Goal: Task Accomplishment & Management: Use online tool/utility

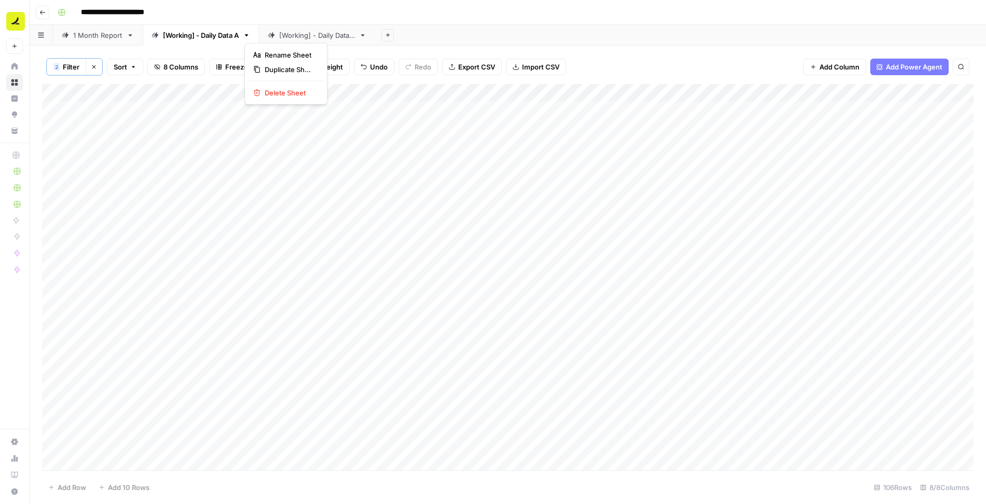
click at [248, 33] on icon "button" at bounding box center [246, 35] width 7 height 7
click at [95, 34] on div "1 Month Report" at bounding box center [97, 35] width 49 height 10
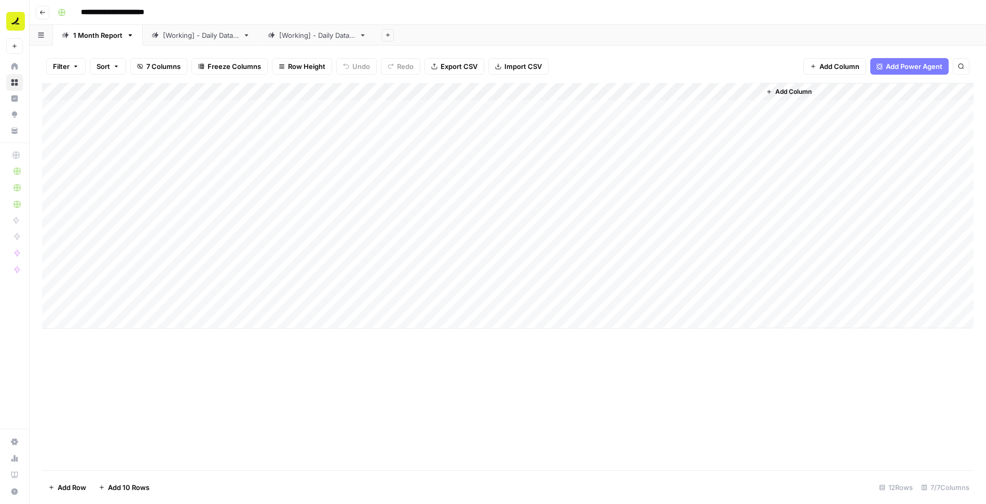
click at [184, 32] on div "[Working] - Daily Data A" at bounding box center [201, 35] width 76 height 10
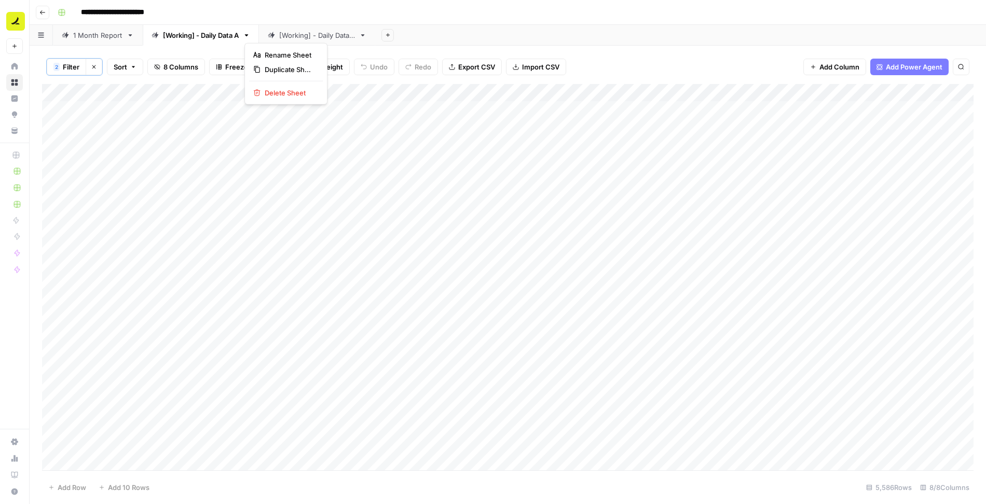
click at [248, 34] on icon "button" at bounding box center [246, 35] width 7 height 7
click at [277, 70] on span "Duplicate Sheet" at bounding box center [290, 69] width 50 height 10
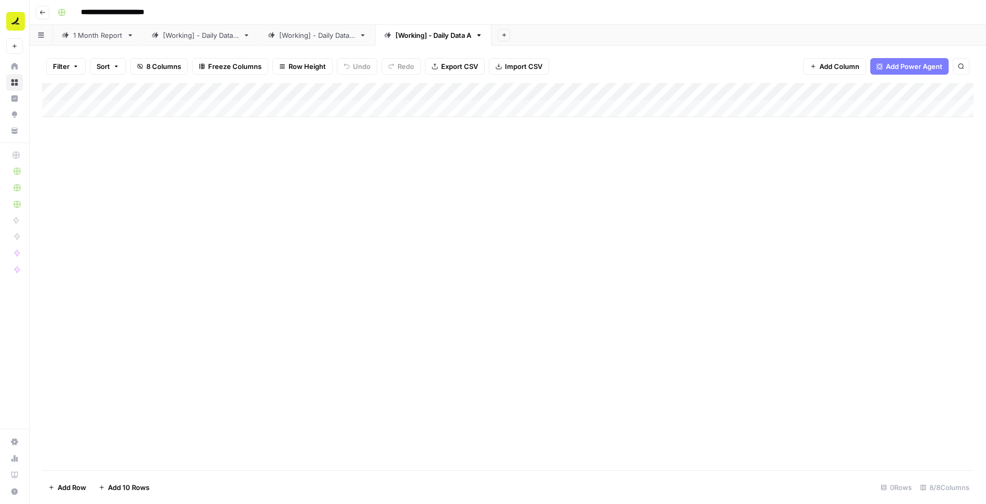
click at [435, 35] on div "[Working] - Daily Data A" at bounding box center [433, 35] width 76 height 10
click at [184, 37] on div "[Working] - Daily Data A" at bounding box center [201, 35] width 76 height 10
click at [201, 33] on input "**********" at bounding box center [203, 35] width 80 height 13
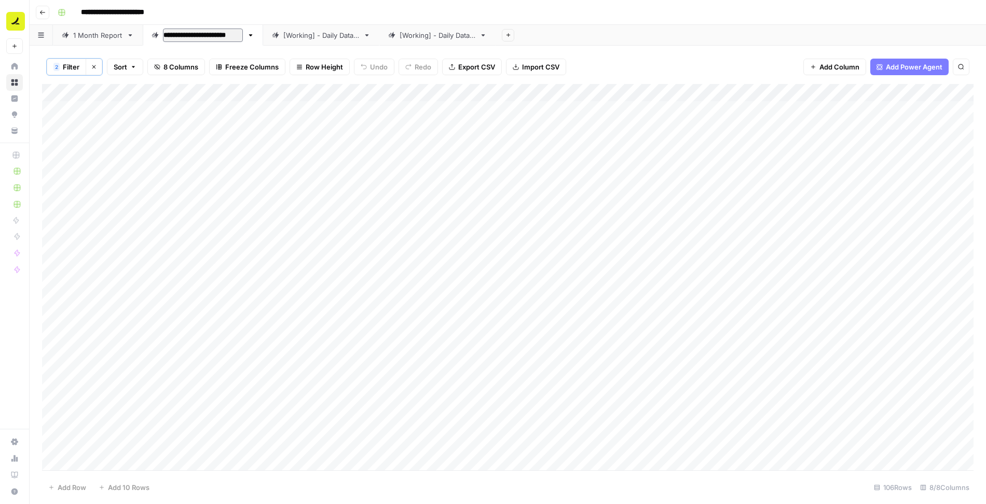
drag, startPoint x: 201, startPoint y: 35, endPoint x: 164, endPoint y: 34, distance: 36.8
click at [164, 34] on input "**********" at bounding box center [203, 35] width 80 height 13
type input "**********"
click at [290, 30] on div "[Working] - Daily Data B" at bounding box center [279, 35] width 76 height 10
click at [290, 30] on div "[Working] - Daily Data B" at bounding box center [317, 35] width 76 height 10
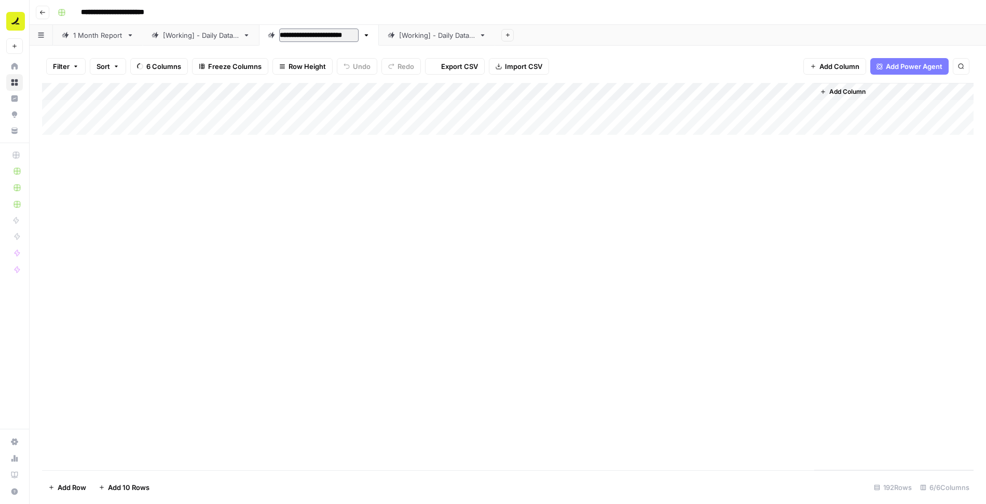
click at [298, 38] on input "**********" at bounding box center [318, 35] width 79 height 13
drag, startPoint x: 320, startPoint y: 35, endPoint x: 281, endPoint y: 30, distance: 39.3
click at [281, 30] on input "**********" at bounding box center [318, 35] width 79 height 13
click at [319, 34] on input "**********" at bounding box center [299, 35] width 40 height 13
type input "**********"
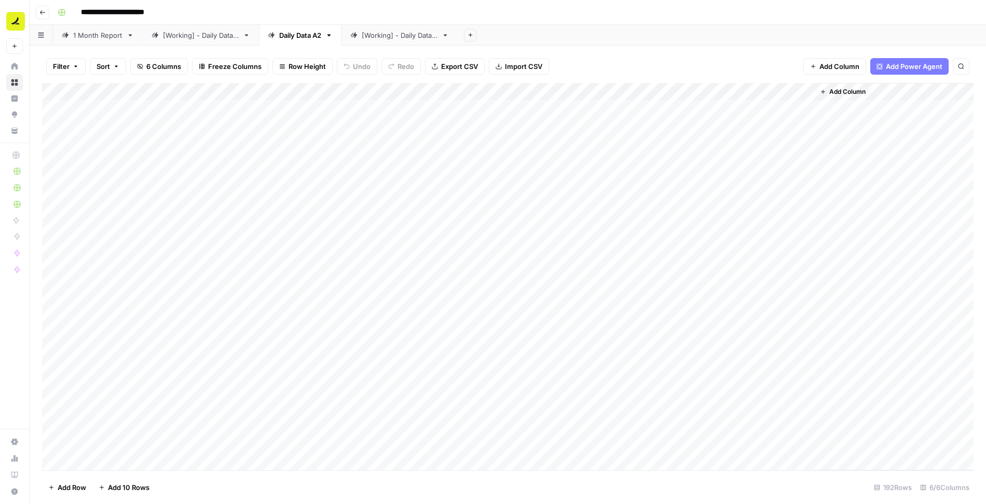
click at [211, 35] on div "[Working] - Daily Data A" at bounding box center [201, 35] width 76 height 10
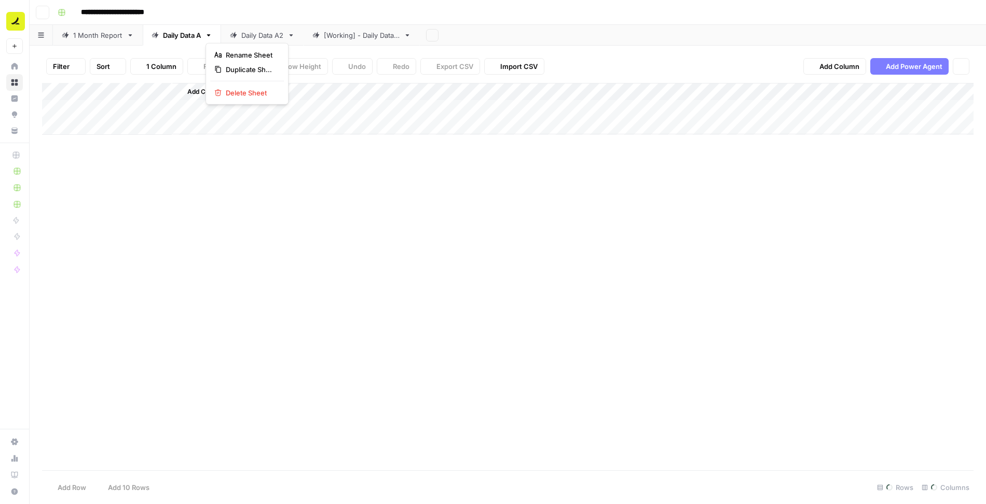
click at [211, 35] on icon "button" at bounding box center [208, 35] width 7 height 7
type input "**********"
click at [369, 3] on header "**********" at bounding box center [508, 12] width 956 height 25
click at [368, 39] on div "[Working] - Daily Data A" at bounding box center [364, 35] width 76 height 10
click at [361, 34] on div "[Working] - Daily Data A" at bounding box center [364, 35] width 76 height 10
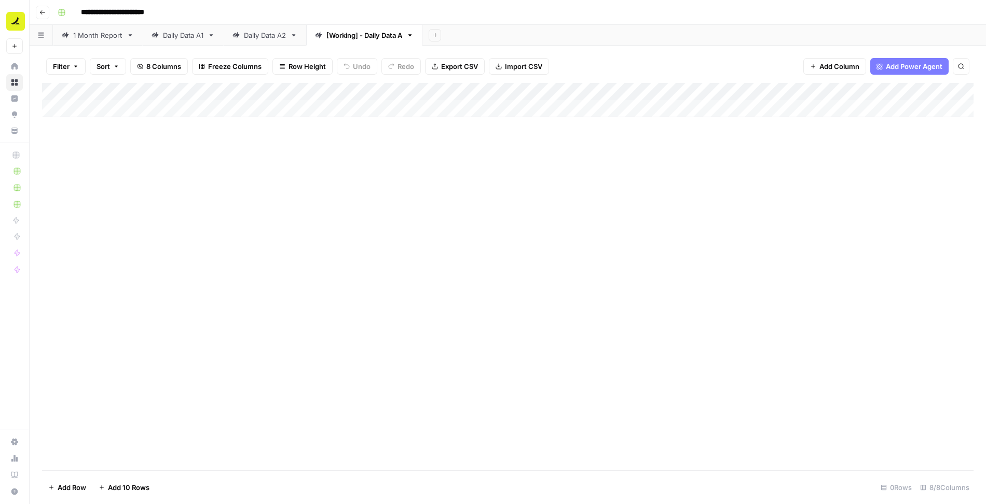
click at [361, 34] on div "[Working] - Daily Data A" at bounding box center [364, 35] width 76 height 10
type input "**********"
click at [105, 105] on div "Add Column" at bounding box center [507, 100] width 931 height 34
click at [327, 108] on div "Add Column" at bounding box center [507, 109] width 931 height 52
click at [505, 71] on span "Import CSV" at bounding box center [523, 66] width 37 height 10
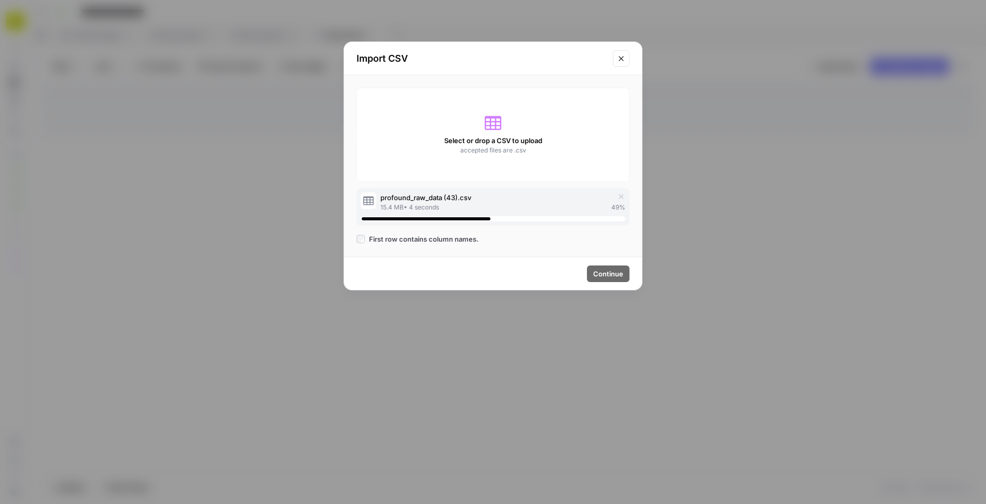
click at [539, 241] on label "First row contains column names." at bounding box center [492, 239] width 273 height 10
click at [536, 240] on label "First row contains column names." at bounding box center [492, 239] width 273 height 10
click at [588, 200] on div "profound_raw_data (43).csv" at bounding box center [502, 197] width 245 height 10
click at [618, 56] on icon "Close modal" at bounding box center [621, 58] width 8 height 8
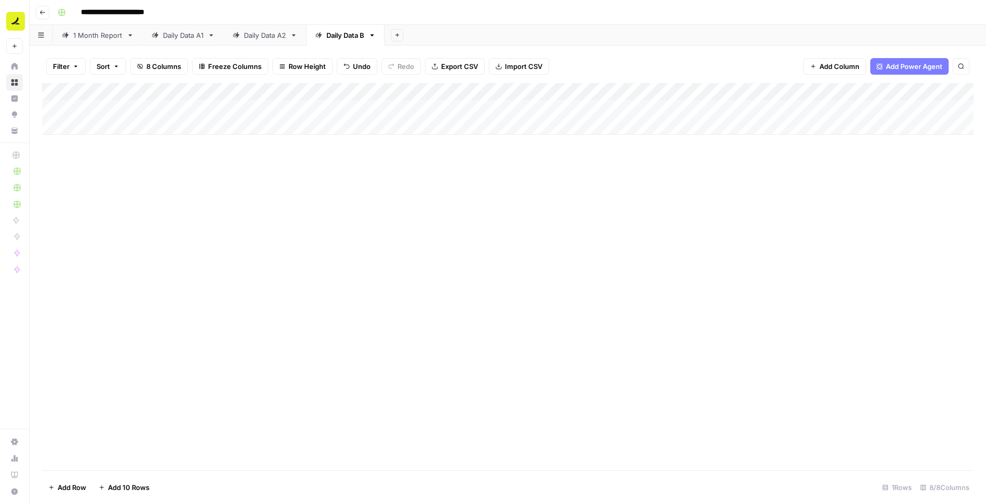
click at [520, 64] on span "Import CSV" at bounding box center [523, 66] width 37 height 10
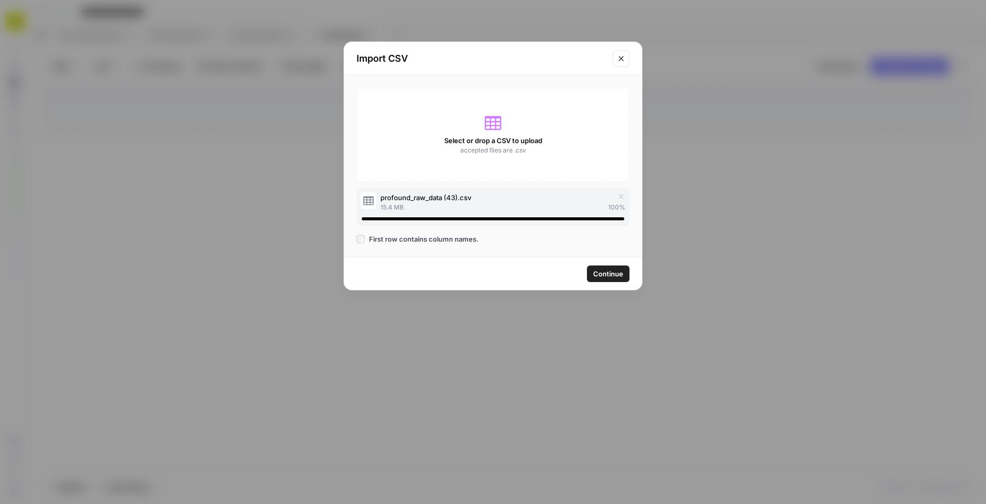
click at [617, 274] on span "Continue" at bounding box center [608, 274] width 30 height 10
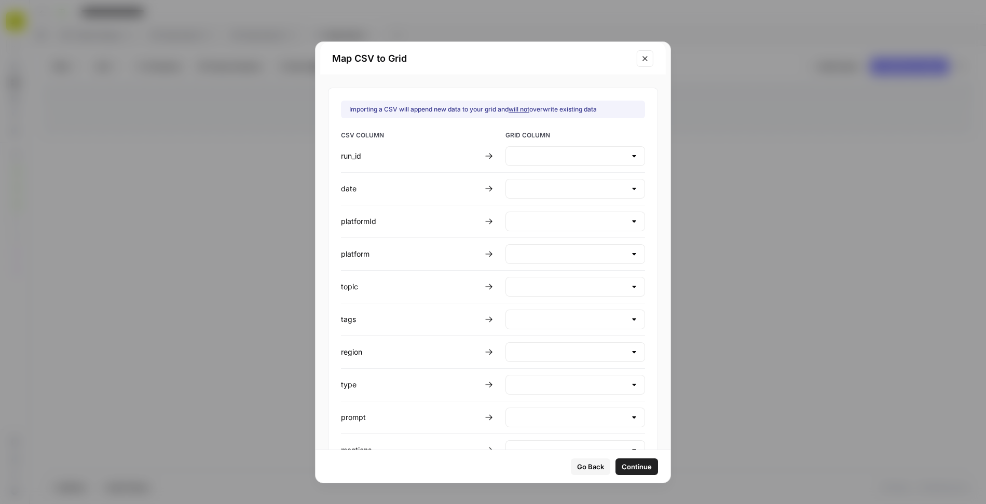
type input "Create new column"
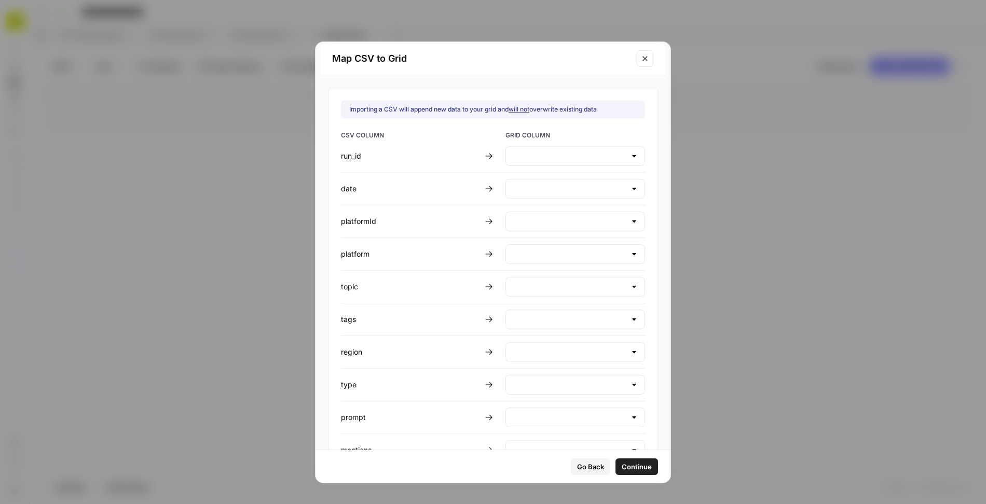
type input "Create new column"
type input "Prompt"
type input "Create new column"
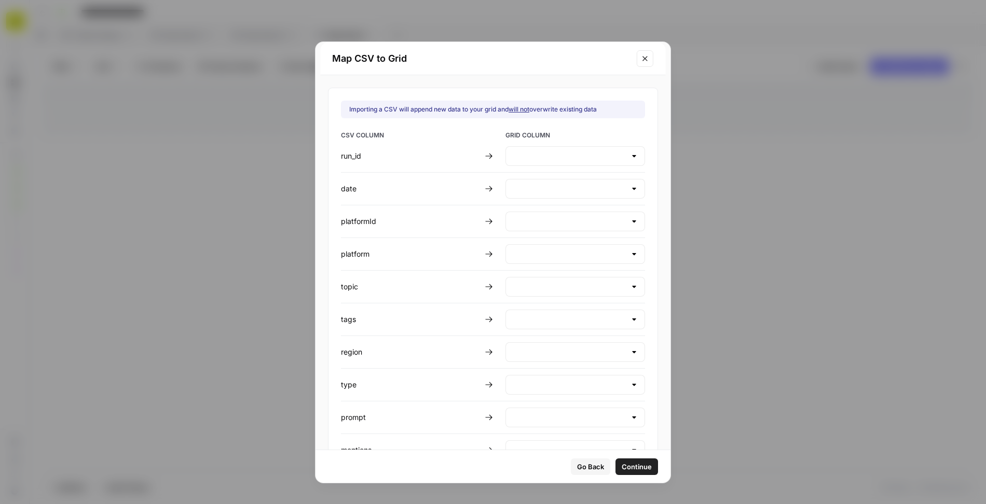
type input "Create new column"
type input "Response"
type input "search_queries"
type input "Create new column"
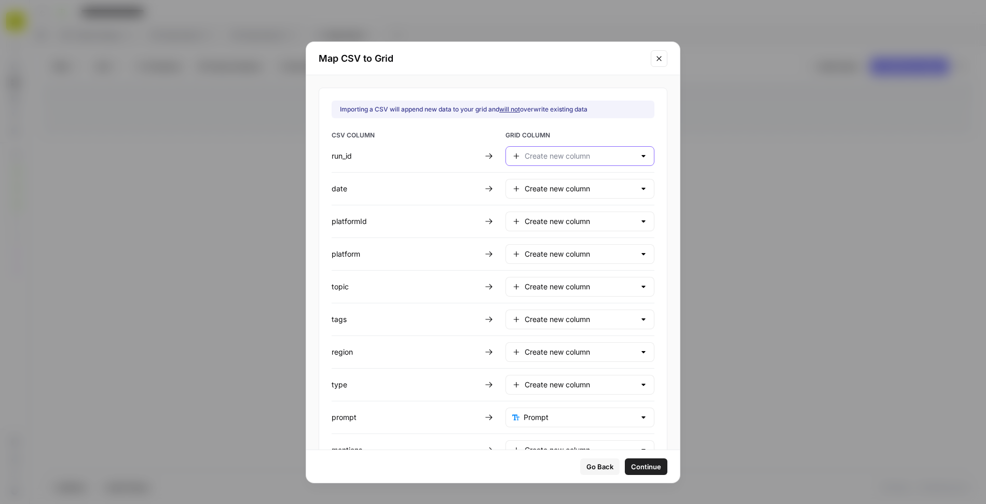
click at [536, 157] on input "text" at bounding box center [579, 156] width 111 height 10
click at [537, 297] on span "Do not import" at bounding box center [571, 297] width 90 height 10
type input "Do not import"
click at [536, 194] on div "Create new column" at bounding box center [579, 189] width 149 height 20
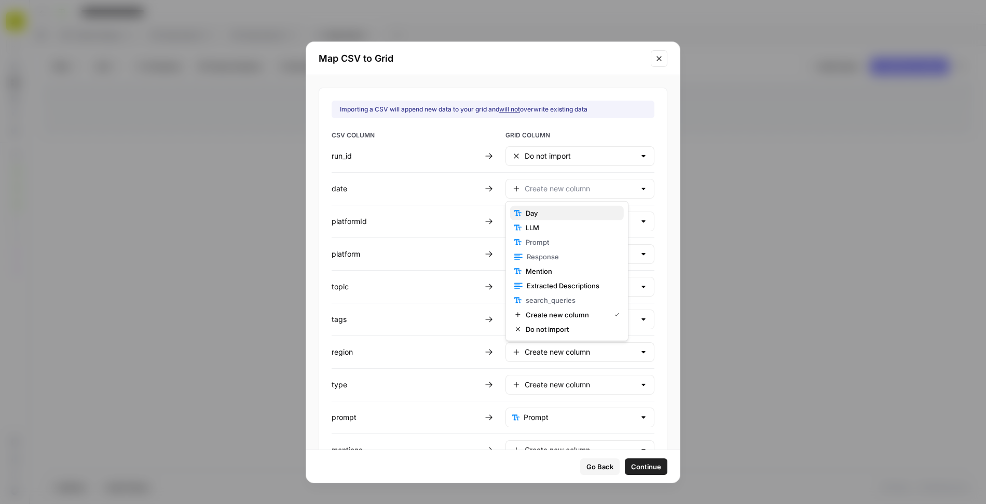
click at [535, 212] on span "Day" at bounding box center [571, 213] width 90 height 10
type input "Day"
click at [533, 217] on input "text" at bounding box center [579, 221] width 111 height 10
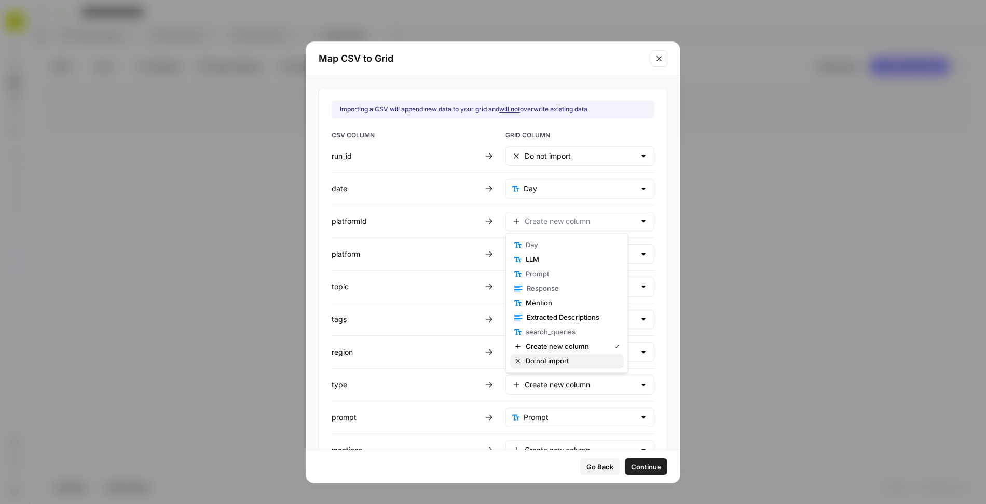
click at [531, 357] on span "Do not import" at bounding box center [571, 361] width 90 height 10
type input "Do not import"
click at [535, 255] on input "text" at bounding box center [579, 254] width 111 height 10
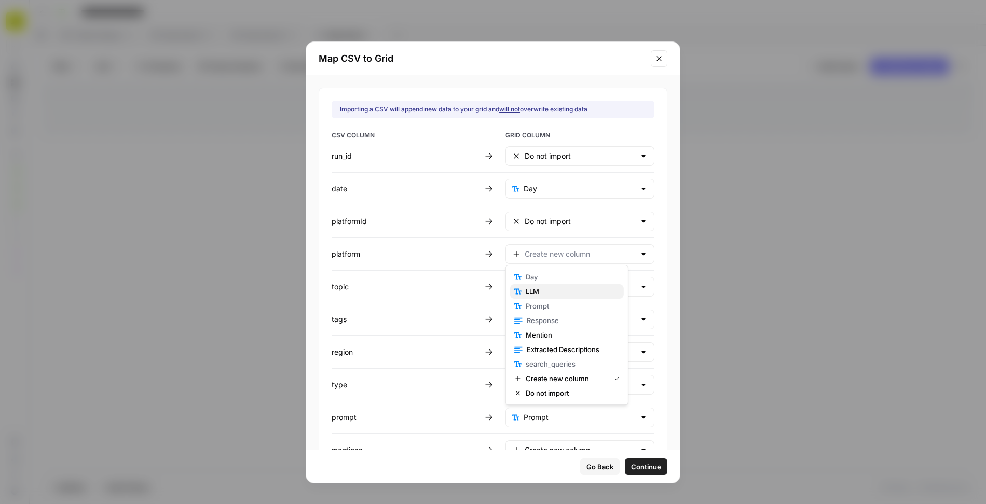
click at [540, 287] on span "LLM" at bounding box center [571, 291] width 90 height 10
type input "LLM"
click at [537, 283] on input "text" at bounding box center [579, 287] width 111 height 10
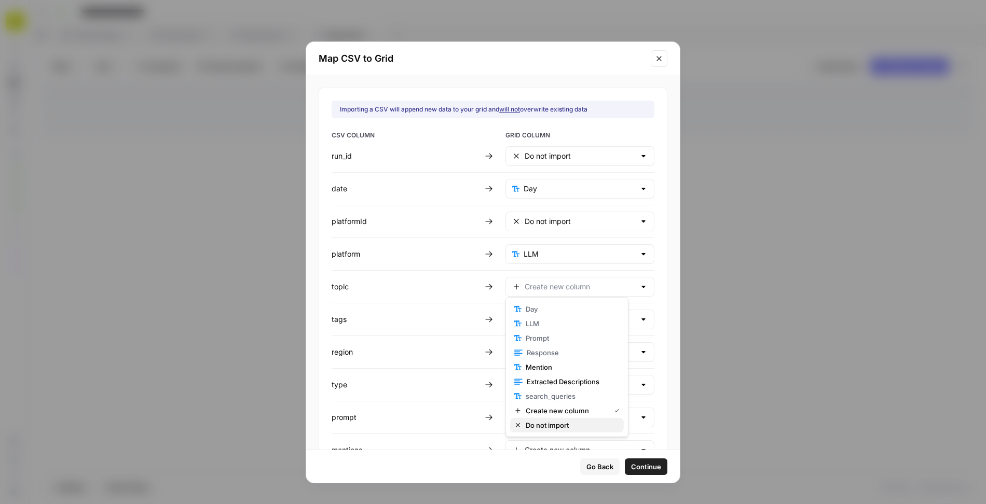
click at [540, 424] on span "Do not import" at bounding box center [571, 425] width 90 height 10
type input "Do not import"
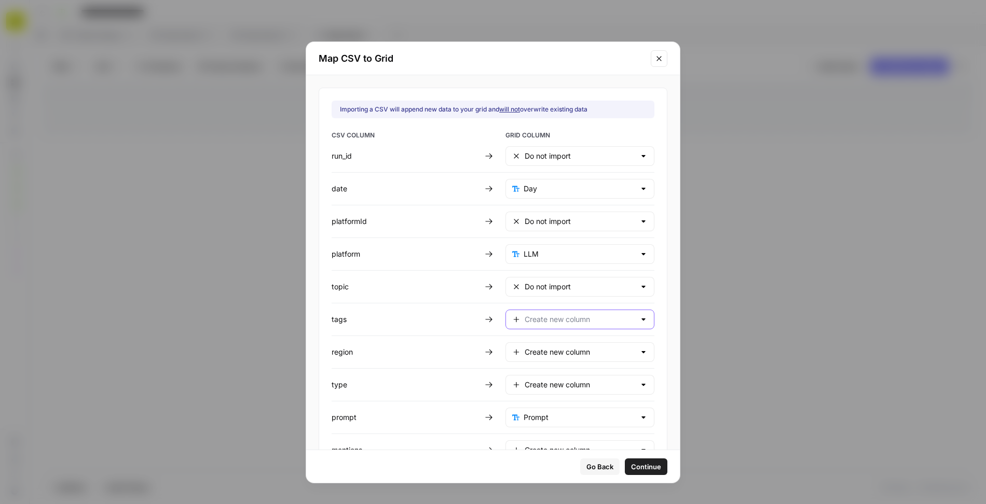
click at [544, 316] on input "text" at bounding box center [579, 319] width 111 height 10
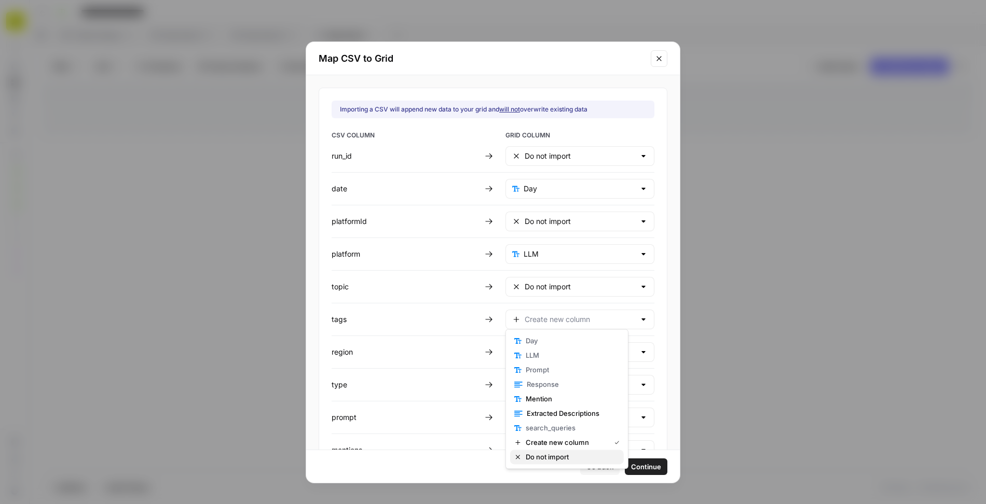
click at [541, 460] on span "Do not import" at bounding box center [571, 457] width 90 height 10
type input "Do not import"
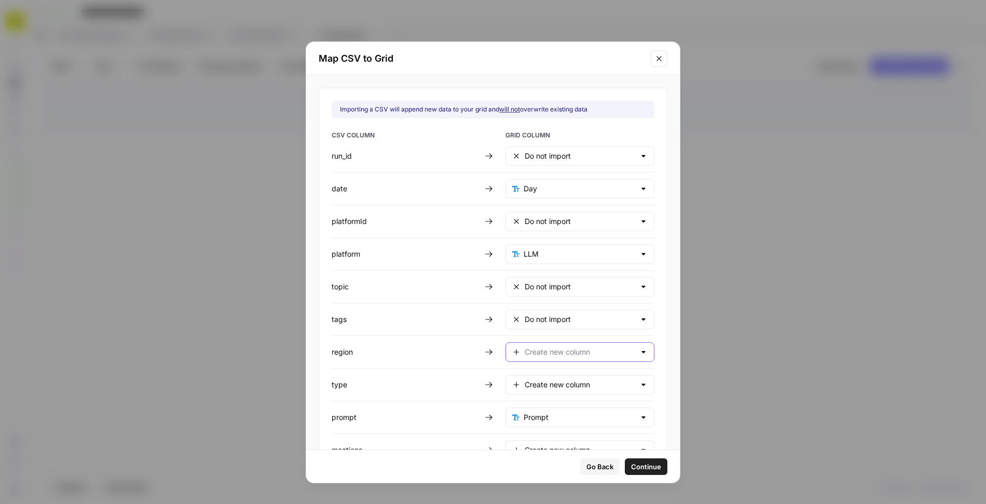
click at [536, 348] on input "text" at bounding box center [579, 352] width 111 height 10
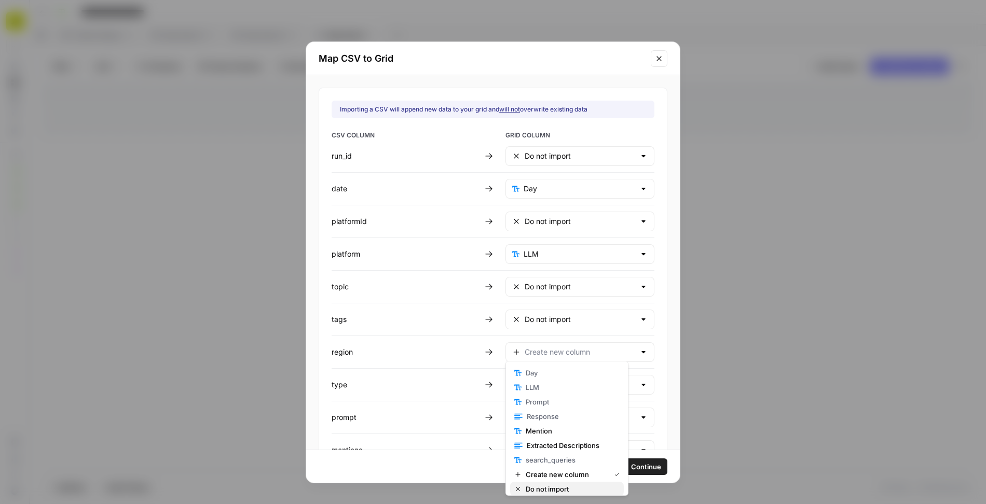
click at [537, 489] on span "Do not import" at bounding box center [571, 489] width 90 height 10
type input "Do not import"
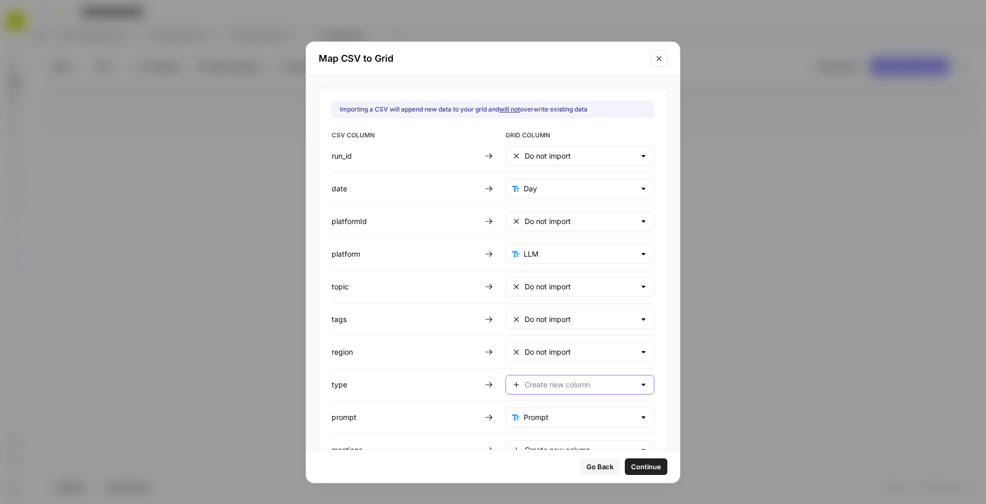
click at [541, 383] on input "text" at bounding box center [579, 385] width 111 height 10
click at [535, 355] on span "Do not import" at bounding box center [571, 354] width 90 height 10
type input "Do not import"
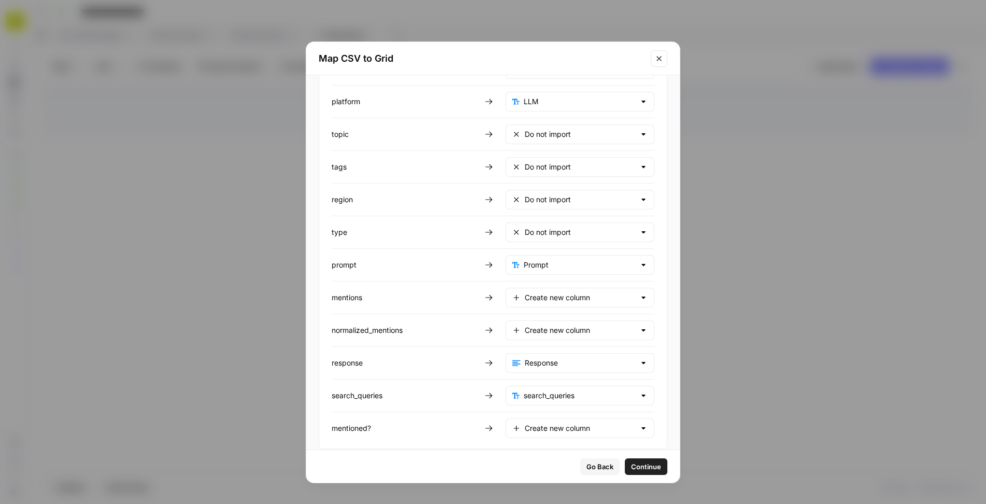
scroll to position [154, 0]
click at [536, 292] on input "text" at bounding box center [579, 297] width 111 height 10
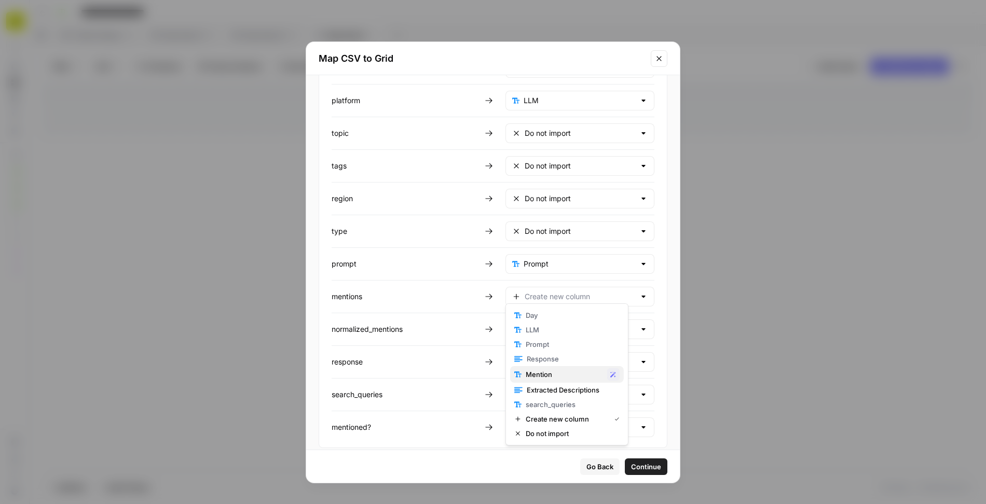
click at [548, 370] on span "Mention" at bounding box center [564, 374] width 77 height 10
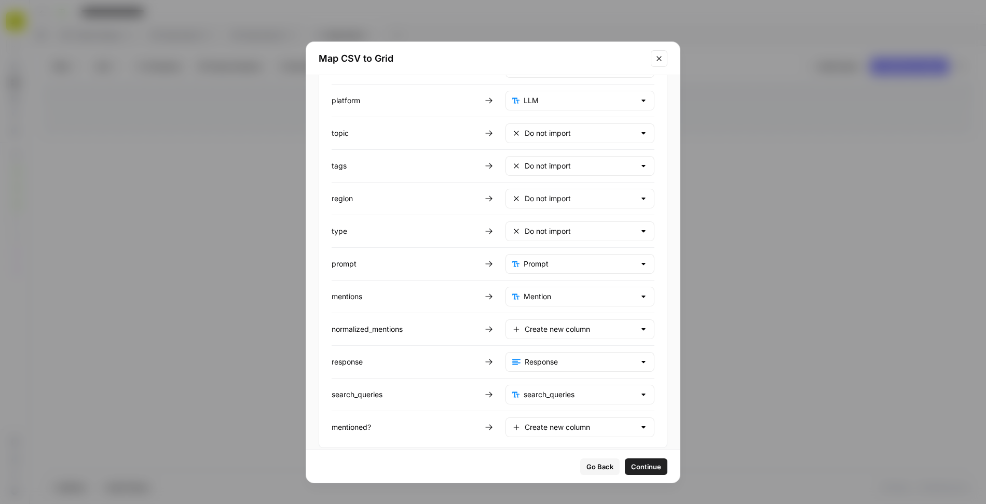
click at [552, 299] on div "Mention" at bounding box center [579, 297] width 149 height 20
click at [547, 432] on span "Do not import" at bounding box center [571, 434] width 90 height 10
type input "Do not import"
click at [549, 324] on input "text" at bounding box center [579, 329] width 111 height 10
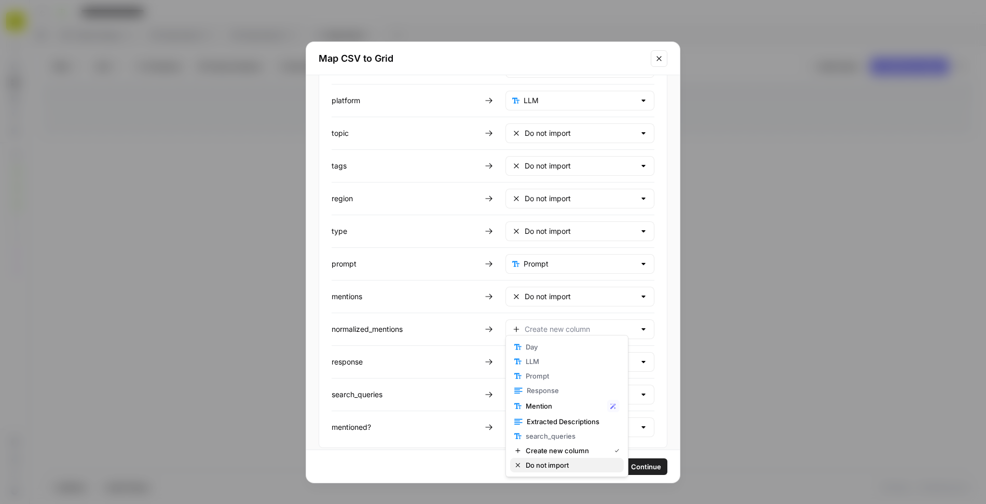
click at [545, 464] on span "Do not import" at bounding box center [571, 465] width 90 height 10
type input "Do not import"
click at [539, 357] on input "text" at bounding box center [579, 362] width 111 height 10
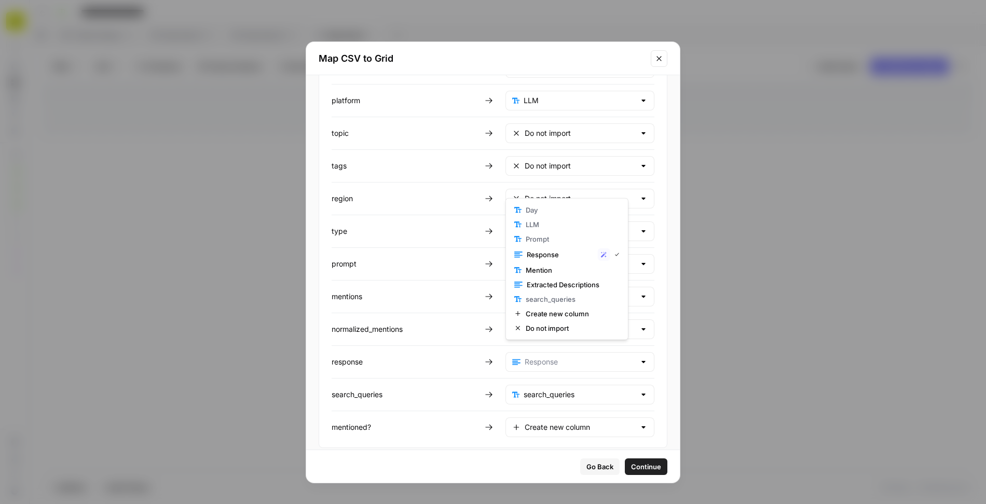
type input "Response"
click at [641, 360] on div "Importing a CSV will append new data to your grid and will not overwrite existi…" at bounding box center [493, 262] width 374 height 375
click at [572, 390] on input "text" at bounding box center [579, 395] width 112 height 10
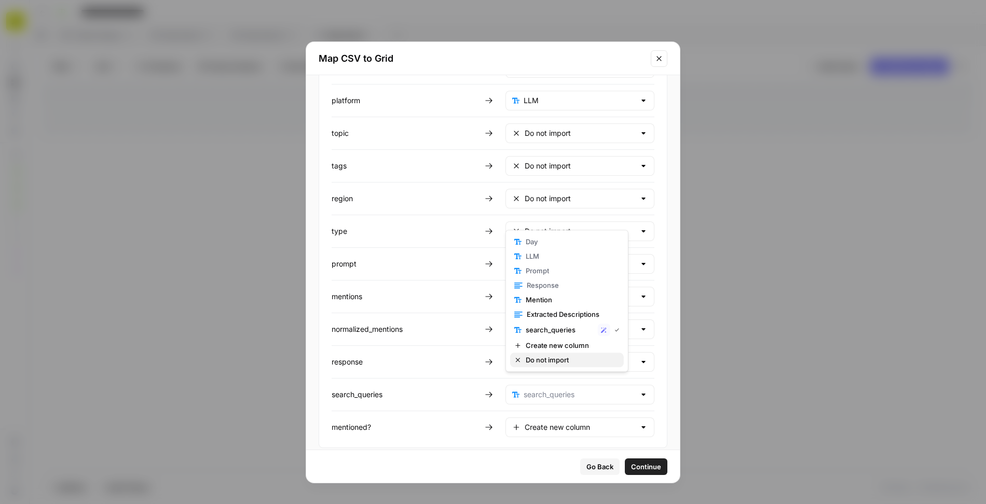
click at [538, 358] on span "Do not import" at bounding box center [571, 360] width 90 height 10
type input "Do not import"
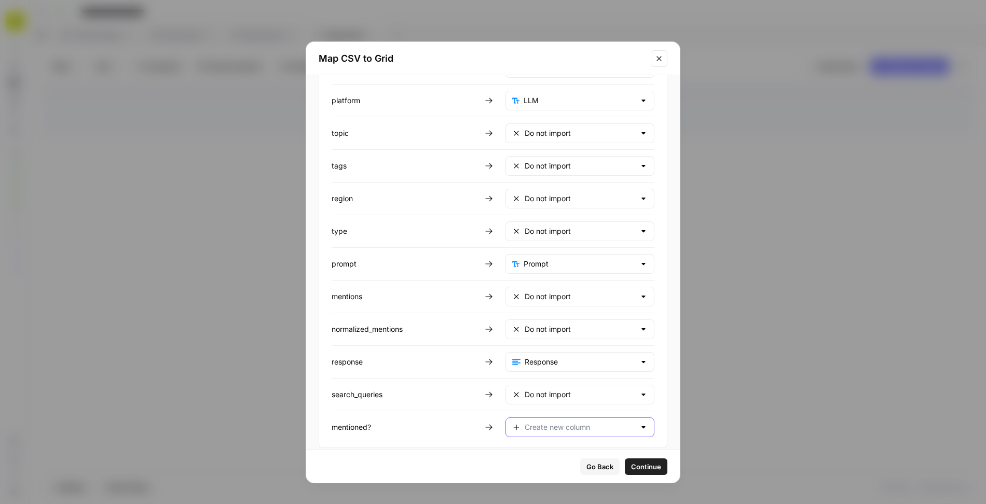
click at [538, 422] on input "text" at bounding box center [579, 427] width 111 height 10
click at [557, 333] on span "Mention" at bounding box center [564, 333] width 77 height 10
type input "Mention"
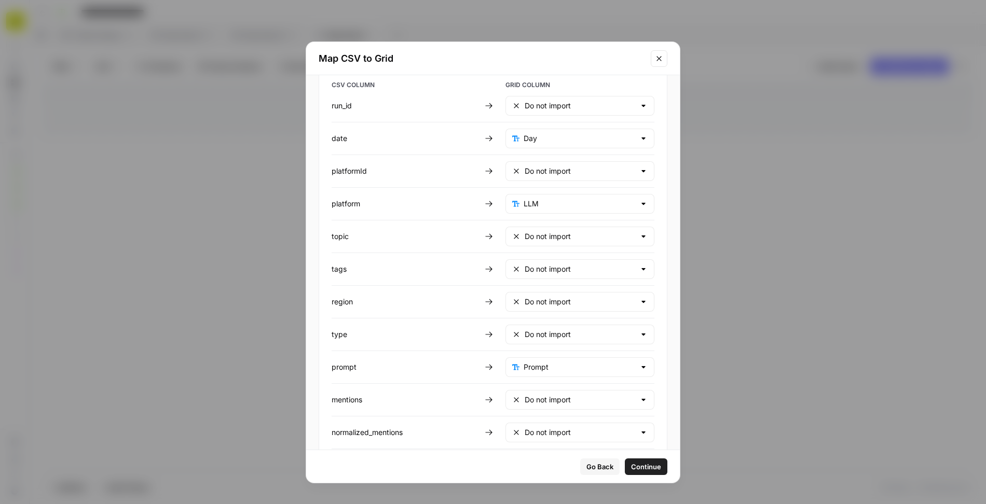
scroll to position [0, 0]
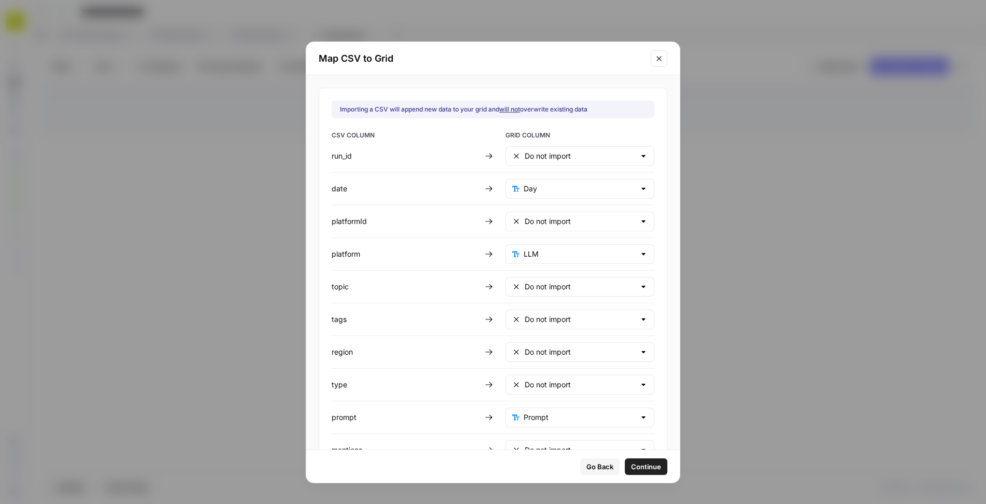
click at [631, 467] on span "Continue" at bounding box center [646, 467] width 30 height 10
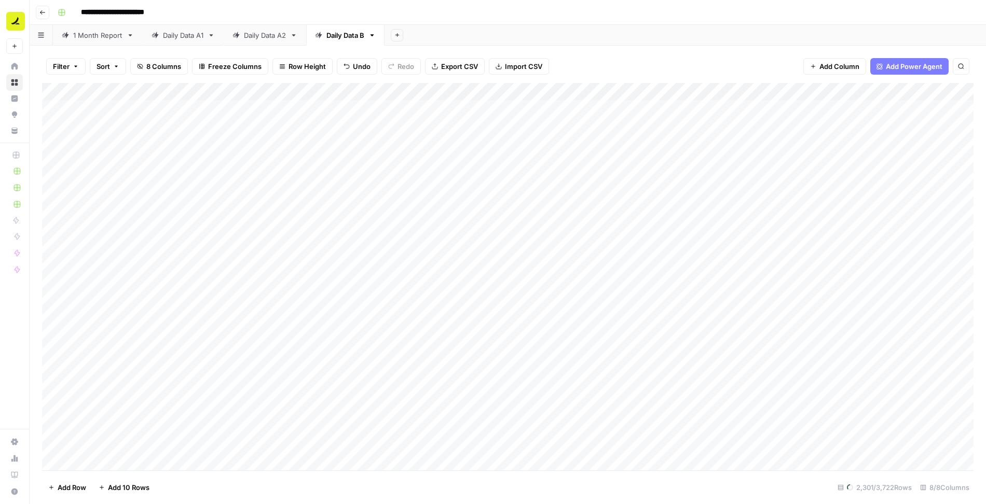
click at [685, 108] on div "Add Column" at bounding box center [507, 277] width 931 height 388
click at [910, 91] on div "Add Column" at bounding box center [507, 277] width 931 height 388
click at [814, 232] on span "Remove Column" at bounding box center [831, 231] width 91 height 10
click at [452, 100] on button "Delete" at bounding box center [455, 107] width 35 height 19
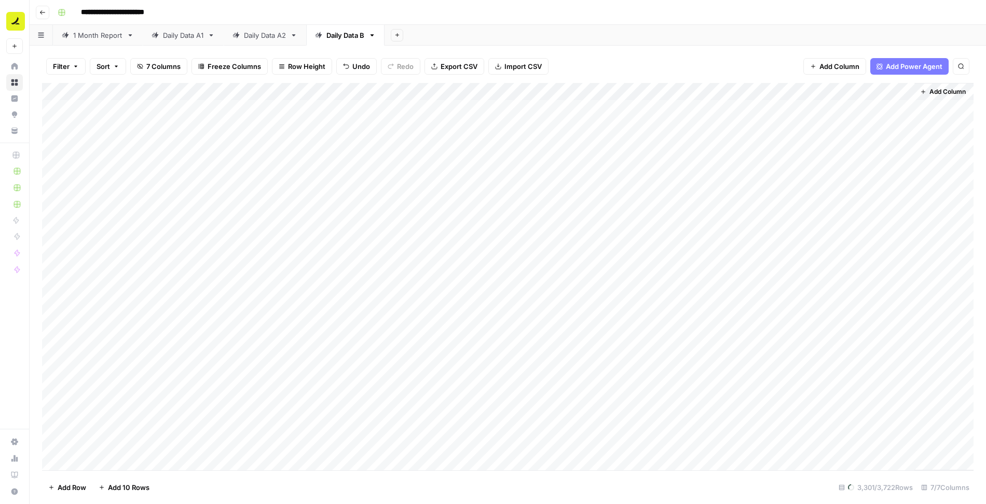
scroll to position [0, 0]
click at [51, 108] on div "Add Column" at bounding box center [507, 277] width 931 height 388
click at [59, 488] on span "Delete 1 Row" at bounding box center [69, 487] width 42 height 10
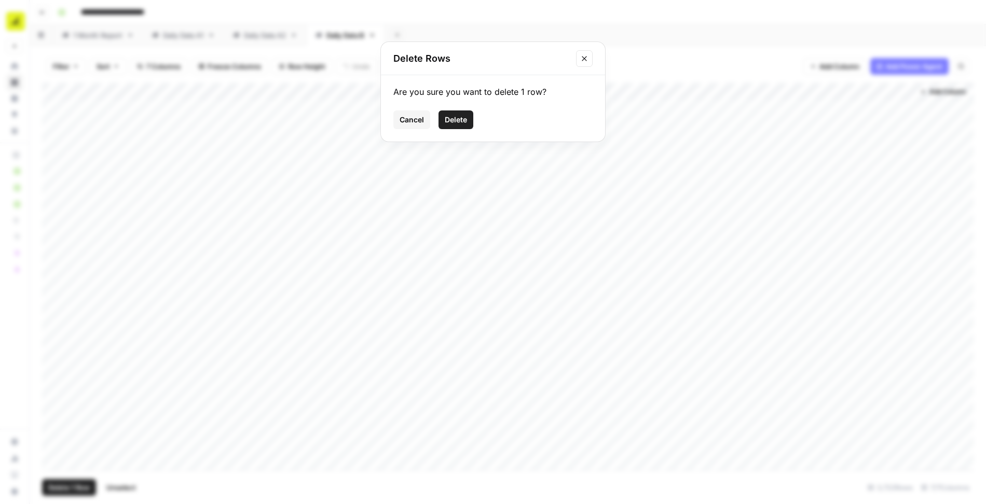
click at [459, 121] on span "Delete" at bounding box center [456, 120] width 22 height 10
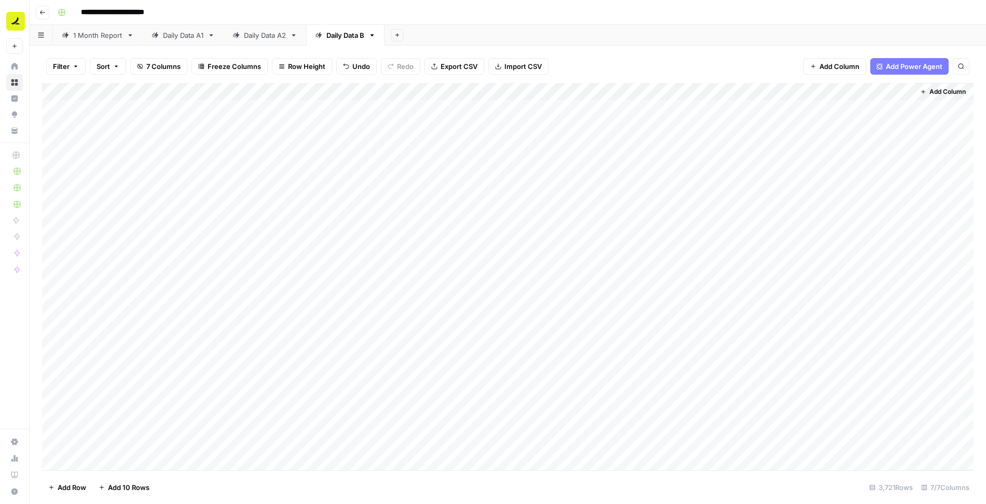
click at [791, 92] on div "Add Column" at bounding box center [507, 277] width 931 height 388
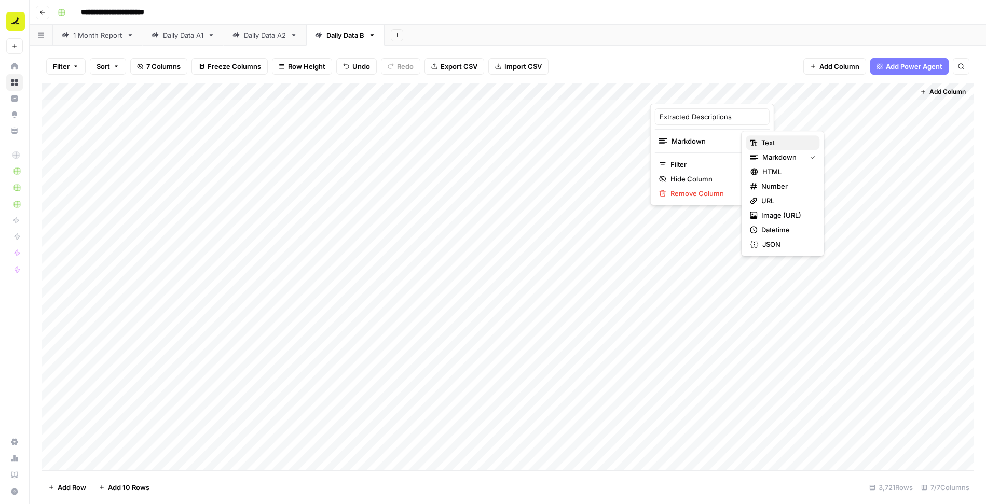
click at [767, 143] on span "Text" at bounding box center [786, 142] width 50 height 10
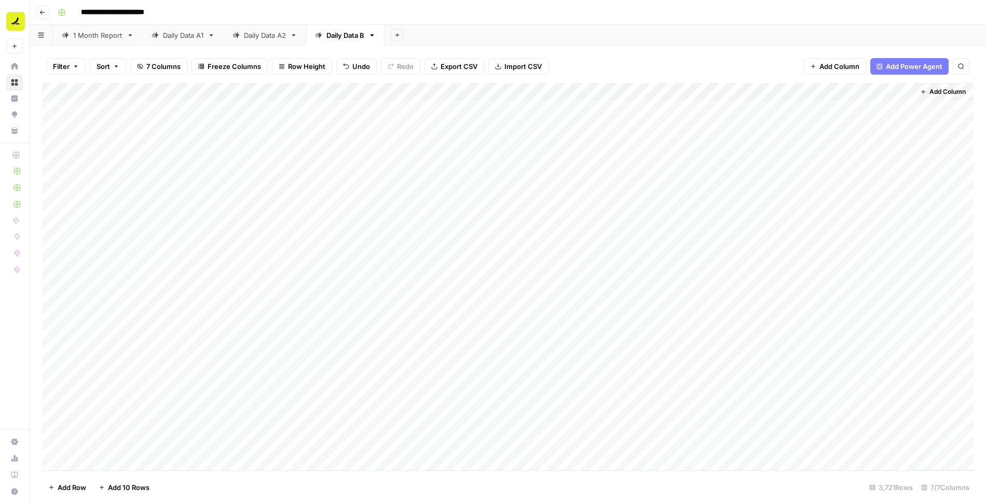
click at [75, 67] on icon "button" at bounding box center [76, 66] width 6 height 6
click at [112, 64] on button "Sort" at bounding box center [108, 66] width 36 height 17
click at [164, 121] on button "Add Sort" at bounding box center [213, 121] width 223 height 13
click at [134, 115] on input "text" at bounding box center [184, 119] width 105 height 10
click at [154, 145] on span "Day" at bounding box center [180, 142] width 63 height 10
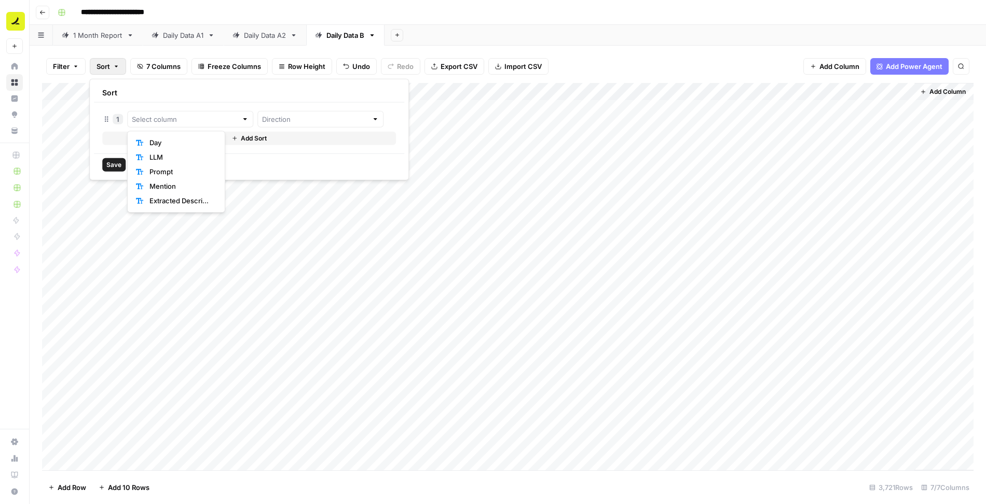
type input "Day"
click at [275, 119] on input "text" at bounding box center [334, 119] width 119 height 10
click at [262, 145] on span "Ascending" at bounding box center [297, 142] width 90 height 10
type input "Ascending"
click at [275, 120] on input "text" at bounding box center [334, 119] width 119 height 10
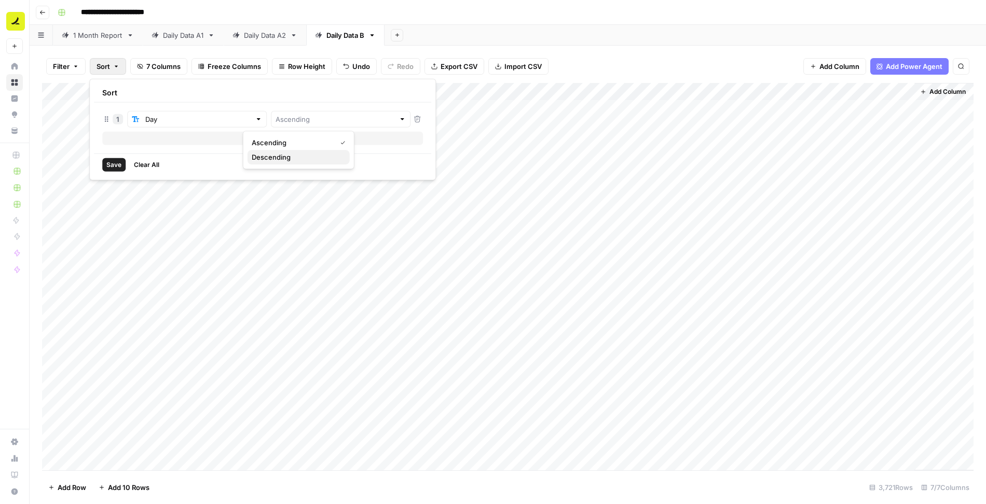
click at [264, 160] on span "Descending" at bounding box center [297, 157] width 90 height 10
type input "Descending"
click at [254, 139] on span "Add Sort" at bounding box center [267, 138] width 26 height 9
click at [187, 141] on input "text" at bounding box center [191, 140] width 119 height 10
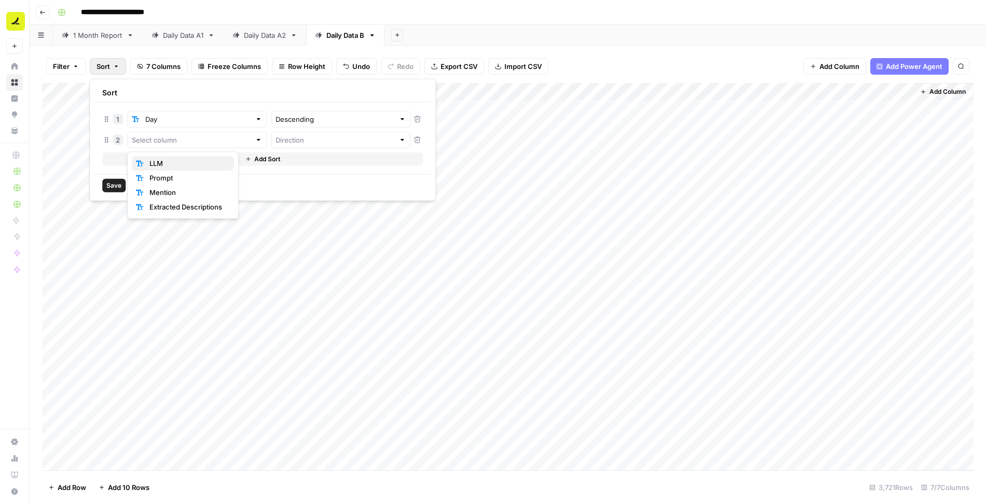
click at [173, 162] on span "LLM" at bounding box center [187, 163] width 76 height 10
type input "LLM"
click at [275, 139] on input "text" at bounding box center [334, 140] width 119 height 10
click at [268, 164] on span "Ascending" at bounding box center [297, 163] width 90 height 10
type input "Ascending"
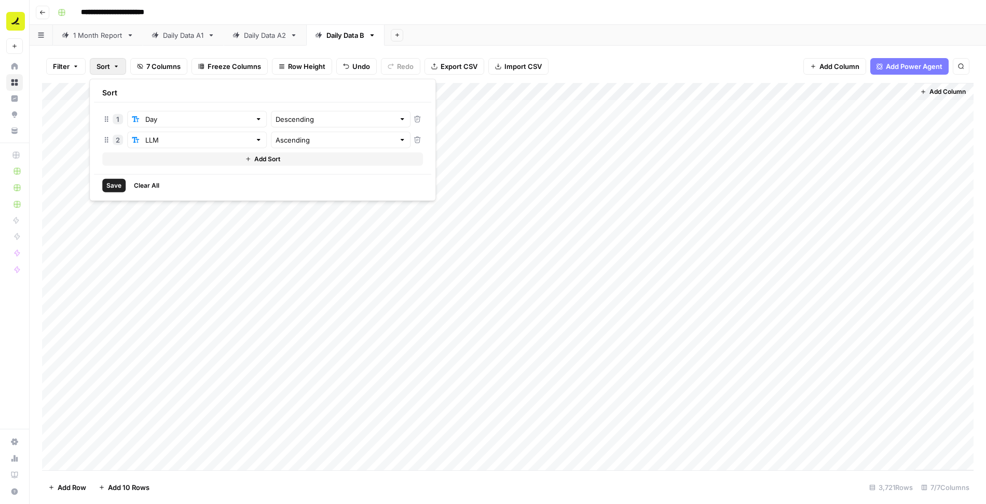
click at [117, 187] on span "Save" at bounding box center [113, 185] width 15 height 9
click at [111, 66] on span "Sort" at bounding box center [112, 67] width 13 height 10
click at [337, 123] on input "text" at bounding box center [335, 119] width 119 height 10
click at [306, 144] on span "Ascending" at bounding box center [297, 142] width 90 height 10
type input "Ascending"
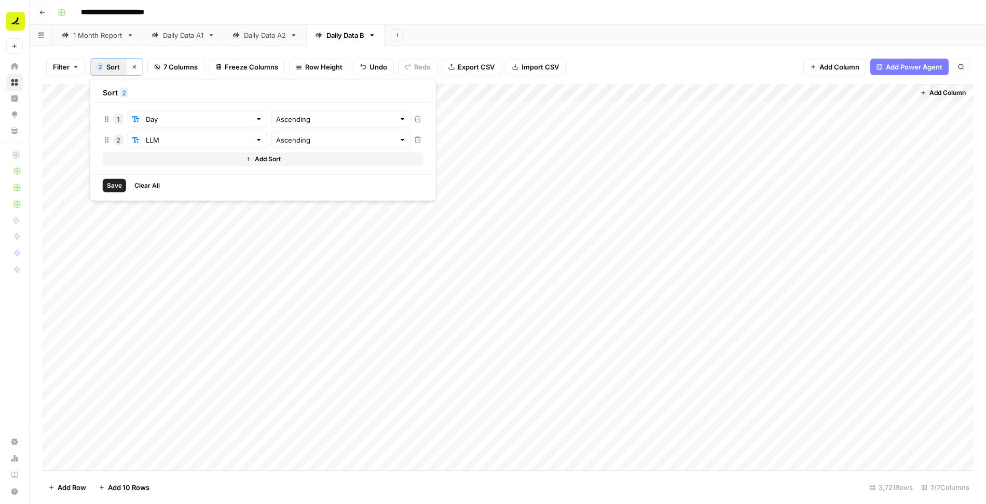
click at [115, 182] on span "Save" at bounding box center [114, 185] width 15 height 9
click at [677, 109] on div "Add Column" at bounding box center [507, 278] width 931 height 388
type textarea "**********"
click at [709, 109] on div "Add Column" at bounding box center [507, 278] width 931 height 388
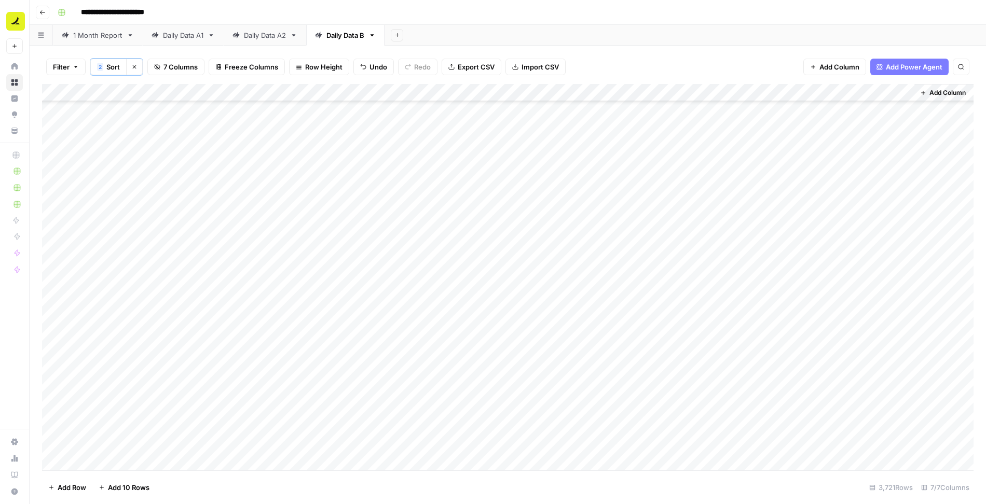
scroll to position [91, 0]
drag, startPoint x: 799, startPoint y: 115, endPoint x: 748, endPoint y: 367, distance: 257.2
click at [748, 367] on div "Add Column" at bounding box center [507, 278] width 931 height 388
click at [685, 258] on div "Add Column" at bounding box center [507, 278] width 931 height 388
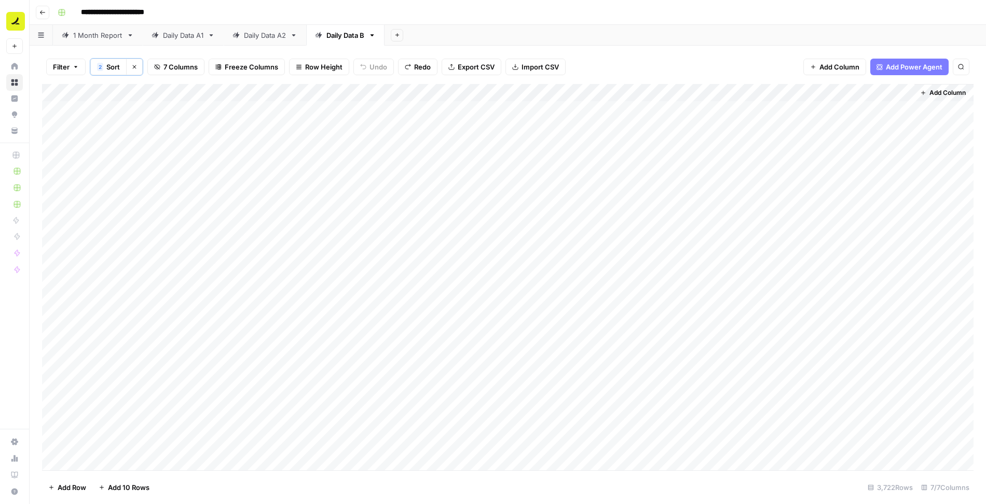
click at [50, 107] on div "Add Column" at bounding box center [507, 278] width 931 height 388
click at [66, 485] on span "Delete 1 Row" at bounding box center [69, 487] width 42 height 10
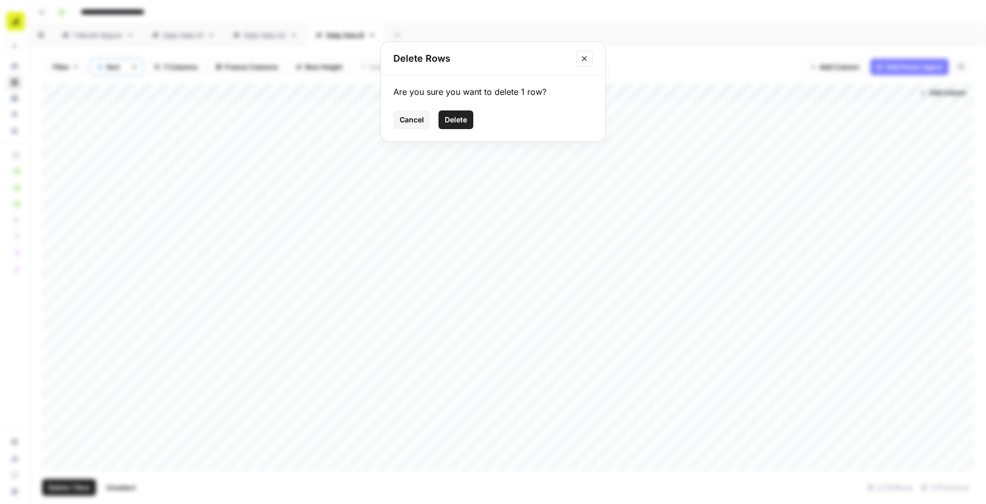
click at [447, 115] on span "Delete" at bounding box center [456, 120] width 22 height 10
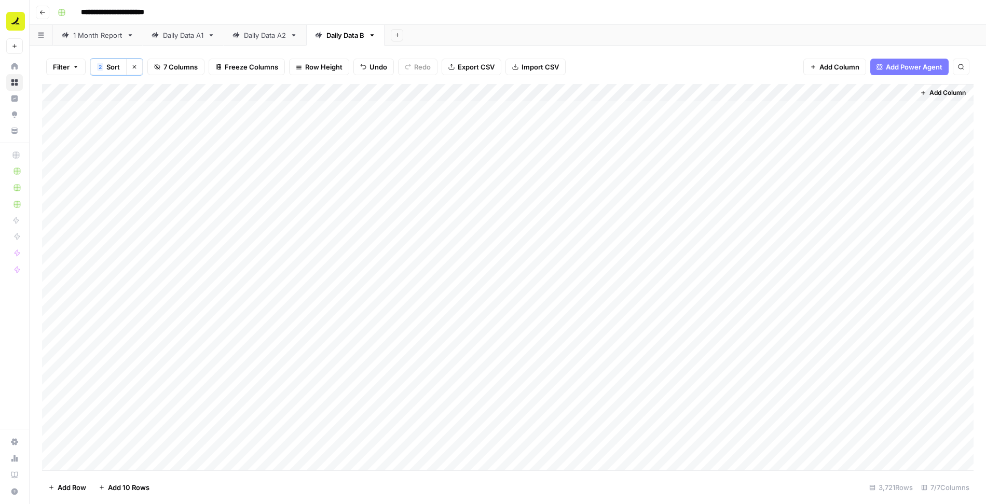
click at [256, 113] on div "Add Column" at bounding box center [507, 278] width 931 height 388
click at [107, 63] on span "Sort" at bounding box center [112, 67] width 13 height 10
click at [112, 183] on span "Save" at bounding box center [114, 185] width 15 height 9
click at [285, 131] on div "Add Column" at bounding box center [507, 278] width 931 height 388
click at [112, 66] on span "Sort" at bounding box center [112, 67] width 13 height 10
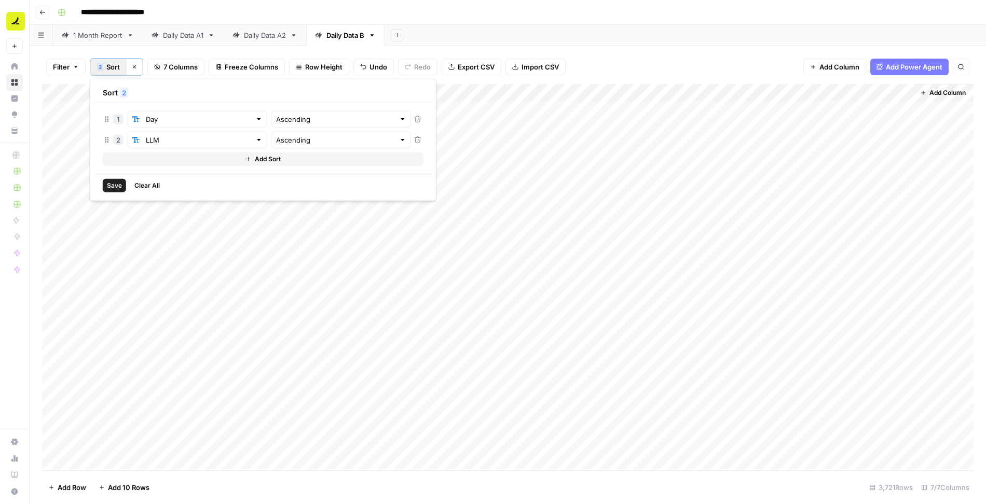
click at [193, 159] on button "Add Sort" at bounding box center [263, 159] width 321 height 13
click at [186, 159] on input "text" at bounding box center [191, 161] width 119 height 10
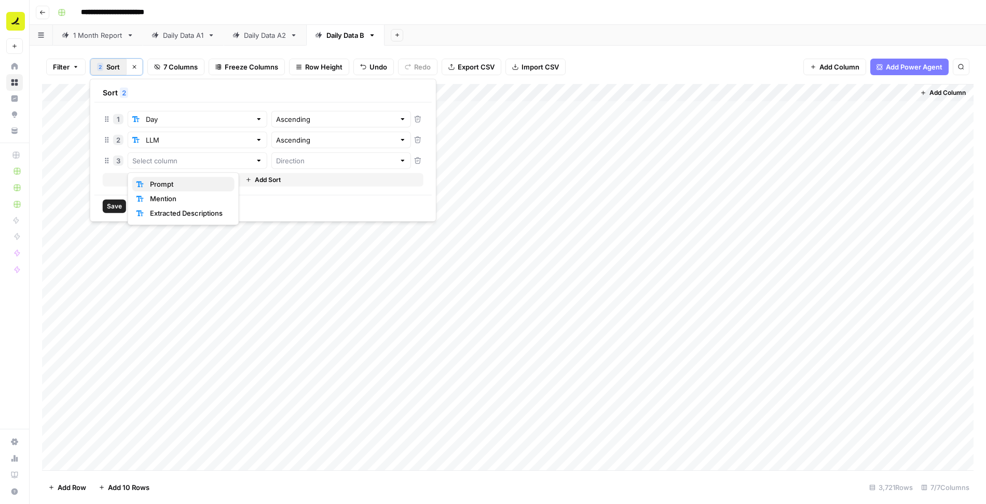
click at [179, 182] on span "Prompt" at bounding box center [188, 184] width 76 height 10
type input "Prompt"
click at [277, 160] on input "text" at bounding box center [335, 161] width 119 height 10
click at [283, 188] on span "Ascending" at bounding box center [297, 184] width 90 height 10
type input "Ascending"
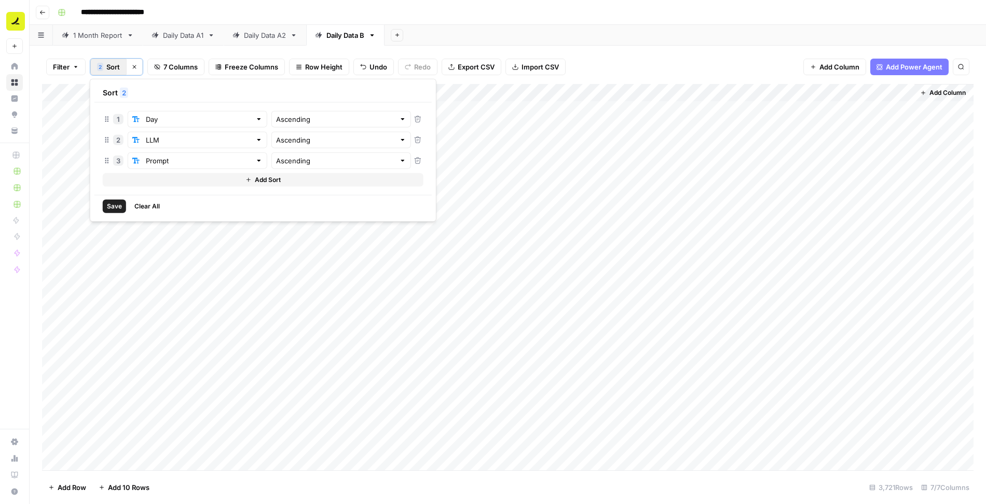
click at [114, 206] on span "Save" at bounding box center [114, 206] width 15 height 9
click at [271, 111] on div "Add Column" at bounding box center [507, 278] width 931 height 388
click at [105, 66] on button "3 Sort" at bounding box center [108, 67] width 36 height 17
drag, startPoint x: 106, startPoint y: 160, endPoint x: 109, endPoint y: 111, distance: 49.9
click at [112, 204] on span "Save" at bounding box center [114, 206] width 15 height 9
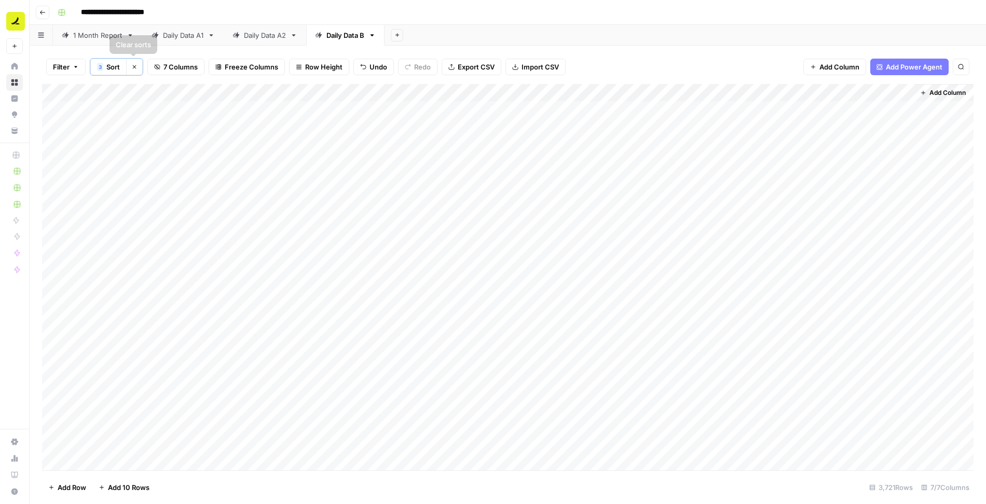
click at [109, 65] on span "Sort" at bounding box center [112, 67] width 13 height 10
click at [414, 158] on icon "button" at bounding box center [417, 160] width 7 height 7
click at [115, 188] on span "Save" at bounding box center [114, 185] width 15 height 9
click at [63, 65] on span "Filter" at bounding box center [61, 67] width 17 height 10
click at [110, 118] on button "Add Filter" at bounding box center [252, 117] width 386 height 13
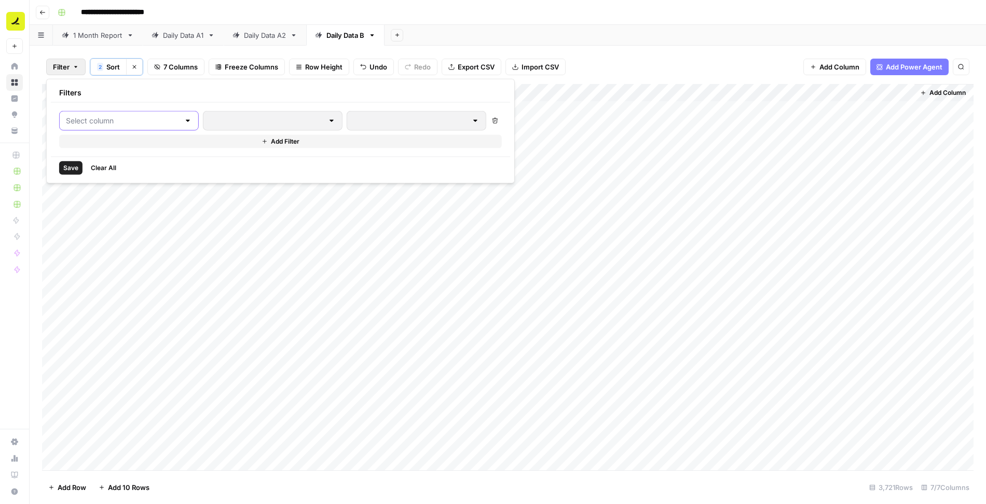
click at [110, 118] on input "text" at bounding box center [123, 121] width 114 height 10
click at [102, 159] on span "LLM" at bounding box center [123, 160] width 88 height 10
click at [376, 120] on input "text" at bounding box center [444, 121] width 137 height 10
type input "Perplexity"
click at [71, 165] on span "Save" at bounding box center [70, 167] width 15 height 9
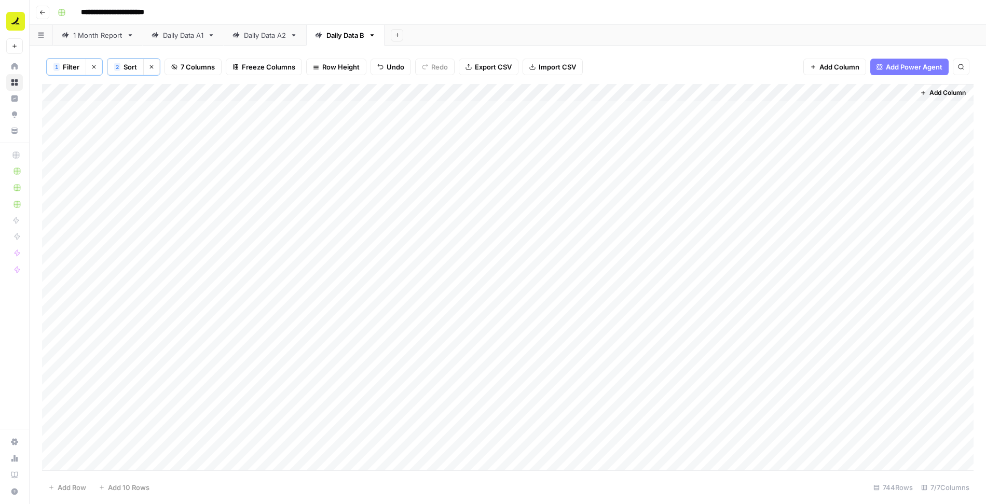
click at [125, 108] on div "Add Column" at bounding box center [507, 278] width 931 height 388
click at [121, 225] on div "Add Column" at bounding box center [507, 278] width 931 height 388
click at [50, 228] on div "Add Column" at bounding box center [507, 278] width 931 height 388
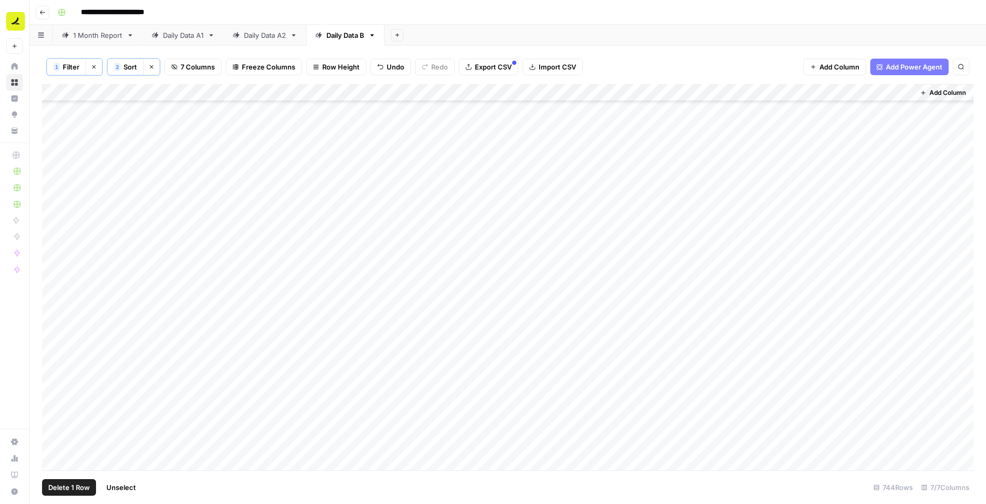
click at [730, 231] on div "Add Column" at bounding box center [507, 278] width 931 height 388
type textarea "**********"
click at [744, 232] on div "Add Column" at bounding box center [507, 278] width 931 height 388
click at [676, 322] on div "Add Column" at bounding box center [507, 278] width 931 height 388
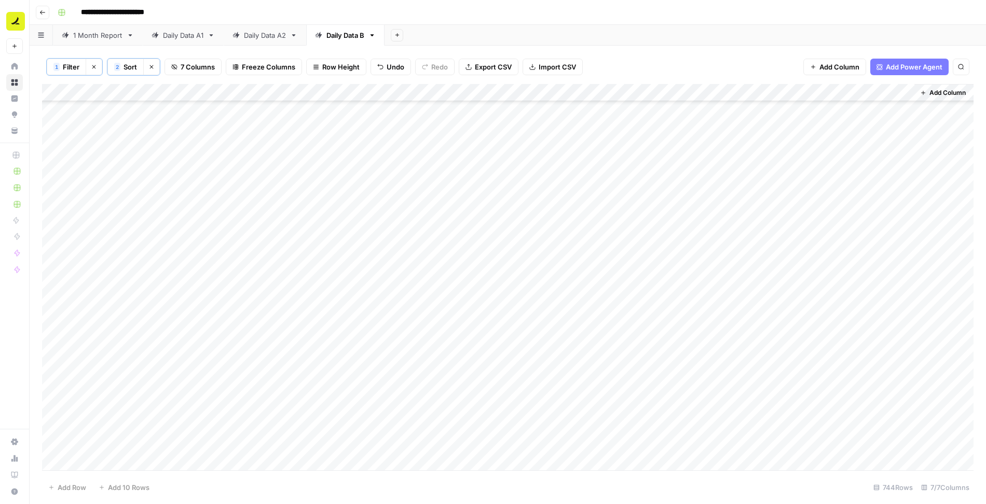
scroll to position [1237, 0]
click at [174, 246] on div "Add Column" at bounding box center [507, 278] width 931 height 388
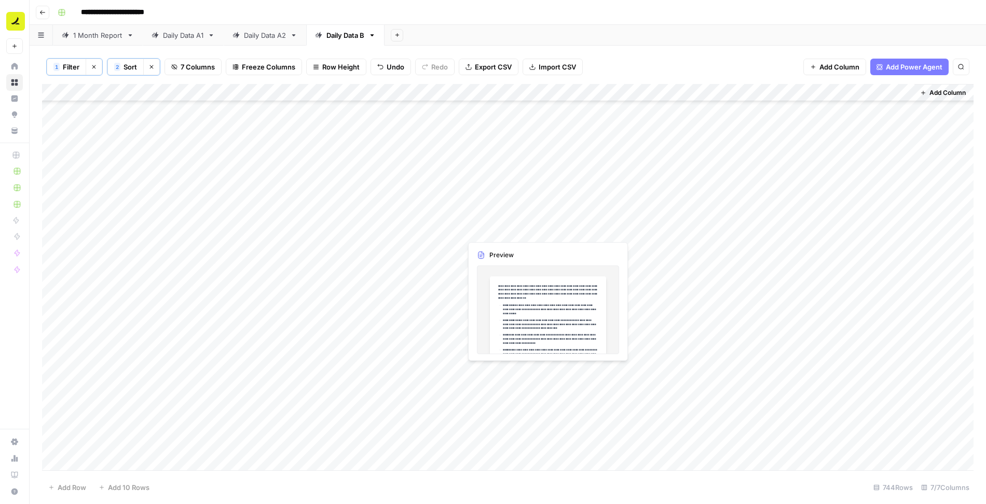
click at [509, 230] on div "Add Column" at bounding box center [507, 278] width 931 height 388
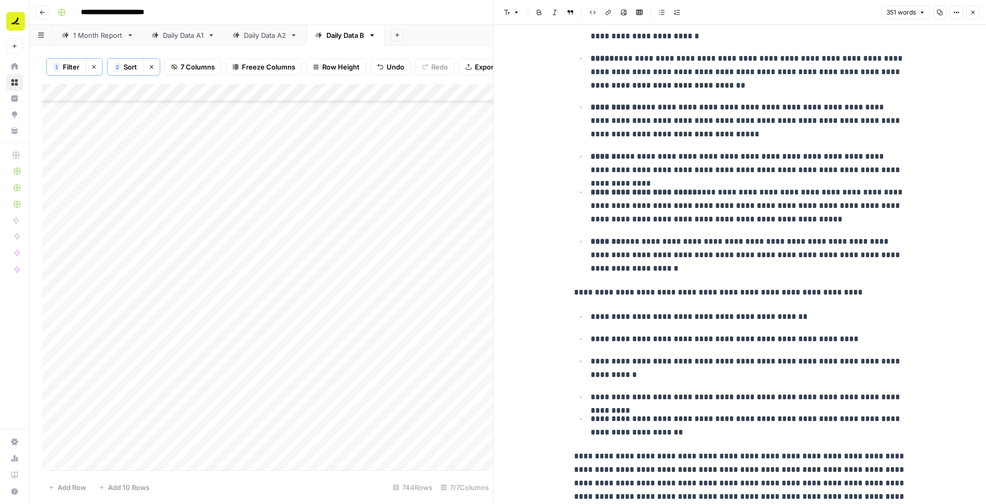
scroll to position [320, 0]
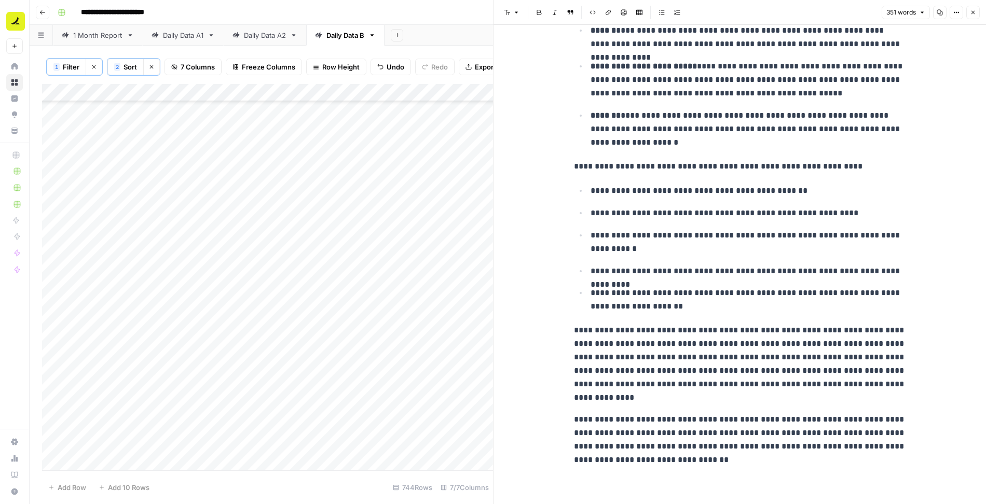
click at [976, 12] on button "Close" at bounding box center [972, 12] width 13 height 13
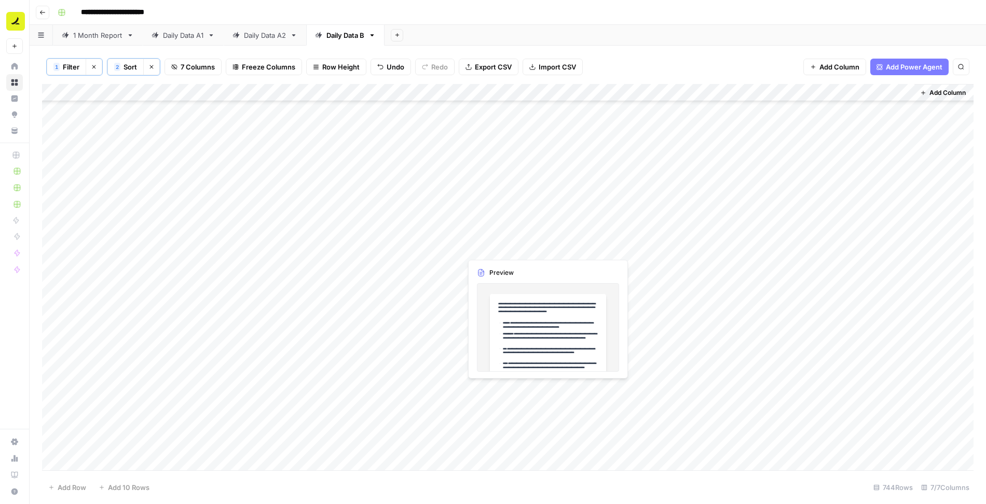
click at [484, 246] on div "Add Column" at bounding box center [507, 278] width 931 height 388
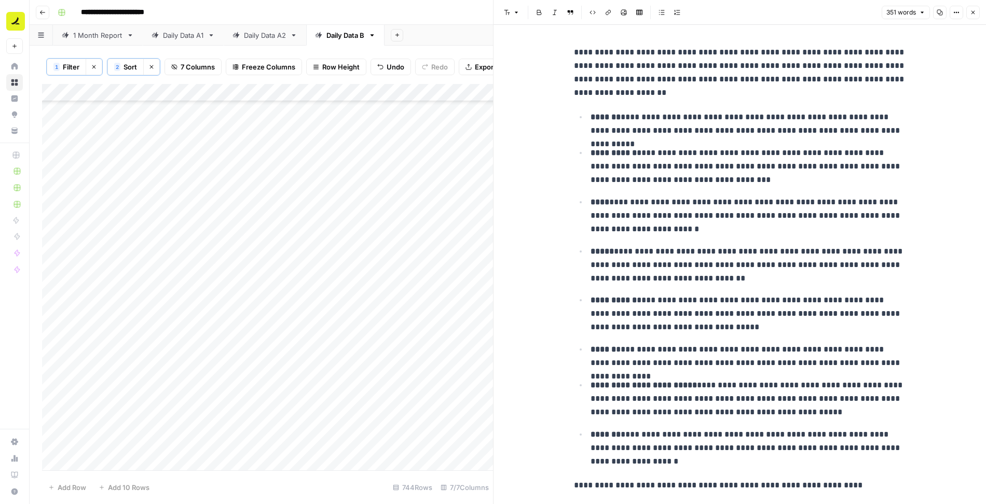
click at [973, 11] on icon "button" at bounding box center [973, 12] width 6 height 6
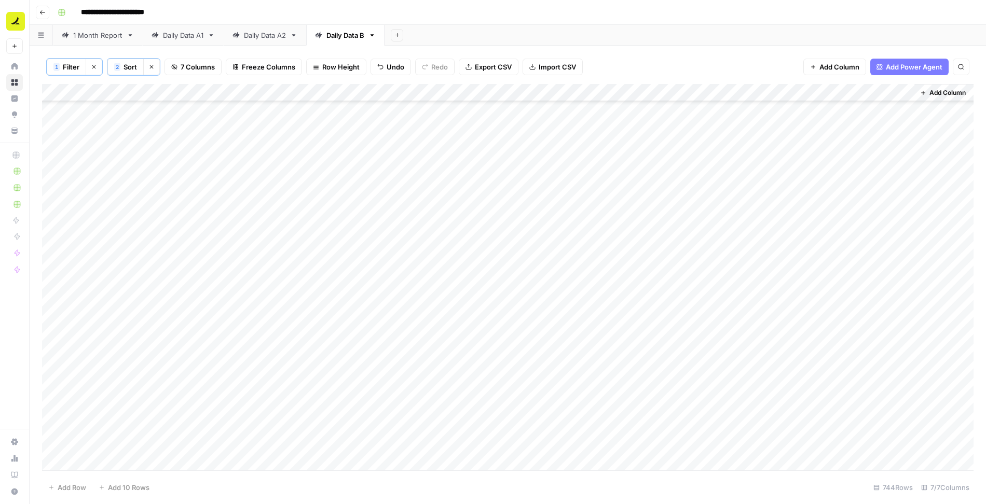
click at [52, 246] on div "Add Column" at bounding box center [507, 278] width 931 height 388
click at [78, 484] on span "Delete 1 Row" at bounding box center [69, 487] width 42 height 10
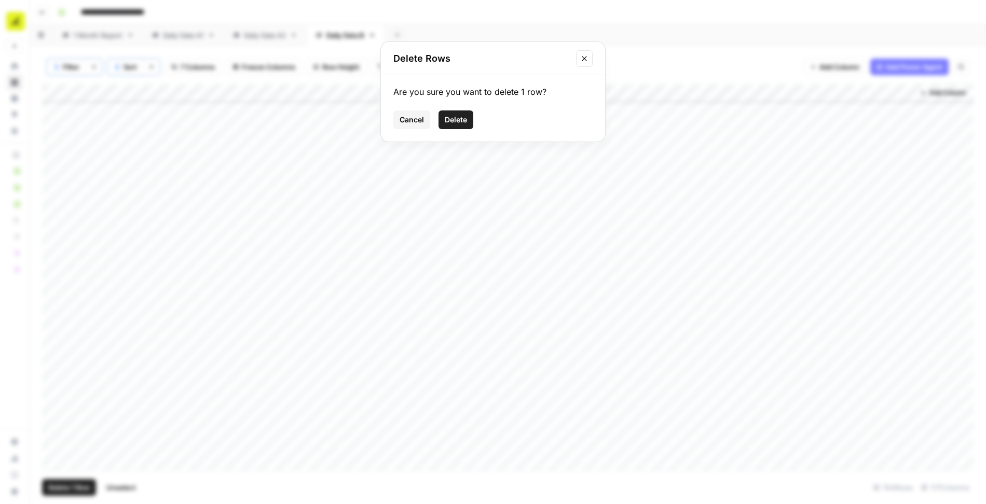
click at [450, 122] on span "Delete" at bounding box center [456, 120] width 22 height 10
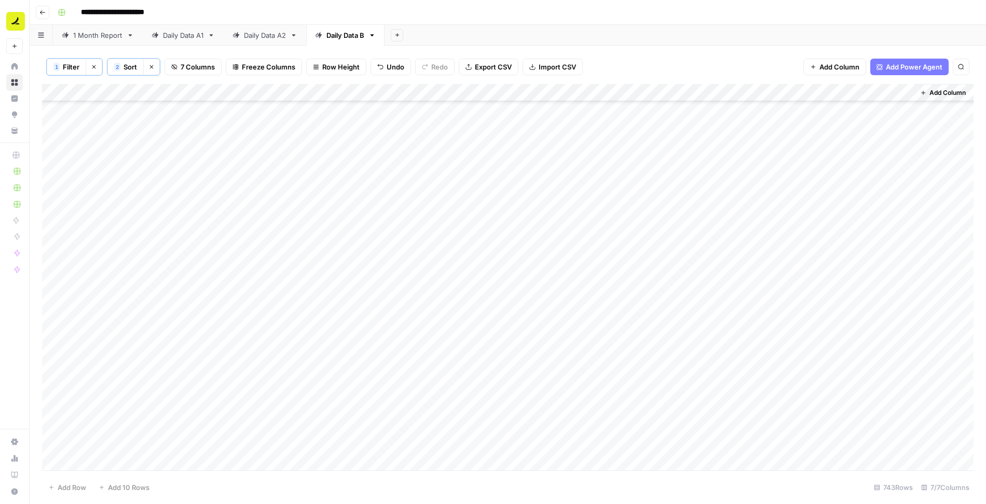
scroll to position [3203, 0]
click at [173, 247] on div "Add Column" at bounding box center [507, 278] width 931 height 388
click at [175, 262] on div "Add Column" at bounding box center [507, 278] width 931 height 388
click at [528, 255] on div "Add Column" at bounding box center [507, 278] width 931 height 388
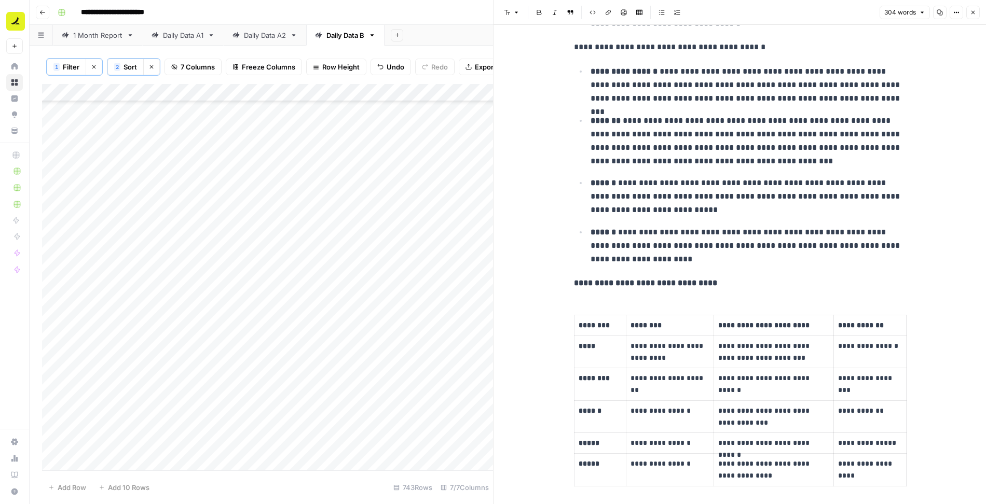
scroll to position [231, 0]
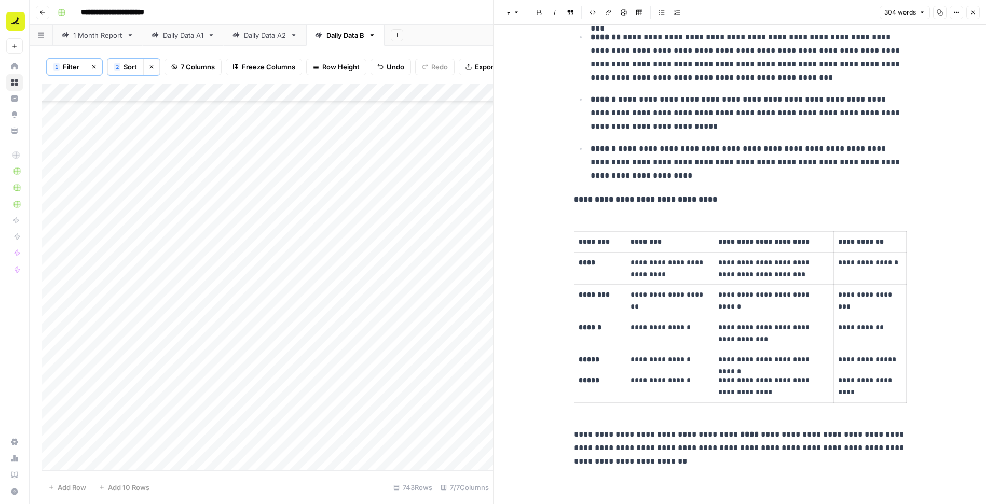
click at [976, 11] on button "Close" at bounding box center [972, 12] width 13 height 13
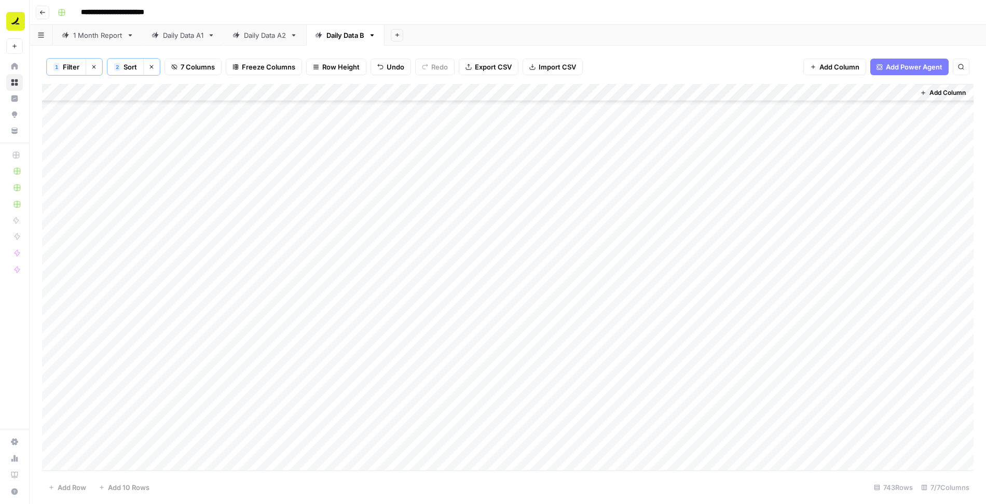
click at [487, 271] on div "Add Column" at bounding box center [507, 278] width 931 height 388
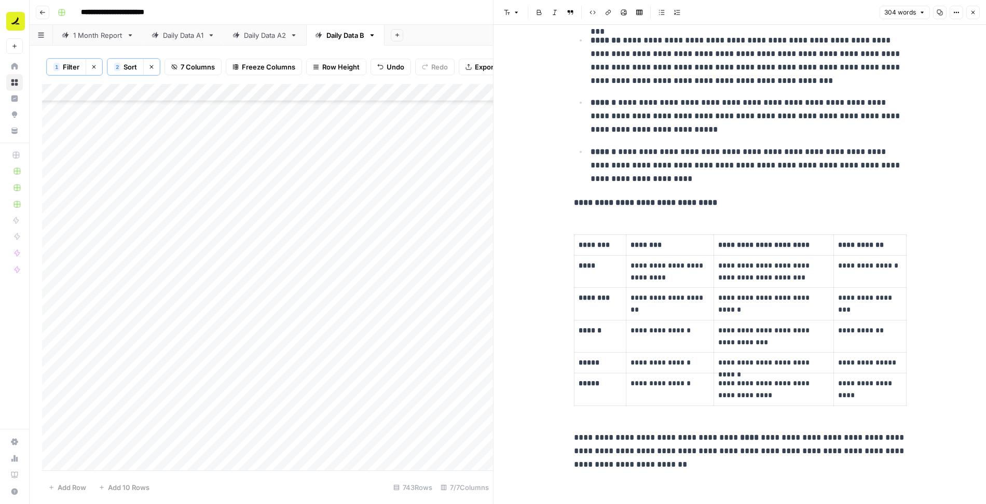
scroll to position [231, 0]
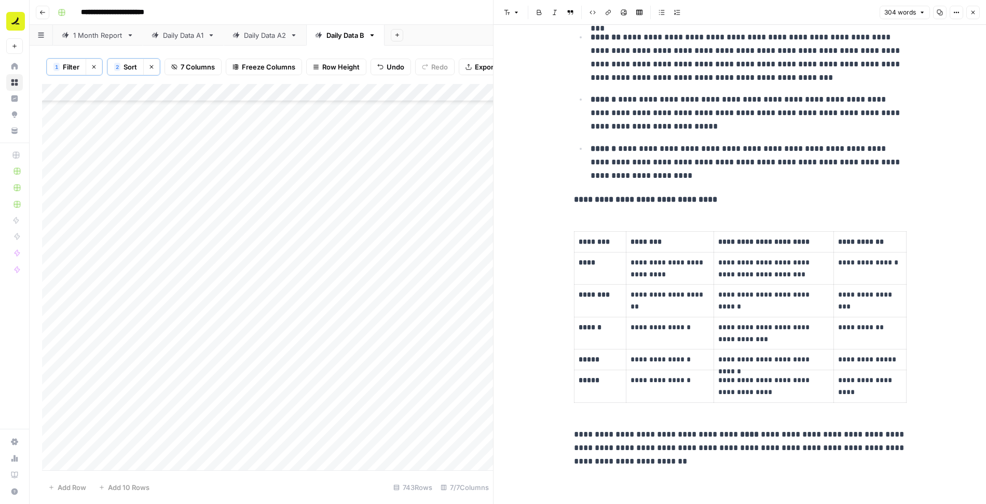
click at [974, 12] on icon "button" at bounding box center [973, 12] width 6 height 6
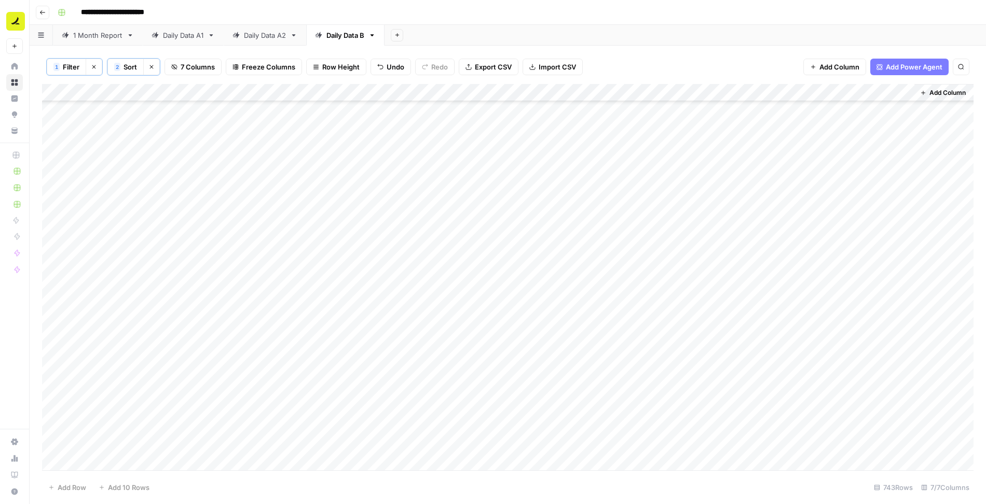
click at [118, 257] on div "Add Column" at bounding box center [507, 278] width 931 height 388
type textarea "**********"
click at [500, 258] on div "Add Column" at bounding box center [507, 278] width 931 height 388
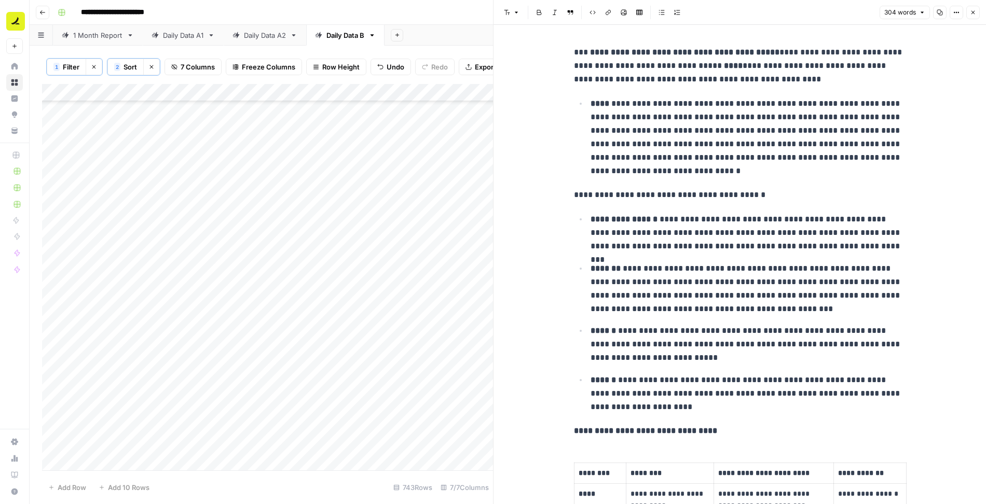
click at [654, 114] on p "**********" at bounding box center [747, 137] width 315 height 81
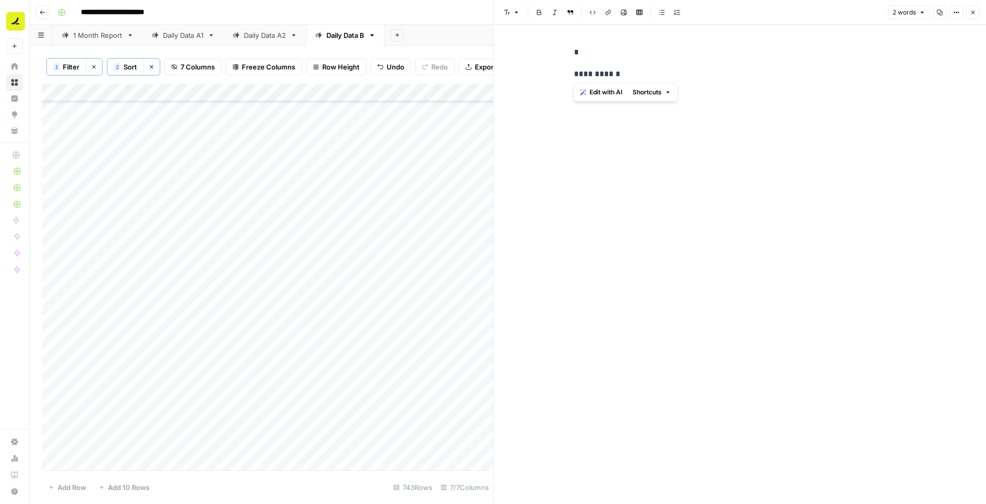
click at [629, 52] on p "*" at bounding box center [740, 52] width 332 height 13
drag, startPoint x: 628, startPoint y: 73, endPoint x: 532, endPoint y: 73, distance: 96.0
click at [532, 73] on div "**********" at bounding box center [739, 264] width 492 height 479
click at [974, 9] on icon "button" at bounding box center [973, 12] width 6 height 6
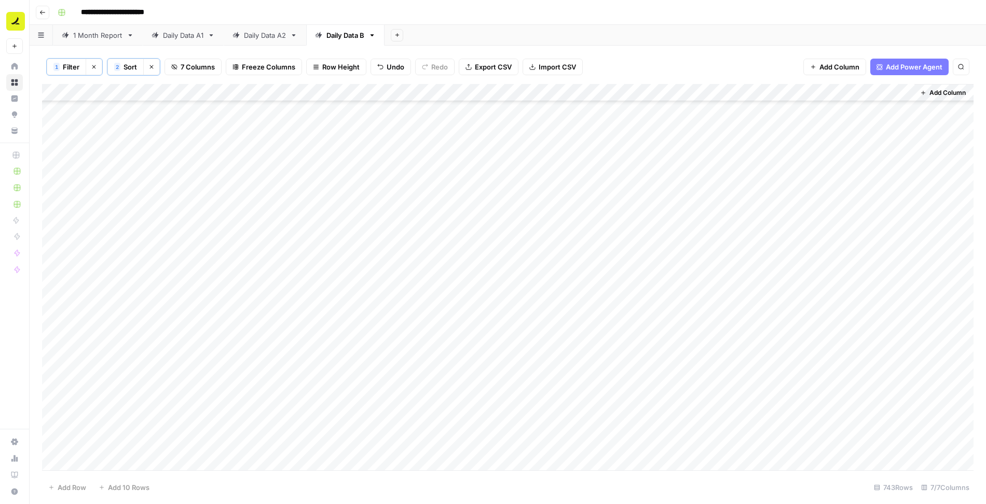
click at [609, 255] on div "Add Column" at bounding box center [507, 278] width 931 height 388
type textarea "**"
click at [345, 255] on div "Add Column" at bounding box center [507, 278] width 931 height 388
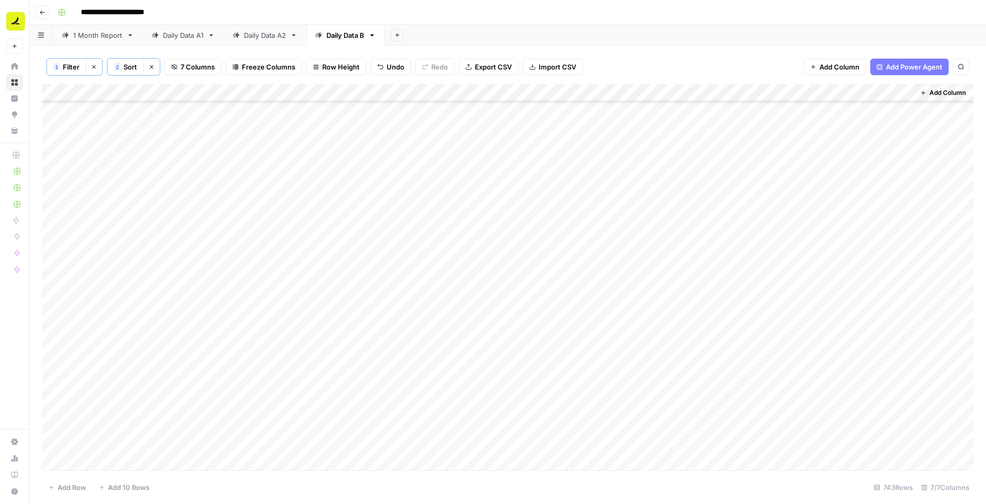
click at [105, 196] on div "Add Column" at bounding box center [507, 278] width 931 height 388
click at [291, 194] on div "Add Column" at bounding box center [507, 278] width 931 height 388
click at [182, 196] on div "Add Column" at bounding box center [507, 278] width 931 height 388
click at [246, 199] on div "Add Column" at bounding box center [507, 278] width 931 height 388
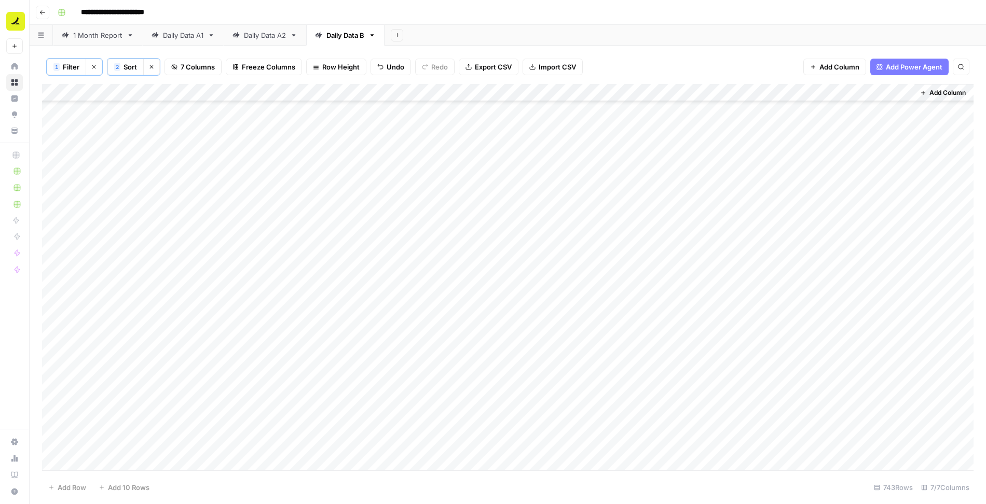
click at [101, 191] on div "Add Column" at bounding box center [507, 278] width 931 height 388
click at [322, 191] on div "Add Column" at bounding box center [507, 278] width 931 height 388
click at [162, 204] on div "Add Column" at bounding box center [507, 278] width 931 height 388
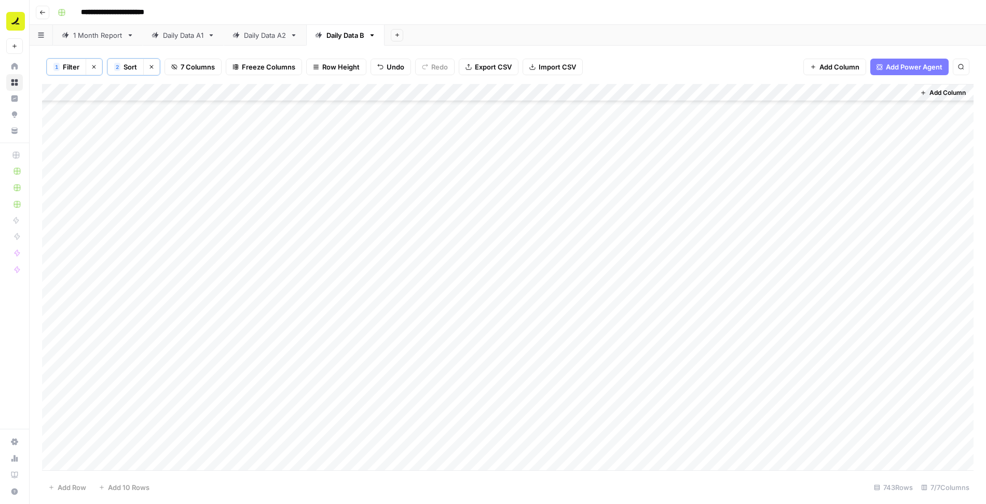
scroll to position [0, 0]
click at [644, 91] on div "Add Column" at bounding box center [507, 278] width 931 height 388
click at [623, 66] on div "1 Filter Clear filters 2 Sort Clear sorts 7 Columns Freeze Columns Row Height U…" at bounding box center [507, 67] width 931 height 34
click at [644, 92] on div "Add Column" at bounding box center [507, 278] width 931 height 388
click at [627, 203] on span "Filter" at bounding box center [642, 202] width 91 height 10
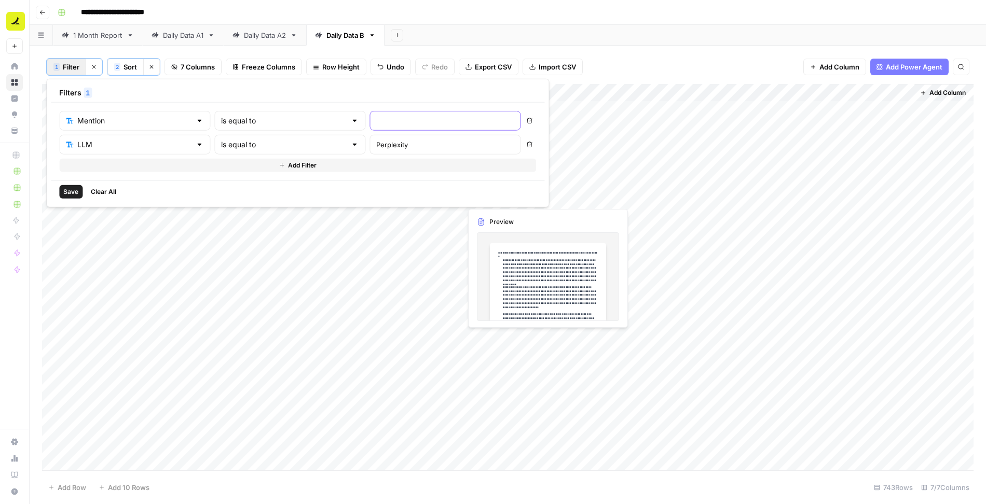
click at [376, 121] on input "text" at bounding box center [444, 121] width 137 height 10
type input "No"
click at [68, 189] on span "Save" at bounding box center [70, 191] width 15 height 9
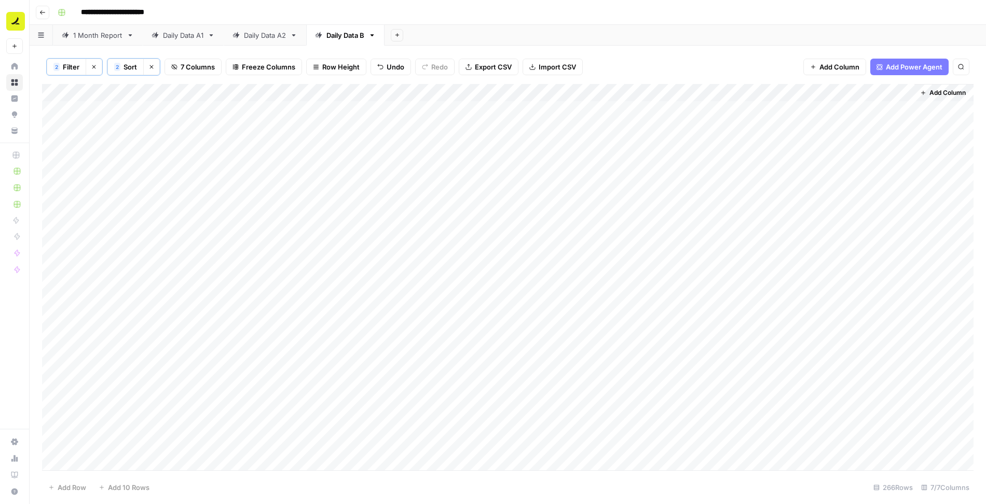
click at [706, 126] on div "Add Column" at bounding box center [507, 278] width 931 height 388
drag, startPoint x: 797, startPoint y: 133, endPoint x: 765, endPoint y: 462, distance: 329.9
click at [765, 462] on div "Add Column" at bounding box center [507, 278] width 931 height 388
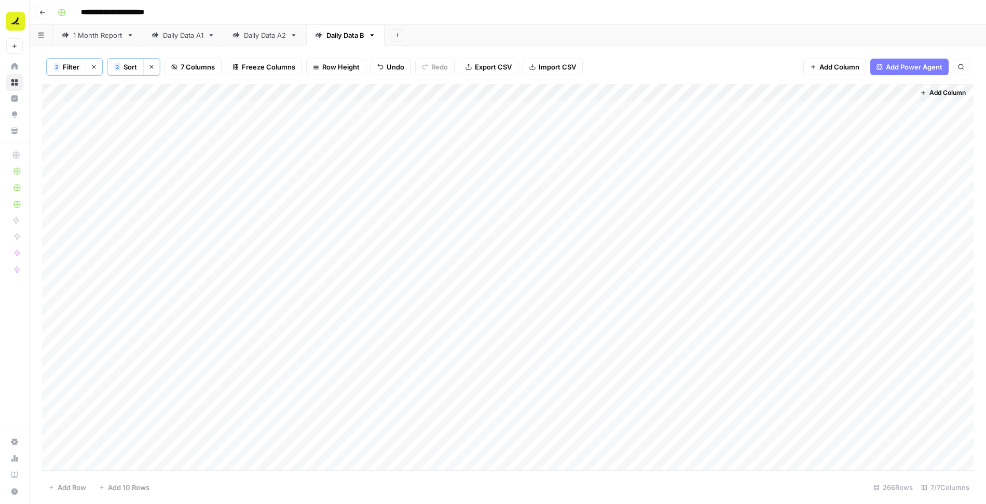
click at [777, 127] on div "Add Column" at bounding box center [507, 278] width 931 height 388
click at [745, 108] on div "Add Column" at bounding box center [507, 278] width 931 height 388
click at [71, 64] on span "Filter" at bounding box center [71, 67] width 17 height 10
click at [376, 144] on input "Perplexity" at bounding box center [444, 145] width 137 height 10
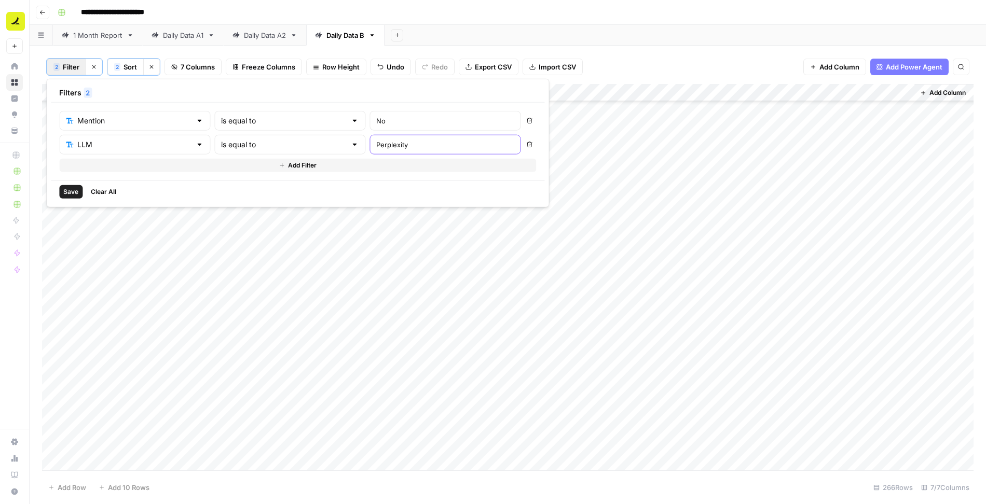
click at [376, 144] on input "Perplexity" at bounding box center [444, 145] width 137 height 10
type input "ChatGPT"
click at [526, 119] on icon "button" at bounding box center [529, 121] width 6 height 6
click at [70, 167] on span "Save" at bounding box center [70, 167] width 15 height 9
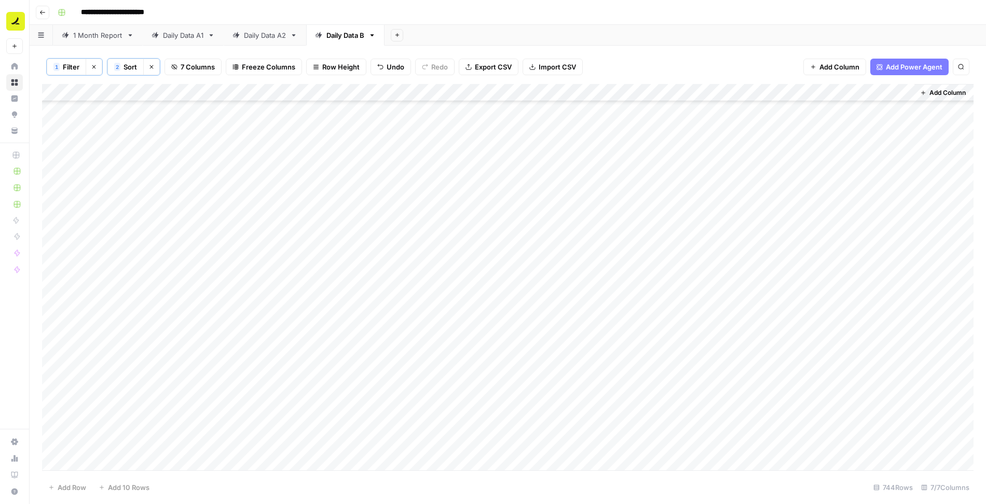
scroll to position [282, 0]
click at [126, 176] on div "Add Column" at bounding box center [507, 278] width 931 height 388
click at [130, 204] on div "Add Column" at bounding box center [507, 278] width 931 height 388
click at [193, 184] on div "Add Column" at bounding box center [507, 278] width 931 height 388
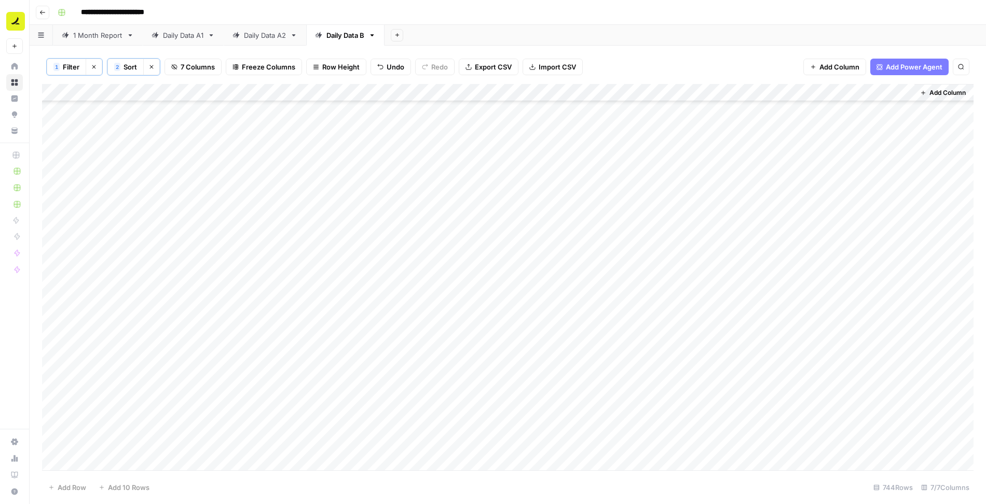
click at [105, 216] on div "Add Column" at bounding box center [507, 278] width 931 height 388
click at [100, 211] on div "Add Column" at bounding box center [507, 278] width 931 height 388
click at [280, 211] on div "Add Column" at bounding box center [507, 278] width 931 height 388
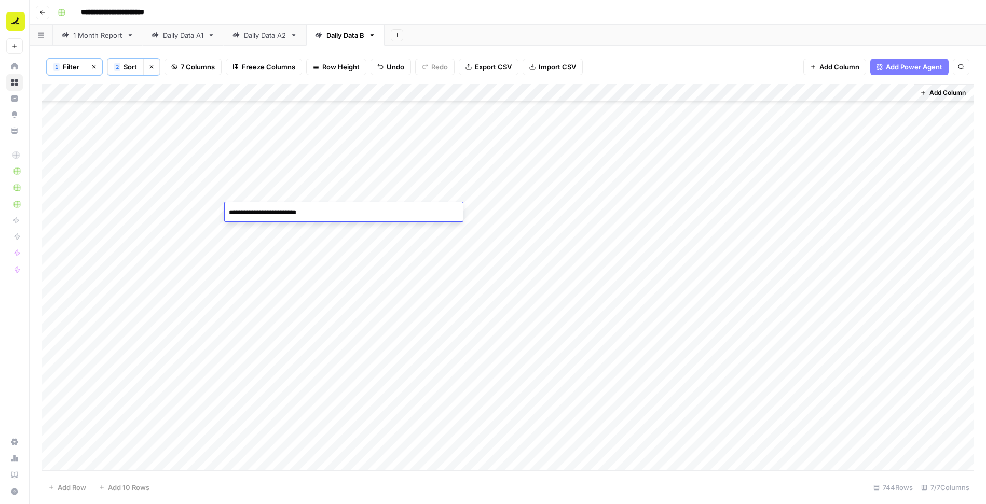
click at [177, 226] on div "Add Column" at bounding box center [507, 278] width 931 height 388
click at [643, 92] on div "Add Column" at bounding box center [507, 278] width 931 height 388
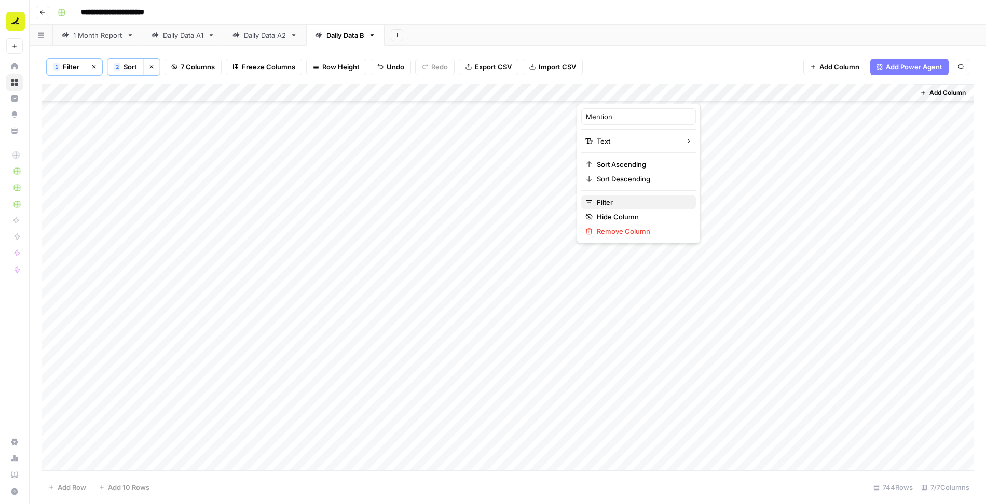
click at [618, 197] on span "Filter" at bounding box center [642, 202] width 91 height 10
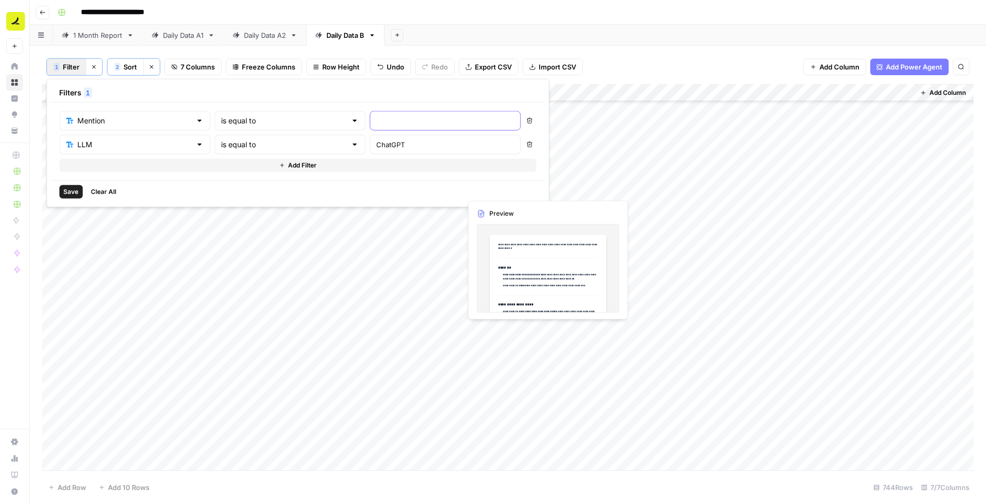
click at [376, 123] on input "text" at bounding box center [444, 121] width 137 height 10
type input "No"
click at [71, 190] on span "Save" at bounding box center [70, 191] width 15 height 9
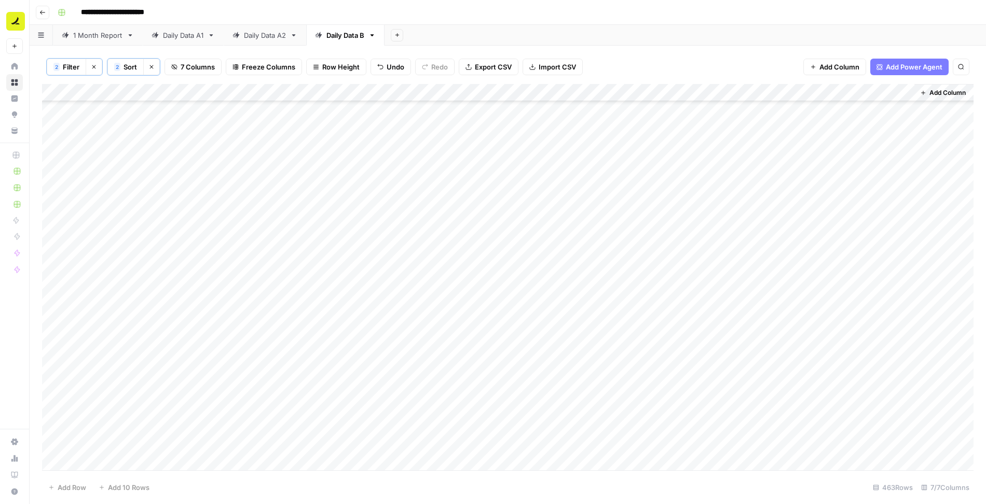
scroll to position [0, 0]
click at [710, 113] on div "Add Column" at bounding box center [507, 278] width 931 height 388
drag, startPoint x: 798, startPoint y: 117, endPoint x: 721, endPoint y: 459, distance: 350.6
click at [721, 459] on div "Add Column" at bounding box center [507, 278] width 931 height 388
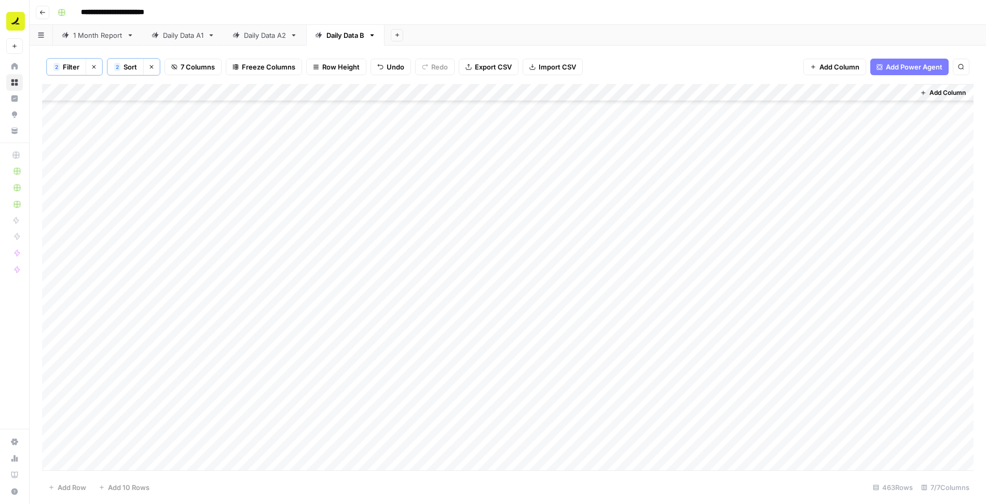
scroll to position [0, 0]
click at [707, 161] on div "Add Column" at bounding box center [507, 278] width 931 height 388
click at [70, 64] on span "Filter" at bounding box center [71, 67] width 17 height 10
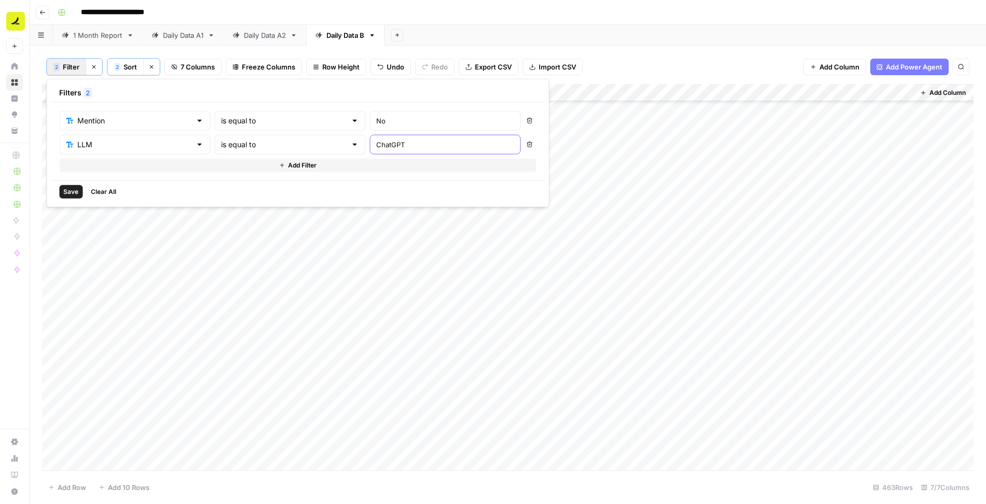
click at [376, 143] on input "ChatGPT" at bounding box center [444, 145] width 137 height 10
type input "Google AI Mode"
click at [526, 120] on icon "button" at bounding box center [529, 121] width 6 height 6
click at [72, 167] on span "Save" at bounding box center [70, 167] width 15 height 9
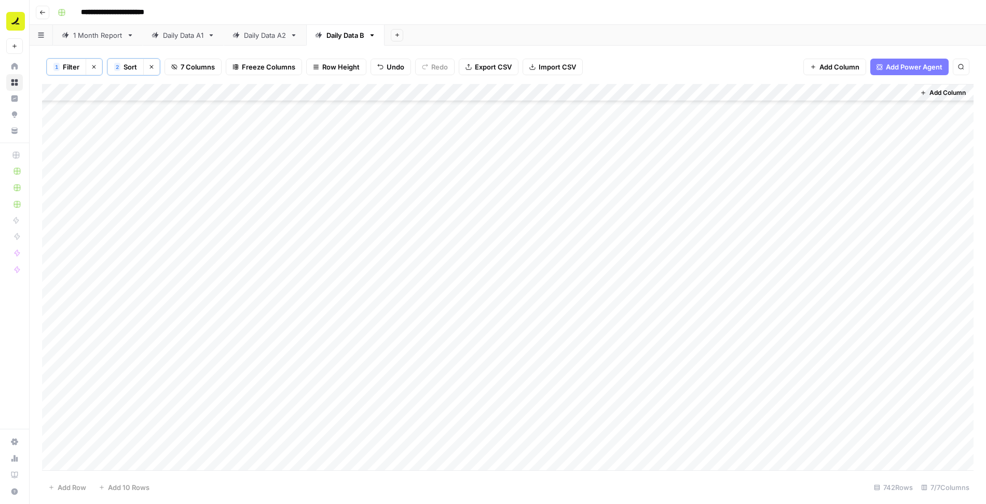
scroll to position [1611, 0]
click at [114, 190] on div "Add Column" at bounding box center [507, 278] width 931 height 388
click at [309, 191] on div "Add Column" at bounding box center [507, 278] width 931 height 388
click at [167, 199] on div "Add Column" at bounding box center [507, 278] width 931 height 388
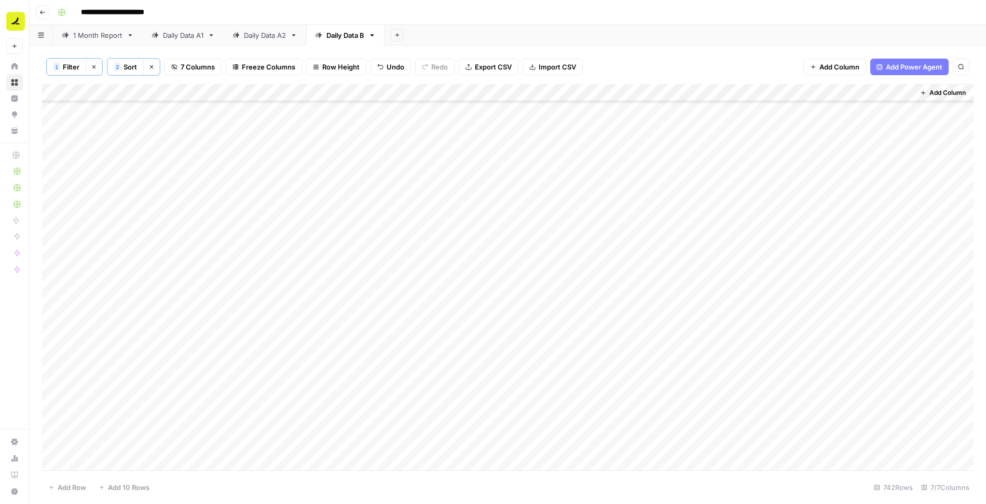
scroll to position [5947, 0]
click at [183, 195] on div "Add Column" at bounding box center [507, 278] width 931 height 388
click at [293, 194] on div "Add Column" at bounding box center [507, 278] width 931 height 388
click at [184, 189] on div "Add Column" at bounding box center [507, 278] width 931 height 388
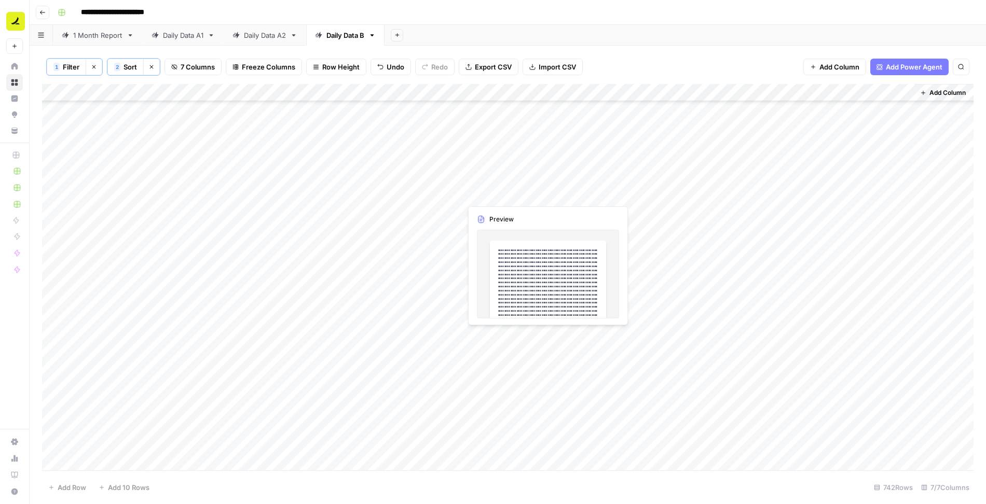
click at [511, 195] on div "Add Column" at bounding box center [507, 278] width 931 height 388
click at [336, 204] on div "Add Column" at bounding box center [507, 278] width 931 height 388
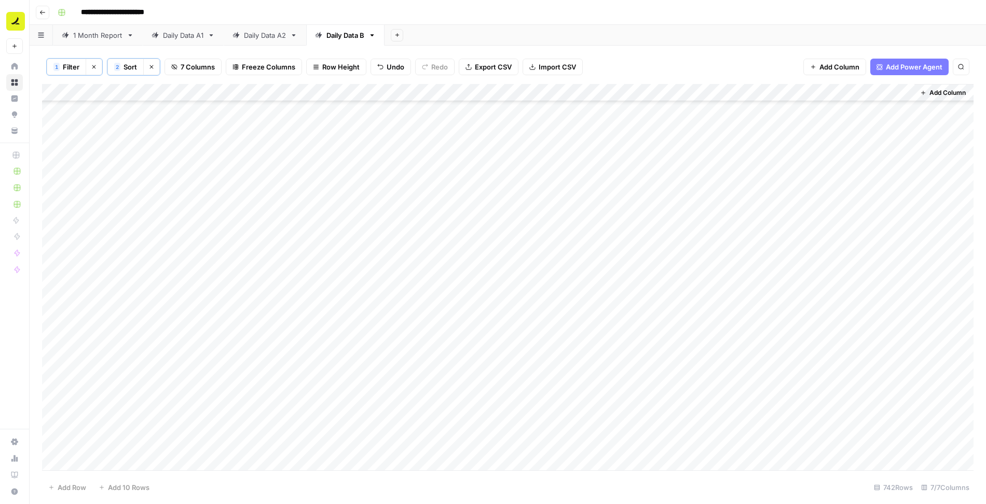
click at [324, 194] on div "Add Column" at bounding box center [507, 278] width 931 height 388
click at [301, 204] on div "Add Column" at bounding box center [507, 278] width 931 height 388
click at [187, 217] on div "Add Column" at bounding box center [507, 278] width 931 height 388
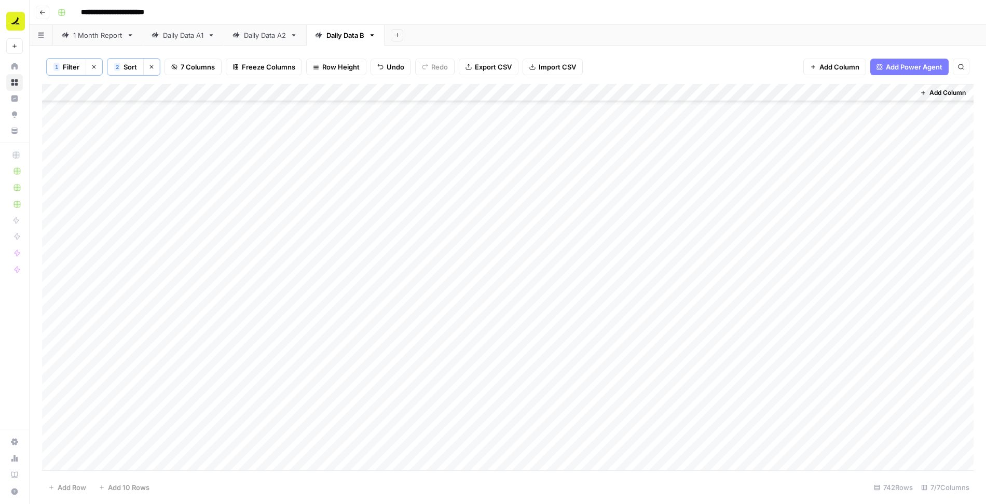
scroll to position [8728, 0]
click at [191, 143] on div "Add Column" at bounding box center [507, 278] width 931 height 388
click at [307, 149] on div "Add Column" at bounding box center [507, 278] width 931 height 388
click at [238, 167] on div "Add Column" at bounding box center [507, 278] width 931 height 388
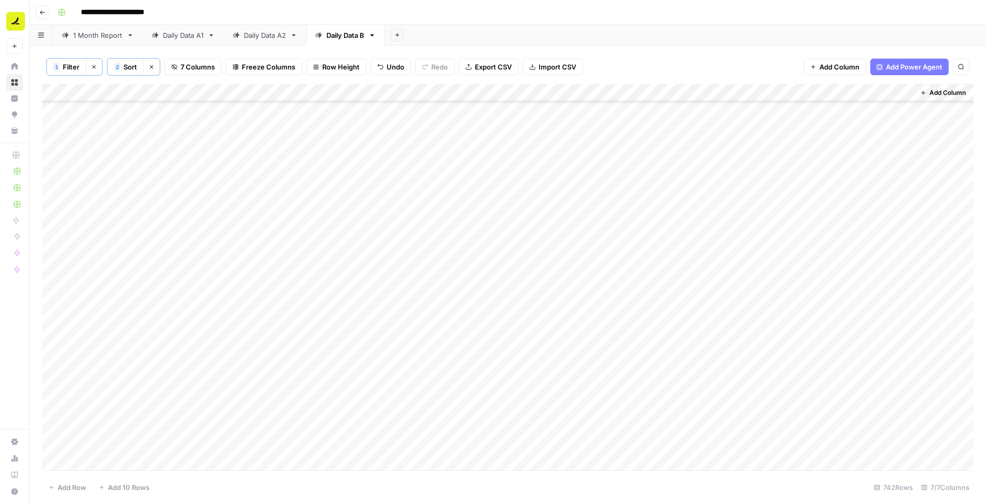
scroll to position [12716, 0]
click at [644, 92] on div "Add Column" at bounding box center [507, 278] width 931 height 388
click at [639, 199] on span "Filter" at bounding box center [642, 202] width 91 height 10
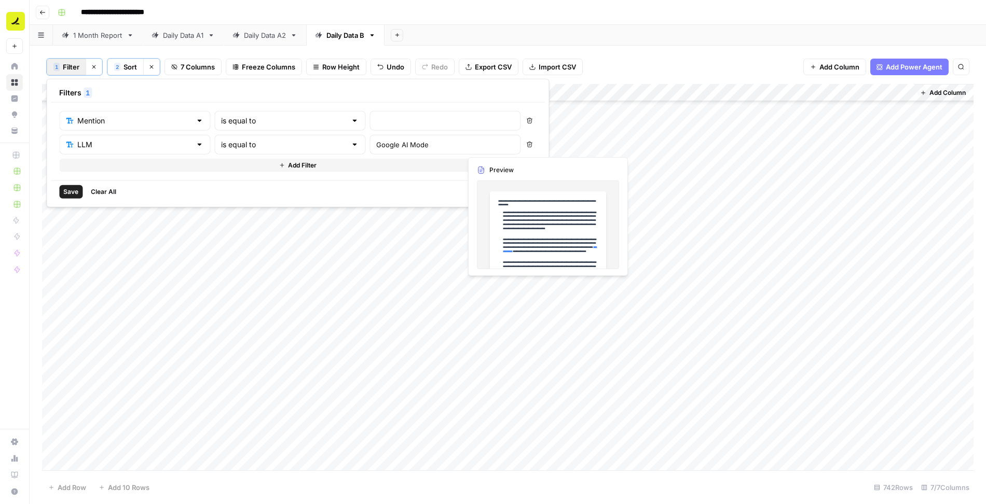
click at [376, 114] on div at bounding box center [444, 121] width 151 height 20
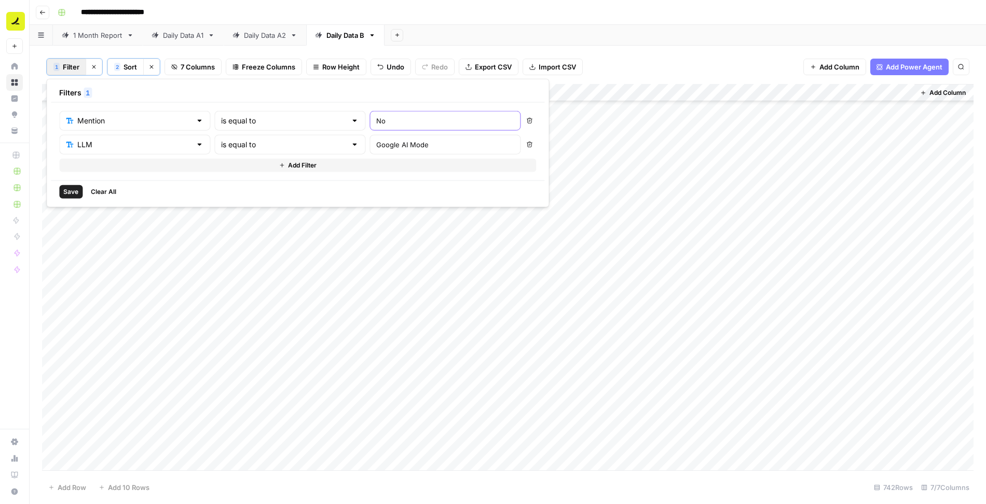
type input "No"
click at [72, 187] on span "Save" at bounding box center [70, 191] width 15 height 9
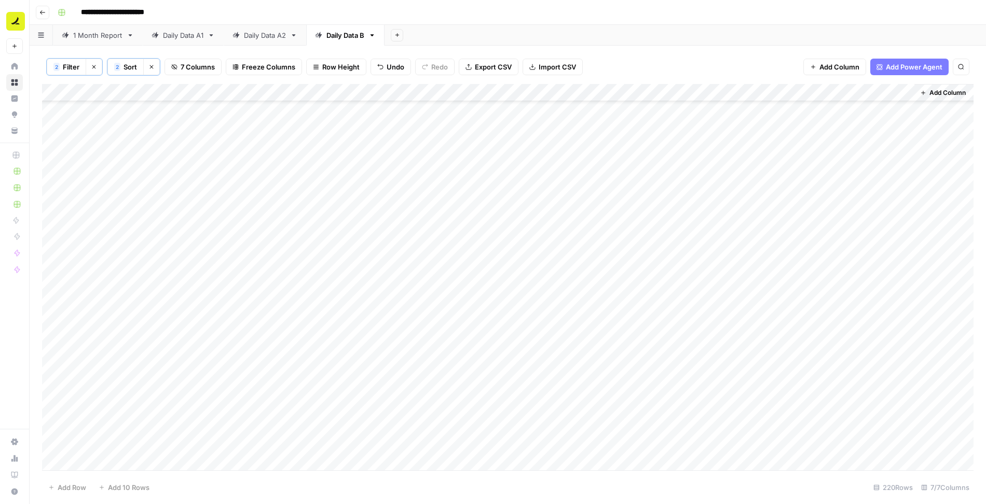
scroll to position [0, 0]
click at [728, 111] on div "Add Column" at bounding box center [507, 278] width 931 height 388
type textarea "**********"
click at [735, 109] on div "Add Column" at bounding box center [507, 278] width 931 height 388
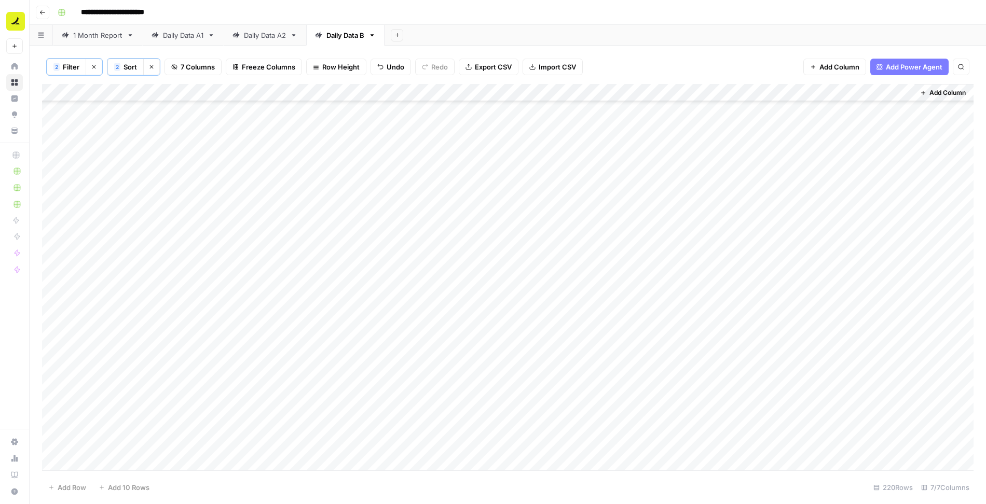
scroll to position [3509, 0]
drag, startPoint x: 799, startPoint y: 116, endPoint x: 720, endPoint y: 455, distance: 349.0
click at [720, 455] on div "Add Column" at bounding box center [507, 278] width 931 height 388
click at [748, 197] on div "Add Column" at bounding box center [507, 278] width 931 height 388
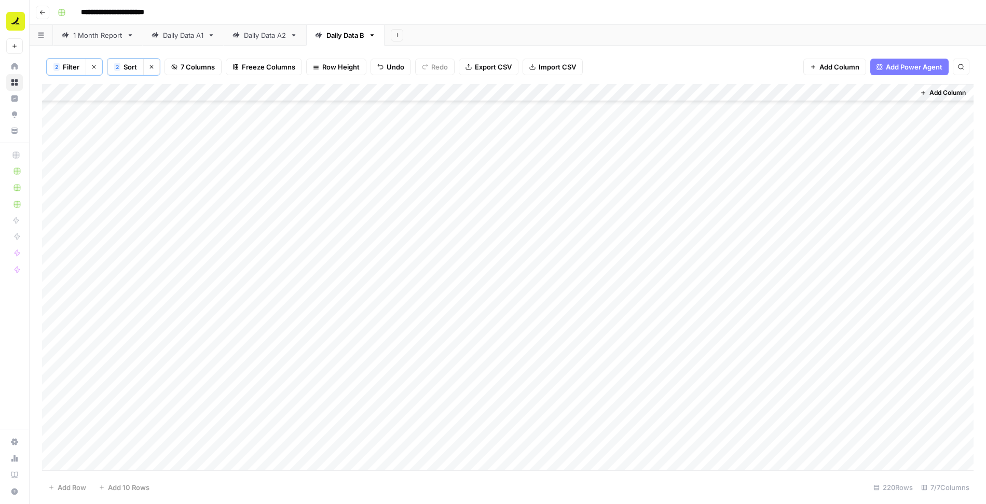
scroll to position [578, 0]
click at [766, 183] on div "Add Column" at bounding box center [507, 278] width 931 height 388
click at [768, 164] on div "Add Column" at bounding box center [507, 278] width 931 height 388
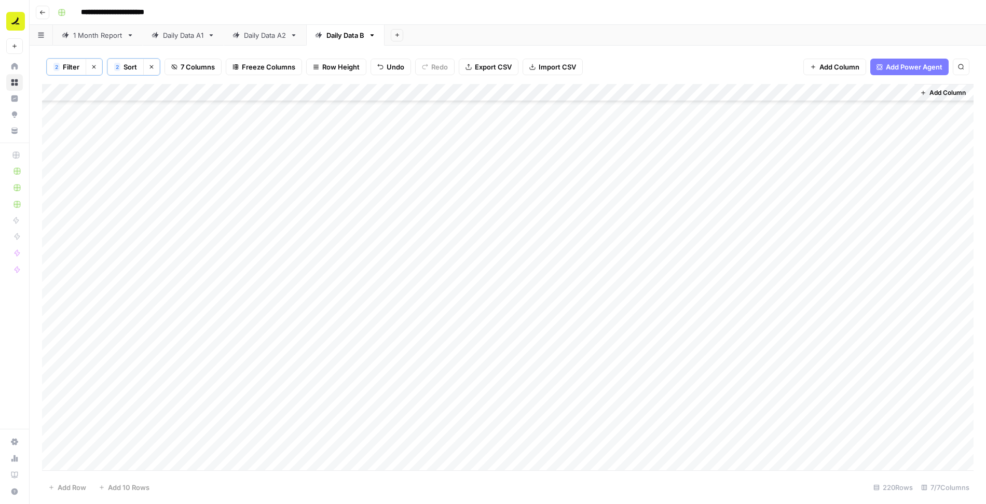
click at [768, 164] on div "Add Column" at bounding box center [507, 278] width 931 height 388
click at [69, 65] on span "Filter" at bounding box center [71, 67] width 17 height 10
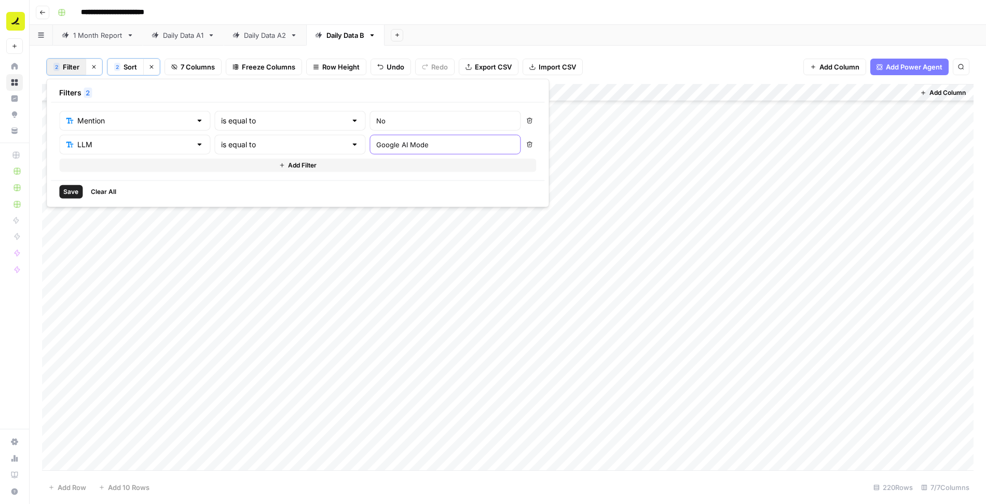
click at [380, 142] on input "Google AI Mode" at bounding box center [444, 145] width 137 height 10
type input "Google Gemini"
click at [522, 123] on button "Delete" at bounding box center [528, 120] width 13 height 13
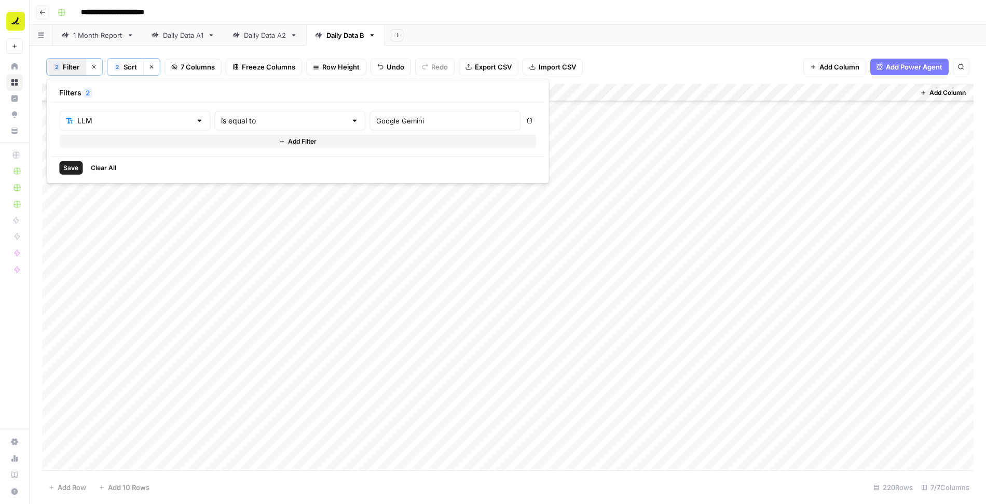
click at [71, 170] on span "Save" at bounding box center [70, 167] width 15 height 9
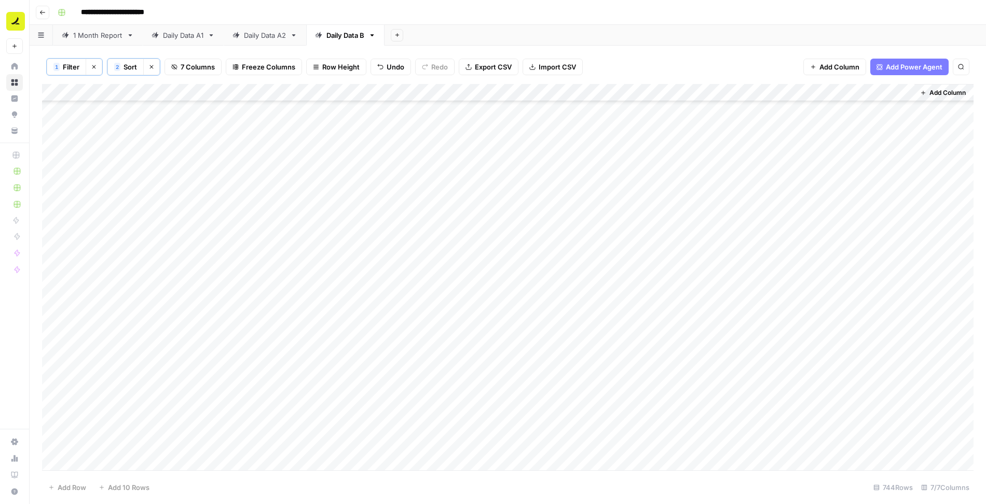
scroll to position [12752, 0]
click at [274, 463] on div "Add Column" at bounding box center [507, 278] width 931 height 388
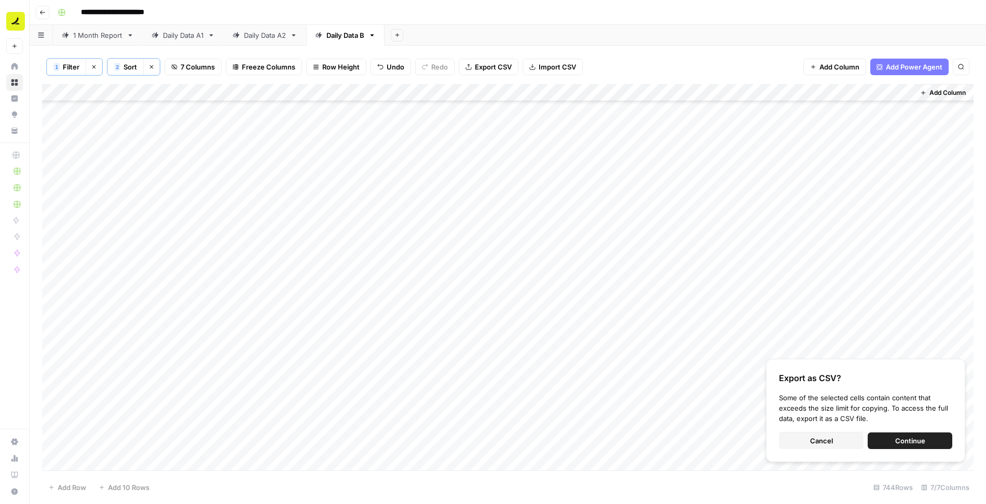
click at [924, 438] on span "Continue" at bounding box center [910, 441] width 30 height 10
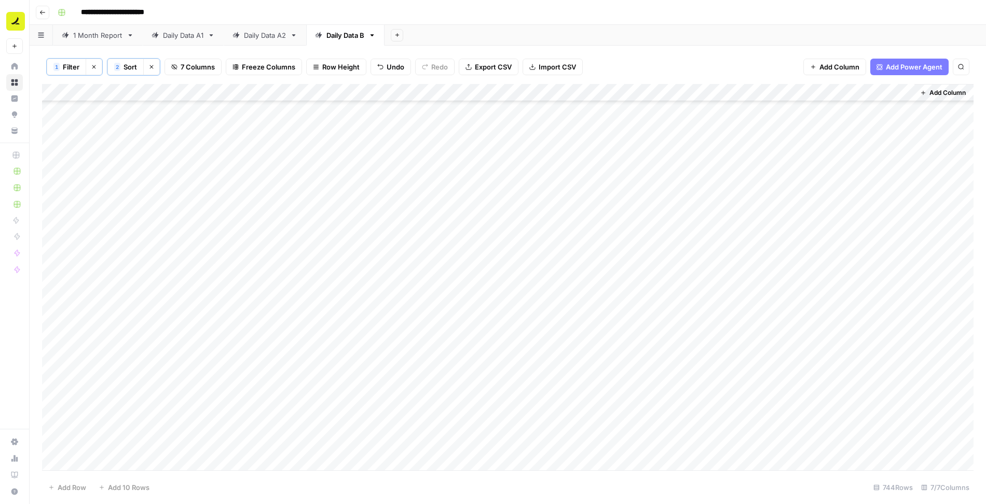
click at [181, 255] on div "Add Column" at bounding box center [507, 278] width 931 height 388
click at [68, 68] on span "Filter" at bounding box center [71, 67] width 17 height 10
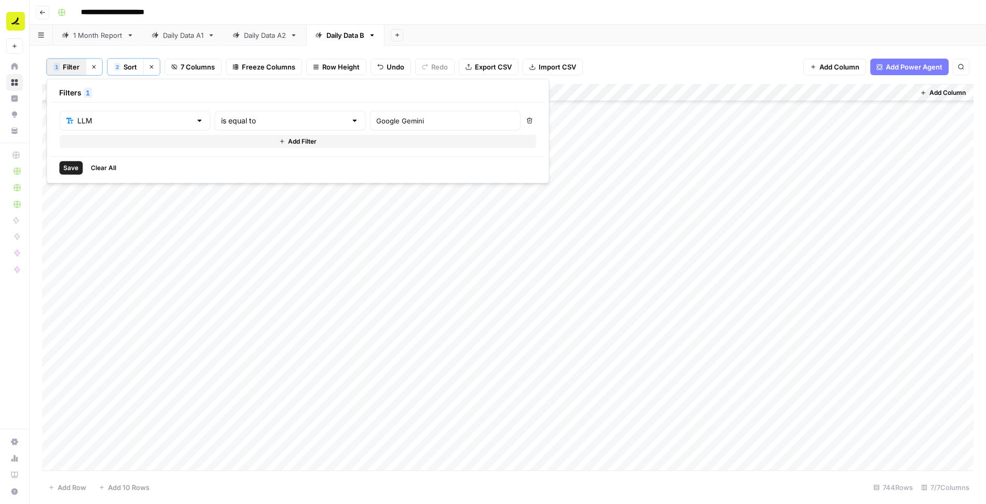
click at [115, 140] on button "Add Filter" at bounding box center [297, 141] width 477 height 13
click at [105, 143] on input "text" at bounding box center [128, 145] width 125 height 10
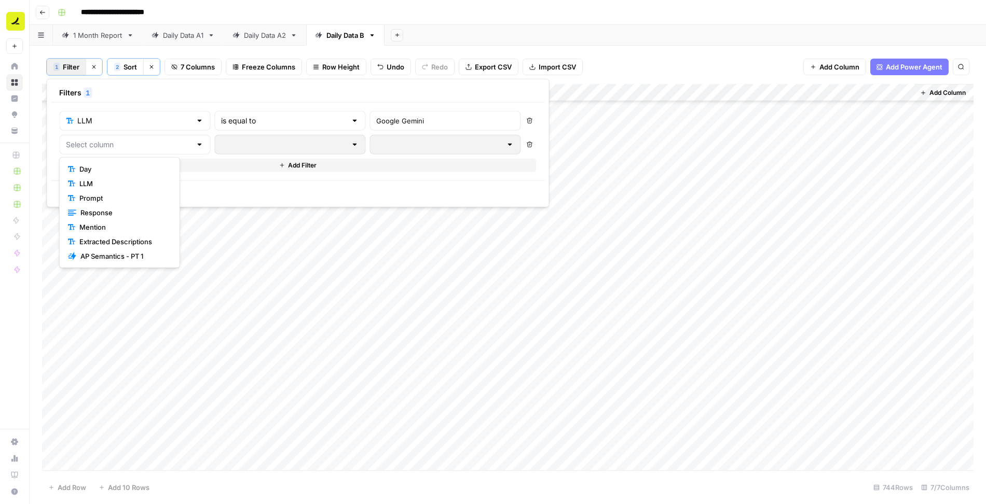
click at [100, 169] on span "Day" at bounding box center [123, 169] width 88 height 10
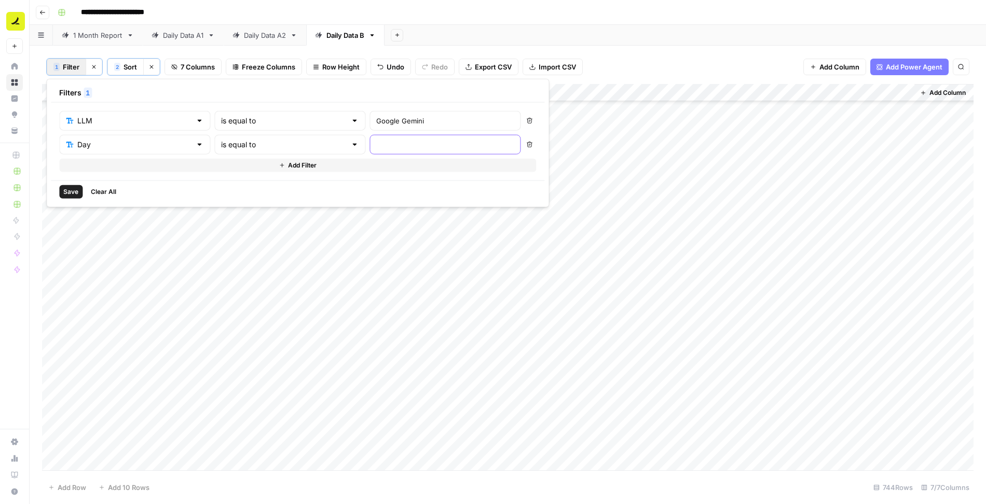
click at [376, 140] on input "text" at bounding box center [444, 145] width 137 height 10
type input "2025-07-11"
click at [66, 189] on span "Save" at bounding box center [70, 191] width 15 height 9
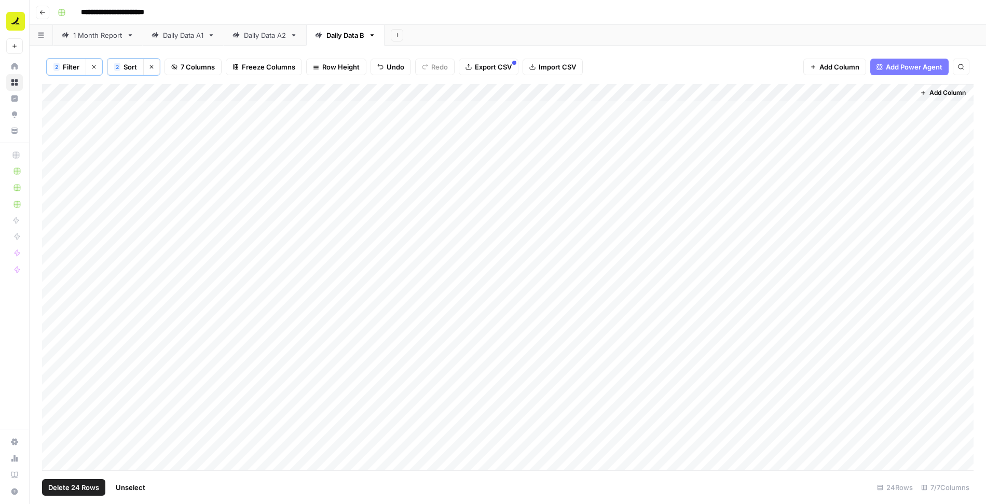
click at [63, 91] on div "Add Column" at bounding box center [507, 278] width 931 height 388
click at [76, 489] on span "Delete 24 Rows" at bounding box center [73, 487] width 51 height 10
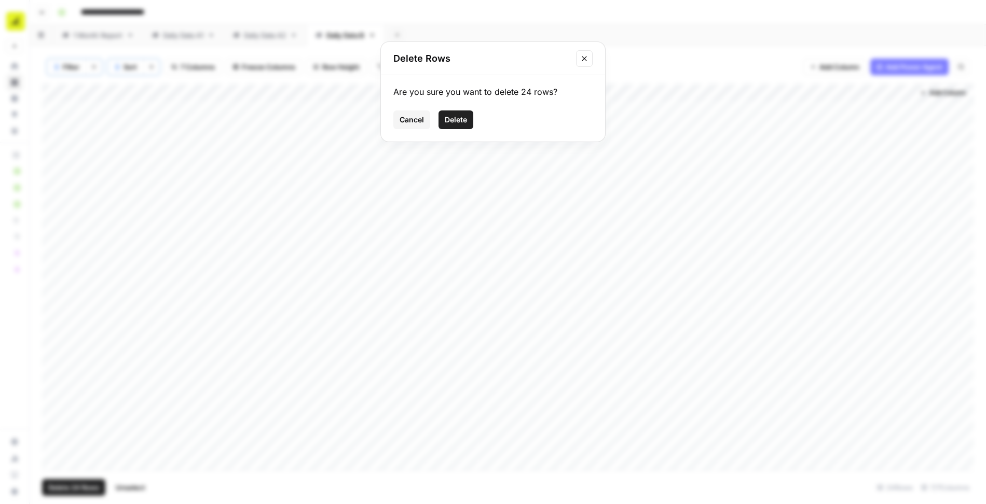
click at [461, 118] on span "Delete" at bounding box center [456, 120] width 22 height 10
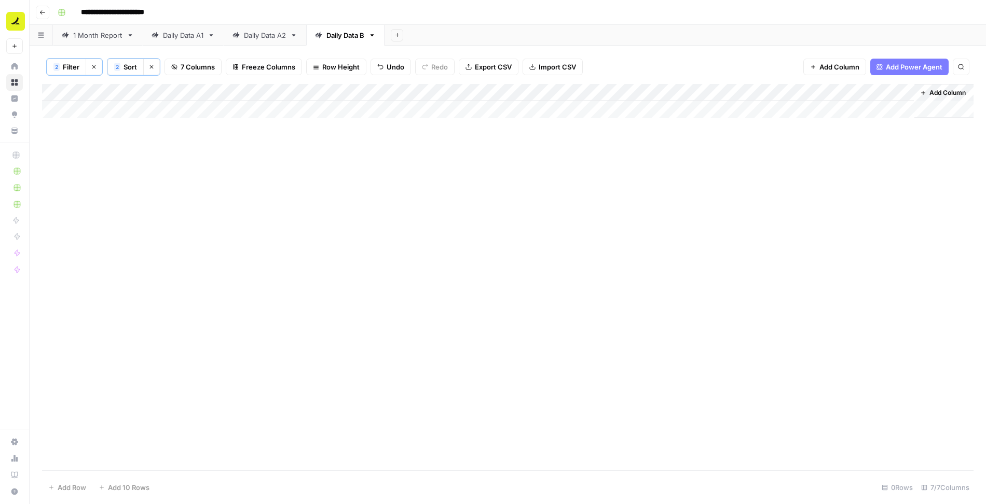
click at [63, 66] on span "Filter" at bounding box center [71, 67] width 17 height 10
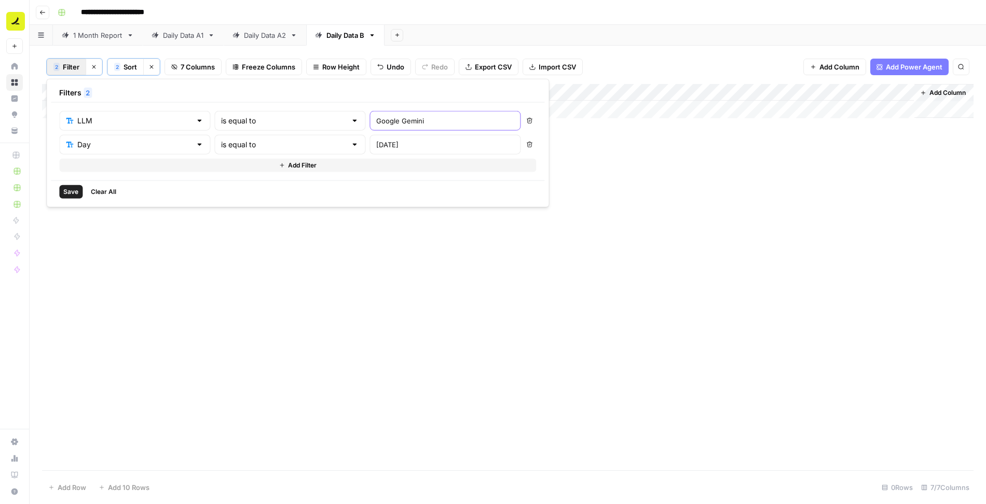
click at [376, 121] on input "Google Gemini" at bounding box center [444, 121] width 137 height 10
type input "Perplexity"
click at [71, 194] on span "Save" at bounding box center [70, 191] width 15 height 9
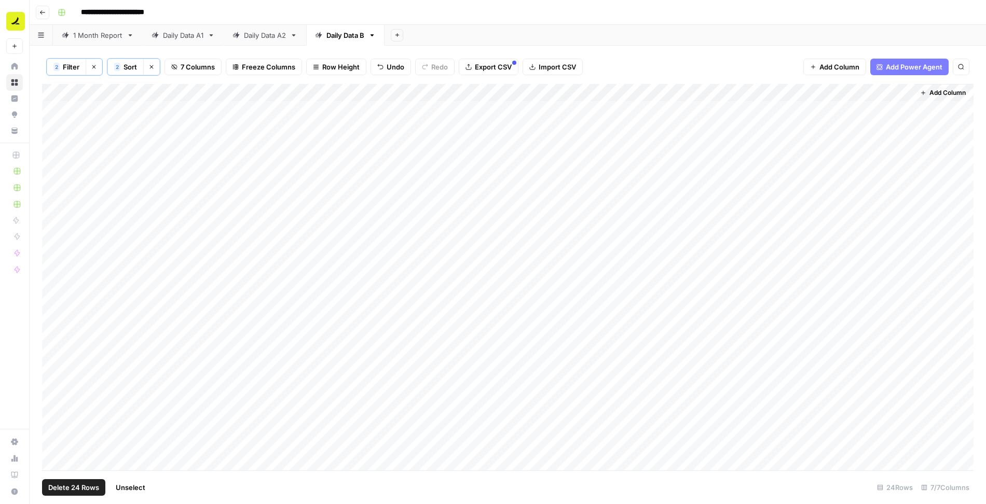
click at [59, 90] on div "Add Column" at bounding box center [507, 278] width 931 height 388
click at [87, 490] on span "Delete 24 Rows" at bounding box center [73, 487] width 51 height 10
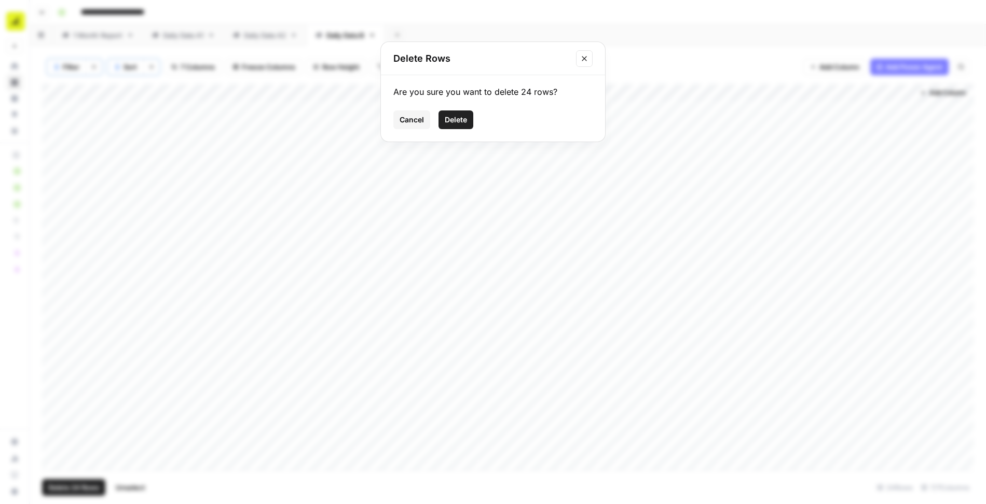
click at [453, 122] on span "Delete" at bounding box center [456, 120] width 22 height 10
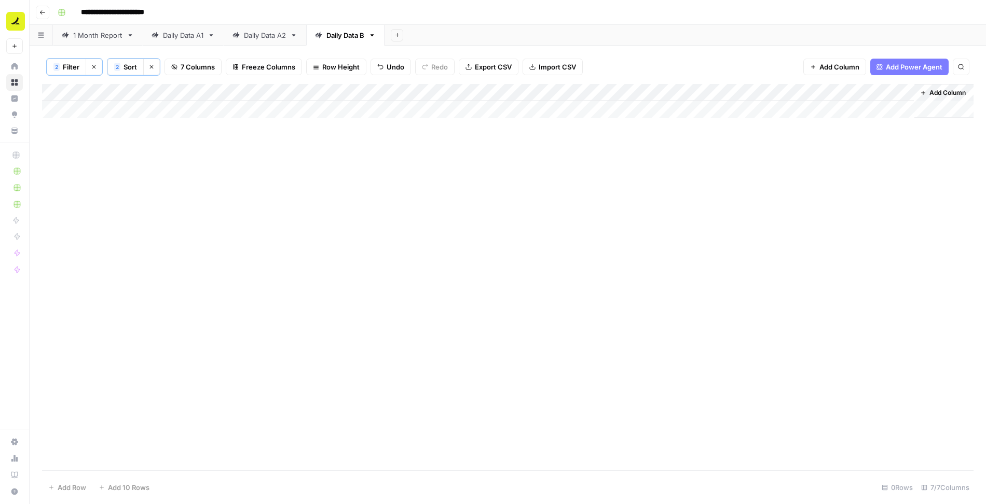
click at [67, 67] on span "Filter" at bounding box center [71, 67] width 17 height 10
click at [376, 117] on input "Perplexity" at bounding box center [444, 121] width 137 height 10
type input "ChatGPT"
click at [67, 187] on span "Save" at bounding box center [70, 191] width 15 height 9
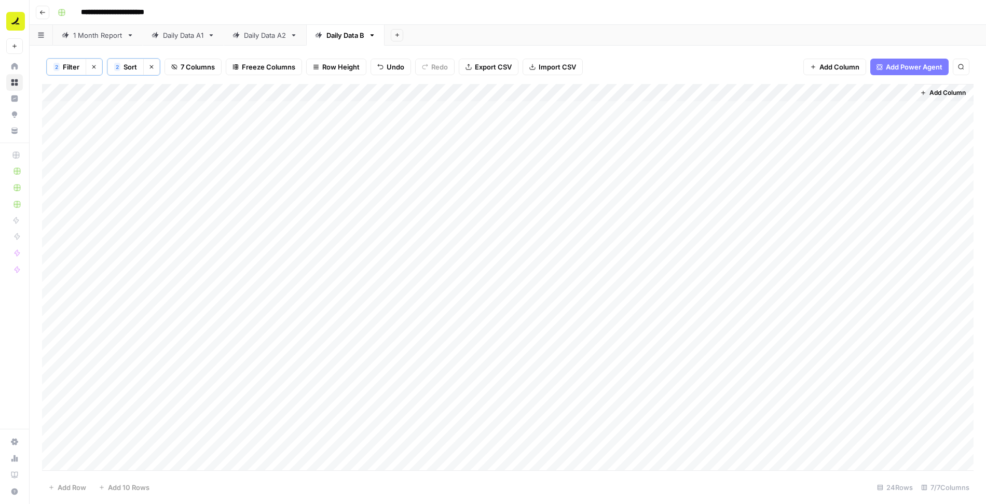
click at [60, 93] on div "Add Column" at bounding box center [507, 278] width 931 height 388
click at [79, 486] on span "Delete 24 Rows" at bounding box center [73, 487] width 51 height 10
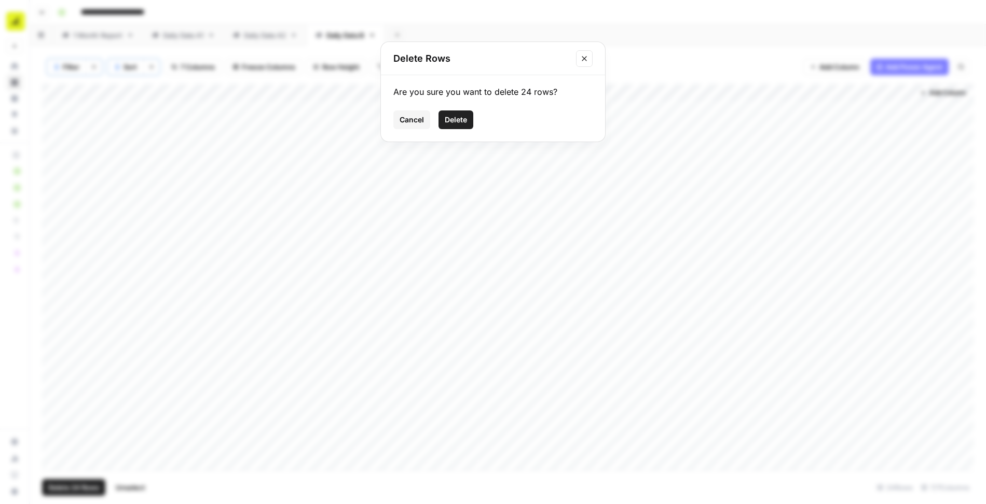
click at [448, 121] on span "Delete" at bounding box center [456, 120] width 22 height 10
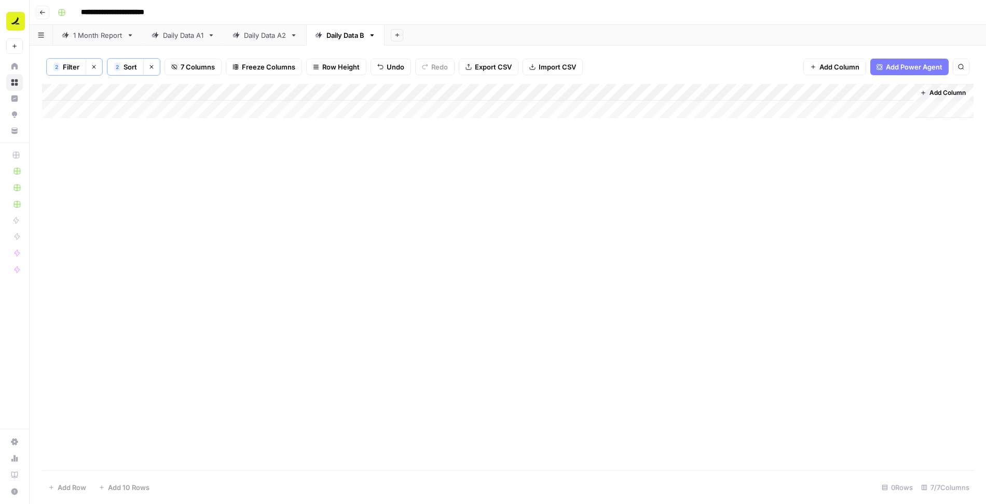
click at [59, 68] on button "2 Filter" at bounding box center [66, 67] width 39 height 17
click at [376, 121] on input "ChatGPT" at bounding box center [444, 121] width 137 height 10
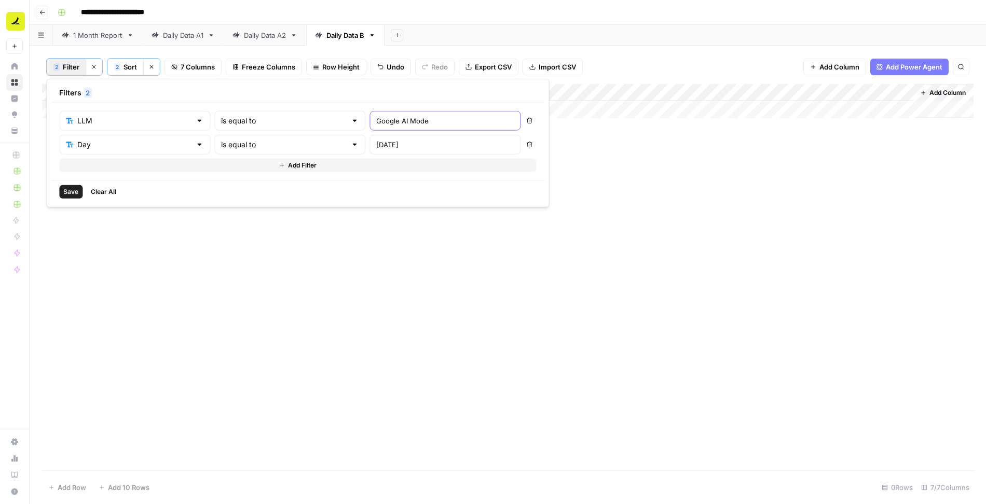
type input "Google AI Mode"
click at [62, 194] on button "Save" at bounding box center [70, 191] width 23 height 13
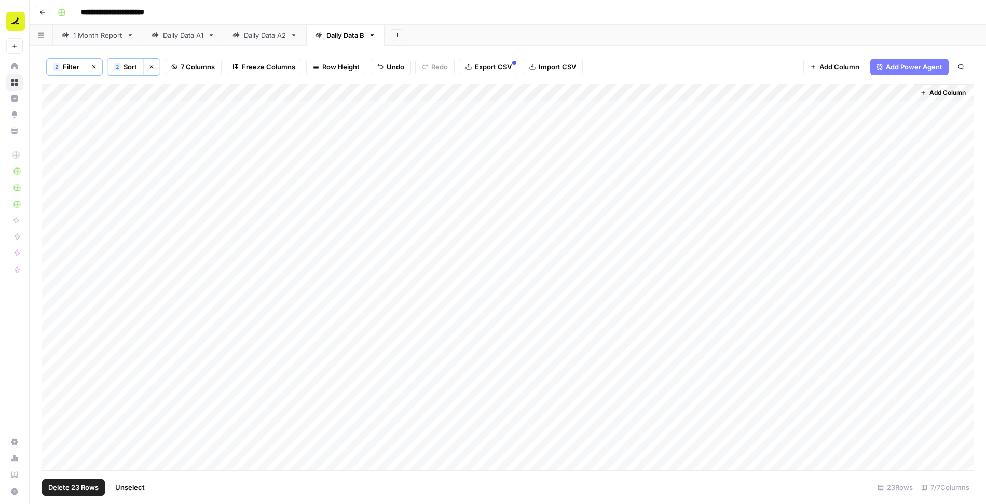
click at [61, 93] on div "Add Column" at bounding box center [507, 278] width 931 height 388
click at [93, 484] on span "Delete 23 Rows" at bounding box center [73, 487] width 50 height 10
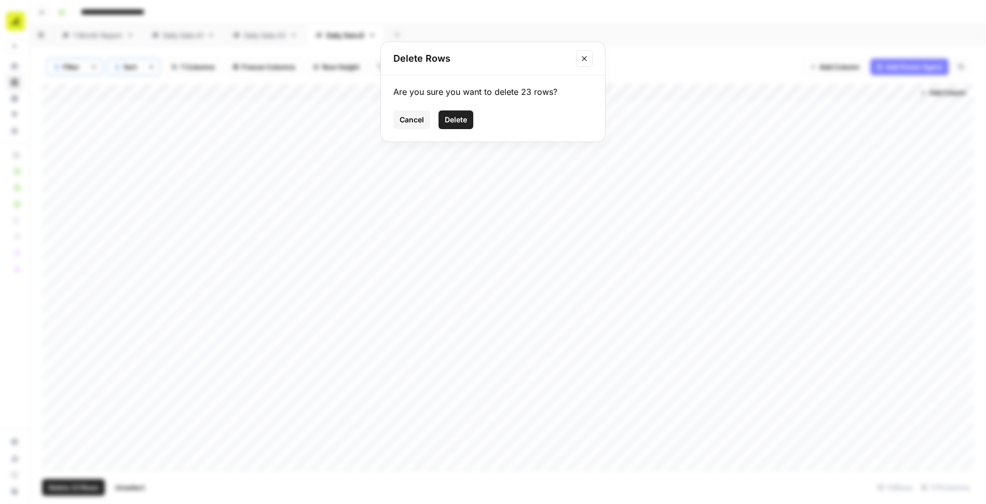
click at [450, 124] on span "Delete" at bounding box center [456, 120] width 22 height 10
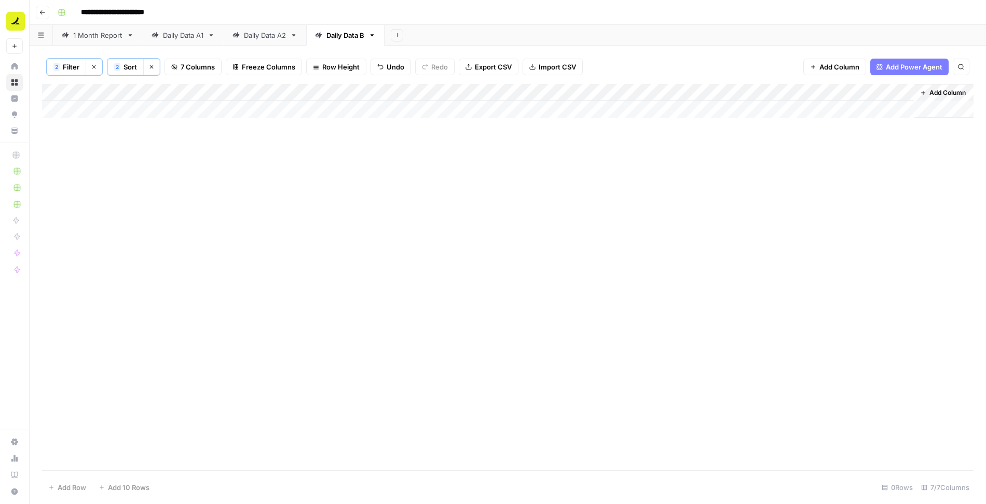
click at [60, 66] on button "2 Filter" at bounding box center [66, 67] width 39 height 17
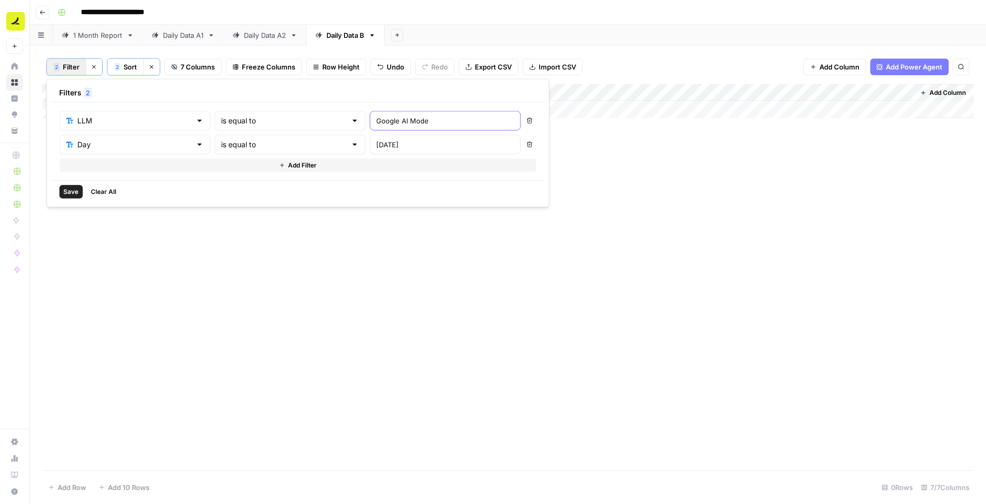
click at [382, 123] on input "Google AI Mode" at bounding box center [444, 121] width 137 height 10
type input "Microsoft Copilot"
click at [64, 192] on span "Save" at bounding box center [70, 191] width 15 height 9
click at [62, 93] on div "Add Column" at bounding box center [507, 278] width 931 height 388
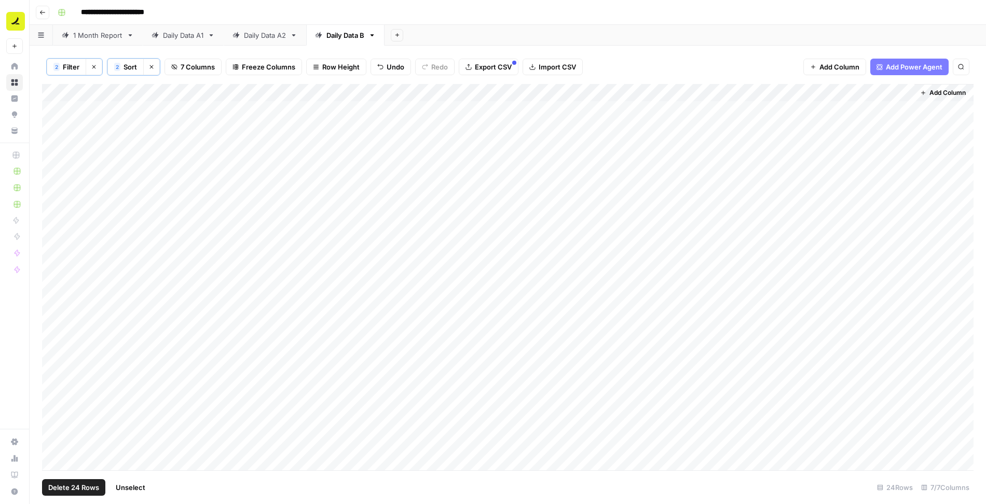
click at [54, 485] on span "Delete 24 Rows" at bounding box center [73, 487] width 51 height 10
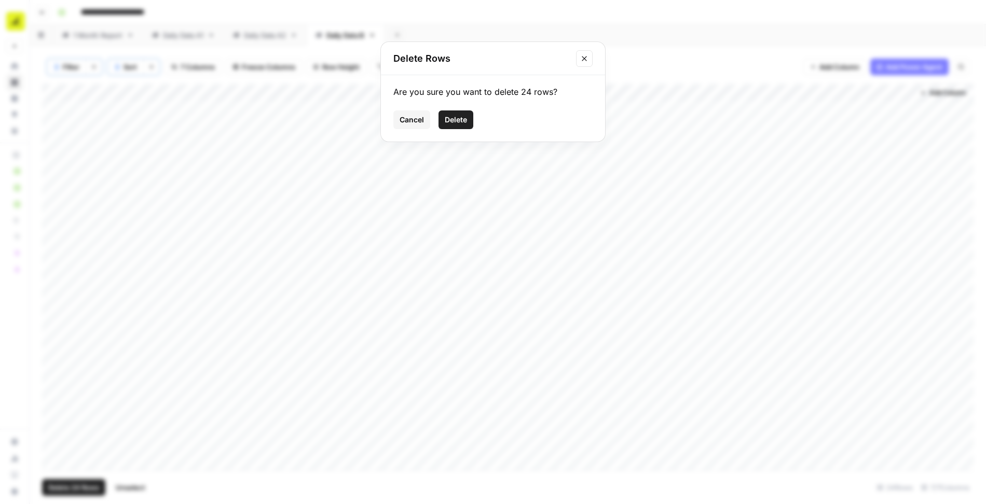
click at [450, 127] on button "Delete" at bounding box center [455, 120] width 35 height 19
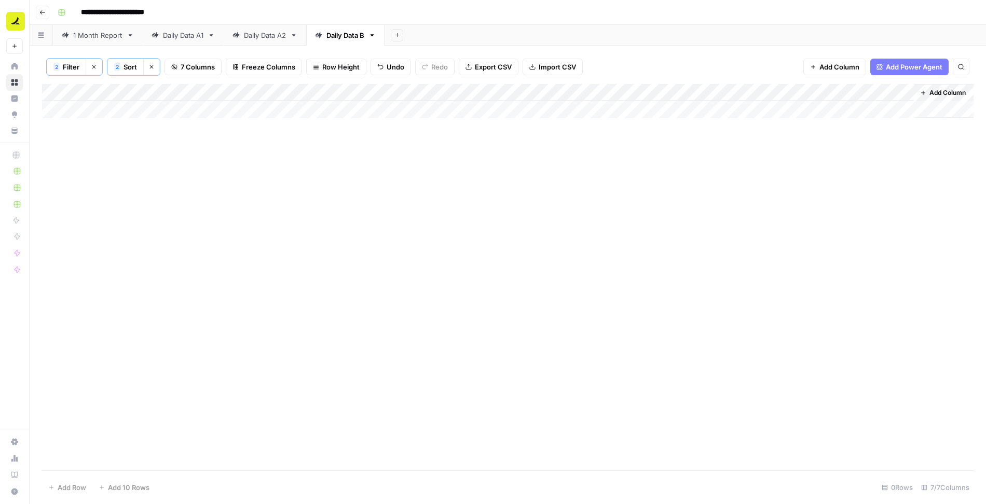
click at [71, 67] on span "Filter" at bounding box center [71, 67] width 17 height 10
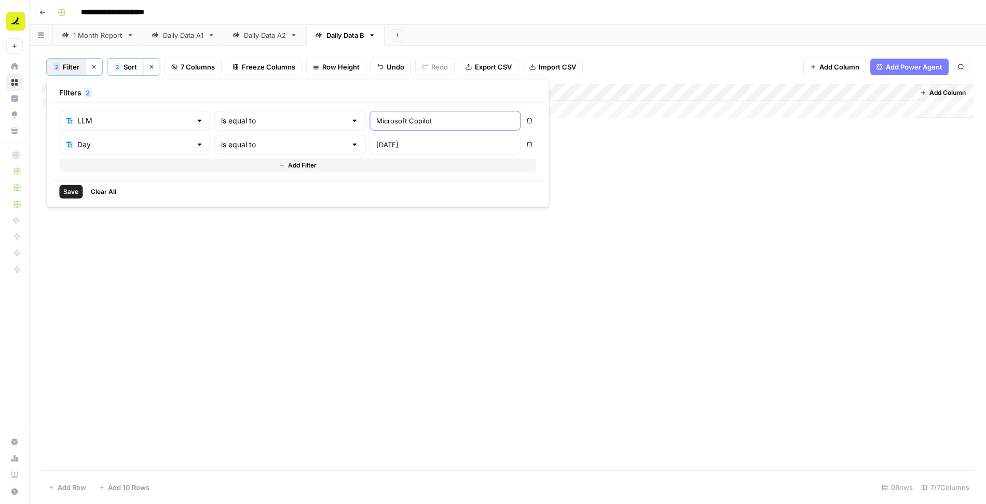
click at [376, 121] on input "Microsoft Copilot" at bounding box center [444, 121] width 137 height 10
type input "Google Gemini"
click at [526, 142] on icon "button" at bounding box center [529, 145] width 6 height 6
click at [64, 166] on span "Save" at bounding box center [70, 167] width 15 height 9
click at [65, 69] on span "Filter" at bounding box center [71, 67] width 17 height 10
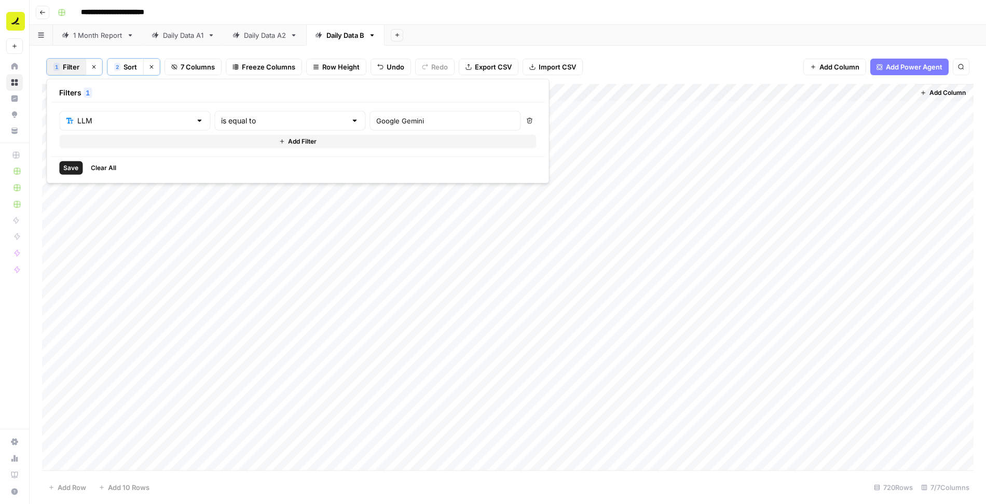
click at [374, 139] on button "Add Filter" at bounding box center [297, 141] width 477 height 13
click at [130, 146] on input "text" at bounding box center [128, 145] width 125 height 10
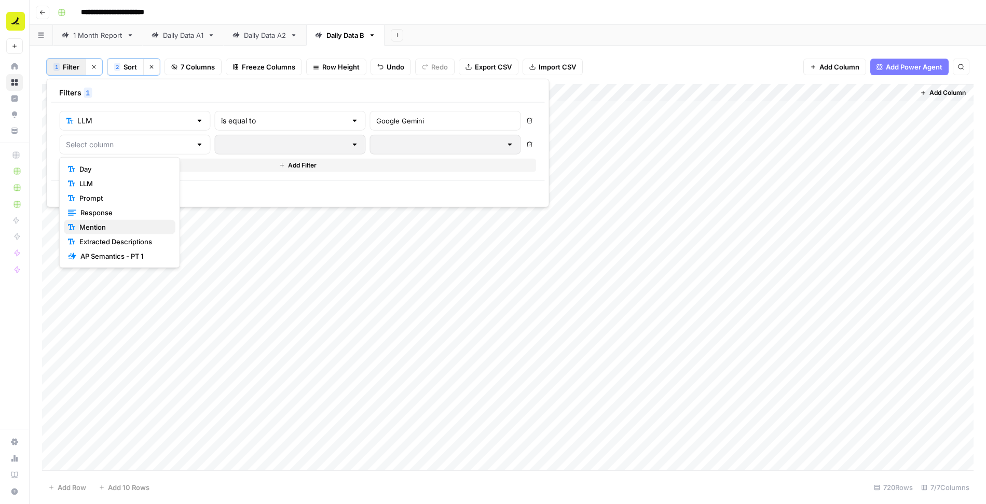
click at [113, 224] on span "Mention" at bounding box center [123, 227] width 88 height 10
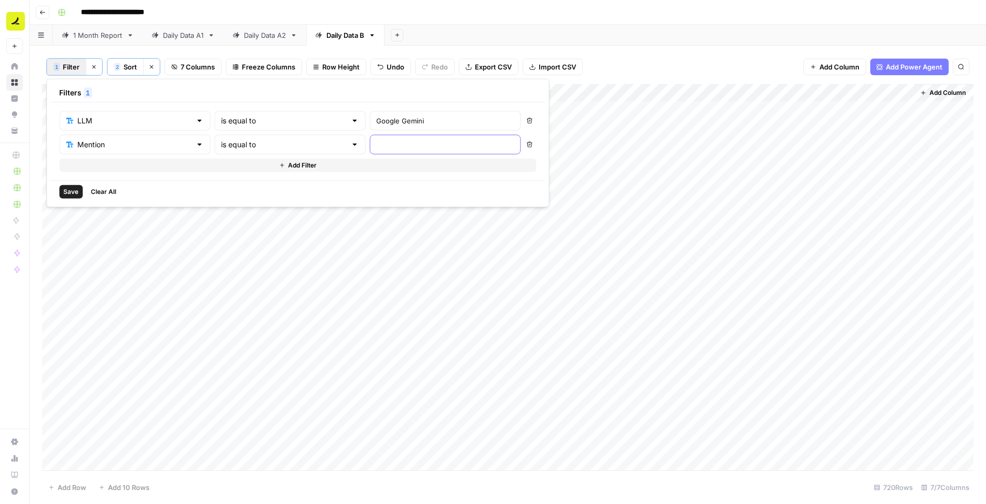
click at [376, 143] on input "text" at bounding box center [444, 145] width 137 height 10
type input "No"
click at [67, 191] on span "Save" at bounding box center [70, 191] width 15 height 9
click at [678, 107] on div "Add Column" at bounding box center [507, 278] width 931 height 388
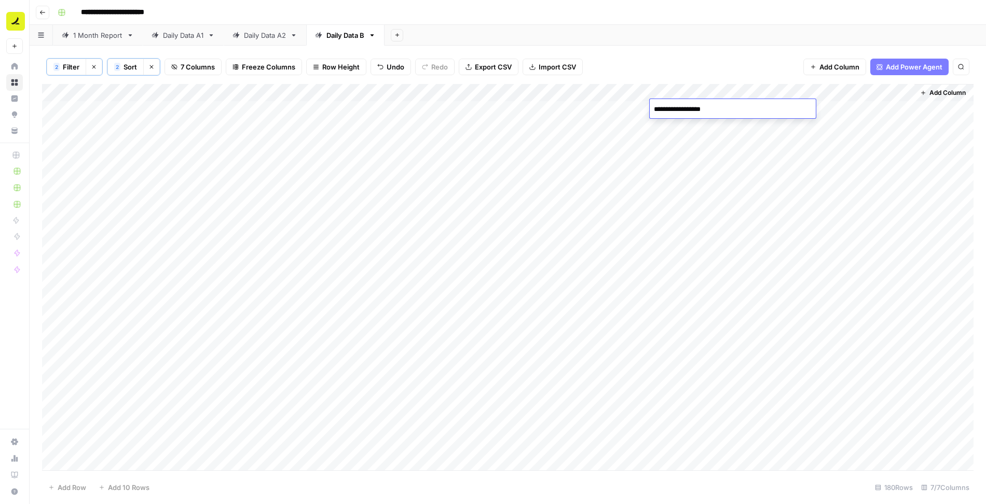
type textarea "**********"
click at [747, 110] on div "Add Column" at bounding box center [507, 278] width 931 height 388
drag, startPoint x: 797, startPoint y: 116, endPoint x: 747, endPoint y: 465, distance: 352.7
click at [747, 465] on div "Add Column" at bounding box center [507, 278] width 931 height 388
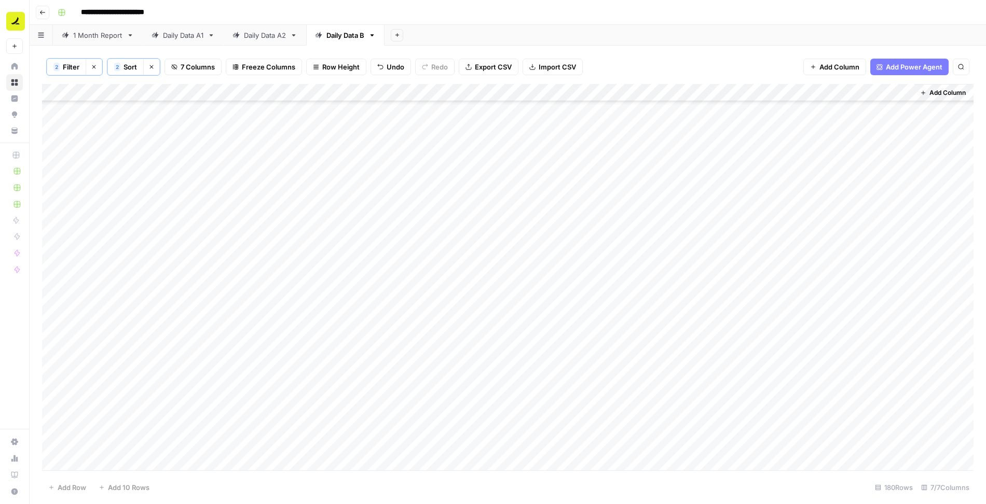
scroll to position [0, 0]
click at [716, 203] on div "Add Column" at bounding box center [507, 278] width 931 height 388
click at [737, 199] on div "Add Column" at bounding box center [507, 278] width 931 height 388
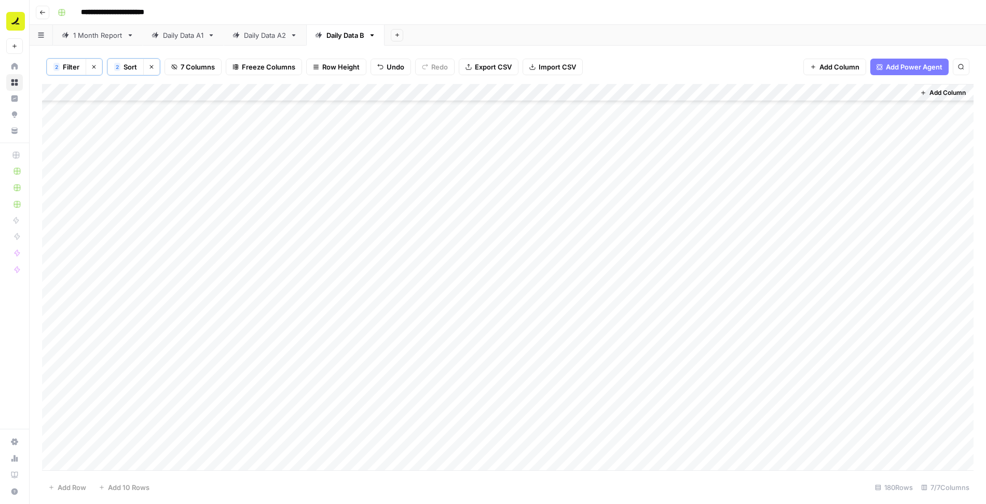
click at [737, 199] on div "Add Column" at bounding box center [507, 278] width 931 height 388
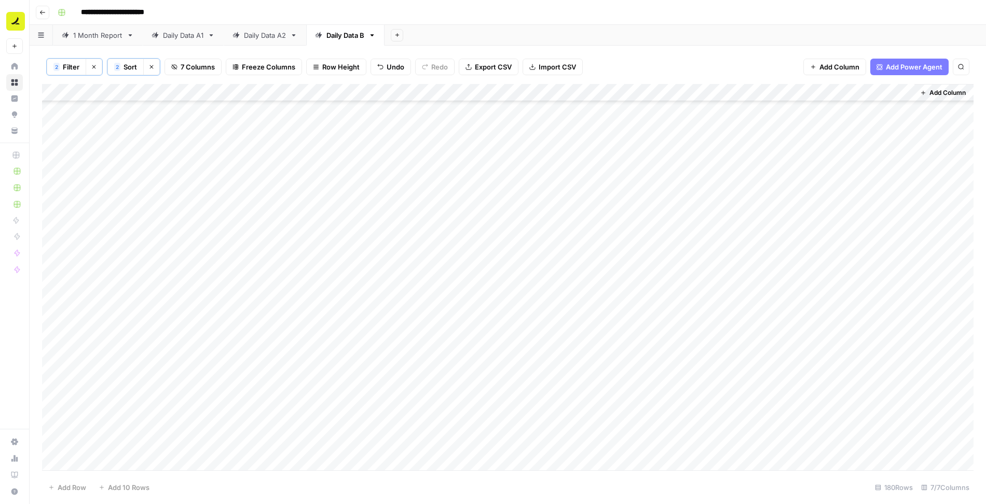
scroll to position [1962, 0]
click at [742, 271] on div "Add Column" at bounding box center [507, 278] width 931 height 388
click at [58, 61] on button "2 Filter" at bounding box center [66, 67] width 39 height 17
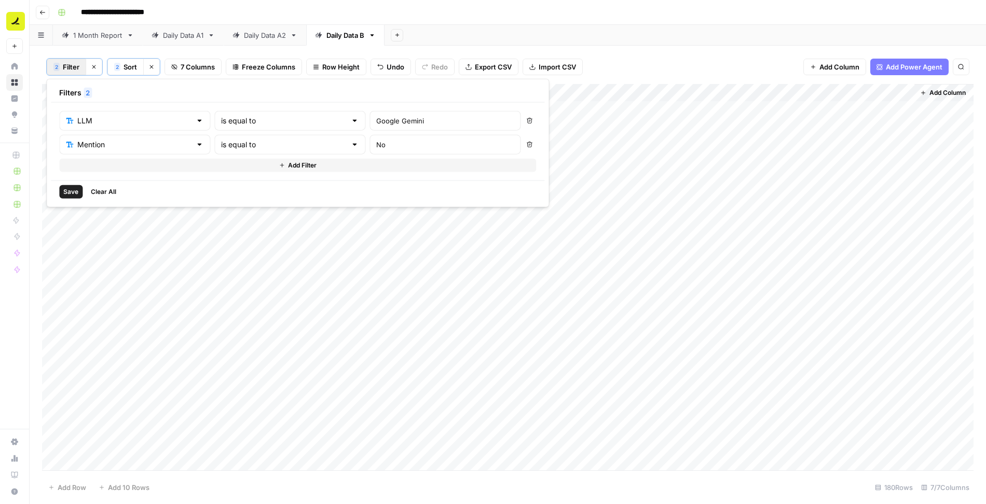
click at [526, 144] on icon "button" at bounding box center [529, 145] width 6 height 6
click at [399, 125] on div "Google Gemini" at bounding box center [444, 121] width 151 height 20
type input "Perplexity"
click at [72, 168] on span "Save" at bounding box center [70, 167] width 15 height 9
click at [68, 64] on span "Filter" at bounding box center [71, 67] width 17 height 10
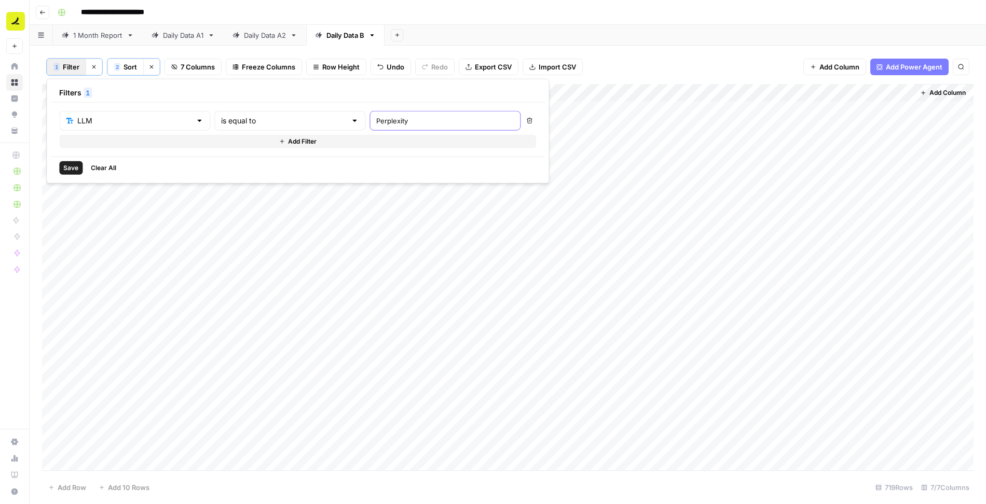
click at [376, 119] on input "Perplexity" at bounding box center [444, 121] width 137 height 10
type input "ChatGPT"
click at [71, 165] on span "Save" at bounding box center [70, 167] width 15 height 9
click at [71, 68] on span "Filter" at bounding box center [71, 67] width 17 height 10
click at [387, 118] on input "ChatGPT" at bounding box center [444, 121] width 137 height 10
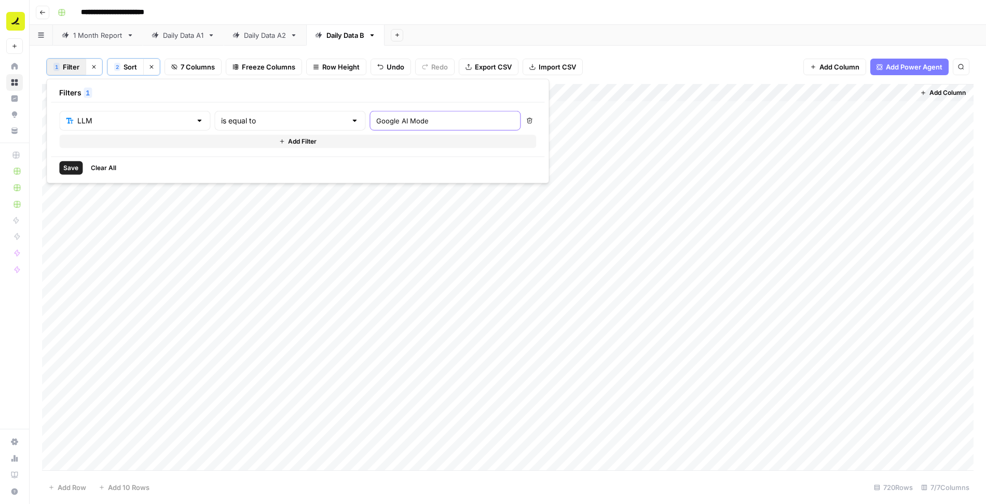
type input "Google AI Mode"
click at [73, 169] on span "Save" at bounding box center [70, 167] width 15 height 9
click at [103, 110] on div "Add Column" at bounding box center [507, 278] width 931 height 388
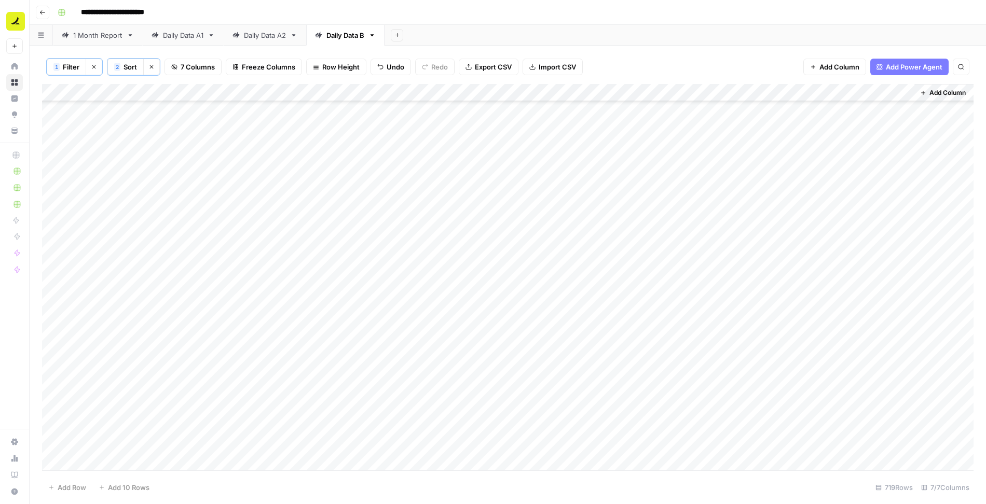
scroll to position [12311, 0]
click at [288, 456] on div "Add Column" at bounding box center [507, 278] width 931 height 388
click at [67, 66] on span "Filter" at bounding box center [71, 67] width 17 height 10
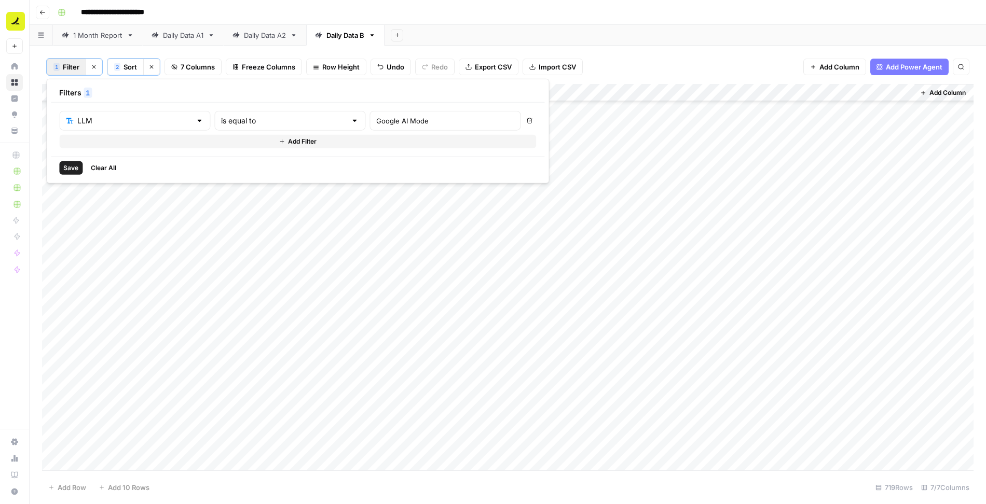
click at [162, 137] on button "Add Filter" at bounding box center [297, 141] width 477 height 13
click at [141, 147] on input "text" at bounding box center [128, 145] width 125 height 10
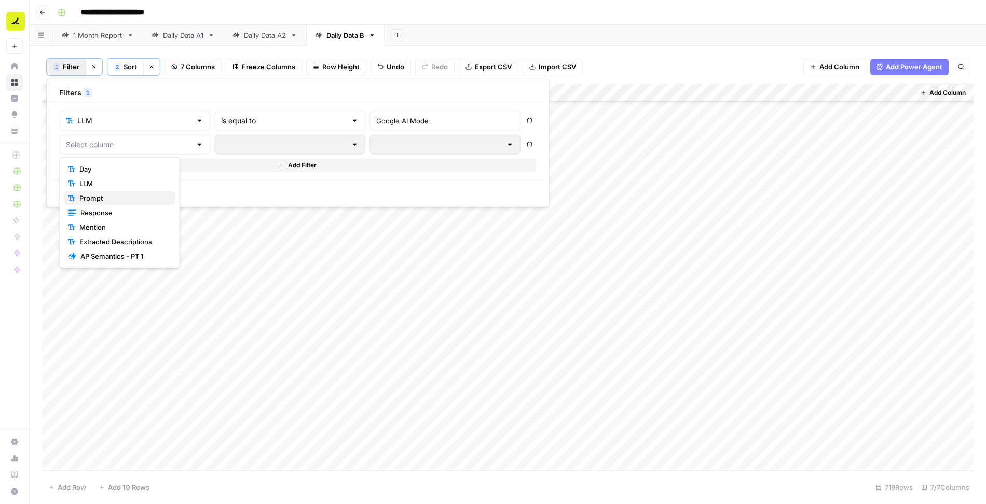
click at [130, 194] on span "Prompt" at bounding box center [123, 198] width 88 height 10
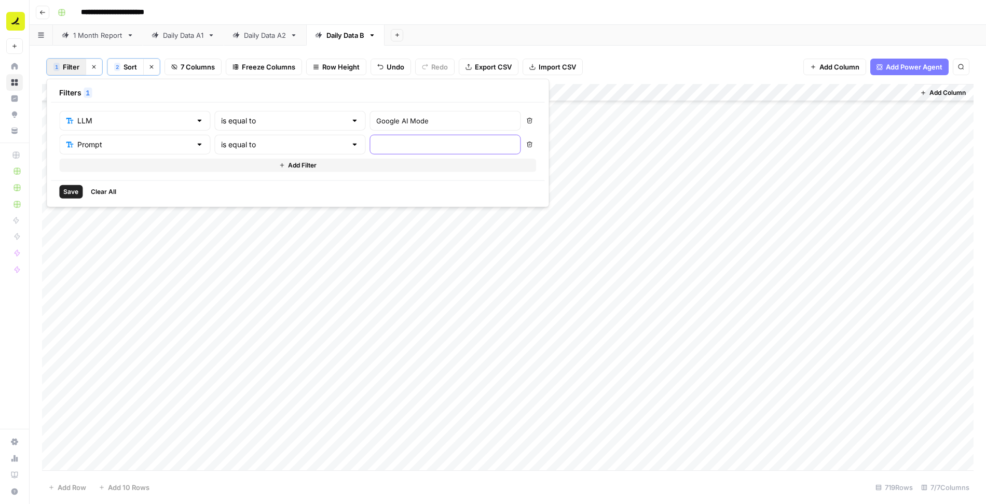
click at [376, 140] on input "text" at bounding box center [444, 145] width 137 height 10
paste input "Best ap tool for finance teams"
type input "Best ap tool for finance teams"
click at [72, 189] on span "Save" at bounding box center [70, 191] width 15 height 9
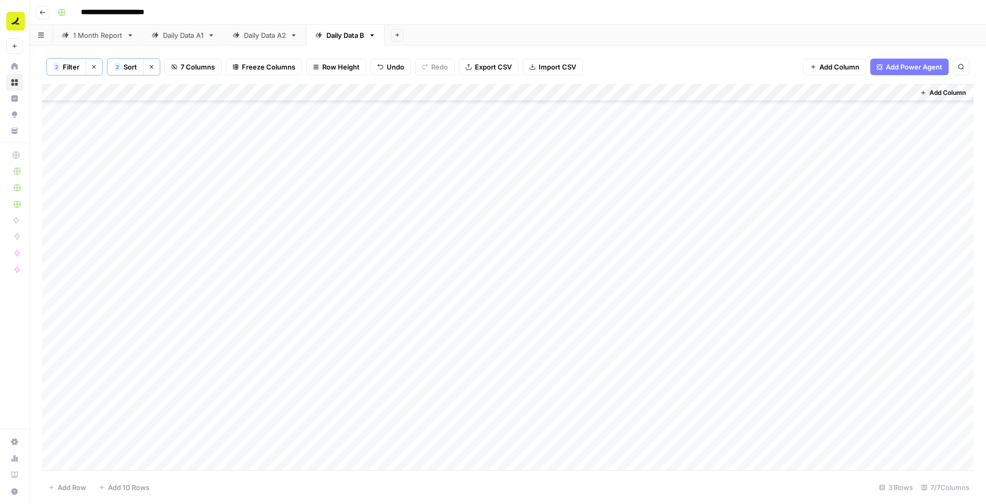
scroll to position [134, 0]
click at [275, 171] on div "Add Column" at bounding box center [507, 278] width 931 height 388
click at [53, 185] on div "Add Column" at bounding box center [507, 278] width 931 height 388
click at [77, 490] on span "Delete 1 Row" at bounding box center [69, 487] width 42 height 10
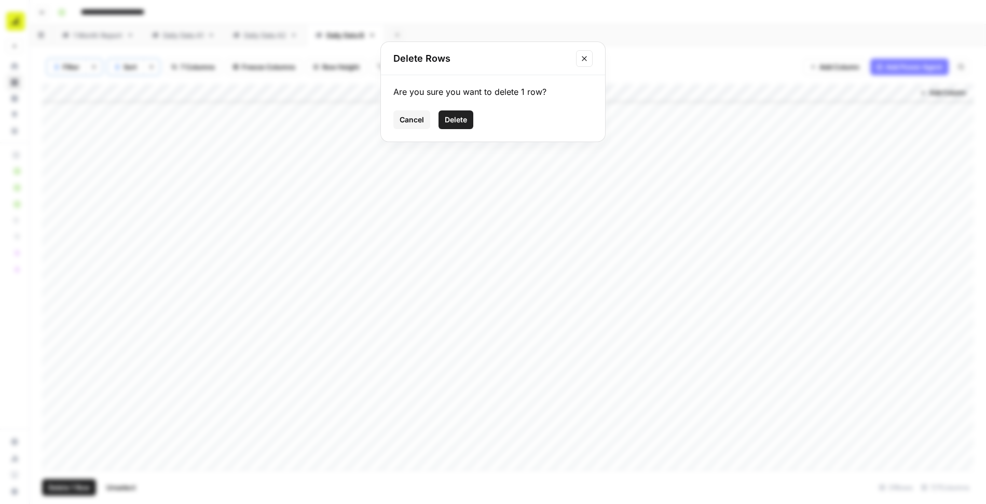
click at [460, 120] on span "Delete" at bounding box center [456, 120] width 22 height 10
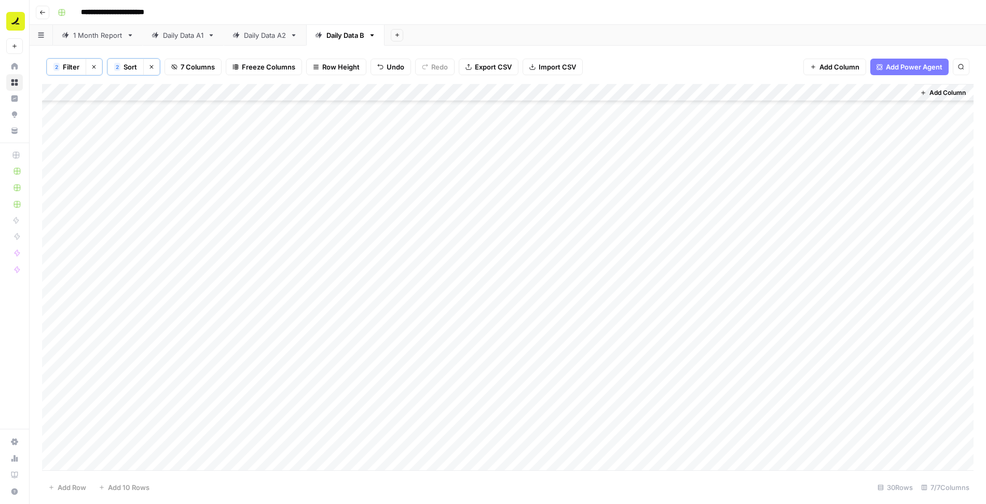
click at [69, 69] on span "Filter" at bounding box center [71, 67] width 17 height 10
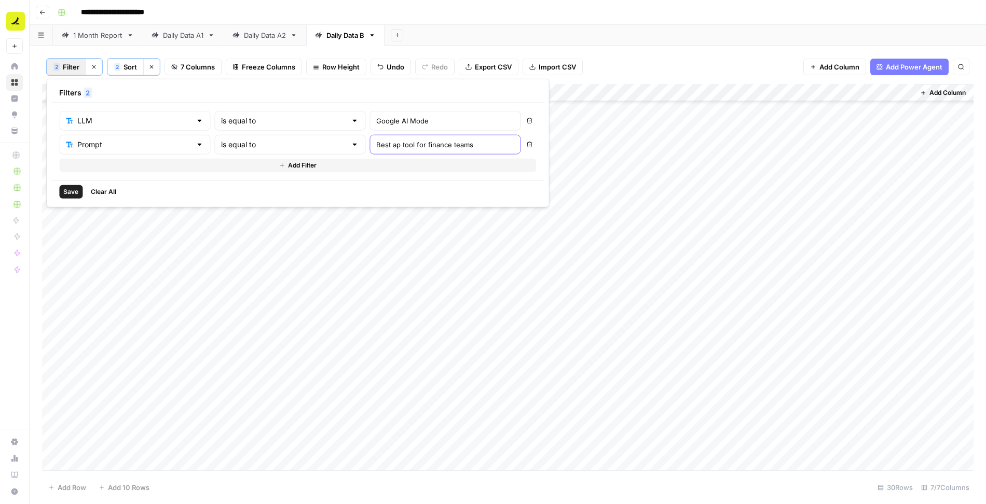
click at [376, 141] on input "Best ap tool for finance teams" at bounding box center [444, 145] width 137 height 10
paste input "What is the best ap software businesses should choose?"
type input "What is the best ap software businesses should choose?"
click at [72, 187] on span "Save" at bounding box center [70, 191] width 15 height 9
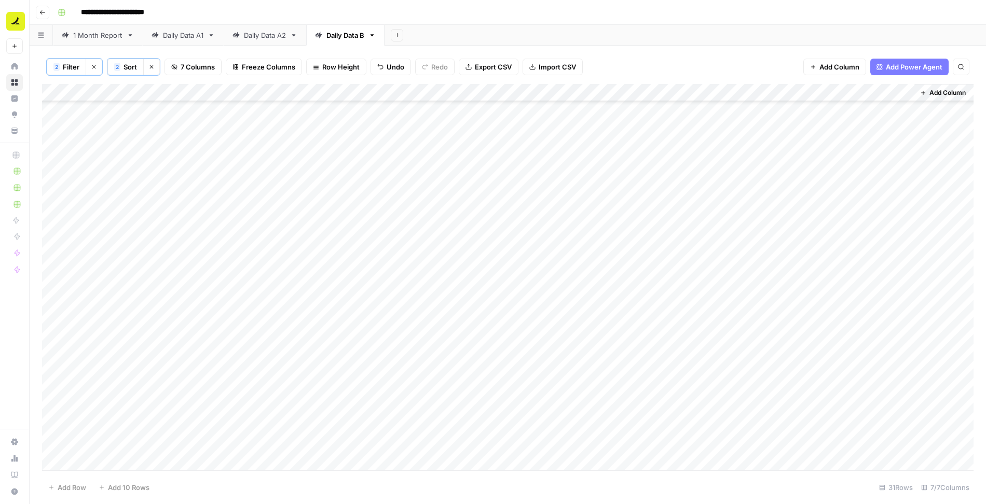
scroll to position [166, 0]
click at [53, 190] on div "Add Column" at bounding box center [507, 278] width 931 height 388
click at [63, 487] on span "Delete 1 Row" at bounding box center [69, 487] width 42 height 10
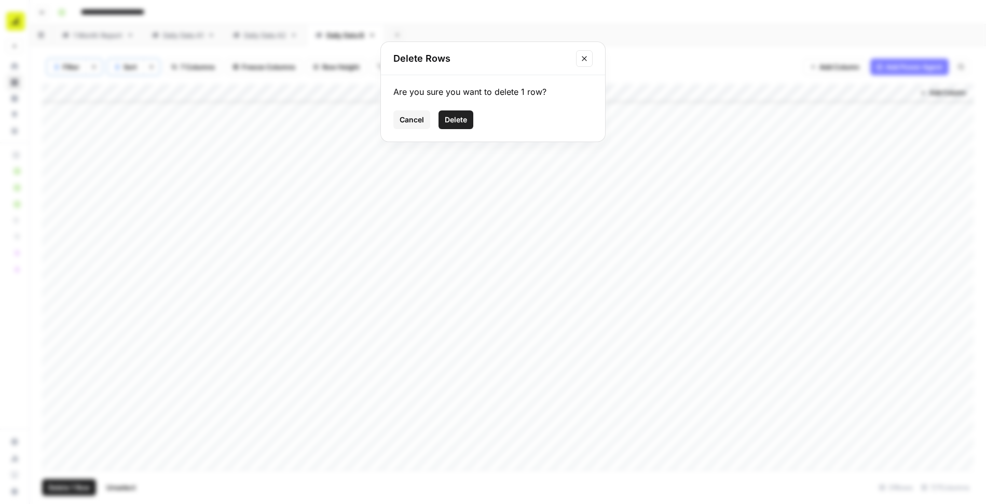
click at [449, 120] on span "Delete" at bounding box center [456, 120] width 22 height 10
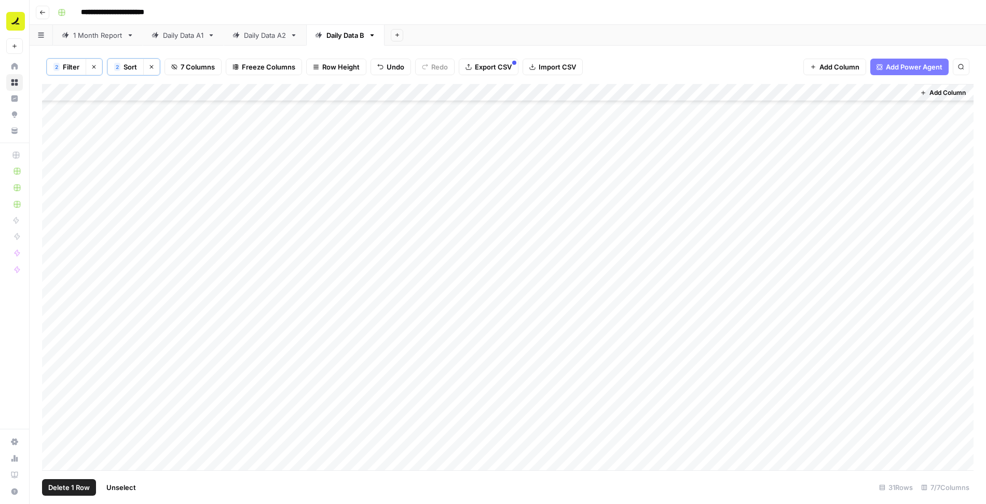
scroll to position [158, 0]
click at [65, 63] on span "Filter" at bounding box center [71, 67] width 17 height 10
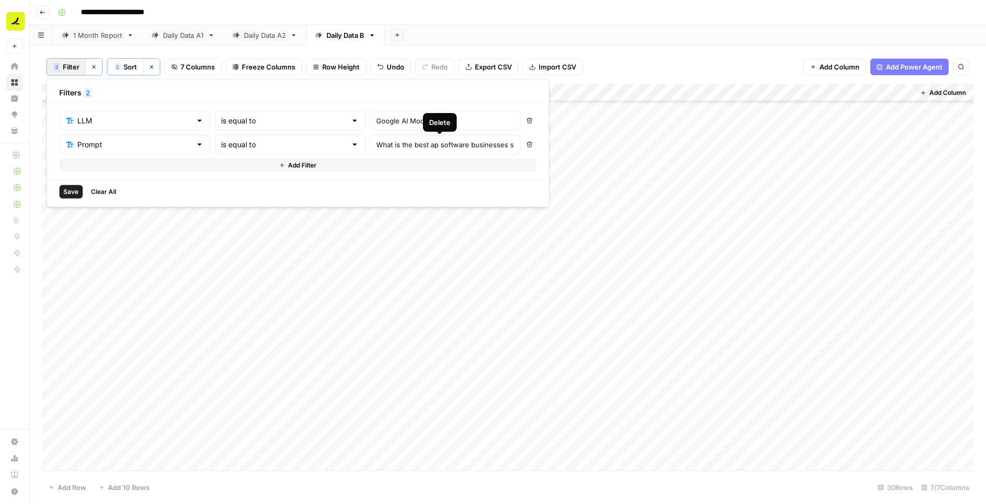
click at [526, 145] on icon "button" at bounding box center [529, 145] width 6 height 6
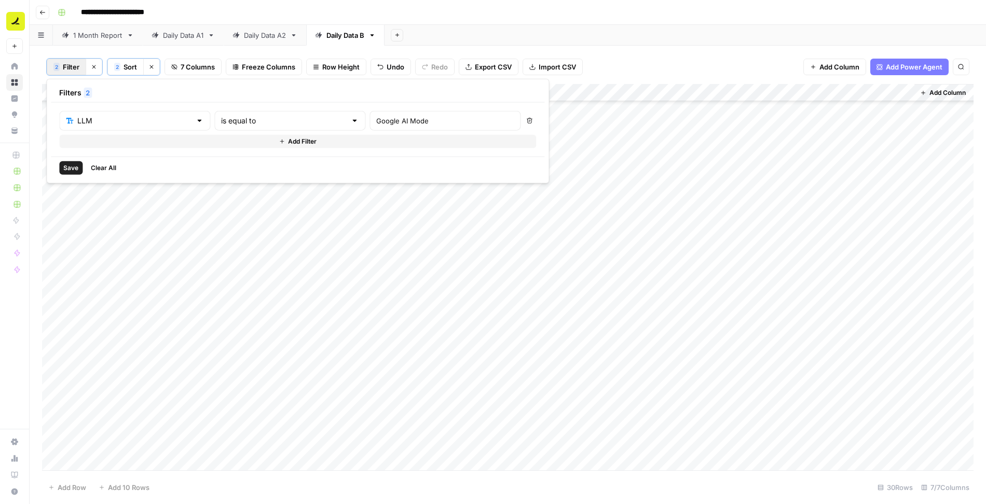
click at [73, 164] on span "Save" at bounding box center [70, 167] width 15 height 9
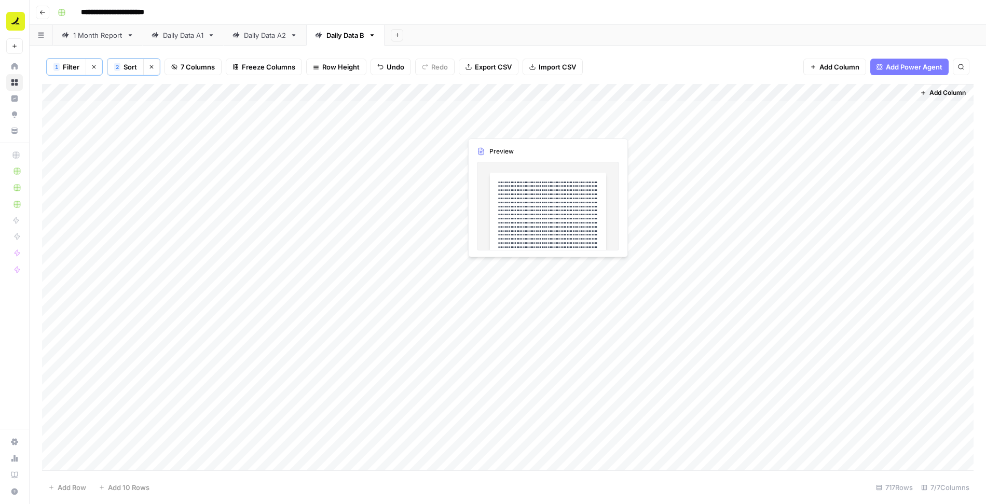
click at [64, 62] on span "Filter" at bounding box center [71, 67] width 17 height 10
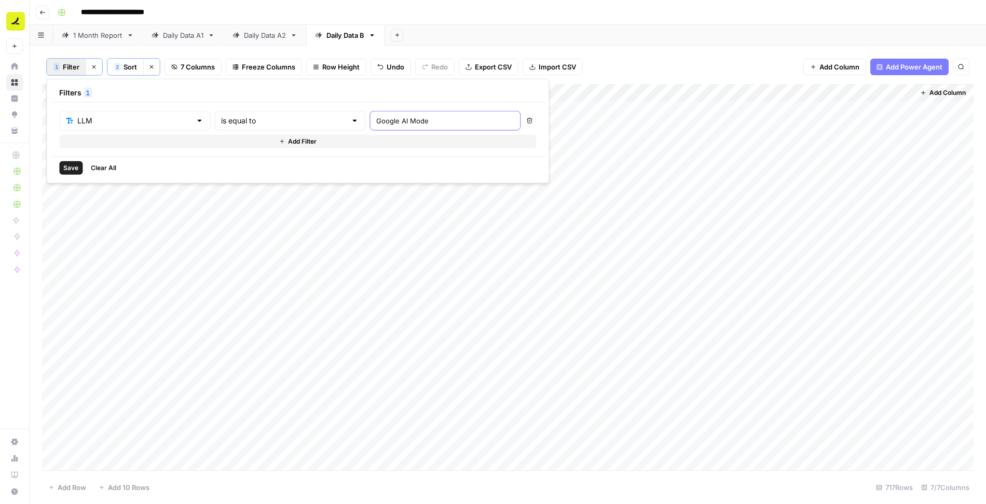
click at [376, 122] on input "Google AI Mode" at bounding box center [444, 121] width 137 height 10
type input "Perplexity"
click at [67, 165] on span "Save" at bounding box center [70, 167] width 15 height 9
click at [96, 110] on div "Add Column" at bounding box center [507, 278] width 931 height 388
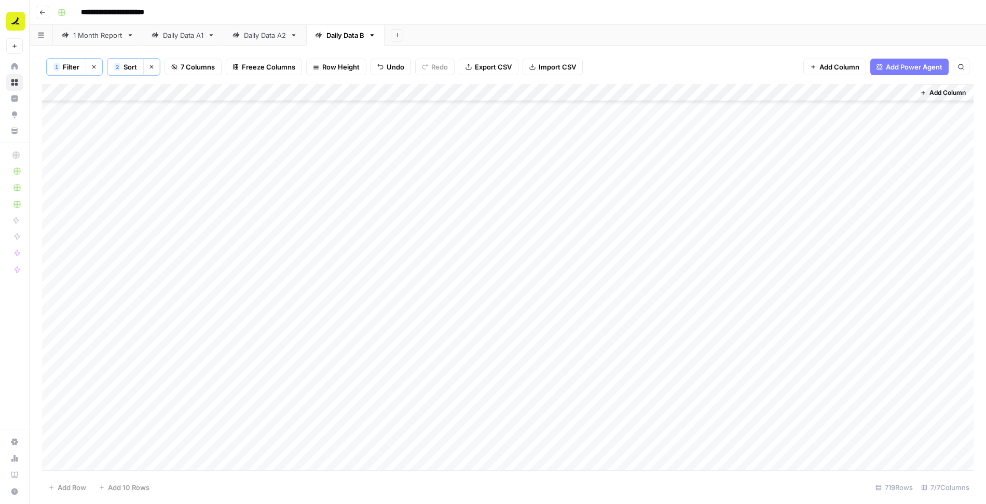
scroll to position [12311, 0]
click at [257, 459] on div "Add Column" at bounding box center [507, 278] width 931 height 388
click at [64, 63] on span "Filter" at bounding box center [71, 67] width 17 height 10
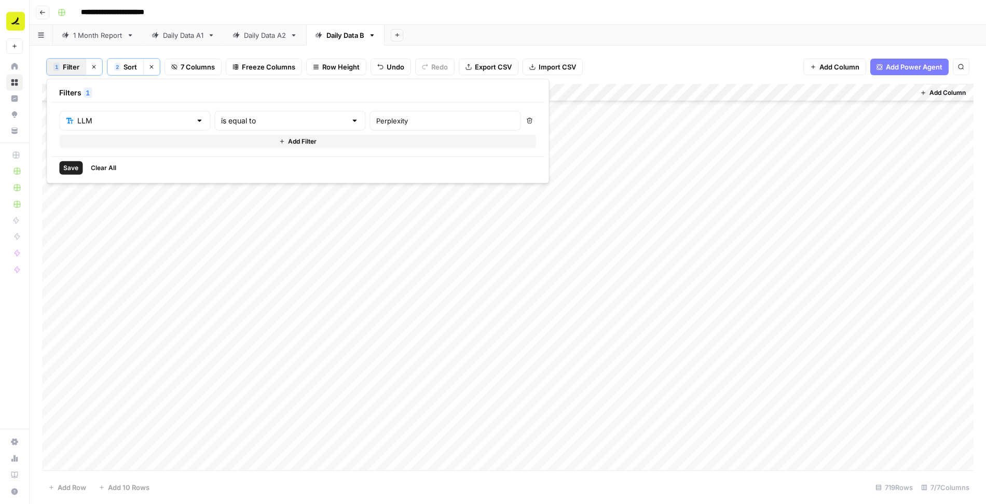
click at [158, 139] on button "Add Filter" at bounding box center [297, 141] width 477 height 13
click at [105, 145] on input "text" at bounding box center [128, 145] width 125 height 10
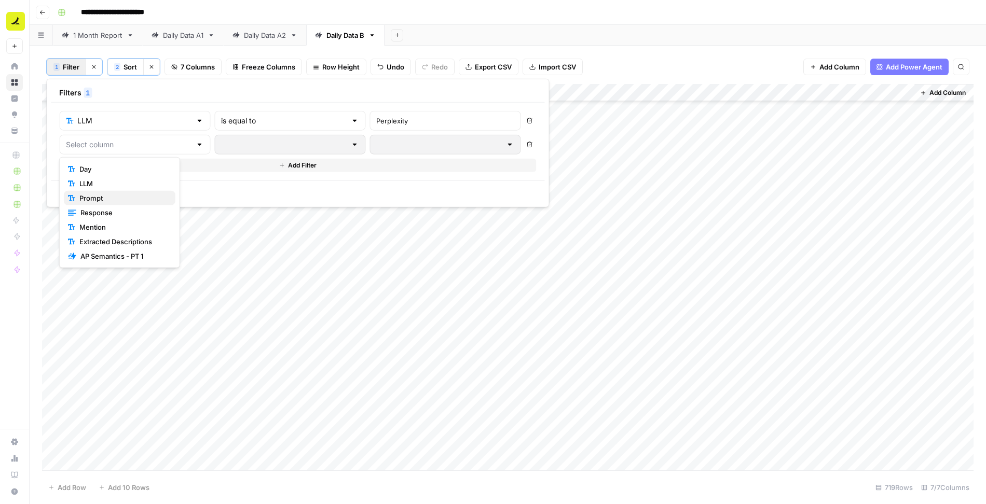
click at [102, 198] on span "Prompt" at bounding box center [123, 198] width 88 height 10
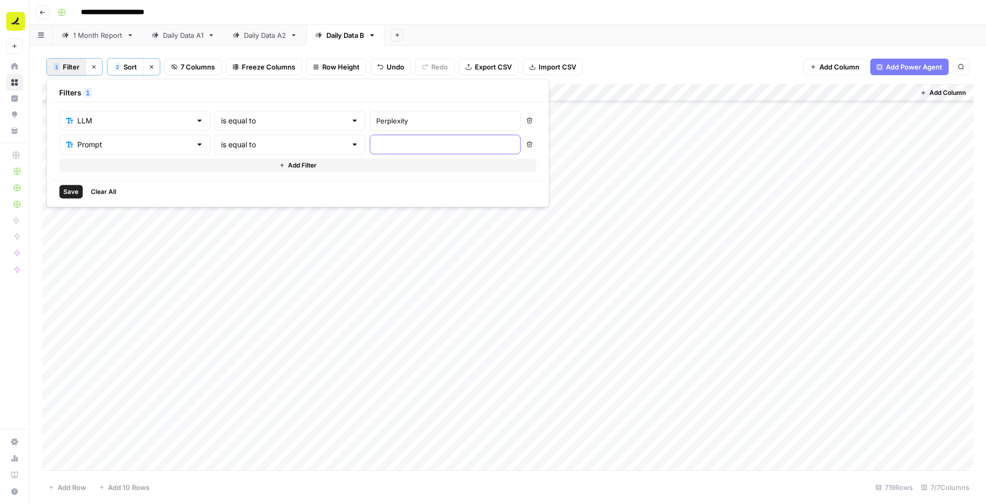
click at [376, 147] on input "text" at bounding box center [444, 145] width 137 height 10
paste input "Best ap software for for enterprise companies"
type input "Best ap software for for enterprise companies"
click at [71, 187] on span "Save" at bounding box center [70, 191] width 15 height 9
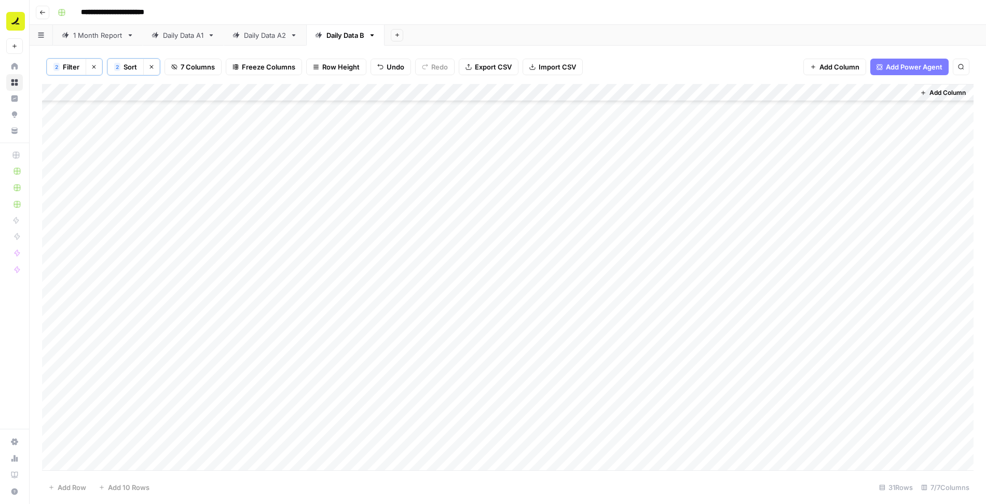
scroll to position [173, 0]
click at [97, 165] on div "Add Column" at bounding box center [507, 278] width 931 height 388
click at [51, 163] on div "Add Column" at bounding box center [507, 278] width 931 height 388
click at [60, 483] on span "Delete 1 Row" at bounding box center [69, 487] width 42 height 10
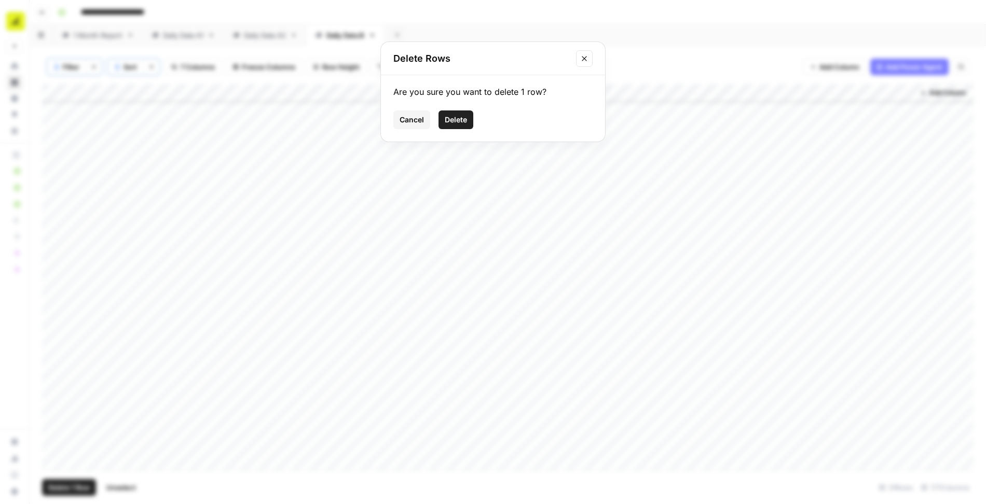
click at [464, 124] on span "Delete" at bounding box center [456, 120] width 22 height 10
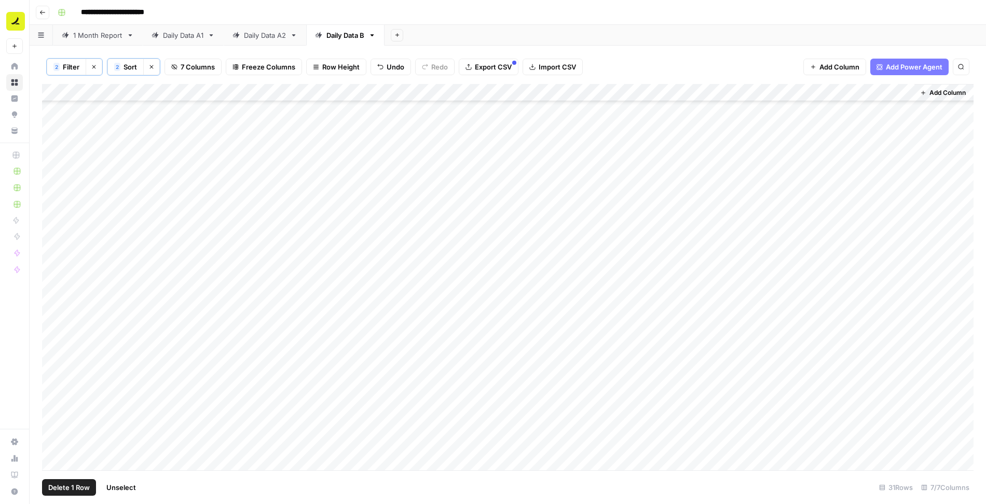
scroll to position [158, 0]
click at [72, 64] on span "Filter" at bounding box center [71, 67] width 17 height 10
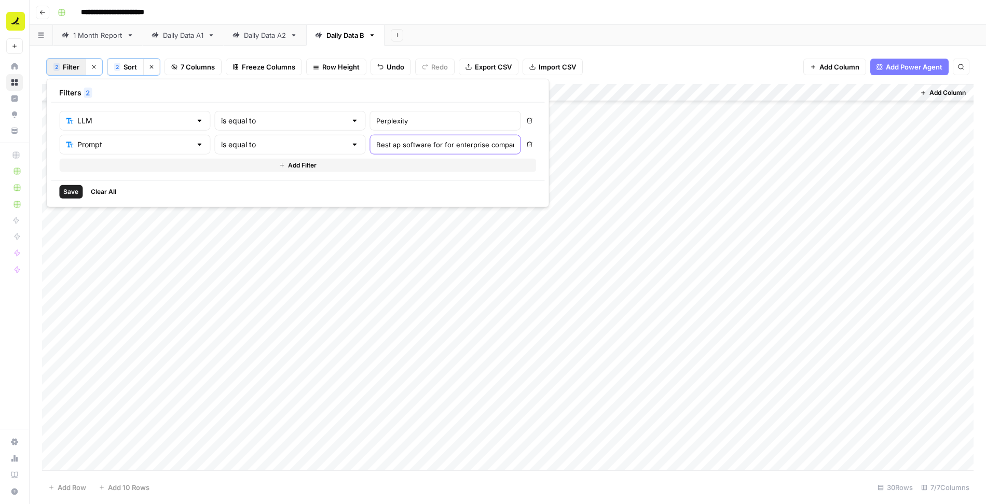
click at [376, 142] on input "Best ap software for for enterprise companies" at bounding box center [444, 145] width 137 height 10
paste input "large business"
type input "Best ap software for large businesses"
click at [68, 188] on span "Save" at bounding box center [70, 191] width 15 height 9
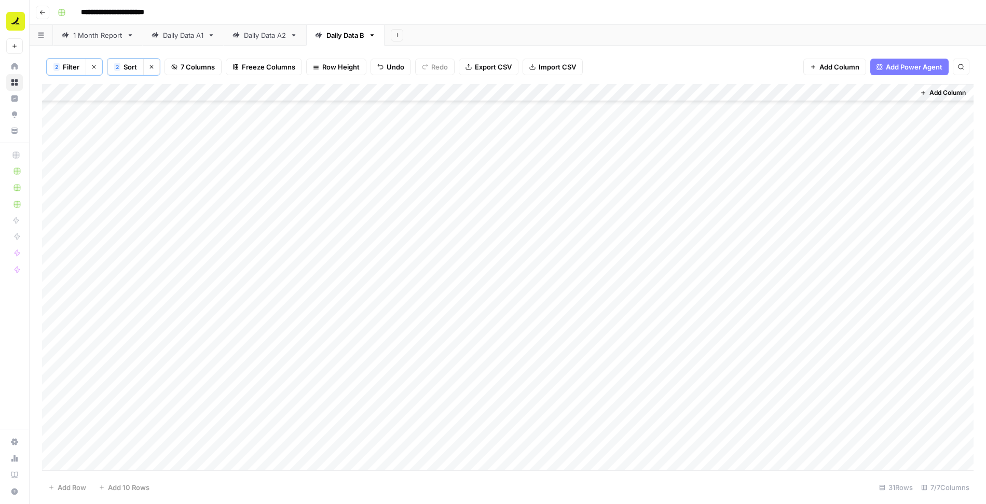
scroll to position [0, 0]
click at [54, 144] on div "Add Column" at bounding box center [507, 278] width 931 height 388
click at [72, 484] on span "Delete 1 Row" at bounding box center [69, 487] width 42 height 10
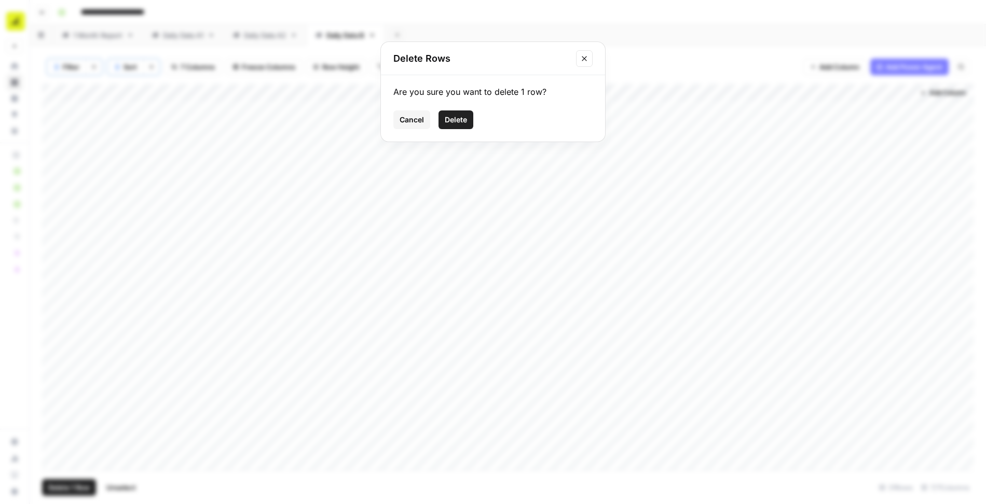
click at [456, 120] on span "Delete" at bounding box center [456, 120] width 22 height 10
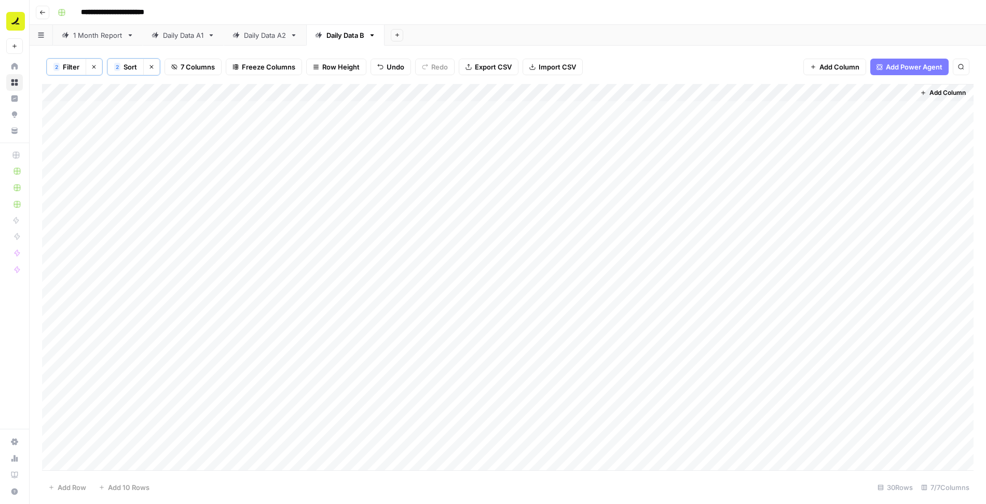
click at [72, 62] on span "Filter" at bounding box center [71, 67] width 17 height 10
click at [527, 142] on icon "button" at bounding box center [530, 145] width 6 height 6
click at [72, 161] on button "Save" at bounding box center [70, 167] width 23 height 13
click at [64, 65] on span "Filter" at bounding box center [71, 67] width 17 height 10
click at [376, 122] on input "Perplexity" at bounding box center [444, 121] width 137 height 10
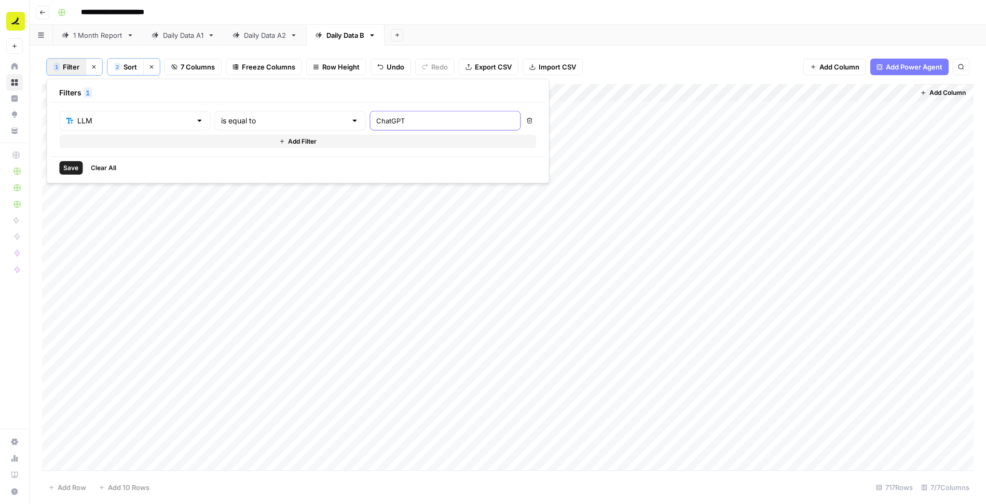
type input "ChatGPT"
click at [73, 164] on span "Save" at bounding box center [70, 167] width 15 height 9
click at [101, 113] on div "Add Column" at bounding box center [507, 278] width 931 height 388
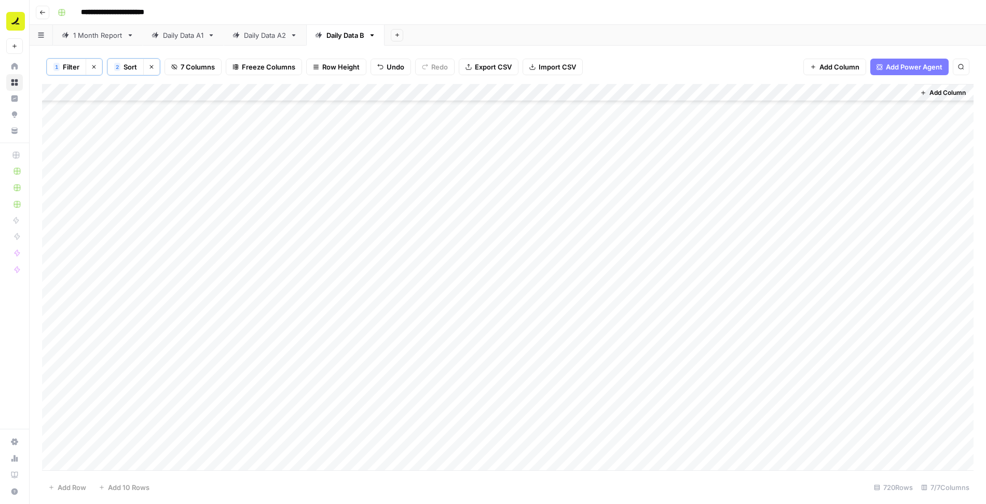
scroll to position [12328, 0]
click at [260, 459] on div "Add Column" at bounding box center [507, 278] width 931 height 388
click at [66, 65] on span "Filter" at bounding box center [71, 67] width 17 height 10
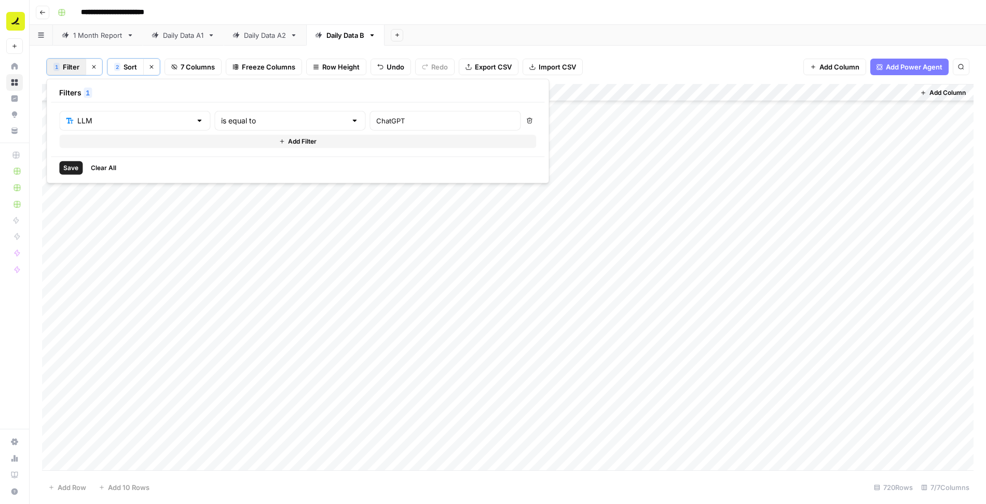
click at [277, 136] on button "Add Filter" at bounding box center [297, 141] width 477 height 13
click at [98, 142] on input "text" at bounding box center [128, 145] width 125 height 10
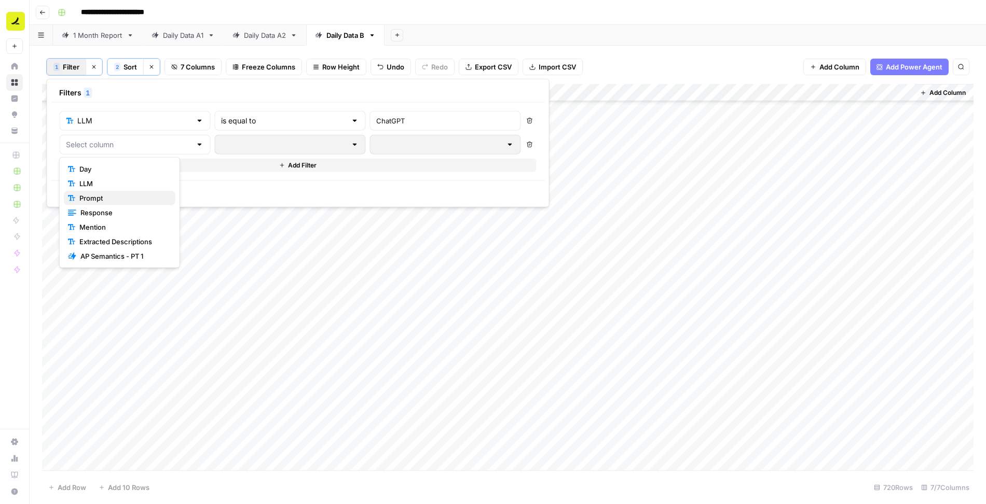
click at [102, 200] on span "Prompt" at bounding box center [123, 198] width 88 height 10
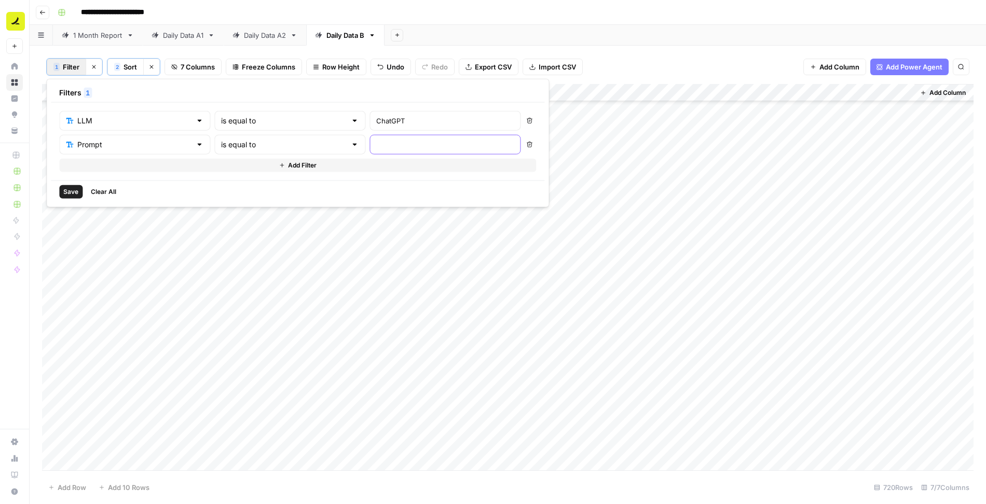
click at [376, 143] on input "text" at bounding box center [444, 145] width 137 height 10
paste input "Most user-friendly ap software to use"
type input "Most user-friendly ap software to use"
click at [68, 192] on span "Save" at bounding box center [70, 191] width 15 height 9
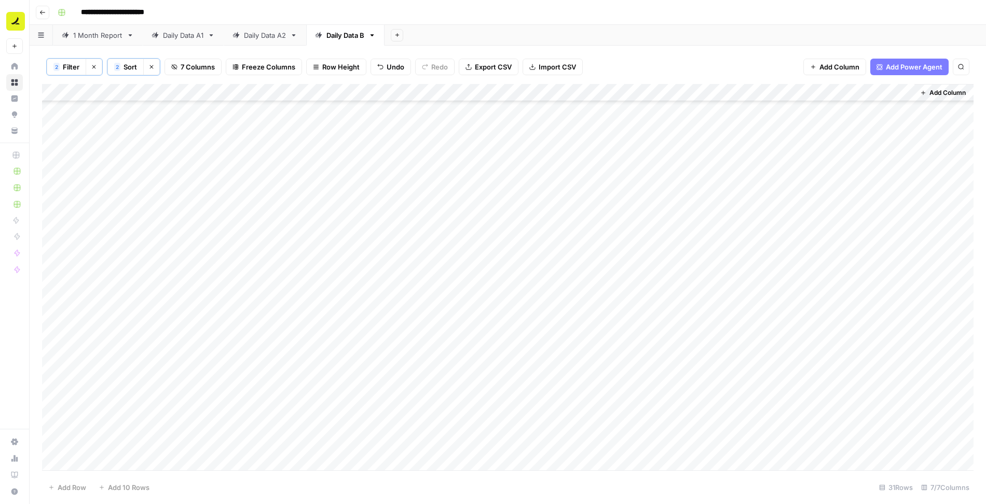
scroll to position [0, 0]
click at [207, 163] on div "Add Column" at bounding box center [507, 278] width 931 height 388
click at [188, 176] on div "Add Column" at bounding box center [507, 278] width 931 height 388
click at [50, 178] on div "Add Column" at bounding box center [507, 278] width 931 height 388
click at [70, 491] on span "Delete 1 Row" at bounding box center [69, 487] width 42 height 10
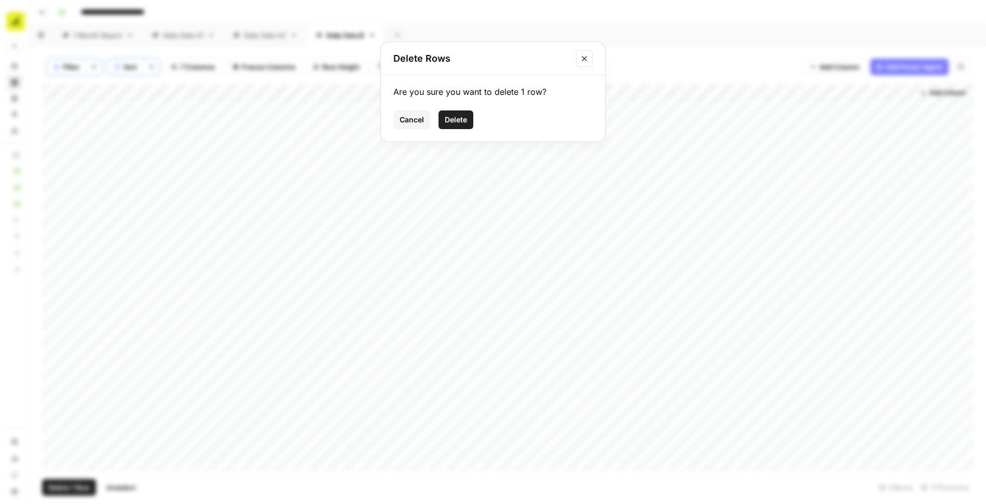
click at [467, 119] on button "Delete" at bounding box center [455, 120] width 35 height 19
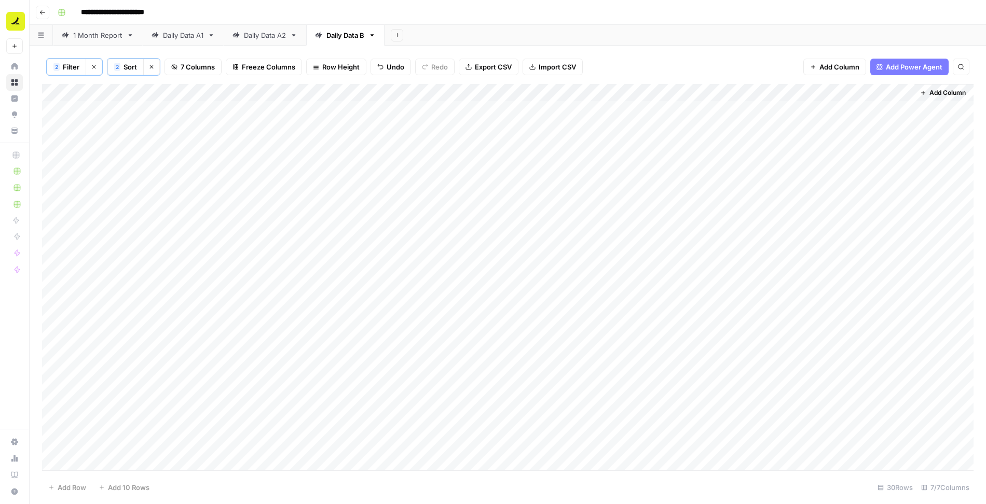
click at [70, 67] on span "Filter" at bounding box center [71, 67] width 17 height 10
click at [376, 121] on input "ChatGPT" at bounding box center [444, 121] width 137 height 10
click at [526, 144] on icon "button" at bounding box center [529, 145] width 6 height 6
click at [377, 117] on input "ChatGPT" at bounding box center [444, 121] width 137 height 10
type input "Google Gemini"
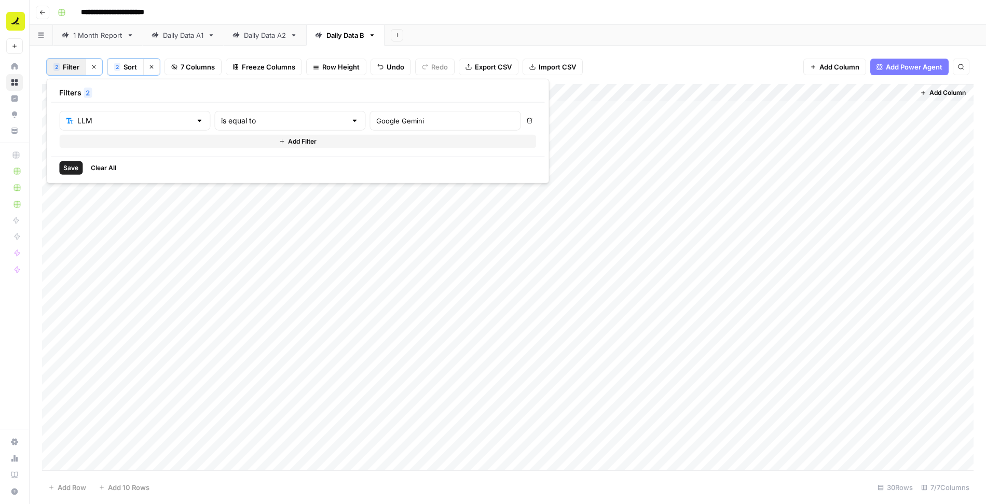
click at [73, 165] on span "Save" at bounding box center [70, 167] width 15 height 9
click at [100, 112] on div "Add Column" at bounding box center [507, 278] width 931 height 388
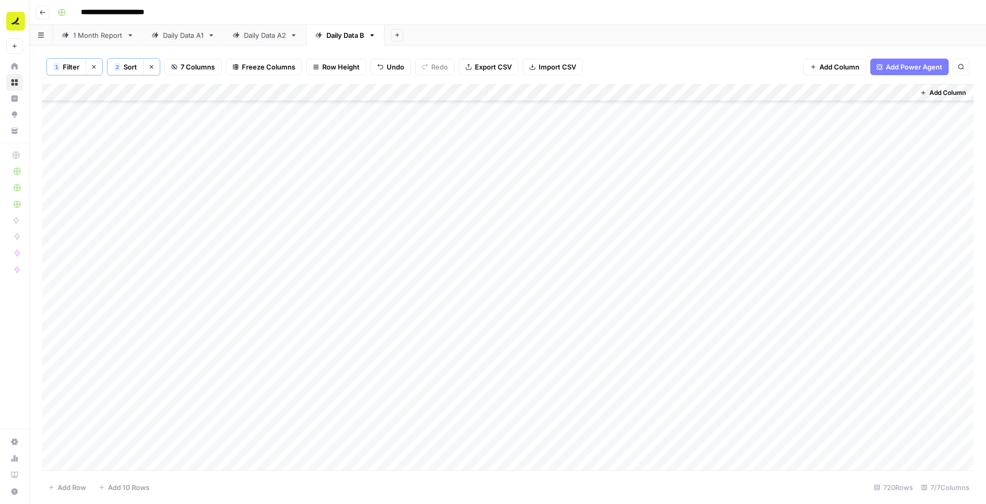
scroll to position [12328, 0]
click at [264, 457] on div "Add Column" at bounding box center [507, 278] width 931 height 388
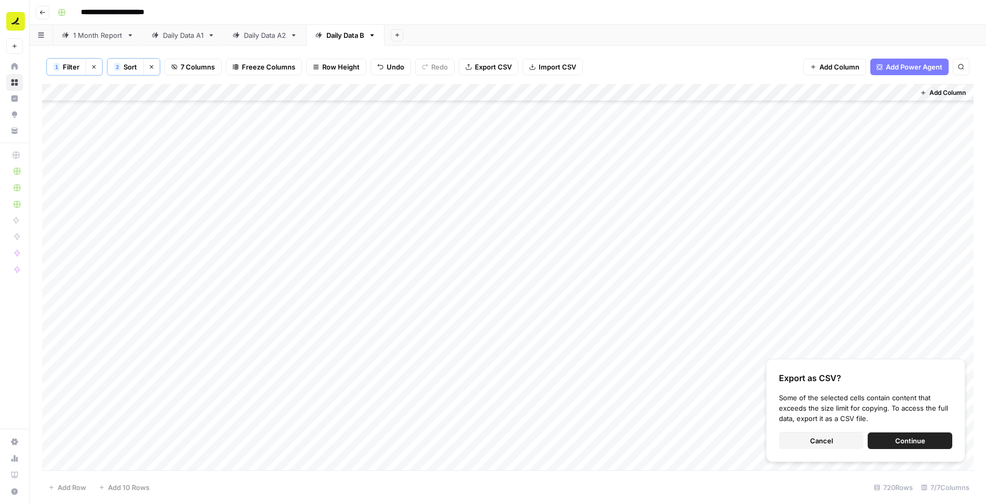
click at [796, 436] on button "Cancel" at bounding box center [821, 441] width 85 height 17
click at [828, 439] on span "Cancel" at bounding box center [821, 441] width 23 height 10
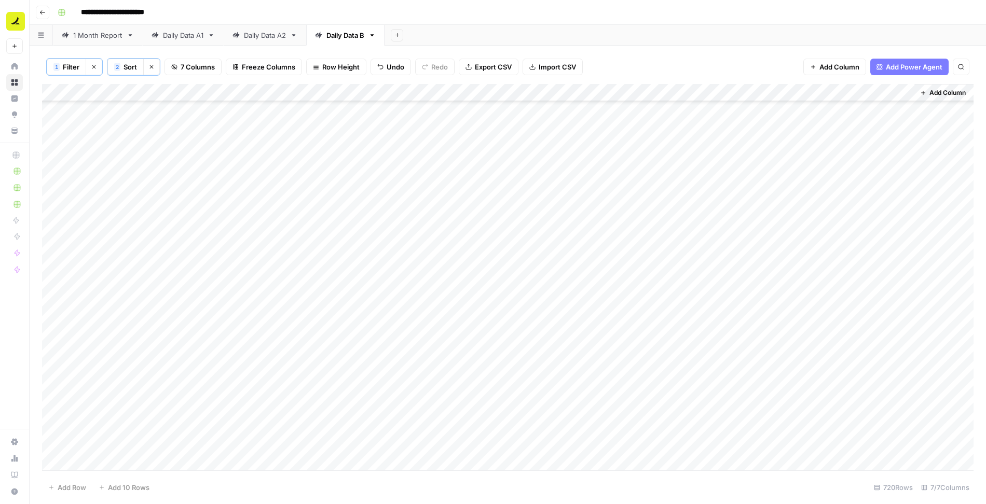
click at [375, 111] on div "Add Column" at bounding box center [507, 278] width 931 height 388
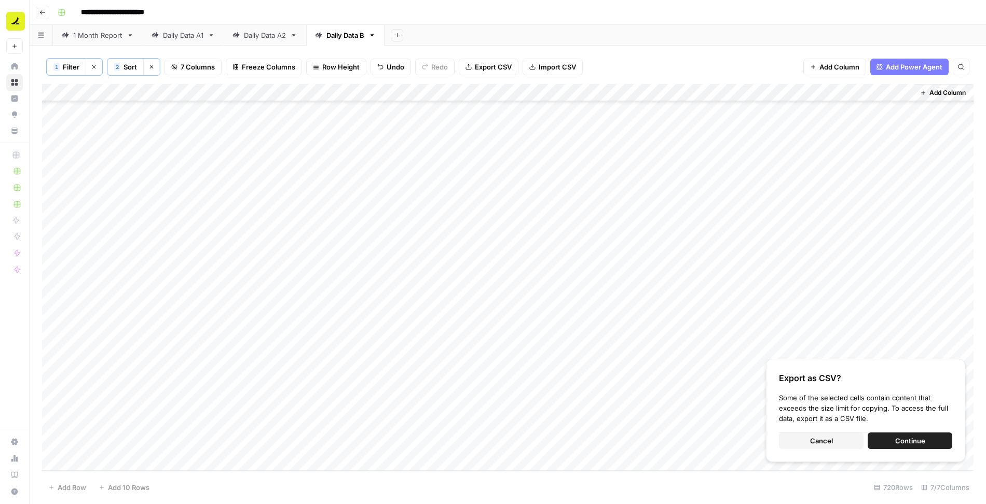
click at [793, 446] on button "Cancel" at bounding box center [821, 441] width 85 height 17
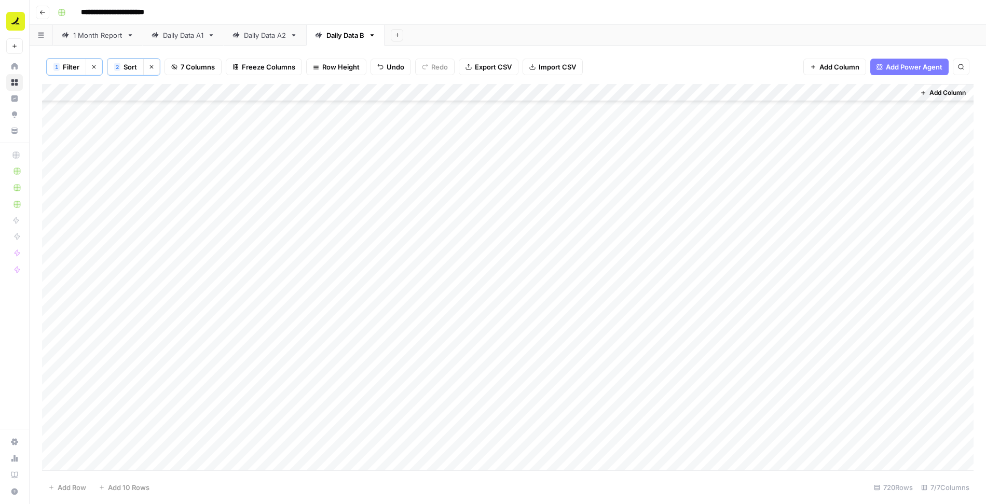
scroll to position [11317, 0]
click at [384, 241] on div "Add Column" at bounding box center [507, 278] width 931 height 388
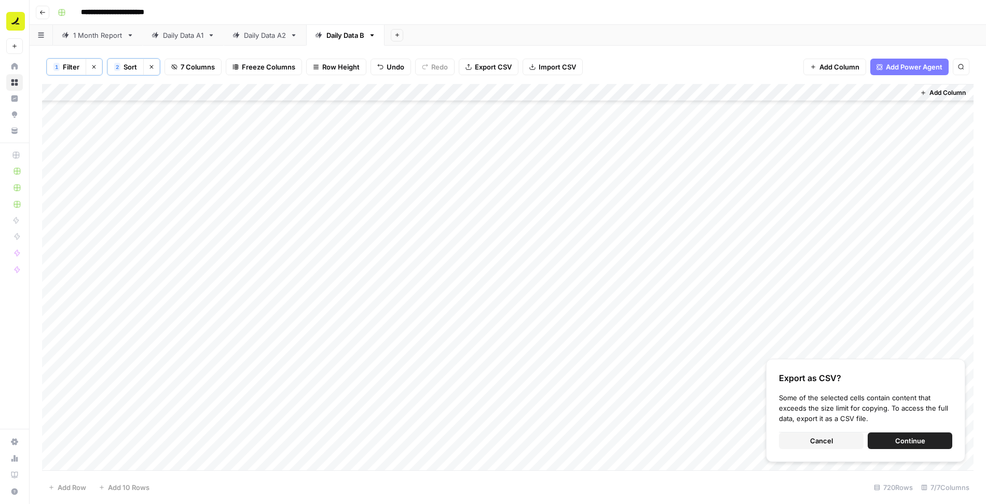
click at [804, 445] on button "Cancel" at bounding box center [821, 441] width 85 height 17
click at [792, 440] on button "Cancel" at bounding box center [821, 441] width 85 height 17
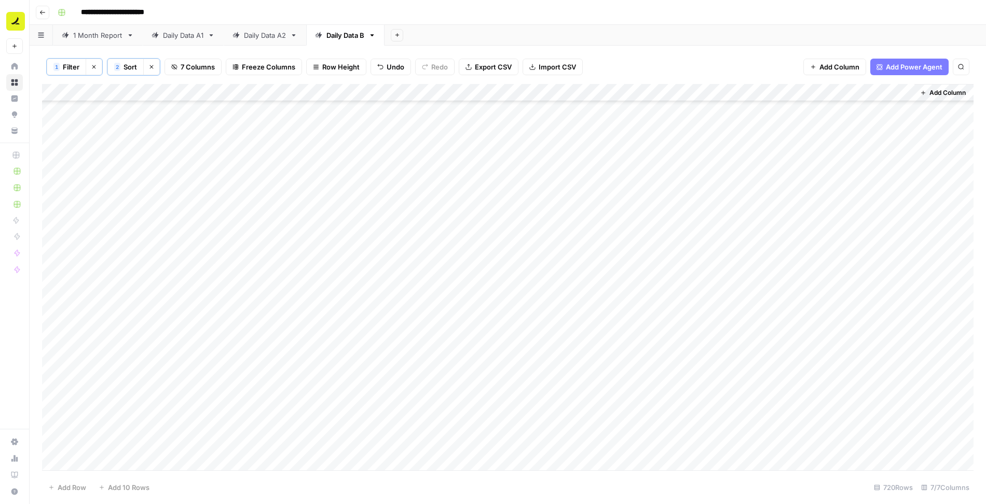
scroll to position [10624, 0]
click at [327, 311] on div "Add Column" at bounding box center [507, 278] width 931 height 388
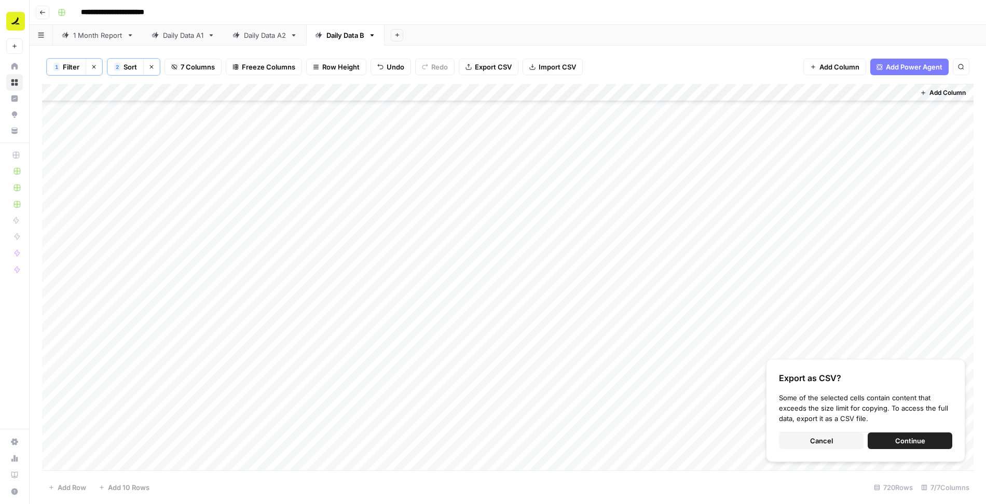
click at [828, 442] on span "Cancel" at bounding box center [821, 441] width 23 height 10
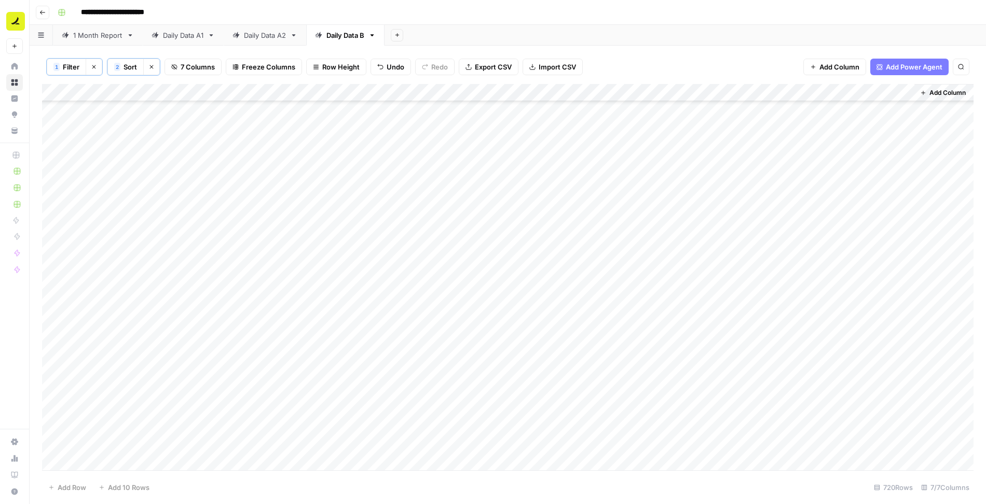
click at [672, 279] on div "Add Column" at bounding box center [507, 278] width 931 height 388
click at [108, 109] on div "Add Column" at bounding box center [507, 278] width 931 height 388
click at [314, 424] on div "Add Column" at bounding box center [507, 278] width 931 height 388
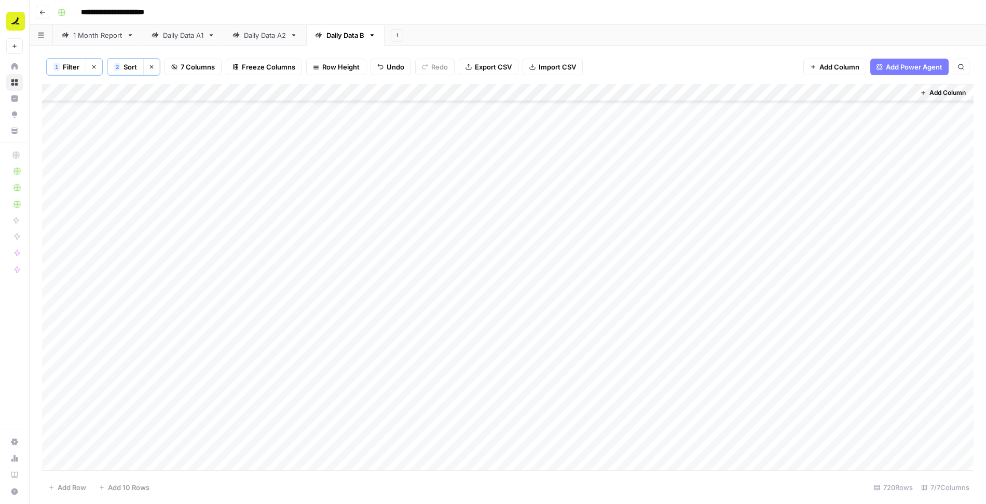
scroll to position [3199, 0]
click at [99, 172] on div "Add Column" at bounding box center [507, 278] width 931 height 388
click at [315, 382] on div "Add Column" at bounding box center [507, 278] width 931 height 388
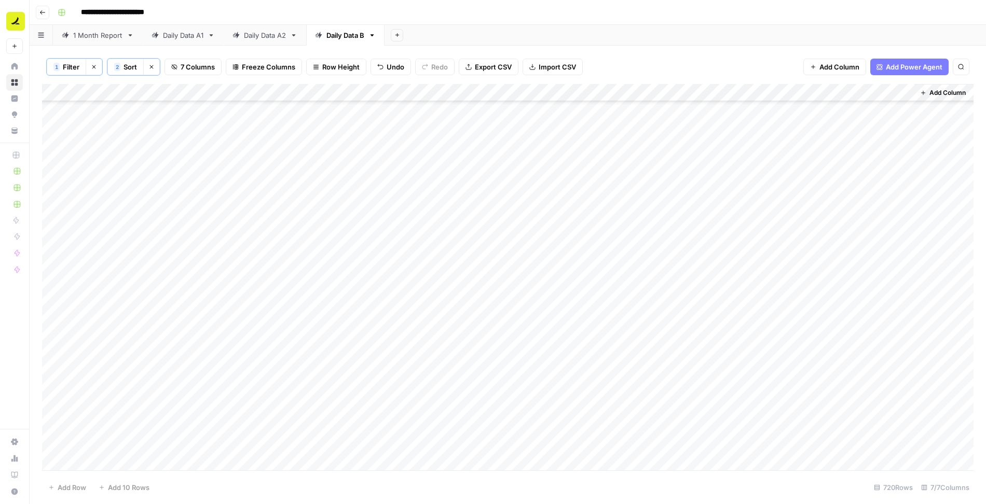
click at [107, 215] on div "Add Column" at bounding box center [507, 278] width 931 height 388
click at [335, 287] on div "Add Column" at bounding box center [507, 278] width 931 height 388
click at [118, 192] on div "Add Column" at bounding box center [507, 278] width 931 height 388
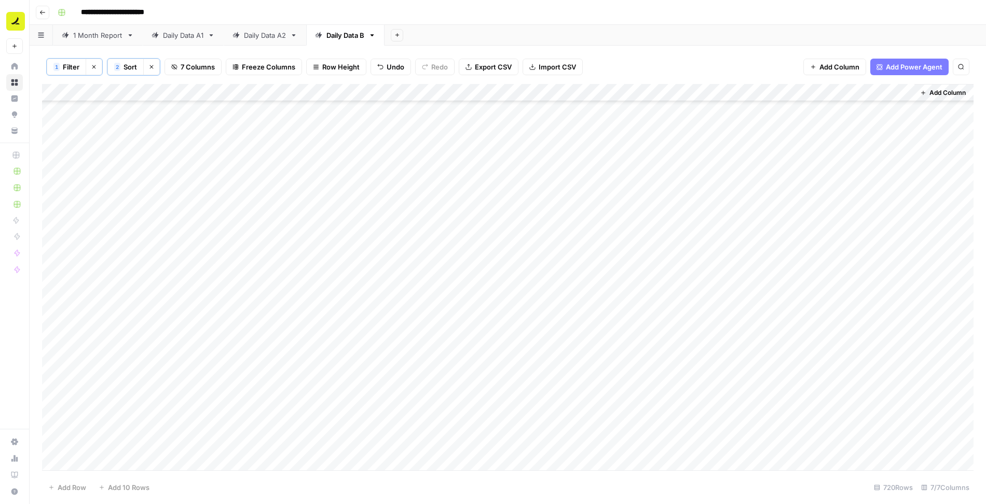
scroll to position [10649, 0]
click at [300, 253] on div "Add Column" at bounding box center [507, 278] width 931 height 388
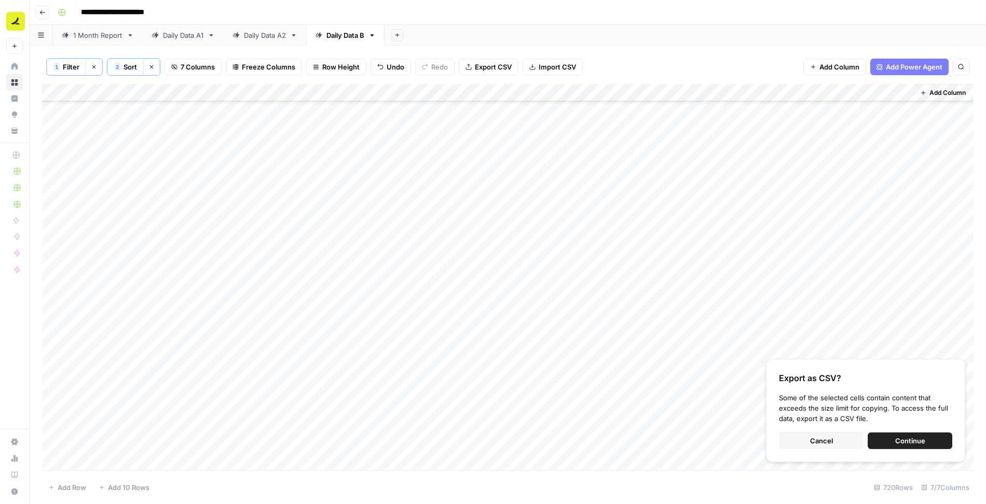
scroll to position [9450, 0]
click at [343, 243] on div "Add Column" at bounding box center [507, 278] width 931 height 388
click at [803, 444] on button "Cancel" at bounding box center [821, 441] width 85 height 17
click at [795, 442] on button "Cancel" at bounding box center [821, 441] width 85 height 17
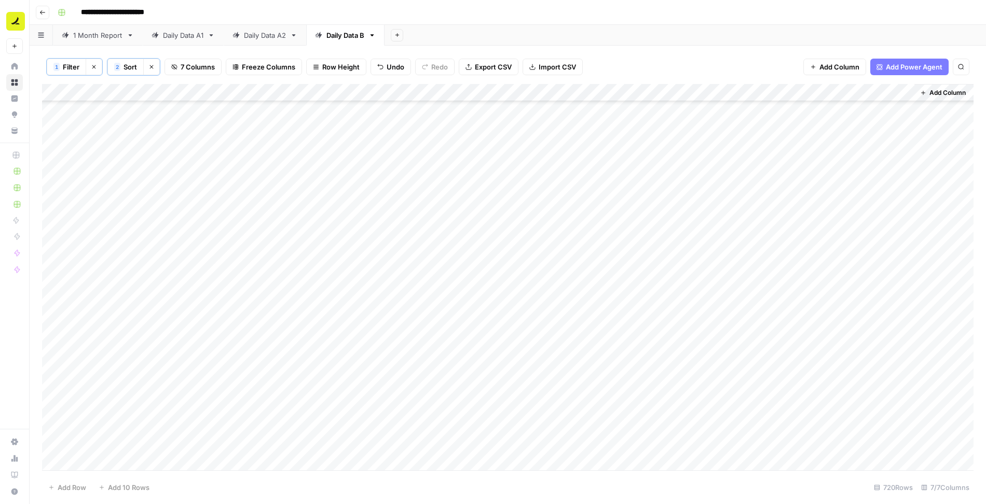
scroll to position [8578, 0]
click at [365, 248] on div "Add Column" at bounding box center [507, 278] width 931 height 388
click at [106, 264] on div "Add Column" at bounding box center [507, 278] width 931 height 388
click at [291, 233] on div "Add Column" at bounding box center [507, 278] width 931 height 388
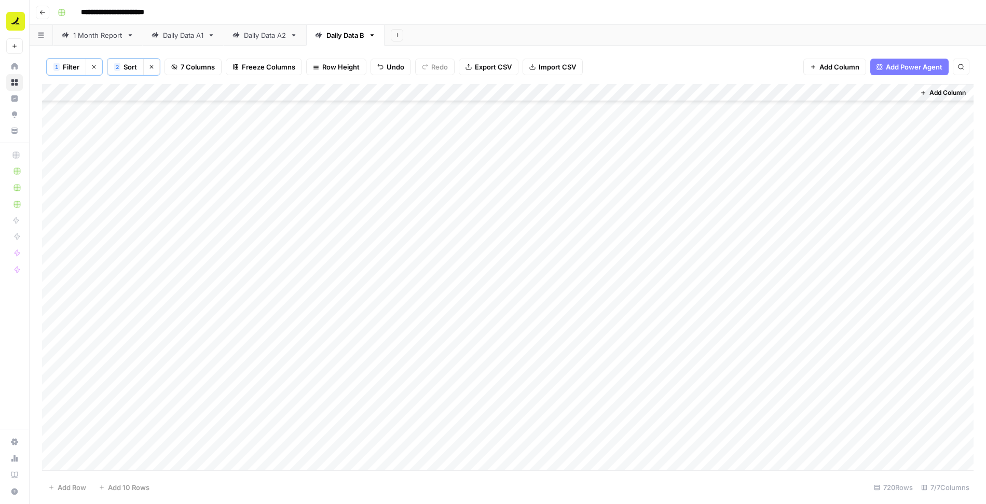
click at [107, 250] on div "Add Column" at bounding box center [507, 278] width 931 height 388
click at [336, 254] on div "Add Column" at bounding box center [507, 278] width 931 height 388
click at [102, 275] on div "Add Column" at bounding box center [507, 278] width 931 height 388
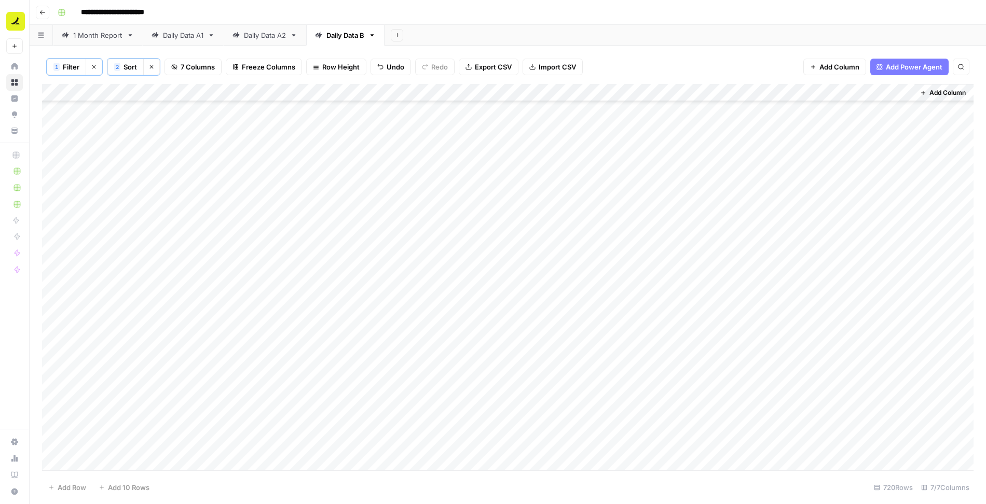
click at [307, 461] on div "Add Column" at bounding box center [507, 278] width 931 height 388
click at [65, 67] on span "Filter" at bounding box center [71, 67] width 17 height 10
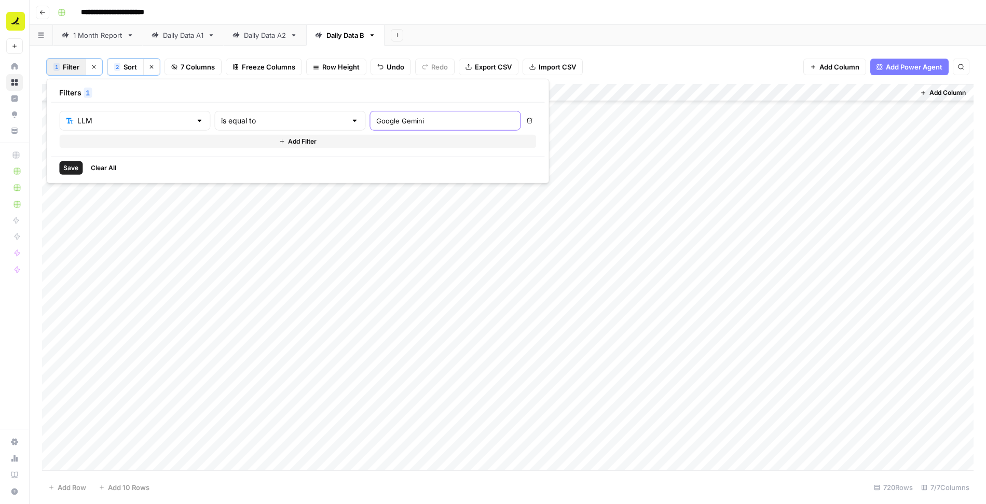
click at [376, 124] on input "Google Gemini" at bounding box center [444, 121] width 137 height 10
type input "Microsoft Copilot"
click at [72, 168] on span "Save" at bounding box center [70, 167] width 15 height 9
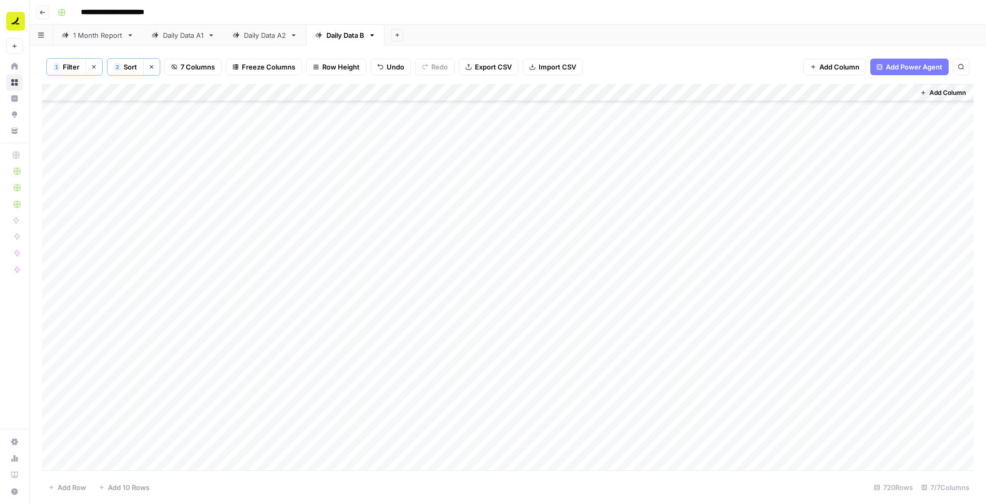
scroll to position [12381, 0]
click at [185, 286] on div "Add Column" at bounding box center [507, 278] width 931 height 388
click at [106, 108] on div "Add Column" at bounding box center [507, 278] width 931 height 388
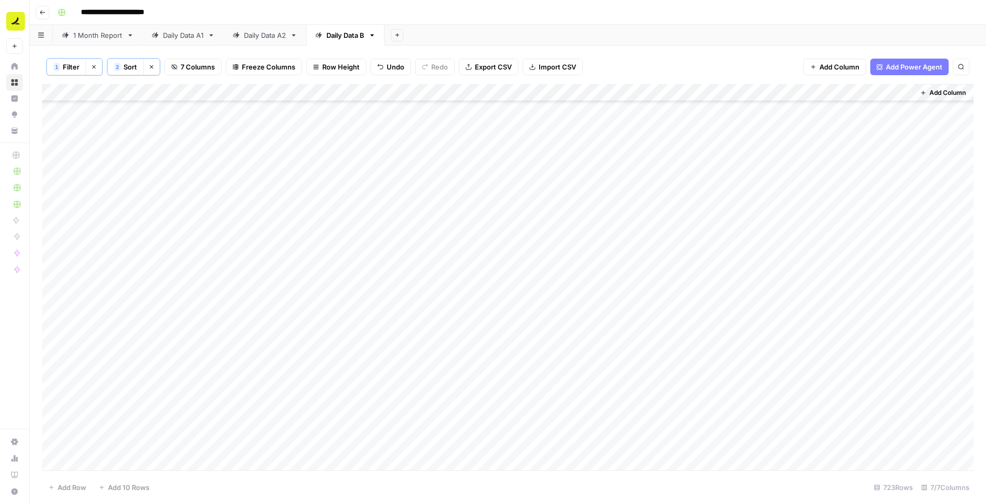
click at [251, 458] on div "Add Column" at bounding box center [507, 278] width 931 height 388
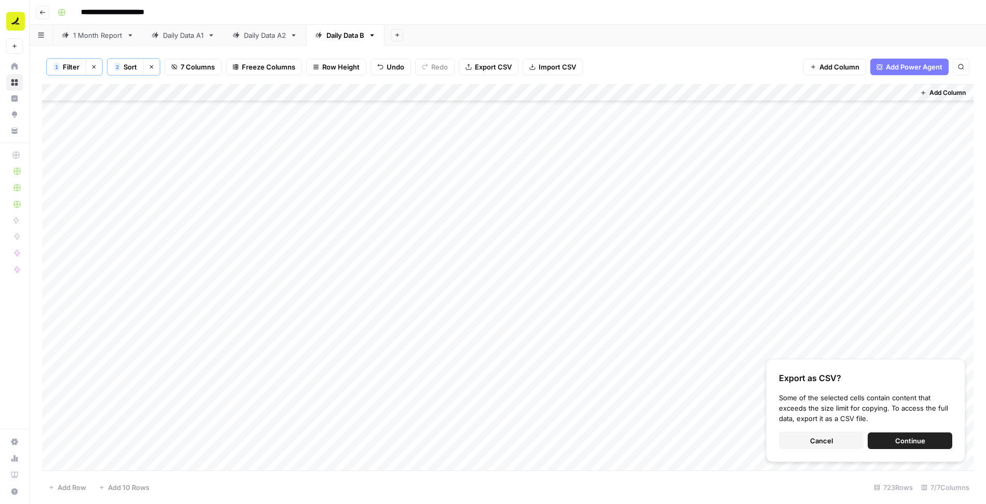
click at [886, 438] on button "Continue" at bounding box center [909, 441] width 85 height 17
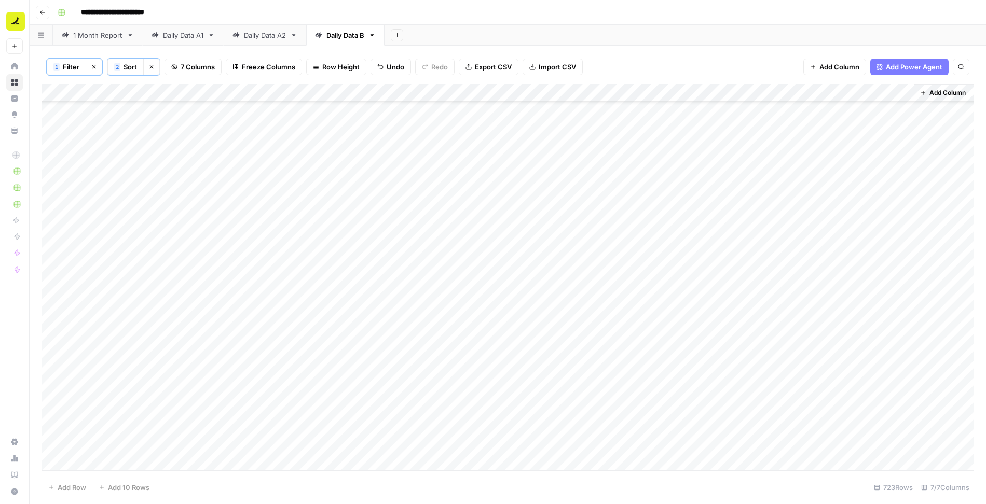
click at [63, 66] on span "Filter" at bounding box center [71, 67] width 17 height 10
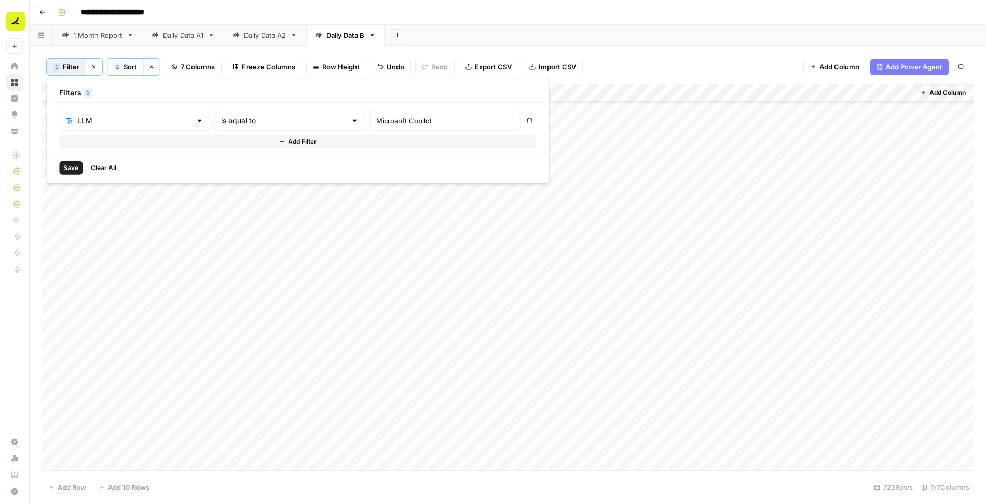
click at [133, 141] on button "Add Filter" at bounding box center [297, 141] width 477 height 13
click at [127, 143] on input "text" at bounding box center [128, 145] width 125 height 10
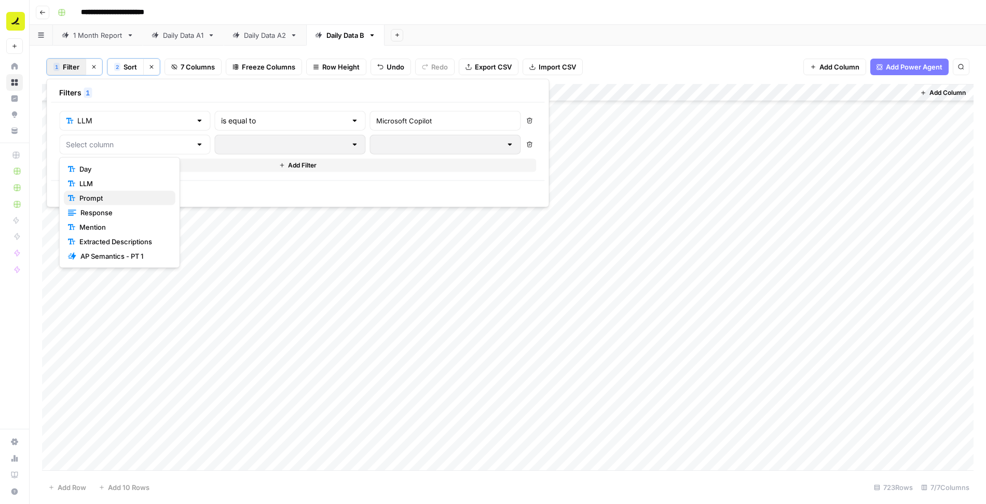
click at [126, 197] on span "Prompt" at bounding box center [123, 198] width 88 height 10
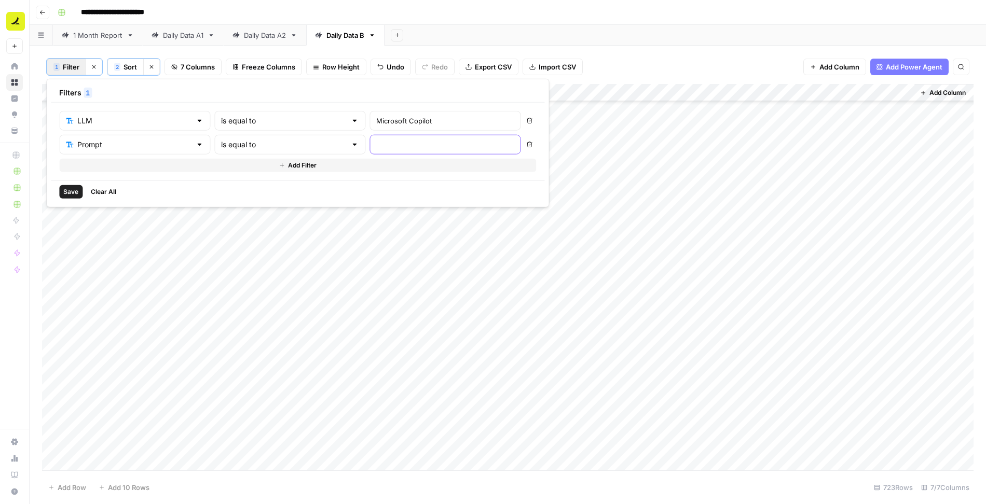
click at [376, 140] on input "text" at bounding box center [444, 145] width 137 height 10
paste input "Most top-rated ap software"
type input "Most top-rated ap software"
click at [72, 190] on span "Save" at bounding box center [70, 191] width 15 height 9
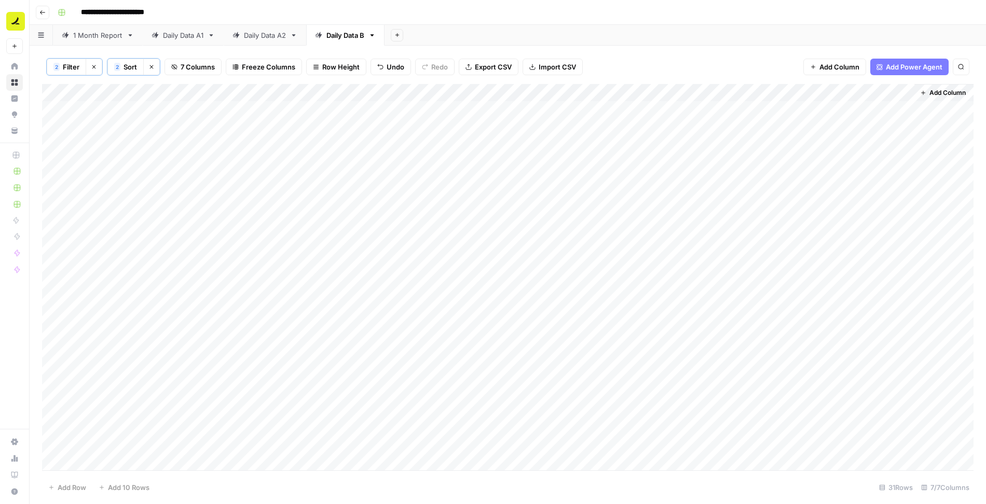
click at [127, 145] on div "Add Column" at bounding box center [507, 278] width 931 height 388
click at [48, 410] on div "Add Column" at bounding box center [507, 278] width 931 height 388
click at [64, 489] on span "Delete 1 Row" at bounding box center [69, 487] width 42 height 10
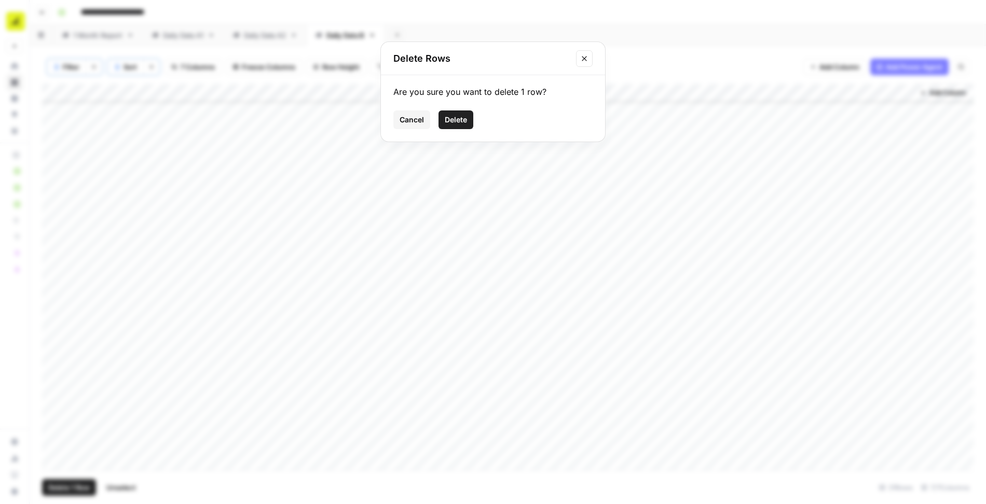
click at [455, 122] on span "Delete" at bounding box center [456, 120] width 22 height 10
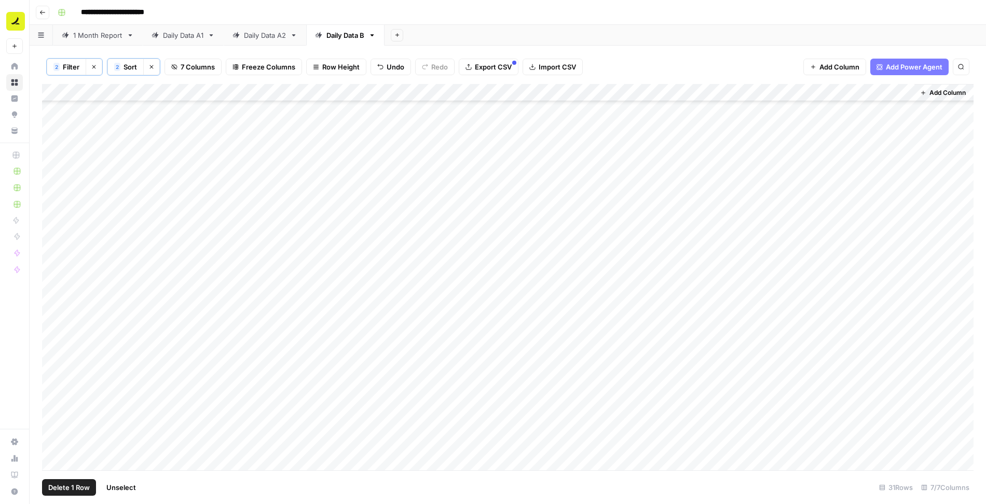
scroll to position [158, 0]
click at [65, 63] on span "Filter" at bounding box center [71, 67] width 17 height 10
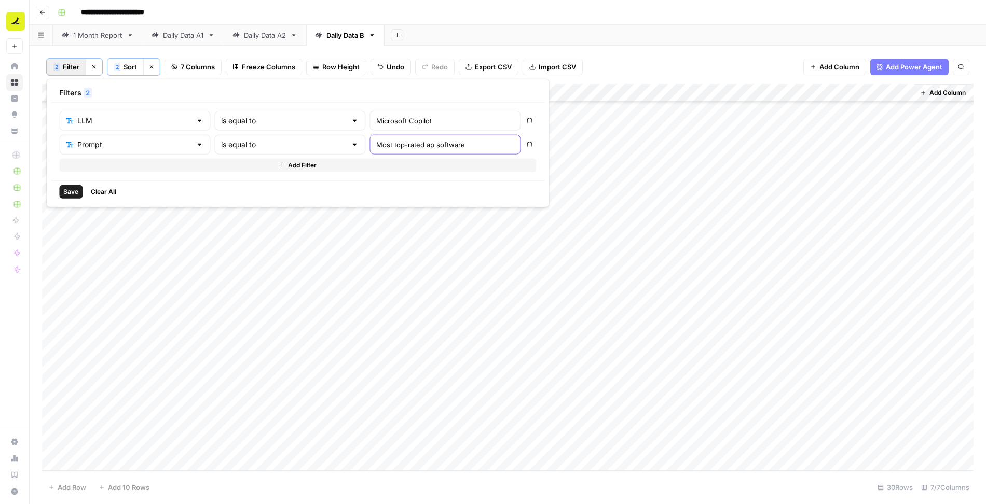
click at [376, 146] on input "Most top-rated ap software" at bounding box center [444, 145] width 137 height 10
click at [376, 144] on input "Most top-rated ap software" at bounding box center [444, 145] width 137 height 10
paste input "What is the best ap software in 2025?"
type input "What is the best ap software in 2025?"
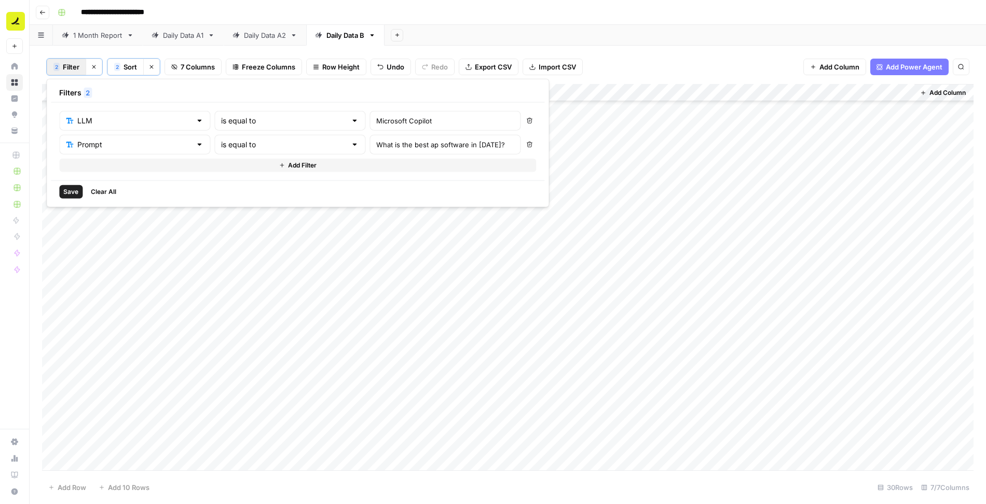
click at [74, 191] on span "Save" at bounding box center [70, 191] width 15 height 9
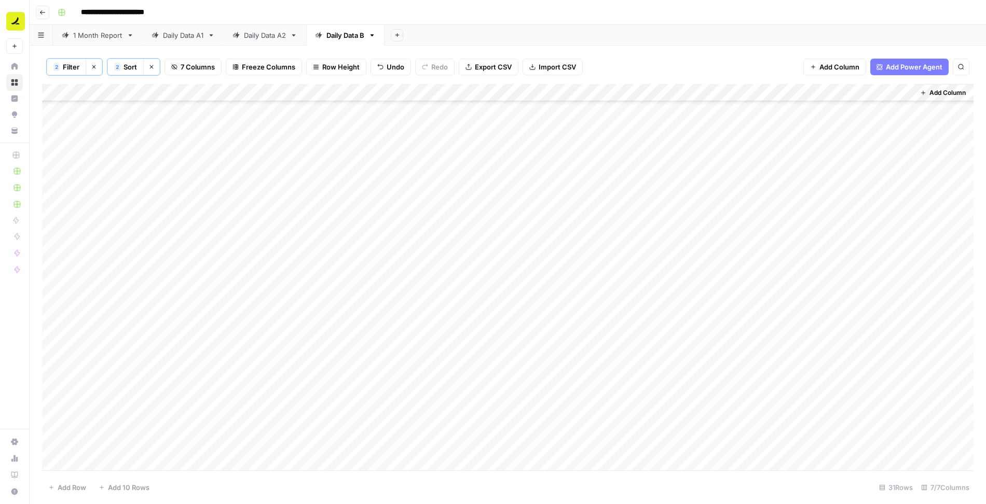
scroll to position [175, 0]
click at [54, 355] on div "Add Column" at bounding box center [507, 278] width 931 height 388
click at [61, 484] on span "Delete 1 Row" at bounding box center [69, 487] width 42 height 10
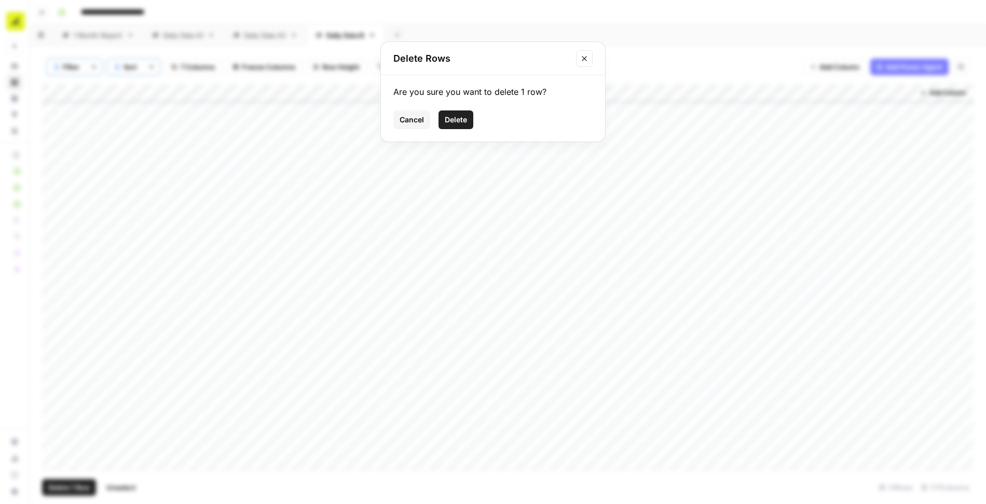
click at [454, 119] on span "Delete" at bounding box center [456, 120] width 22 height 10
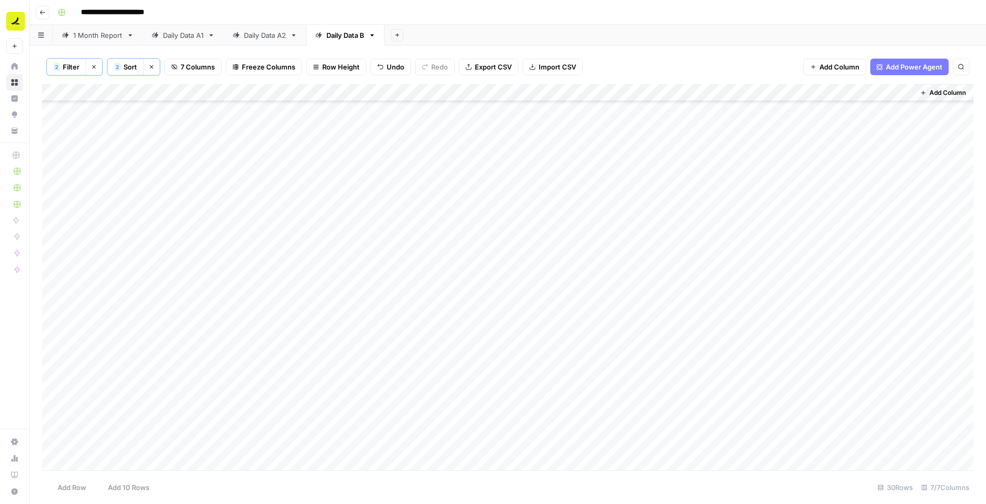
scroll to position [158, 0]
click at [66, 66] on span "Filter" at bounding box center [71, 67] width 17 height 10
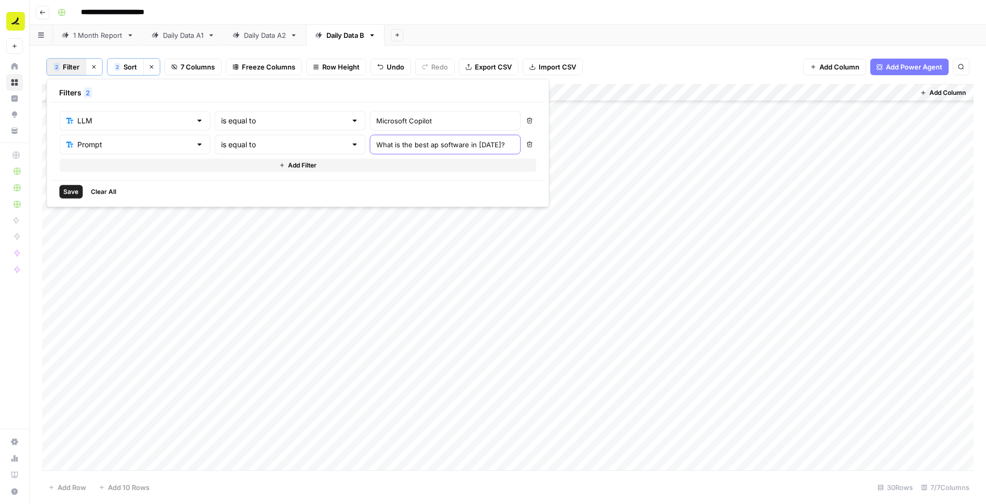
click at [376, 140] on input "What is the best ap software in 2025?" at bounding box center [444, 145] width 137 height 10
paste input "most reliable ap software"
type input "What is the most reliable ap software?"
click at [68, 188] on span "Save" at bounding box center [70, 191] width 15 height 9
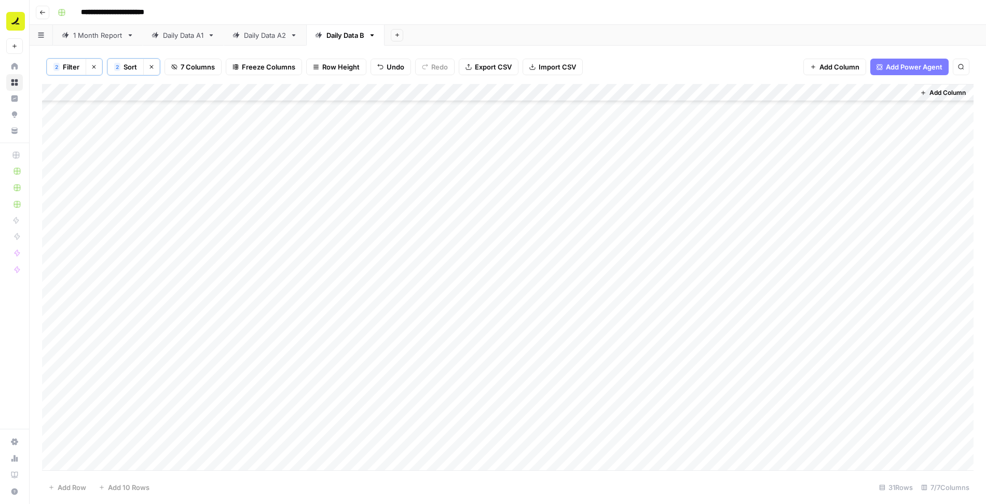
scroll to position [175, 0]
click at [509, 341] on div "Add Column" at bounding box center [507, 278] width 931 height 388
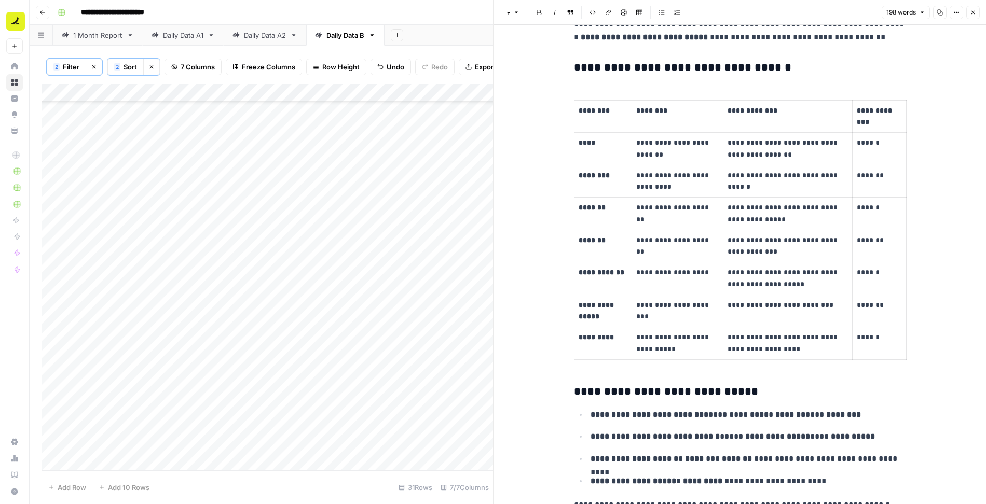
scroll to position [86, 0]
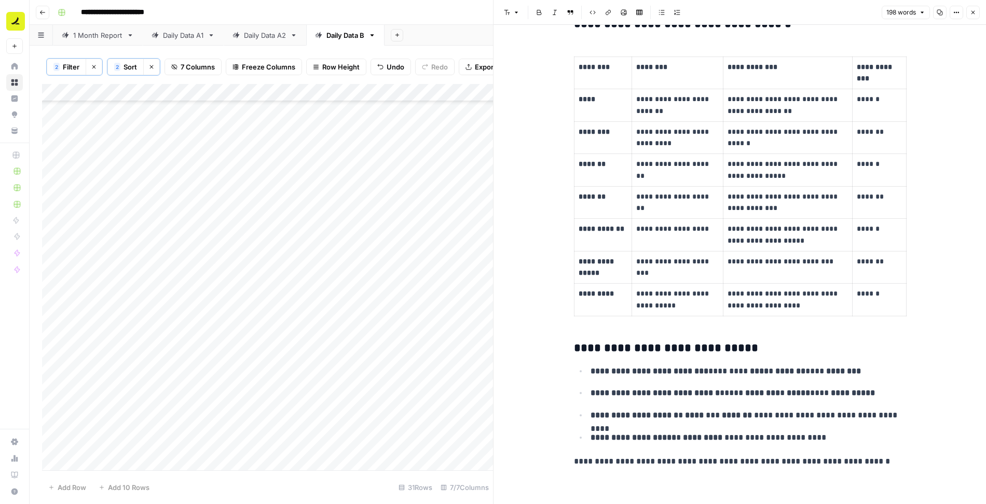
click at [973, 17] on button "Close" at bounding box center [972, 12] width 13 height 13
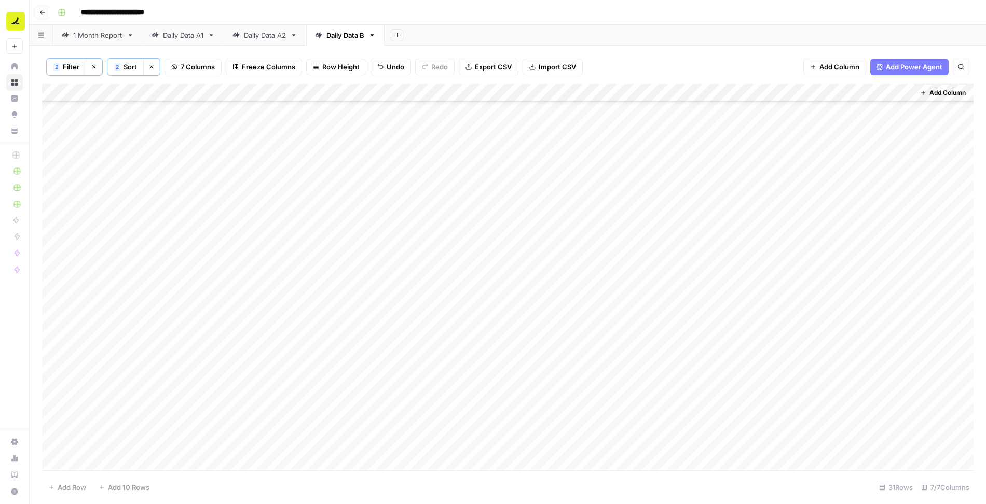
click at [54, 337] on div "Add Column" at bounding box center [507, 278] width 931 height 388
click at [76, 483] on span "Delete 1 Row" at bounding box center [69, 487] width 42 height 10
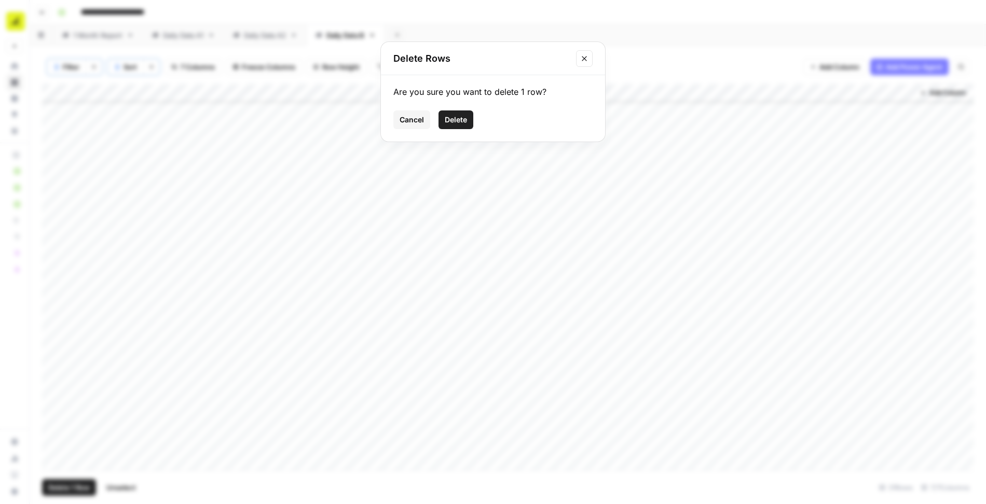
click at [459, 120] on span "Delete" at bounding box center [456, 120] width 22 height 10
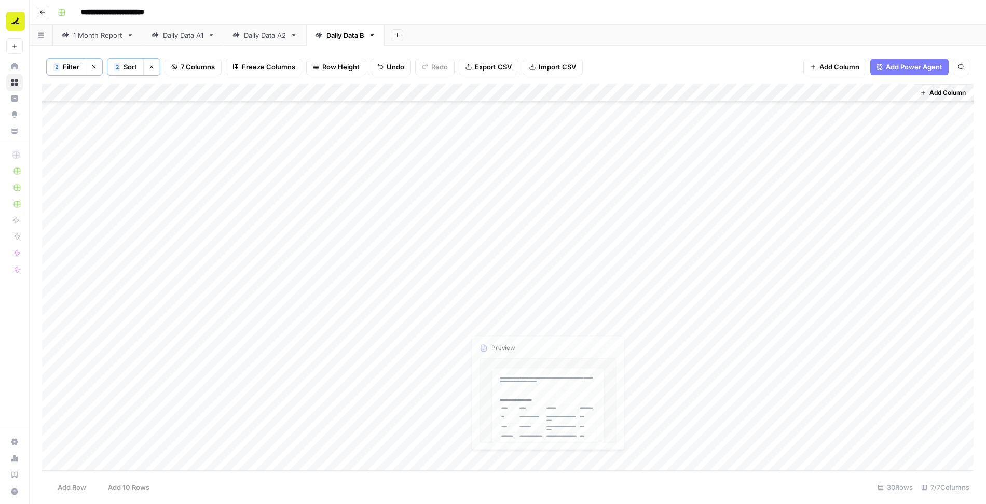
scroll to position [158, 0]
click at [500, 356] on div "Add Column" at bounding box center [507, 278] width 931 height 388
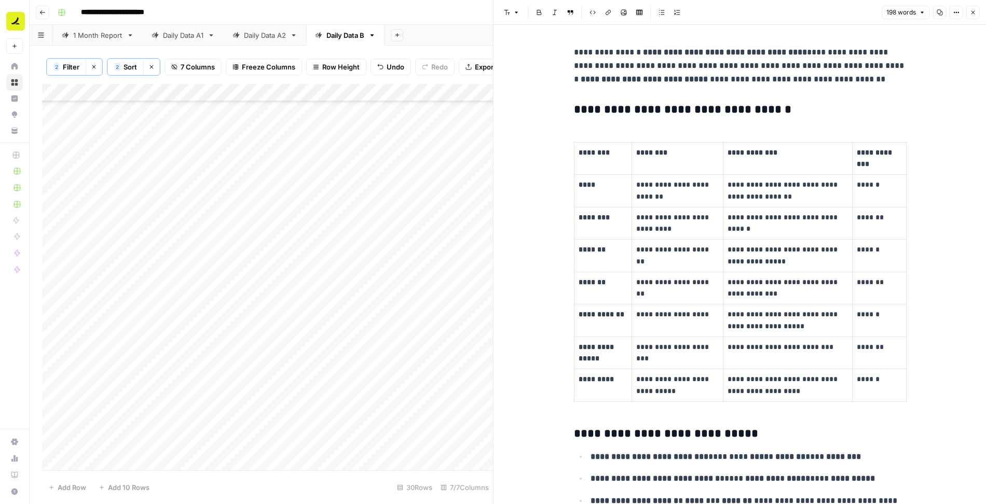
click at [975, 16] on button "Close" at bounding box center [972, 12] width 13 height 13
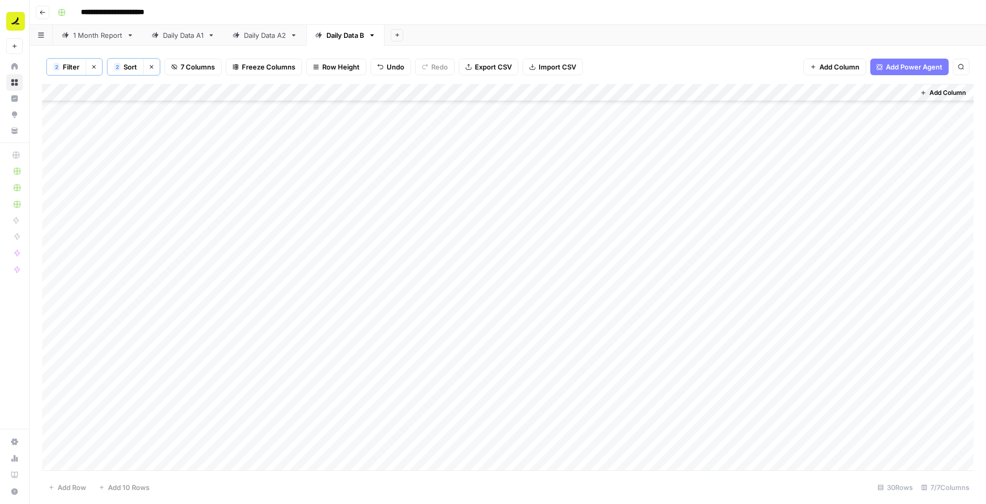
click at [68, 66] on span "Filter" at bounding box center [71, 67] width 17 height 10
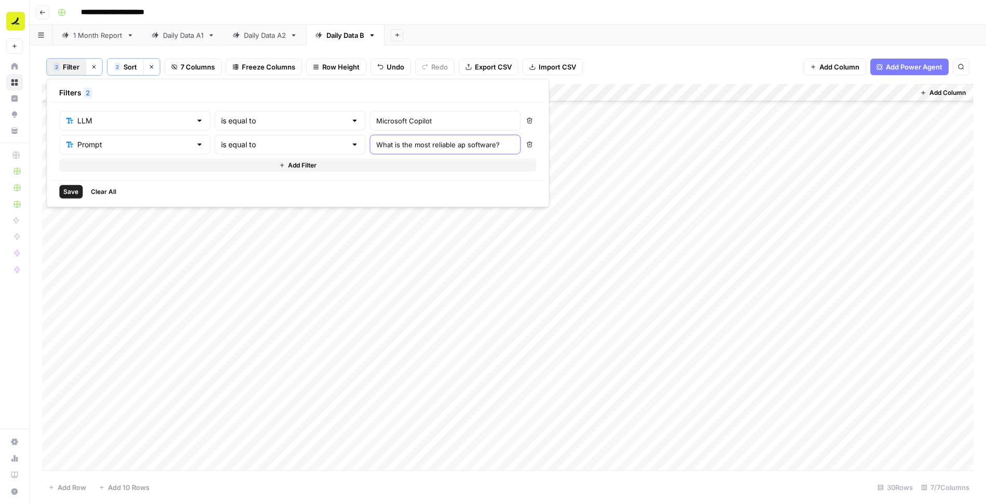
click at [376, 147] on input "What is the most reliable ap software?" at bounding box center [444, 145] width 137 height 10
paste input "overall best ap software for any type of business"
type input "What is the overall best ap software for any type of business?"
click at [72, 188] on span "Save" at bounding box center [70, 191] width 15 height 9
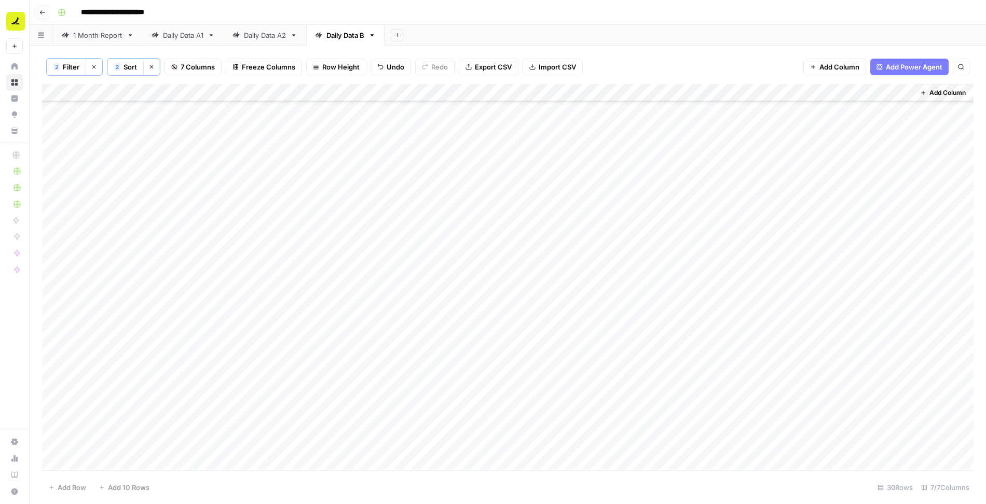
scroll to position [175, 0]
click at [491, 356] on div "Add Column" at bounding box center [507, 278] width 931 height 388
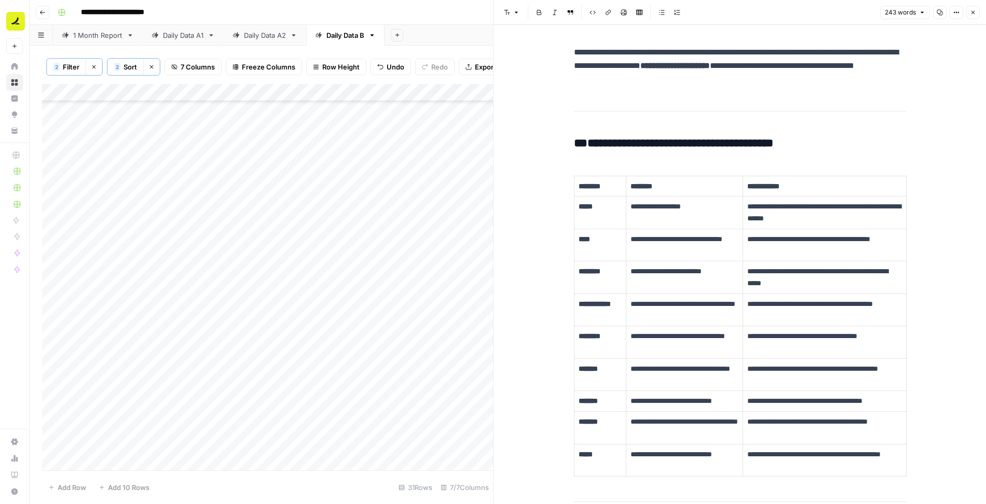
click at [975, 17] on button "Close" at bounding box center [972, 12] width 13 height 13
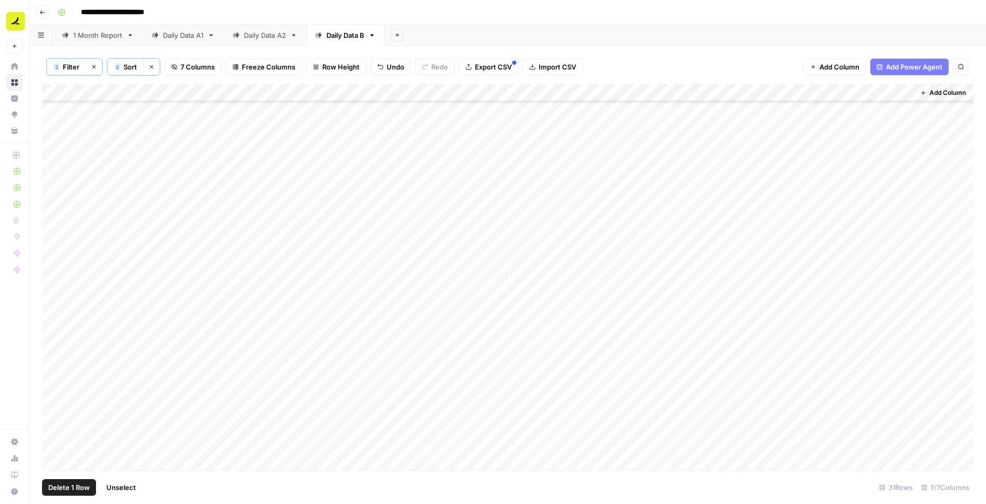
click at [54, 355] on div "Add Column" at bounding box center [507, 278] width 931 height 388
click at [84, 485] on span "Delete 1 Row" at bounding box center [69, 487] width 42 height 10
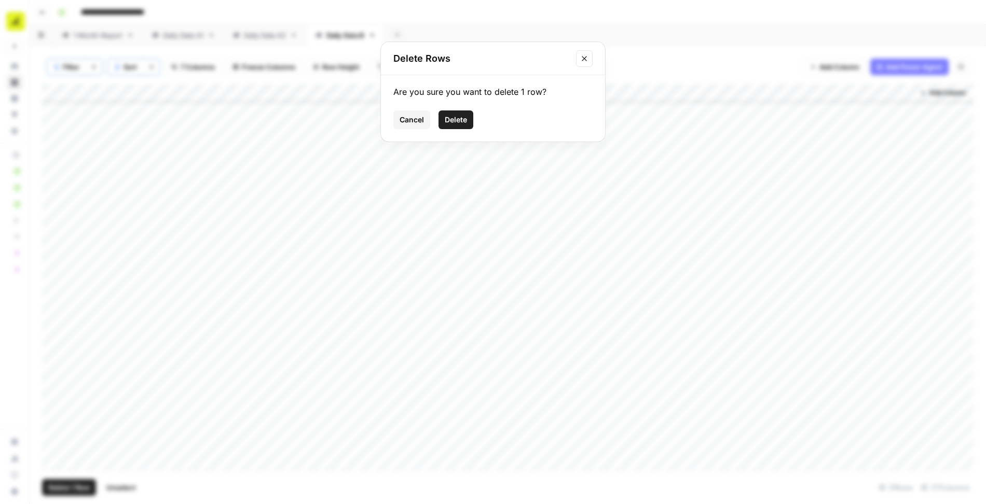
click at [467, 117] on button "Delete" at bounding box center [455, 120] width 35 height 19
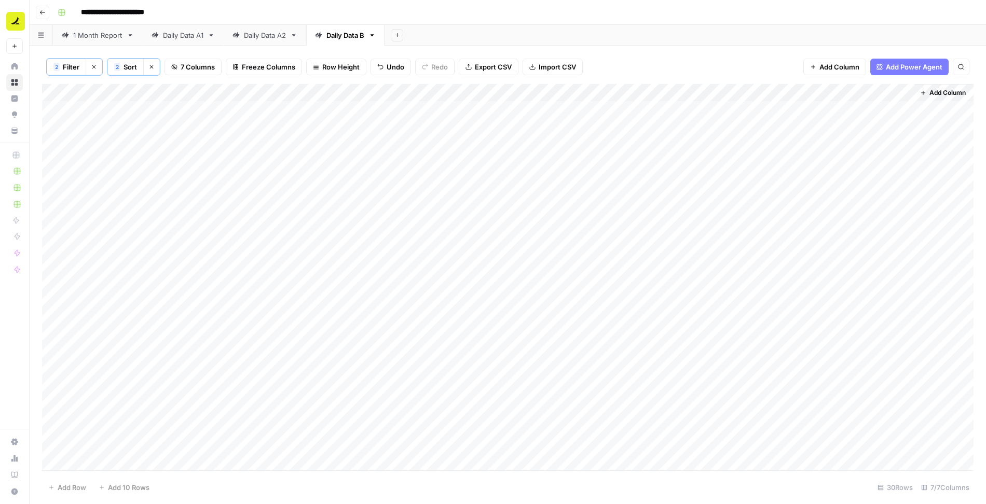
click at [59, 65] on button "2 Filter" at bounding box center [66, 67] width 39 height 17
click at [526, 142] on icon "button" at bounding box center [529, 145] width 6 height 6
click at [66, 169] on span "Save" at bounding box center [70, 167] width 15 height 9
click at [150, 62] on button "Clear sorts" at bounding box center [151, 67] width 17 height 17
click at [94, 65] on icon "button" at bounding box center [94, 67] width 4 height 4
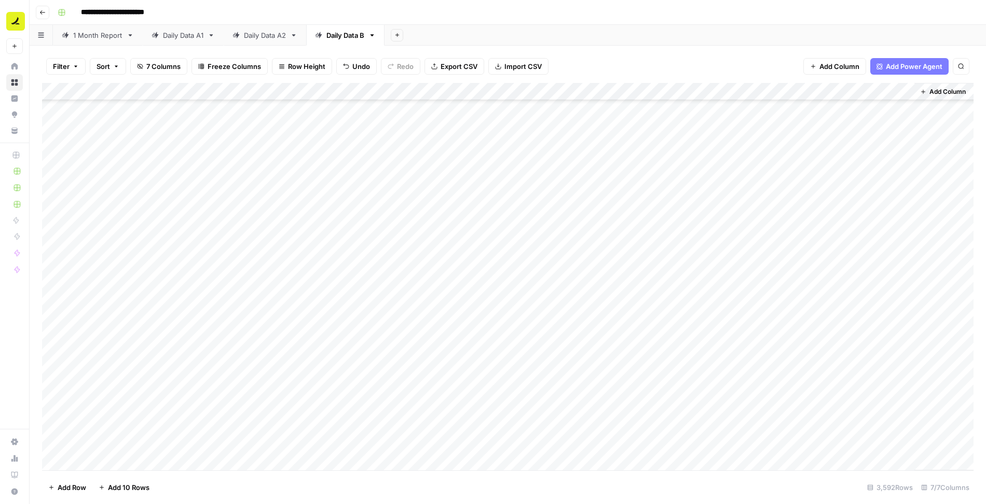
scroll to position [63004, 0]
click at [130, 490] on span "Add 10 Rows" at bounding box center [129, 487] width 42 height 10
click at [271, 292] on div "Add Column" at bounding box center [507, 277] width 931 height 388
click at [68, 64] on span "Filter" at bounding box center [61, 66] width 17 height 10
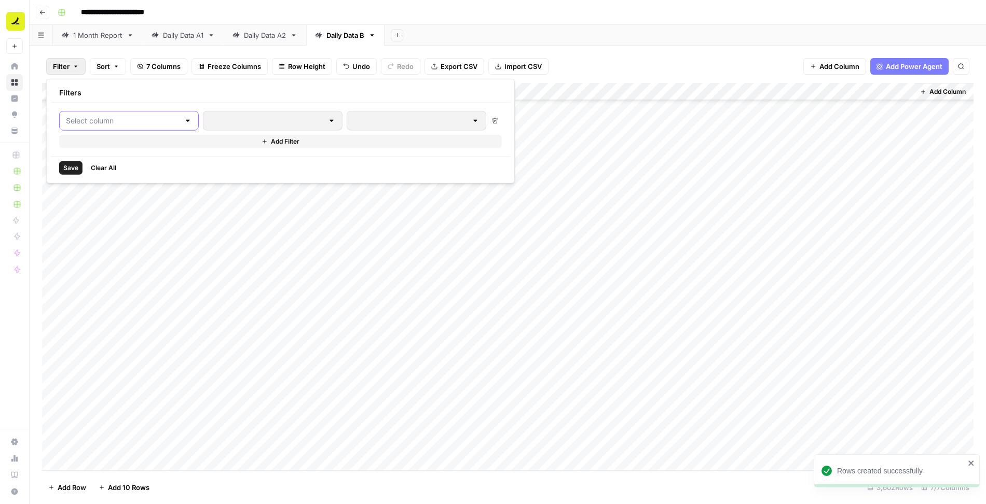
click at [106, 122] on input "text" at bounding box center [123, 121] width 114 height 10
click at [114, 177] on span "Prompt" at bounding box center [123, 175] width 88 height 10
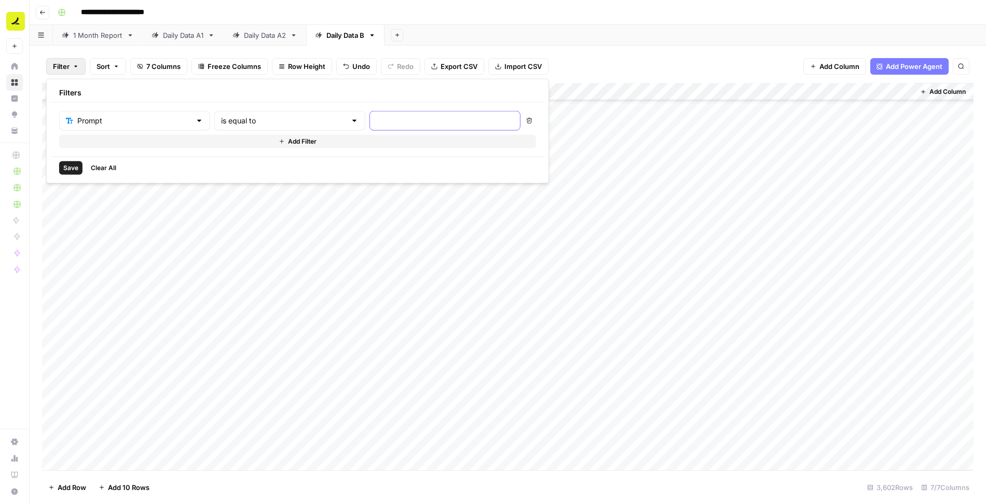
click at [376, 119] on input "text" at bounding box center [444, 121] width 137 height 10
paste input "Easiest ap software to use"
type input "Easiest ap software to use"
click at [296, 138] on button "Add Filter" at bounding box center [297, 141] width 477 height 13
click at [129, 131] on div "Prompt is equal to Easiest ap software to use Delete Delete Add Filter" at bounding box center [297, 141] width 477 height 61
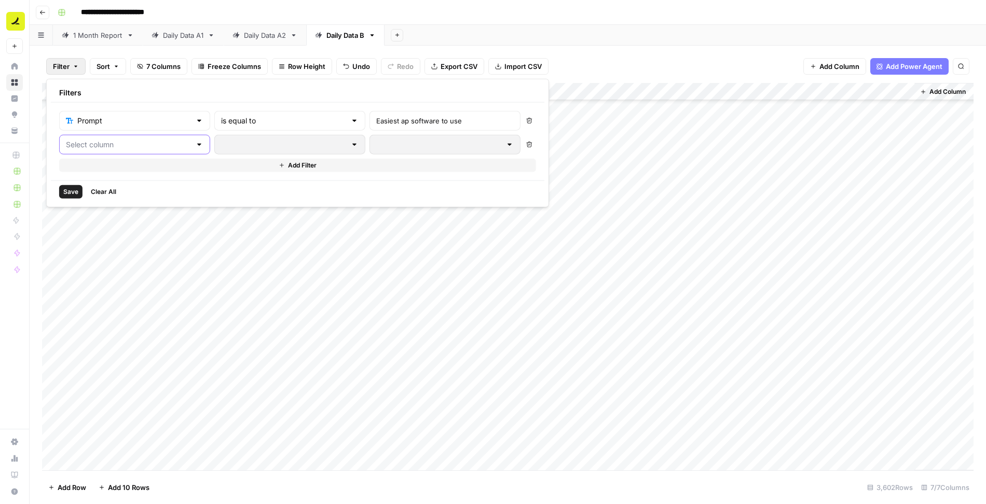
click at [130, 144] on input "text" at bounding box center [128, 145] width 125 height 10
click at [111, 181] on span "LLM" at bounding box center [123, 183] width 88 height 10
click at [376, 147] on input "text" at bounding box center [444, 145] width 137 height 10
type input "Microsoft Copilot"
click at [65, 189] on span "Save" at bounding box center [70, 191] width 15 height 9
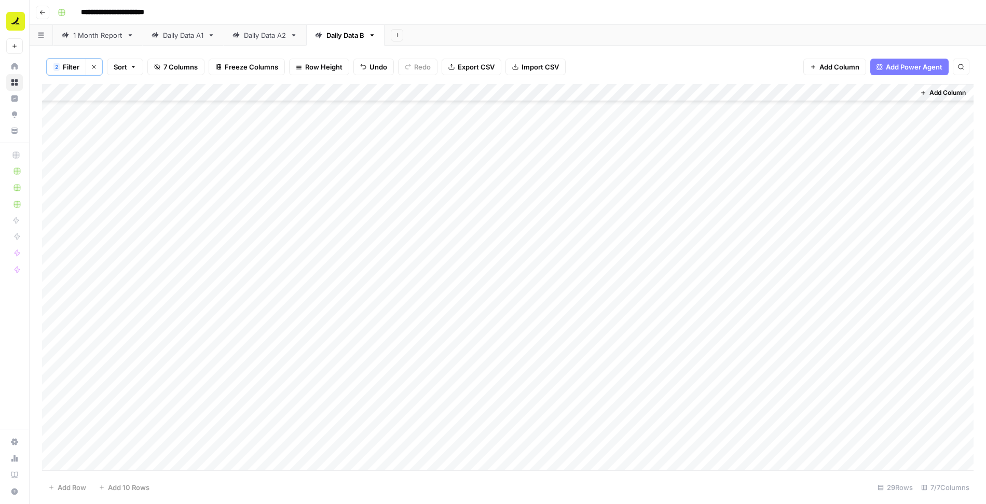
scroll to position [140, 0]
click at [95, 64] on icon "button" at bounding box center [94, 67] width 6 height 6
click at [101, 270] on div "Add Column" at bounding box center [507, 277] width 931 height 388
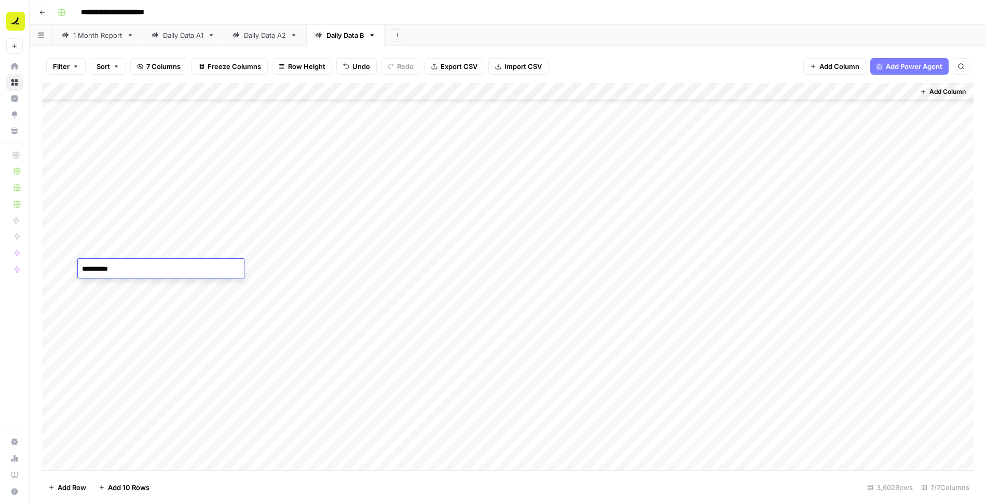
click at [109, 286] on div "Add Column" at bounding box center [507, 277] width 931 height 388
type textarea "**********"
click at [186, 271] on div "Add Column" at bounding box center [507, 277] width 931 height 388
click at [188, 285] on div "Add Column" at bounding box center [507, 277] width 931 height 388
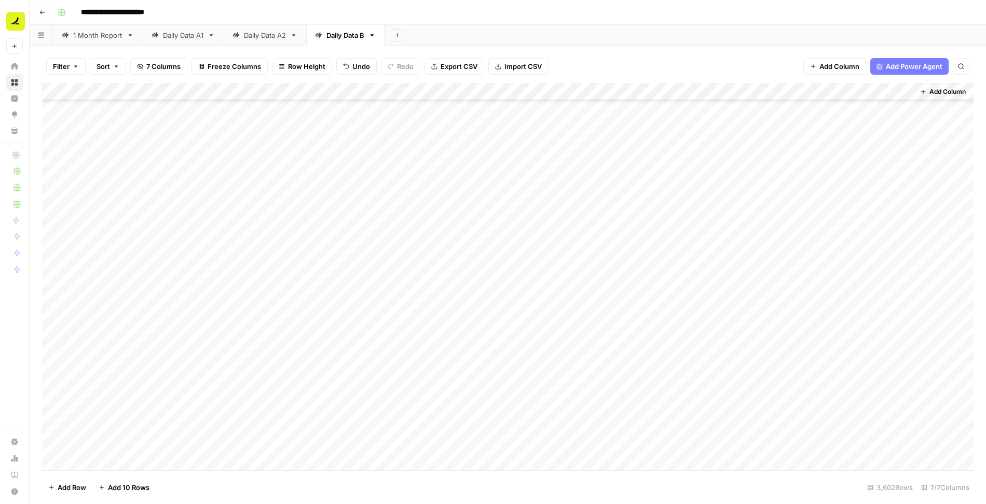
click at [271, 292] on div "Add Column" at bounding box center [507, 277] width 931 height 388
type textarea "**********"
click at [277, 327] on div "Add Column" at bounding box center [507, 277] width 931 height 388
click at [503, 289] on div "Add Column" at bounding box center [507, 277] width 931 height 388
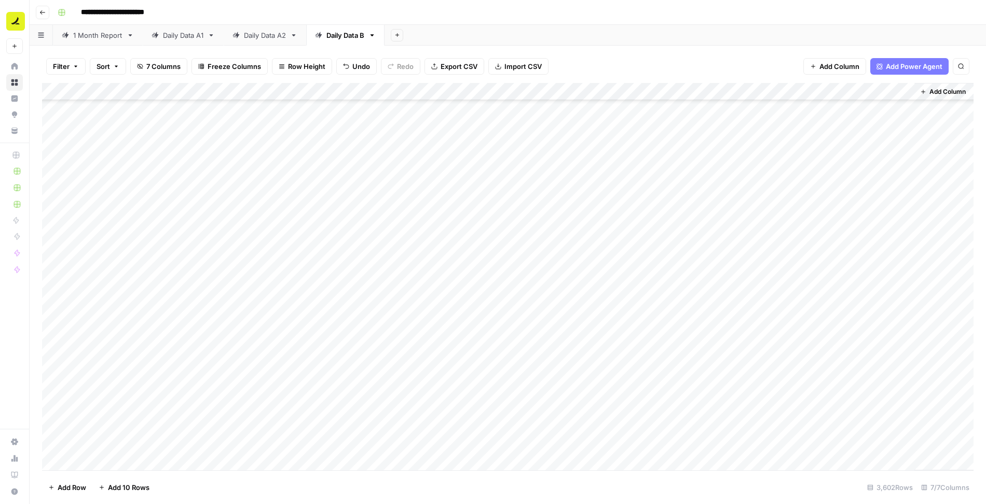
click at [491, 289] on div "Add Column" at bounding box center [507, 277] width 931 height 388
click at [491, 289] on div at bounding box center [519, 286] width 116 height 19
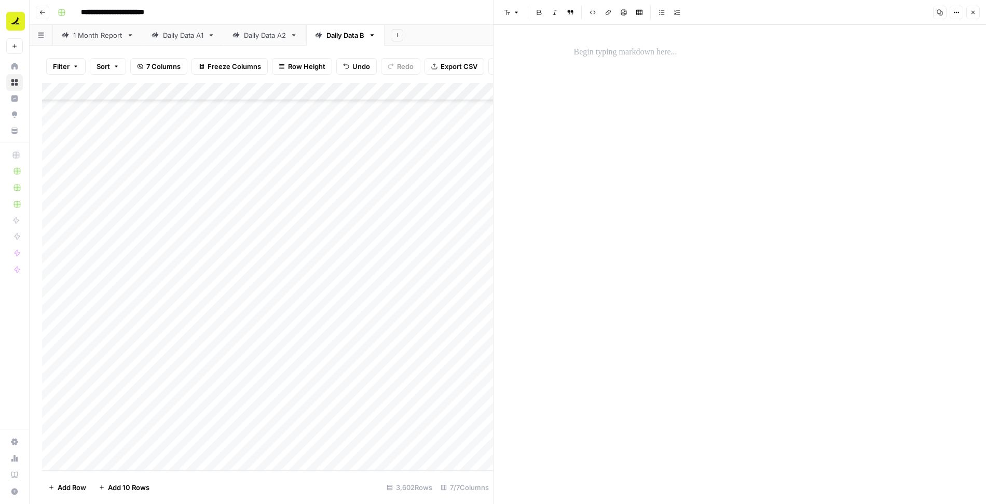
click at [639, 57] on p at bounding box center [740, 52] width 332 height 13
click at [974, 11] on icon "button" at bounding box center [973, 12] width 6 height 6
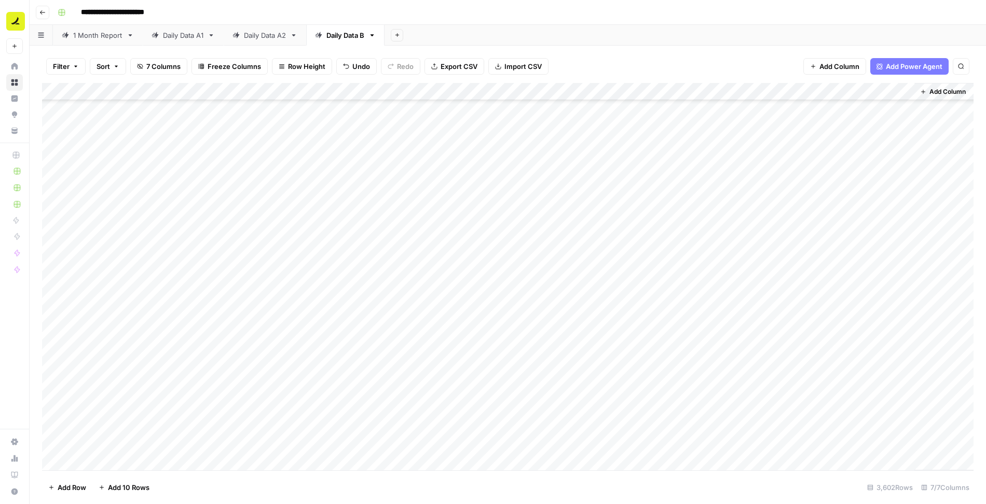
click at [627, 278] on div "Add Column" at bounding box center [507, 277] width 931 height 388
type textarea "**"
click at [63, 66] on span "Filter" at bounding box center [61, 66] width 17 height 10
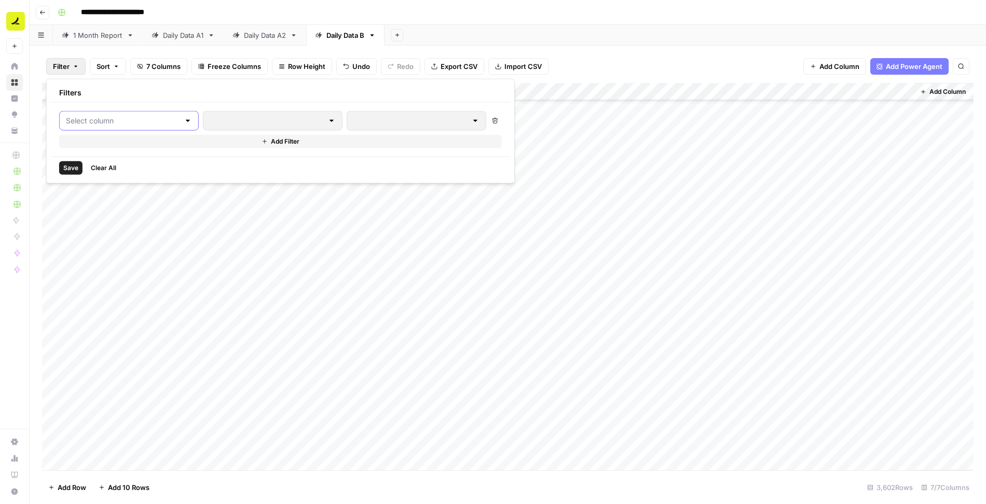
click at [96, 122] on input "text" at bounding box center [123, 121] width 114 height 10
click at [186, 372] on div "Add Column" at bounding box center [507, 277] width 931 height 388
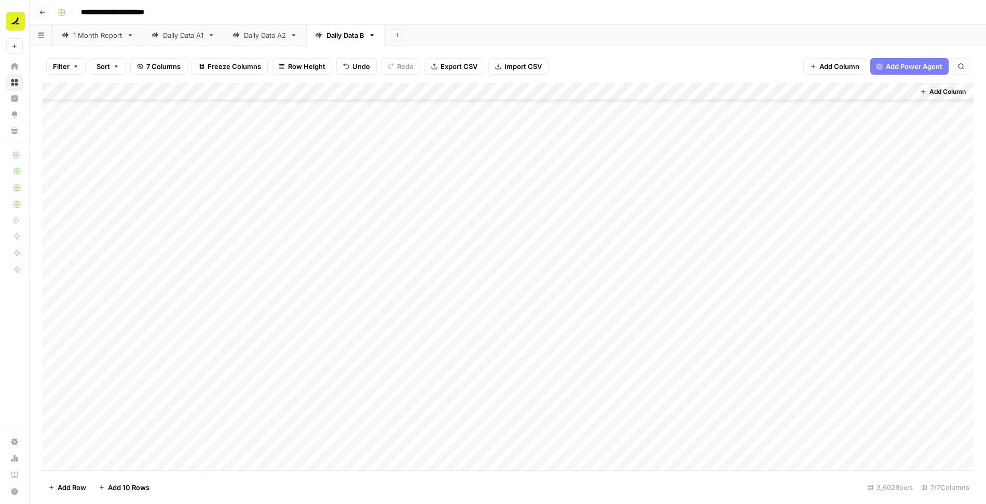
click at [71, 65] on button "Filter" at bounding box center [65, 66] width 39 height 17
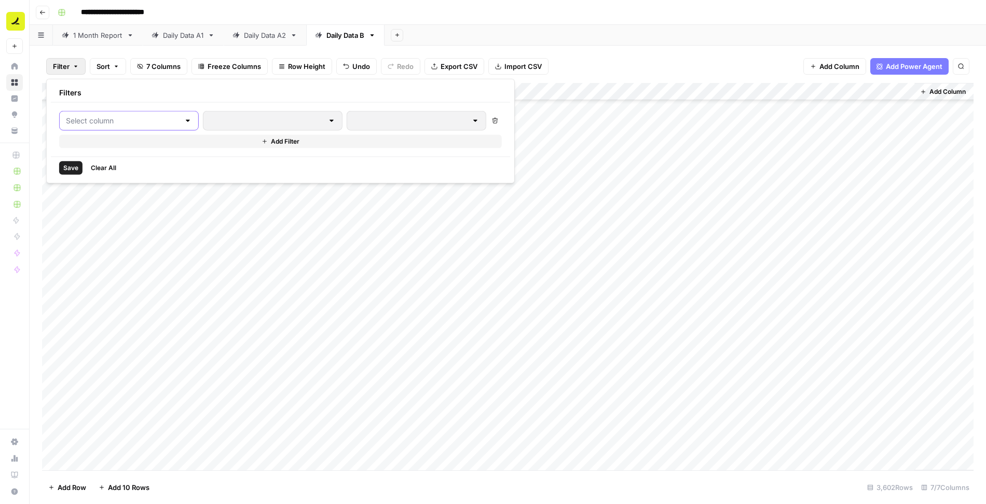
click at [103, 117] on input "text" at bounding box center [123, 121] width 114 height 10
click at [96, 160] on span "LLM" at bounding box center [123, 160] width 88 height 10
click at [376, 122] on input "text" at bounding box center [444, 121] width 137 height 10
paste input "Google AI Mode"
type input "Google AI Mode"
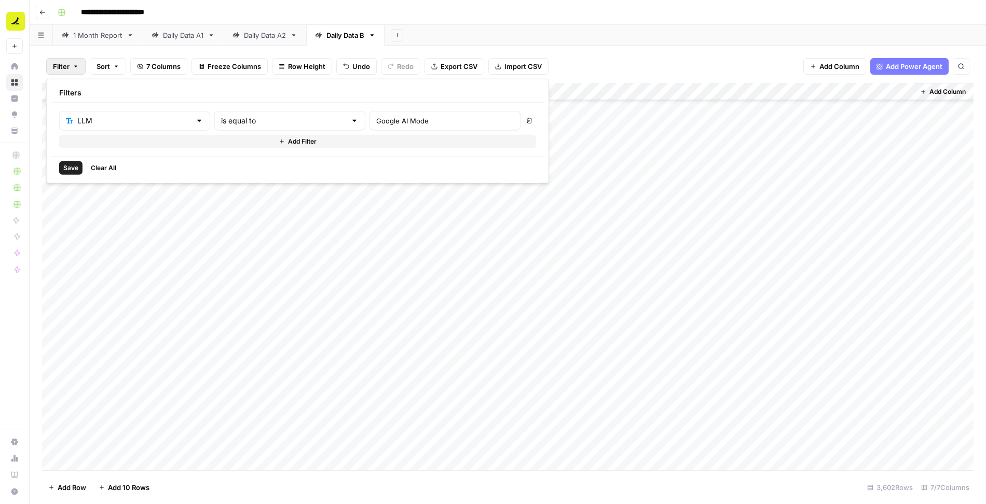
click at [111, 139] on button "Add Filter" at bounding box center [297, 141] width 477 height 13
click at [155, 144] on input "text" at bounding box center [128, 145] width 125 height 10
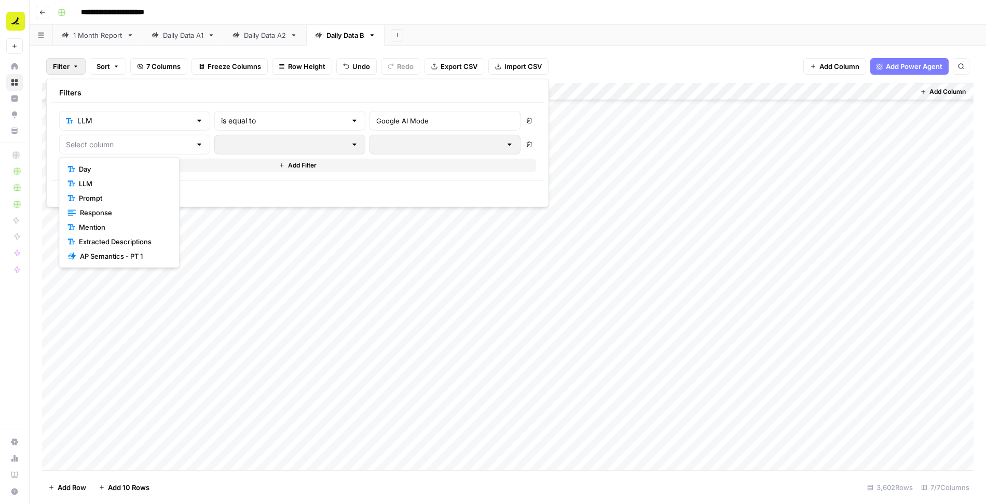
click at [139, 197] on span "Prompt" at bounding box center [123, 198] width 88 height 10
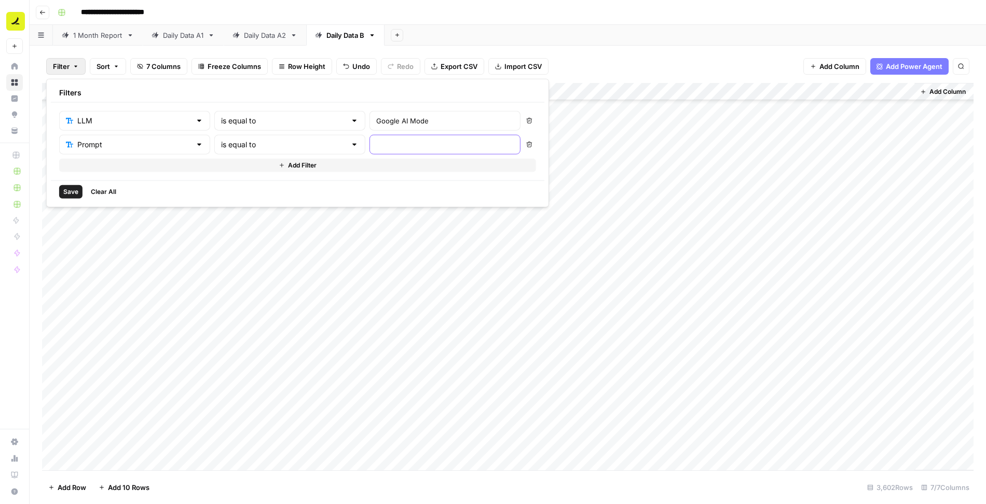
click at [376, 144] on input "text" at bounding box center [444, 145] width 137 height 10
paste input "Best ap software for mid-sized businesses"
type input "Best ap software for mid-sized businesses"
click at [73, 187] on span "Save" at bounding box center [70, 191] width 15 height 9
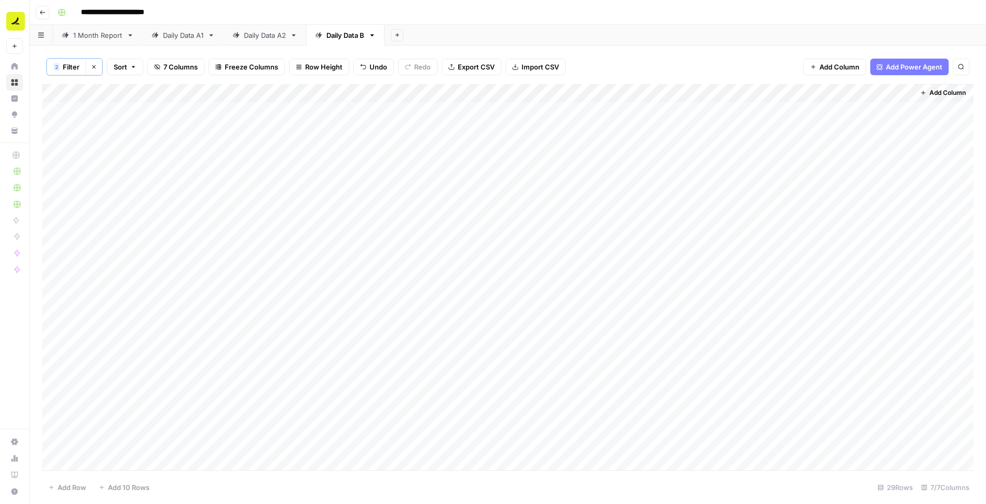
scroll to position [0, 0]
click at [93, 69] on icon "button" at bounding box center [94, 67] width 6 height 6
click at [167, 304] on div "Add Column" at bounding box center [507, 277] width 931 height 388
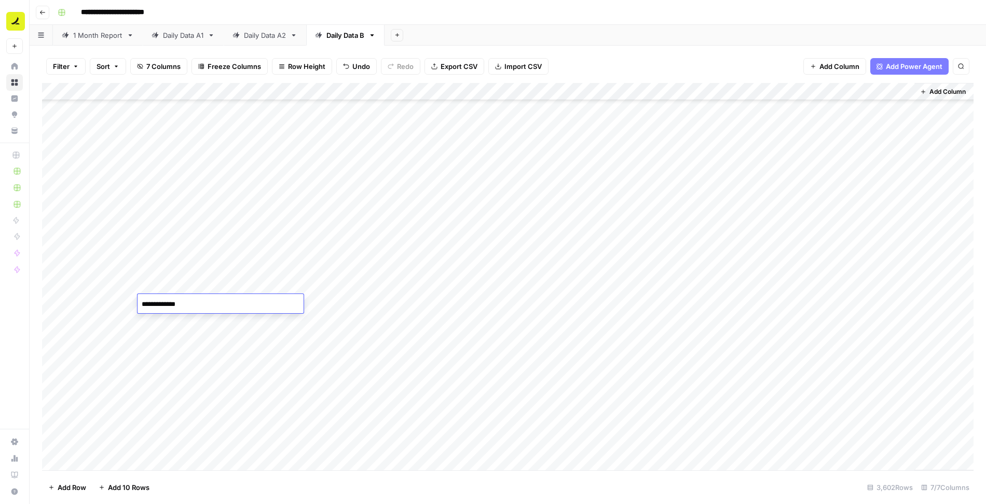
type textarea "**********"
click at [113, 299] on div "Add Column" at bounding box center [507, 277] width 931 height 388
type textarea "**********"
click at [268, 303] on div "Add Column" at bounding box center [507, 277] width 931 height 388
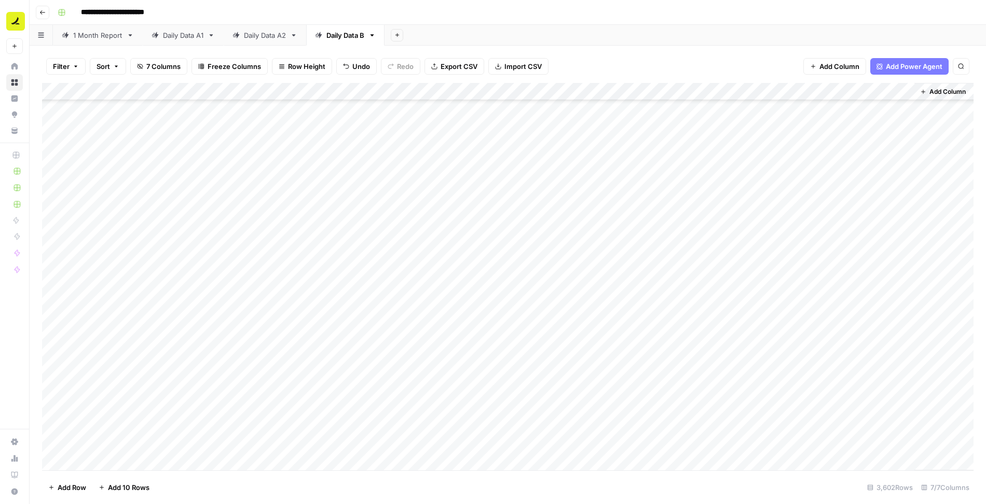
click at [268, 303] on div "Add Column" at bounding box center [507, 277] width 931 height 388
type textarea "**********"
click at [283, 342] on div "Add Column" at bounding box center [507, 277] width 931 height 388
click at [525, 287] on div "Add Column" at bounding box center [507, 277] width 931 height 388
click at [605, 288] on div "Add Column" at bounding box center [507, 277] width 931 height 388
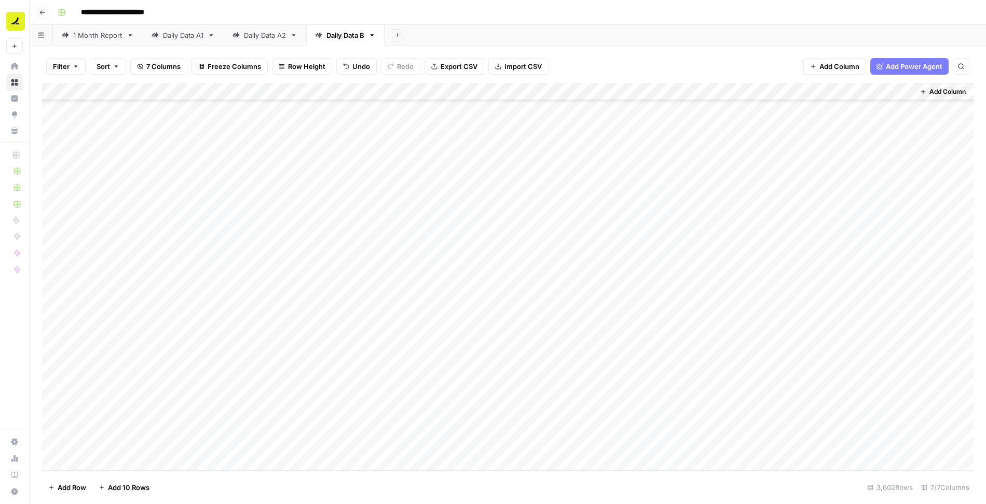
click at [504, 306] on div "Add Column" at bounding box center [507, 277] width 931 height 388
click at [301, 320] on div "Add Column" at bounding box center [507, 277] width 931 height 388
click at [182, 302] on div "Add Column" at bounding box center [507, 277] width 931 height 388
click at [182, 316] on div "Add Column" at bounding box center [507, 277] width 931 height 388
click at [184, 340] on div "Add Column" at bounding box center [507, 277] width 931 height 388
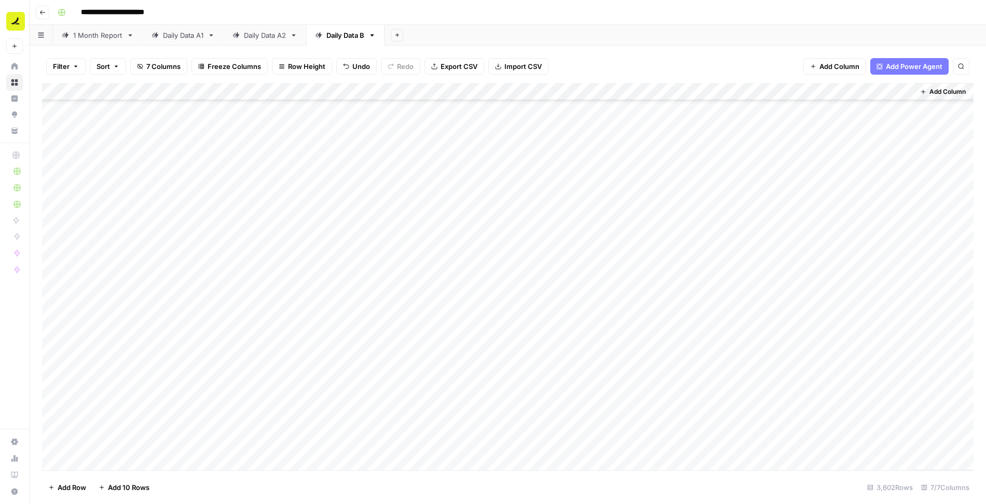
click at [284, 316] on div "Add Column" at bounding box center [507, 277] width 931 height 388
type textarea "**********"
click at [293, 362] on div "Add Column" at bounding box center [507, 277] width 931 height 388
click at [286, 338] on div "Add Column" at bounding box center [507, 277] width 931 height 388
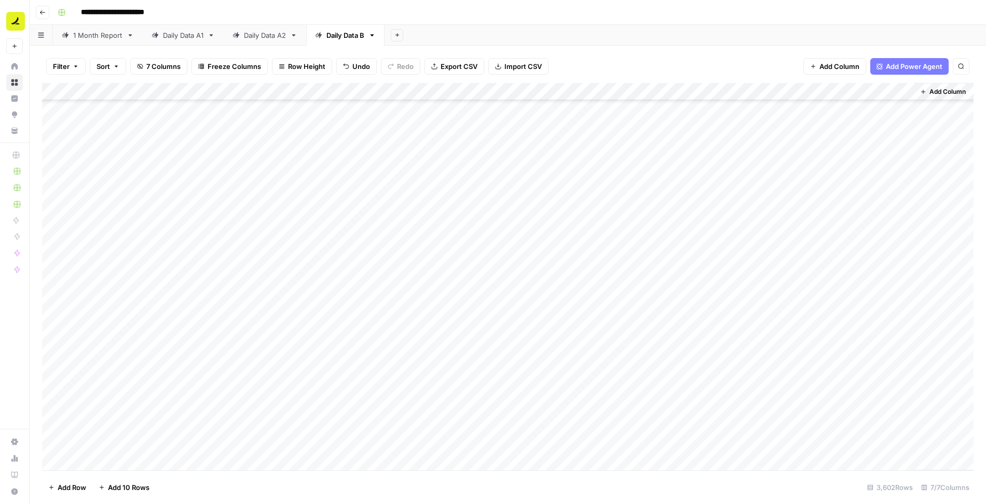
click at [286, 338] on div "Add Column" at bounding box center [507, 277] width 931 height 388
type textarea "**********"
click at [274, 357] on div "Add Column" at bounding box center [507, 277] width 931 height 388
click at [191, 320] on div "Add Column" at bounding box center [507, 277] width 931 height 388
click at [191, 343] on div "Add Column" at bounding box center [507, 277] width 931 height 388
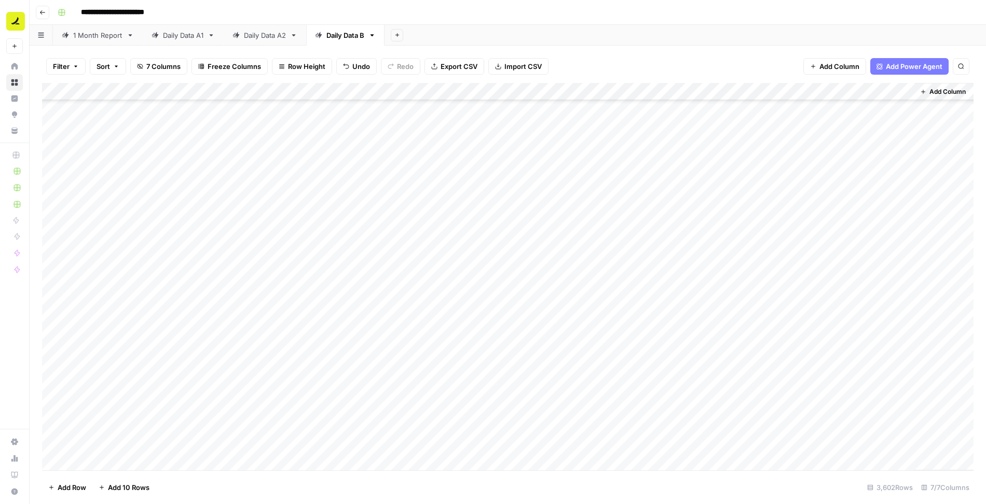
click at [274, 319] on div "Add Column" at bounding box center [507, 277] width 931 height 388
click at [99, 321] on div "Add Column" at bounding box center [507, 277] width 931 height 388
type textarea "*"
click at [111, 321] on textarea "*" at bounding box center [161, 322] width 166 height 15
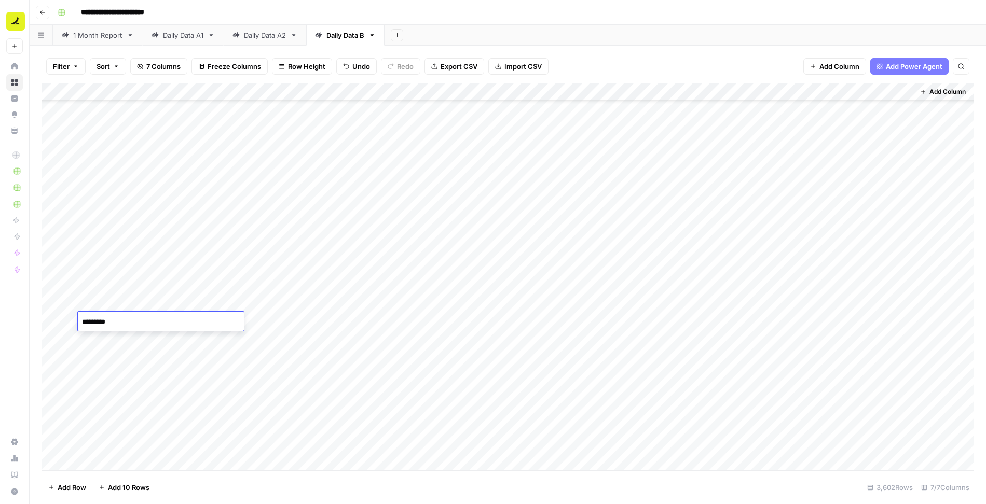
type textarea "**********"
click at [351, 340] on div "Add Column" at bounding box center [507, 277] width 931 height 388
click at [114, 341] on div "Add Column" at bounding box center [507, 277] width 931 height 388
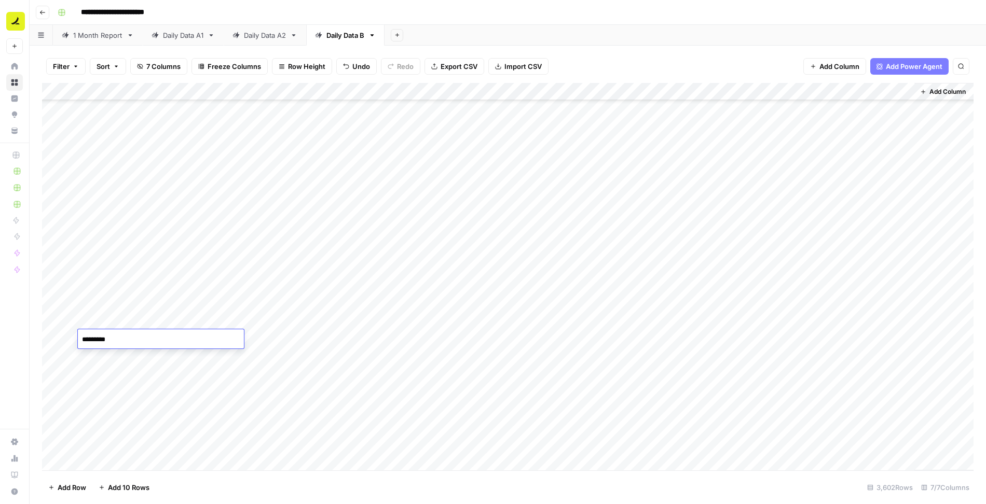
type textarea "**********"
click at [381, 343] on div "Add Column" at bounding box center [507, 277] width 931 height 388
click at [498, 327] on div "Add Column" at bounding box center [507, 277] width 931 height 388
click at [364, 316] on div "Add Column" at bounding box center [507, 277] width 931 height 388
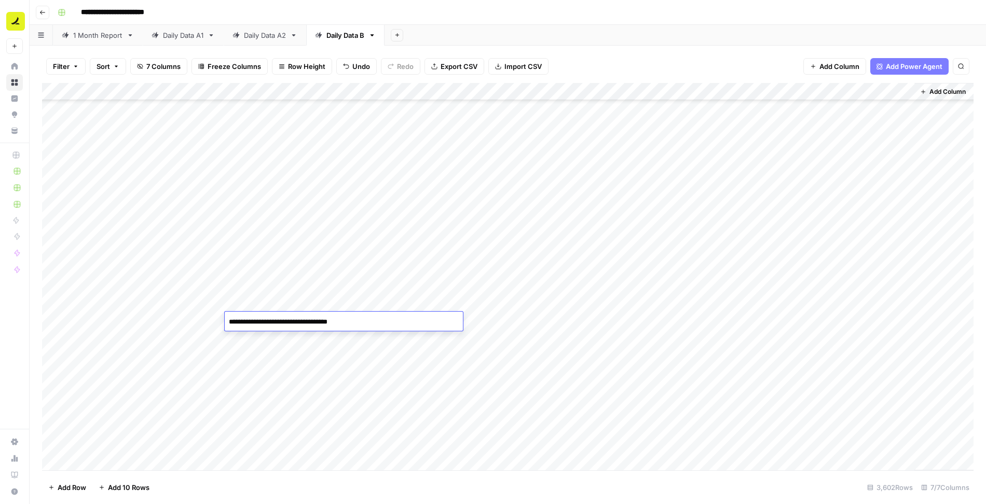
click at [336, 343] on div "Add Column" at bounding box center [507, 277] width 931 height 388
click at [501, 299] on div "Add Column" at bounding box center [507, 277] width 931 height 388
click at [598, 302] on div "Add Column" at bounding box center [507, 277] width 931 height 388
drag, startPoint x: 648, startPoint y: 310, endPoint x: 643, endPoint y: 337, distance: 27.5
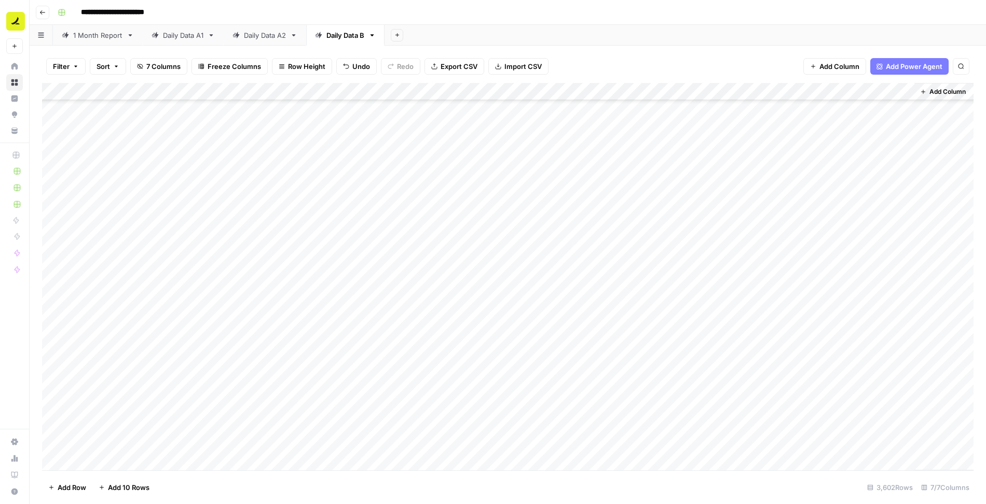
click at [643, 337] on div "Add Column" at bounding box center [507, 277] width 931 height 388
click at [352, 413] on div "Add Column" at bounding box center [507, 277] width 931 height 388
click at [179, 354] on div "Add Column" at bounding box center [507, 277] width 931 height 388
type textarea "**********"
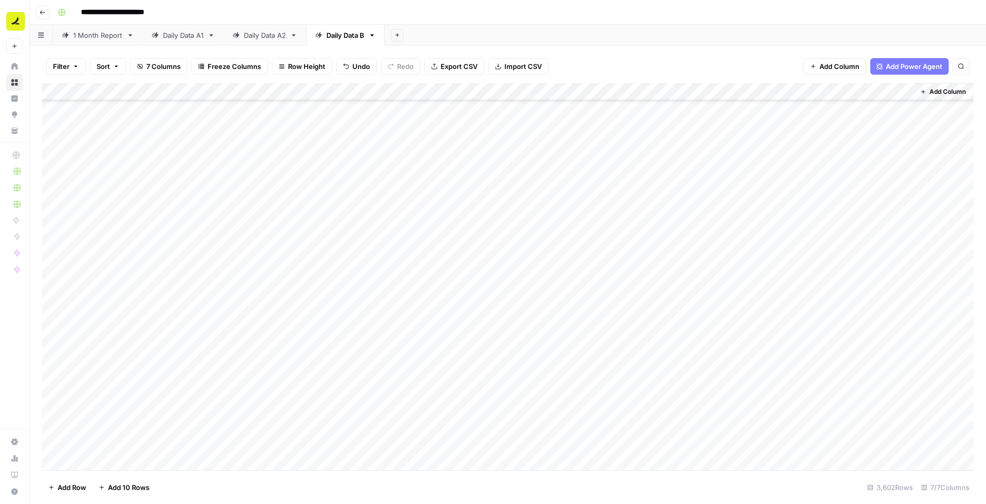
click at [194, 354] on div "Add Column" at bounding box center [507, 277] width 931 height 388
drag, startPoint x: 224, startPoint y: 364, endPoint x: 212, endPoint y: 396, distance: 34.3
click at [212, 396] on div "Add Column" at bounding box center [507, 277] width 931 height 388
click at [354, 354] on div "Add Column" at bounding box center [507, 277] width 931 height 388
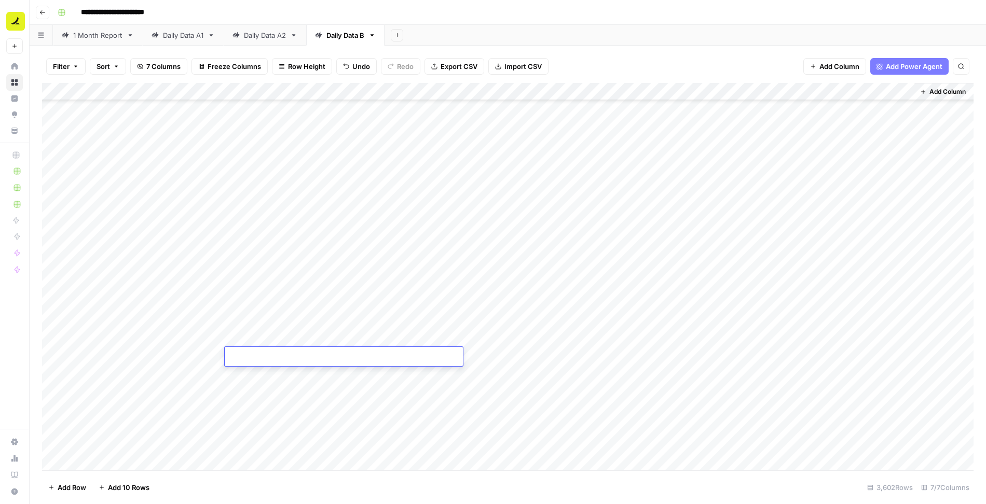
click at [354, 354] on textarea at bounding box center [344, 357] width 238 height 15
type textarea "**********"
click at [343, 396] on div "Add Column" at bounding box center [507, 277] width 931 height 388
click at [325, 374] on div "Add Column" at bounding box center [507, 277] width 931 height 388
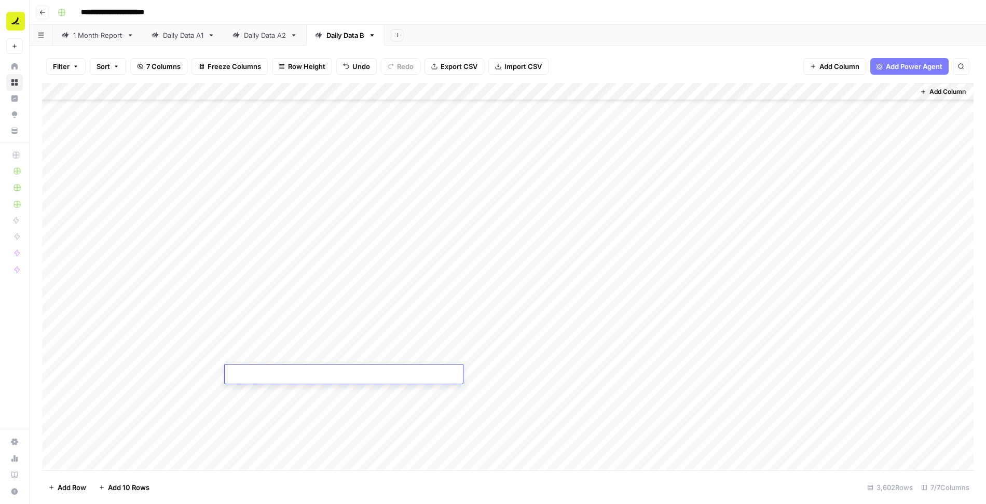
type textarea "**********"
click at [334, 406] on div "Add Column" at bounding box center [507, 277] width 931 height 388
click at [325, 395] on div "Add Column" at bounding box center [507, 277] width 931 height 388
type textarea "**********"
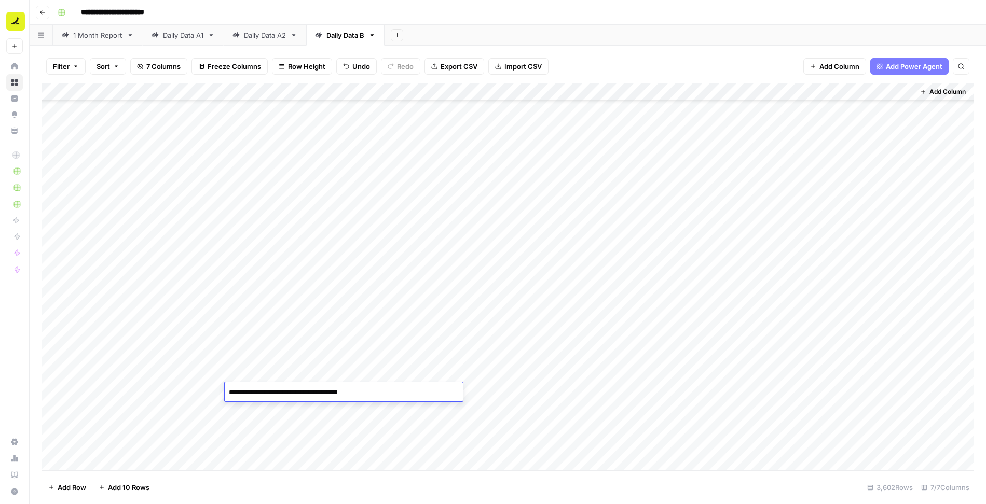
click at [281, 364] on div "Add Column" at bounding box center [507, 277] width 931 height 388
click at [306, 355] on div "Add Column" at bounding box center [507, 277] width 931 height 388
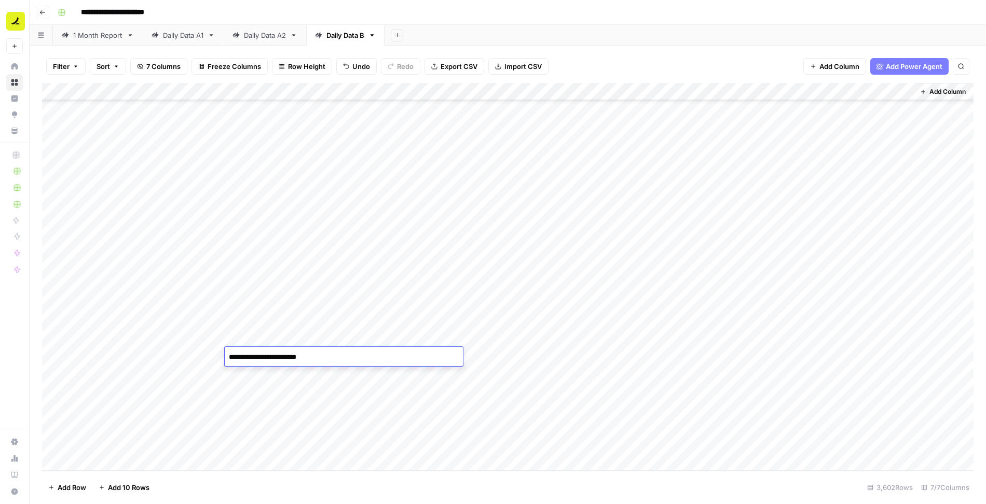
click at [121, 360] on div "Add Column" at bounding box center [507, 277] width 931 height 388
type textarea "*********"
click at [347, 378] on div "Add Column" at bounding box center [507, 277] width 931 height 388
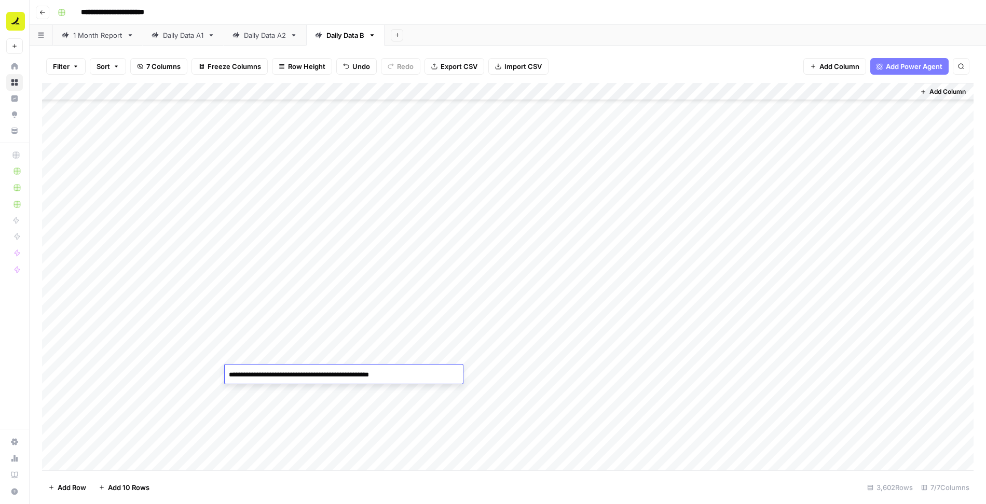
click at [109, 356] on div "Add Column" at bounding box center [507, 277] width 931 height 388
click at [102, 355] on textarea "*********" at bounding box center [161, 357] width 166 height 15
type textarea "**********"
click at [112, 377] on div "Add Column" at bounding box center [507, 277] width 931 height 388
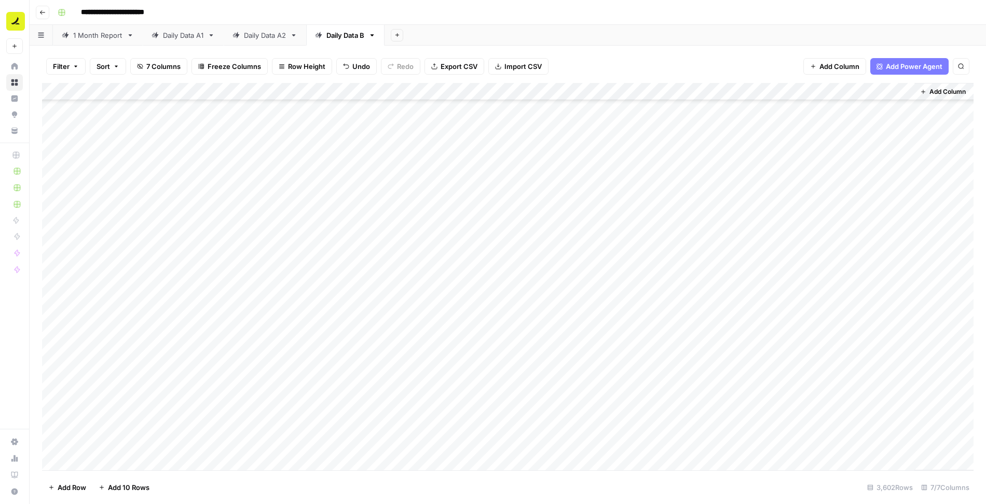
click at [112, 377] on div "Add Column" at bounding box center [507, 277] width 931 height 388
type textarea "**********"
click at [117, 396] on div "Add Column" at bounding box center [507, 277] width 931 height 388
click at [302, 391] on div "Add Column" at bounding box center [507, 277] width 931 height 388
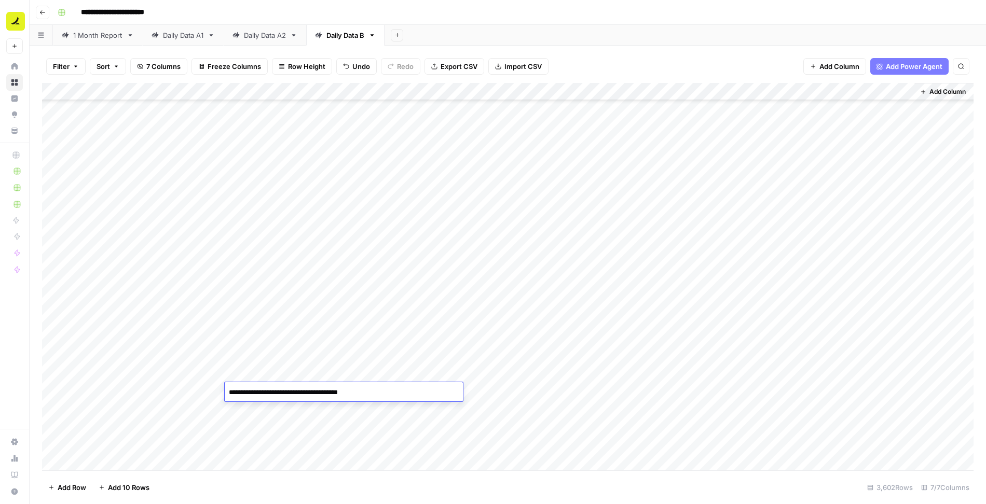
click at [114, 397] on div "Add Column" at bounding box center [507, 277] width 931 height 388
type textarea "**********"
click at [333, 390] on div "Add Column" at bounding box center [507, 277] width 931 height 388
click at [372, 358] on div "Add Column" at bounding box center [507, 277] width 931 height 388
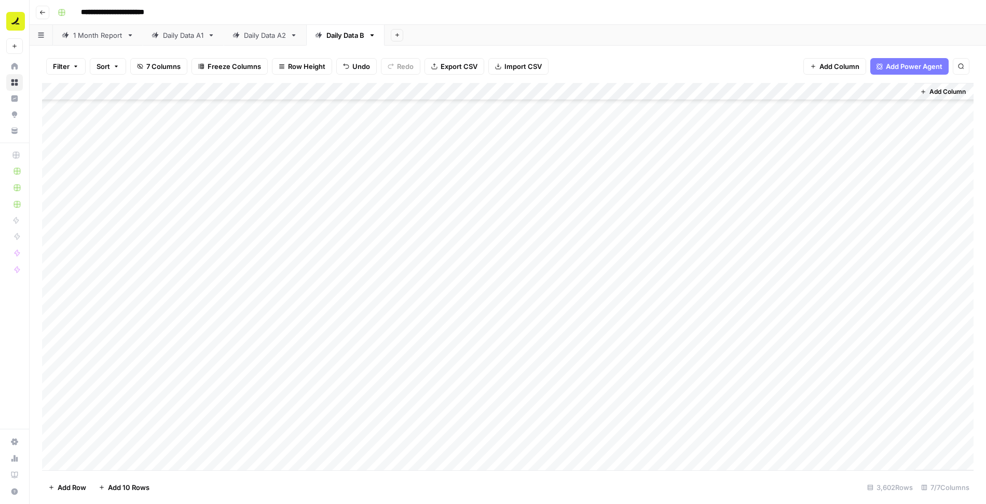
click at [372, 358] on div "Add Column" at bounding box center [507, 277] width 931 height 388
click at [257, 376] on div "Add Column" at bounding box center [507, 277] width 931 height 388
click at [401, 397] on div "Add Column" at bounding box center [507, 277] width 931 height 388
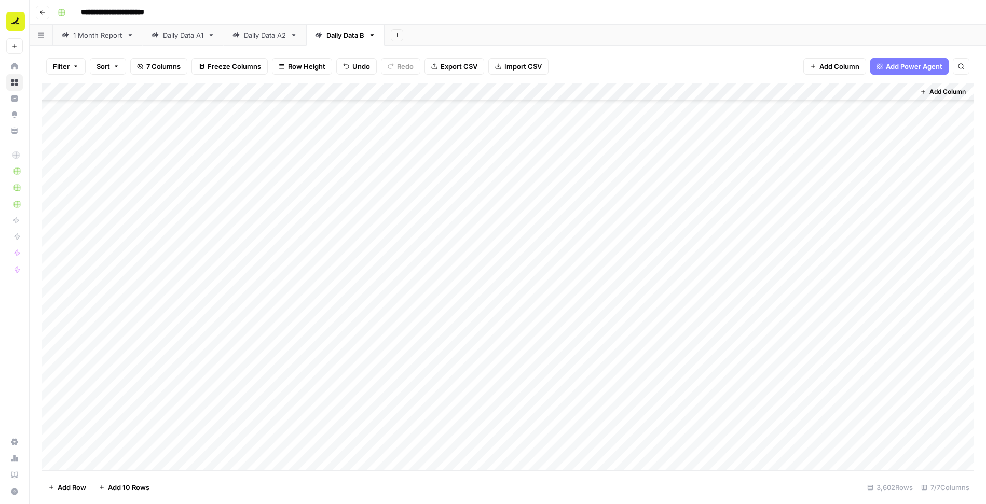
click at [470, 336] on div "Add Column" at bounding box center [507, 277] width 931 height 388
click at [596, 341] on div "Add Column" at bounding box center [507, 277] width 931 height 388
drag, startPoint x: 648, startPoint y: 346, endPoint x: 633, endPoint y: 396, distance: 53.0
click at [633, 397] on div "Add Column" at bounding box center [507, 277] width 931 height 388
click at [112, 406] on div "Add Column" at bounding box center [507, 277] width 931 height 388
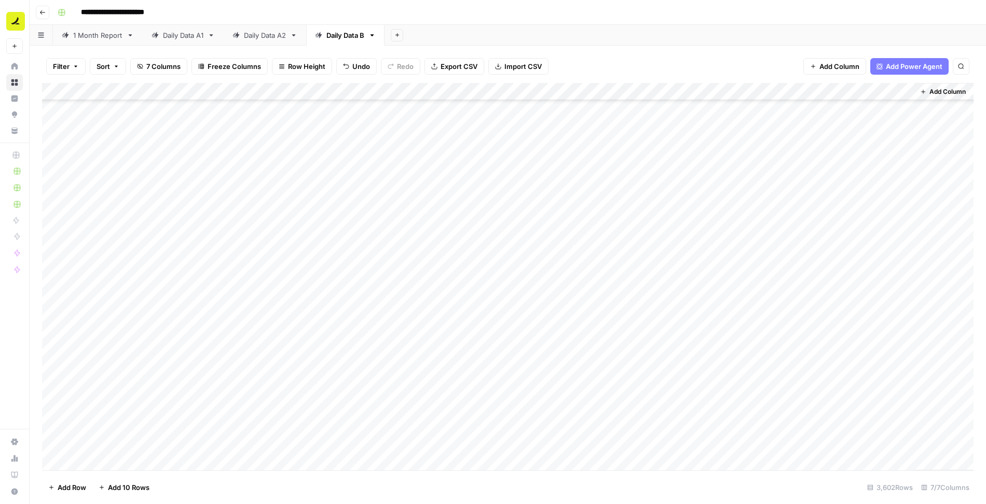
click at [112, 406] on div "Add Column" at bounding box center [507, 277] width 931 height 388
type textarea "**********"
click at [163, 411] on div "Add Column" at bounding box center [507, 277] width 931 height 388
type textarea "*******"
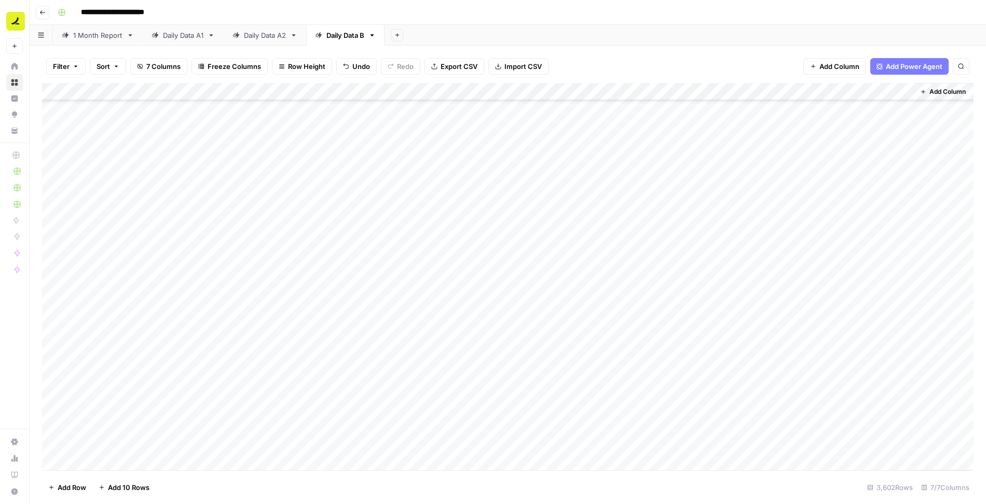
click at [283, 411] on div "Add Column" at bounding box center [507, 277] width 931 height 388
click at [390, 406] on div "Add Column" at bounding box center [507, 277] width 931 height 388
type textarea "**********"
click at [395, 437] on div "Add Column" at bounding box center [507, 277] width 931 height 388
click at [540, 393] on div "Add Column" at bounding box center [507, 277] width 931 height 388
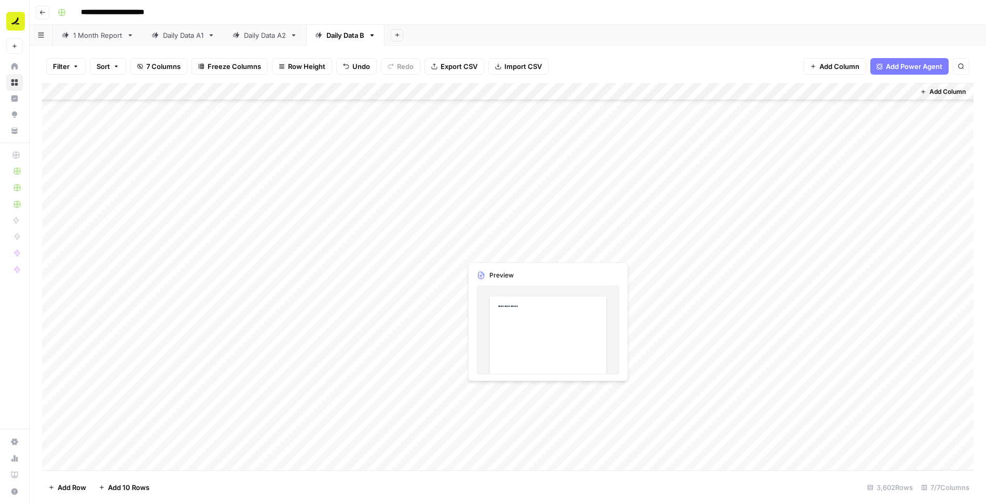
click at [618, 392] on div "Add Column" at bounding box center [507, 277] width 931 height 388
drag, startPoint x: 649, startPoint y: 399, endPoint x: 648, endPoint y: 413, distance: 14.6
click at [648, 413] on div "Add Column" at bounding box center [507, 277] width 931 height 388
click at [681, 388] on div "Add Column" at bounding box center [507, 277] width 931 height 388
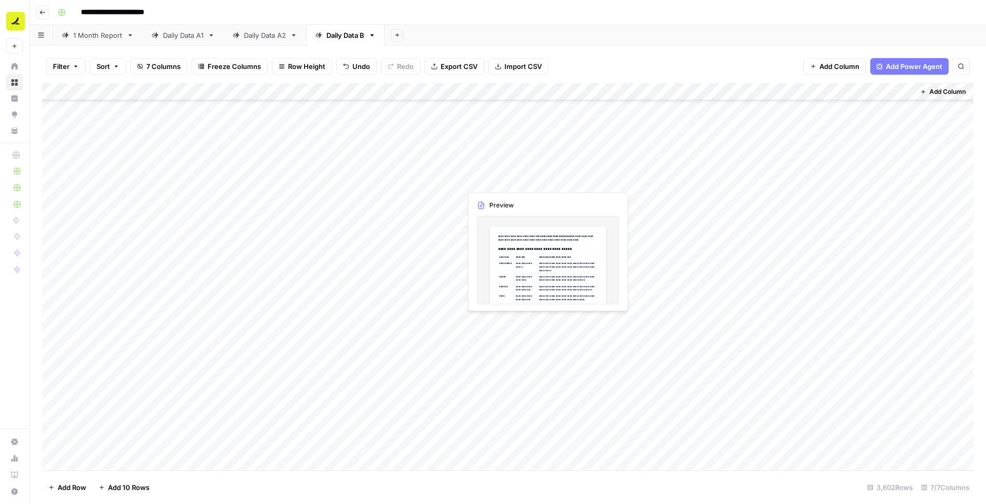
click at [64, 68] on span "Filter" at bounding box center [61, 66] width 17 height 10
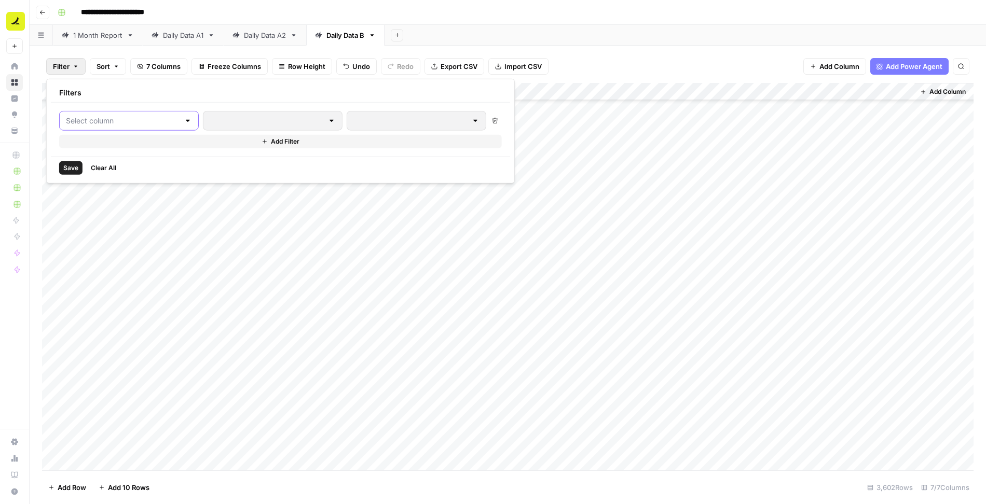
click at [130, 117] on input "text" at bounding box center [123, 121] width 114 height 10
click at [116, 160] on span "LLM" at bounding box center [123, 160] width 88 height 10
click at [376, 119] on input "text" at bounding box center [444, 121] width 137 height 10
type input "Perplexity"
click at [75, 165] on span "Save" at bounding box center [70, 167] width 15 height 9
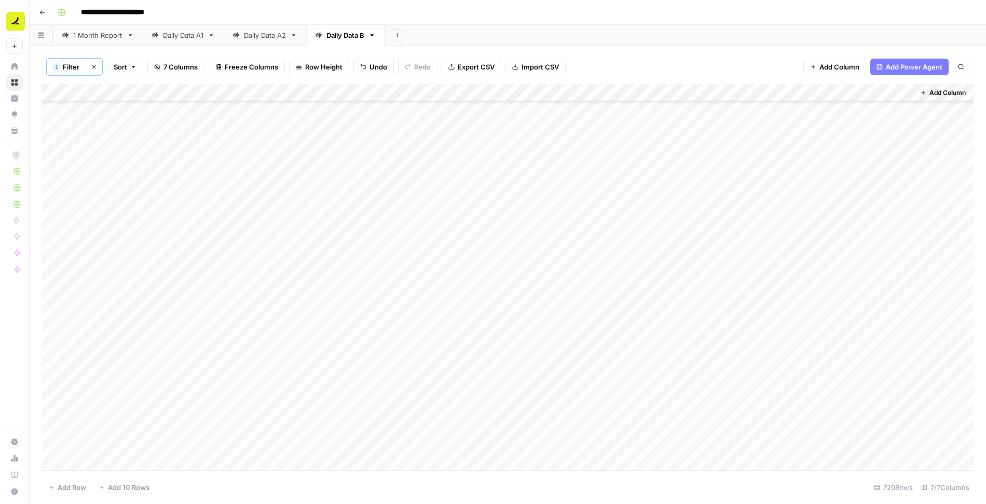
scroll to position [12323, 0]
click at [63, 73] on button "1 Filter" at bounding box center [66, 67] width 39 height 17
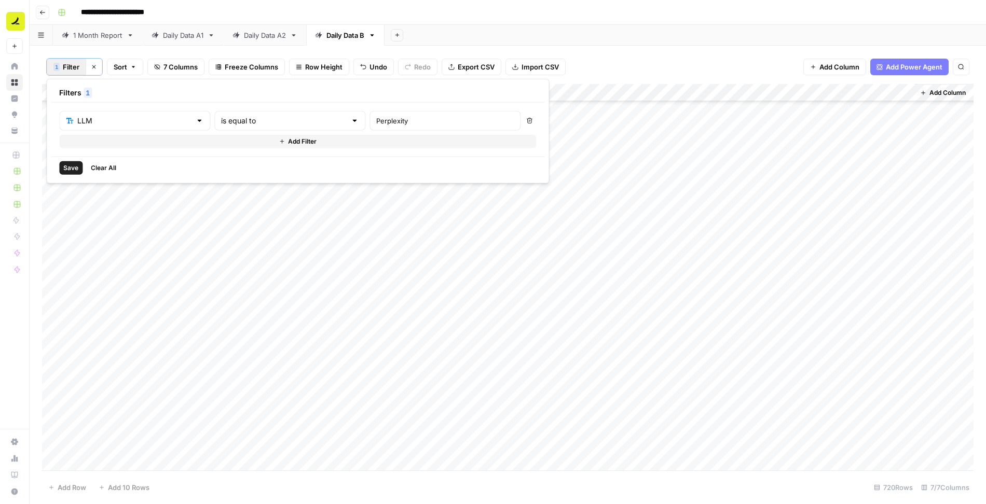
click at [134, 141] on button "Add Filter" at bounding box center [297, 141] width 477 height 13
click at [123, 143] on input "text" at bounding box center [128, 145] width 125 height 10
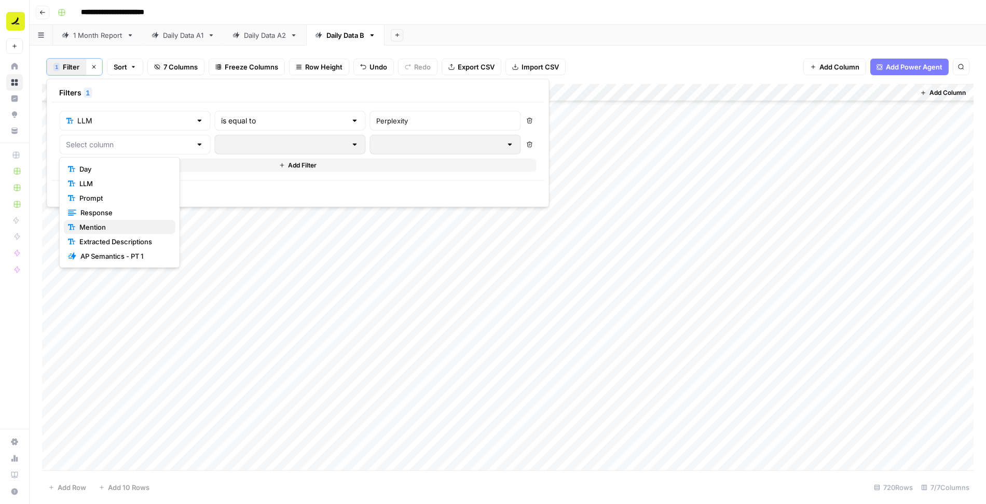
click at [109, 227] on span "Mention" at bounding box center [123, 227] width 88 height 10
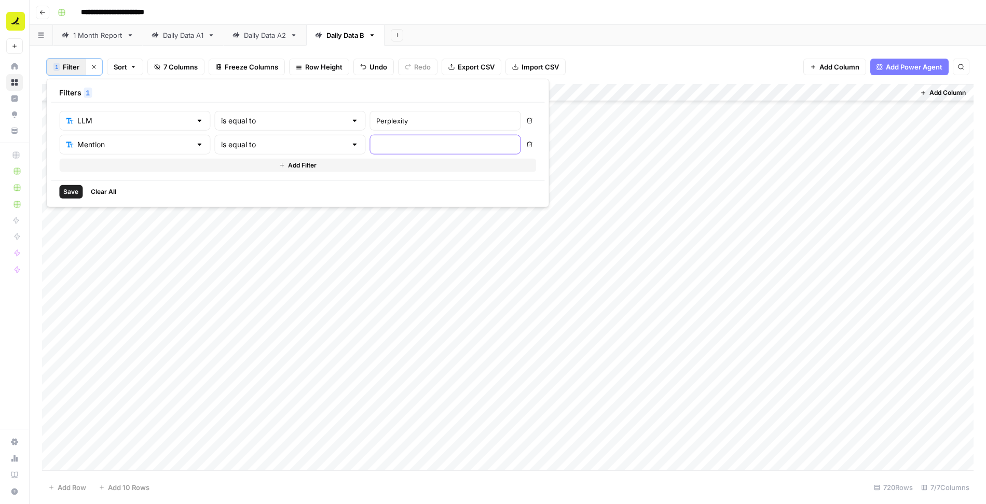
click at [376, 145] on input "text" at bounding box center [444, 145] width 137 height 10
type input "No"
click at [66, 190] on span "Save" at bounding box center [70, 191] width 15 height 9
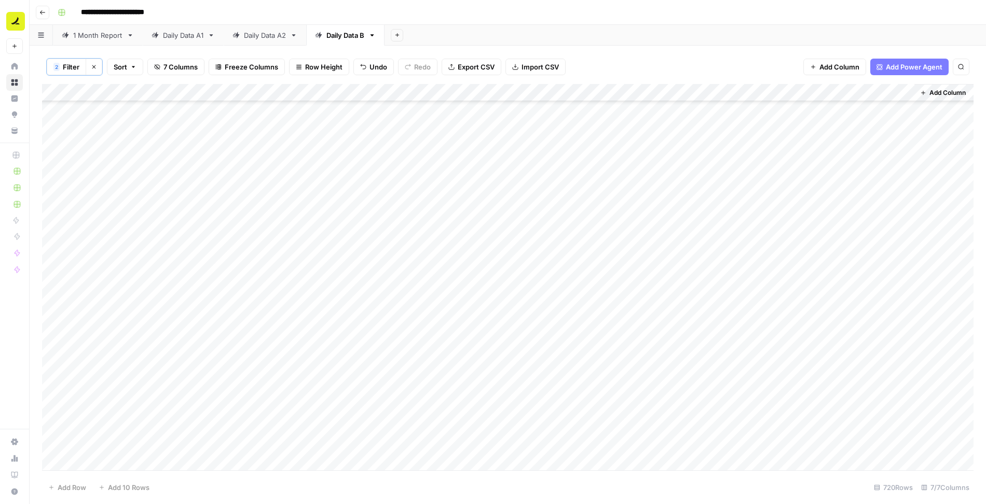
scroll to position [4144, 0]
click at [731, 415] on div "Add Column" at bounding box center [507, 278] width 931 height 388
drag, startPoint x: 797, startPoint y: 416, endPoint x: 791, endPoint y: 456, distance: 40.4
click at [791, 456] on div "Add Column" at bounding box center [507, 278] width 931 height 388
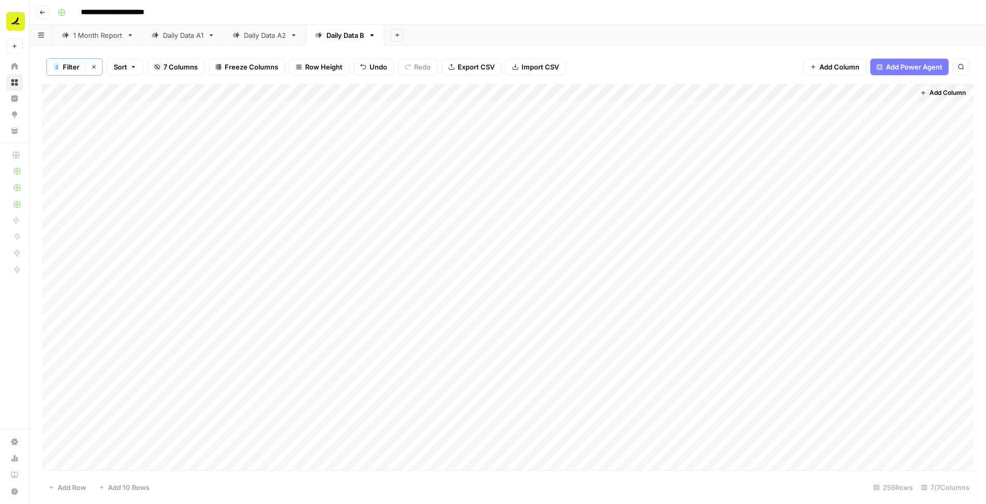
click at [60, 69] on button "2 Filter" at bounding box center [66, 67] width 39 height 17
click at [376, 125] on input "Perplexity" at bounding box center [444, 121] width 137 height 10
type input "ChatGPT"
click at [70, 188] on span "Save" at bounding box center [70, 191] width 15 height 9
click at [702, 226] on div "Add Column" at bounding box center [507, 278] width 931 height 388
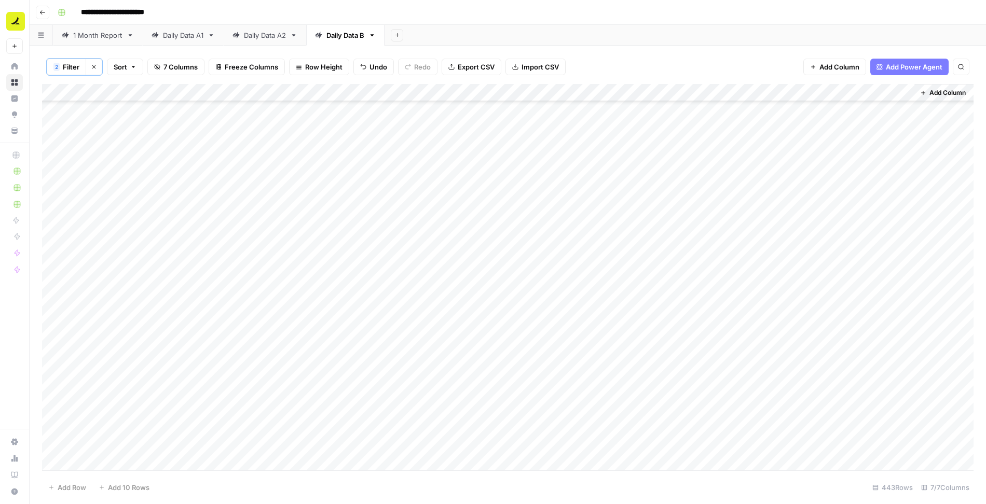
scroll to position [7442, 0]
click at [740, 444] on div "Add Column" at bounding box center [507, 278] width 931 height 388
drag, startPoint x: 797, startPoint y: 451, endPoint x: 797, endPoint y: 463, distance: 11.9
click at [797, 463] on div "Add Column" at bounding box center [507, 278] width 931 height 388
click at [733, 408] on div "Add Column" at bounding box center [507, 278] width 931 height 388
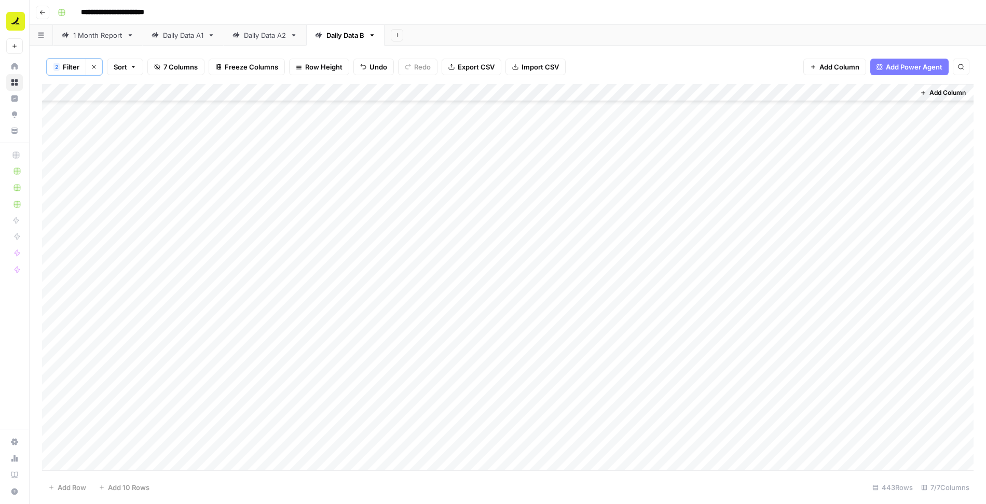
click at [70, 62] on span "Filter" at bounding box center [71, 67] width 17 height 10
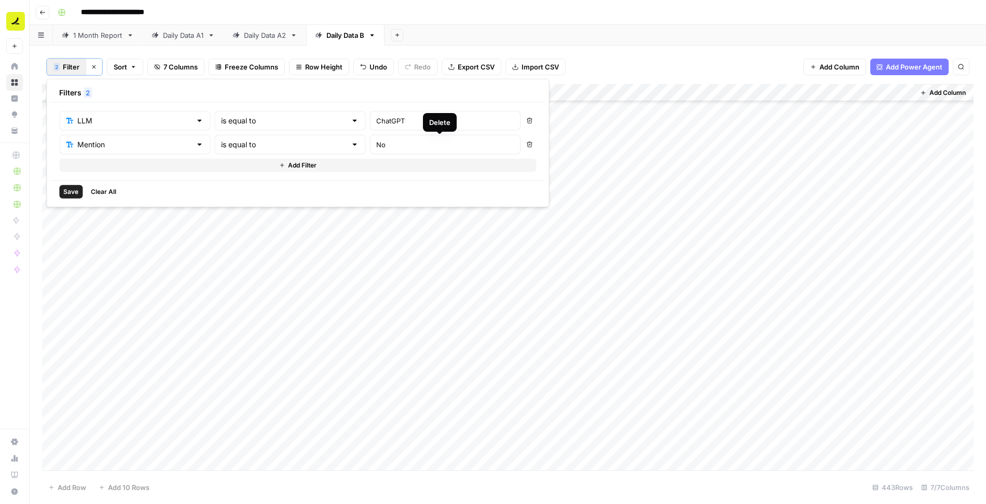
click at [527, 142] on icon "button" at bounding box center [530, 145] width 6 height 6
click at [63, 164] on span "Save" at bounding box center [70, 167] width 15 height 9
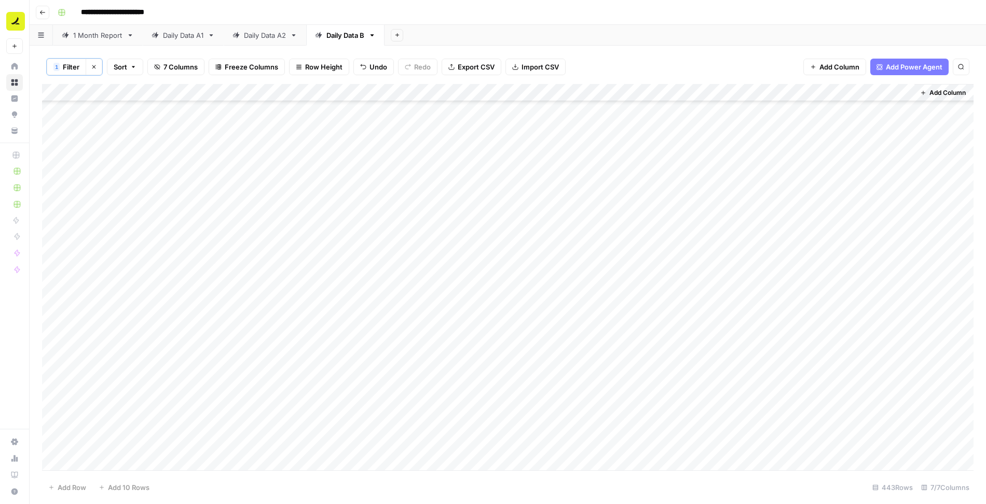
scroll to position [12329, 0]
click at [63, 65] on span "Filter" at bounding box center [71, 67] width 17 height 10
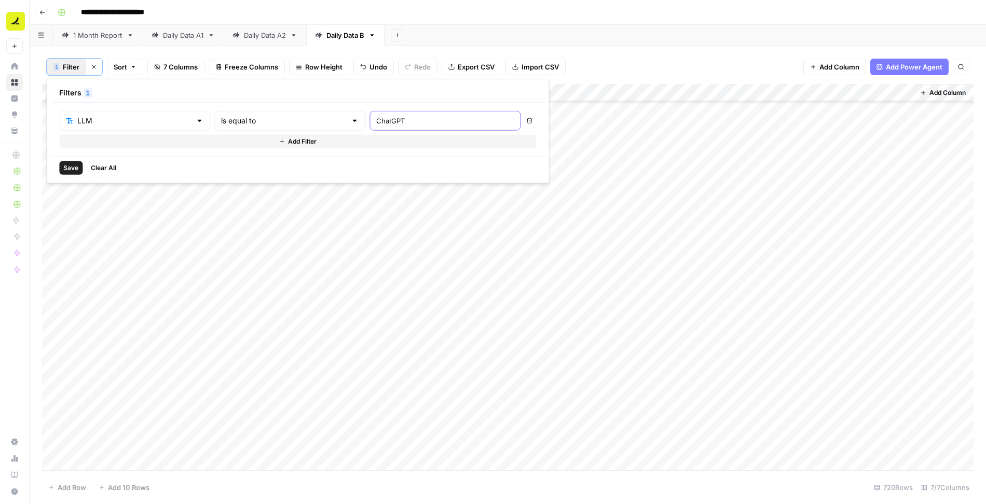
click at [376, 118] on input "ChatGPT" at bounding box center [444, 121] width 137 height 10
type input "Google AI Mode"
click at [76, 163] on span "Save" at bounding box center [70, 167] width 15 height 9
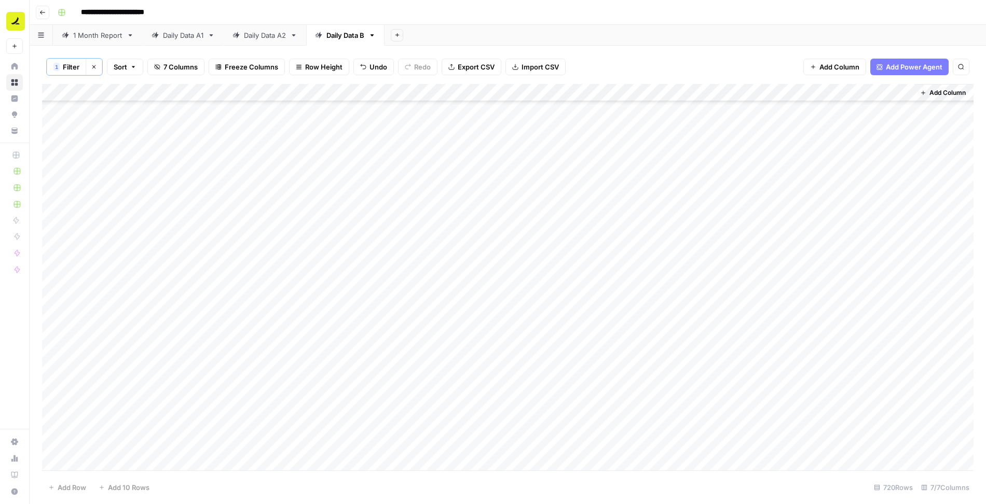
click at [68, 63] on span "Filter" at bounding box center [71, 67] width 17 height 10
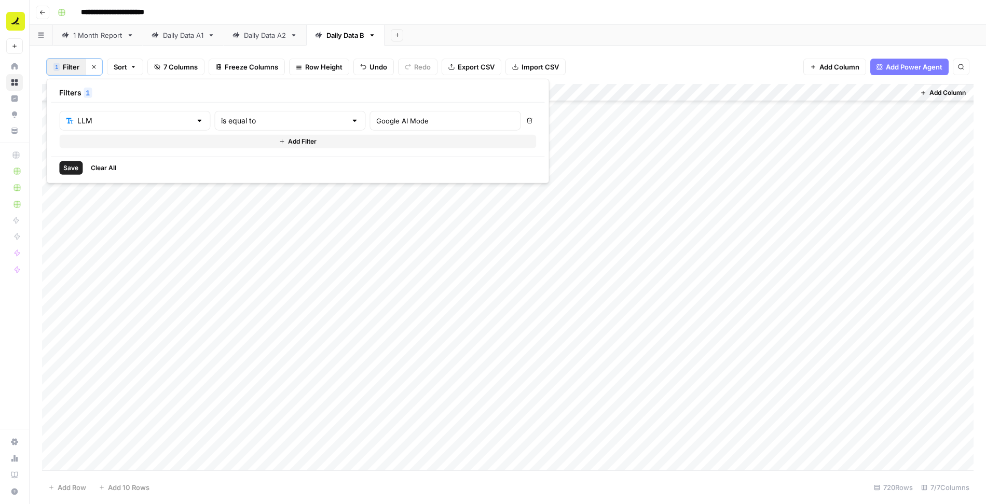
click at [334, 139] on button "Add Filter" at bounding box center [297, 141] width 477 height 13
click at [149, 143] on input "text" at bounding box center [128, 145] width 125 height 10
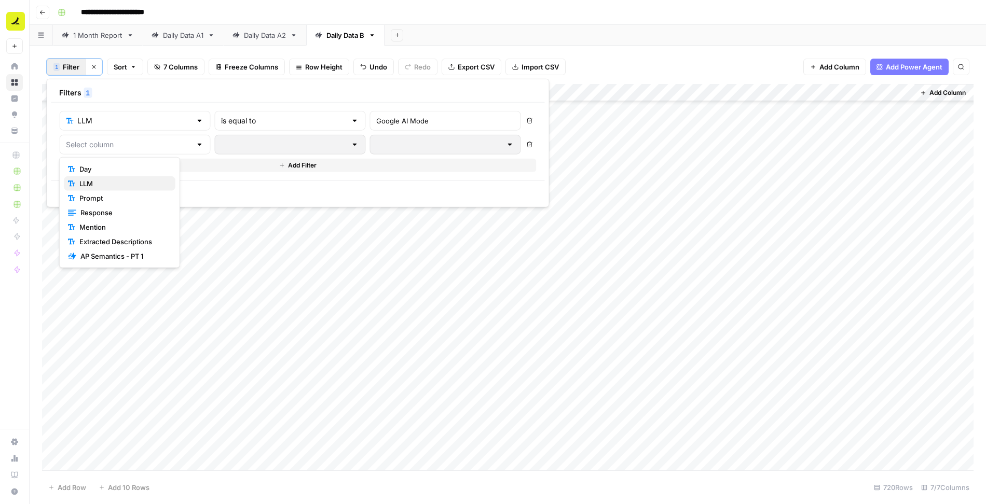
click at [130, 185] on span "LLM" at bounding box center [123, 183] width 88 height 10
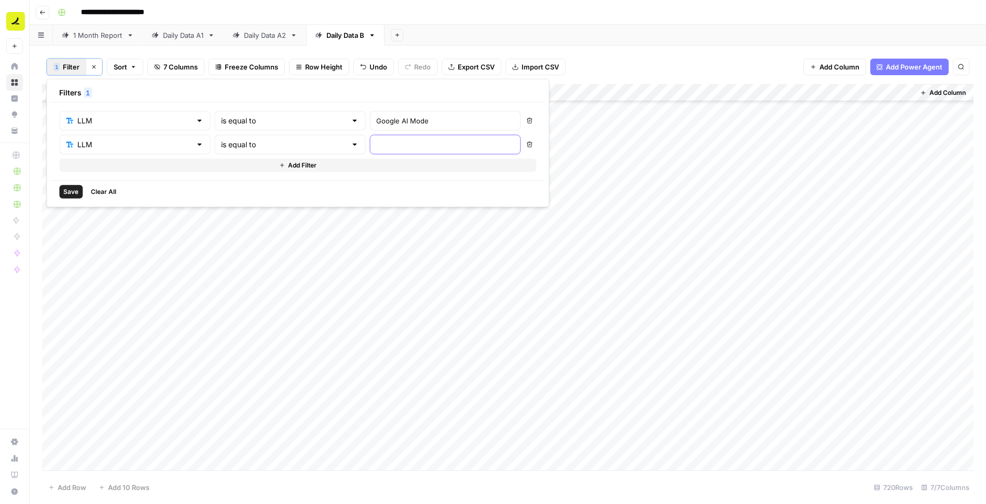
click at [376, 147] on input "text" at bounding box center [444, 145] width 137 height 10
click at [116, 140] on input "text" at bounding box center [134, 145] width 114 height 10
click at [123, 222] on span "Mention" at bounding box center [123, 227] width 88 height 10
click at [380, 140] on input "text" at bounding box center [444, 145] width 137 height 10
type input "No"
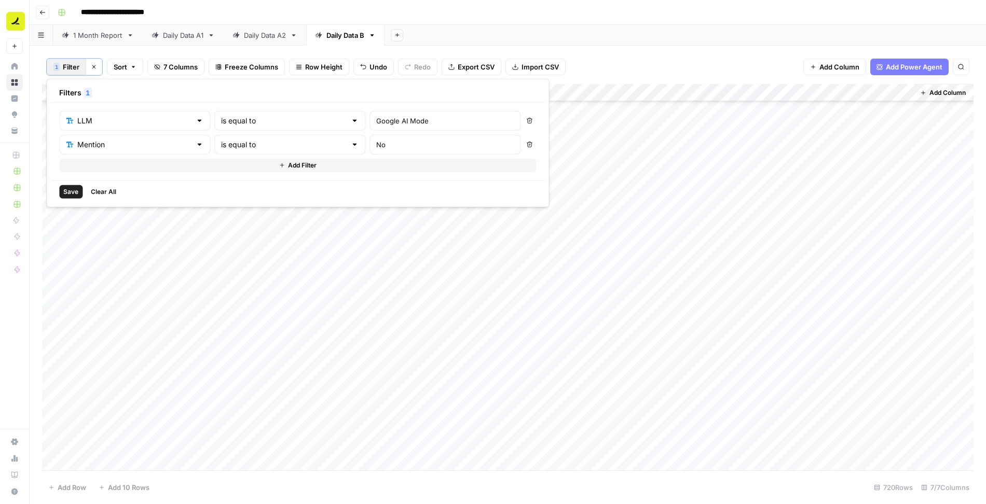
click at [77, 196] on button "Save" at bounding box center [70, 191] width 23 height 13
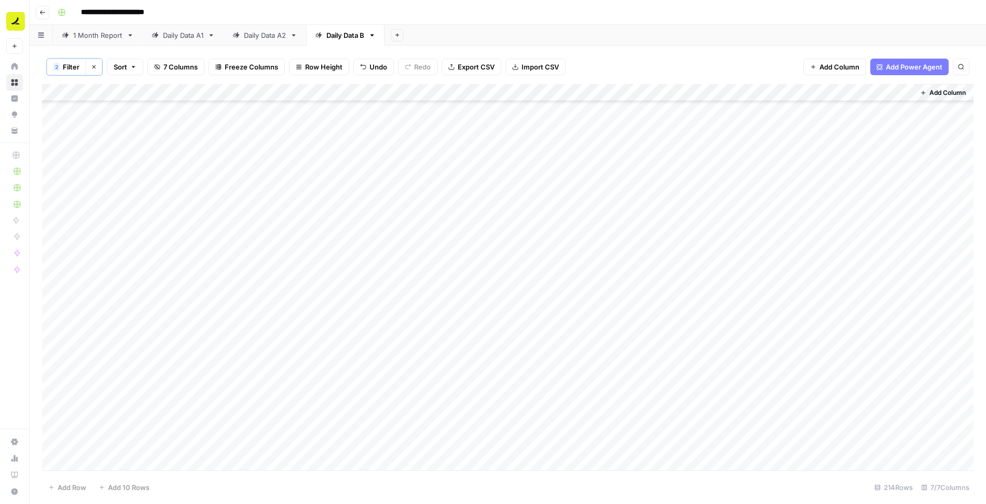
scroll to position [3403, 0]
click at [772, 406] on div "Add Column" at bounding box center [507, 278] width 931 height 388
drag, startPoint x: 797, startPoint y: 417, endPoint x: 789, endPoint y: 458, distance: 41.8
click at [789, 458] on div "Add Column" at bounding box center [507, 278] width 931 height 388
click at [738, 413] on div "Add Column" at bounding box center [507, 278] width 931 height 388
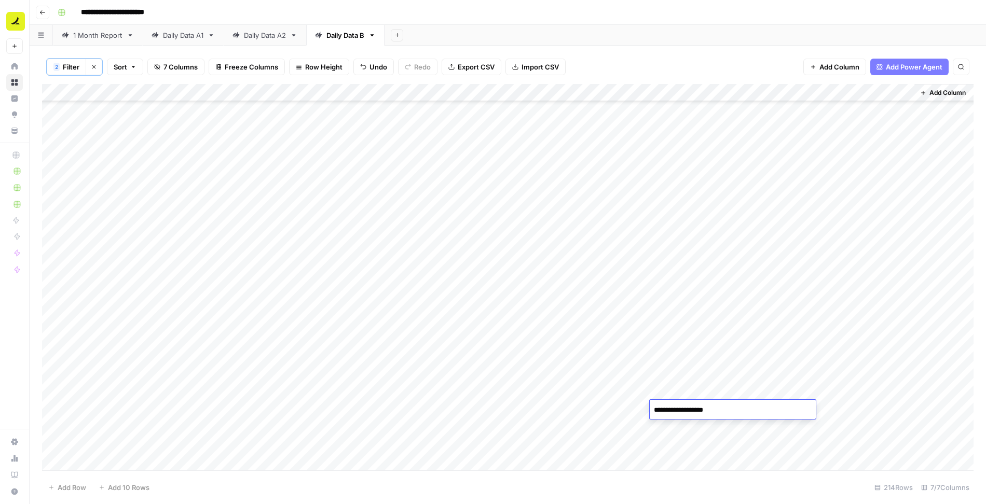
click at [735, 381] on div "Add Column" at bounding box center [507, 278] width 931 height 388
click at [66, 63] on span "Filter" at bounding box center [71, 67] width 17 height 10
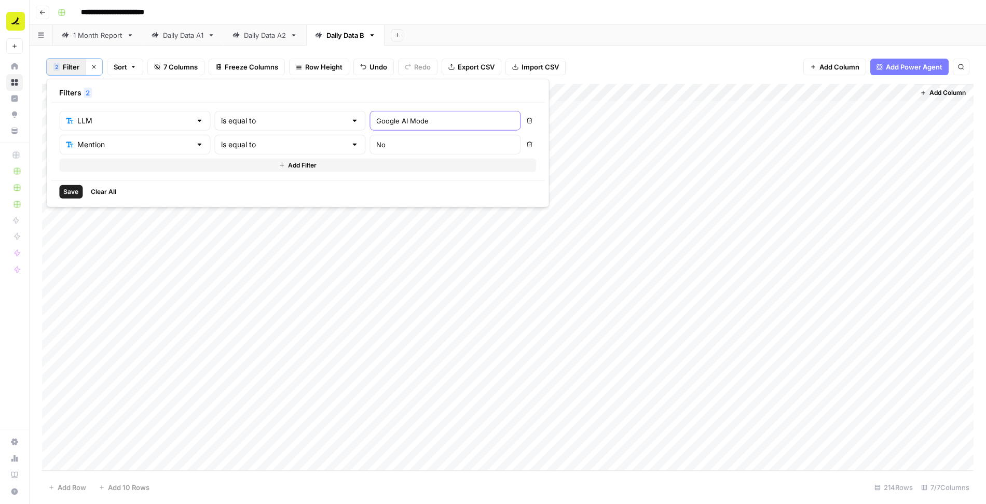
click at [376, 123] on input "Google AI Mode" at bounding box center [444, 121] width 137 height 10
type input "Google Gemini"
click at [67, 192] on span "Save" at bounding box center [70, 191] width 15 height 9
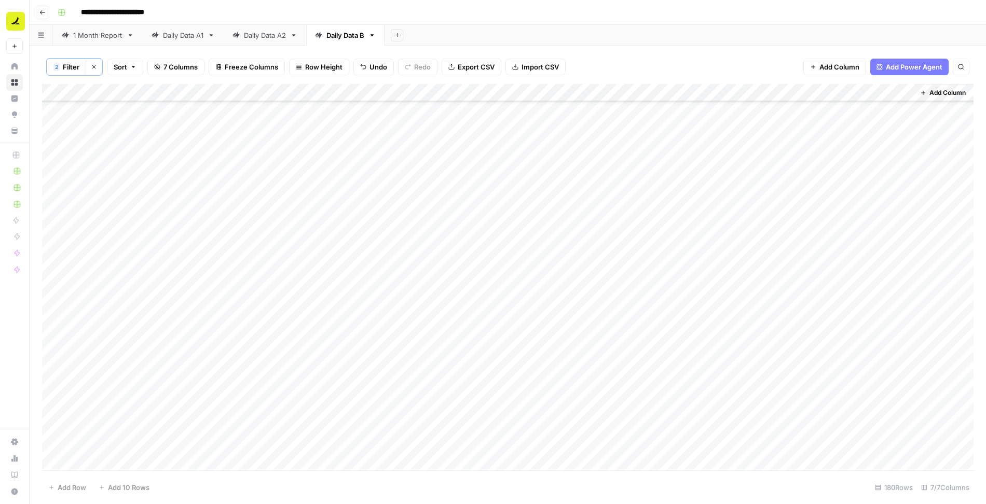
scroll to position [2804, 0]
click at [66, 72] on button "2 Filter" at bounding box center [66, 67] width 39 height 17
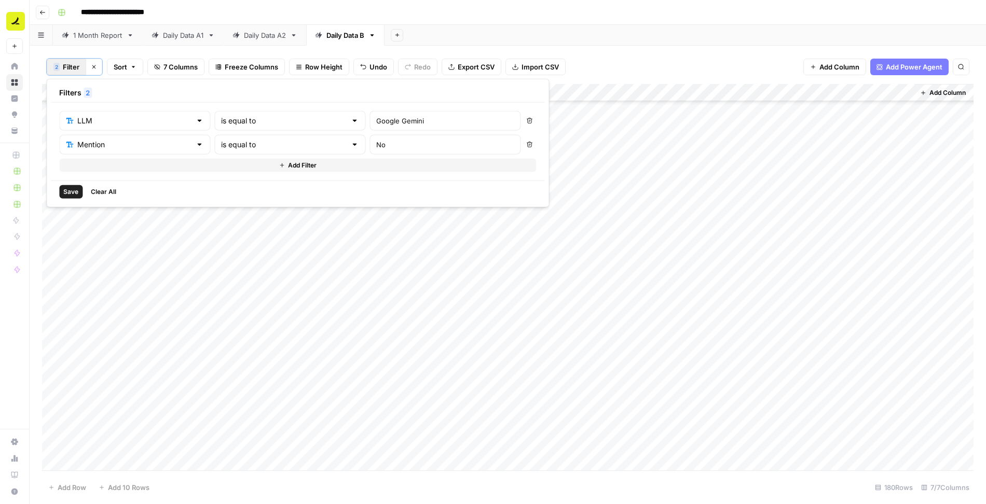
click at [527, 142] on icon "button" at bounding box center [530, 145] width 6 height 6
click at [71, 168] on span "Save" at bounding box center [70, 167] width 15 height 9
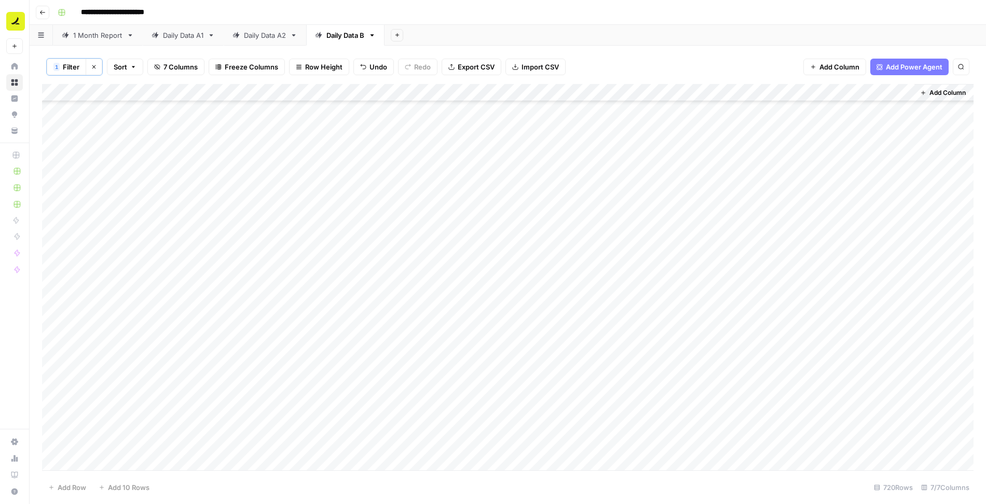
scroll to position [12328, 0]
click at [70, 63] on span "Filter" at bounding box center [71, 67] width 17 height 10
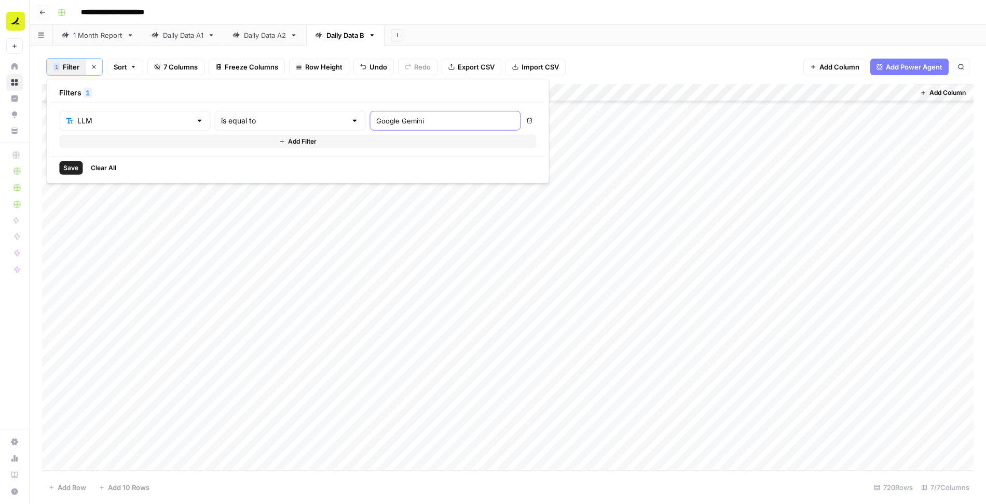
click at [376, 120] on input "Google Gemini" at bounding box center [444, 121] width 137 height 10
type input "Microsoft Copilot"
click at [74, 168] on span "Save" at bounding box center [70, 167] width 15 height 9
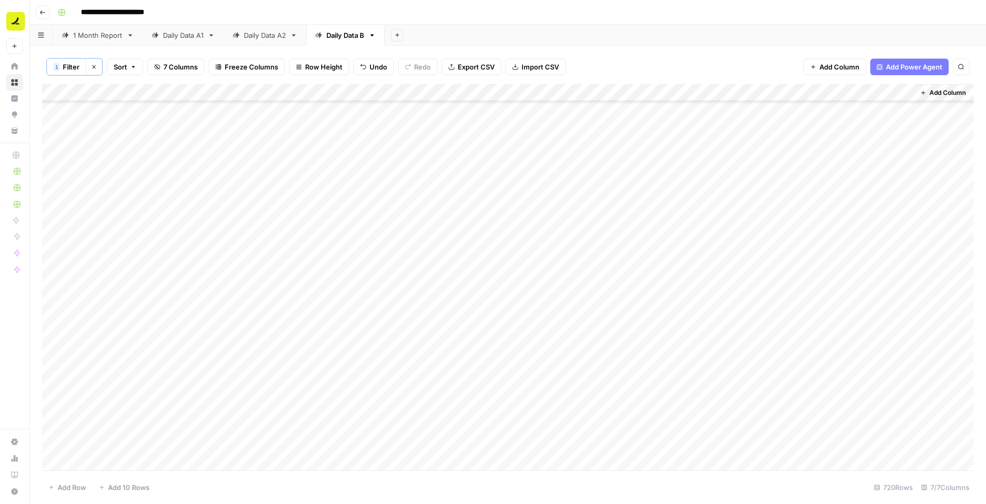
click at [67, 68] on span "Filter" at bounding box center [71, 67] width 17 height 10
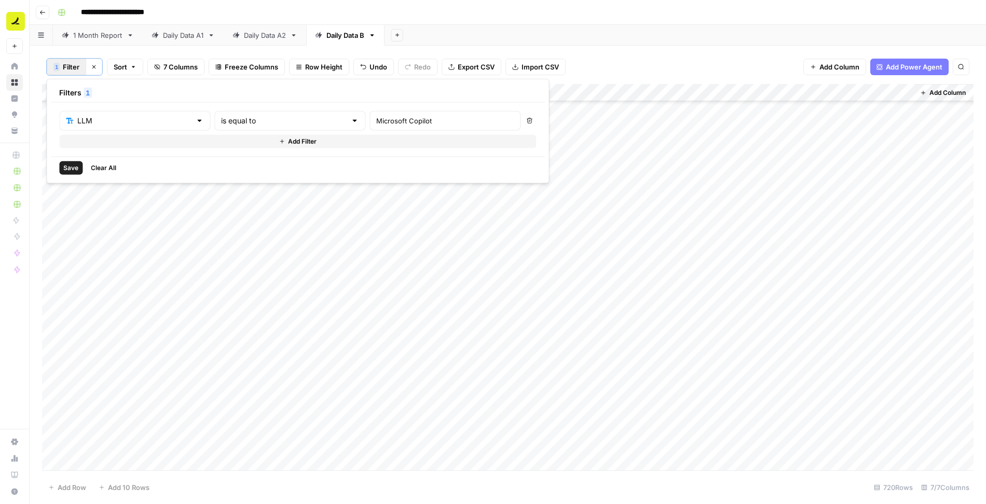
click at [120, 142] on button "Add Filter" at bounding box center [297, 141] width 477 height 13
click at [108, 149] on div at bounding box center [134, 145] width 151 height 20
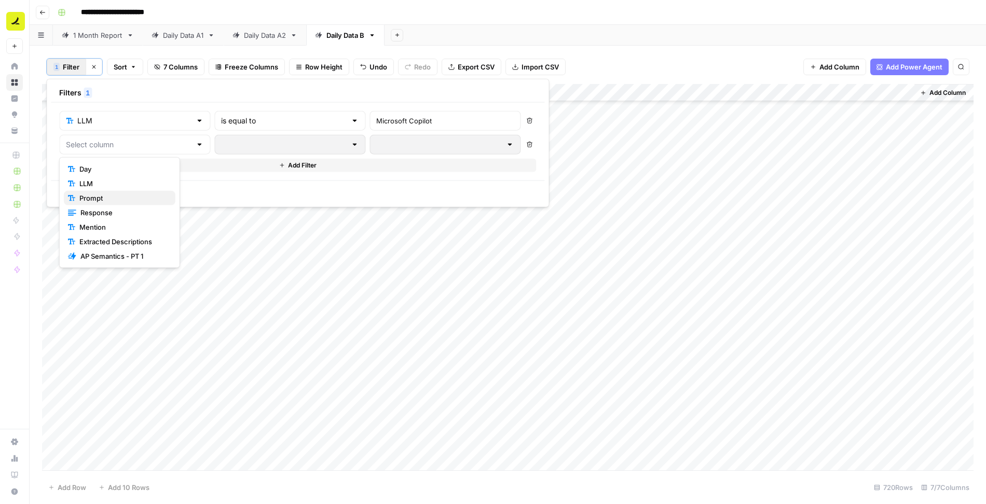
click at [101, 199] on span "Prompt" at bounding box center [123, 198] width 88 height 10
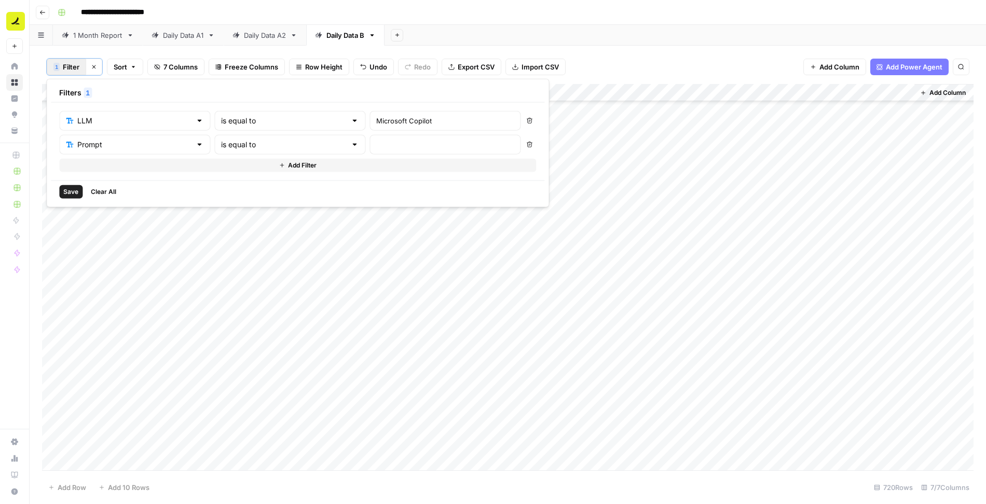
click at [82, 149] on div "Prompt" at bounding box center [134, 145] width 151 height 20
click at [96, 224] on span "Mention" at bounding box center [123, 227] width 88 height 10
click at [376, 141] on input "text" at bounding box center [444, 145] width 137 height 10
type input "No"
click at [76, 185] on button "Save" at bounding box center [70, 191] width 23 height 13
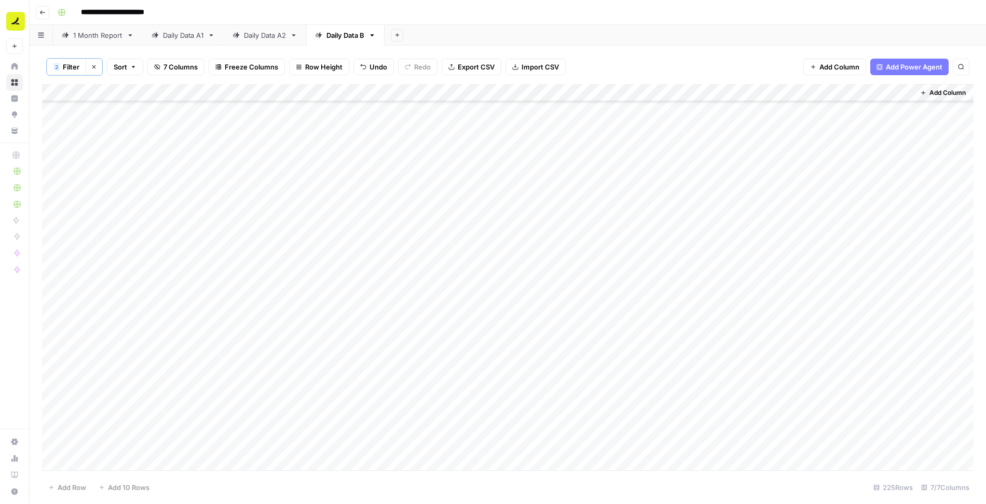
scroll to position [0, 0]
click at [693, 111] on div "Add Column" at bounding box center [507, 278] width 931 height 388
type textarea "**********"
click at [727, 114] on div "Add Column" at bounding box center [507, 278] width 931 height 388
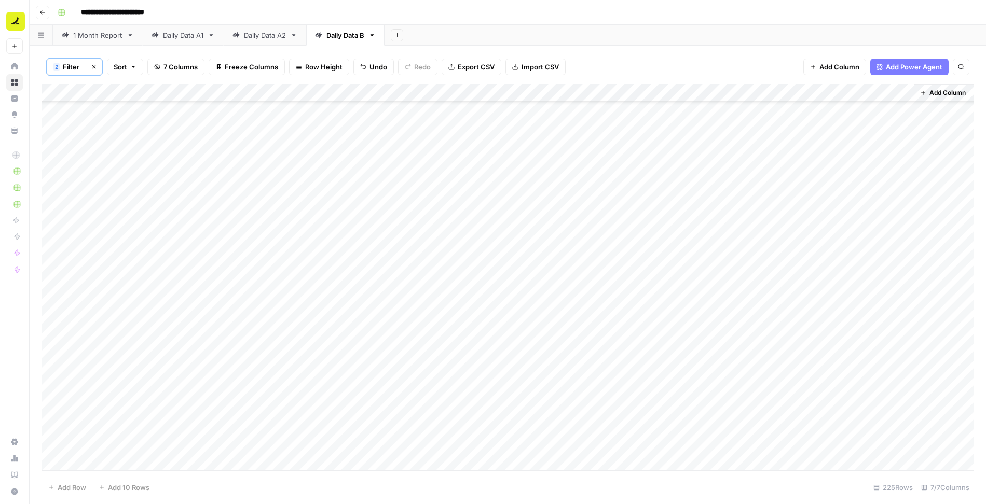
scroll to position [3597, 0]
drag, startPoint x: 797, startPoint y: 116, endPoint x: 757, endPoint y: 458, distance: 344.2
click at [757, 458] on div "Add Column" at bounding box center [507, 278] width 931 height 388
click at [705, 196] on div "Add Column" at bounding box center [507, 278] width 931 height 388
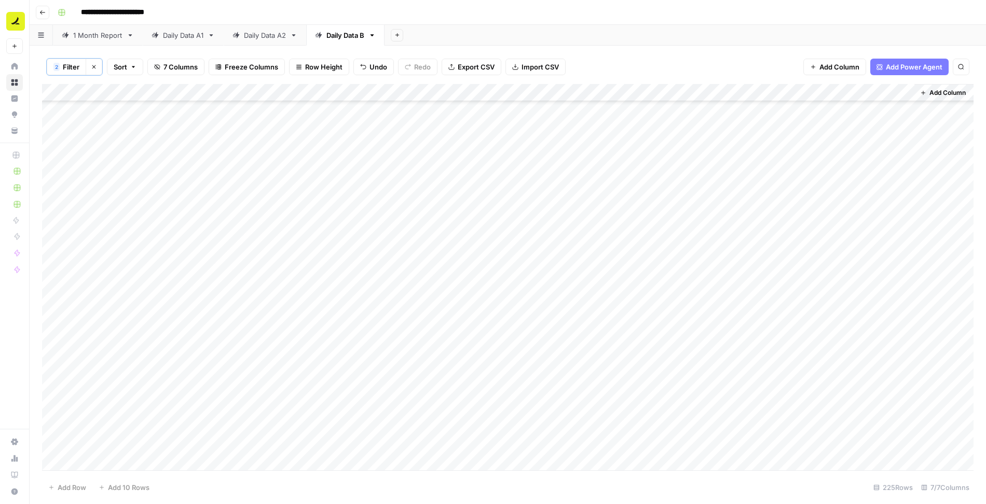
scroll to position [3597, 0]
click at [703, 262] on div "Add Column" at bounding box center [507, 278] width 931 height 388
click at [94, 65] on icon "button" at bounding box center [94, 67] width 6 height 6
click at [53, 429] on div "Add Column" at bounding box center [507, 277] width 931 height 388
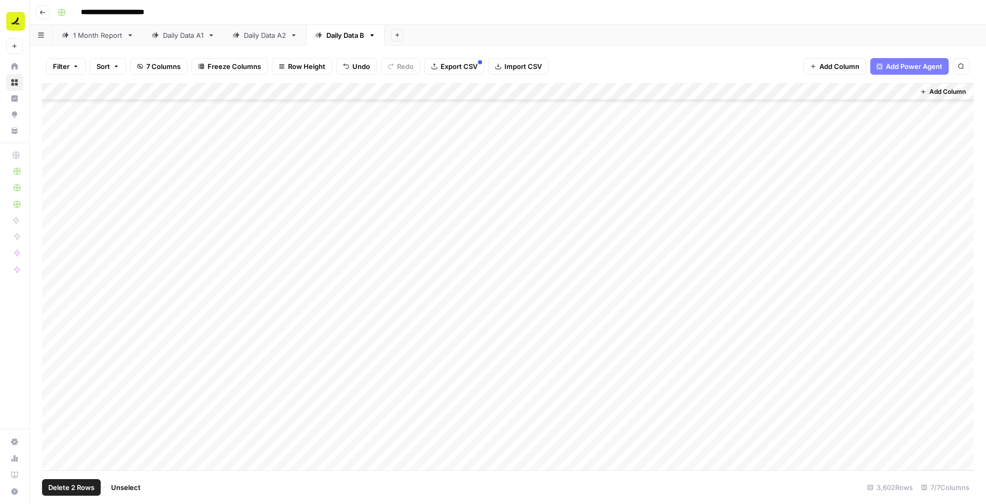
click at [53, 446] on div "Add Column" at bounding box center [507, 277] width 931 height 388
click at [62, 489] on span "Delete 2 Rows" at bounding box center [71, 487] width 46 height 10
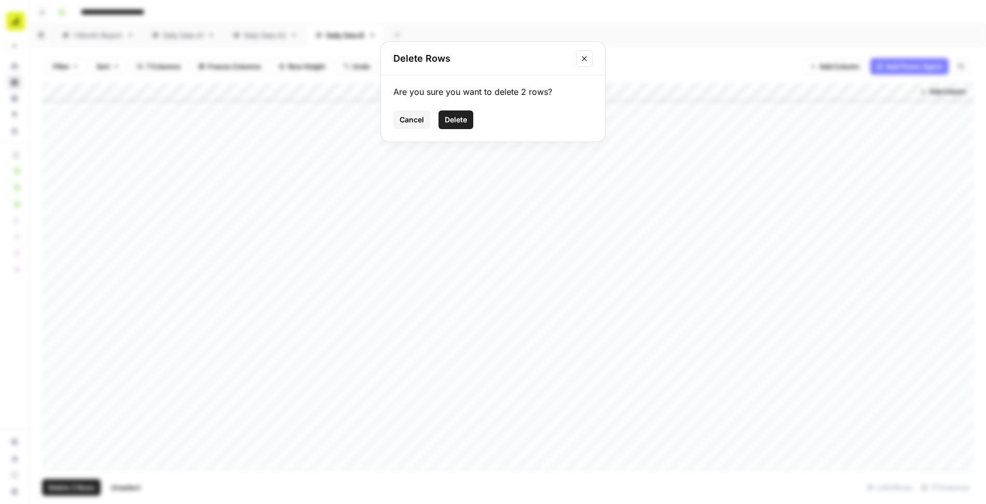
click at [468, 116] on button "Delete" at bounding box center [455, 120] width 35 height 19
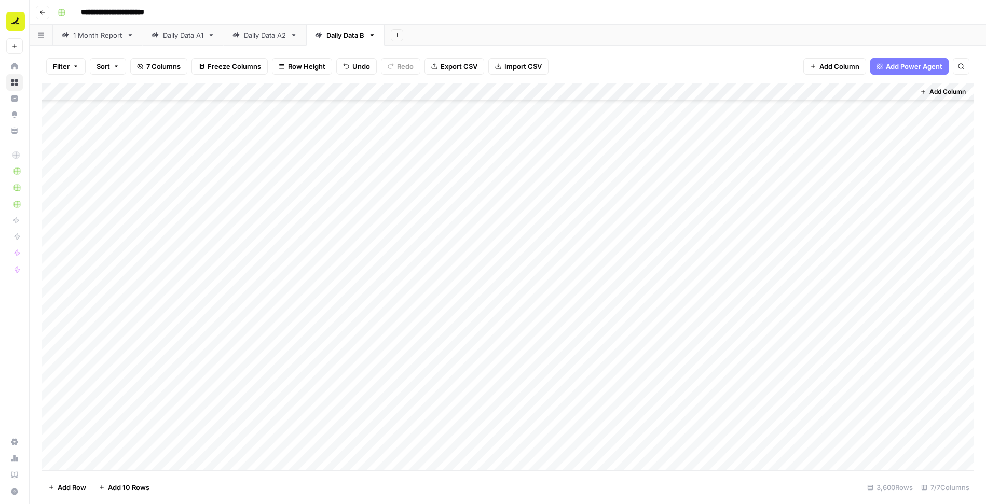
scroll to position [63050, 0]
click at [64, 63] on span "Filter" at bounding box center [61, 66] width 17 height 10
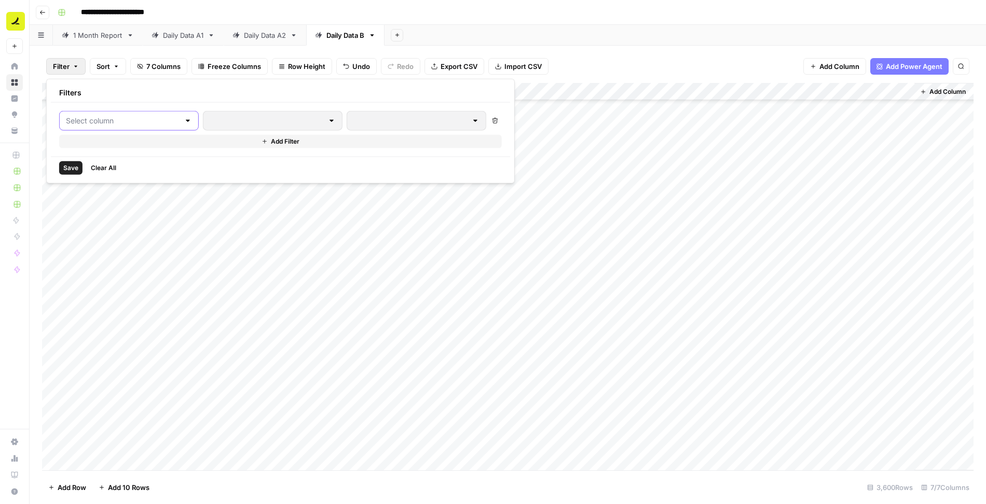
click at [85, 121] on input "text" at bounding box center [123, 121] width 114 height 10
click at [98, 200] on span "Mention" at bounding box center [123, 204] width 88 height 10
click at [376, 125] on input "text" at bounding box center [444, 121] width 137 height 10
type input "Yes"
click at [65, 164] on span "Save" at bounding box center [70, 167] width 15 height 9
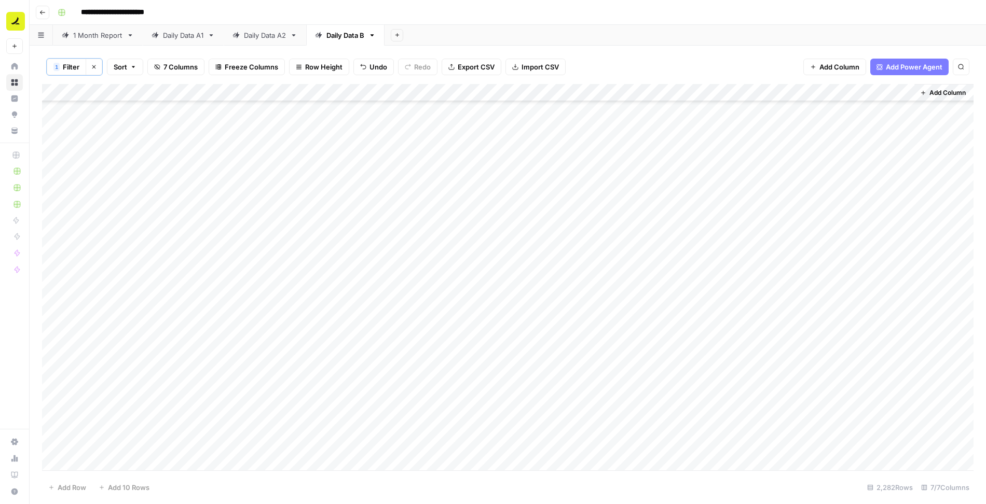
scroll to position [0, 0]
drag, startPoint x: 866, startPoint y: 91, endPoint x: 712, endPoint y: 91, distance: 153.6
click at [712, 91] on div "Add Column" at bounding box center [507, 278] width 931 height 388
click at [708, 108] on div "Add Column" at bounding box center [507, 278] width 931 height 388
click at [740, 107] on div "Add Column" at bounding box center [507, 278] width 931 height 388
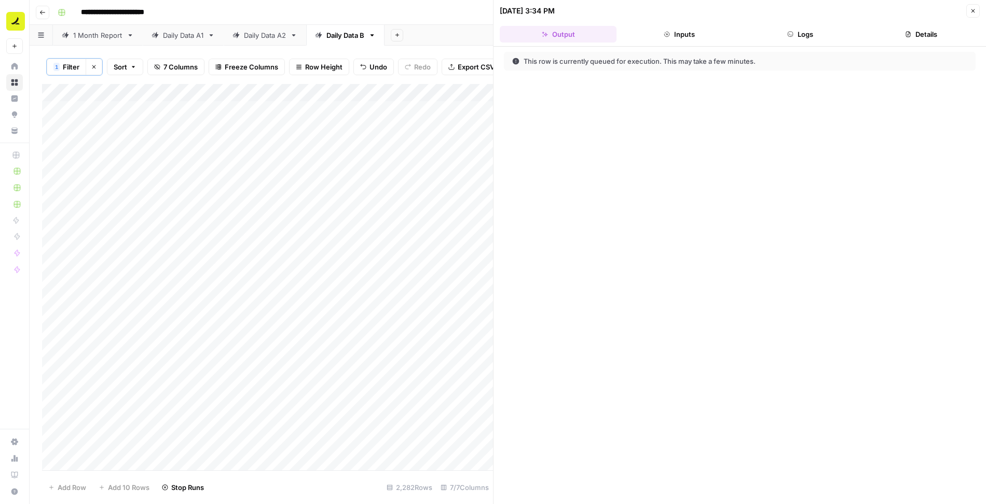
click at [812, 32] on button "Logs" at bounding box center [800, 34] width 117 height 17
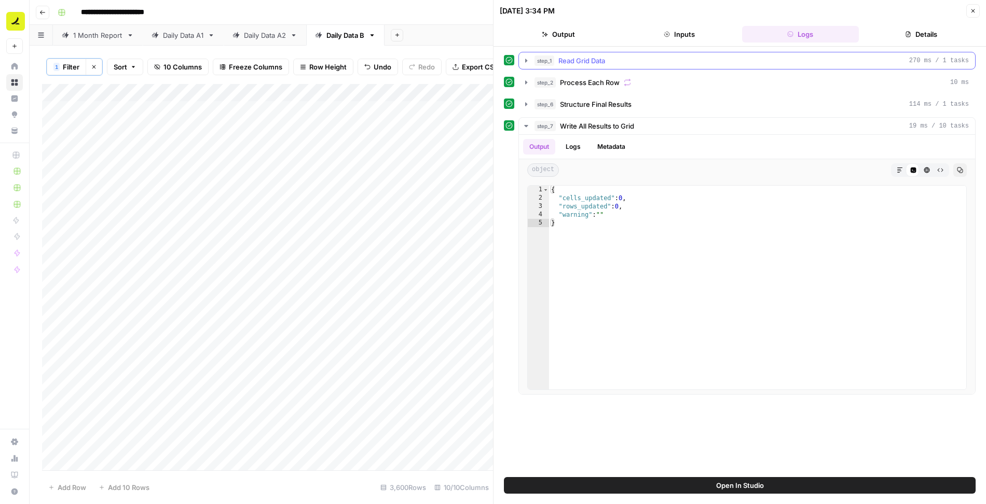
click at [527, 57] on icon "button" at bounding box center [526, 61] width 8 height 8
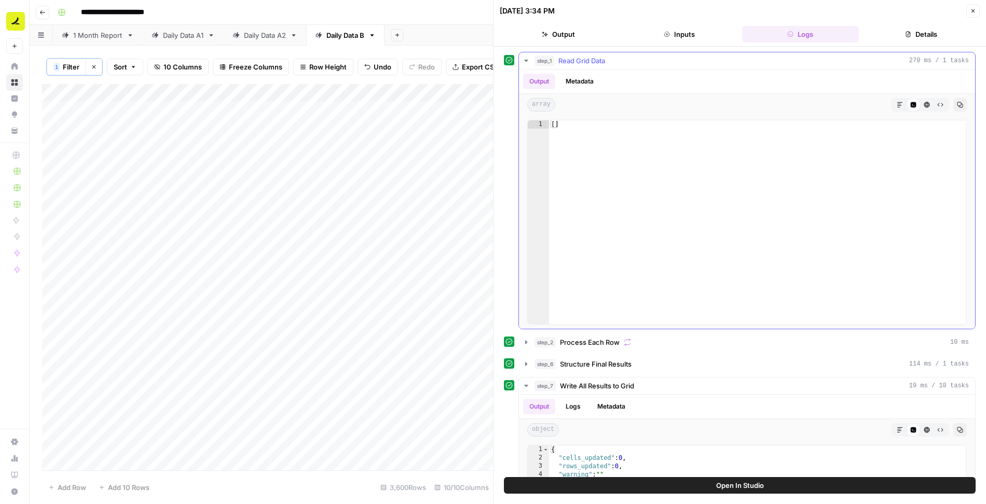
click at [527, 57] on icon "button" at bounding box center [526, 61] width 8 height 8
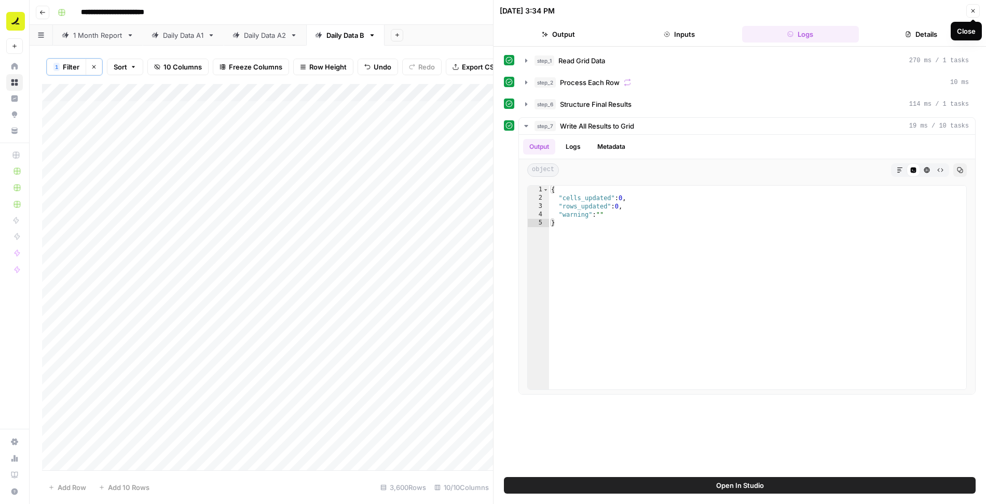
click at [974, 7] on button "Close" at bounding box center [972, 10] width 13 height 13
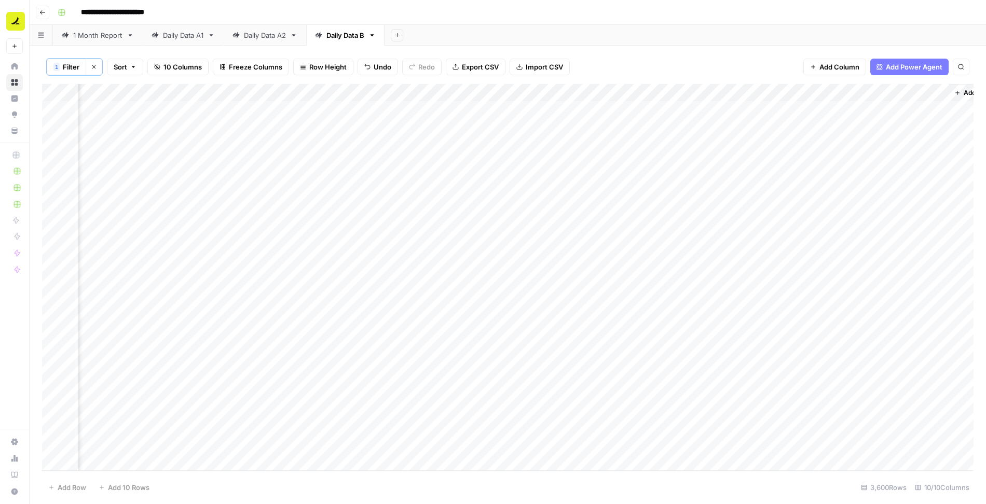
scroll to position [0, 279]
click at [513, 92] on div "Add Column" at bounding box center [507, 278] width 931 height 388
click at [535, 192] on span "Remove Column" at bounding box center [551, 193] width 91 height 10
click at [457, 104] on span "Delete" at bounding box center [456, 107] width 22 height 10
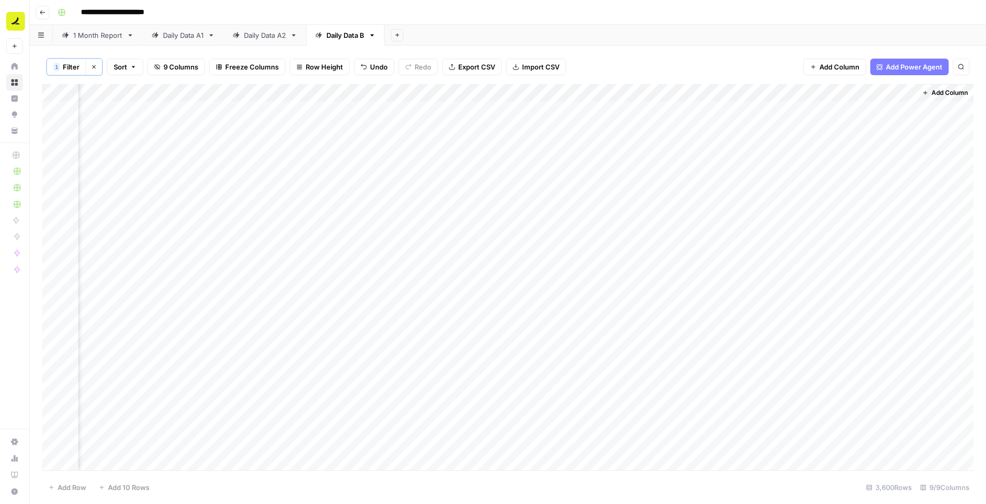
click at [662, 91] on div "Add Column" at bounding box center [507, 278] width 931 height 388
click at [632, 191] on span "Remove Column" at bounding box center [644, 193] width 91 height 10
click at [456, 102] on span "Delete" at bounding box center [456, 107] width 22 height 10
click at [757, 93] on div "Add Column" at bounding box center [507, 278] width 931 height 388
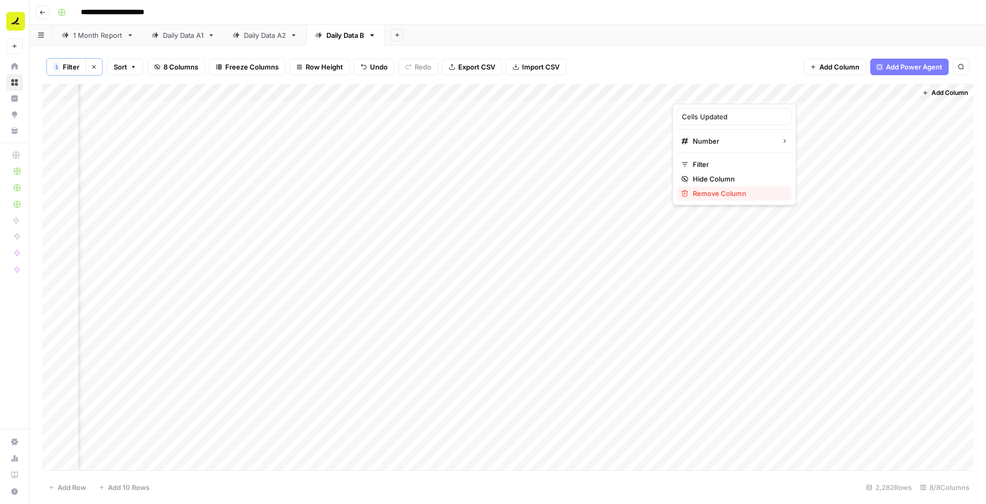
click at [701, 191] on span "Remove Column" at bounding box center [738, 193] width 91 height 10
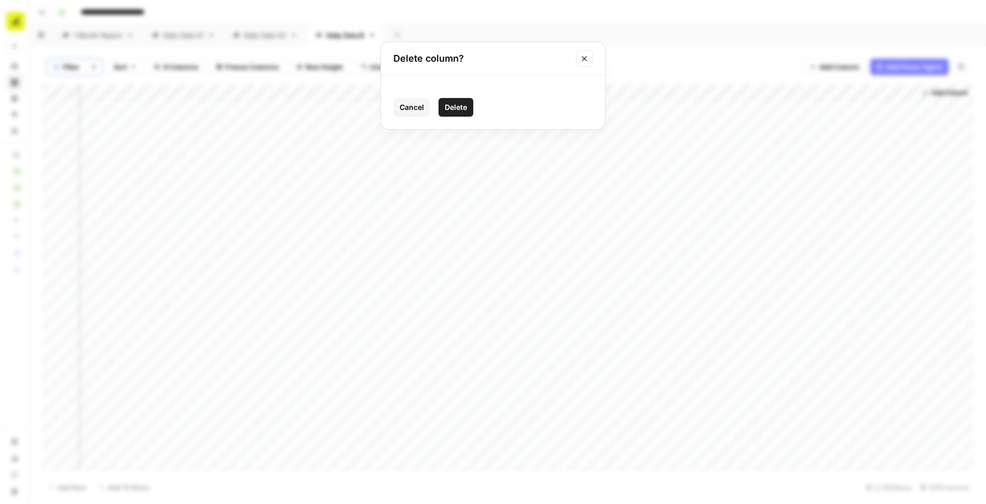
click at [456, 108] on span "Delete" at bounding box center [456, 107] width 22 height 10
click at [742, 92] on div "Add Column" at bounding box center [507, 278] width 931 height 388
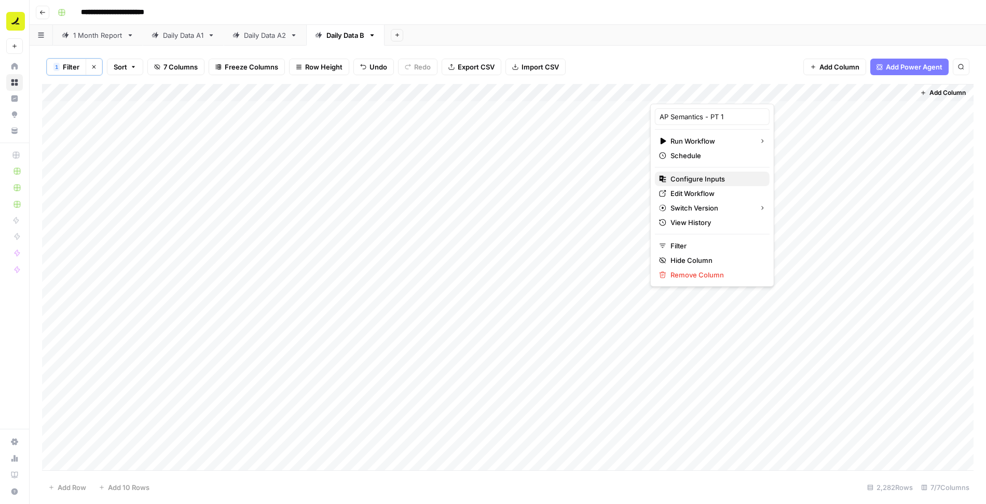
click at [698, 178] on span "Configure Inputs" at bounding box center [715, 179] width 91 height 10
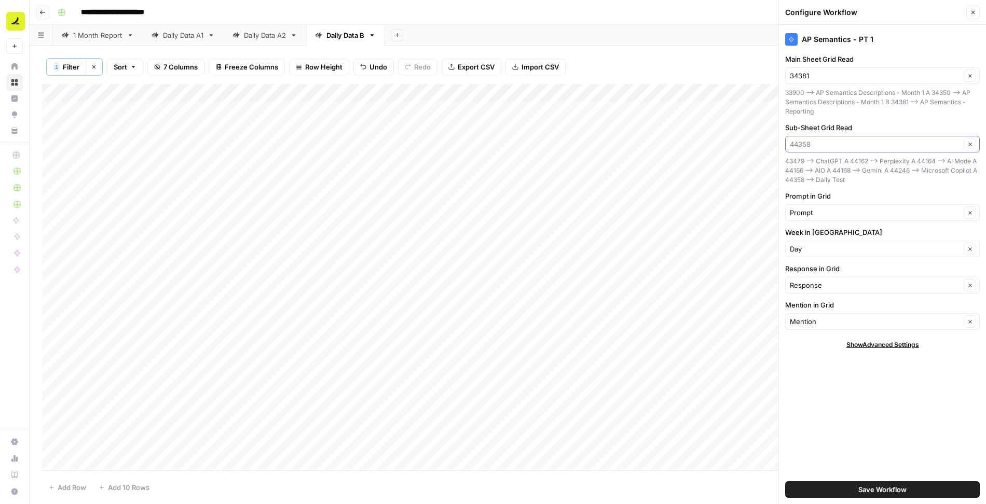
click at [836, 144] on input "Sub-Sheet Grid Read" at bounding box center [875, 144] width 171 height 10
type input "45979"
click at [785, 481] on button "Save Workflow" at bounding box center [882, 489] width 195 height 17
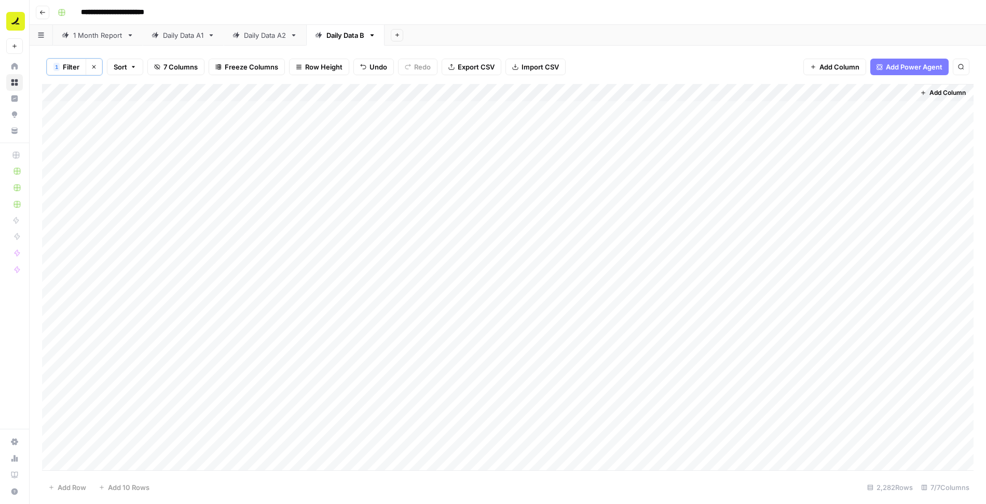
click at [743, 91] on div "Add Column" at bounding box center [507, 278] width 931 height 388
click at [710, 181] on span "Configure Inputs" at bounding box center [715, 179] width 91 height 10
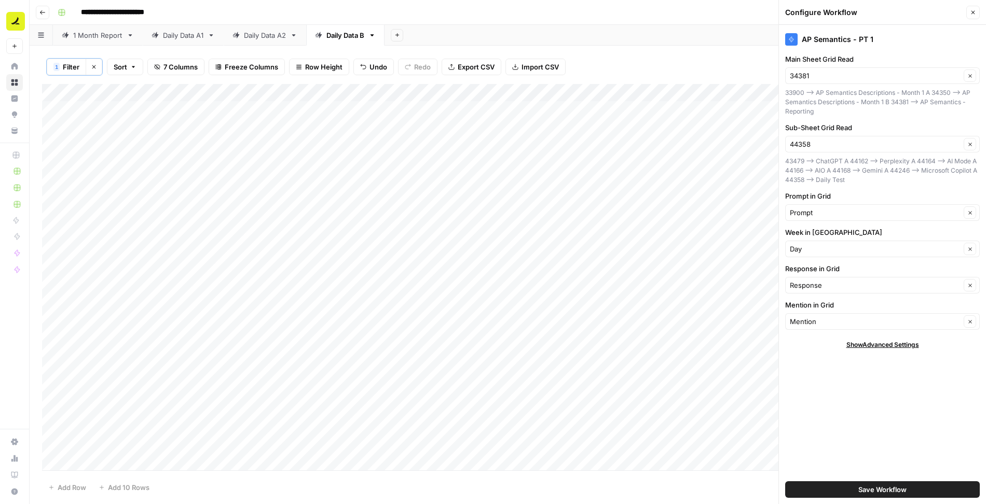
click at [745, 93] on div "Add Column" at bounding box center [507, 278] width 931 height 388
click at [706, 191] on span "Edit Workflow" at bounding box center [715, 193] width 91 height 10
click at [971, 17] on button "Close" at bounding box center [972, 12] width 13 height 13
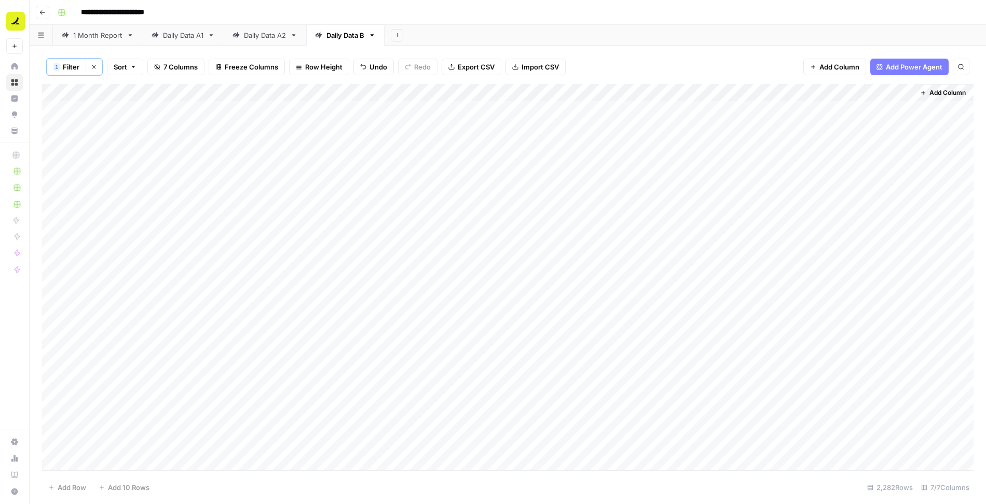
click at [744, 90] on div "Add Column" at bounding box center [507, 278] width 931 height 388
click at [680, 178] on span "Configure Inputs" at bounding box center [715, 179] width 91 height 10
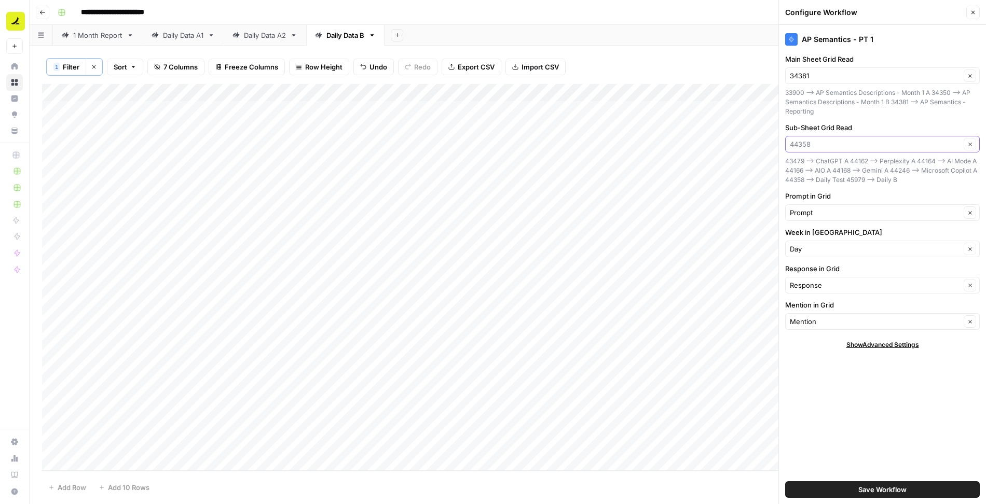
click at [832, 145] on input "Sub-Sheet Grid Read" at bounding box center [875, 144] width 171 height 10
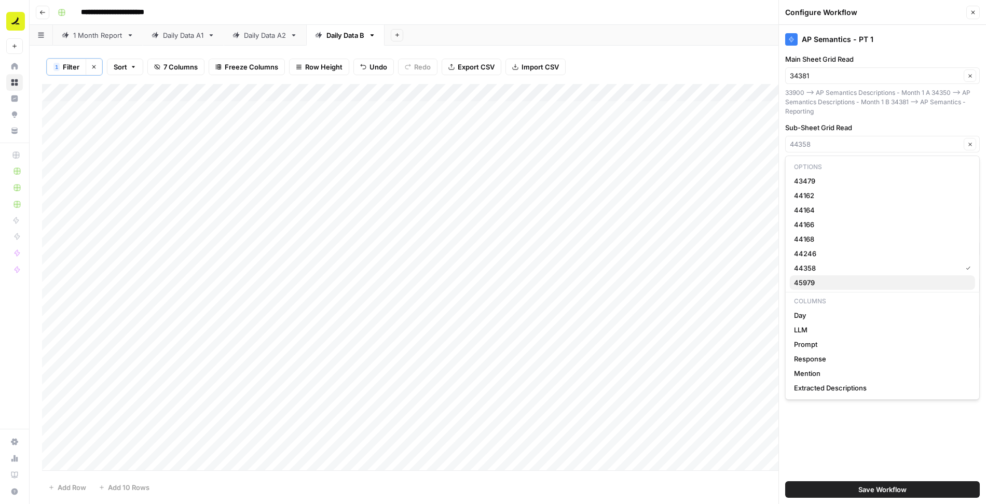
click at [824, 283] on span "45979" at bounding box center [880, 283] width 173 height 10
type input "45979"
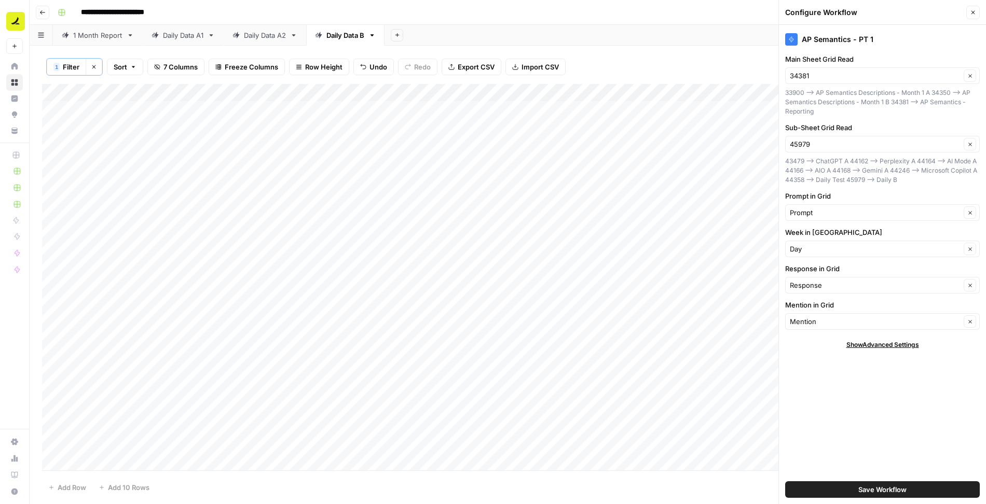
click at [850, 485] on button "Save Workflow" at bounding box center [882, 489] width 195 height 17
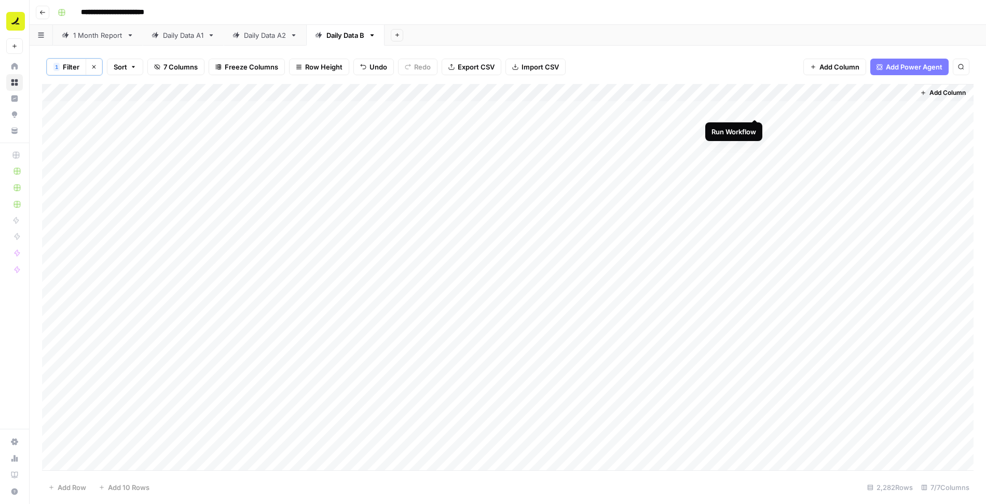
click at [753, 106] on div "Add Column" at bounding box center [507, 278] width 931 height 388
click at [740, 107] on div "Add Column" at bounding box center [507, 278] width 931 height 388
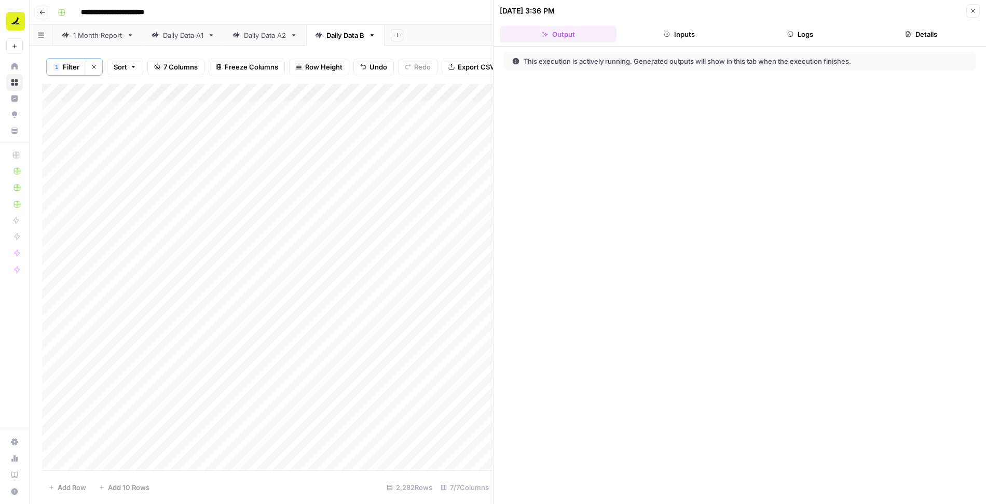
click at [822, 31] on button "Logs" at bounding box center [800, 34] width 117 height 17
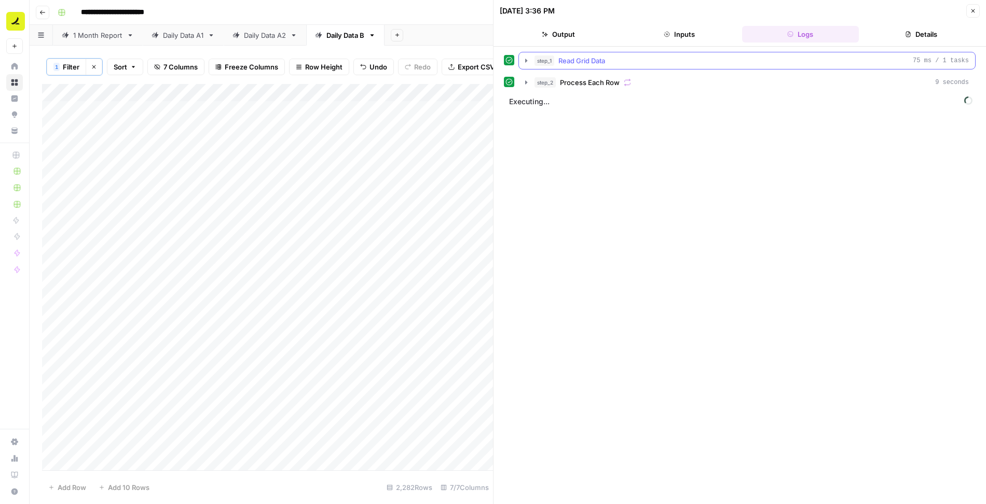
click at [524, 59] on icon "button" at bounding box center [526, 61] width 8 height 8
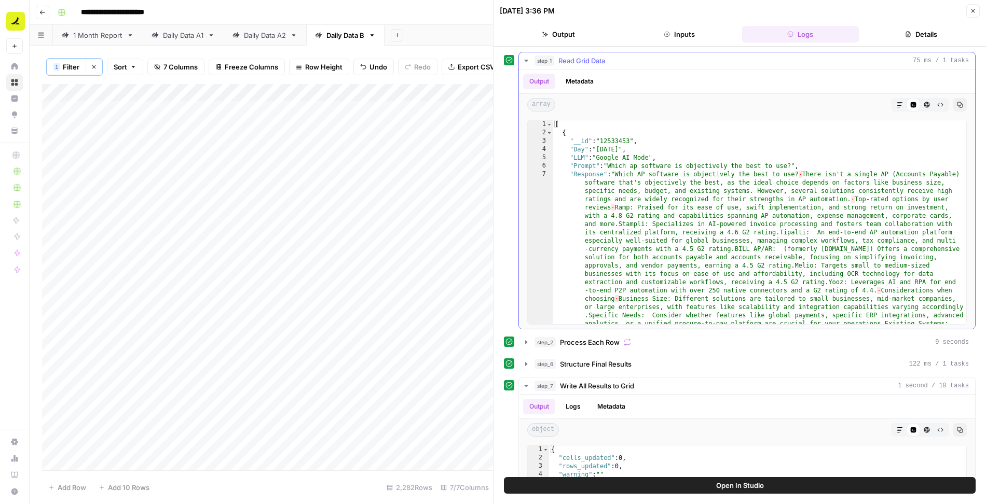
click at [524, 59] on icon "button" at bounding box center [526, 61] width 8 height 8
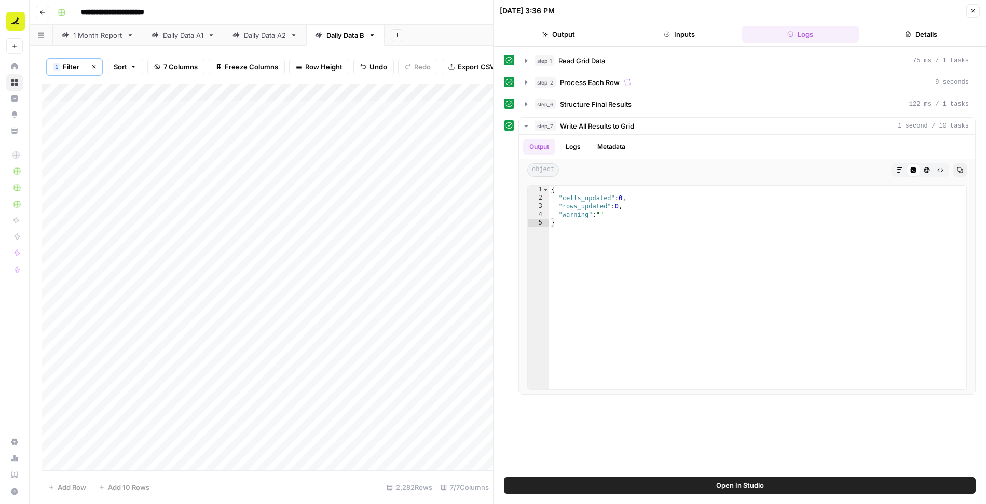
click at [974, 14] on button "Close" at bounding box center [972, 10] width 13 height 13
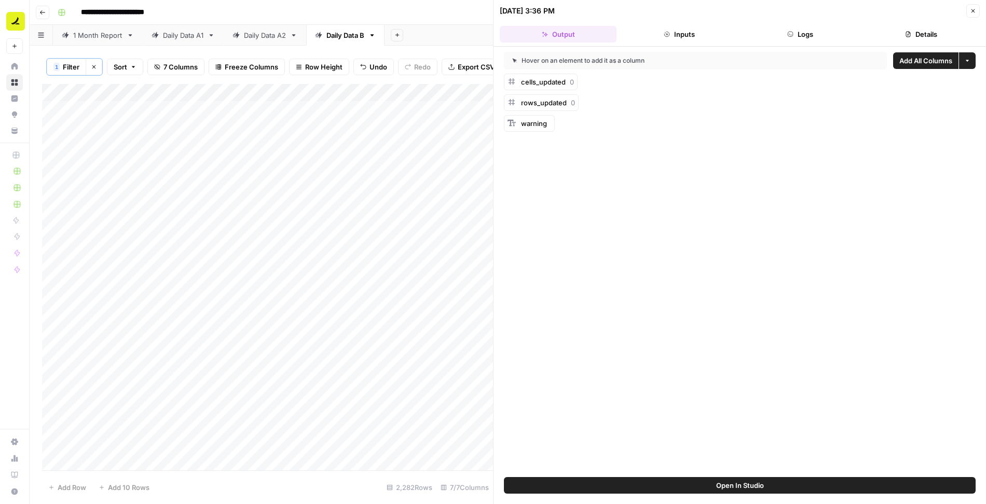
click at [787, 33] on icon "button" at bounding box center [790, 34] width 6 height 6
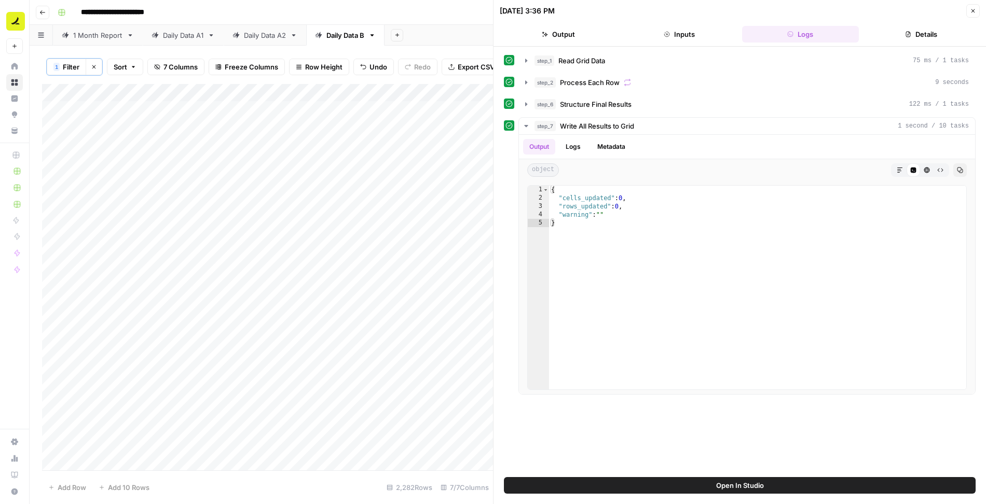
click at [970, 11] on icon "button" at bounding box center [973, 11] width 6 height 6
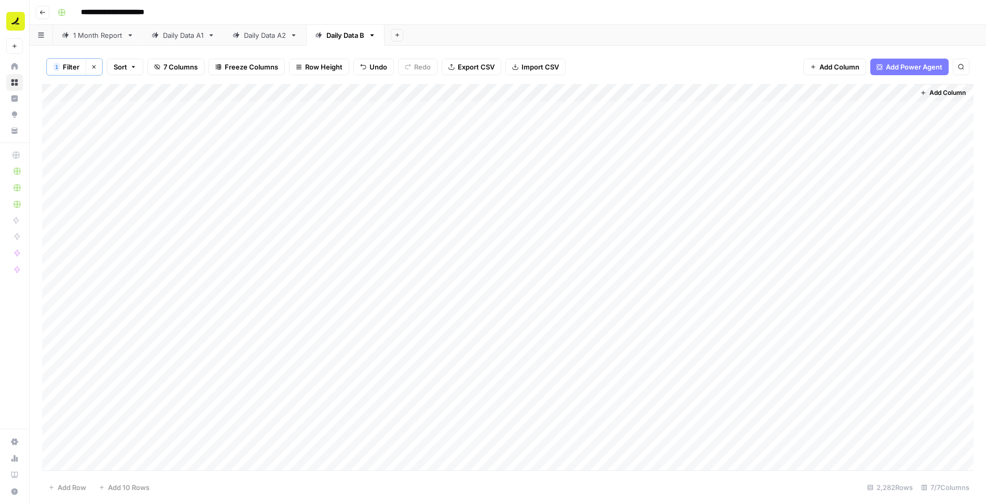
click at [744, 91] on div "Add Column" at bounding box center [507, 278] width 931 height 388
click at [707, 179] on span "Configure Inputs" at bounding box center [715, 179] width 91 height 10
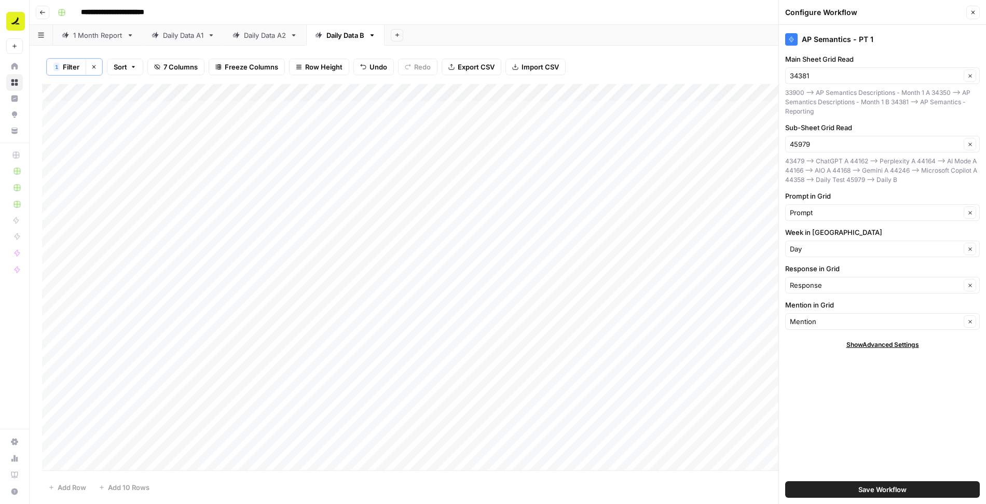
click at [979, 12] on button "Close" at bounding box center [972, 12] width 13 height 13
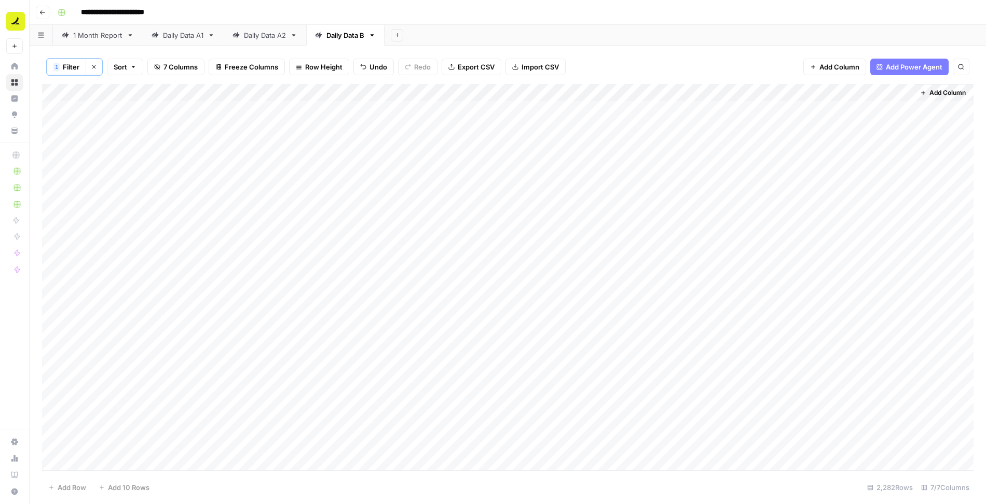
click at [743, 91] on div "Add Column" at bounding box center [507, 278] width 931 height 388
click at [690, 192] on span "Edit Workflow" at bounding box center [715, 193] width 91 height 10
click at [741, 109] on div "Add Column" at bounding box center [507, 278] width 931 height 388
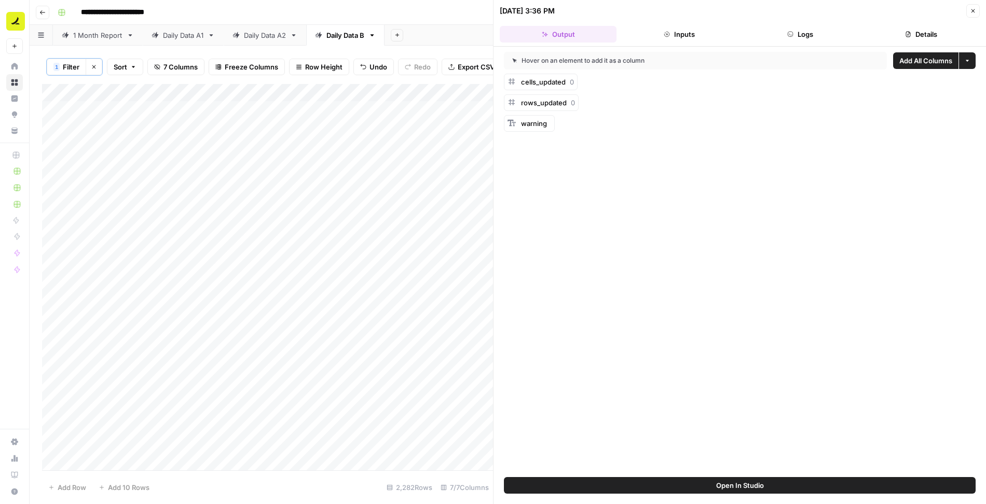
click at [745, 482] on span "Open In Studio" at bounding box center [740, 485] width 48 height 10
click at [975, 8] on icon "button" at bounding box center [973, 11] width 6 height 6
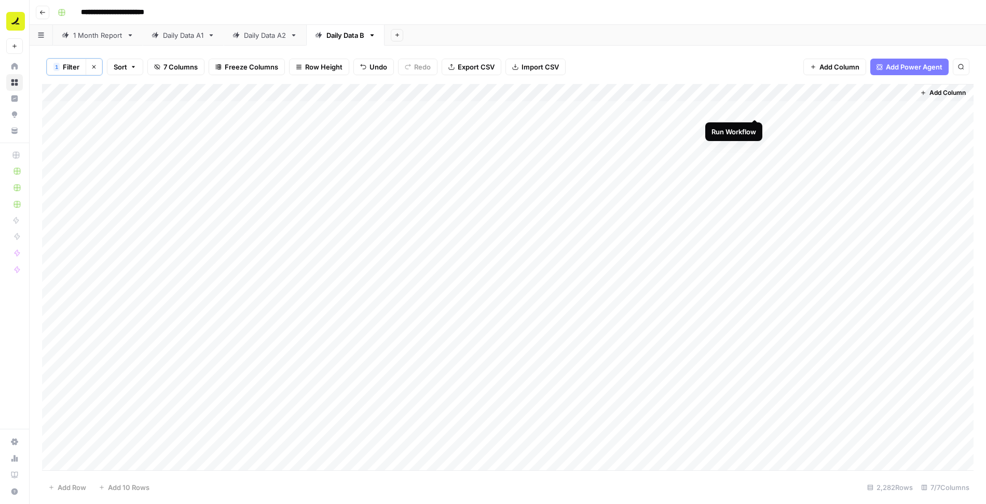
click at [753, 108] on div "Add Column" at bounding box center [507, 278] width 931 height 388
click at [742, 107] on div "Add Column" at bounding box center [507, 278] width 931 height 388
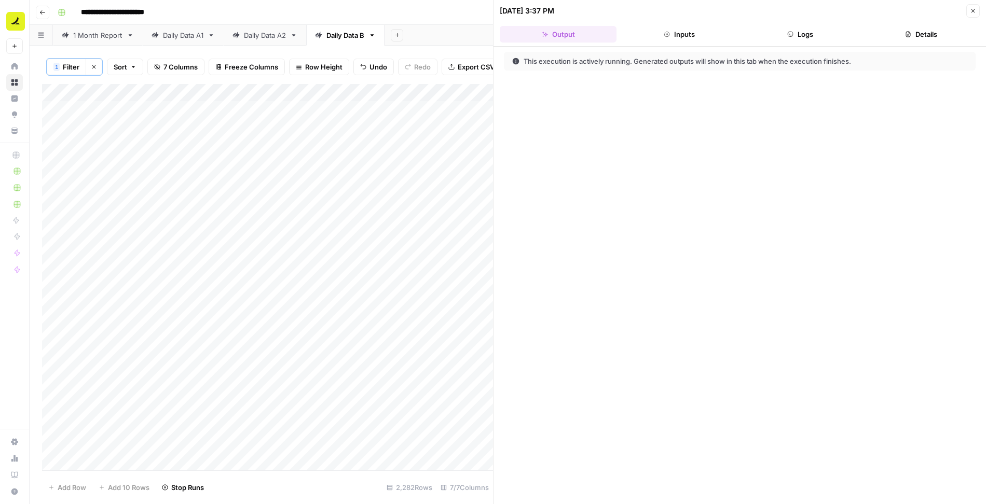
click at [827, 29] on button "Logs" at bounding box center [800, 34] width 117 height 17
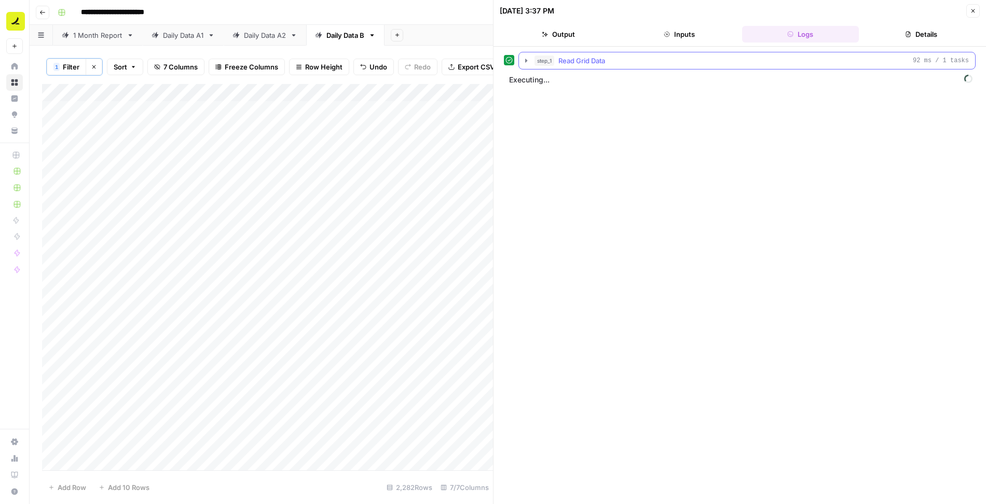
click at [524, 64] on button "step_1 Read Grid Data 92 ms / 1 tasks" at bounding box center [747, 60] width 456 height 17
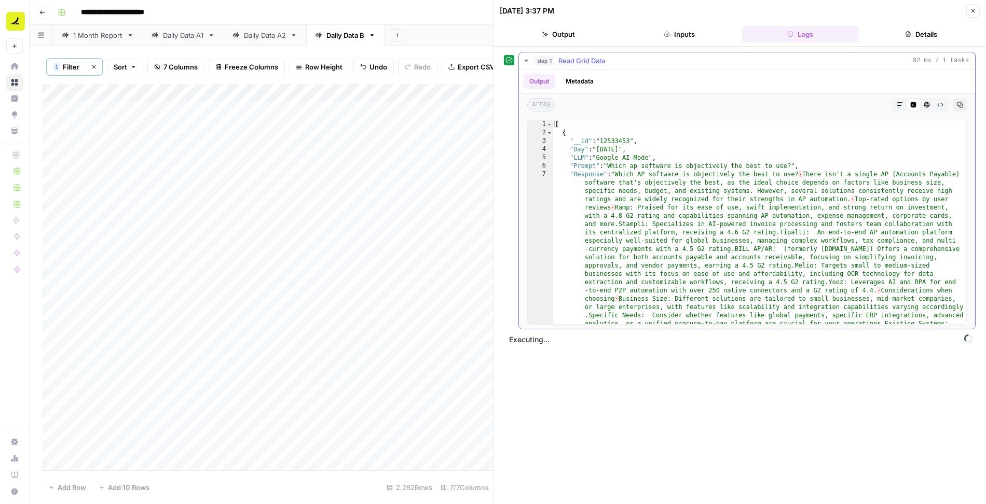
click at [524, 63] on icon "button" at bounding box center [526, 61] width 8 height 8
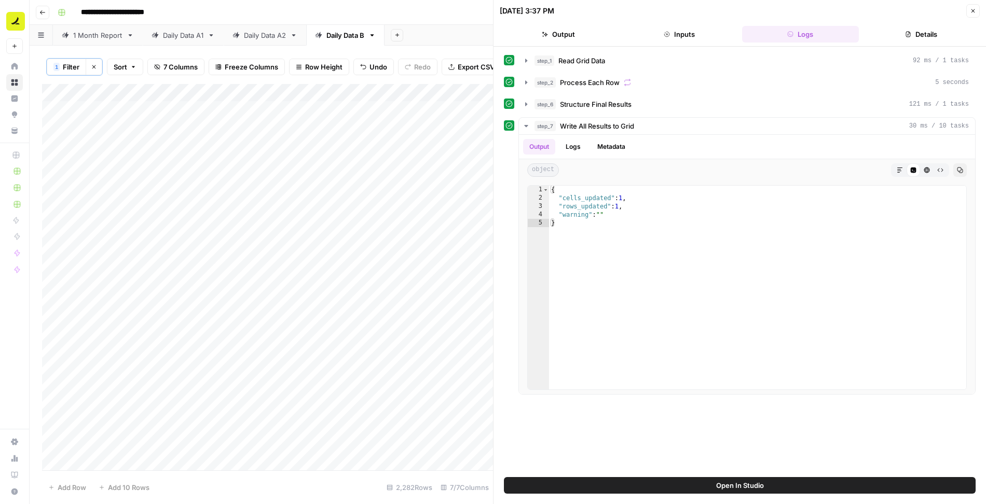
click at [976, 12] on icon "button" at bounding box center [973, 11] width 6 height 6
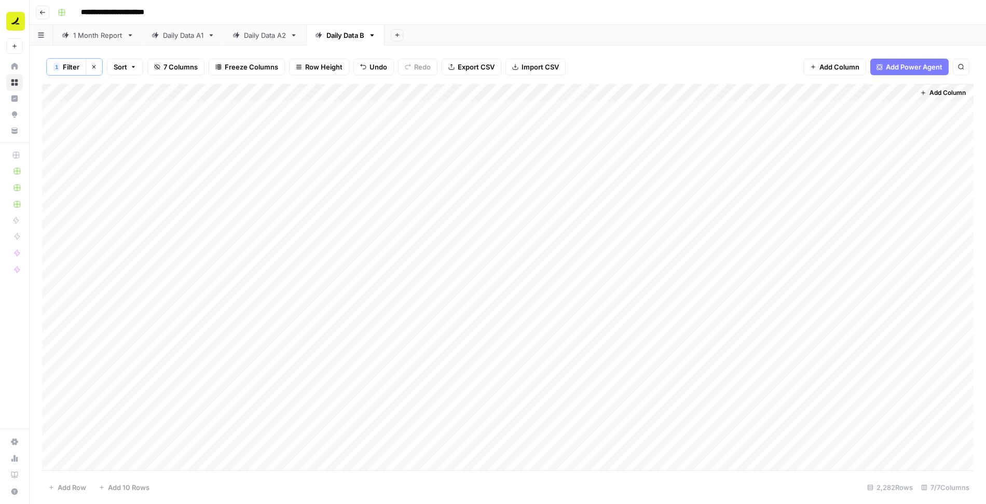
click at [905, 92] on div "Add Column" at bounding box center [507, 278] width 931 height 388
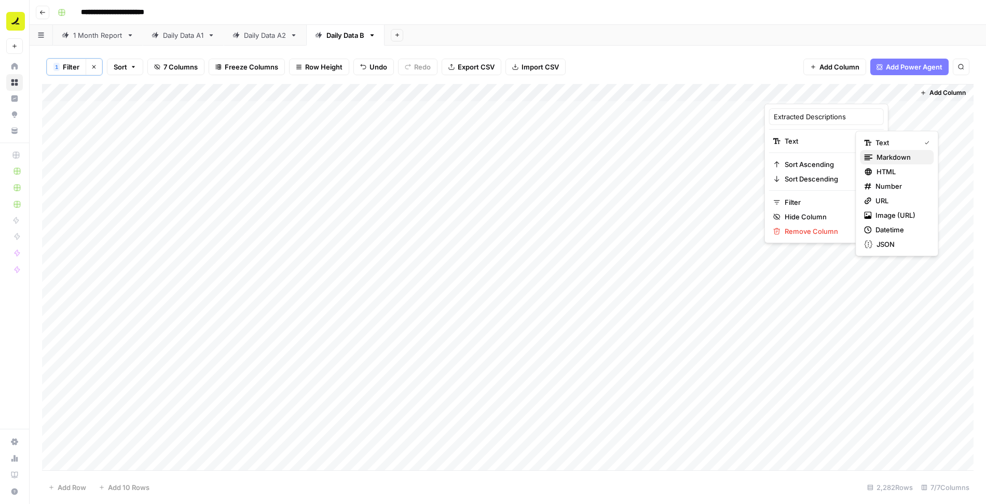
click at [890, 154] on span "Markdown" at bounding box center [900, 157] width 49 height 10
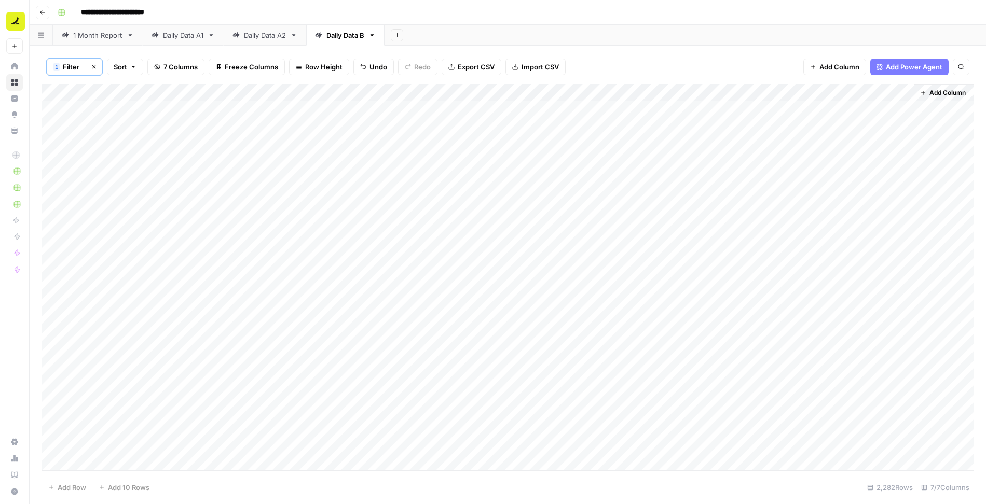
click at [794, 107] on div "Add Column" at bounding box center [507, 278] width 931 height 388
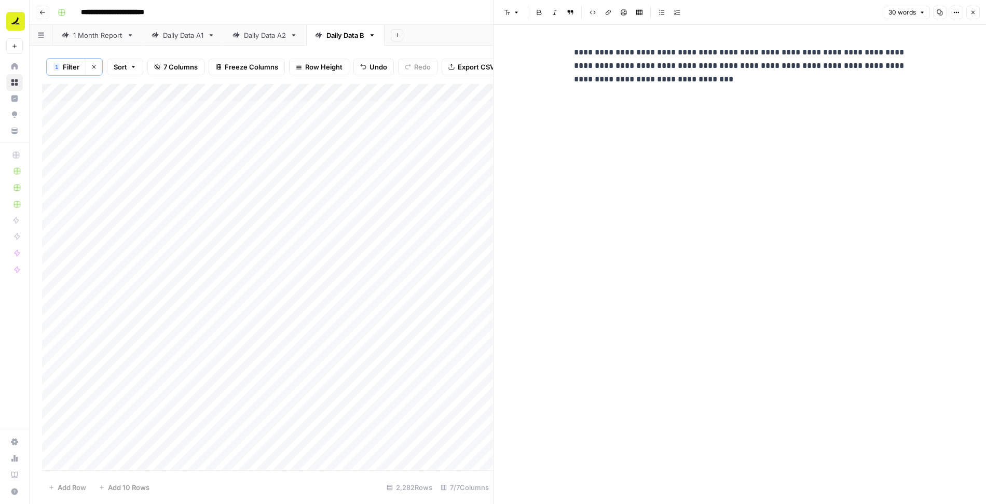
click at [973, 15] on icon "button" at bounding box center [973, 12] width 6 height 6
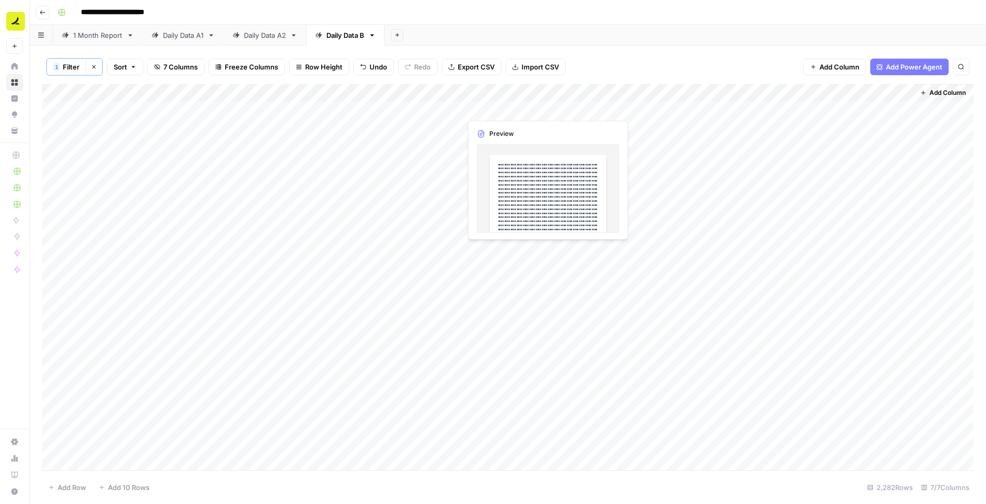
click at [501, 109] on div "Add Column" at bounding box center [507, 278] width 931 height 388
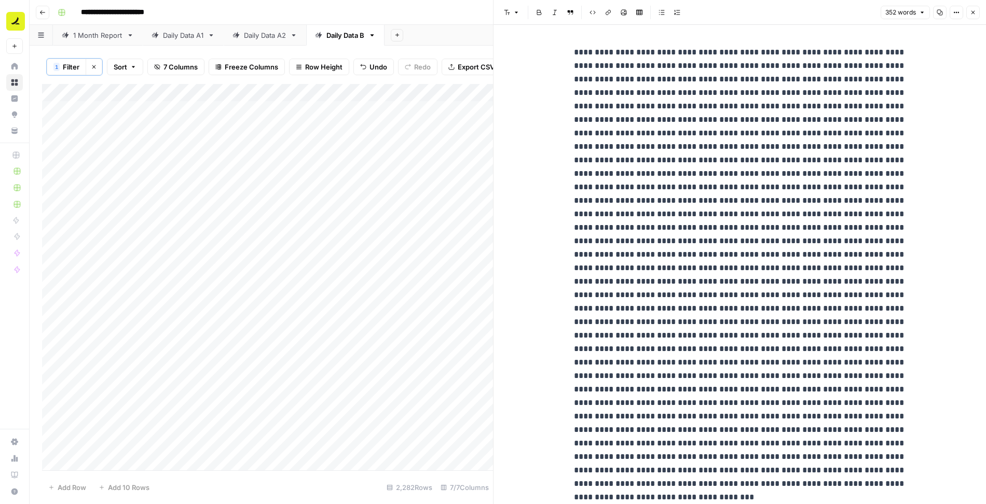
click at [976, 9] on icon "button" at bounding box center [973, 12] width 6 height 6
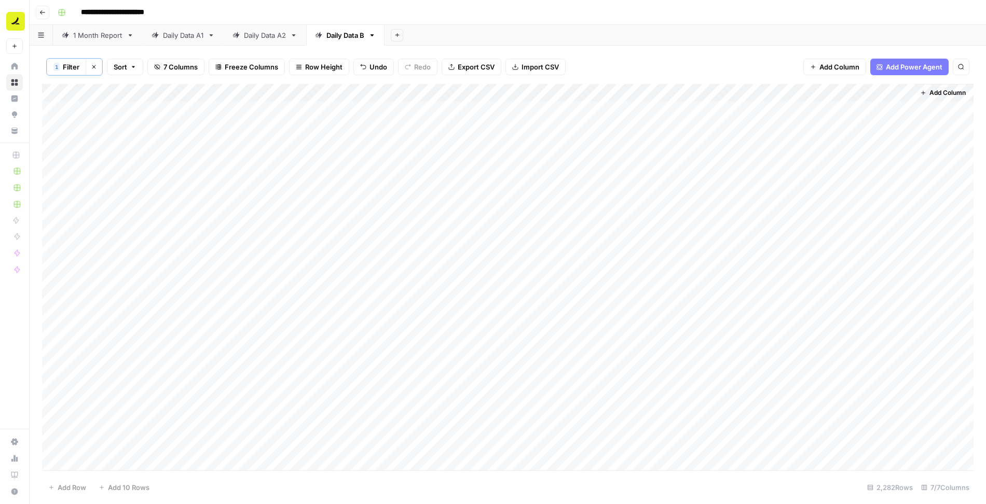
click at [569, 92] on div "Add Column" at bounding box center [507, 278] width 931 height 388
click at [439, 110] on div "Add Column" at bounding box center [507, 278] width 931 height 388
click at [510, 131] on div "Add Column" at bounding box center [507, 278] width 931 height 388
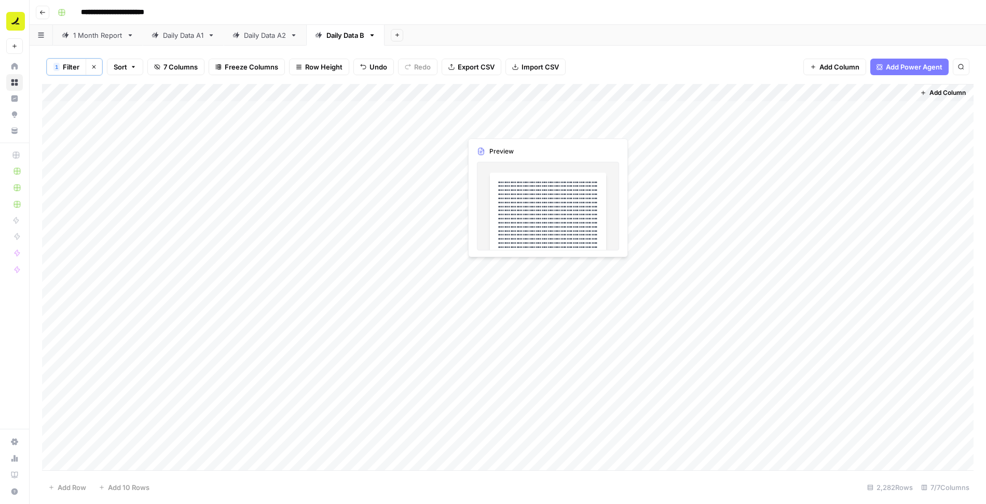
click at [510, 131] on div "Add Column" at bounding box center [507, 278] width 931 height 388
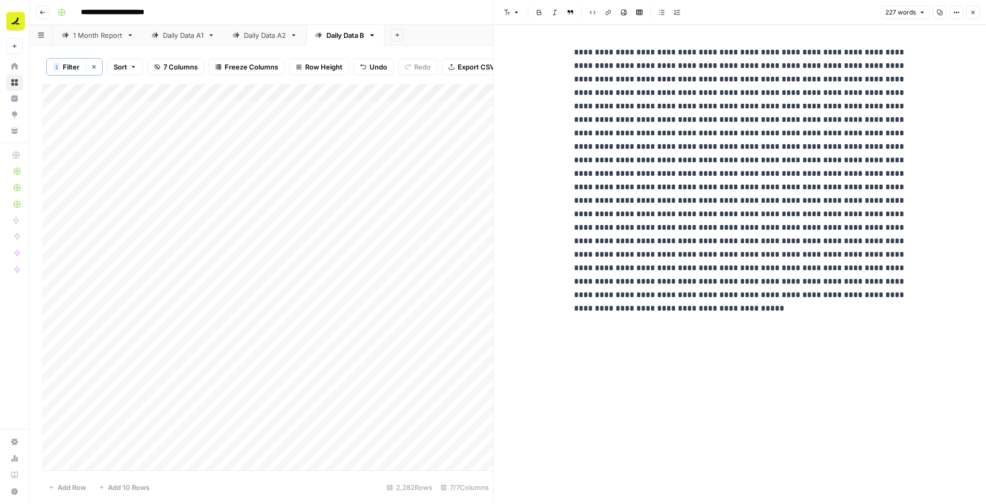
click at [973, 12] on icon "button" at bounding box center [973, 12] width 6 height 6
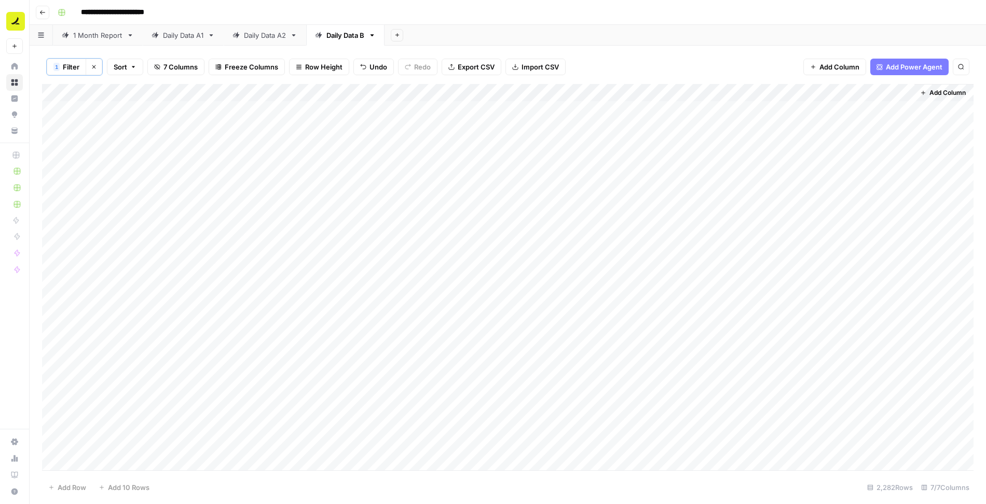
click at [568, 92] on div "Add Column" at bounding box center [507, 278] width 931 height 388
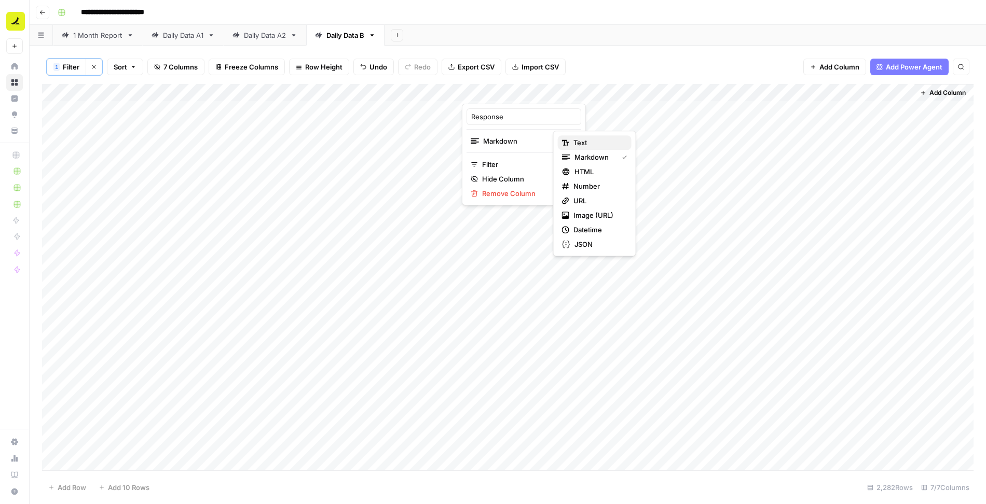
click at [581, 143] on span "Text" at bounding box center [598, 142] width 50 height 10
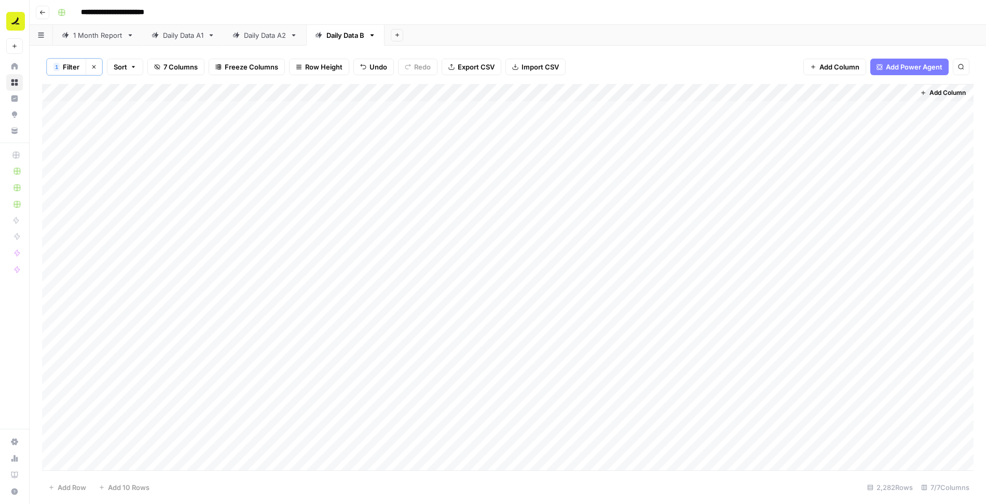
click at [513, 107] on div "Add Column" at bounding box center [507, 278] width 931 height 388
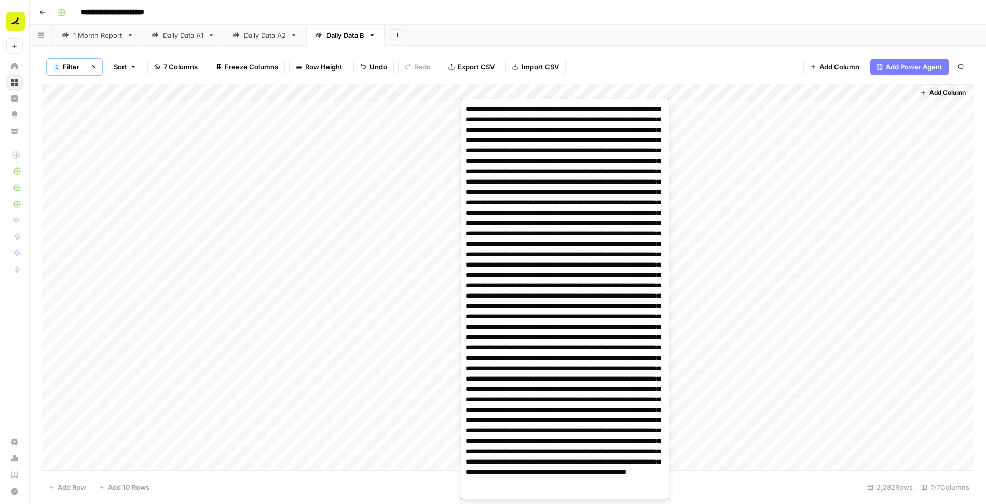
scroll to position [84, 0]
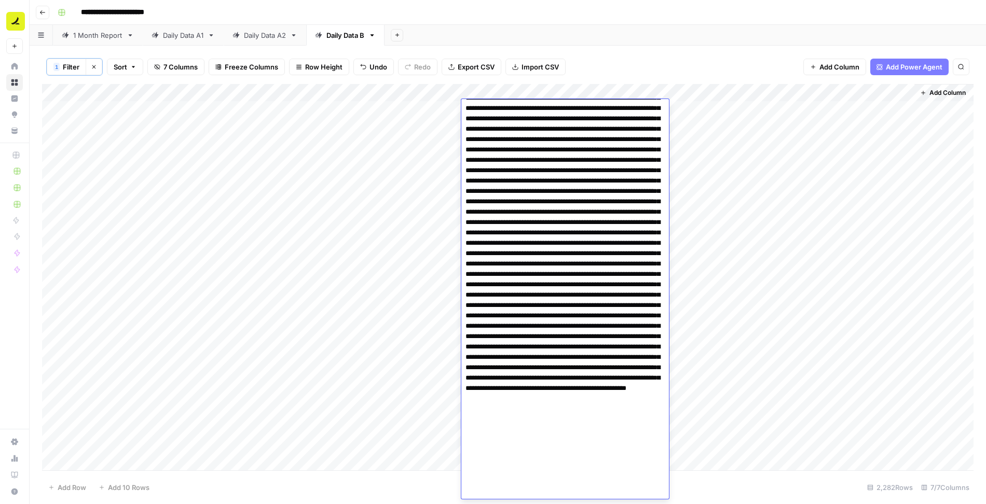
click at [589, 66] on div "1 Filter Clear filters Sort 7 Columns Freeze Columns Row Height Undo Redo Expor…" at bounding box center [507, 67] width 931 height 34
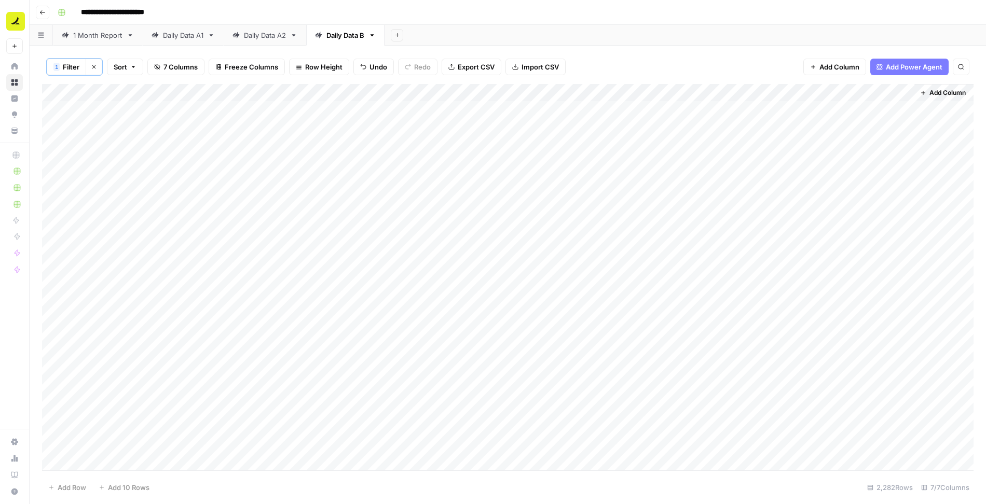
click at [569, 92] on div "Add Column" at bounding box center [507, 278] width 931 height 388
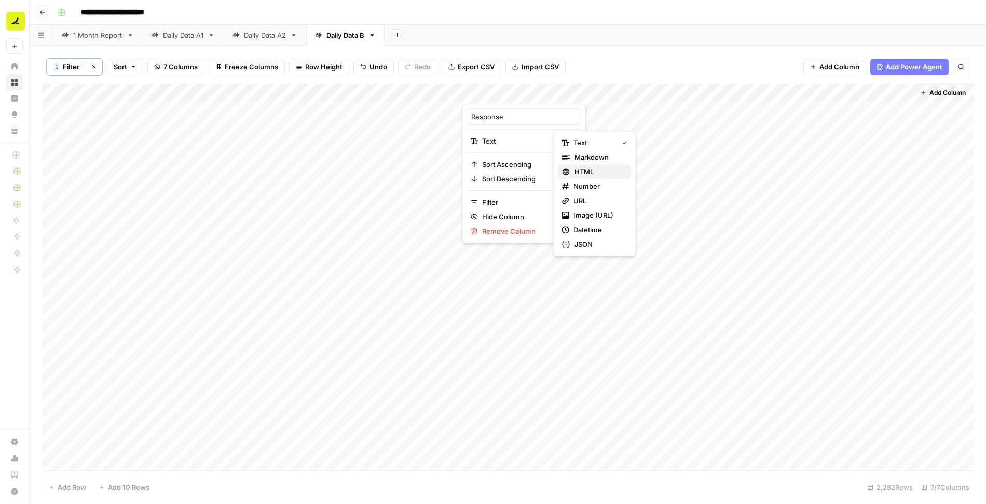
click at [596, 167] on span "HTML" at bounding box center [598, 172] width 49 height 10
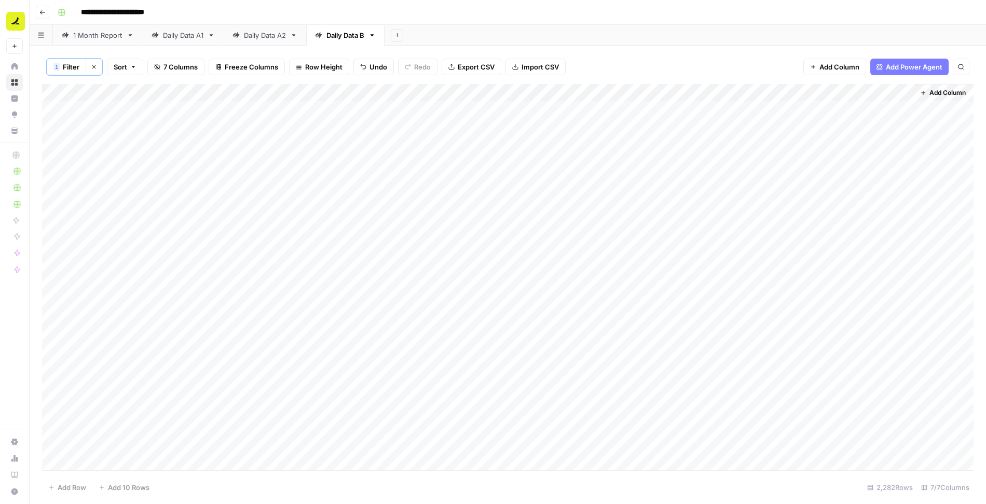
click at [514, 110] on div "Add Column" at bounding box center [507, 278] width 931 height 388
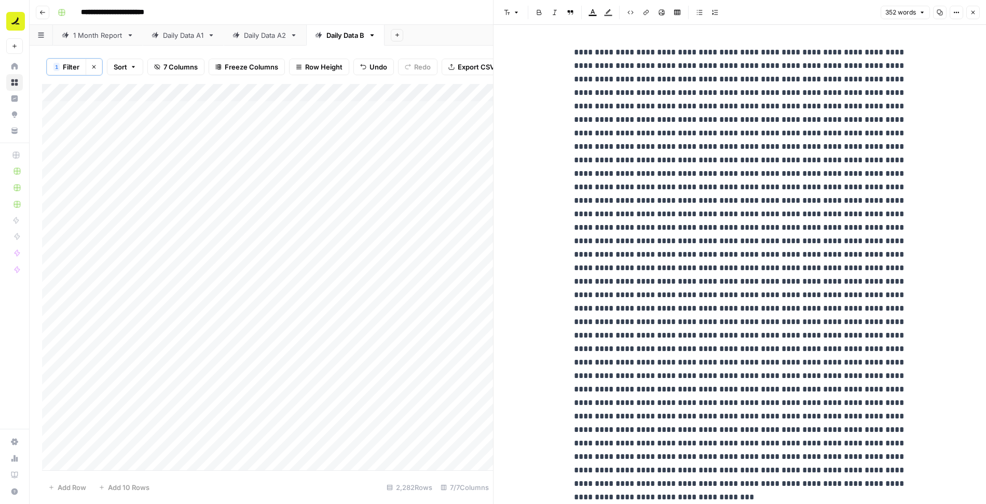
click at [978, 16] on button "Close" at bounding box center [972, 12] width 13 height 13
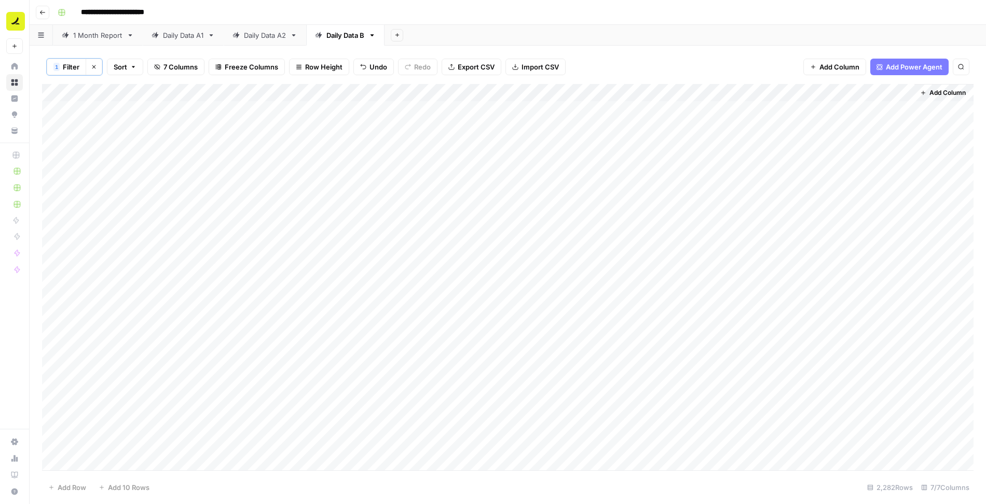
click at [568, 90] on div "Add Column" at bounding box center [507, 278] width 931 height 388
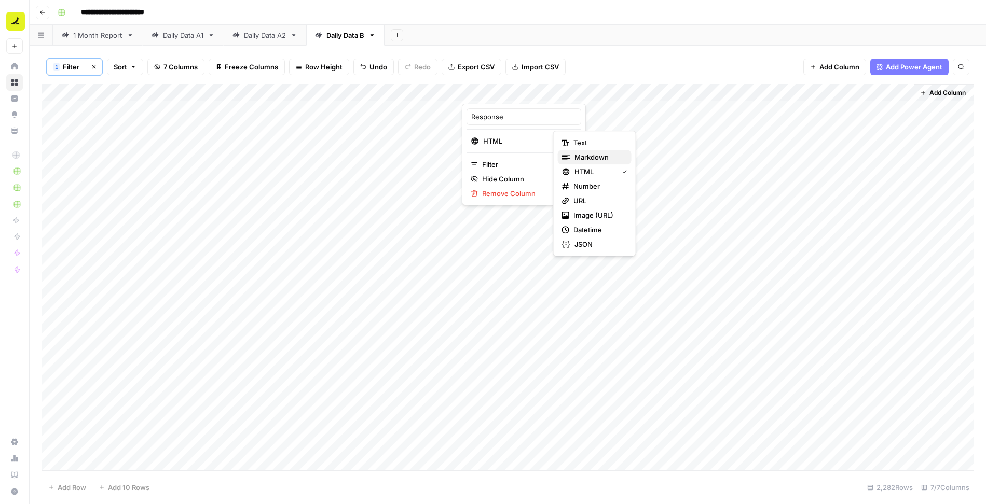
click at [588, 155] on span "Markdown" at bounding box center [598, 157] width 49 height 10
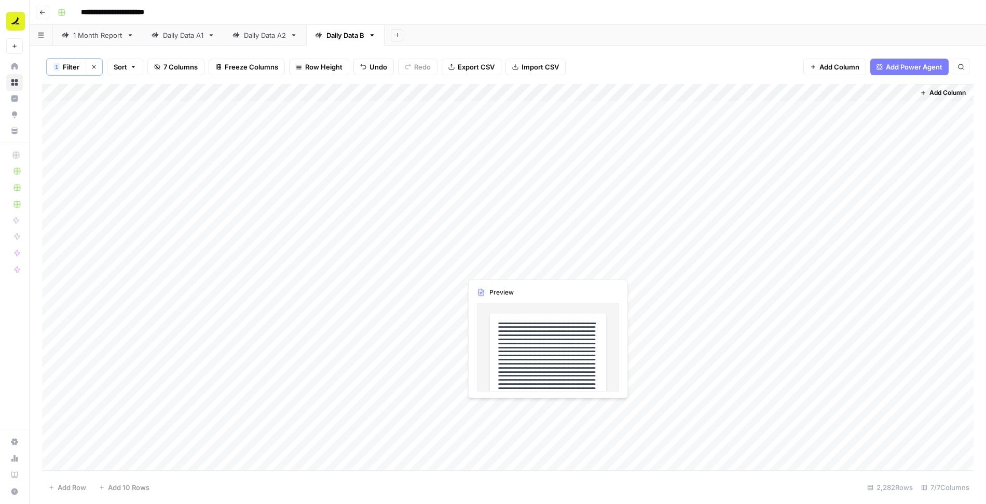
click at [508, 270] on div "Add Column" at bounding box center [507, 278] width 931 height 388
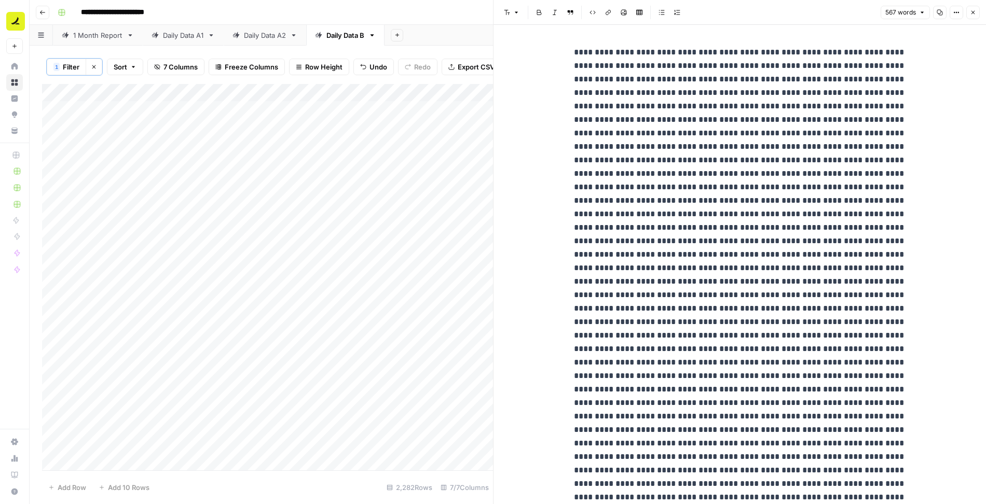
click at [972, 15] on icon "button" at bounding box center [973, 12] width 6 height 6
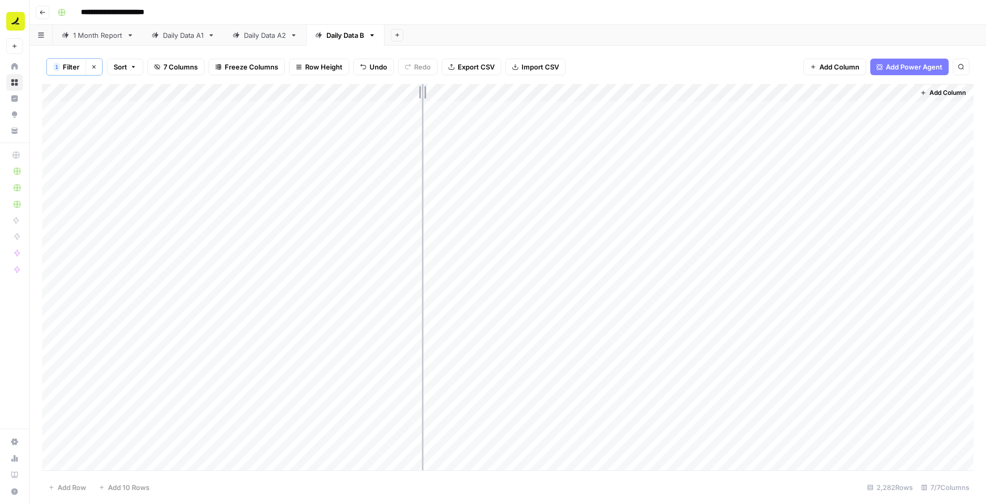
drag, startPoint x: 461, startPoint y: 92, endPoint x: 413, endPoint y: 92, distance: 47.7
click at [413, 92] on div "Add Column" at bounding box center [507, 278] width 931 height 388
click at [446, 111] on div "Add Column" at bounding box center [507, 278] width 931 height 388
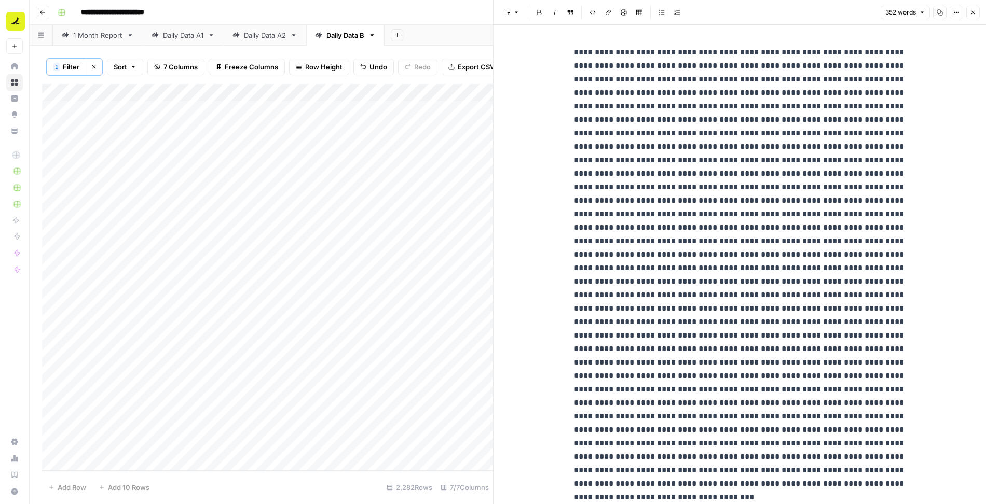
click at [657, 175] on p at bounding box center [740, 268] width 332 height 445
type input "ramp"
click at [975, 14] on icon "button" at bounding box center [973, 12] width 6 height 6
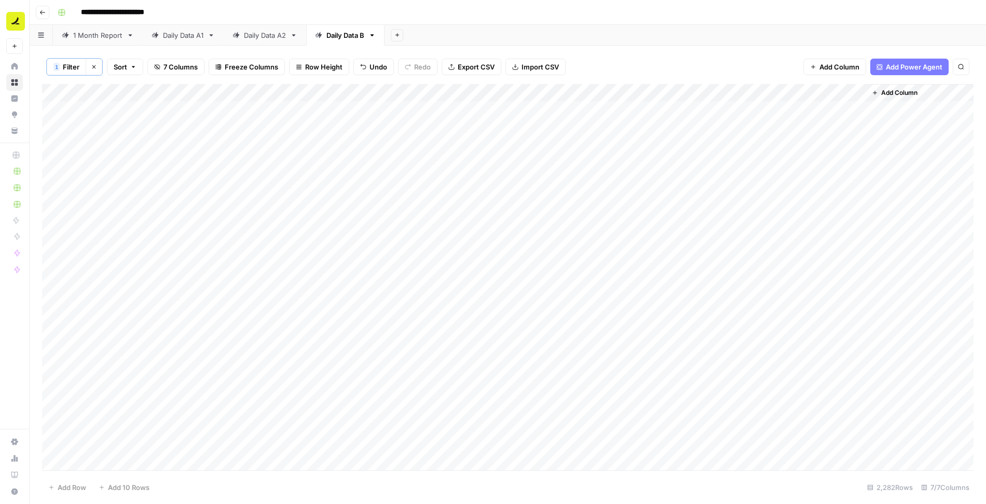
click at [660, 125] on div "Add Column" at bounding box center [507, 278] width 931 height 388
click at [694, 126] on div "Add Column" at bounding box center [507, 278] width 931 height 388
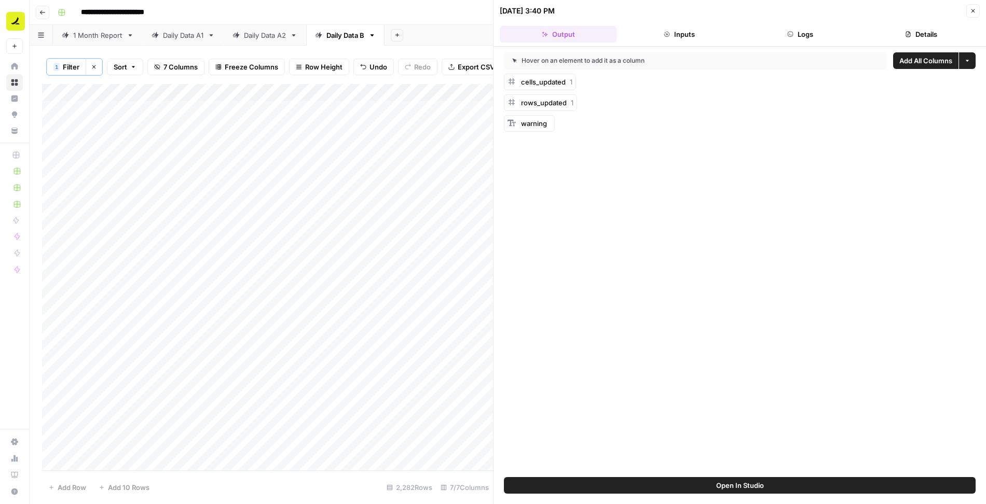
click at [826, 29] on button "Logs" at bounding box center [800, 34] width 117 height 17
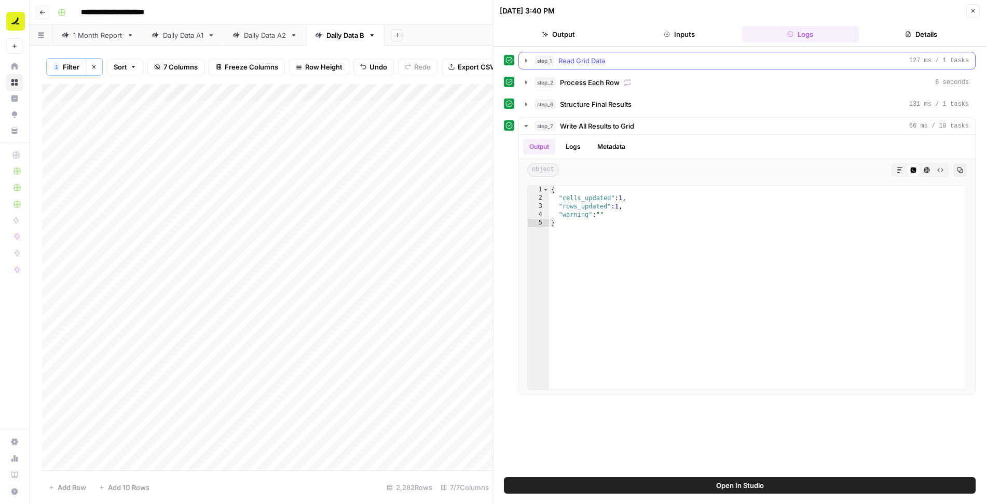
click at [523, 57] on icon "button" at bounding box center [526, 61] width 8 height 8
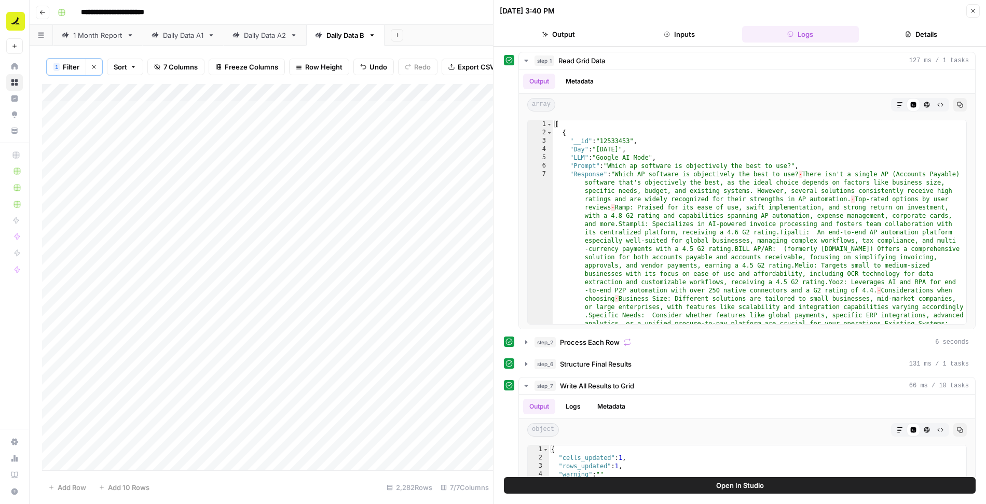
click at [973, 9] on icon "button" at bounding box center [973, 11] width 6 height 6
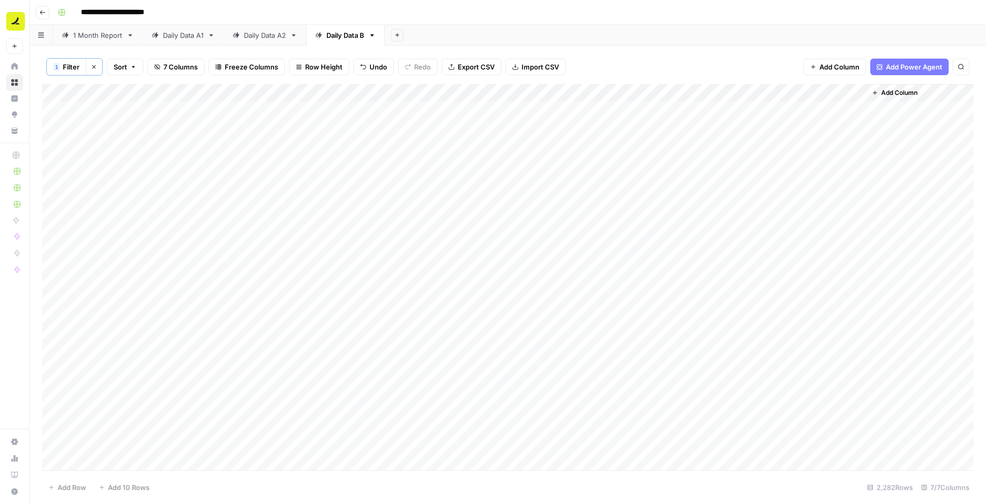
click at [696, 91] on div "Add Column" at bounding box center [507, 278] width 931 height 388
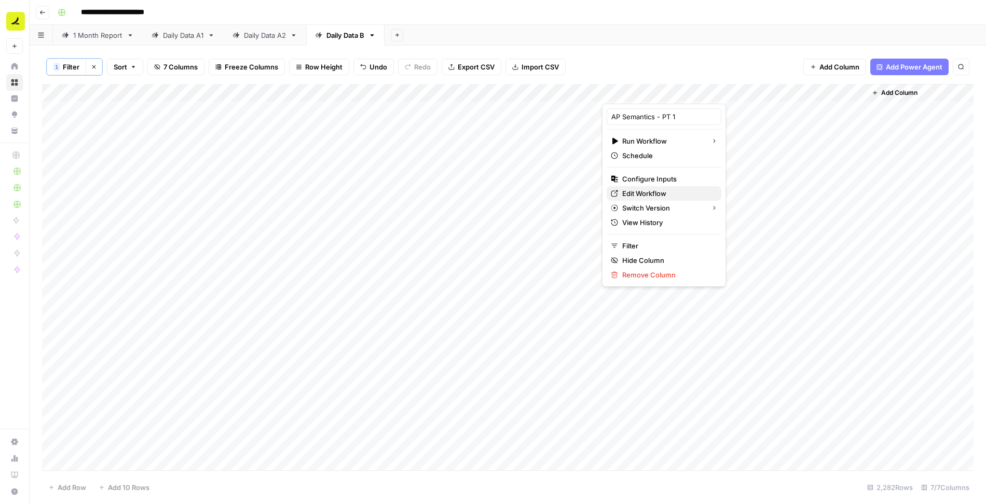
click at [656, 192] on span "Edit Workflow" at bounding box center [667, 193] width 91 height 10
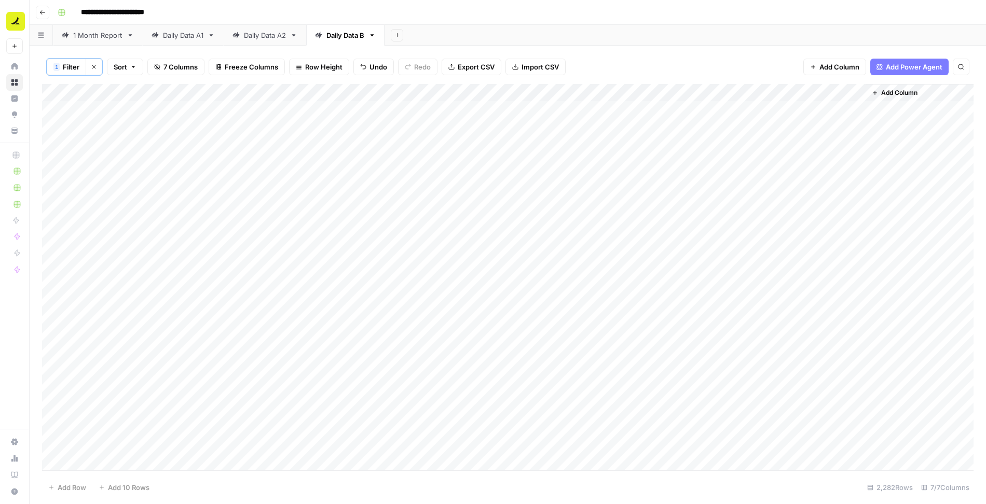
click at [282, 128] on div "Add Column" at bounding box center [507, 278] width 931 height 388
click at [694, 94] on div "Add Column" at bounding box center [507, 278] width 931 height 388
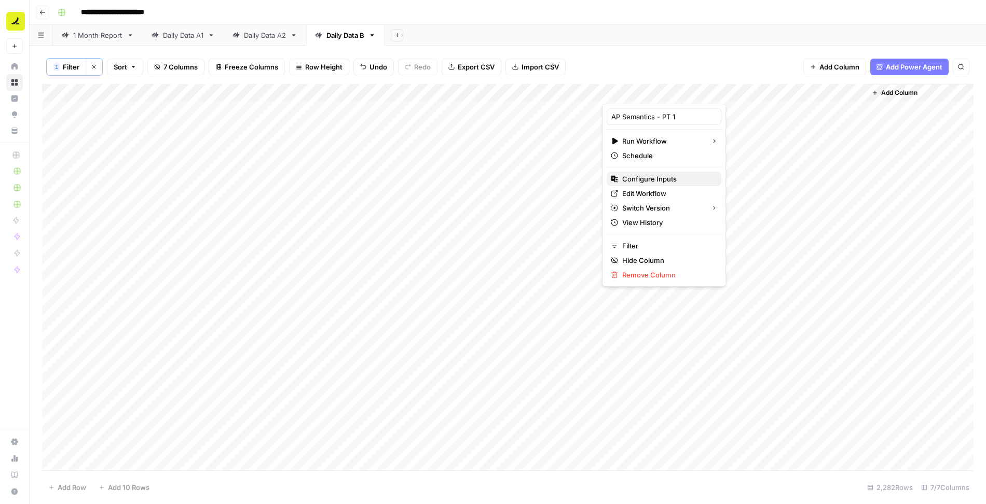
click at [658, 174] on span "Configure Inputs" at bounding box center [667, 179] width 91 height 10
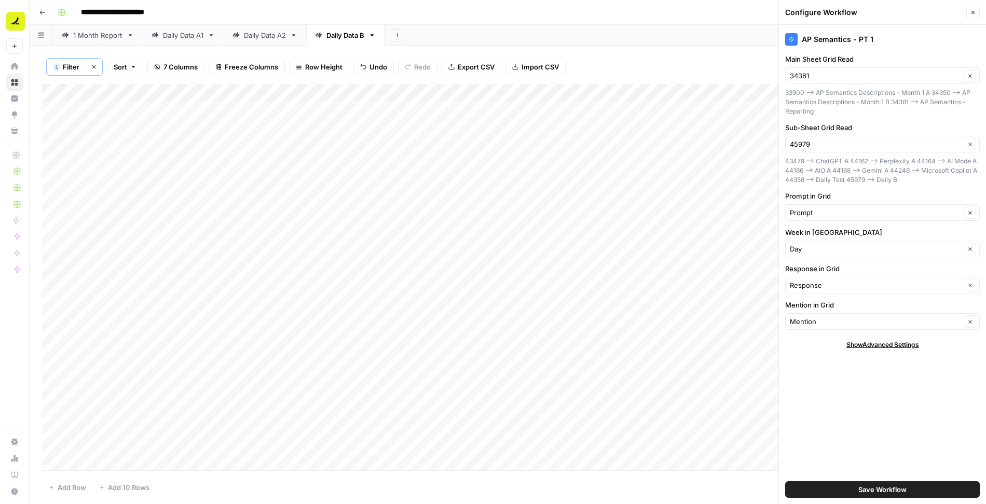
click at [877, 494] on span "Save Workflow" at bounding box center [882, 490] width 48 height 10
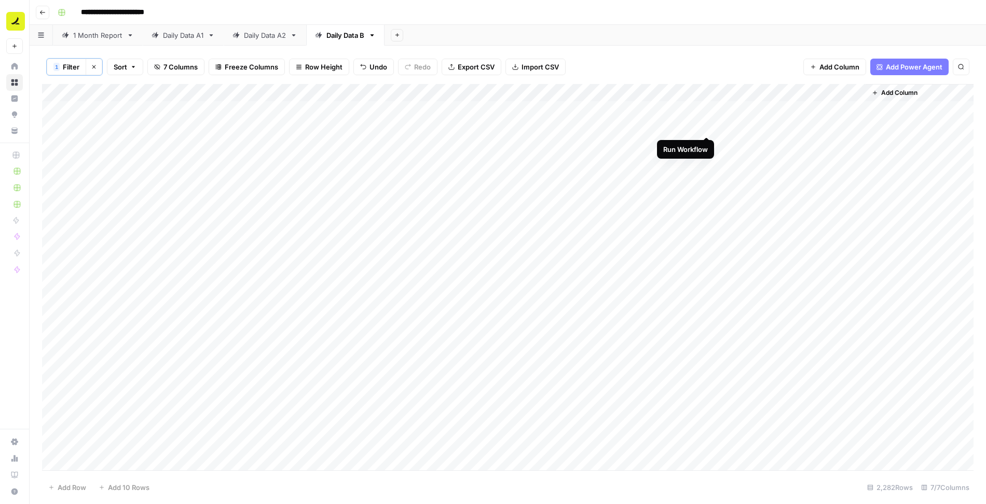
click at [706, 124] on div "Add Column" at bounding box center [507, 278] width 931 height 388
click at [772, 129] on div "Add Column" at bounding box center [507, 278] width 931 height 388
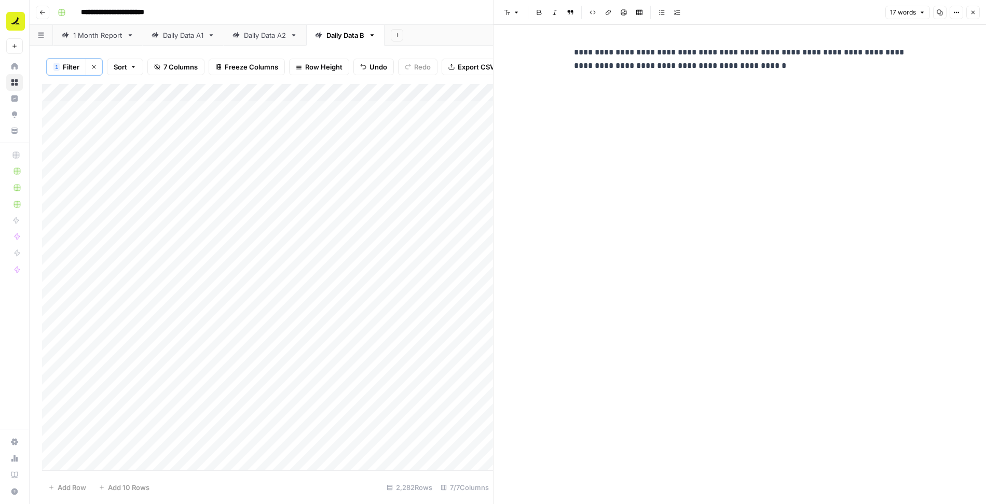
click at [971, 13] on icon "button" at bounding box center [973, 12] width 6 height 6
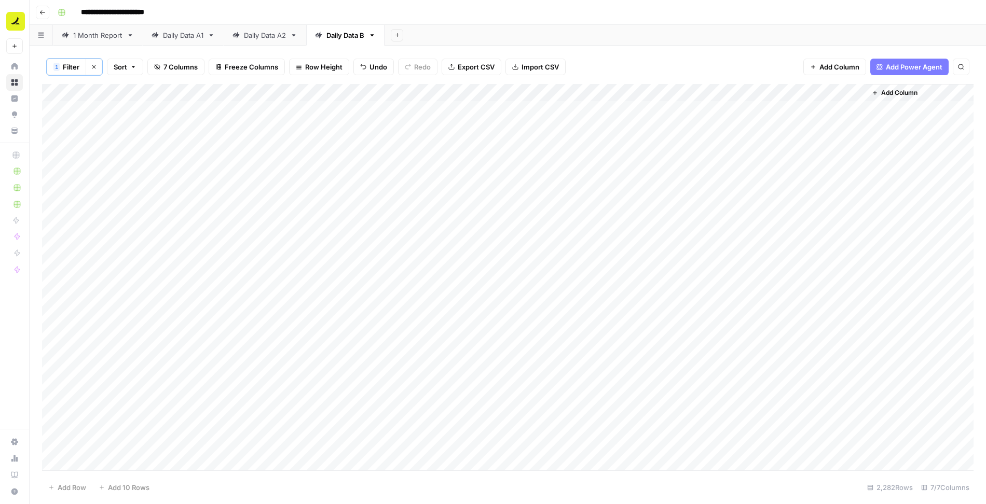
click at [458, 129] on div "Add Column" at bounding box center [507, 278] width 931 height 388
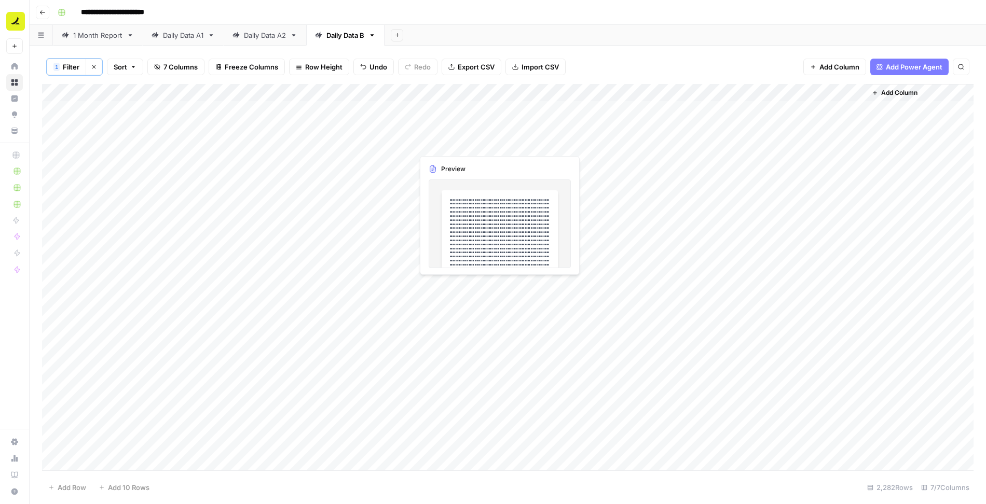
click at [458, 129] on div "Add Column" at bounding box center [507, 278] width 931 height 388
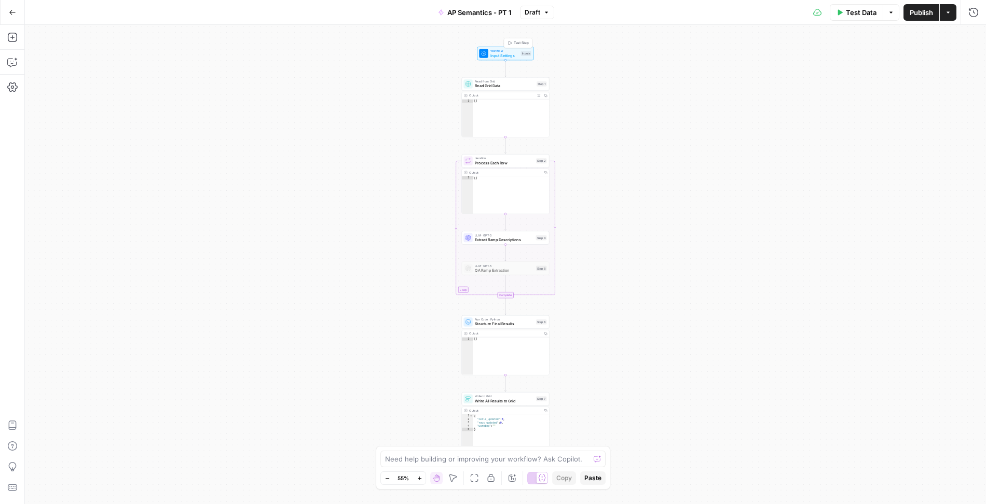
click at [495, 50] on span "Workflow" at bounding box center [504, 51] width 28 height 5
click at [937, 104] on span "edit field" at bounding box center [938, 106] width 23 height 8
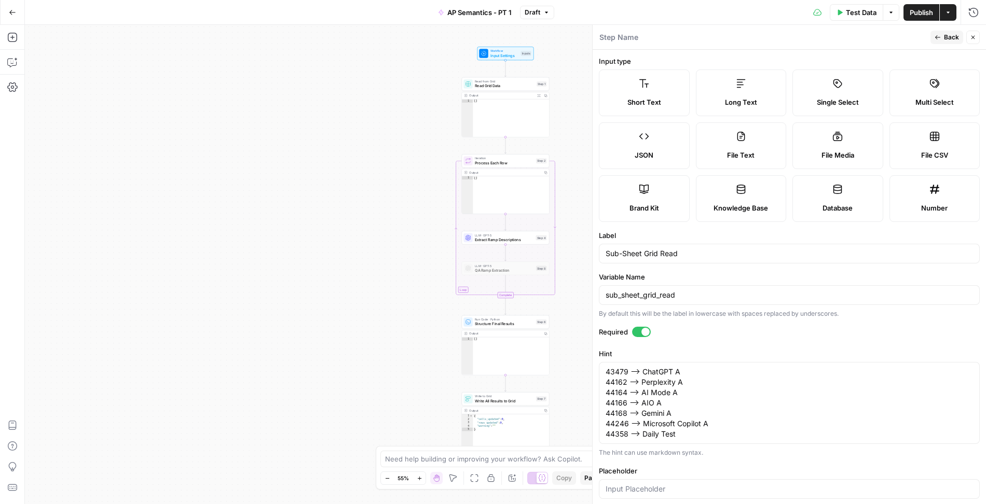
scroll to position [107, 0]
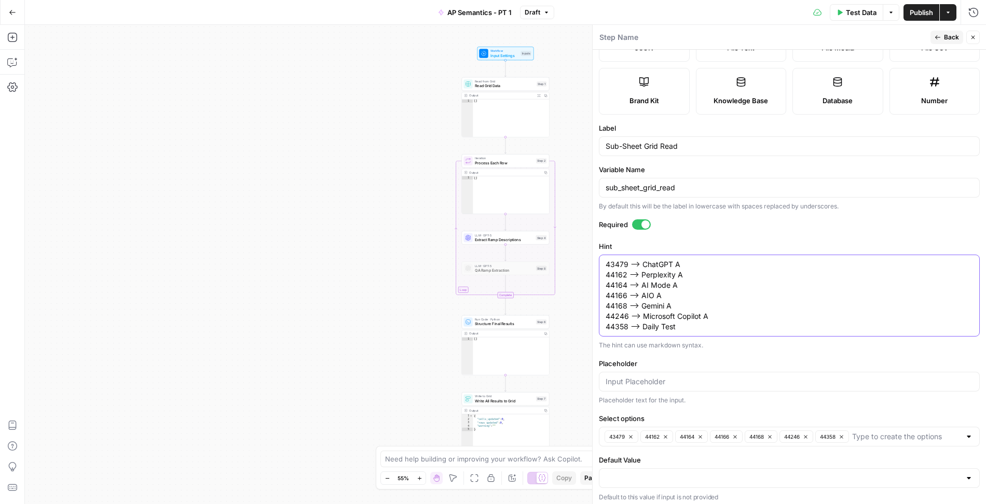
click at [700, 326] on textarea "43479 --> ChatGPT A 44162 --> Perplexity A 44164 --> AI Mode A 44166 --> AIO A …" at bounding box center [788, 295] width 367 height 73
paste textarea "45979"
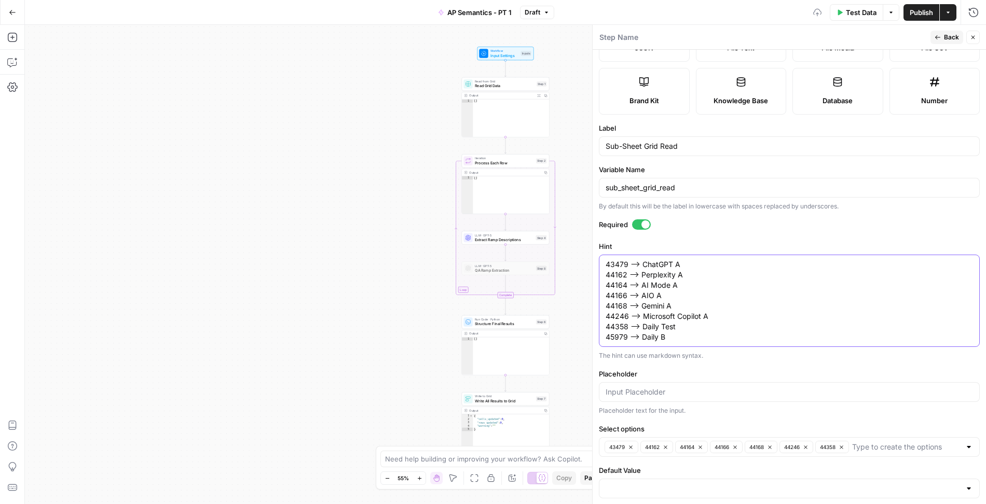
type textarea "43479 --> ChatGPT A 44162 --> Perplexity A 44164 --> AI Mode A 44166 --> AIO A …"
click at [880, 447] on input "Select options" at bounding box center [906, 447] width 108 height 10
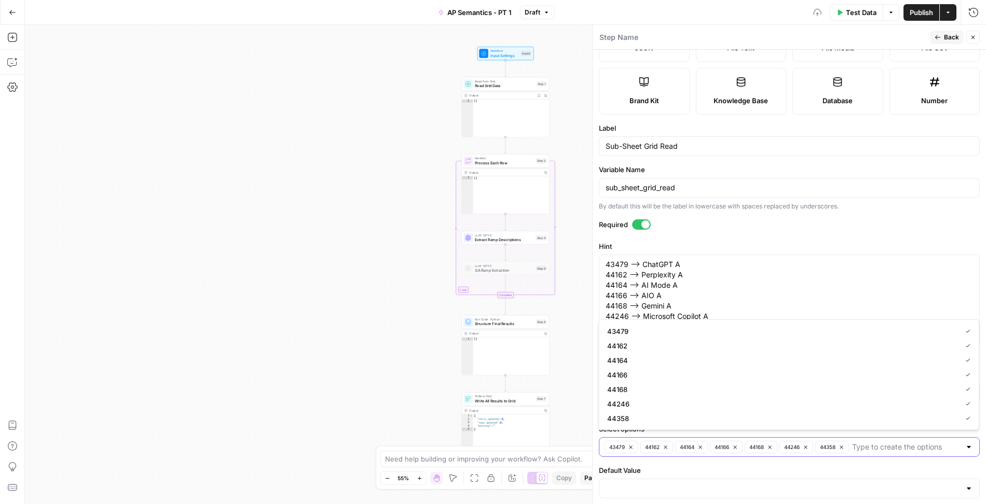
paste input "45979"
type input "45979"
click at [918, 13] on span "Publish" at bounding box center [920, 12] width 23 height 10
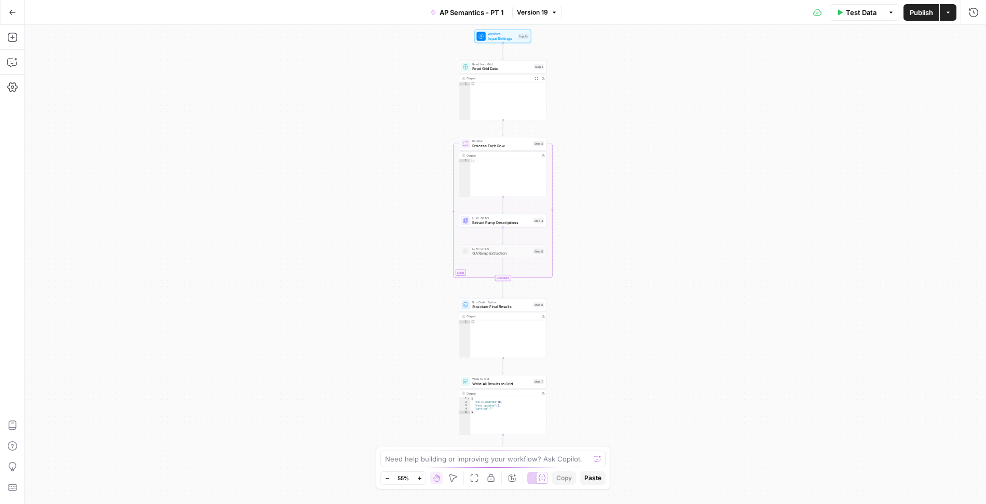
drag, startPoint x: 577, startPoint y: 365, endPoint x: 559, endPoint y: 286, distance: 80.9
click at [559, 286] on div "Workflow Input Settings Inputs Read from Grid Read Grid Data Step 1 Output Expa…" at bounding box center [505, 264] width 961 height 479
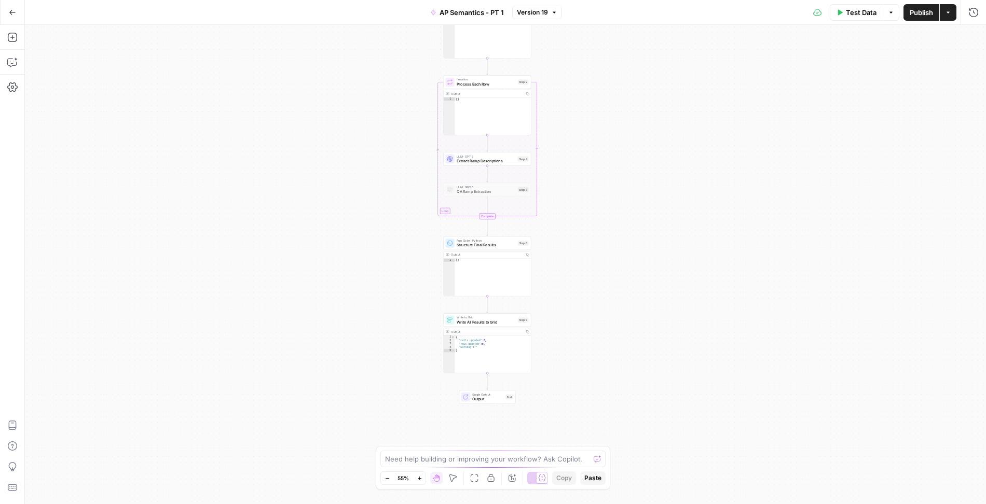
click at [505, 320] on span "Write All Results to Grid" at bounding box center [486, 323] width 59 height 6
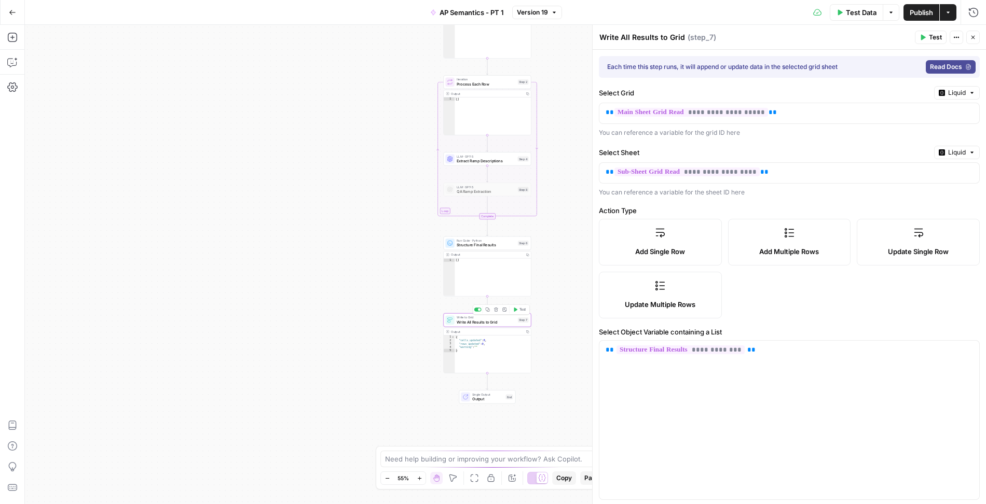
type input "Extracted Descriptions"
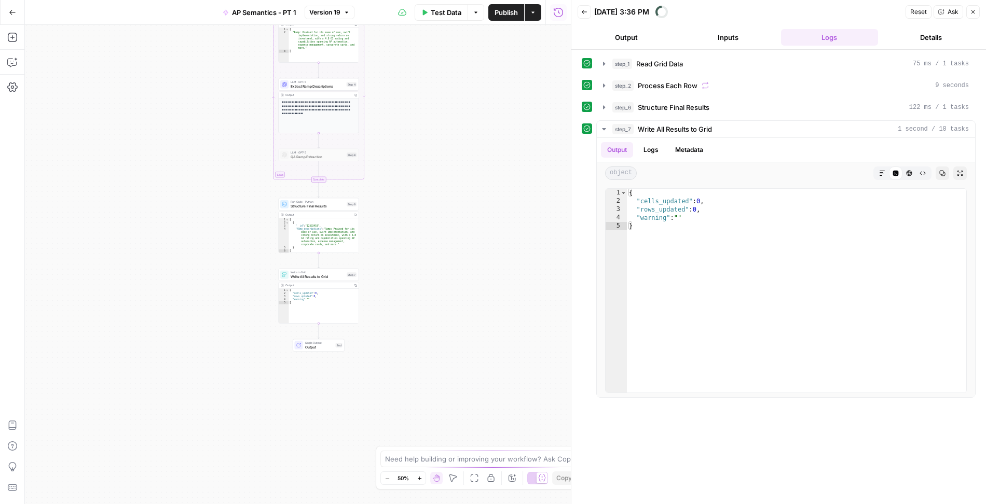
drag, startPoint x: 386, startPoint y: 392, endPoint x: 407, endPoint y: 258, distance: 136.0
click at [407, 258] on div "Workflow Input Settings Inputs Read from Grid Read Grid Data Step 1 Output Copy…" at bounding box center [298, 264] width 546 height 479
click at [330, 275] on span "Write All Results to Grid" at bounding box center [318, 276] width 54 height 5
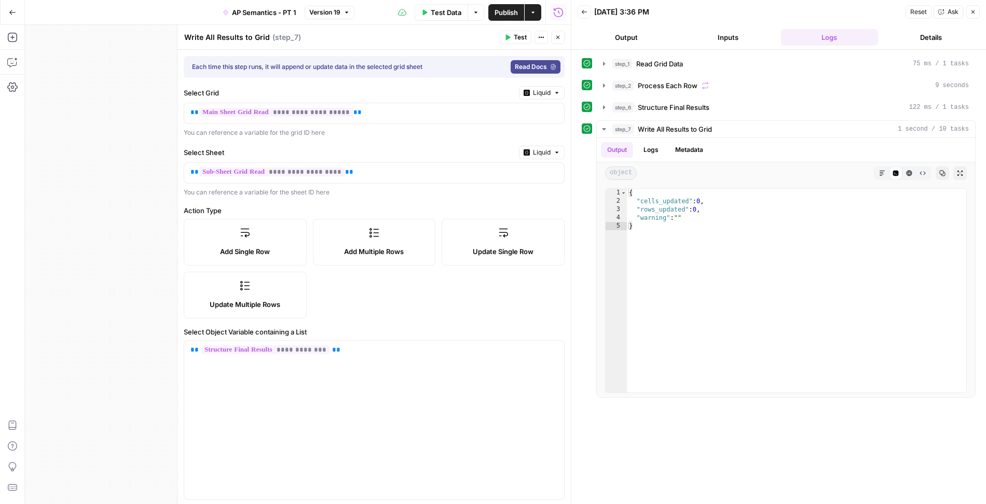
scroll to position [120, 0]
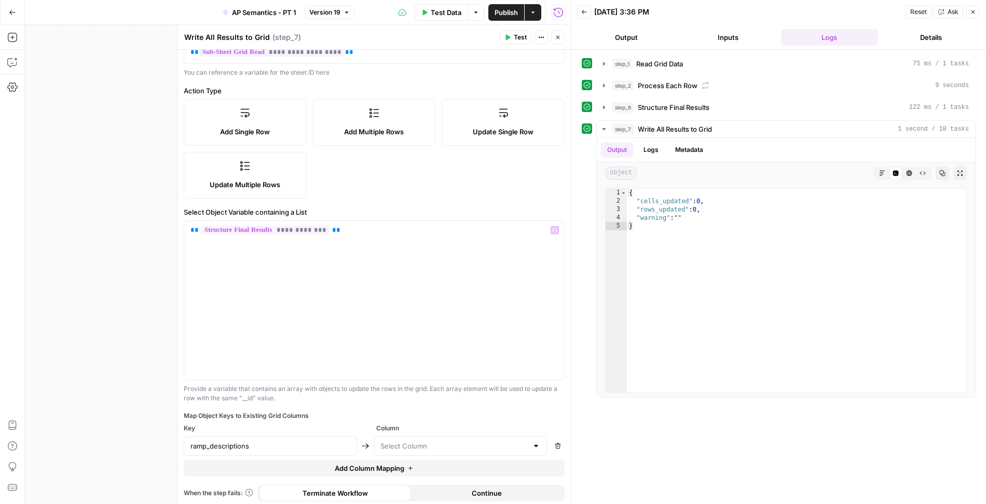
click at [440, 460] on button "Add Column Mapping" at bounding box center [374, 468] width 381 height 17
click at [555, 467] on icon "button" at bounding box center [558, 470] width 6 height 6
click at [471, 444] on input "text" at bounding box center [453, 446] width 147 height 10
click at [447, 416] on span "Extracted Descriptions" at bounding box center [457, 417] width 151 height 10
type input "Extracted Descriptions"
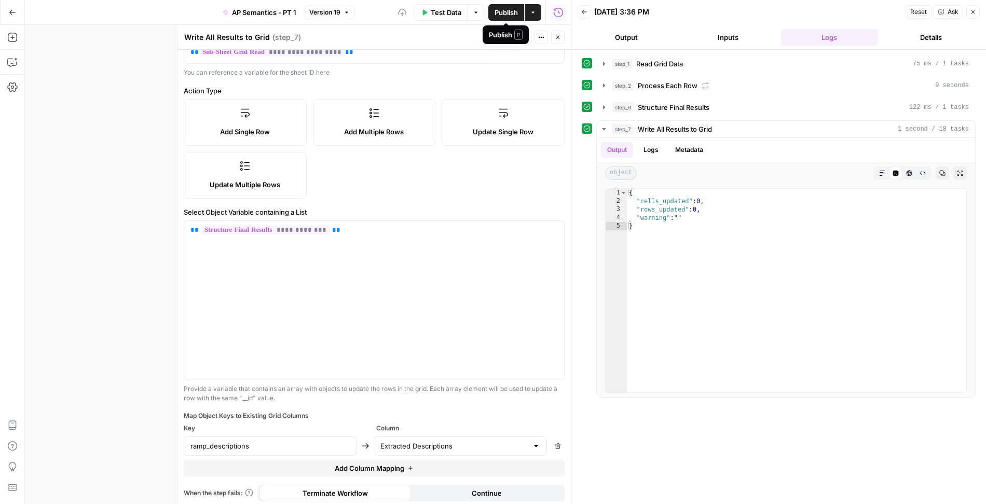
click at [507, 12] on span "Publish" at bounding box center [505, 12] width 23 height 10
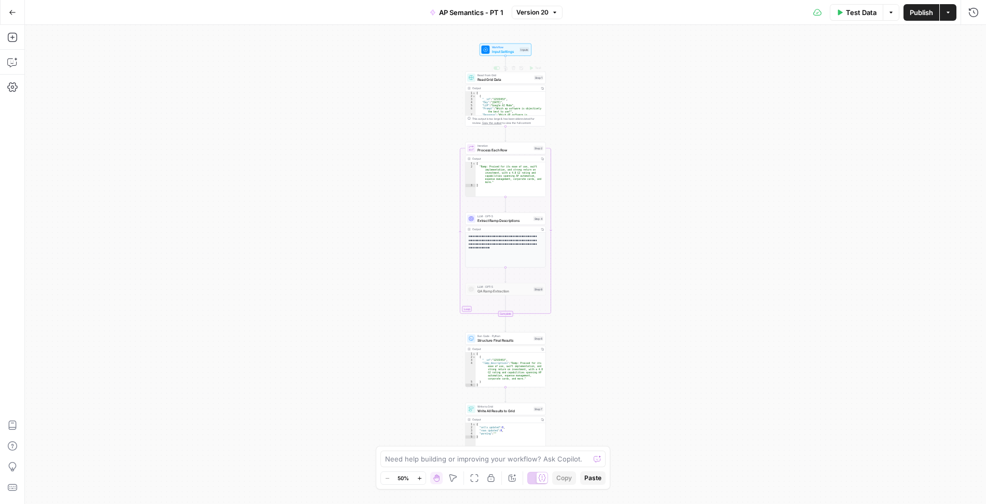
click at [516, 78] on span "Read Grid Data" at bounding box center [504, 79] width 54 height 5
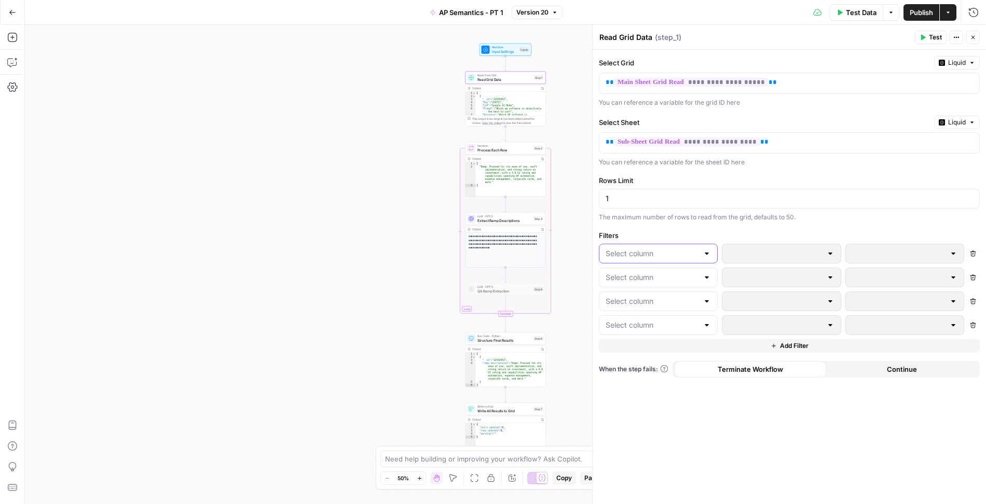
click at [658, 253] on input "text" at bounding box center [651, 253] width 93 height 10
click at [661, 274] on span "Day" at bounding box center [661, 276] width 86 height 10
click at [657, 273] on input "text" at bounding box center [651, 278] width 93 height 10
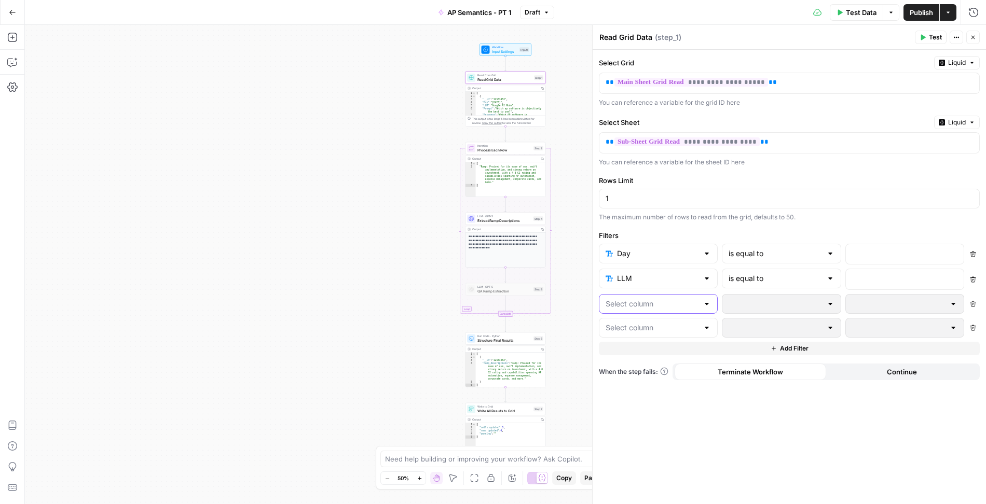
click at [636, 300] on input "text" at bounding box center [651, 304] width 93 height 10
click at [640, 354] on span "Prompt" at bounding box center [661, 355] width 86 height 10
click at [637, 329] on input "text" at bounding box center [651, 329] width 93 height 10
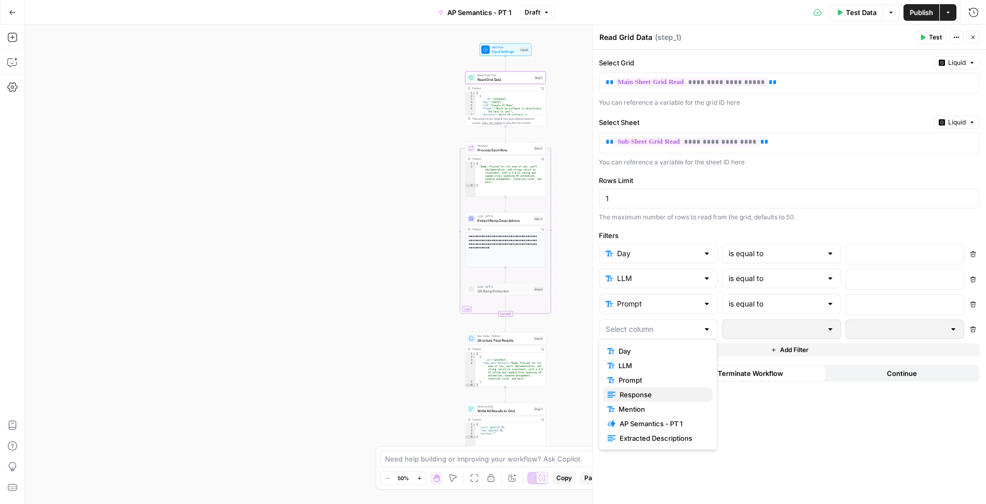
click at [641, 396] on span "Response" at bounding box center [661, 395] width 85 height 10
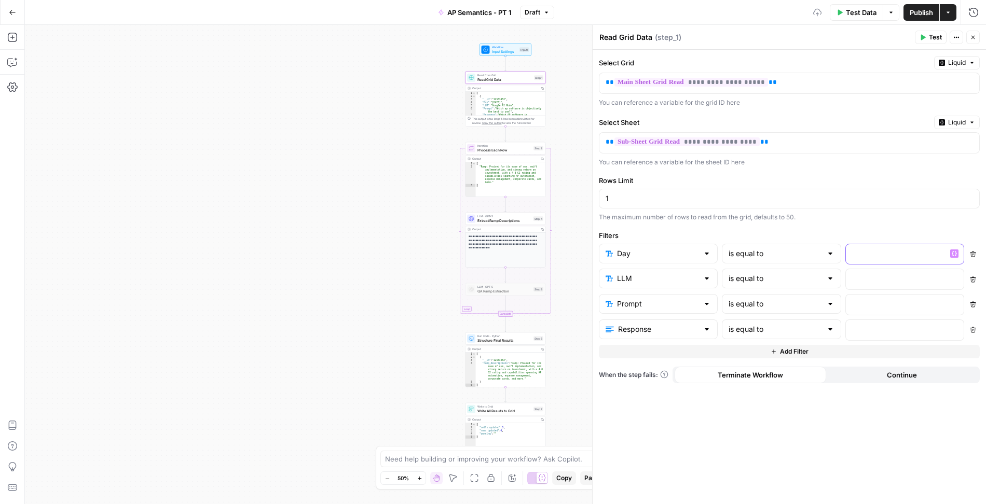
click at [910, 253] on p at bounding box center [896, 253] width 89 height 10
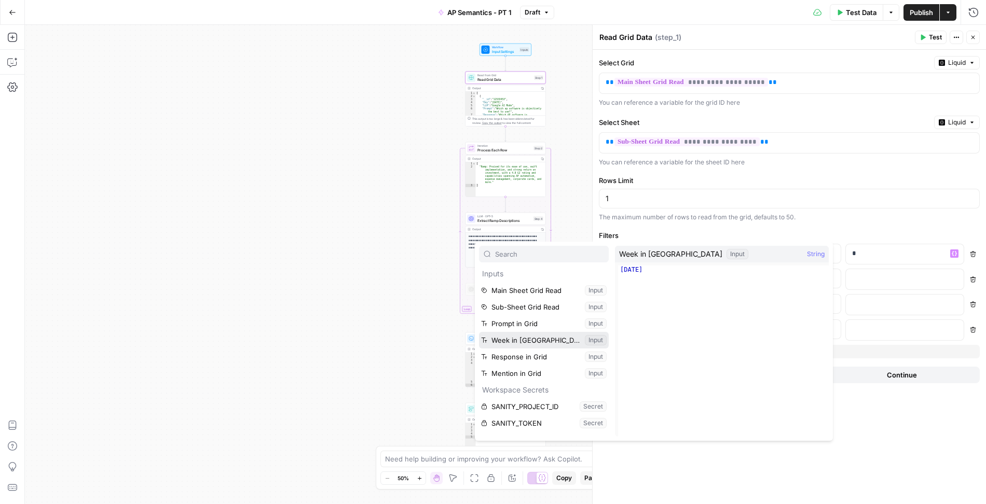
click at [517, 343] on button "Select variable Week in Grid" at bounding box center [544, 340] width 130 height 17
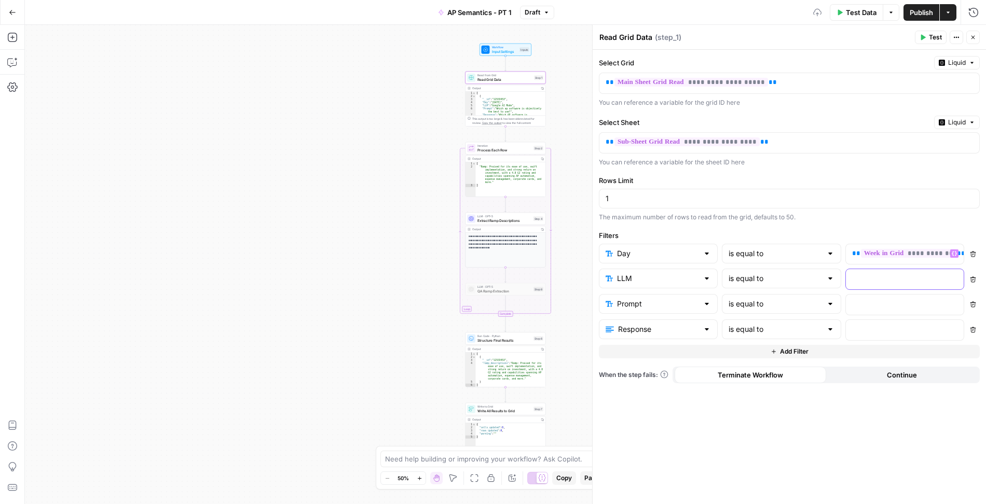
click at [855, 278] on p at bounding box center [896, 278] width 89 height 10
click at [891, 299] on p at bounding box center [896, 304] width 89 height 10
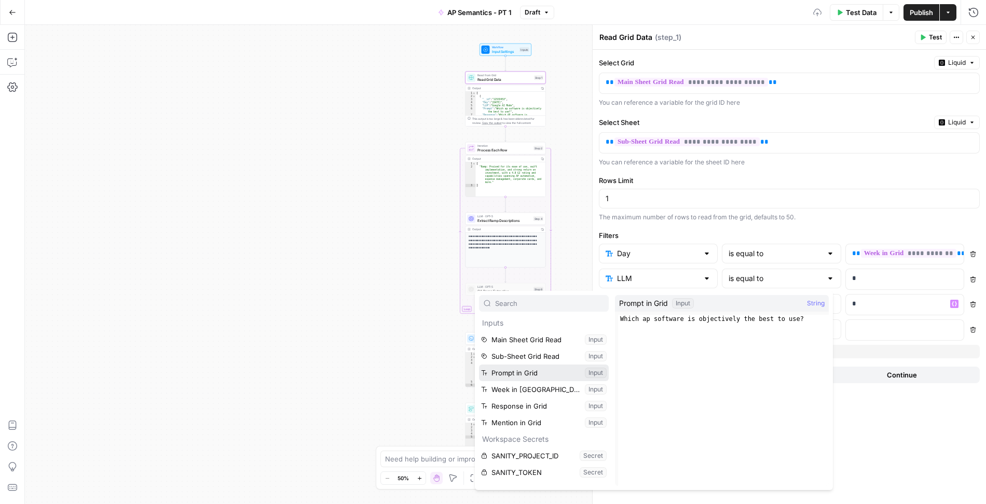
click at [526, 373] on button "Select variable Prompt in Grid" at bounding box center [544, 373] width 130 height 17
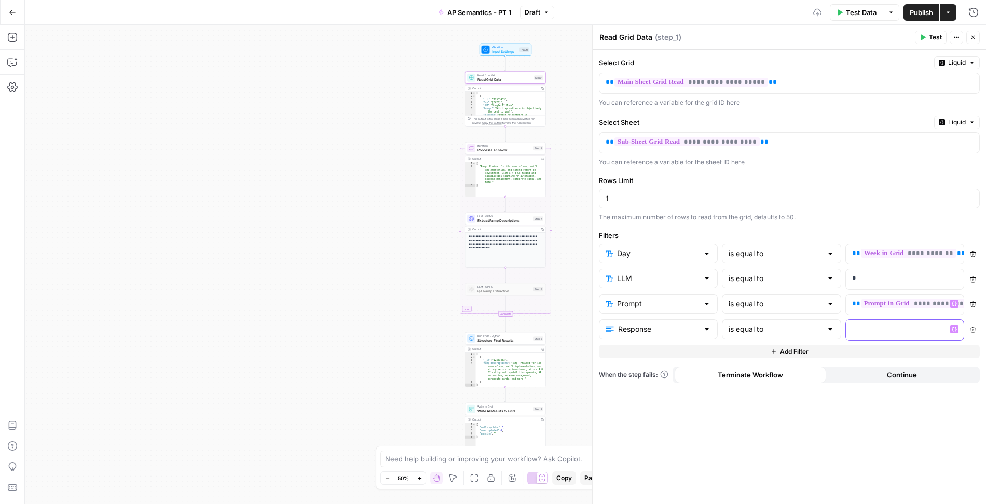
click at [869, 326] on p at bounding box center [896, 329] width 89 height 10
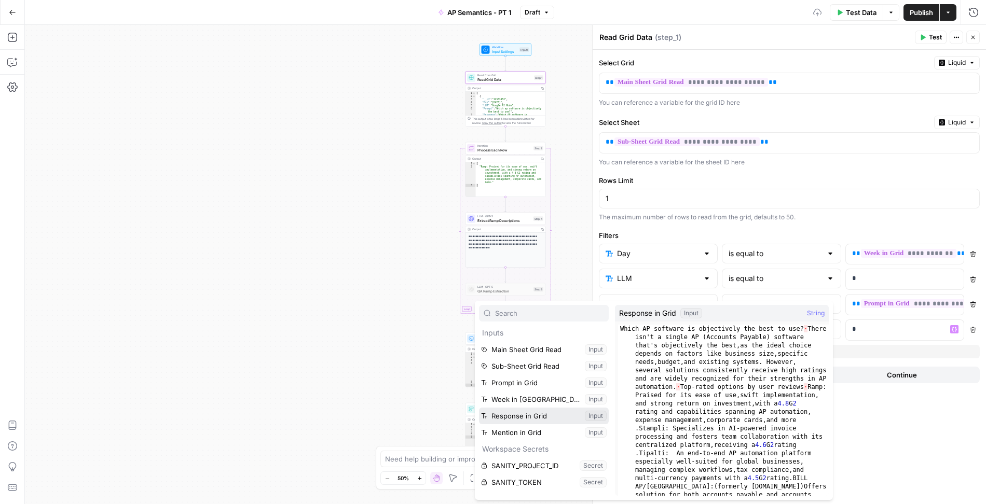
click at [529, 411] on button "Select variable Response in Grid" at bounding box center [544, 416] width 130 height 17
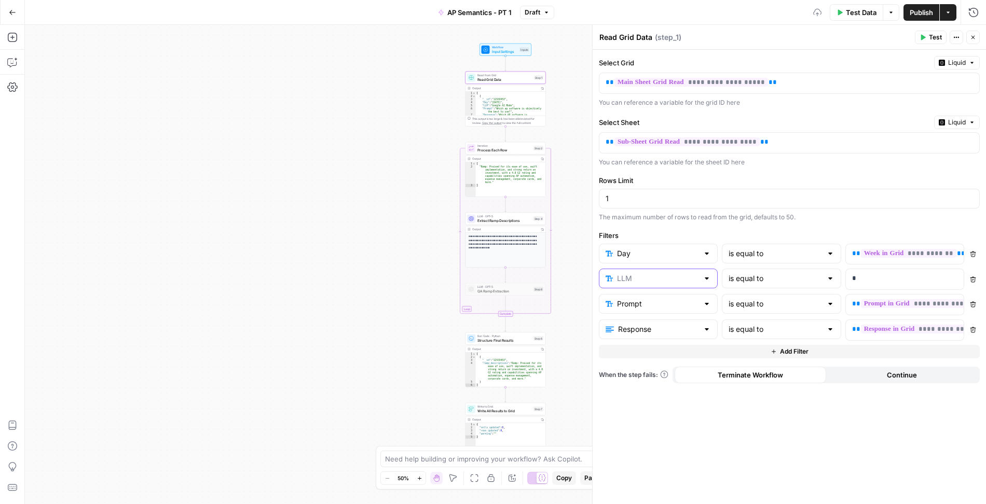
click at [643, 280] on input "text" at bounding box center [657, 278] width 81 height 10
click at [653, 363] on span "Mention" at bounding box center [661, 361] width 86 height 10
click at [871, 273] on p at bounding box center [896, 278] width 89 height 10
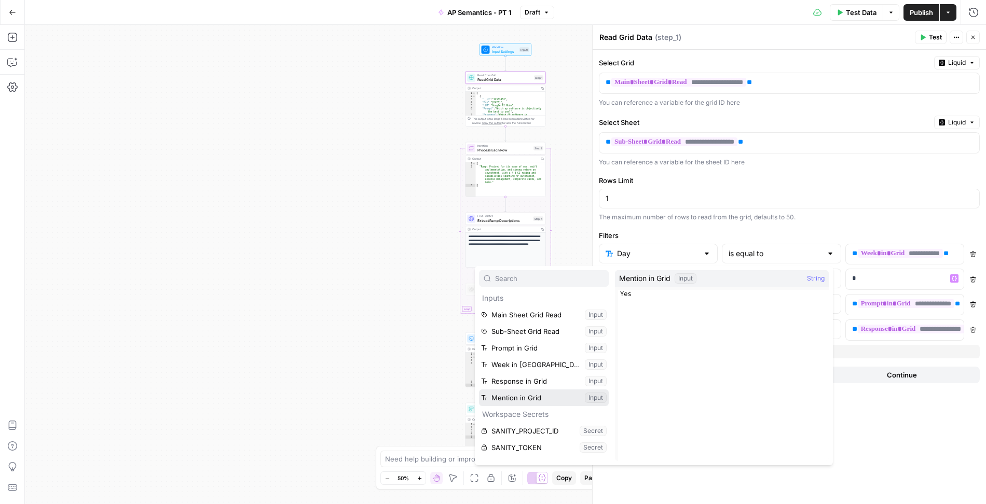
click at [529, 399] on button "Select variable Mention in Grid" at bounding box center [544, 398] width 130 height 17
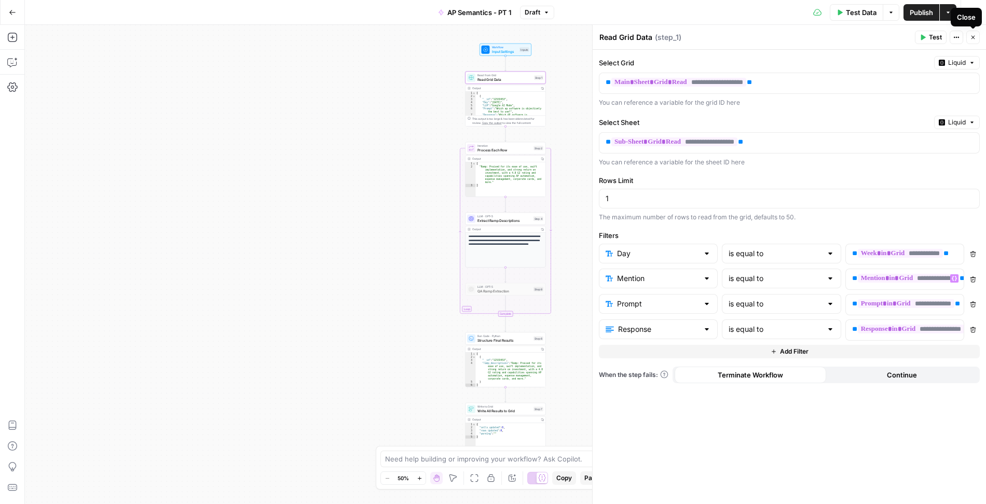
click at [971, 38] on icon "button" at bounding box center [973, 37] width 6 height 6
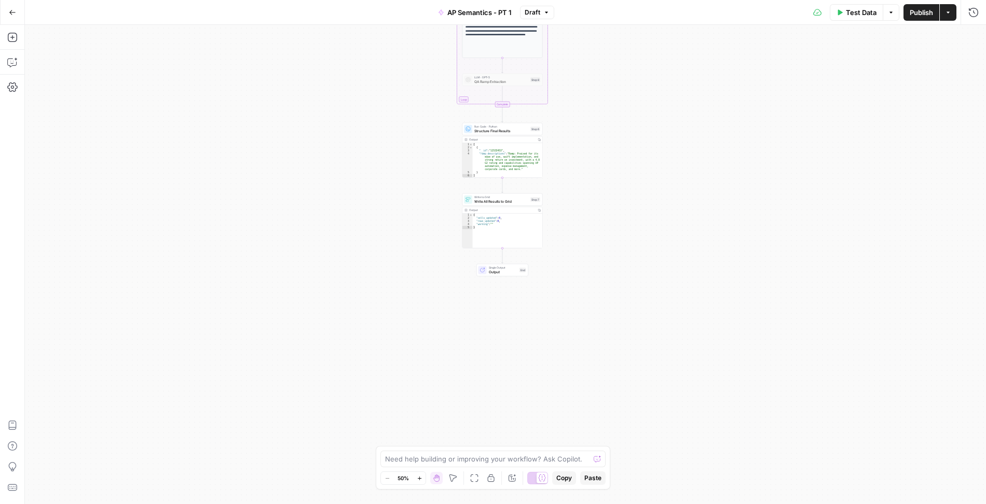
drag, startPoint x: 570, startPoint y: 323, endPoint x: 567, endPoint y: 114, distance: 209.6
click at [567, 114] on div "Workflow Input Settings Inputs Read from Grid Read Grid Data Step 1 Output Copy…" at bounding box center [505, 264] width 961 height 479
click at [504, 199] on span "Write All Results to Grid" at bounding box center [501, 201] width 54 height 5
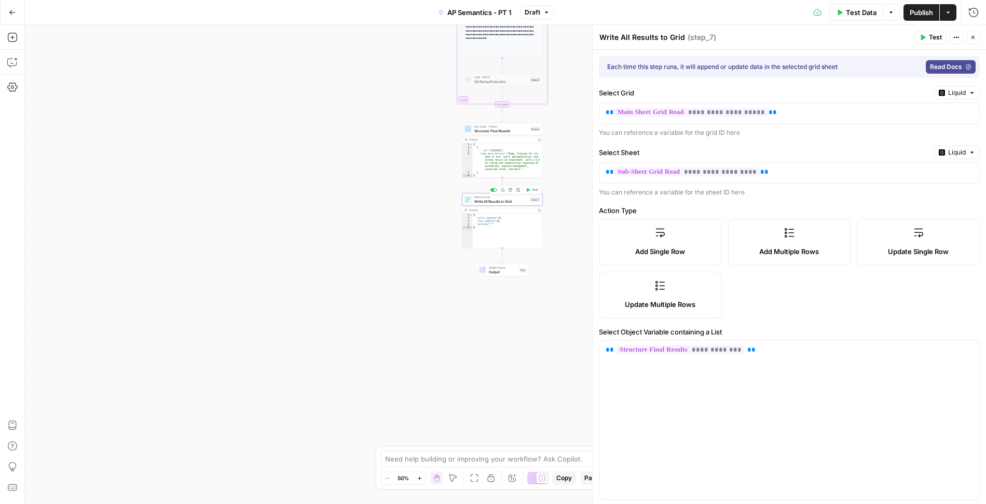
scroll to position [120, 0]
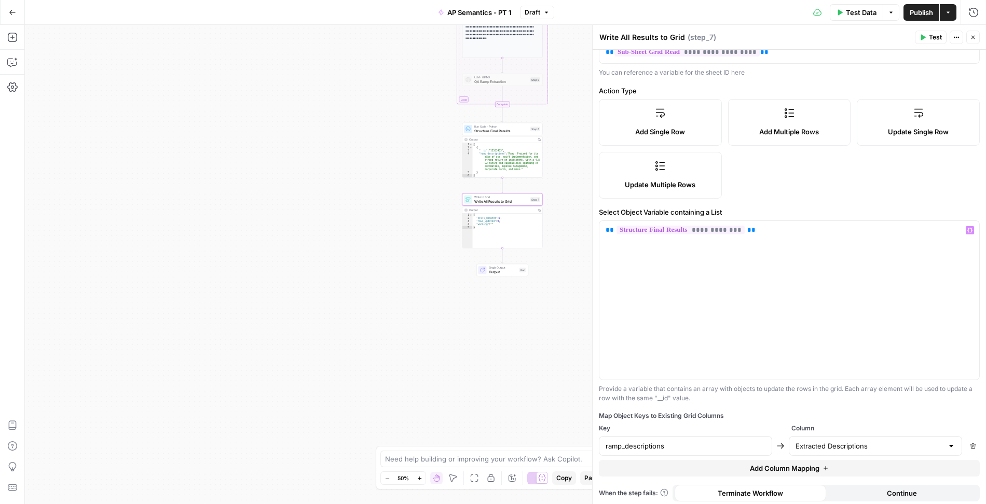
click at [924, 15] on span "Publish" at bounding box center [920, 12] width 23 height 10
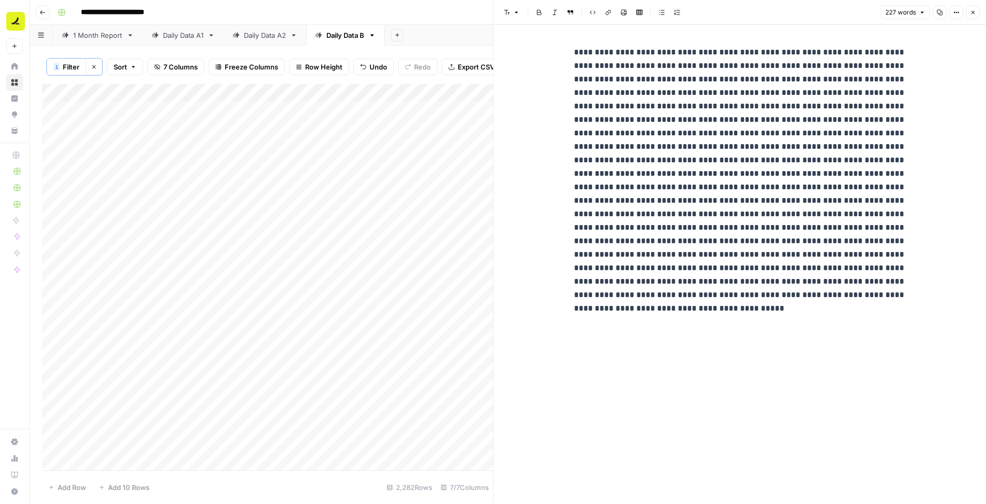
click at [662, 142] on p at bounding box center [740, 174] width 332 height 256
type input "ramp"
click at [973, 13] on icon "button" at bounding box center [973, 12] width 6 height 6
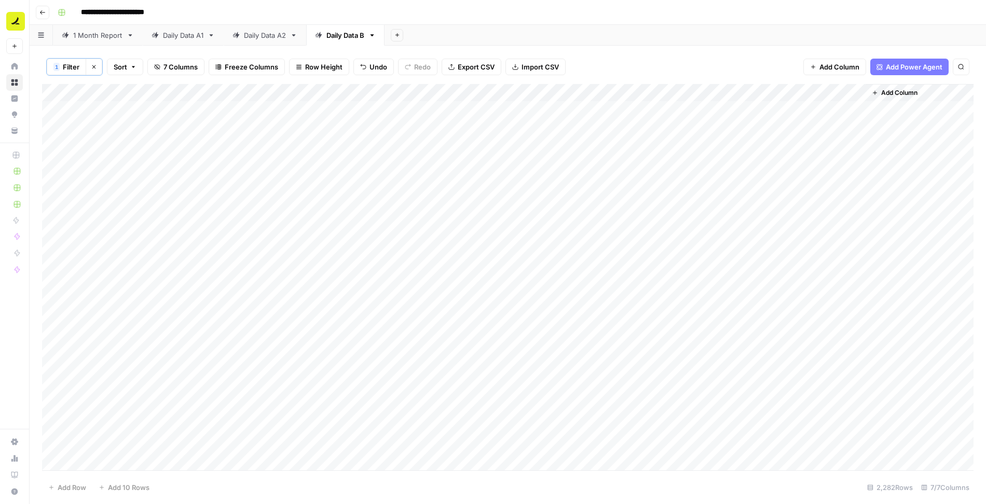
click at [468, 341] on div "Add Column" at bounding box center [507, 278] width 931 height 388
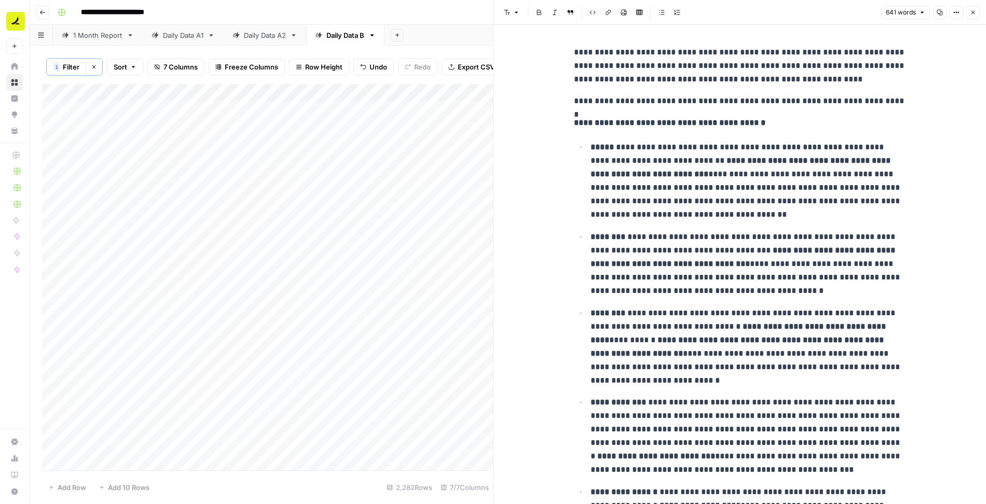
click at [974, 12] on icon "button" at bounding box center [973, 12] width 6 height 6
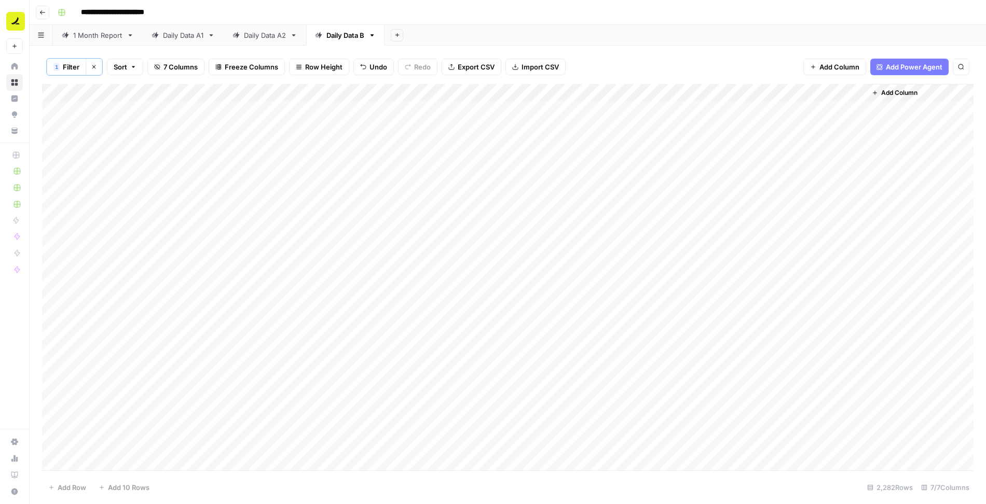
click at [660, 144] on div "Add Column" at bounding box center [507, 278] width 931 height 388
click at [659, 284] on div "Add Column" at bounding box center [507, 278] width 931 height 388
click at [657, 271] on div "Add Column" at bounding box center [507, 278] width 931 height 388
click at [660, 361] on div "Add Column" at bounding box center [507, 278] width 931 height 388
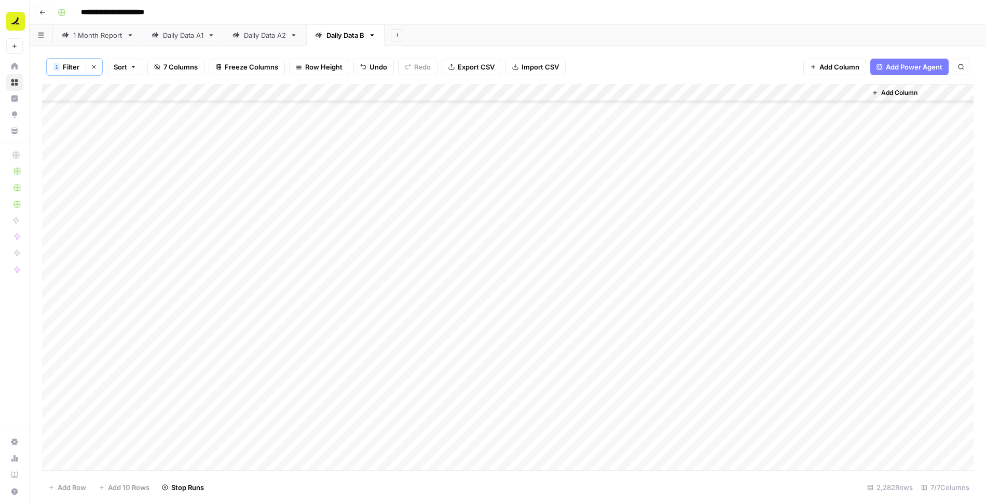
scroll to position [815, 0]
click at [661, 265] on div "Add Column" at bounding box center [507, 278] width 931 height 388
click at [657, 281] on div "Add Column" at bounding box center [507, 278] width 931 height 388
click at [658, 385] on div "Add Column" at bounding box center [507, 278] width 931 height 388
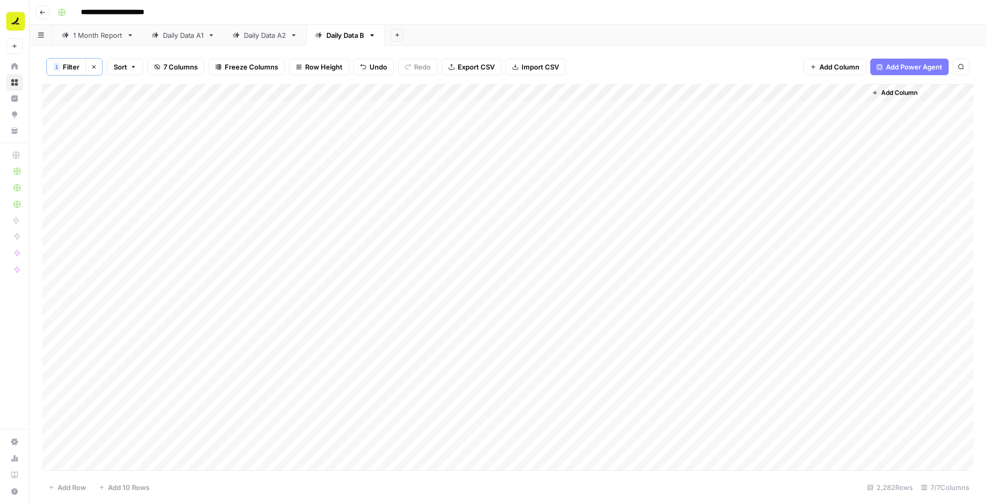
click at [760, 287] on div "Add Column" at bounding box center [507, 278] width 931 height 388
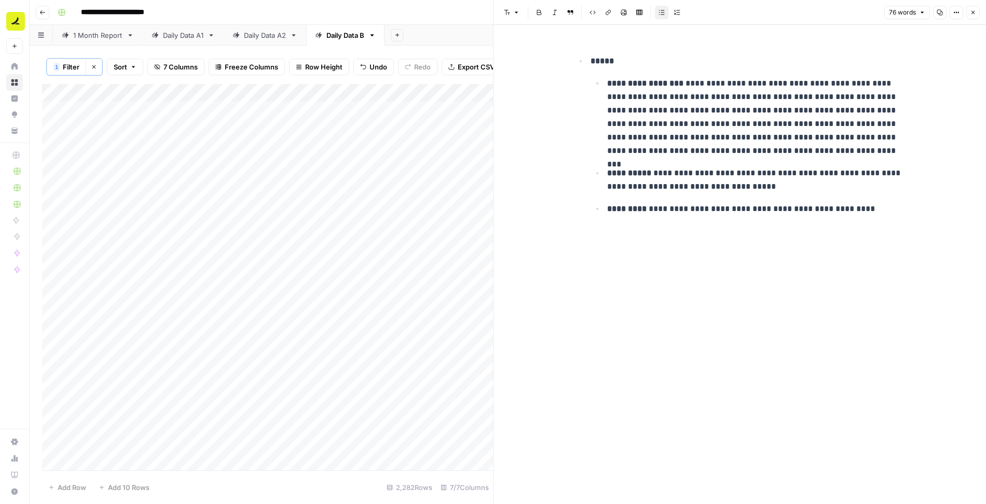
click at [975, 11] on icon "button" at bounding box center [973, 12] width 6 height 6
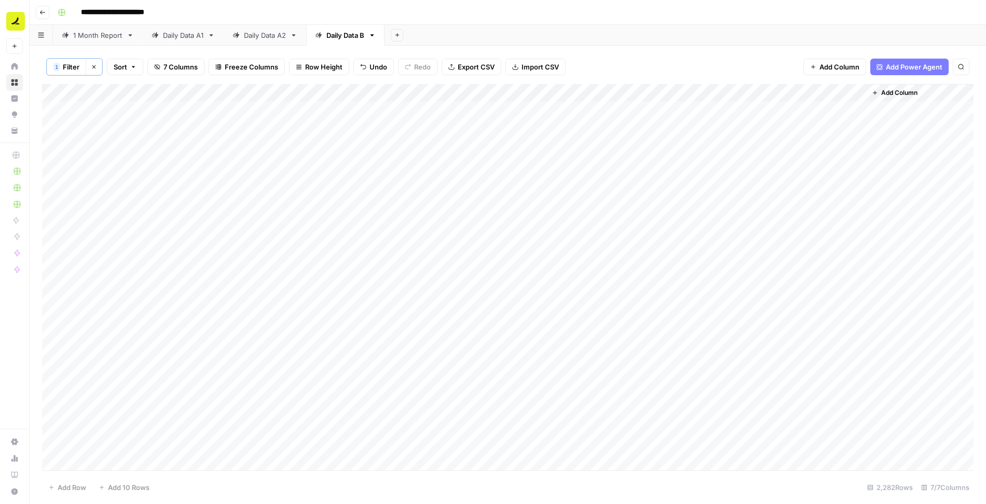
click at [468, 283] on div "Add Column" at bounding box center [507, 278] width 931 height 388
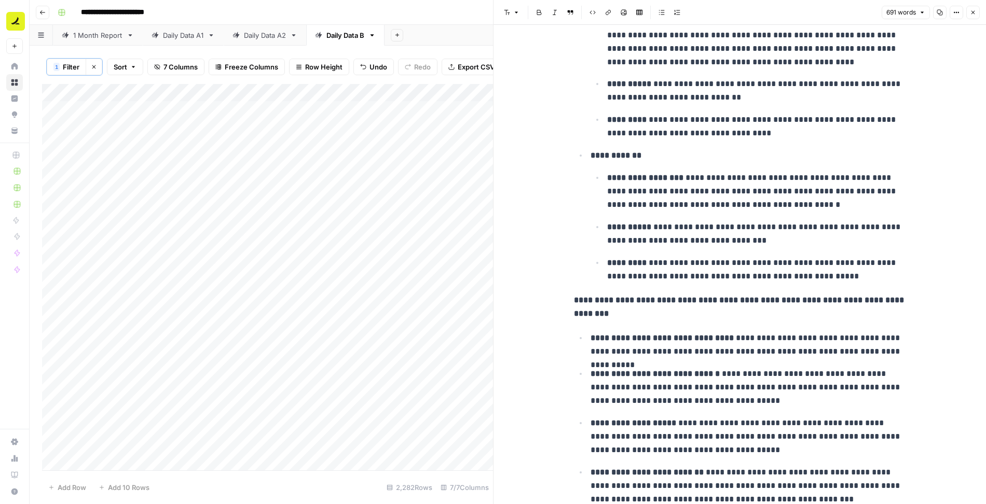
scroll to position [1060, 0]
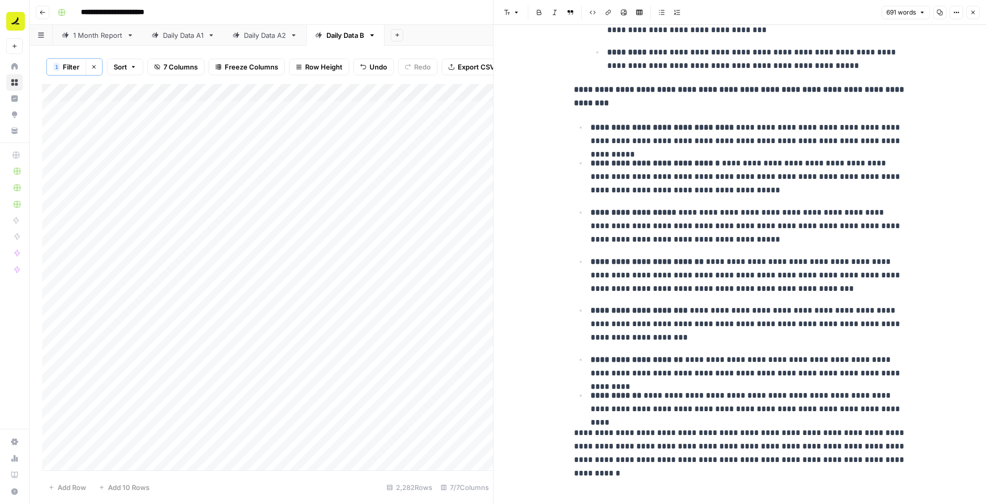
click at [972, 13] on icon "button" at bounding box center [973, 12] width 6 height 6
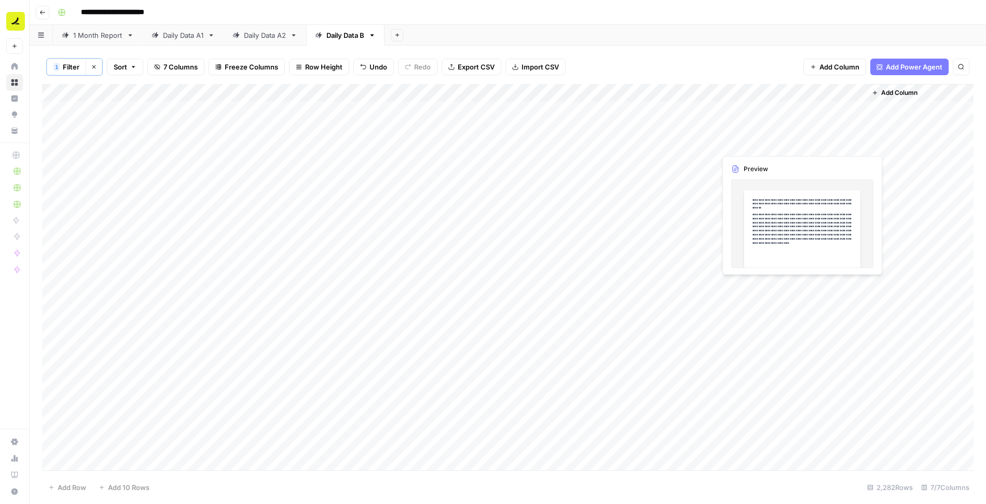
click at [745, 147] on div "Add Column" at bounding box center [507, 278] width 931 height 388
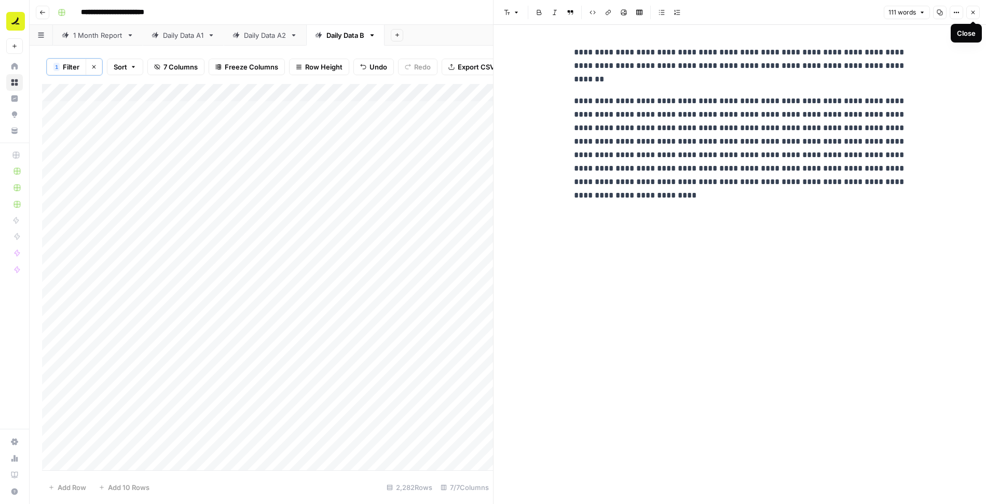
click at [976, 13] on button "Close" at bounding box center [972, 12] width 13 height 13
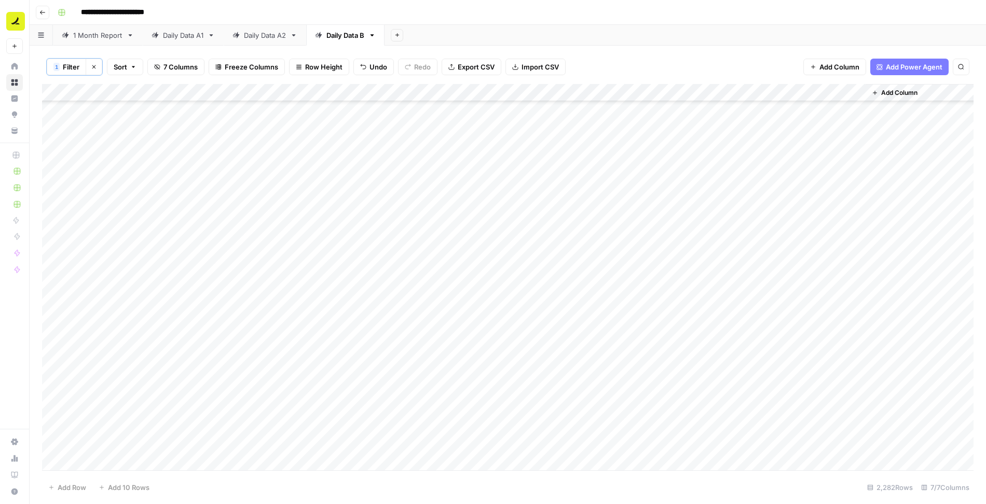
scroll to position [411, 0]
click at [777, 294] on div "Add Column" at bounding box center [507, 278] width 931 height 388
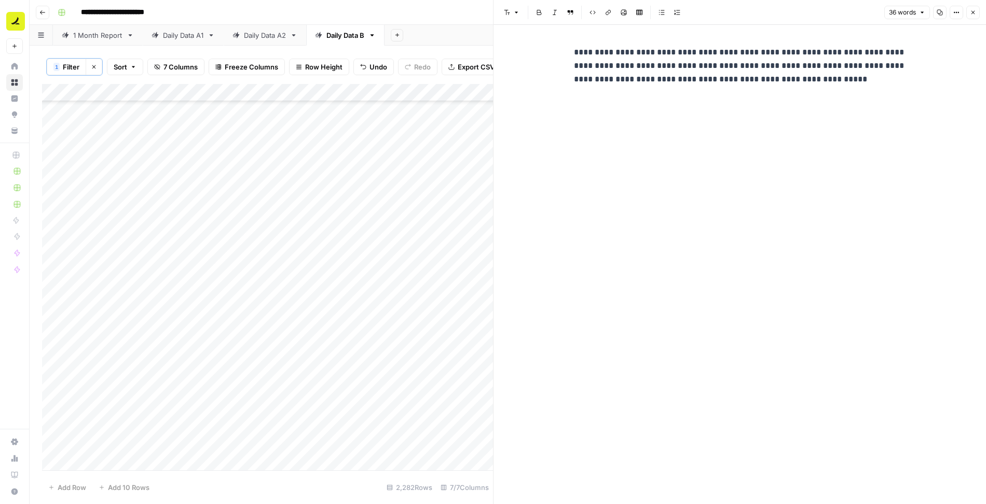
click at [977, 13] on button "Close" at bounding box center [972, 12] width 13 height 13
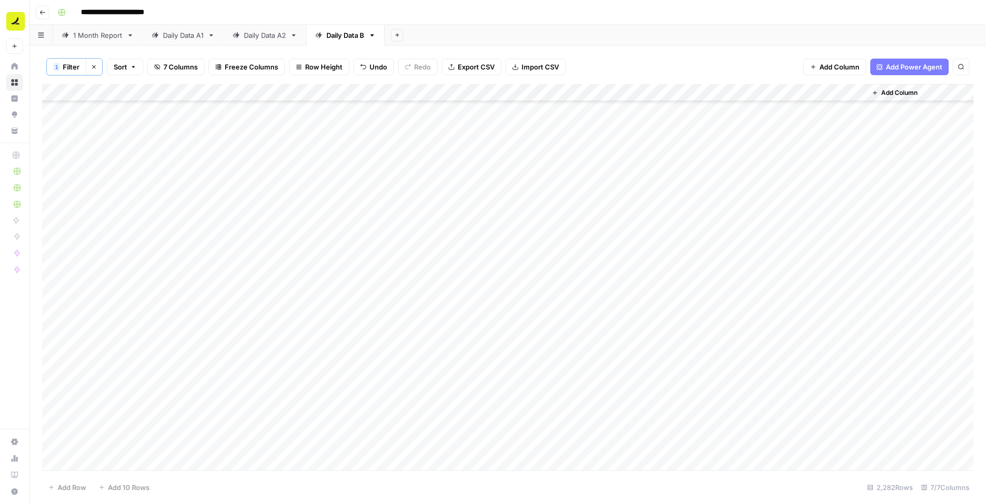
scroll to position [541, 0]
click at [742, 255] on div "Add Column" at bounding box center [507, 278] width 931 height 388
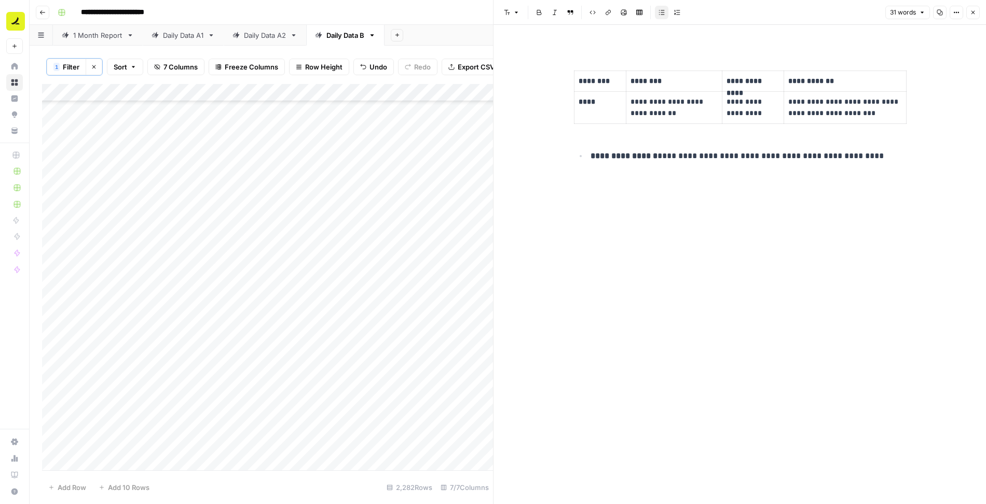
click at [974, 13] on icon "button" at bounding box center [973, 13] width 4 height 4
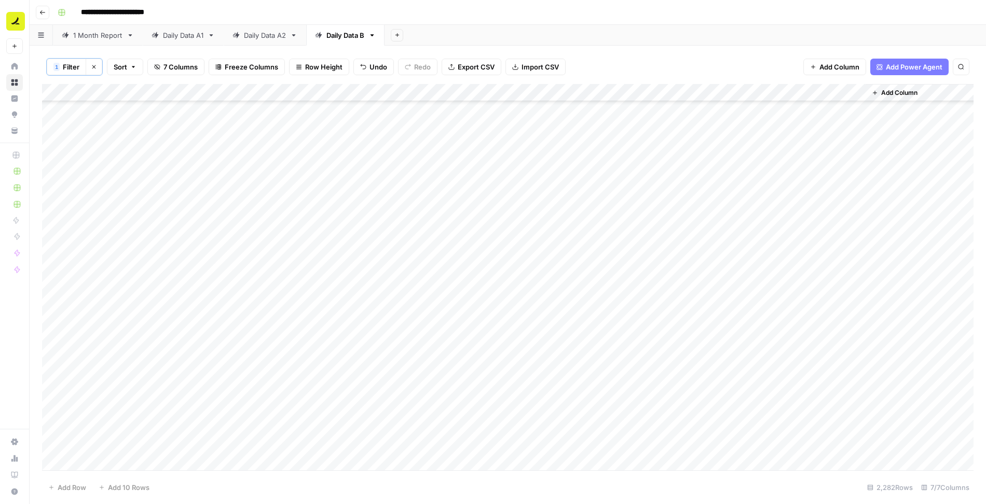
click at [476, 258] on div "Add Column" at bounding box center [507, 278] width 931 height 388
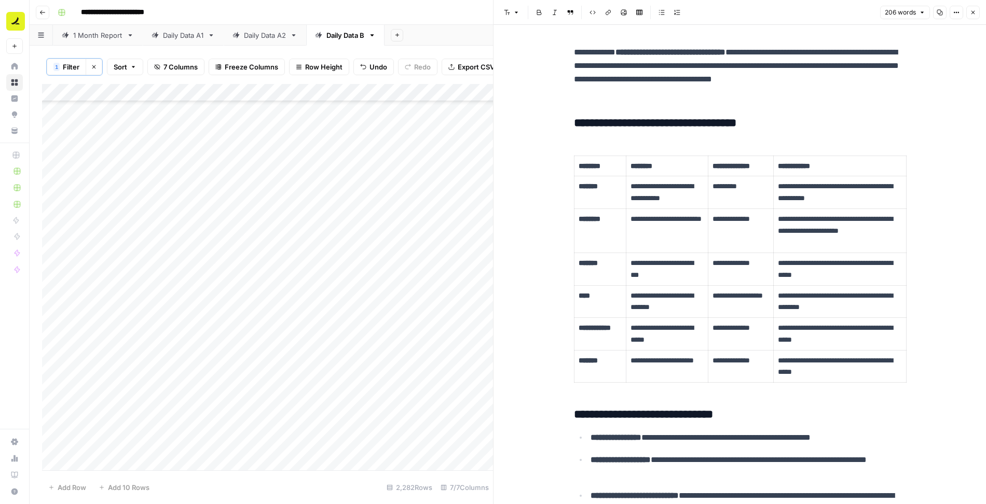
scroll to position [99, 0]
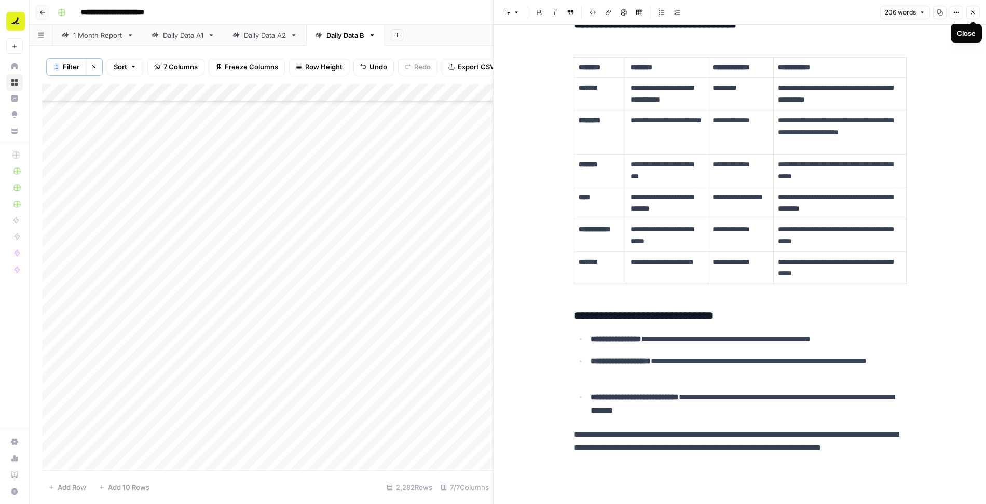
click at [973, 11] on icon "button" at bounding box center [973, 13] width 4 height 4
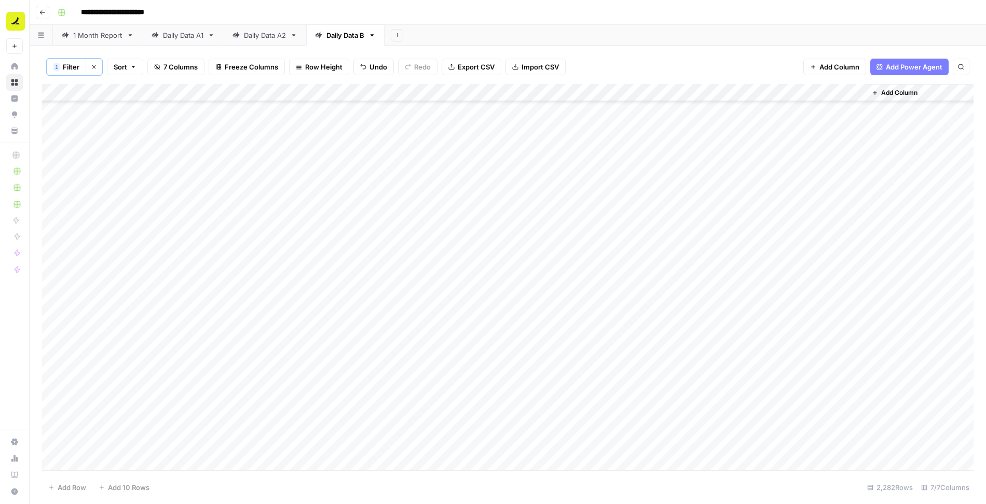
click at [741, 256] on div "Add Column" at bounding box center [507, 278] width 931 height 388
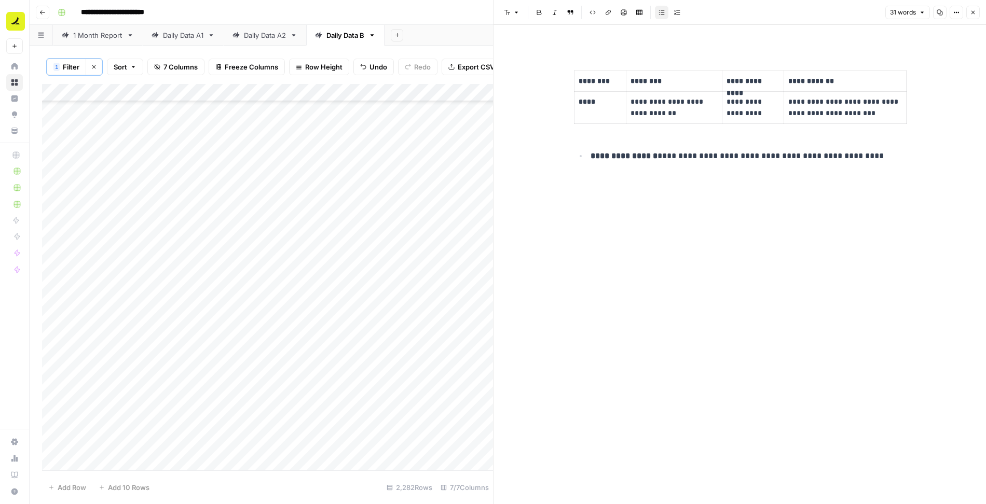
click at [974, 13] on icon "button" at bounding box center [973, 13] width 4 height 4
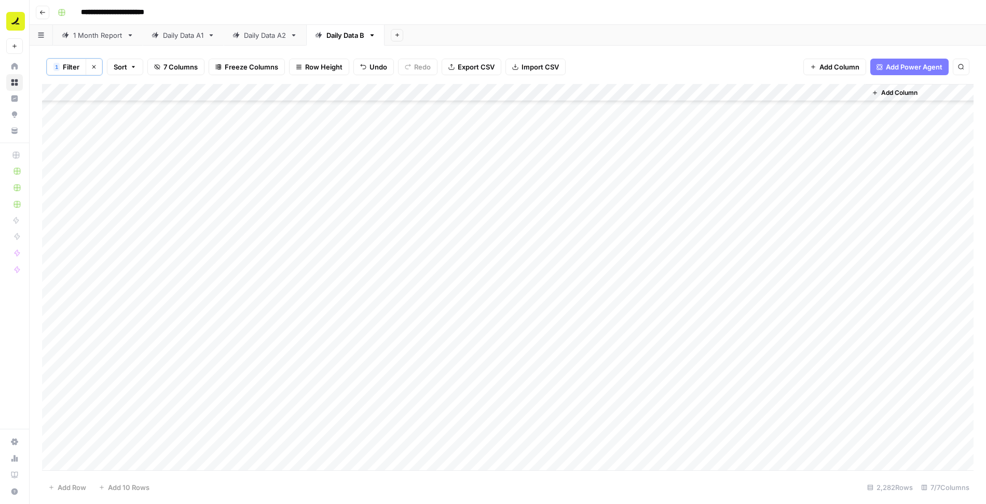
scroll to position [853, 0]
click at [780, 228] on div "Add Column" at bounding box center [507, 278] width 931 height 388
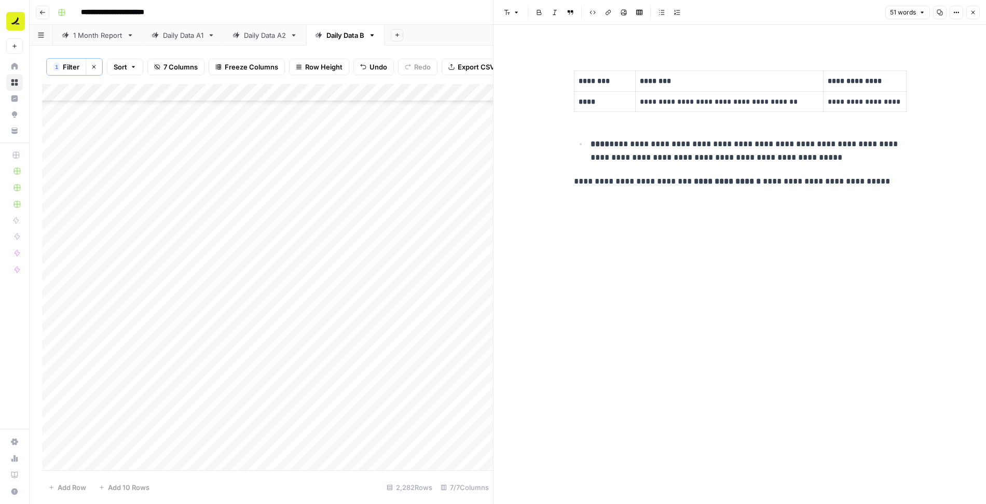
click at [970, 13] on icon "button" at bounding box center [973, 12] width 6 height 6
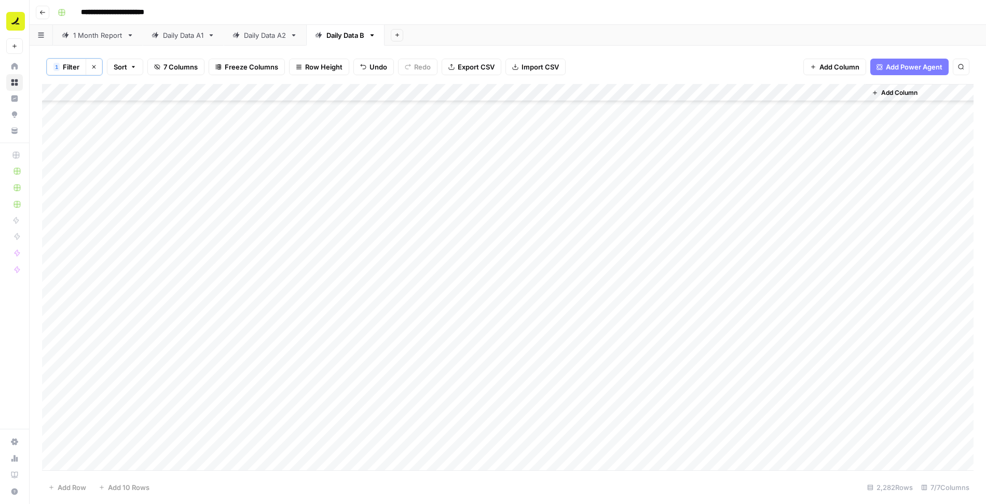
click at [749, 243] on div "Add Column" at bounding box center [507, 278] width 931 height 388
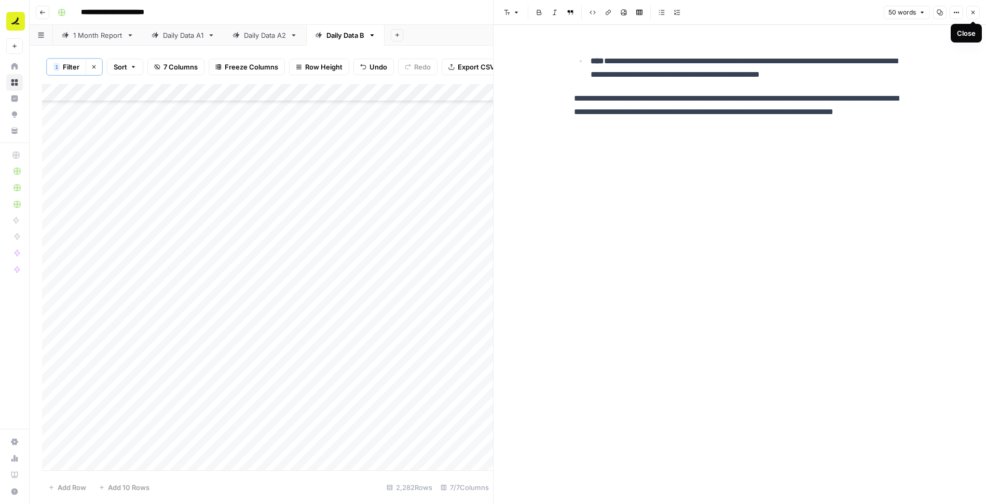
click at [972, 13] on icon "button" at bounding box center [973, 13] width 4 height 4
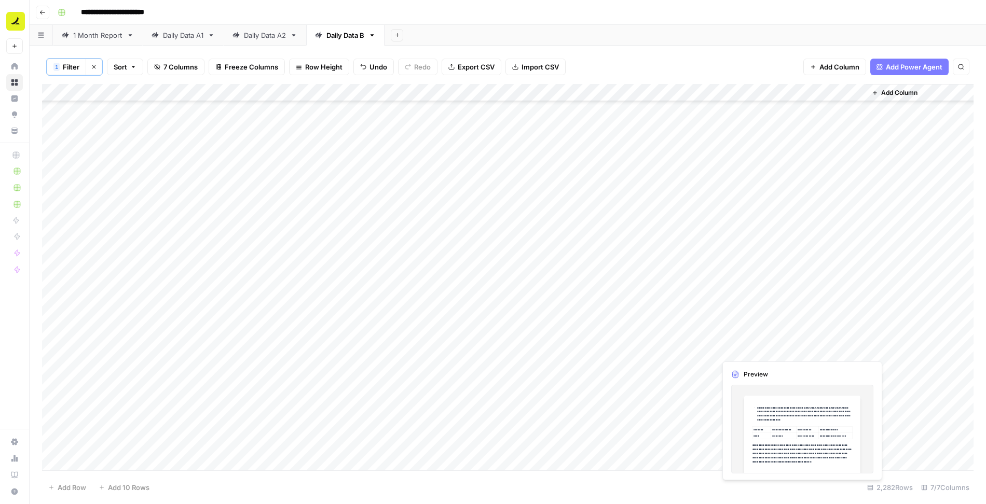
click at [748, 347] on div "Add Column" at bounding box center [507, 278] width 931 height 388
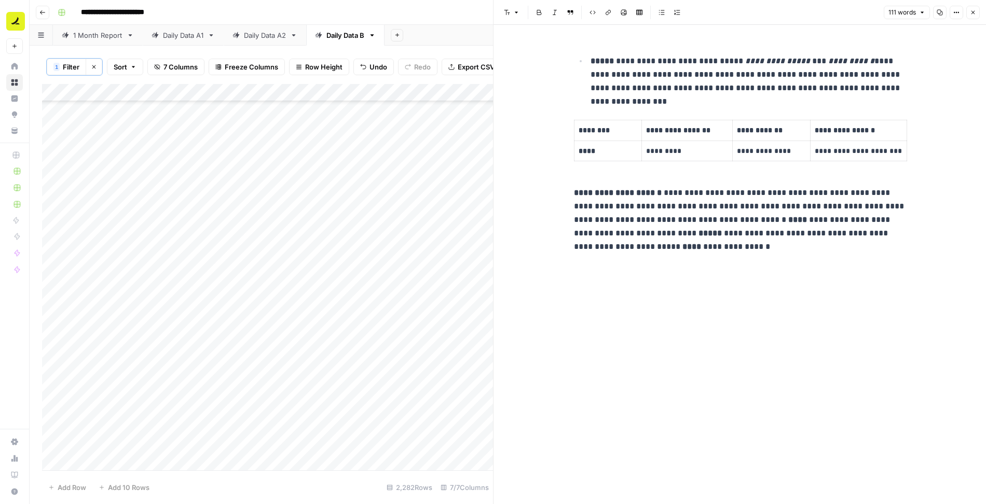
click at [974, 19] on header "Font style Bold Italic Block quote Code block Link Image Insert Table Bulleted …" at bounding box center [739, 12] width 492 height 25
click at [970, 11] on icon "button" at bounding box center [973, 12] width 6 height 6
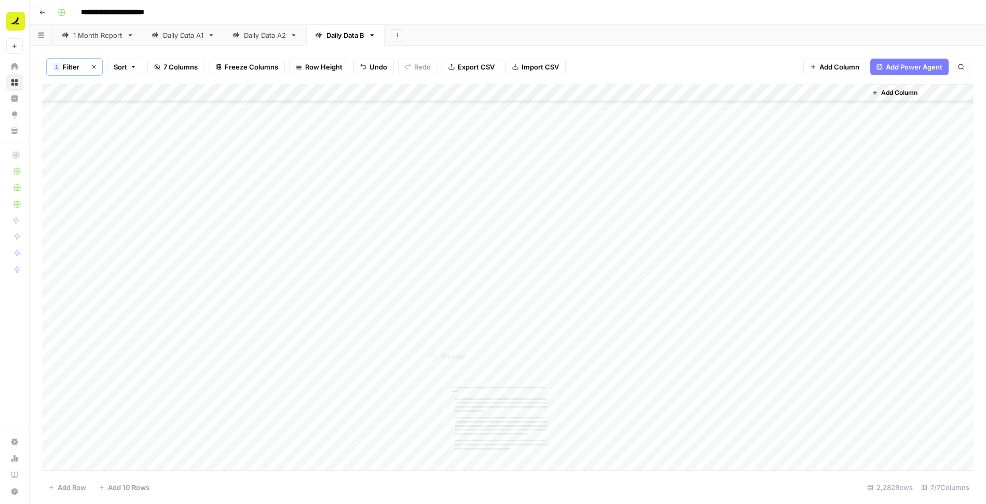
click at [462, 349] on div "Add Column" at bounding box center [507, 278] width 931 height 388
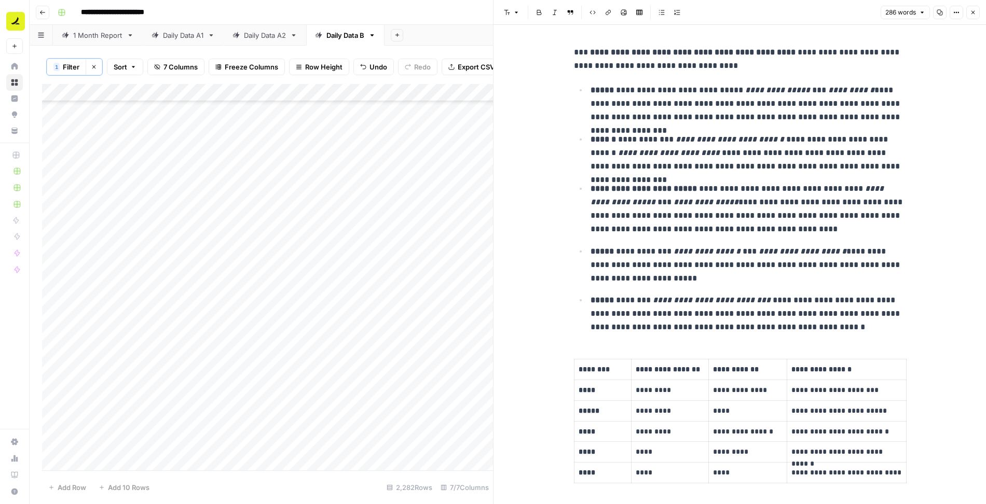
click at [971, 15] on icon "button" at bounding box center [973, 12] width 6 height 6
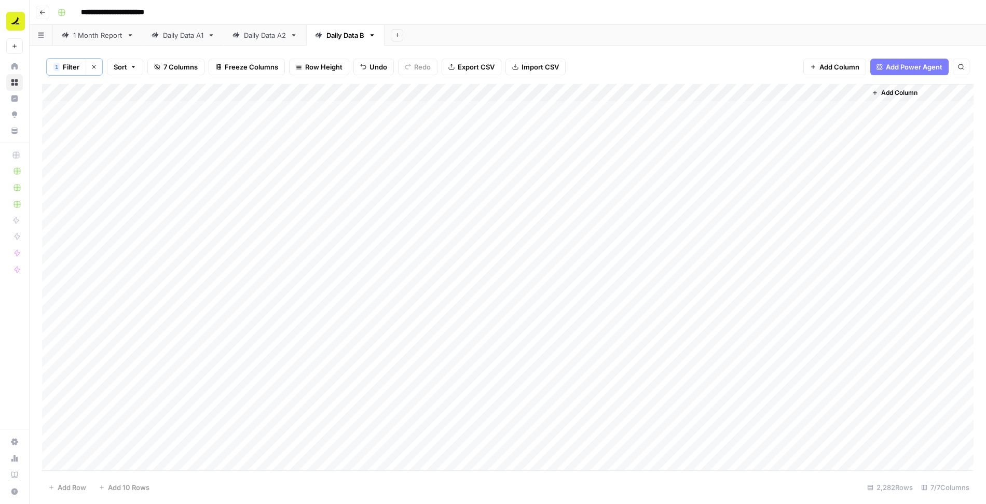
click at [692, 92] on div "Add Column" at bounding box center [507, 278] width 931 height 388
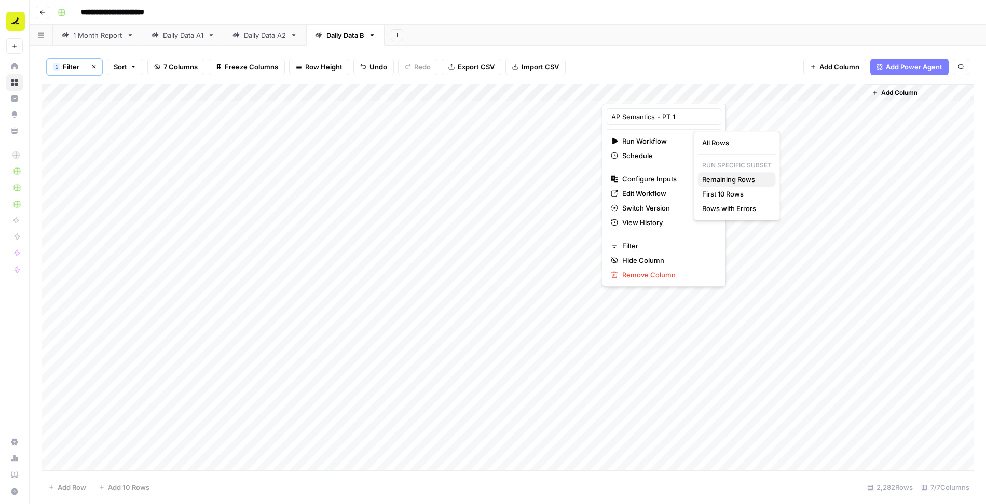
click at [714, 177] on span "Remaining Rows" at bounding box center [734, 179] width 65 height 10
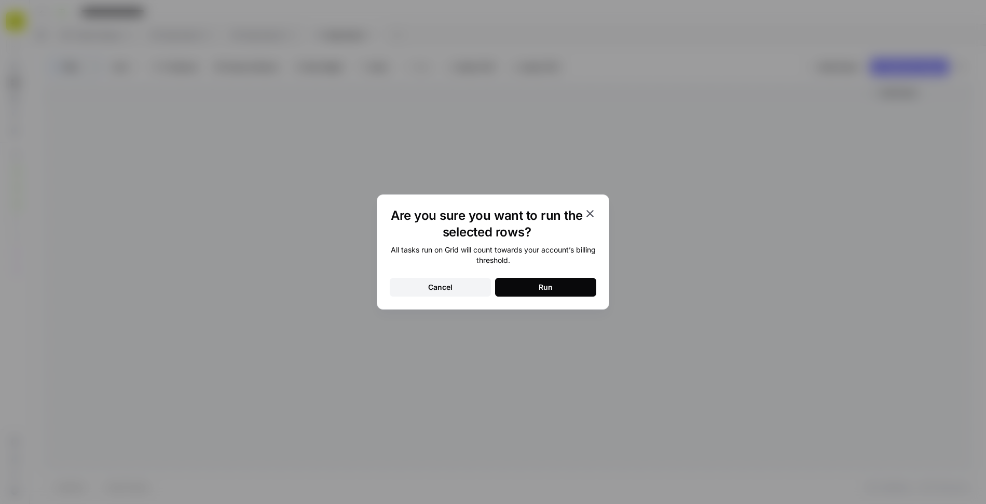
click at [547, 285] on div "Run" at bounding box center [545, 287] width 14 height 10
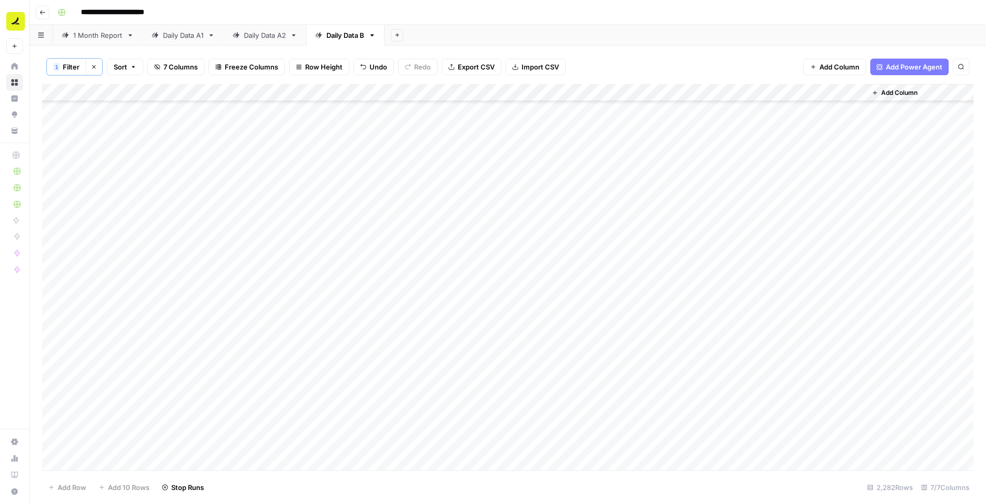
scroll to position [5577, 0]
click at [763, 263] on div "Add Column" at bounding box center [507, 278] width 931 height 388
click at [762, 263] on div "Add Column" at bounding box center [507, 278] width 931 height 388
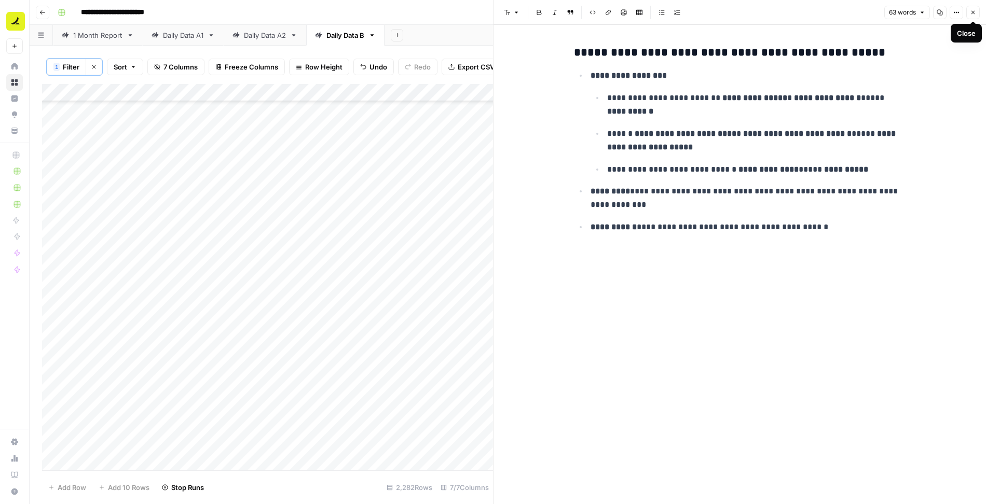
click at [971, 14] on icon "button" at bounding box center [973, 13] width 4 height 4
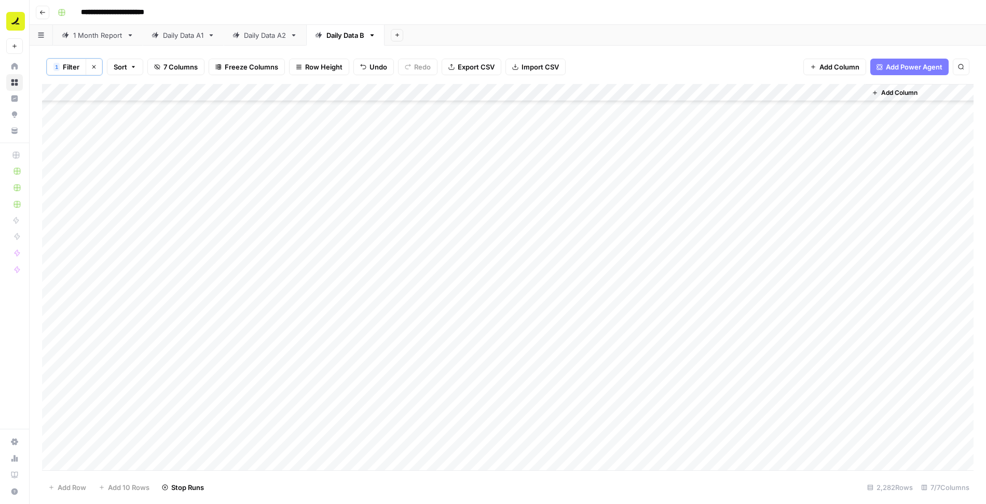
scroll to position [7074, 0]
click at [457, 214] on div "Add Column" at bounding box center [507, 278] width 931 height 388
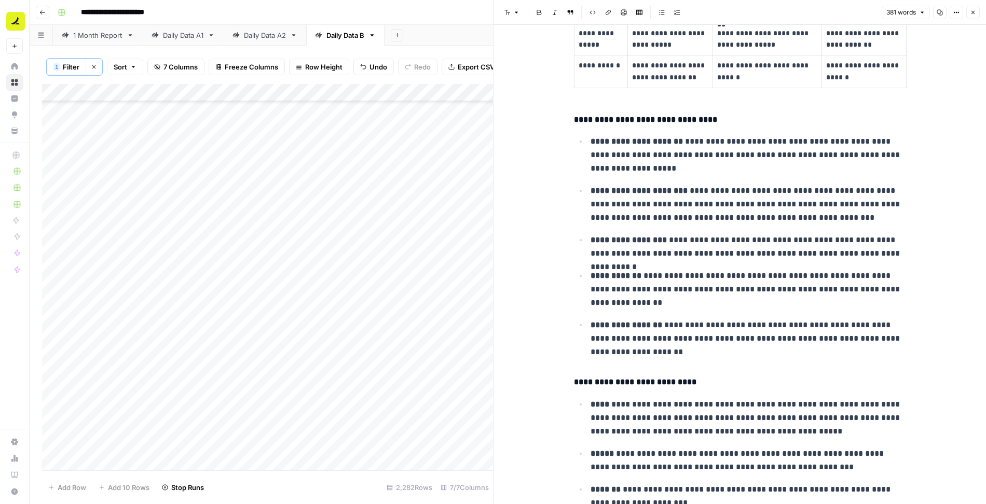
scroll to position [482, 0]
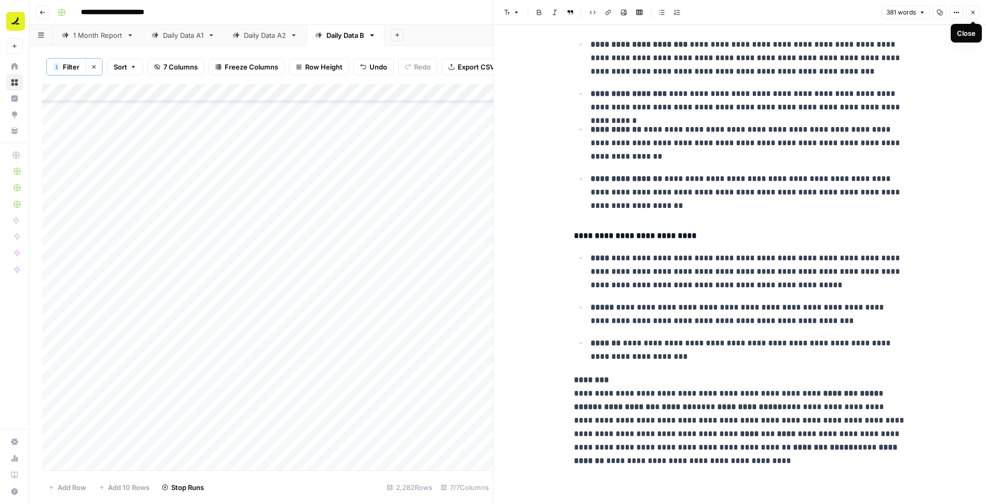
click at [975, 15] on icon "button" at bounding box center [973, 12] width 6 height 6
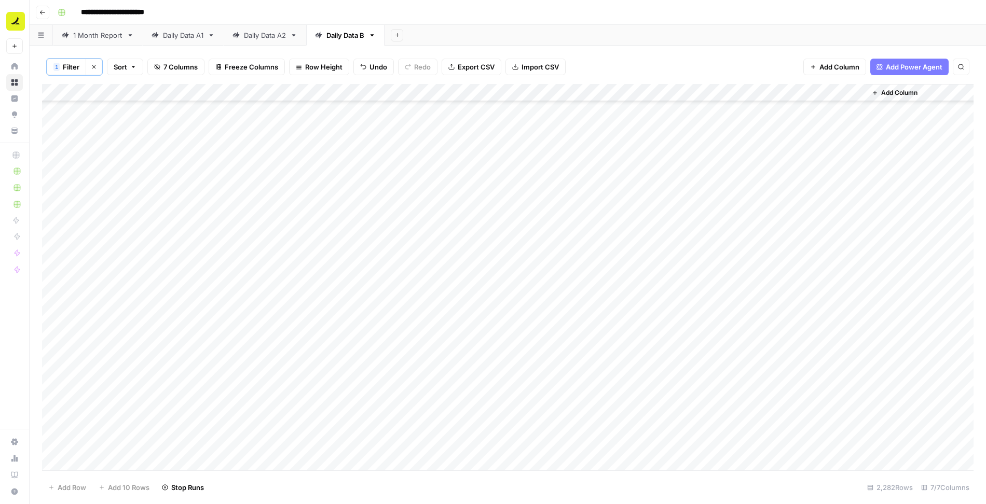
scroll to position [13913, 0]
click at [781, 165] on div "Add Column" at bounding box center [507, 278] width 931 height 388
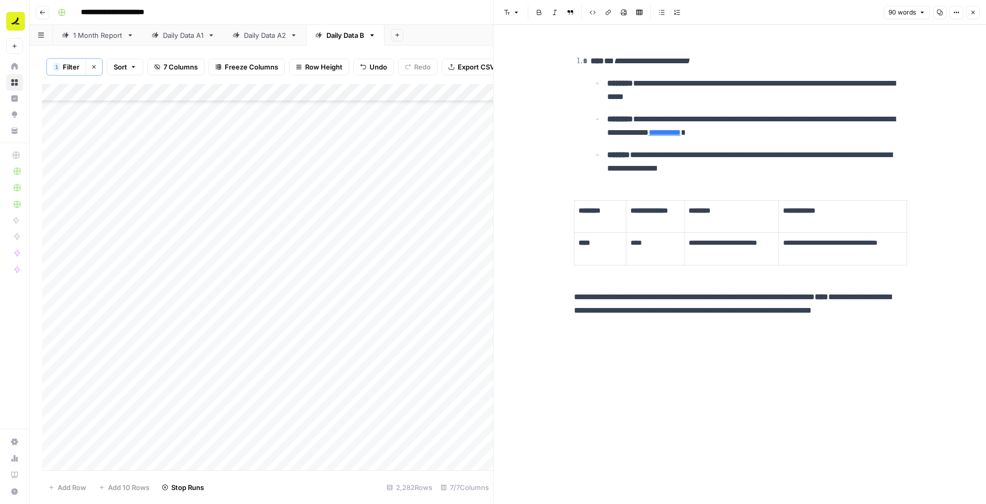
click at [972, 11] on icon "button" at bounding box center [973, 13] width 4 height 4
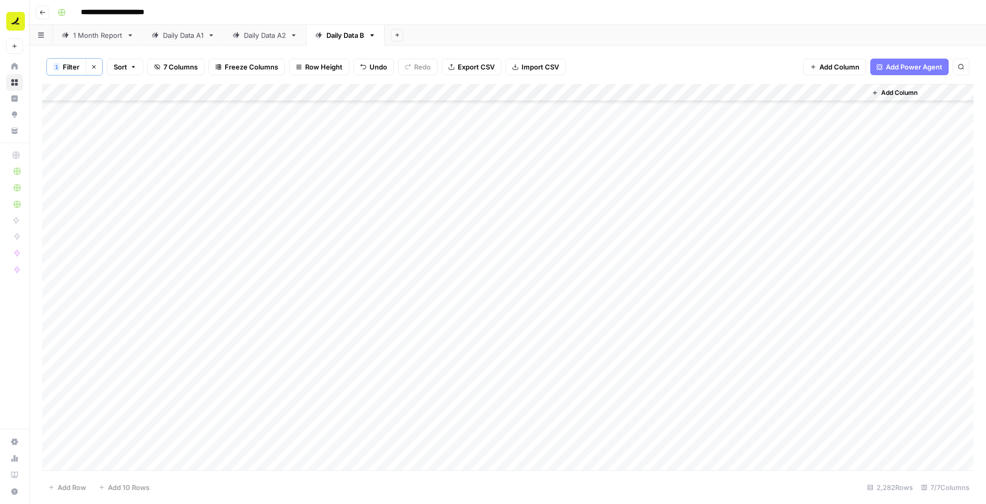
scroll to position [34330, 0]
click at [445, 245] on div "Add Column" at bounding box center [507, 278] width 931 height 388
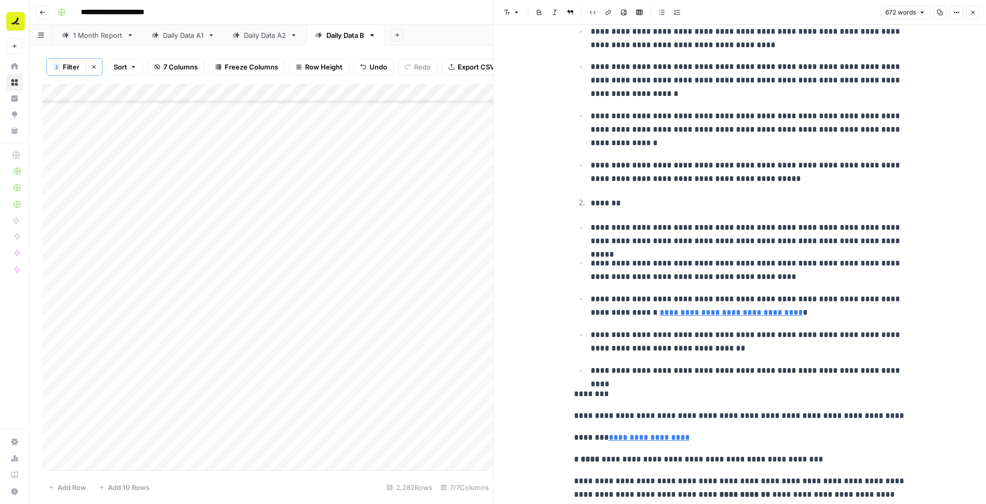
scroll to position [273, 0]
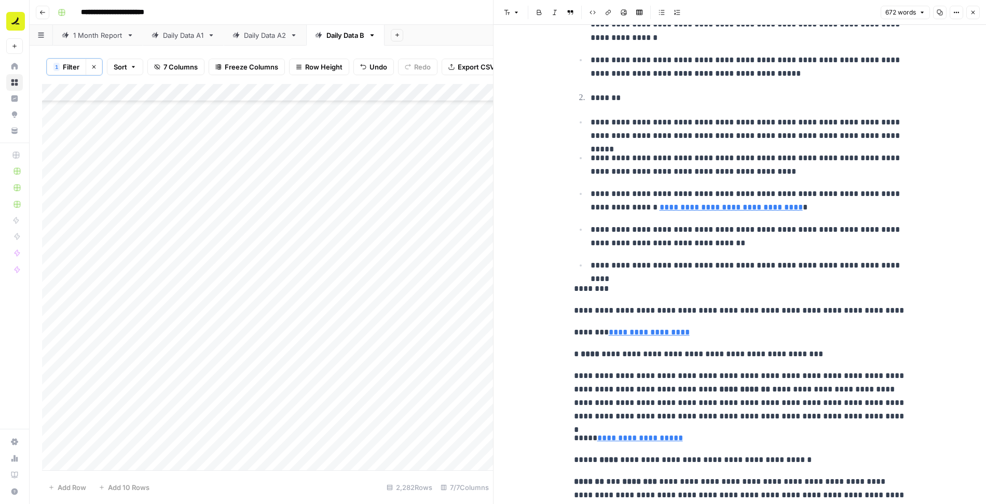
click at [972, 10] on icon "button" at bounding box center [973, 12] width 6 height 6
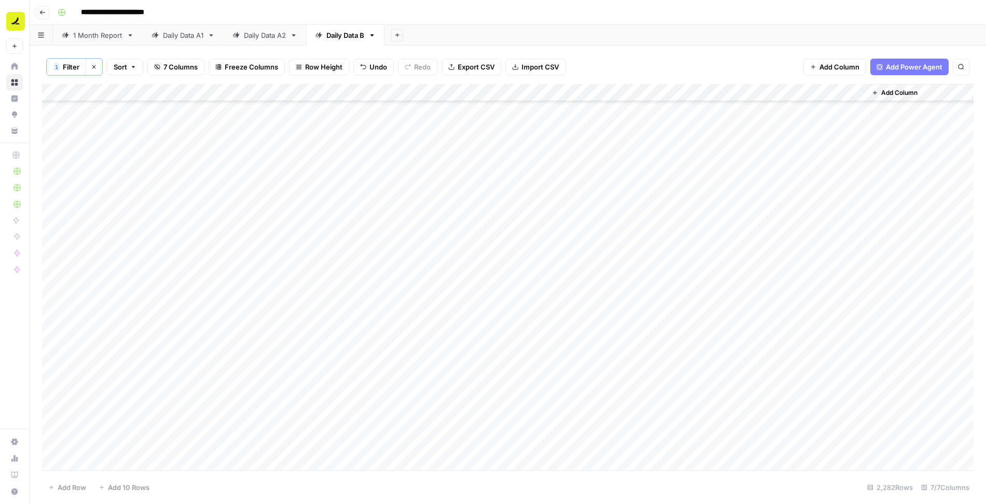
click at [559, 245] on div "Add Column" at bounding box center [507, 278] width 931 height 388
type textarea "**"
click at [92, 69] on icon "button" at bounding box center [94, 67] width 6 height 6
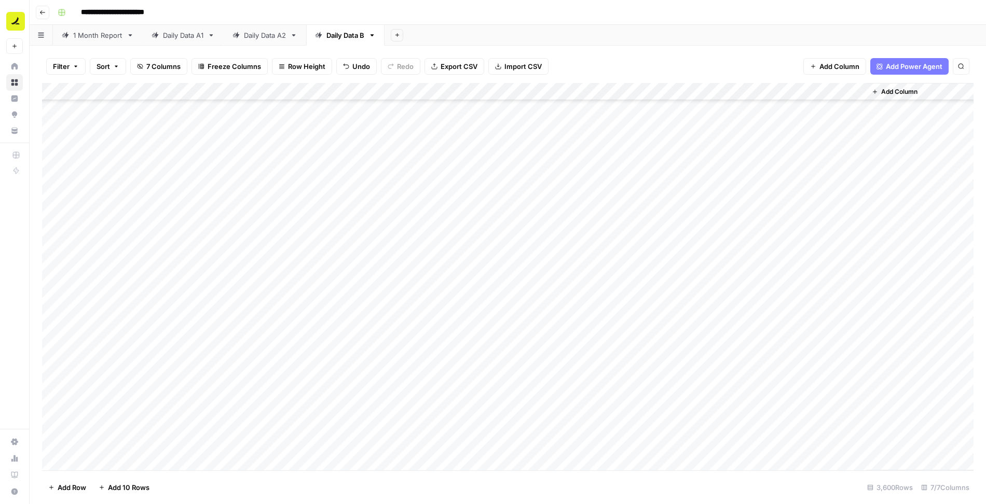
scroll to position [63145, 0]
click at [278, 33] on div "Daily Data A2" at bounding box center [265, 35] width 42 height 10
click at [295, 37] on icon "button" at bounding box center [293, 35] width 7 height 7
click at [322, 68] on span "Duplicate Sheet" at bounding box center [337, 69] width 50 height 10
click at [114, 112] on div "Add Column" at bounding box center [507, 100] width 931 height 34
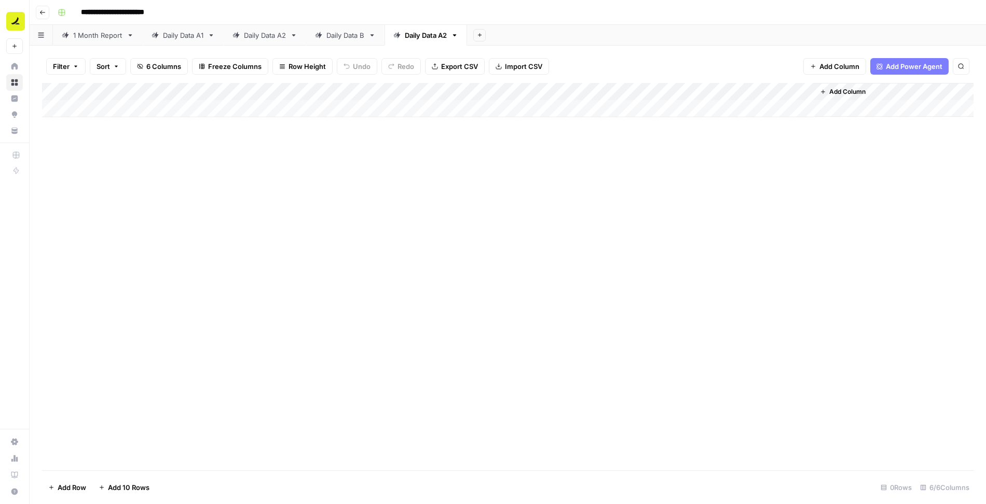
click at [117, 110] on div "Add Column" at bounding box center [507, 100] width 931 height 34
click at [257, 36] on div "Daily Data A2" at bounding box center [265, 35] width 42 height 10
type input "**********"
click at [128, 113] on div "Add Column" at bounding box center [507, 277] width 931 height 388
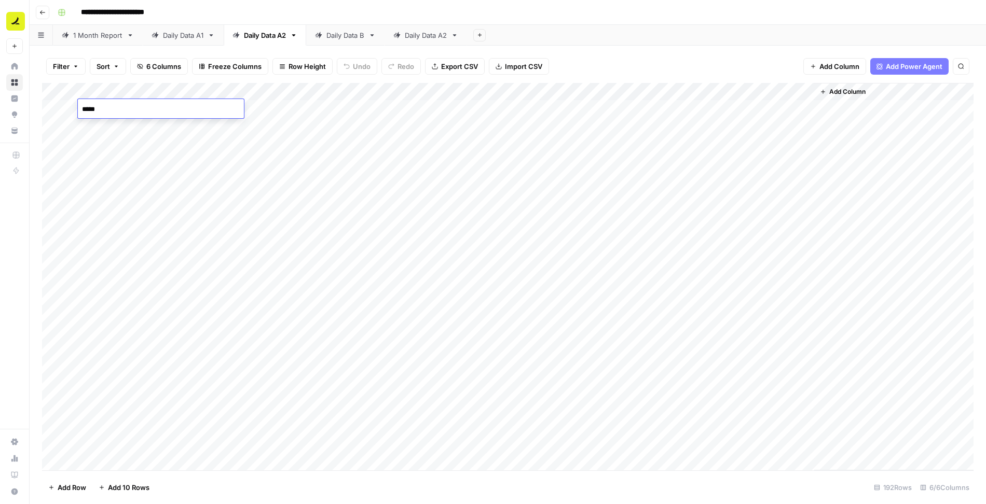
click at [433, 36] on div "Daily Data A2" at bounding box center [426, 35] width 42 height 10
click at [128, 108] on div "Add Column" at bounding box center [507, 109] width 931 height 52
type textarea "*****"
click at [273, 108] on div "Add Column" at bounding box center [507, 109] width 931 height 52
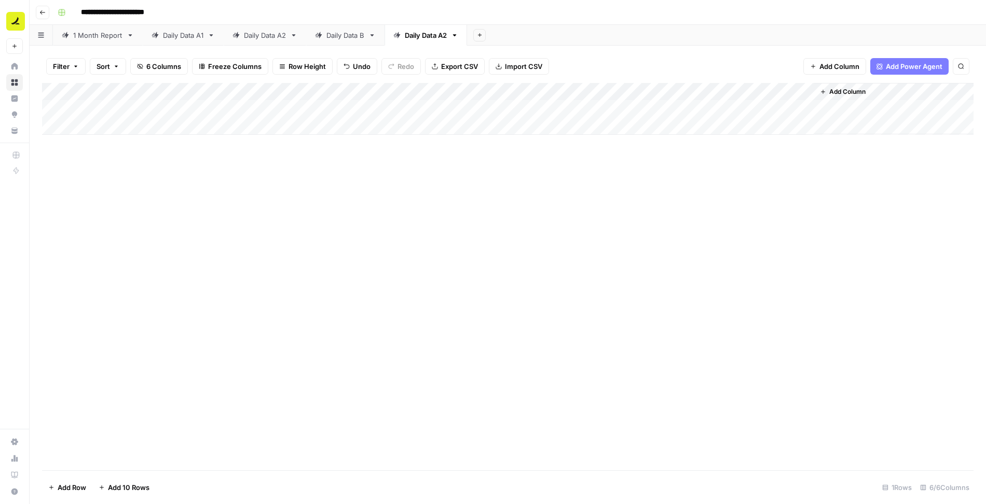
click at [348, 35] on div "Daily Data B" at bounding box center [345, 35] width 38 height 10
click at [426, 36] on div "Daily Data A2" at bounding box center [426, 35] width 42 height 10
click at [190, 104] on div "Add Column" at bounding box center [507, 109] width 931 height 52
type textarea "*****"
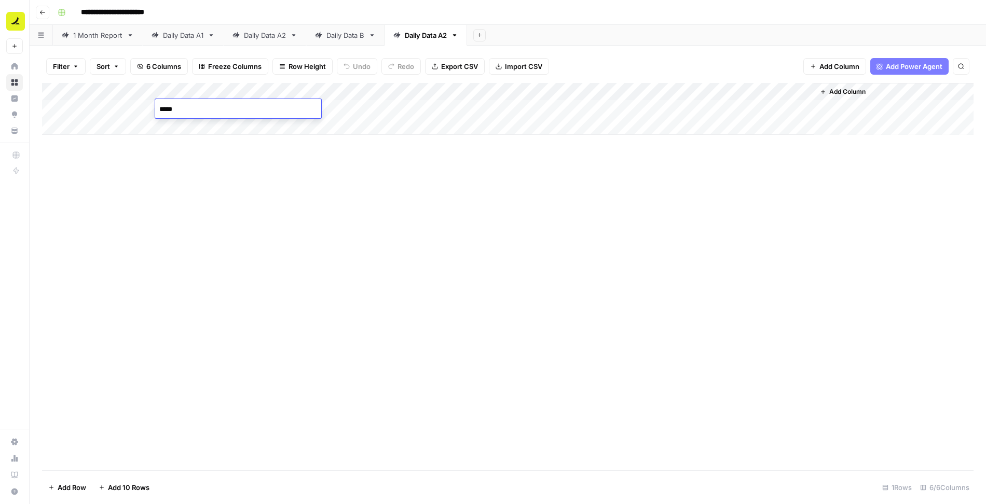
click at [366, 112] on div "Add Column" at bounding box center [507, 109] width 931 height 52
click at [275, 111] on div "Add Column" at bounding box center [507, 109] width 931 height 52
click at [348, 36] on div "Daily Data B" at bounding box center [345, 35] width 38 height 10
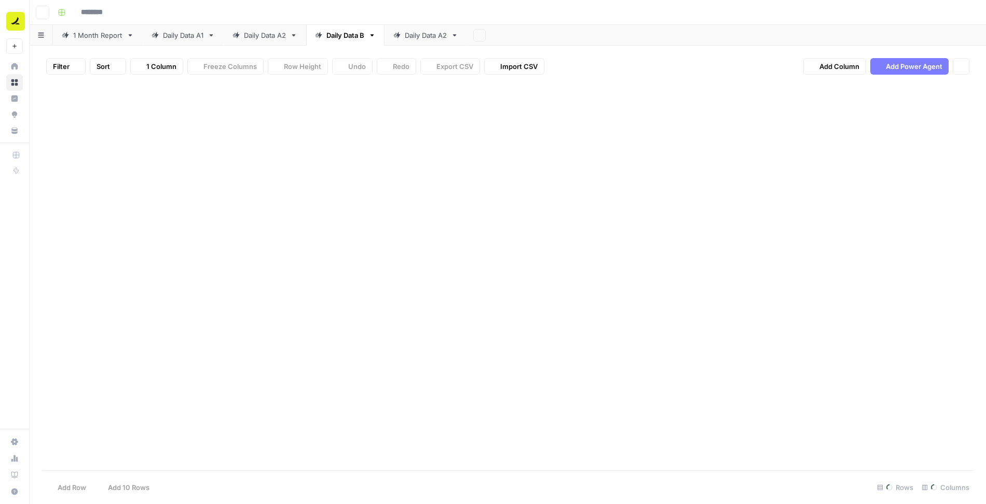
type input "**********"
click at [274, 32] on div "Daily Data A2" at bounding box center [265, 35] width 42 height 10
type input "**********"
click at [269, 115] on div "Add Column" at bounding box center [507, 277] width 931 height 388
click at [66, 65] on span "Filter" at bounding box center [61, 66] width 17 height 10
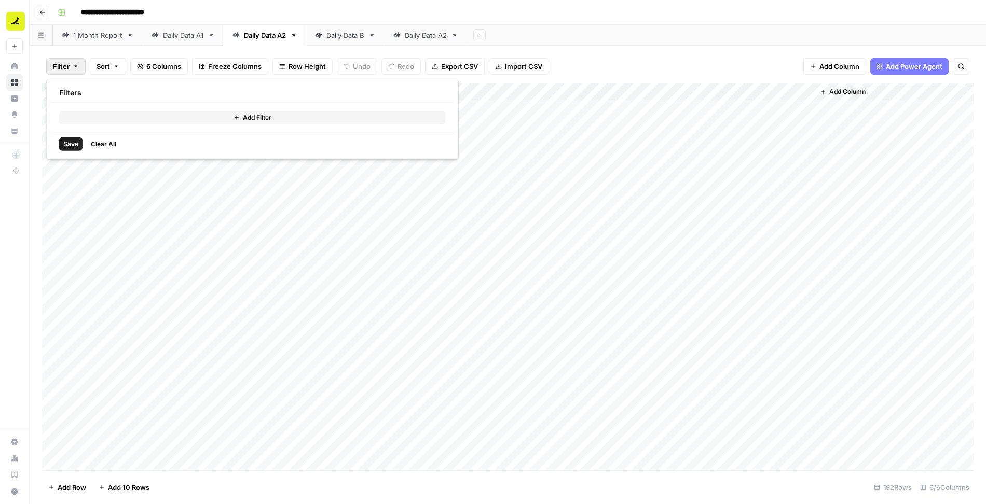
click at [92, 112] on button "Add Filter" at bounding box center [252, 117] width 386 height 13
click at [86, 124] on input "text" at bounding box center [123, 121] width 114 height 10
click at [104, 186] on span "Prompt" at bounding box center [123, 189] width 88 height 10
click at [221, 123] on input "text" at bounding box center [283, 121] width 125 height 10
click at [219, 187] on span "not contains" at bounding box center [242, 189] width 99 height 10
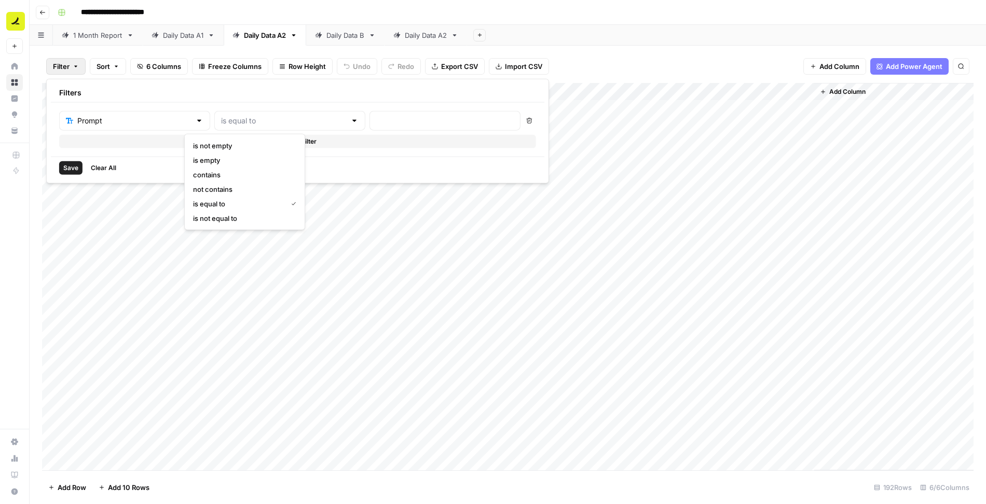
type input "not contains"
click at [376, 122] on input "text" at bounding box center [444, 121] width 137 height 10
type input "Ramp"
click at [68, 170] on span "Save" at bounding box center [70, 167] width 15 height 9
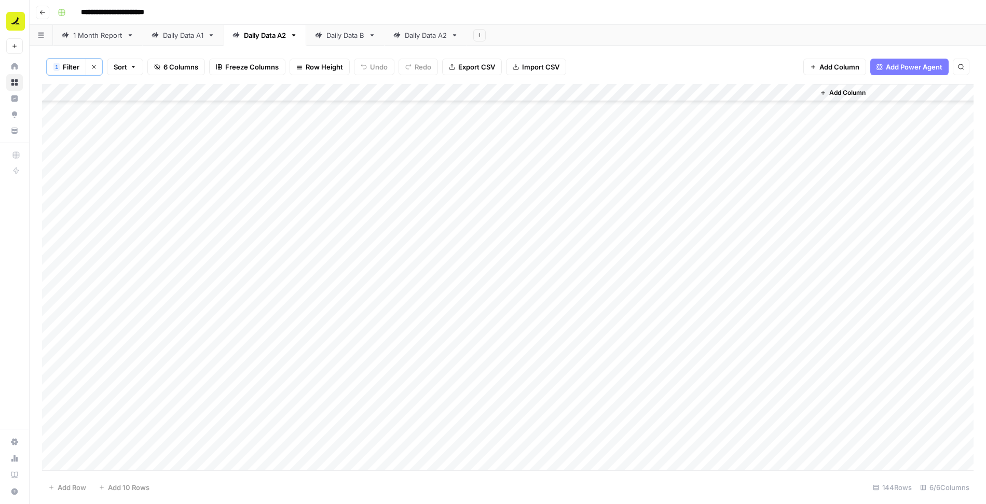
scroll to position [2169, 0]
click at [405, 460] on div "Add Column" at bounding box center [507, 278] width 931 height 388
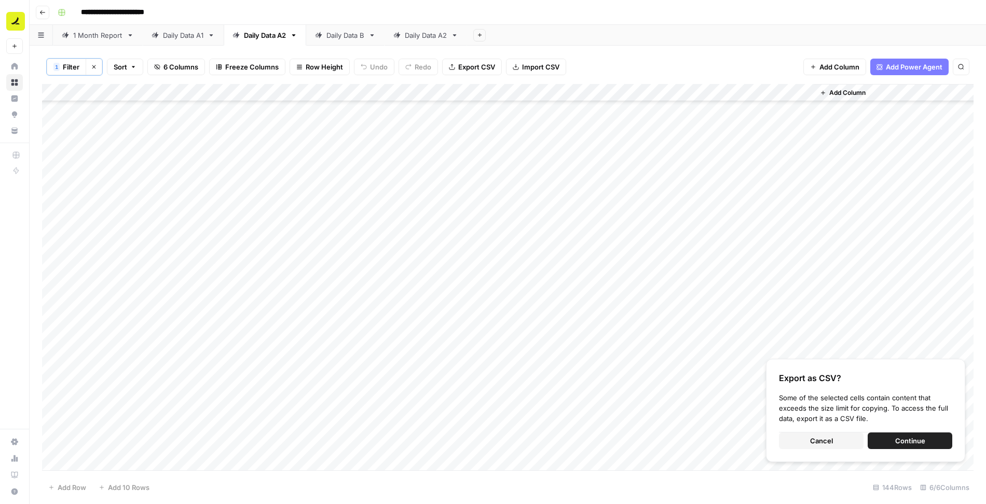
click at [825, 444] on span "Cancel" at bounding box center [821, 441] width 23 height 10
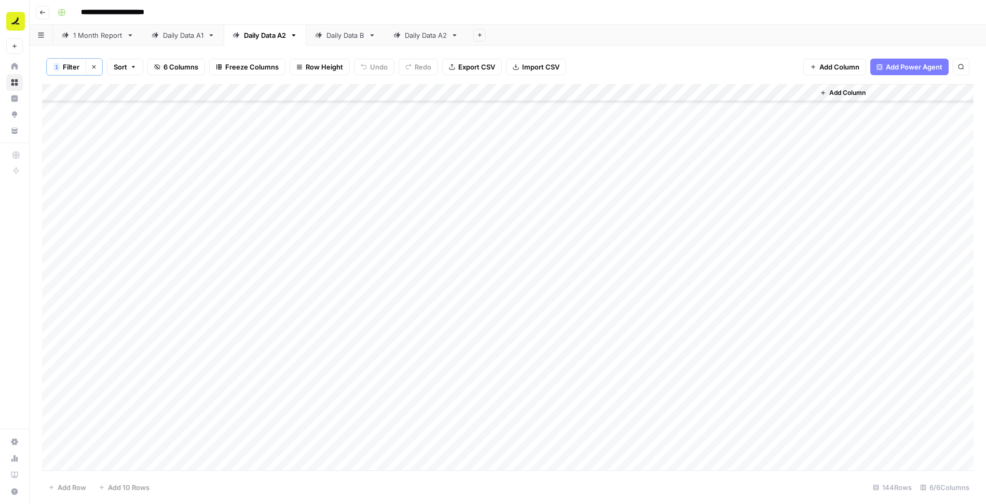
scroll to position [257, 0]
click at [392, 258] on div "Add Column" at bounding box center [507, 278] width 931 height 388
click at [425, 35] on div "Daily Data A2" at bounding box center [426, 35] width 42 height 10
click at [430, 33] on div "Daily Data A2" at bounding box center [426, 35] width 42 height 10
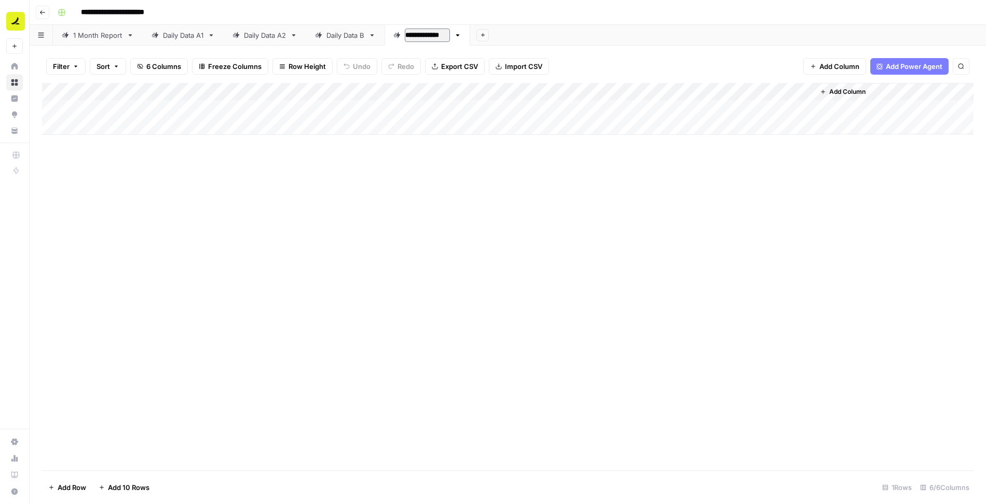
click at [448, 36] on input "**********" at bounding box center [427, 35] width 45 height 13
type input "**********"
click at [275, 106] on div "Add Column" at bounding box center [507, 109] width 931 height 52
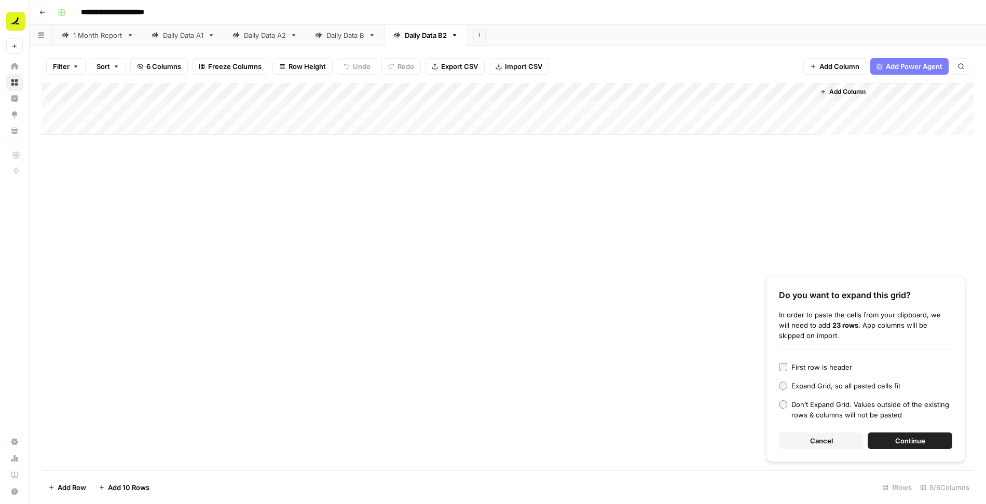
click at [886, 445] on button "Continue" at bounding box center [909, 441] width 85 height 17
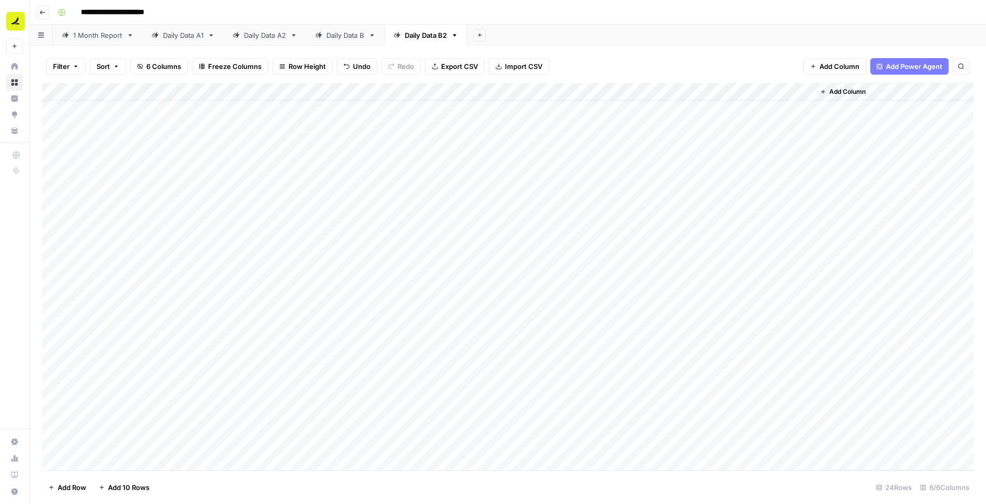
scroll to position [70, 0]
click at [261, 39] on div "Daily Data A2" at bounding box center [265, 35] width 42 height 10
click at [277, 228] on div "Add Column" at bounding box center [507, 278] width 931 height 388
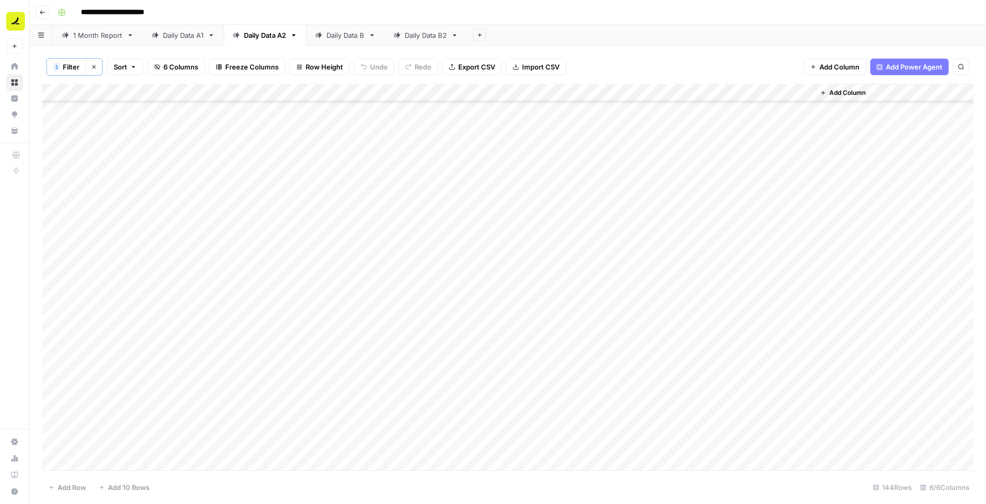
click at [411, 197] on div "Add Column" at bounding box center [507, 278] width 931 height 388
click at [409, 305] on div "Add Column" at bounding box center [507, 278] width 931 height 388
click at [430, 34] on div "Daily Data B2" at bounding box center [426, 35] width 42 height 10
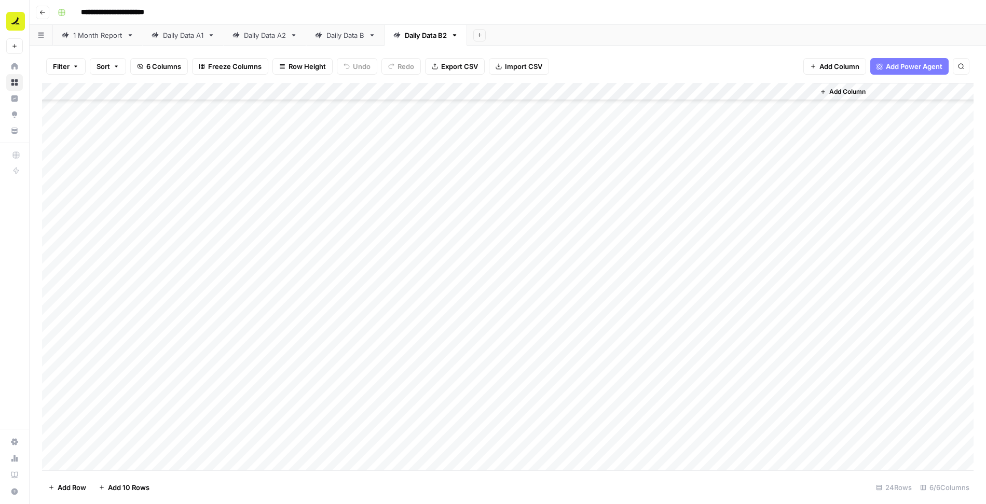
click at [102, 464] on div "Add Column" at bounding box center [507, 277] width 931 height 388
click at [265, 425] on div "Add Column" at bounding box center [507, 277] width 931 height 388
click at [266, 444] on div "Add Column" at bounding box center [507, 277] width 931 height 388
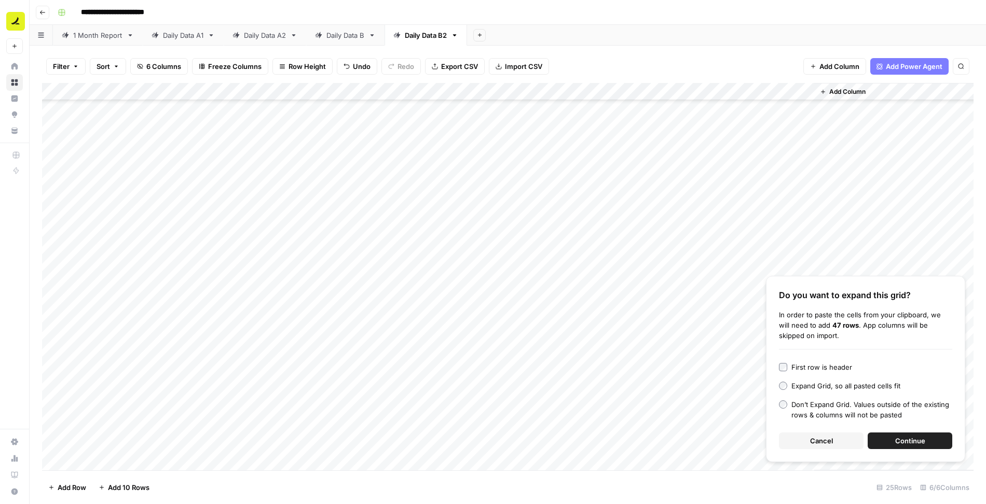
click at [941, 448] on button "Continue" at bounding box center [909, 441] width 85 height 17
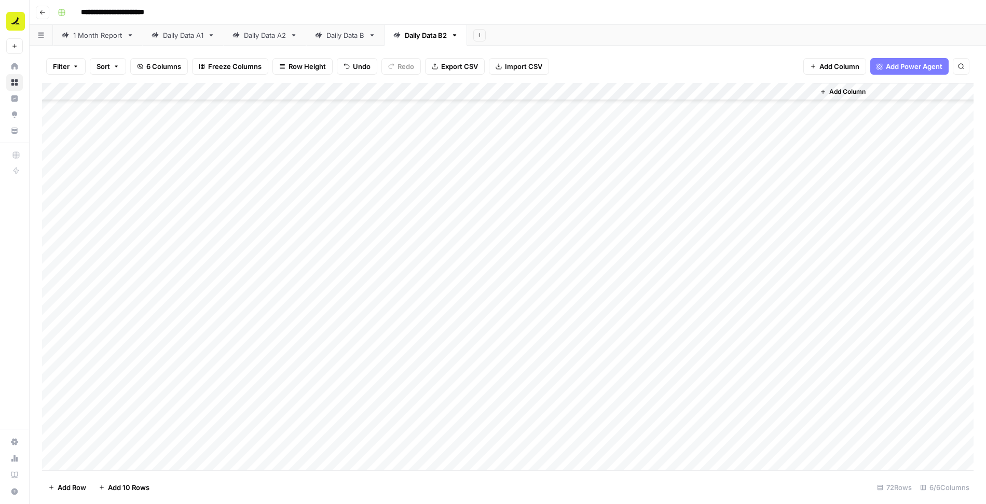
click at [110, 464] on div "Add Column" at bounding box center [507, 277] width 931 height 388
click at [277, 427] on div "Add Column" at bounding box center [507, 277] width 931 height 388
click at [355, 27] on link "Daily Data B" at bounding box center [345, 35] width 78 height 21
click at [256, 38] on div "Daily Data A2" at bounding box center [265, 35] width 42 height 10
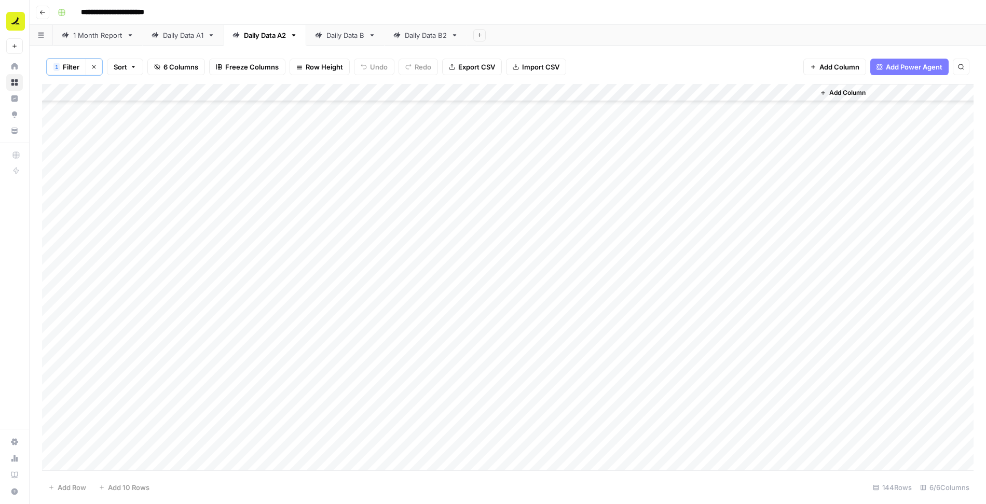
scroll to position [1538, 0]
click at [264, 263] on div "Add Column" at bounding box center [507, 278] width 931 height 388
click at [380, 459] on div "Add Column" at bounding box center [507, 278] width 931 height 388
click at [436, 34] on div "Daily Data B2" at bounding box center [426, 35] width 42 height 10
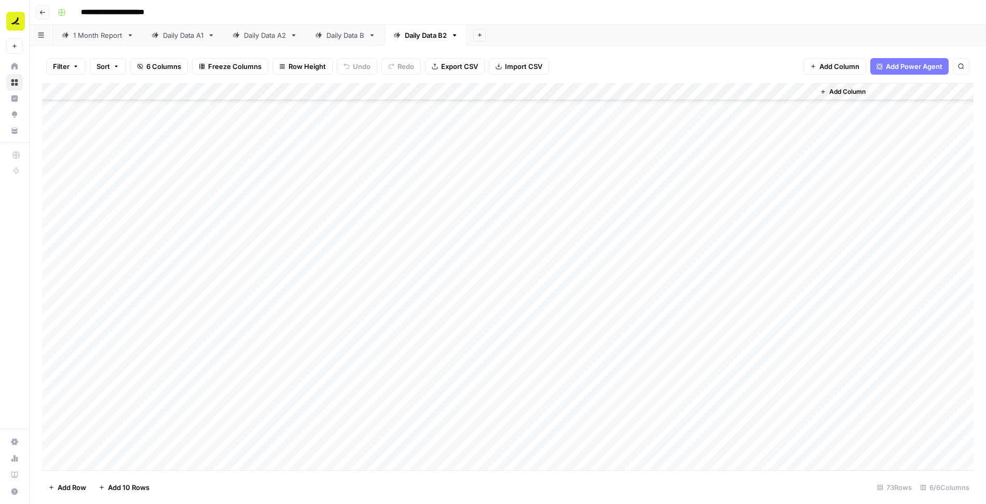
scroll to position [934, 0]
click at [258, 438] on div "Add Column" at bounding box center [507, 277] width 931 height 388
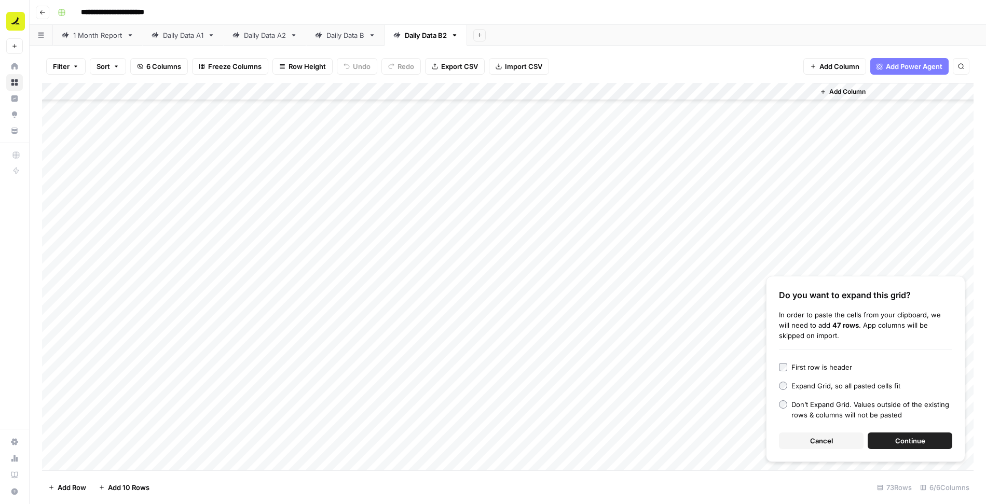
click at [940, 441] on button "Continue" at bounding box center [909, 441] width 85 height 17
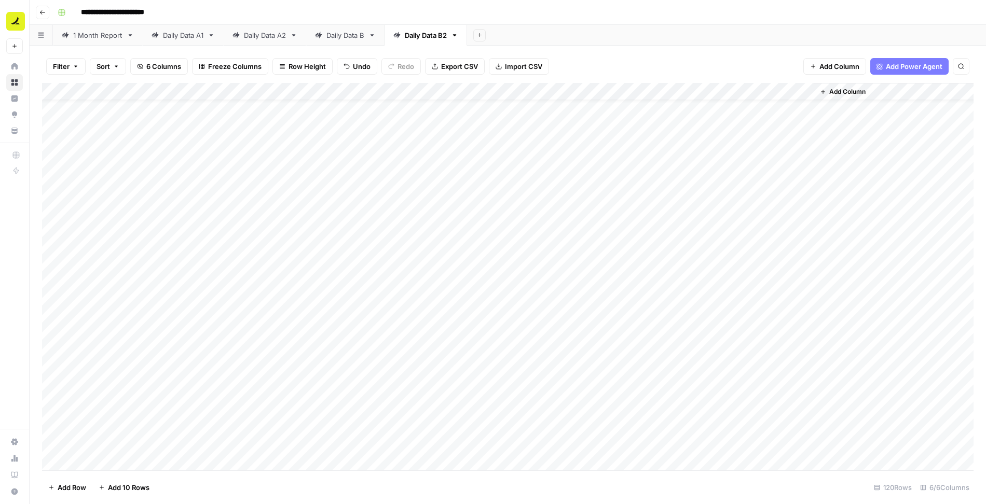
scroll to position [0, 0]
click at [109, 109] on div "Add Column" at bounding box center [507, 277] width 931 height 388
click at [178, 112] on div "Add Column" at bounding box center [507, 277] width 931 height 388
drag, startPoint x: 222, startPoint y: 115, endPoint x: 199, endPoint y: 447, distance: 332.8
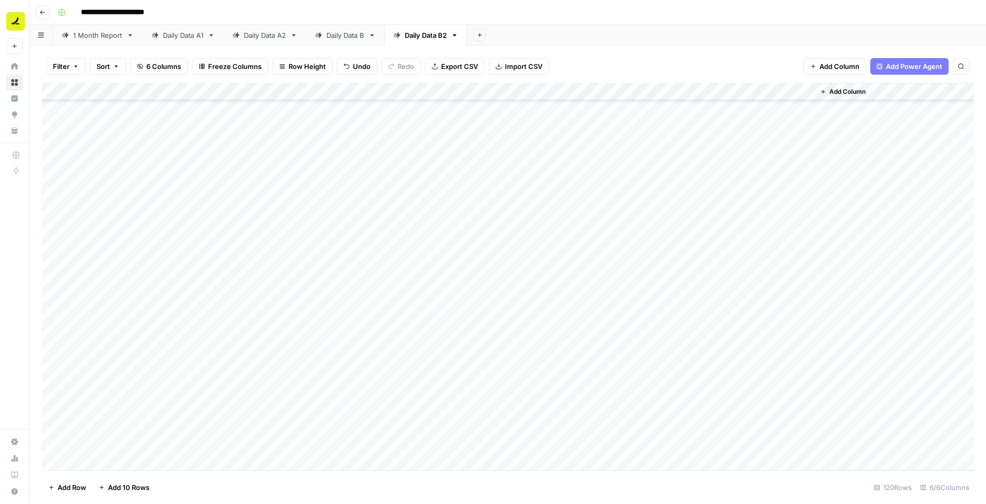
click at [199, 447] on div "Add Column" at bounding box center [507, 277] width 931 height 388
click at [274, 379] on div "Add Column" at bounding box center [507, 277] width 931 height 388
click at [258, 193] on div "Add Column" at bounding box center [507, 277] width 931 height 388
click at [652, 51] on div "Filter Sort 6 Columns Freeze Columns Row Height Undo Redo Export CSV Import CSV…" at bounding box center [507, 66] width 931 height 33
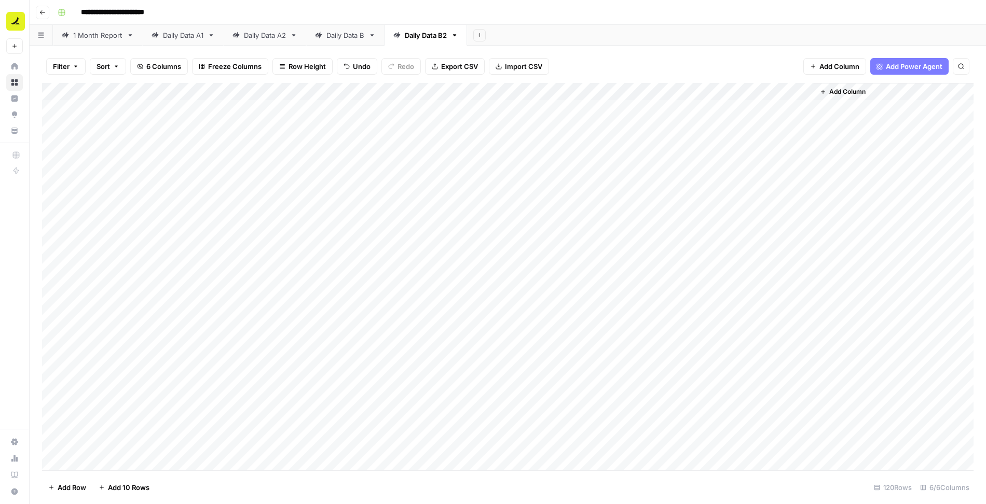
click at [626, 92] on div "Add Column" at bounding box center [507, 277] width 931 height 388
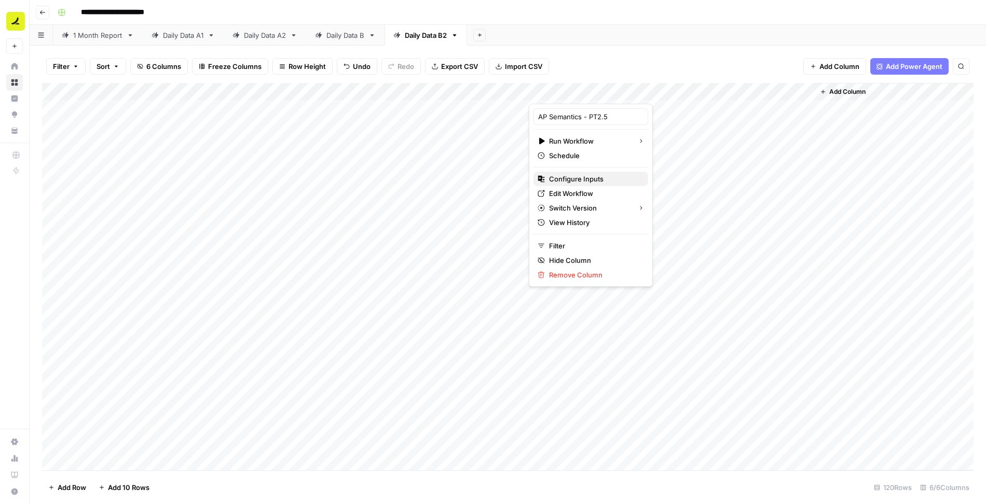
click at [579, 175] on span "Configure Inputs" at bounding box center [594, 179] width 91 height 10
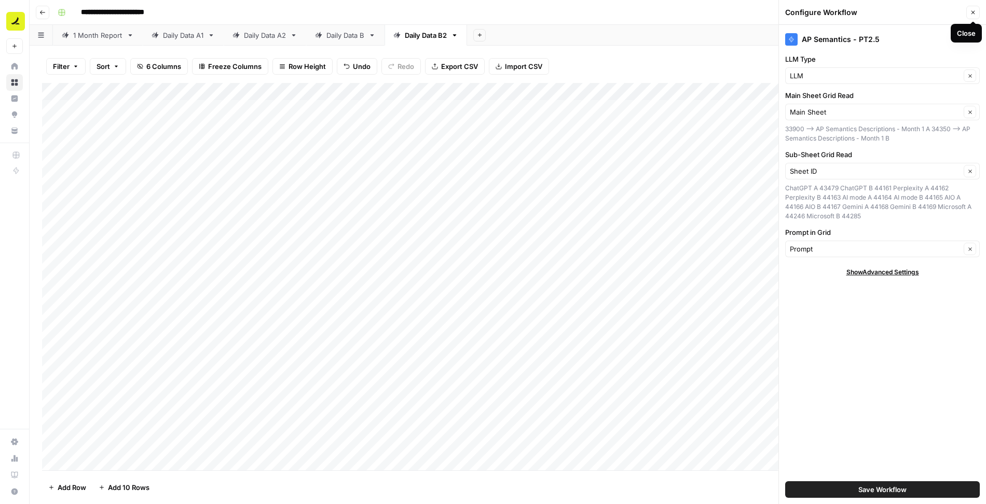
click at [971, 15] on icon "button" at bounding box center [973, 12] width 6 height 6
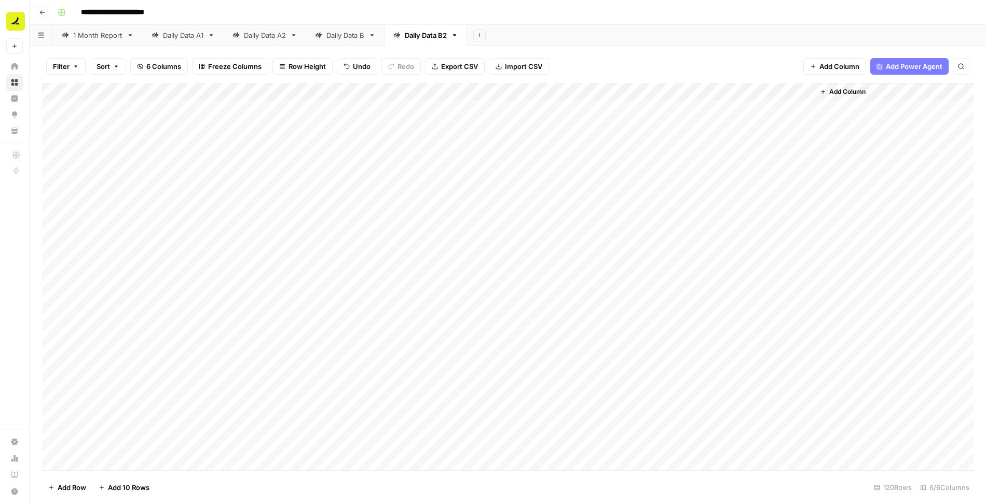
click at [626, 91] on div "Add Column" at bounding box center [507, 277] width 931 height 388
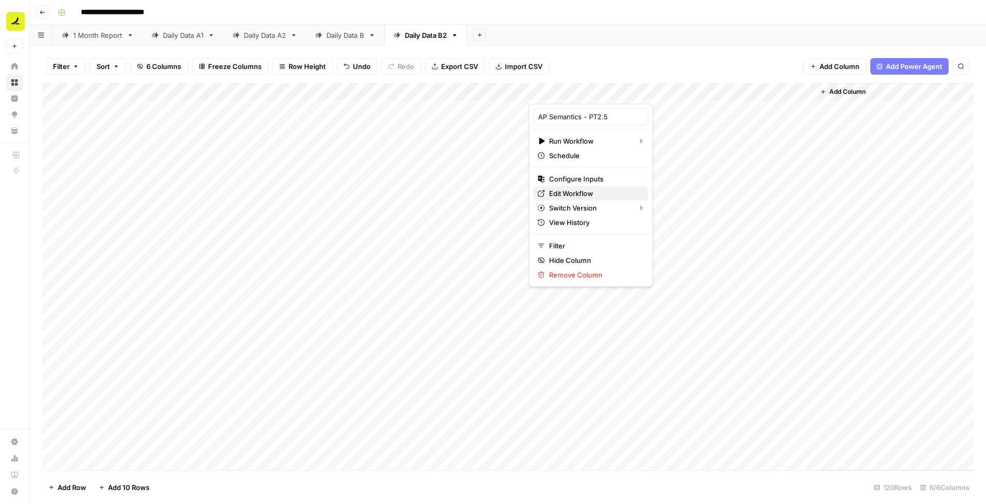
click at [576, 192] on span "Edit Workflow" at bounding box center [594, 193] width 91 height 10
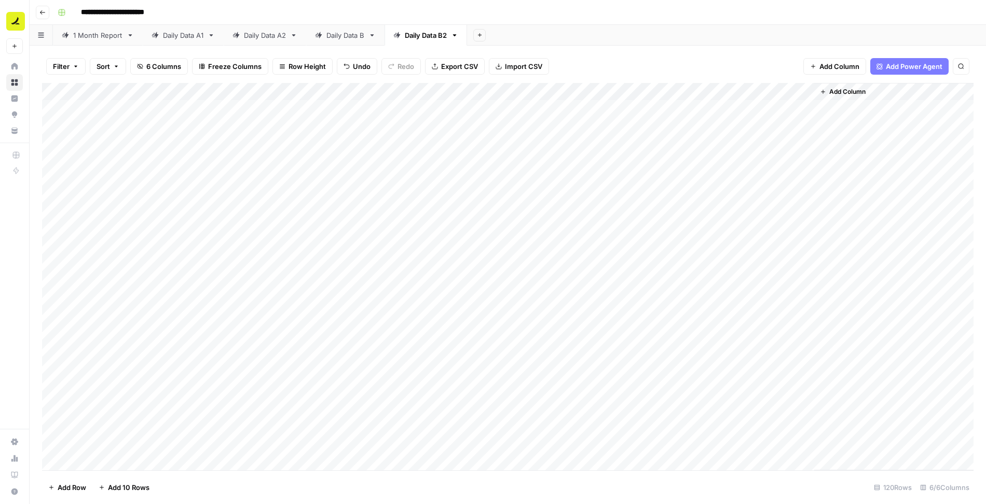
click at [186, 109] on div "Add Column" at bounding box center [507, 277] width 931 height 388
click at [186, 143] on div "Add Column" at bounding box center [507, 277] width 931 height 388
click at [587, 108] on div "Add Column" at bounding box center [507, 277] width 931 height 388
click at [627, 109] on div "Add Column" at bounding box center [507, 277] width 931 height 388
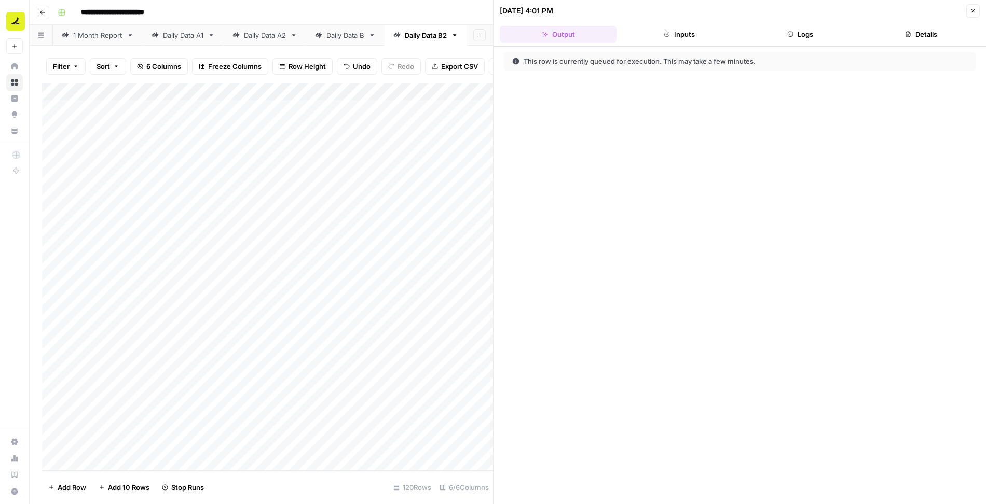
click at [795, 40] on button "Logs" at bounding box center [800, 34] width 117 height 17
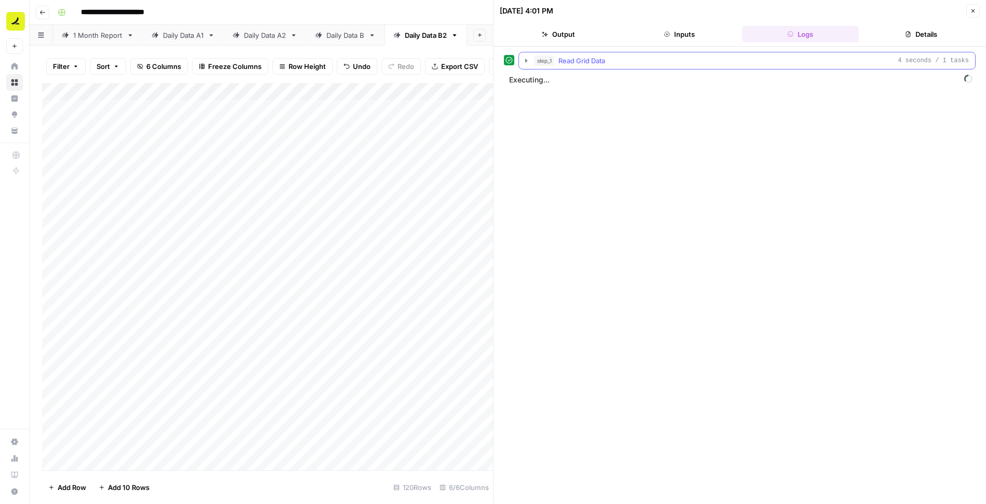
click at [522, 61] on icon "button" at bounding box center [526, 61] width 8 height 8
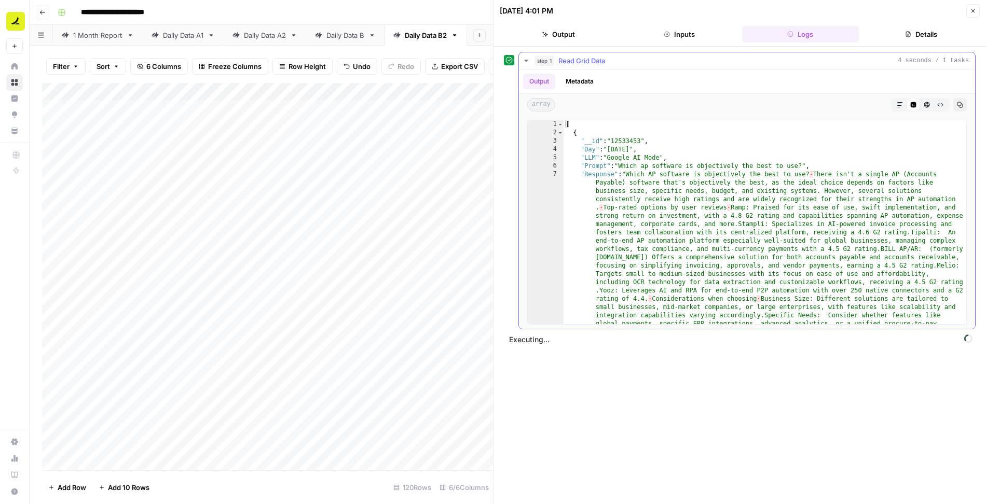
click at [530, 61] on button "step_1 Read Grid Data 4 seconds / 1 tasks" at bounding box center [747, 60] width 456 height 17
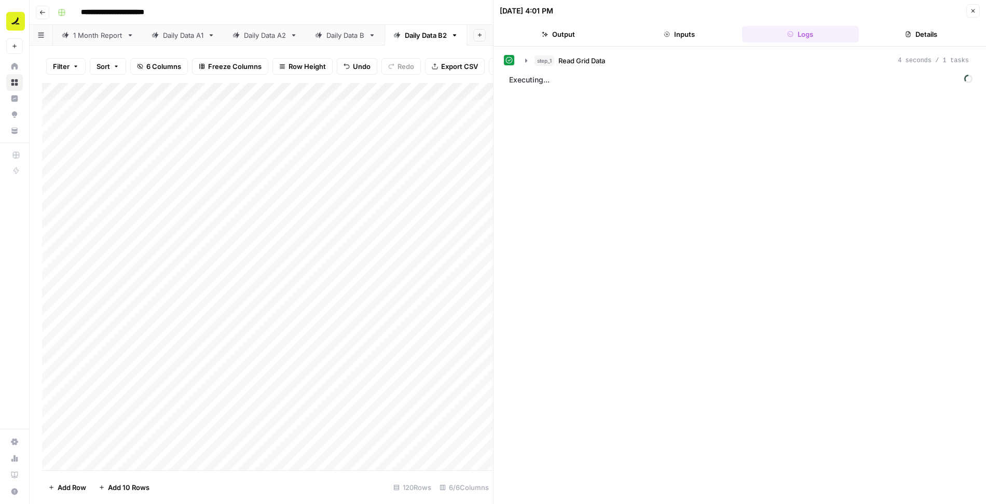
click at [973, 10] on icon "button" at bounding box center [973, 11] width 4 height 4
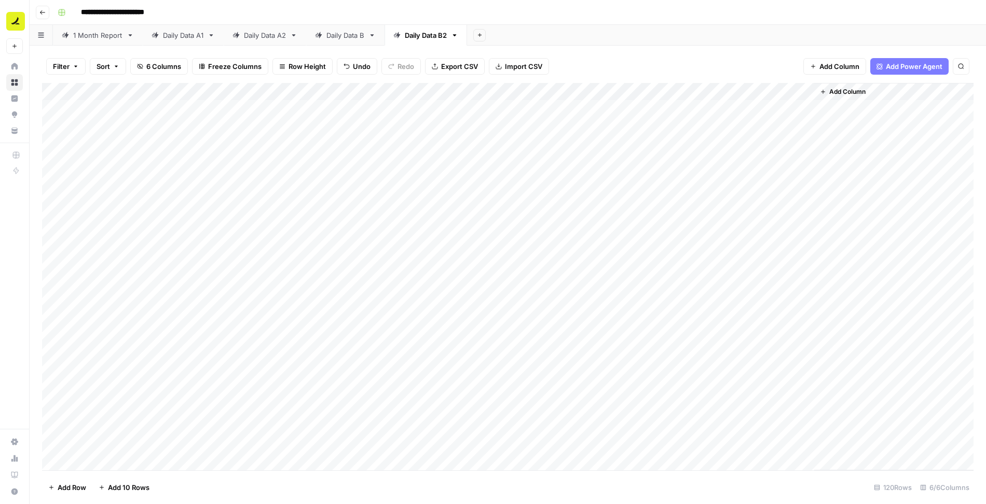
click at [639, 105] on div "Add Column" at bounding box center [507, 277] width 931 height 388
click at [638, 109] on div "Add Column" at bounding box center [507, 277] width 931 height 388
click at [627, 90] on div "Add Column" at bounding box center [507, 277] width 931 height 388
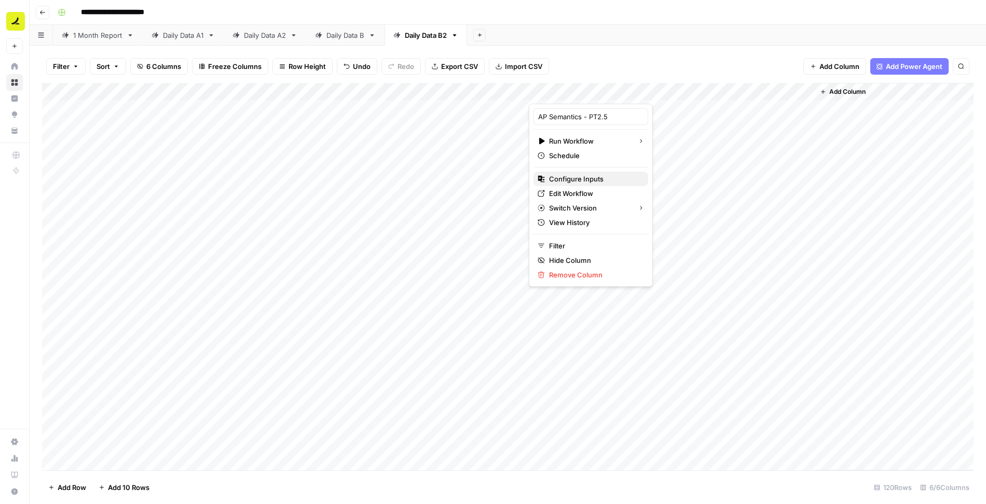
click at [563, 179] on span "Configure Inputs" at bounding box center [594, 179] width 91 height 10
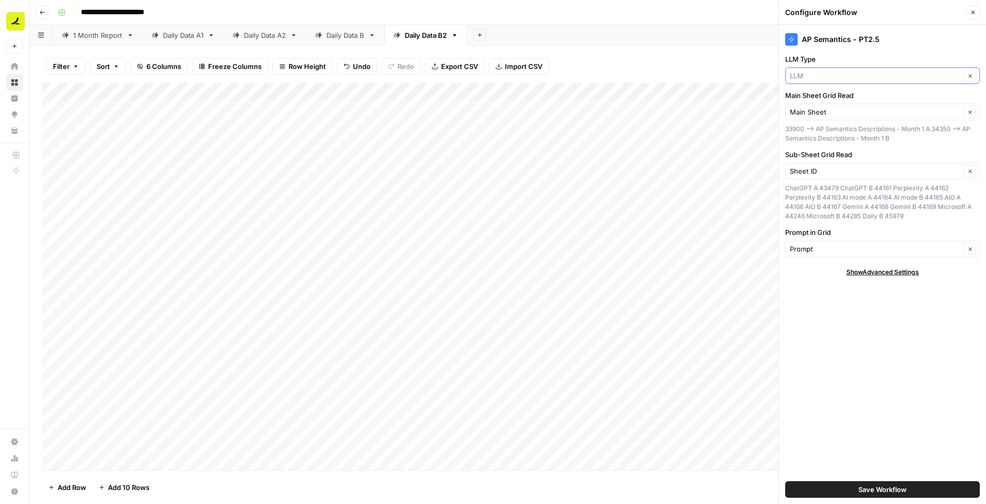
click at [836, 76] on input "LLM Type" at bounding box center [875, 76] width 171 height 10
click at [821, 117] on span "LLM" at bounding box center [869, 114] width 151 height 10
type input "LLM"
click at [817, 109] on input "Main Sheet Grid Read" at bounding box center [875, 112] width 171 height 10
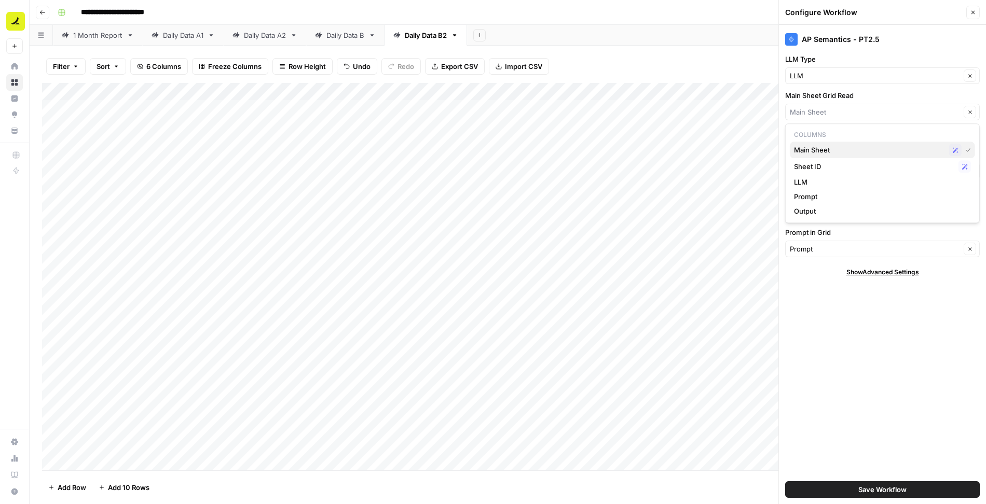
click at [819, 150] on span "Main Sheet" at bounding box center [869, 150] width 151 height 10
type input "Main Sheet"
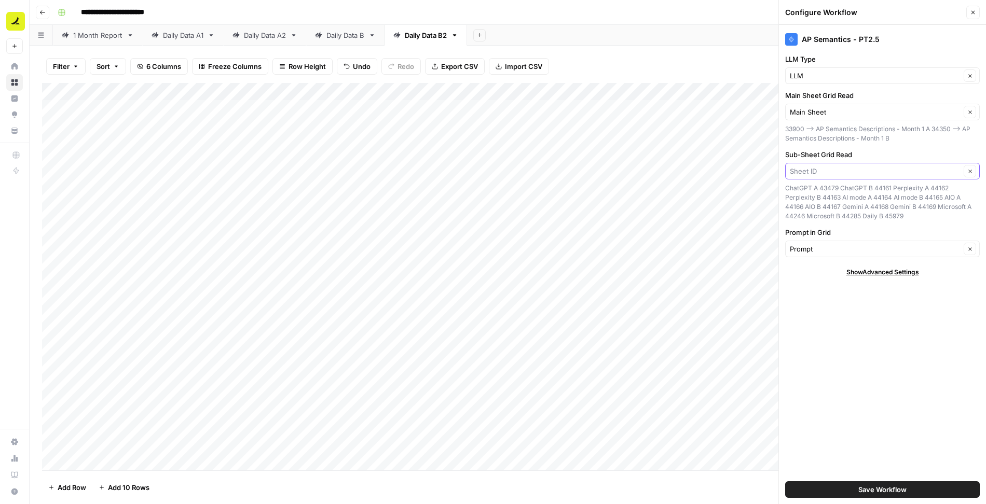
click at [834, 167] on input "Sub-Sheet Grid Read" at bounding box center [875, 171] width 171 height 10
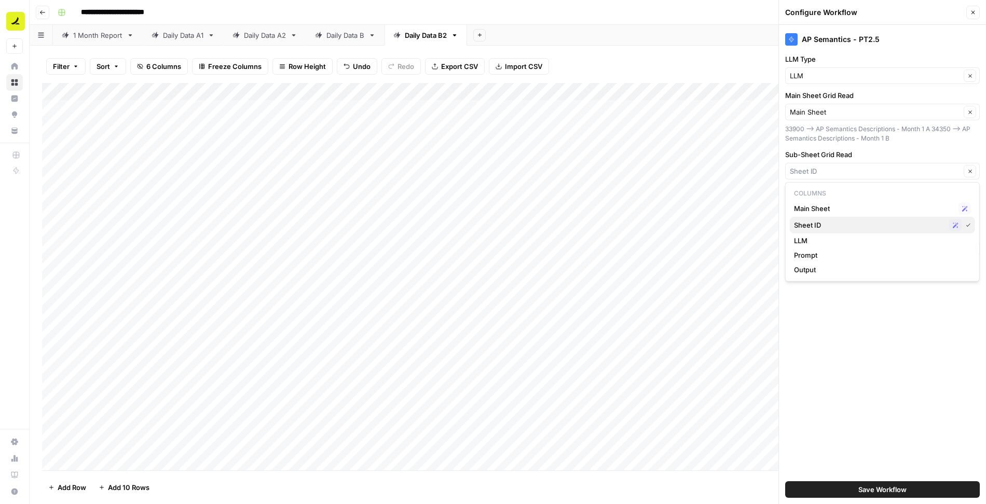
click at [826, 224] on span "Sheet ID" at bounding box center [869, 225] width 151 height 10
type input "Sheet ID"
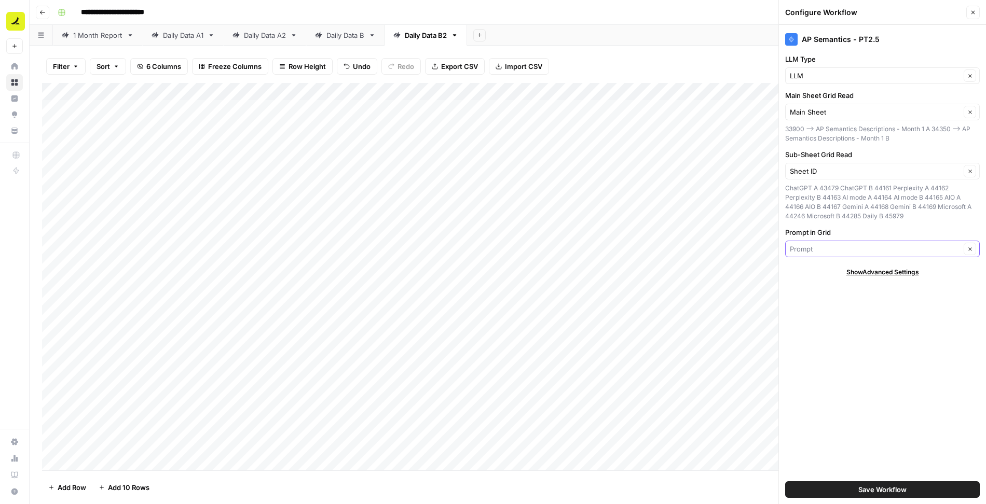
click at [879, 246] on input "Prompt in Grid" at bounding box center [875, 249] width 171 height 10
click at [840, 287] on span "Prompt" at bounding box center [869, 286] width 151 height 10
type input "Prompt"
click at [895, 491] on span "Save Workflow" at bounding box center [882, 490] width 48 height 10
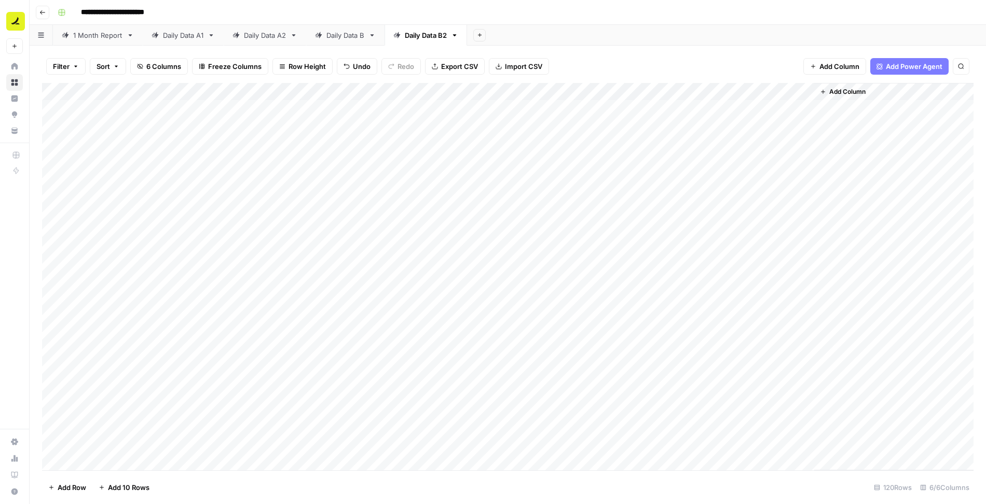
click at [625, 109] on div "Add Column" at bounding box center [507, 277] width 931 height 388
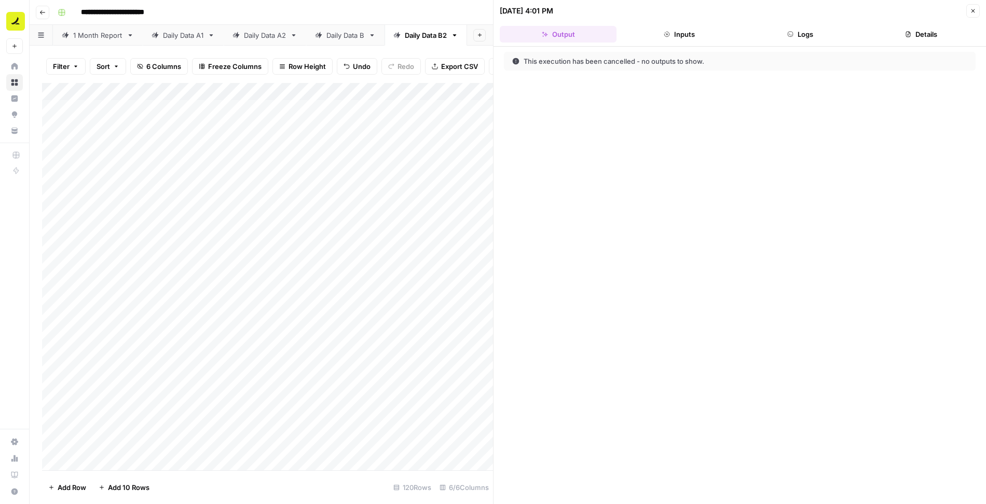
click at [973, 12] on icon "button" at bounding box center [973, 11] width 6 height 6
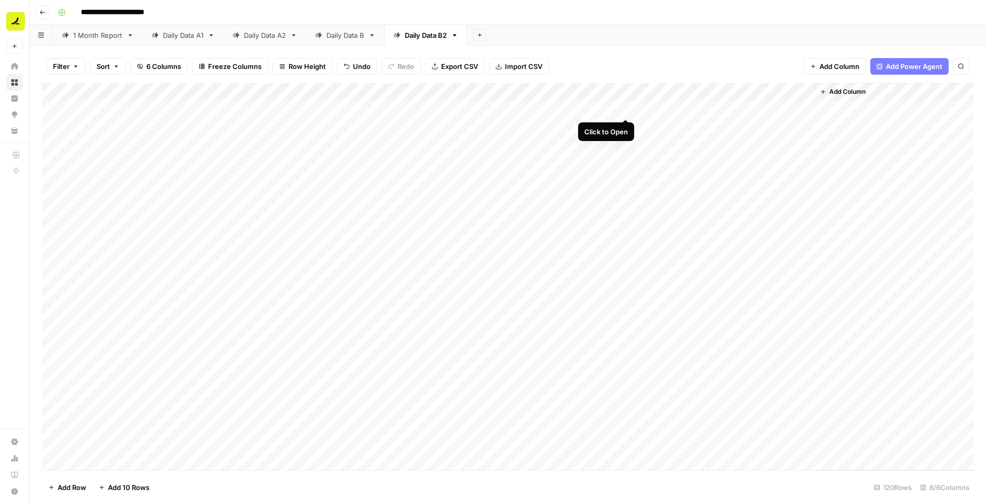
click at [627, 109] on div "Add Column" at bounding box center [507, 277] width 931 height 388
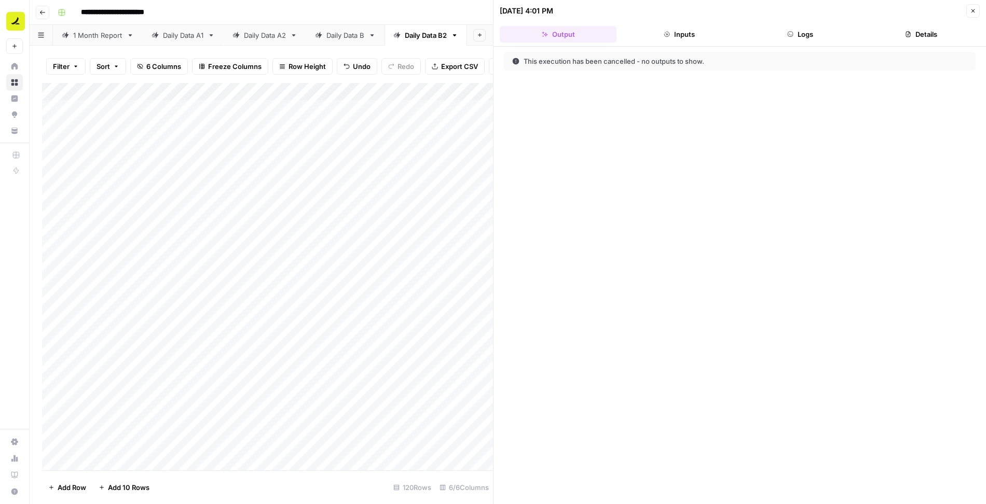
click at [818, 33] on button "Logs" at bounding box center [800, 34] width 117 height 17
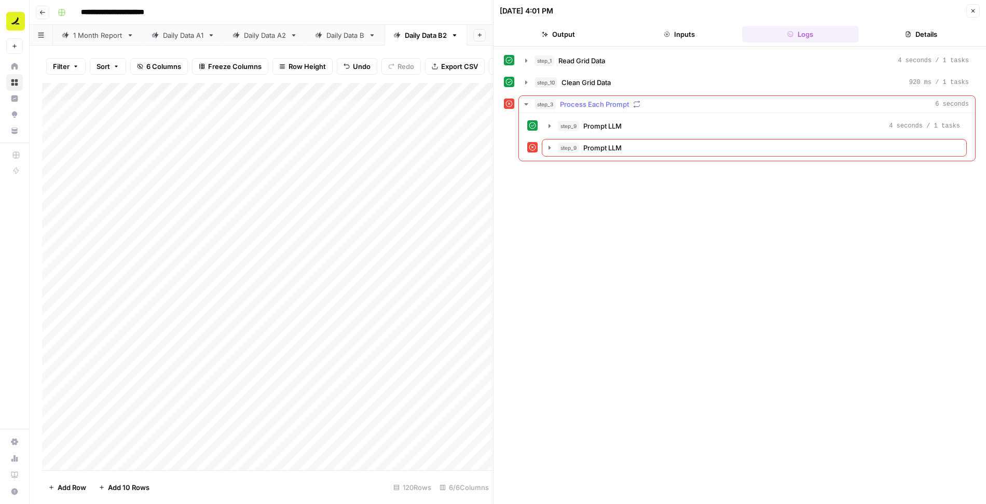
click at [748, 118] on button "step_9 Prompt LLM 4 seconds / 1 tasks" at bounding box center [754, 126] width 424 height 17
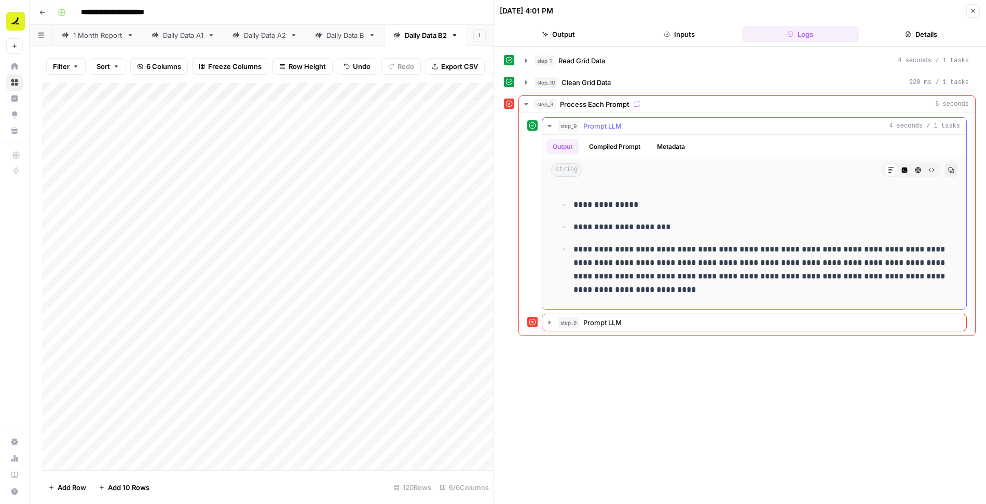
click at [748, 118] on button "step_9 Prompt LLM 4 seconds / 1 tasks" at bounding box center [754, 126] width 424 height 17
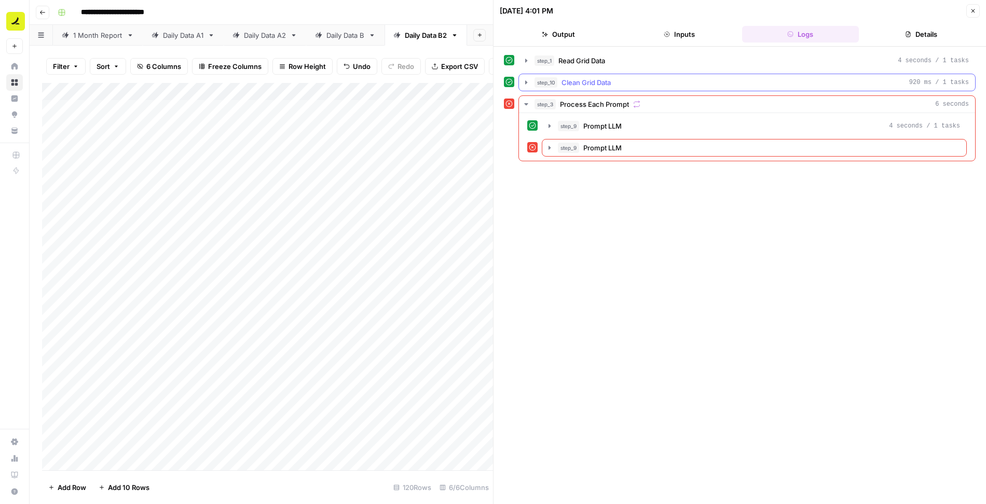
click at [723, 80] on div "step_10 Clean Grid Data 920 ms / 1 tasks" at bounding box center [751, 82] width 434 height 10
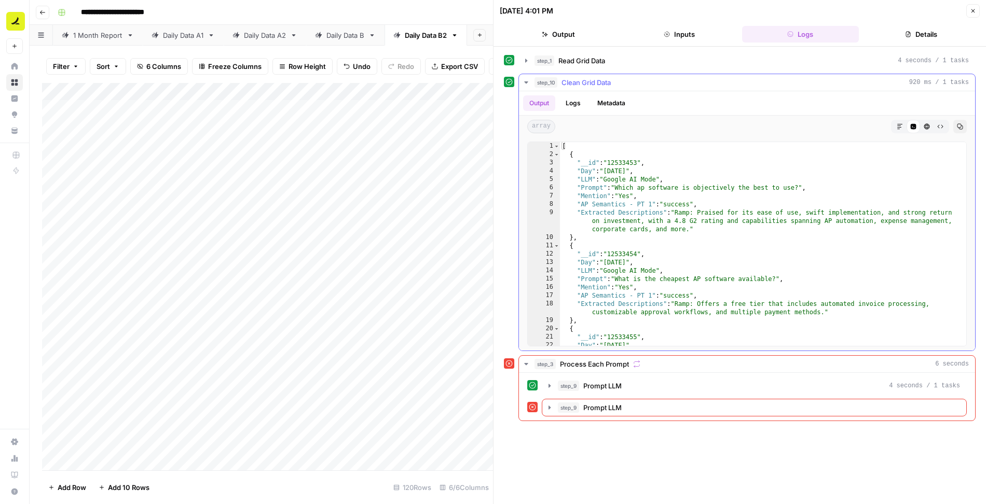
click at [724, 80] on div "step_10 Clean Grid Data 920 ms / 1 tasks" at bounding box center [751, 82] width 434 height 10
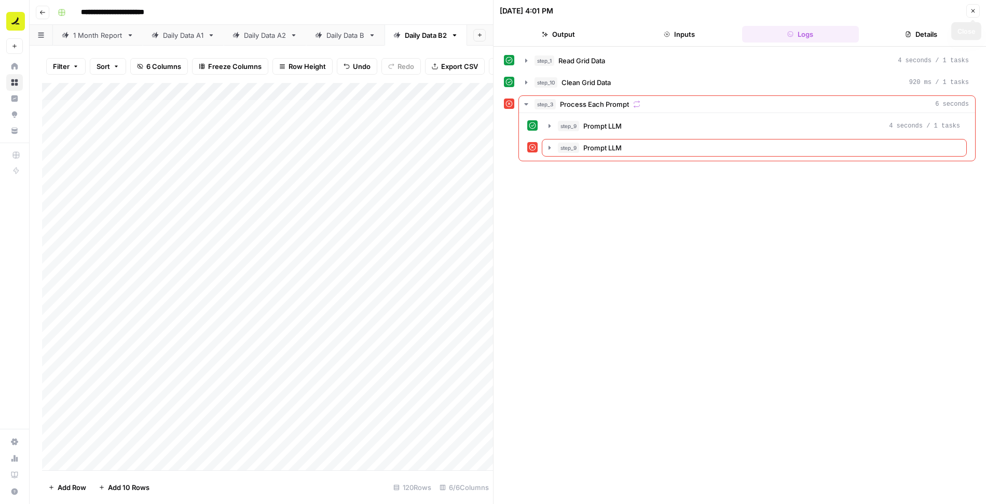
click at [973, 13] on icon "button" at bounding box center [973, 11] width 6 height 6
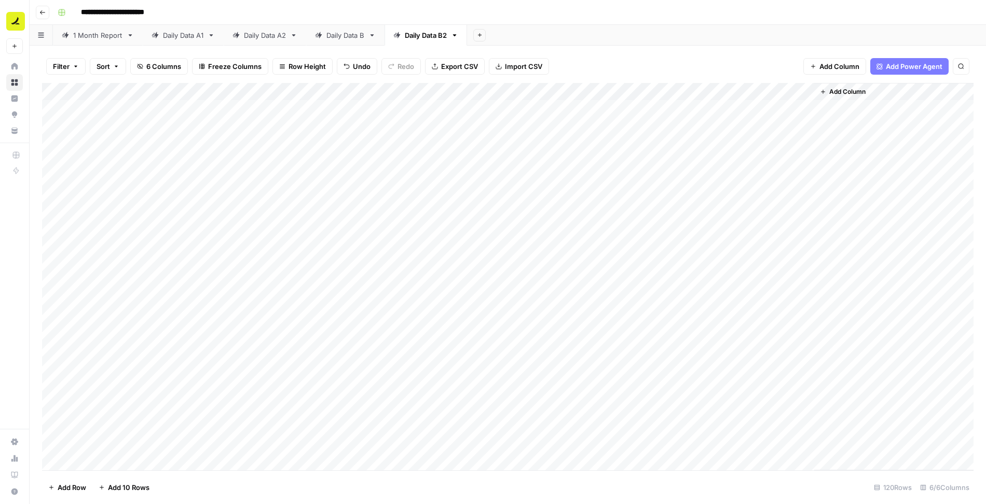
click at [283, 31] on div "Daily Data A2" at bounding box center [265, 35] width 42 height 10
click at [196, 32] on div "Daily Data A1" at bounding box center [183, 35] width 40 height 10
click at [351, 36] on div "Daily Data B" at bounding box center [345, 35] width 38 height 10
click at [435, 37] on div "Daily Data B2" at bounding box center [426, 35] width 42 height 10
click at [370, 35] on icon at bounding box center [371, 35] width 7 height 7
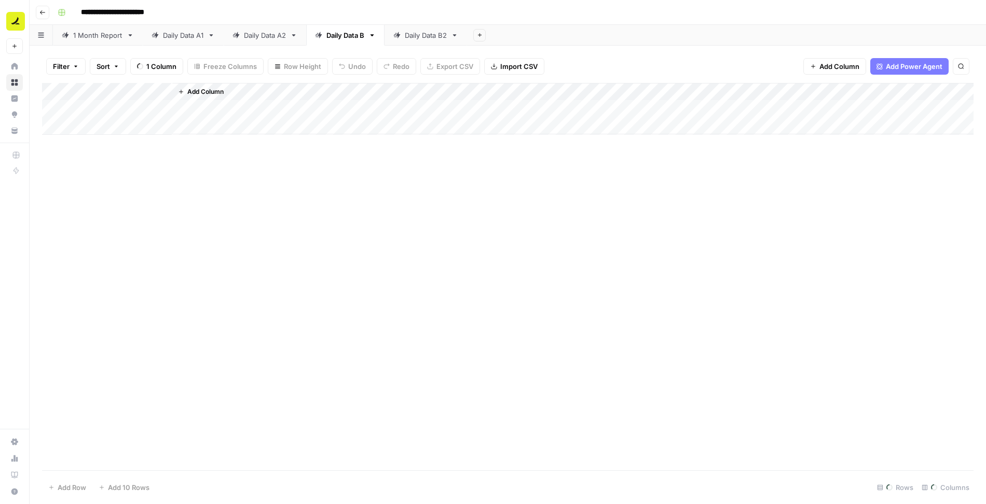
click at [444, 37] on div "Daily Data B2" at bounding box center [426, 35] width 42 height 10
click at [628, 93] on div "Add Column" at bounding box center [507, 277] width 931 height 388
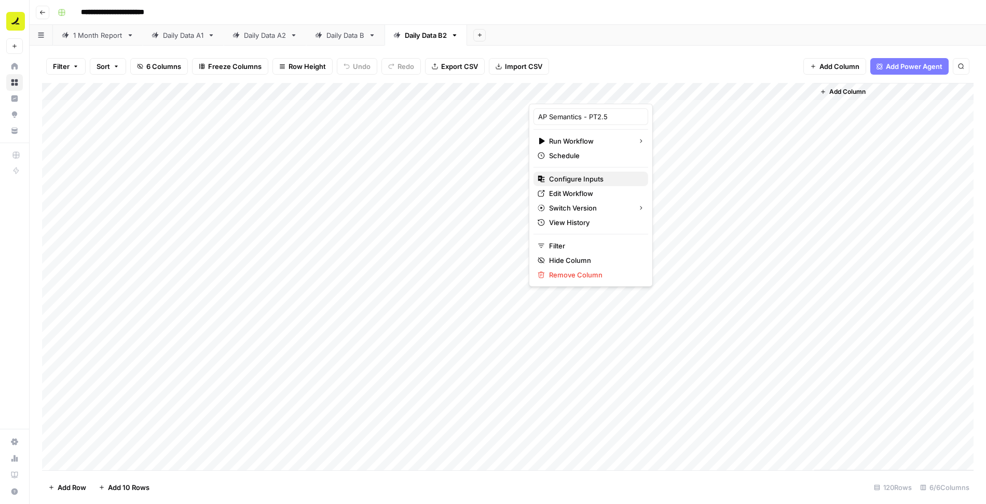
click at [594, 175] on span "Configure Inputs" at bounding box center [594, 179] width 91 height 10
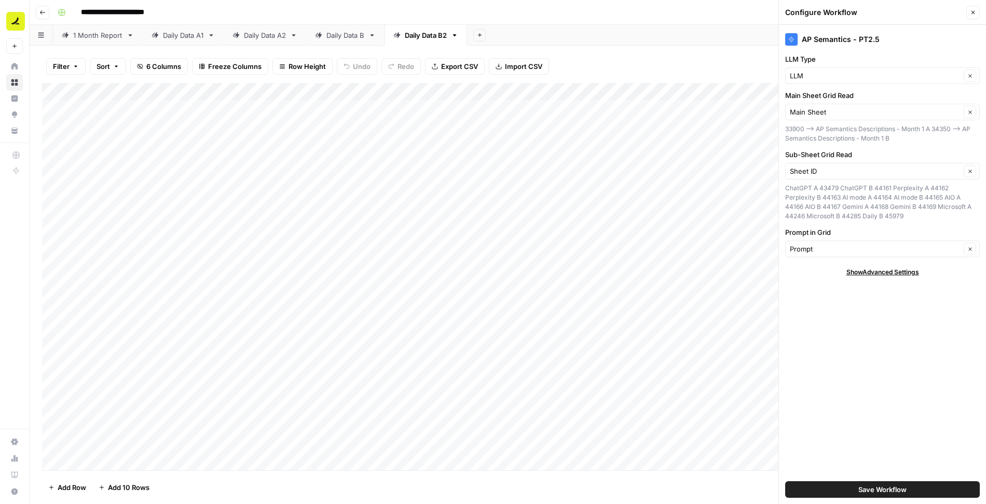
click at [861, 488] on span "Save Workflow" at bounding box center [882, 490] width 48 height 10
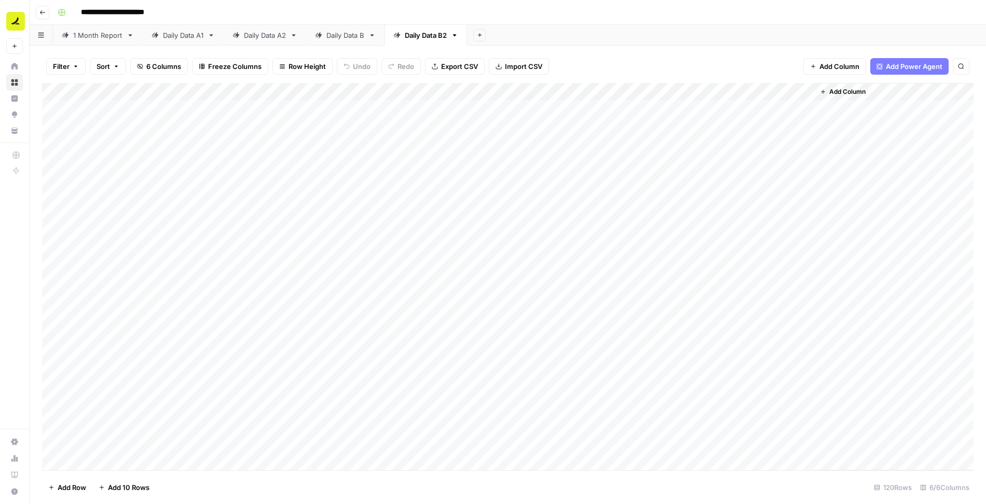
click at [626, 109] on div "Add Column" at bounding box center [507, 277] width 931 height 388
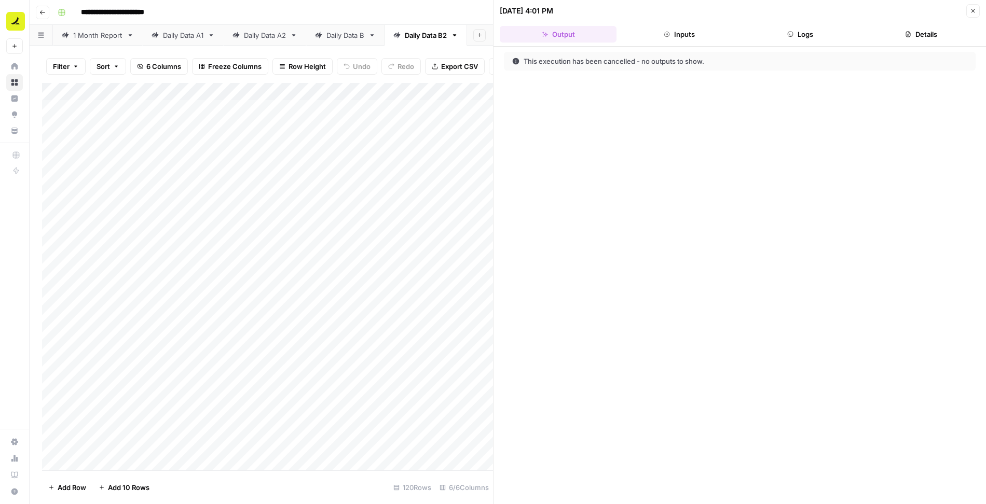
click at [976, 8] on button "Close" at bounding box center [972, 10] width 13 height 13
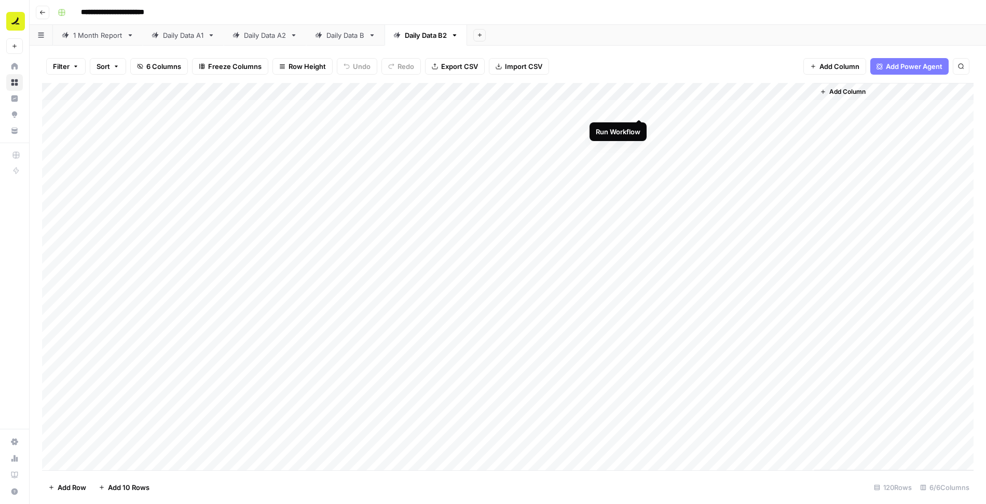
click at [640, 107] on div "Add Column" at bounding box center [507, 277] width 931 height 388
click at [626, 108] on div "Add Column" at bounding box center [507, 277] width 931 height 388
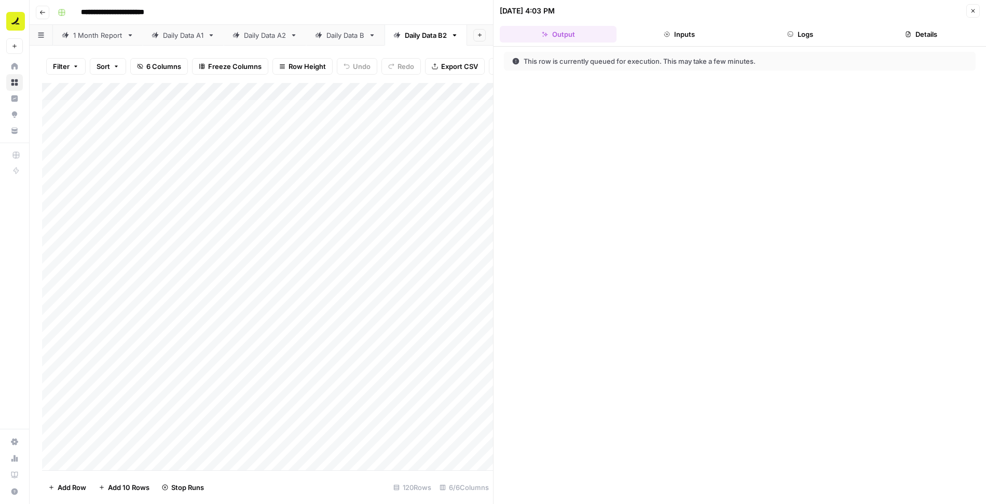
click at [826, 33] on button "Logs" at bounding box center [800, 34] width 117 height 17
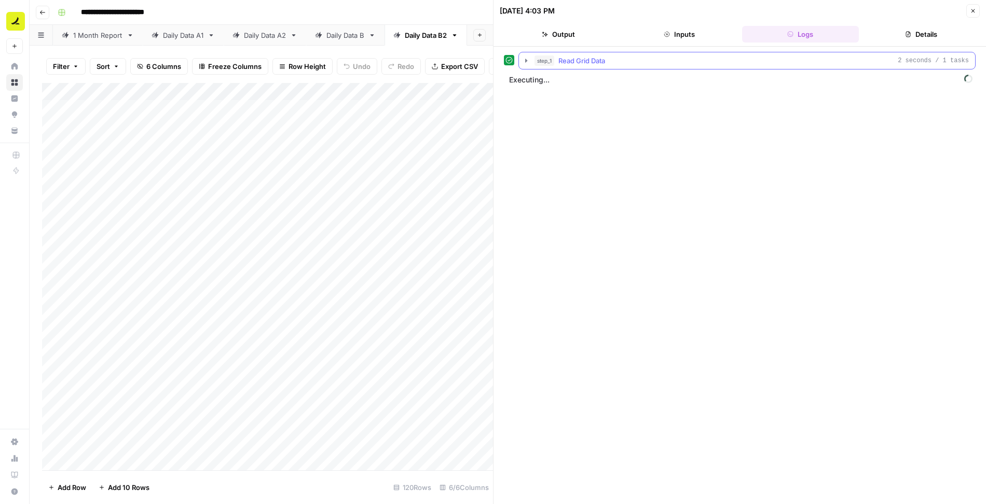
click at [525, 61] on icon "button" at bounding box center [526, 61] width 2 height 4
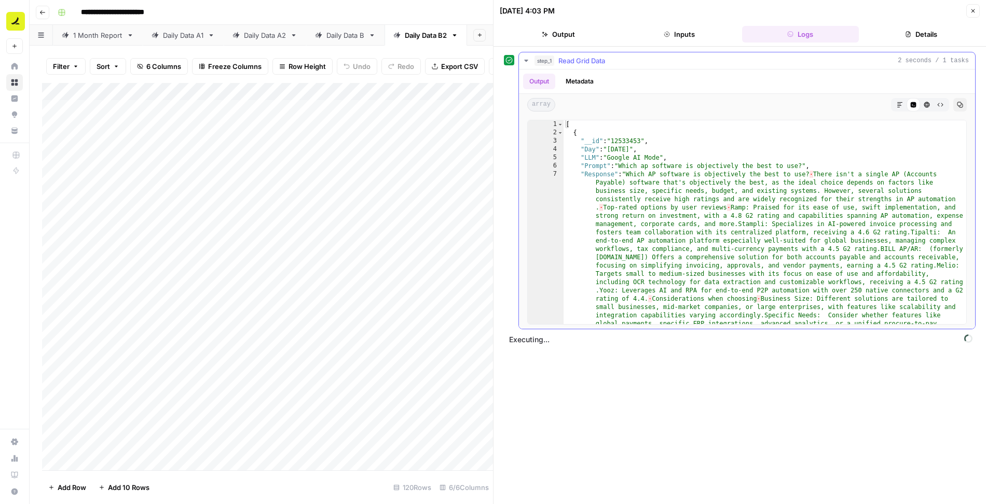
click at [525, 61] on icon "button" at bounding box center [526, 61] width 4 height 2
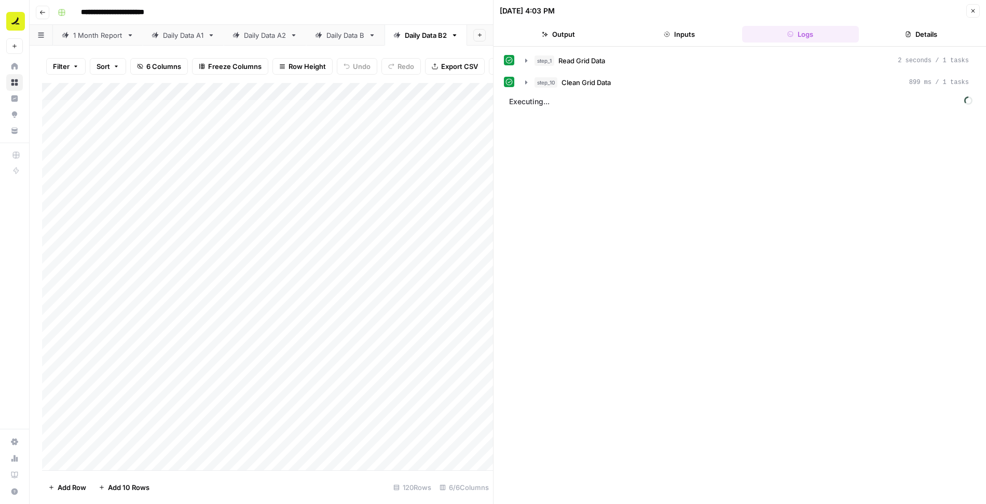
click at [974, 13] on icon "button" at bounding box center [973, 11] width 6 height 6
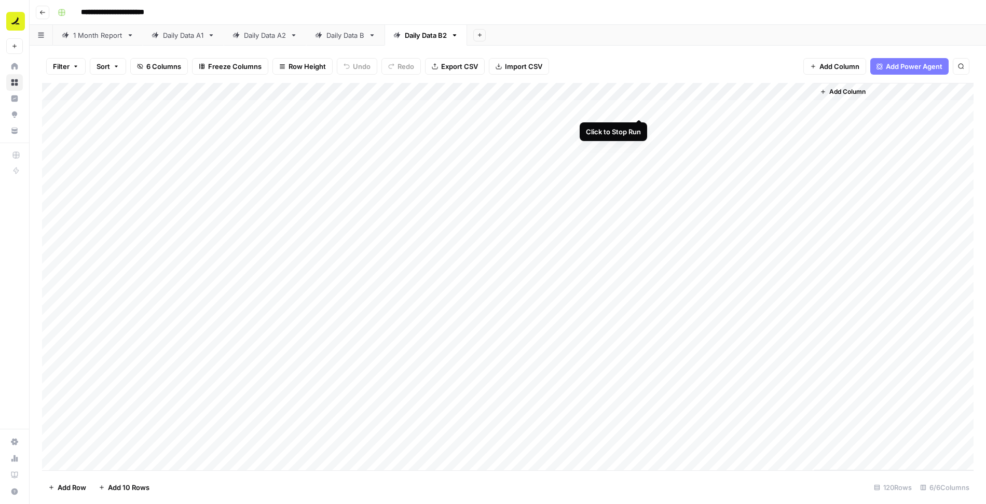
click at [638, 108] on div "Add Column" at bounding box center [507, 277] width 931 height 388
click at [625, 108] on div "Add Column" at bounding box center [507, 277] width 931 height 388
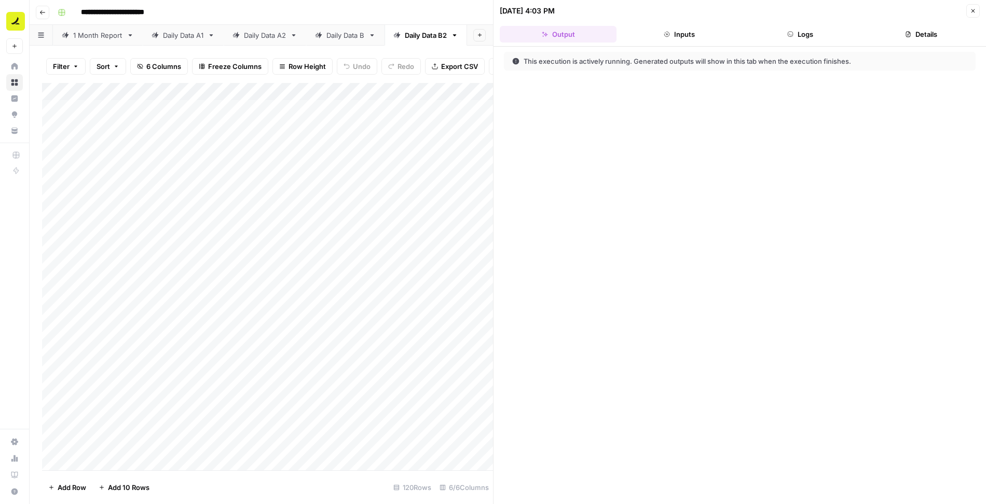
click at [790, 41] on button "Logs" at bounding box center [800, 34] width 117 height 17
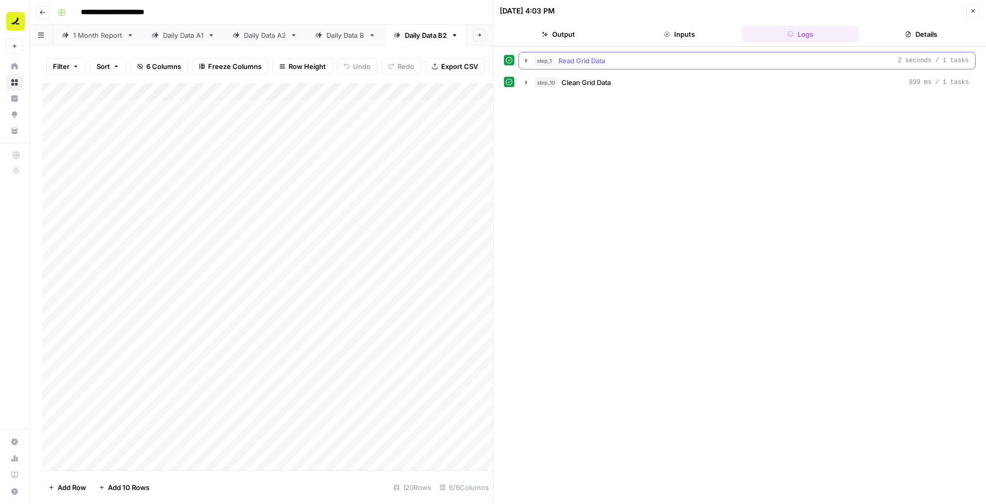
click at [774, 60] on div "step_1 Read Grid Data 2 seconds / 1 tasks" at bounding box center [751, 61] width 434 height 10
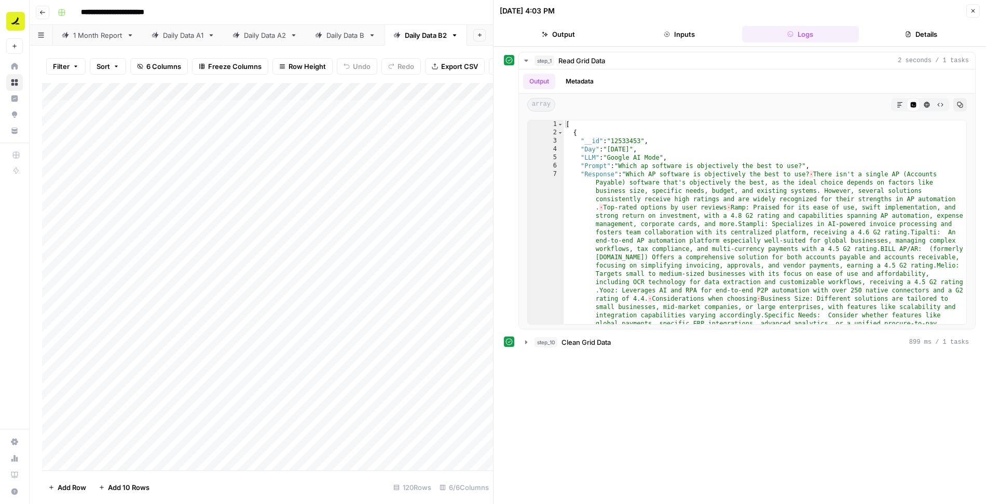
click at [972, 17] on header "10/09/25 at 4:03 PM Close Output Inputs Logs Details" at bounding box center [739, 23] width 492 height 47
click at [970, 16] on button "Close" at bounding box center [972, 10] width 13 height 13
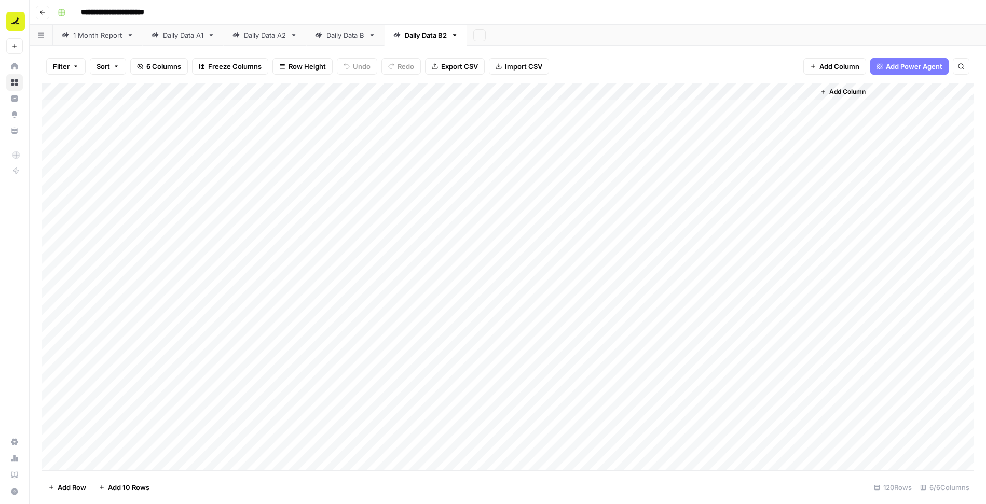
click at [628, 92] on div "Add Column" at bounding box center [507, 277] width 931 height 388
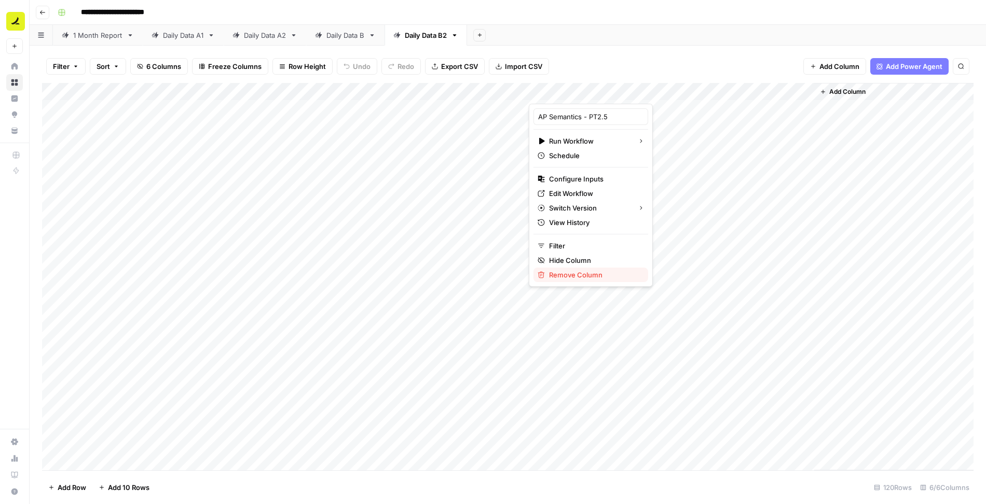
click at [570, 273] on span "Remove Column" at bounding box center [594, 275] width 91 height 10
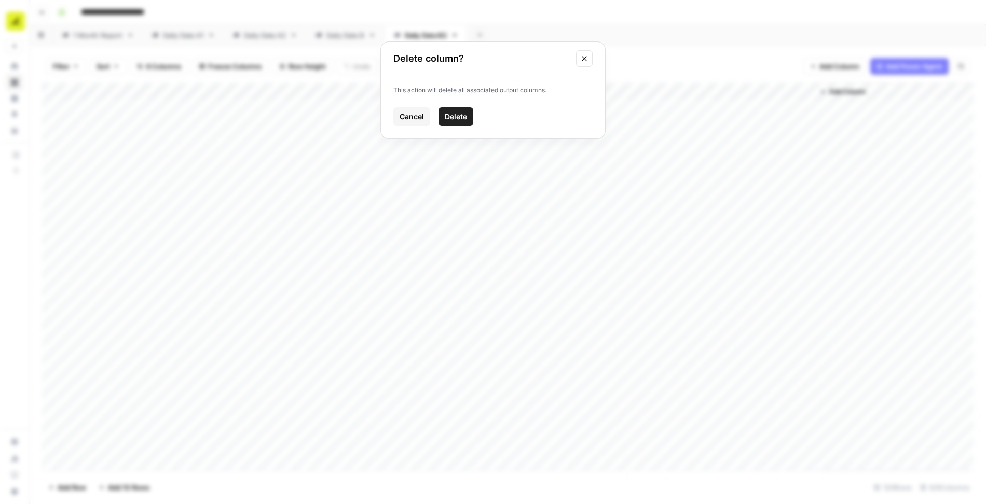
click at [467, 120] on button "Delete" at bounding box center [455, 116] width 35 height 19
click at [574, 90] on span "Add Column" at bounding box center [562, 91] width 36 height 9
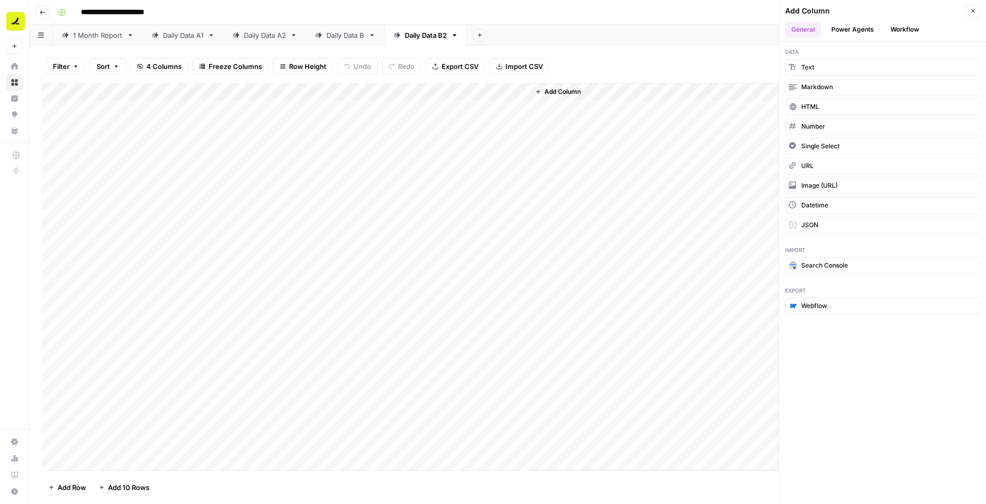
click at [894, 28] on button "Workflow" at bounding box center [904, 30] width 41 height 16
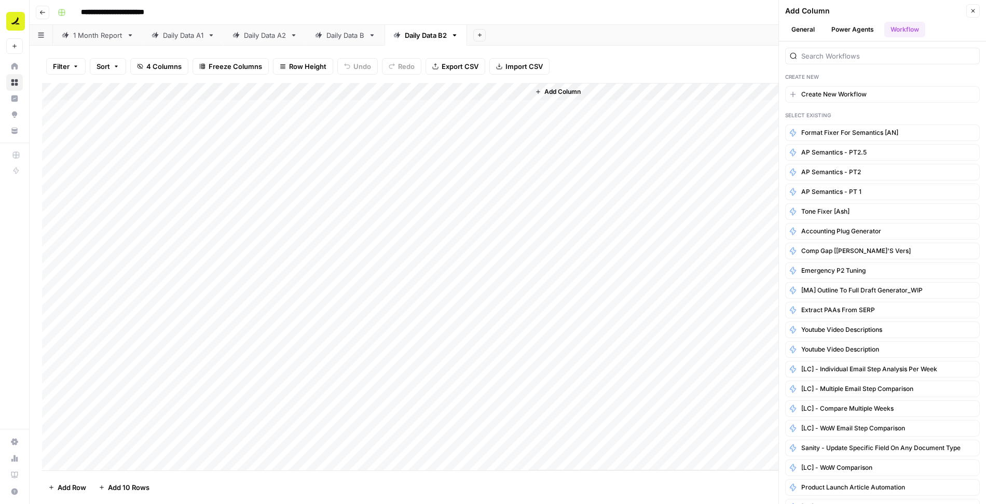
click at [289, 35] on link "Daily Data A2" at bounding box center [265, 35] width 82 height 21
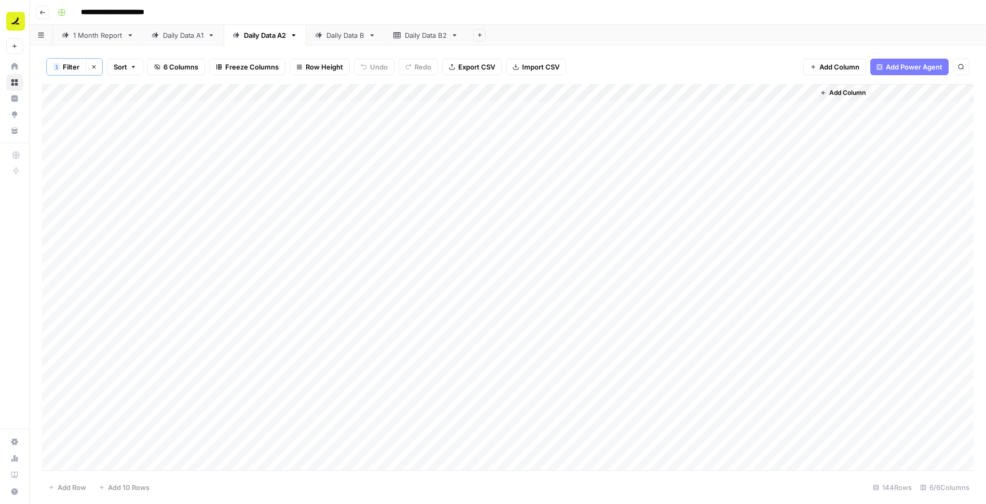
click at [429, 36] on div "Daily Data B2" at bounding box center [426, 35] width 42 height 10
click at [566, 90] on span "Add Column" at bounding box center [562, 91] width 36 height 9
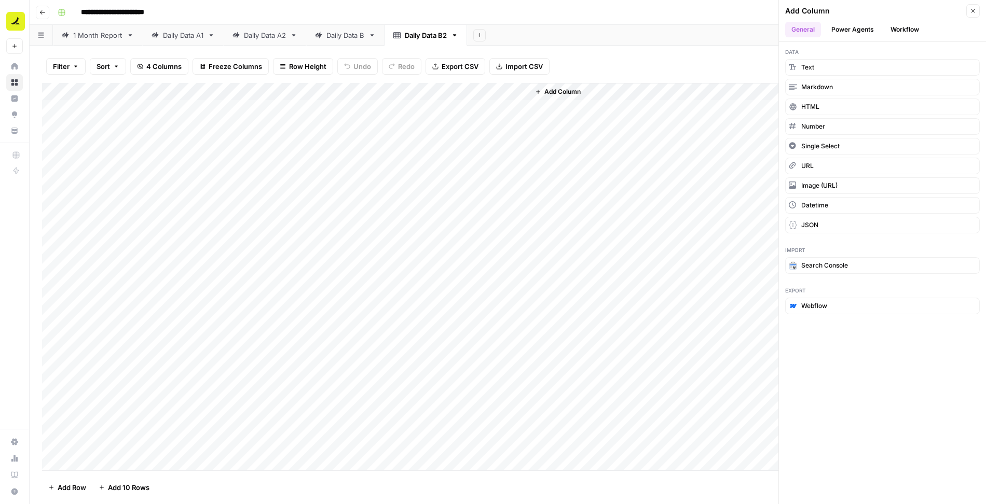
click at [894, 30] on button "Workflow" at bounding box center [904, 30] width 41 height 16
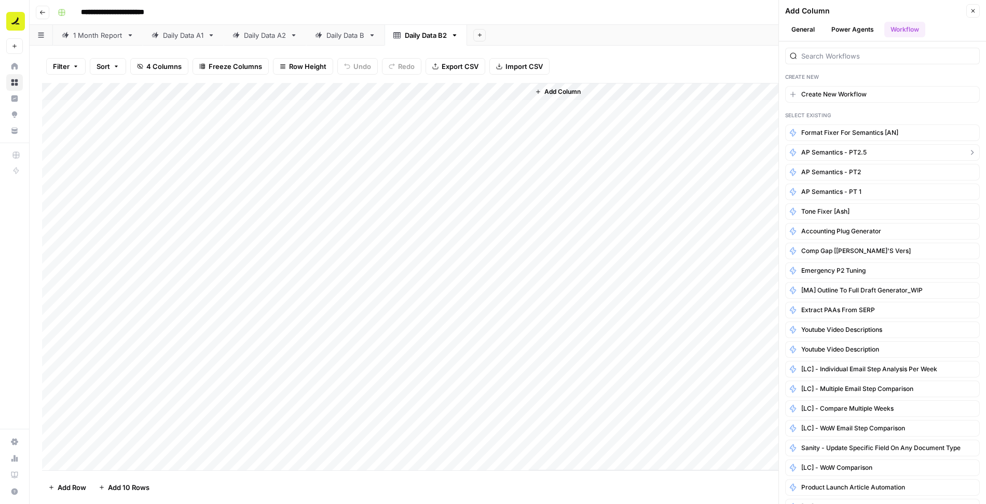
click at [863, 148] on span "AP Semantics - PT2.5" at bounding box center [833, 152] width 65 height 9
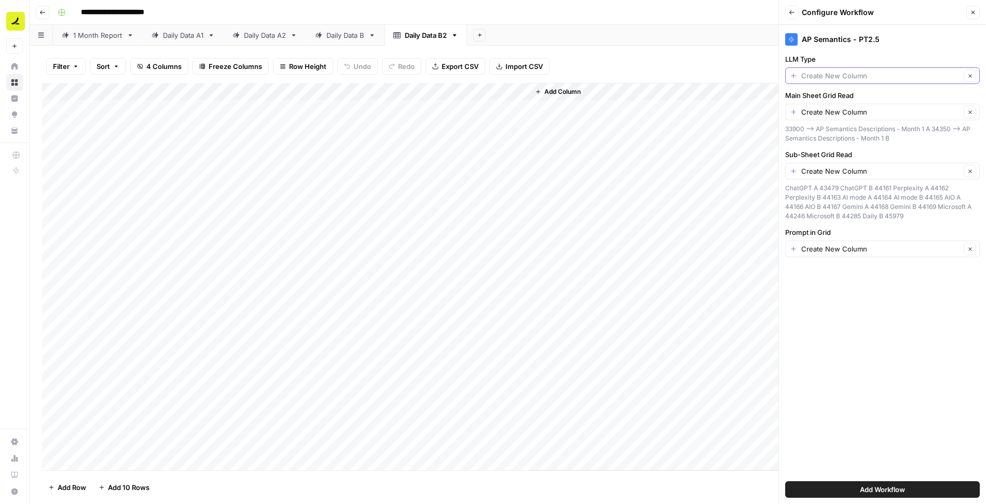
click at [846, 79] on input "LLM Type" at bounding box center [880, 76] width 159 height 10
click at [826, 133] on span "LLM" at bounding box center [874, 133] width 160 height 10
type input "LLM"
click at [843, 113] on input "Main Sheet Grid Read" at bounding box center [880, 112] width 159 height 10
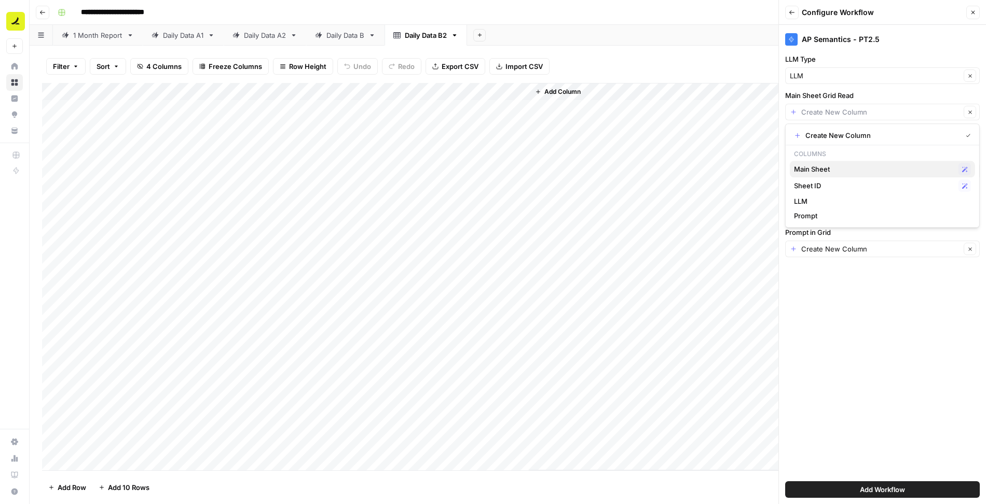
click at [825, 171] on span "Main Sheet" at bounding box center [874, 169] width 160 height 10
type input "Main Sheet"
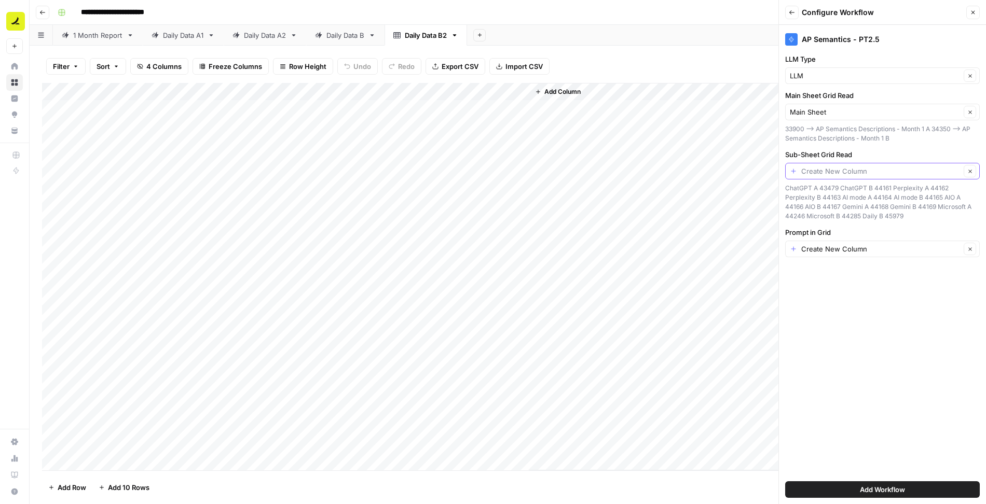
click at [835, 173] on input "Sub-Sheet Grid Read" at bounding box center [880, 171] width 159 height 10
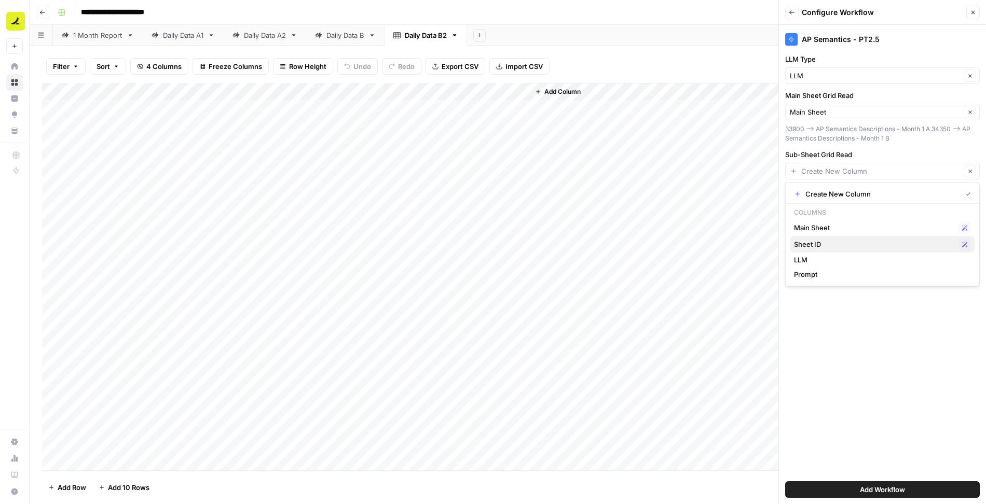
click at [825, 242] on span "Sheet ID" at bounding box center [874, 244] width 160 height 10
type input "Sheet ID"
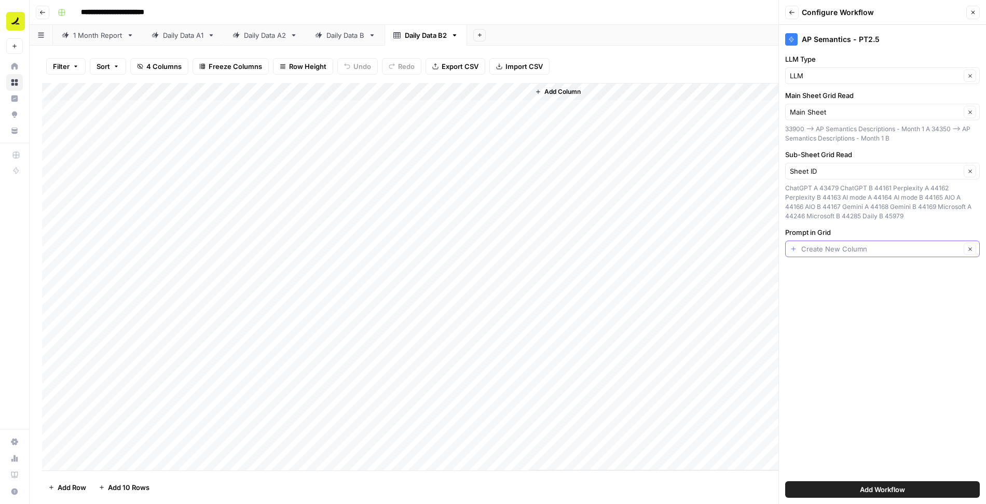
click at [833, 251] on input "Prompt in Grid" at bounding box center [880, 249] width 159 height 10
click at [819, 308] on span "Prompt" at bounding box center [874, 305] width 160 height 10
type input "Prompt"
click at [871, 488] on span "Add Workflow" at bounding box center [882, 490] width 45 height 10
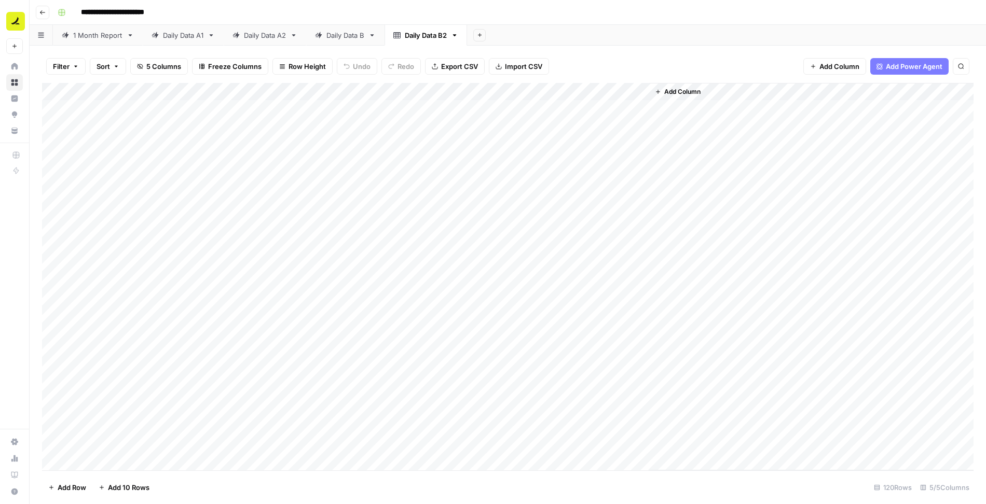
click at [590, 125] on div "Add Column" at bounding box center [507, 277] width 931 height 388
click at [625, 126] on div "Add Column" at bounding box center [507, 277] width 931 height 388
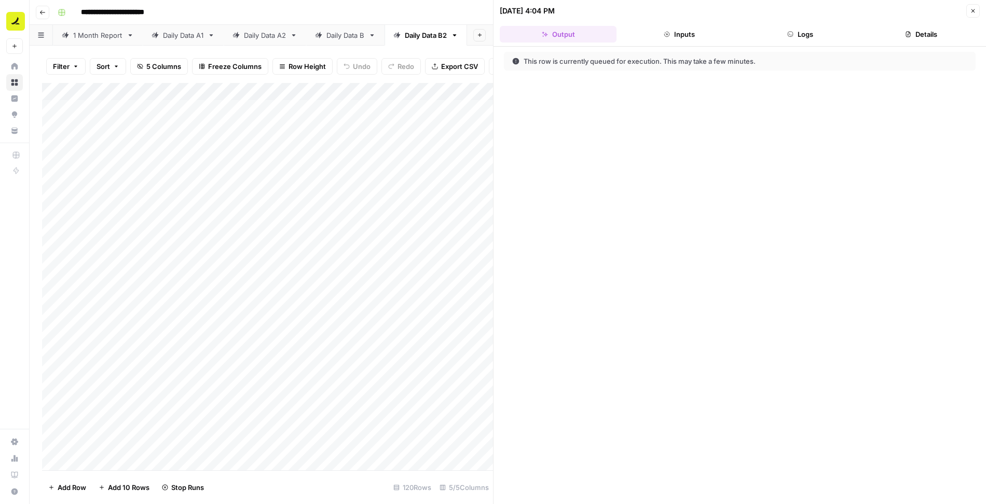
click at [816, 27] on button "Logs" at bounding box center [800, 34] width 117 height 17
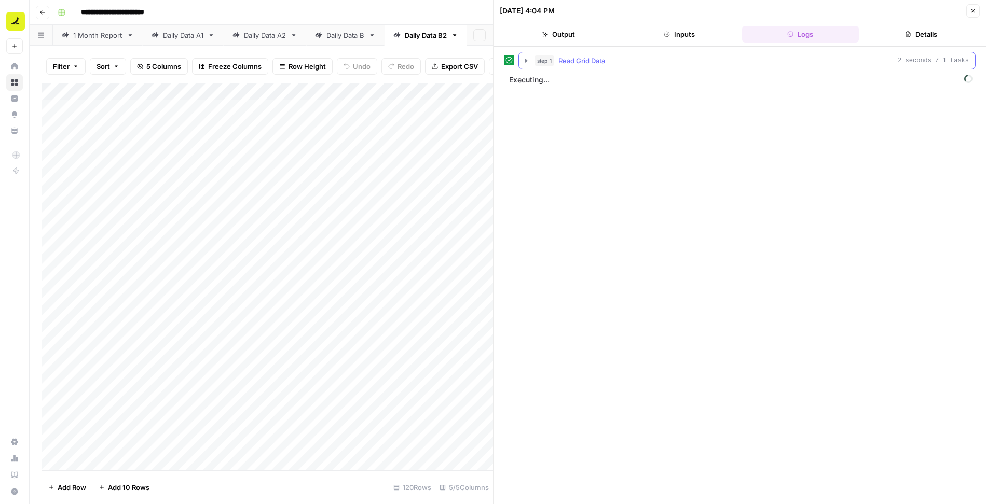
click at [528, 57] on icon "button" at bounding box center [526, 61] width 8 height 8
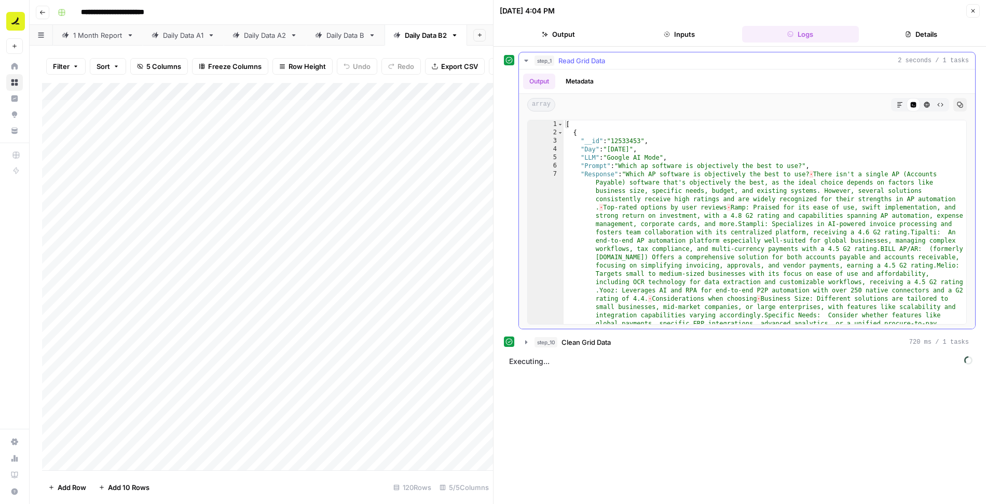
click at [528, 57] on icon "button" at bounding box center [526, 61] width 8 height 8
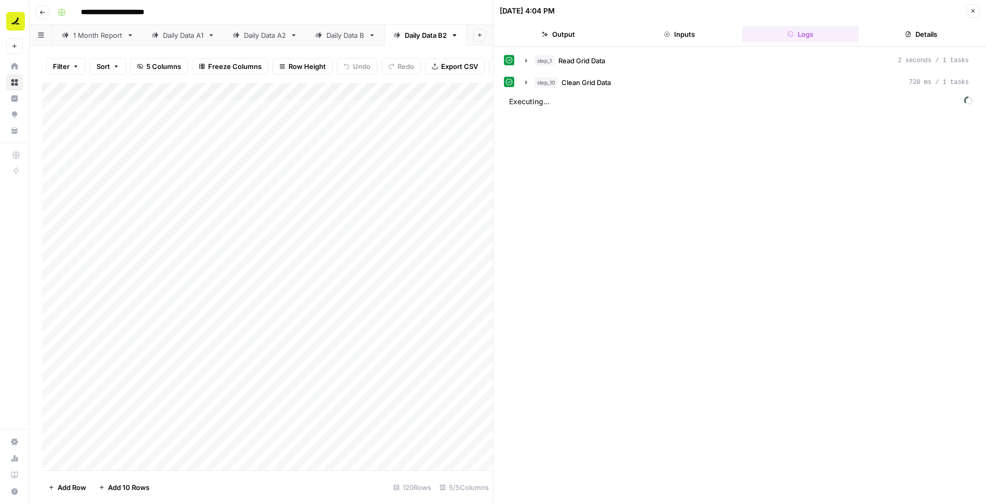
click at [968, 9] on button "Close" at bounding box center [972, 10] width 13 height 13
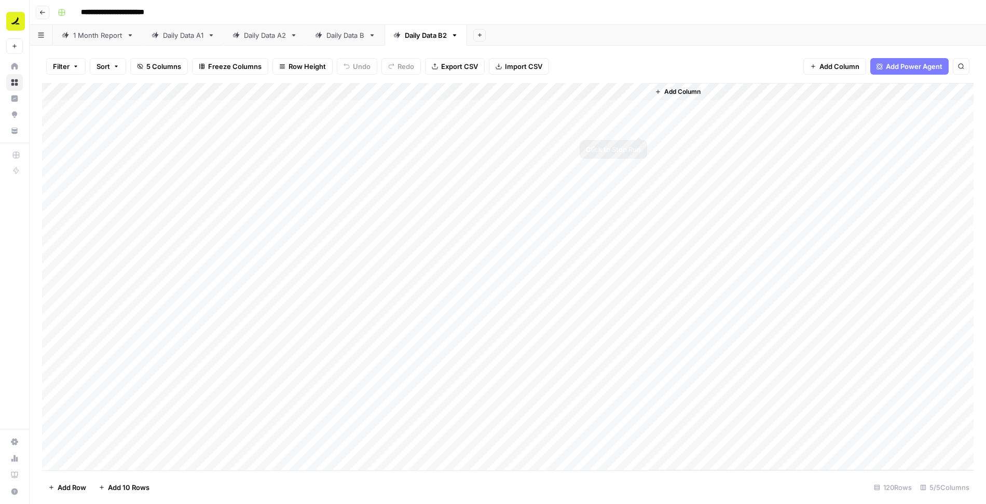
click at [639, 127] on div "Add Column" at bounding box center [507, 277] width 931 height 388
click at [627, 91] on div "Add Column" at bounding box center [507, 277] width 931 height 388
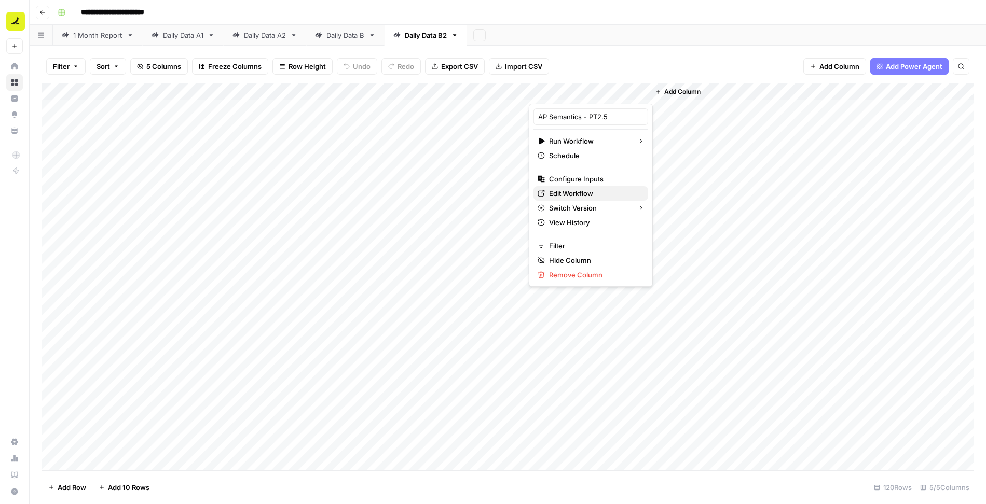
click at [592, 189] on span "Edit Workflow" at bounding box center [594, 193] width 91 height 10
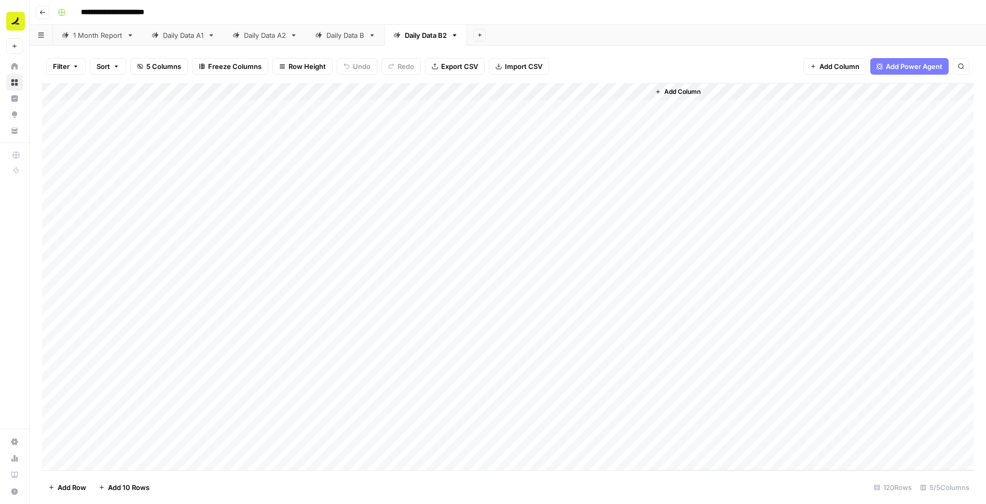
click at [270, 36] on div "Daily Data A2" at bounding box center [265, 35] width 42 height 10
click at [360, 33] on div "Daily Data B" at bounding box center [345, 35] width 38 height 10
click at [431, 35] on div "Daily Data B2" at bounding box center [426, 35] width 42 height 10
click at [591, 144] on div "Add Column" at bounding box center [507, 277] width 931 height 388
click at [627, 144] on div "Add Column" at bounding box center [507, 277] width 931 height 388
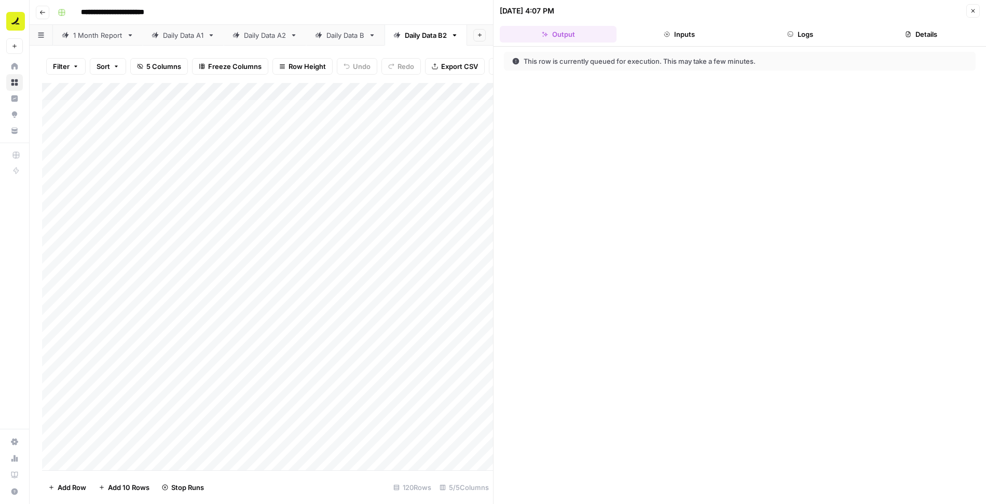
click at [813, 29] on button "Logs" at bounding box center [800, 34] width 117 height 17
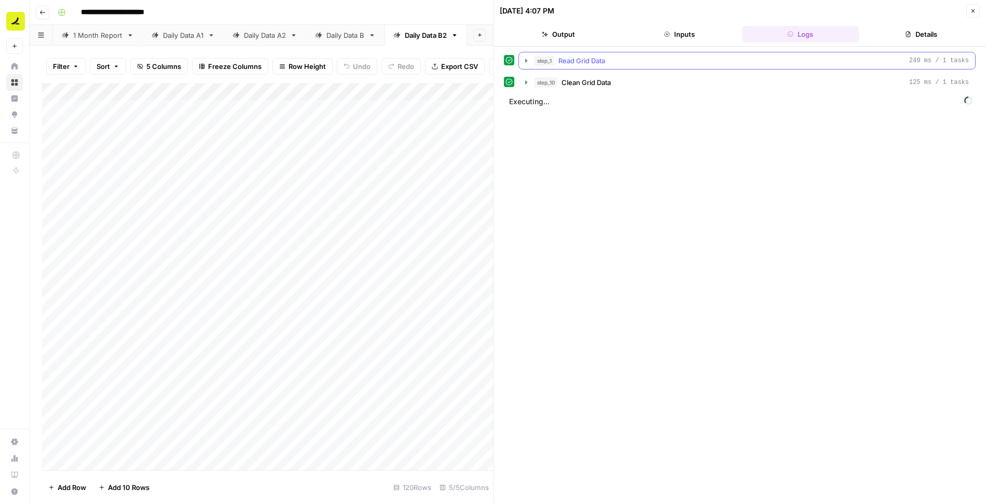
click at [528, 61] on icon "button" at bounding box center [526, 61] width 8 height 8
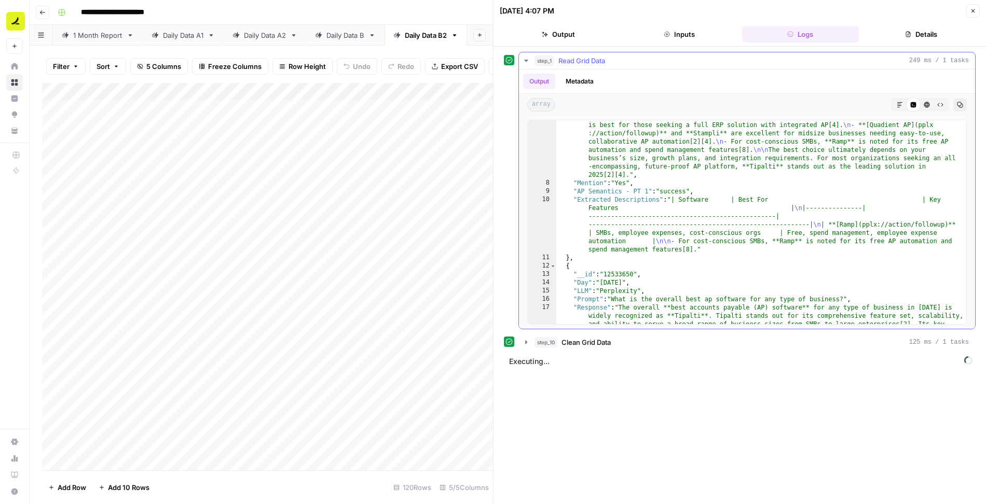
scroll to position [314, 0]
click at [528, 58] on icon "button" at bounding box center [526, 61] width 8 height 8
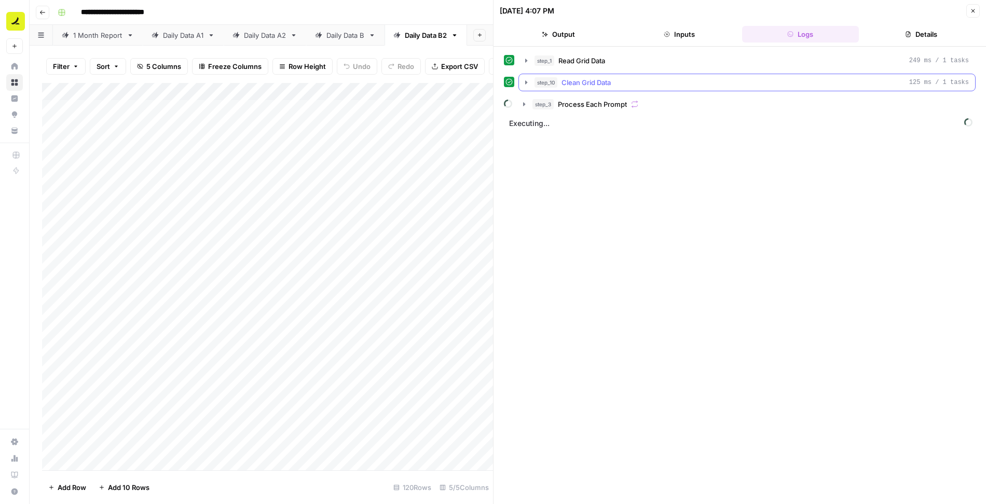
click at [523, 82] on icon "button" at bounding box center [526, 82] width 8 height 8
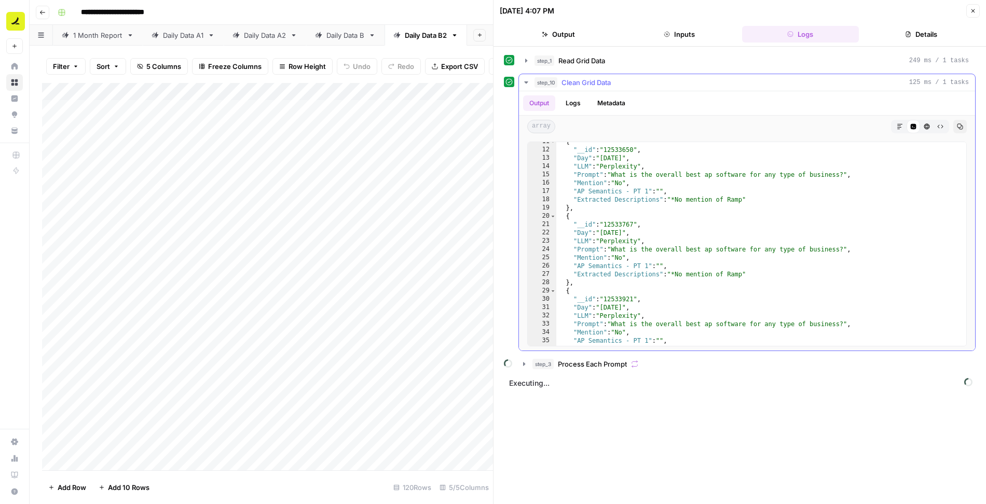
scroll to position [0, 0]
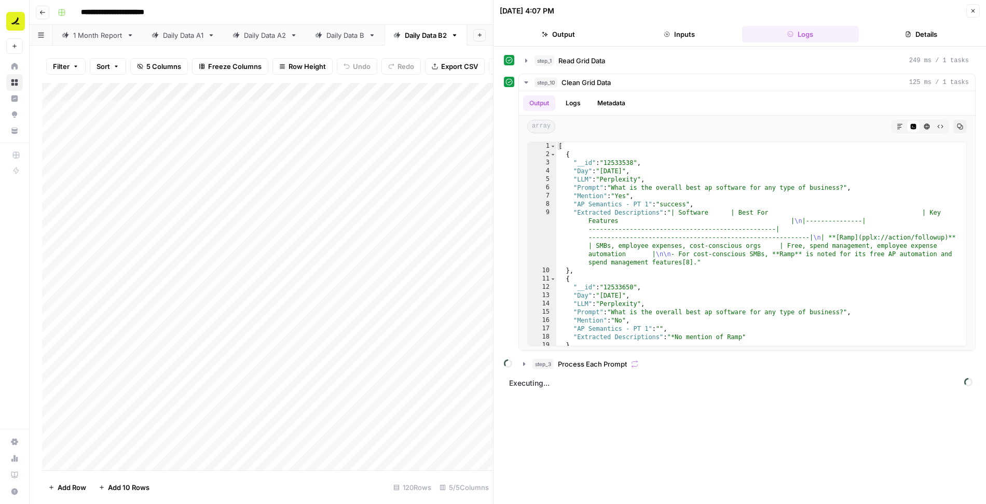
click at [971, 14] on button "Close" at bounding box center [972, 10] width 13 height 13
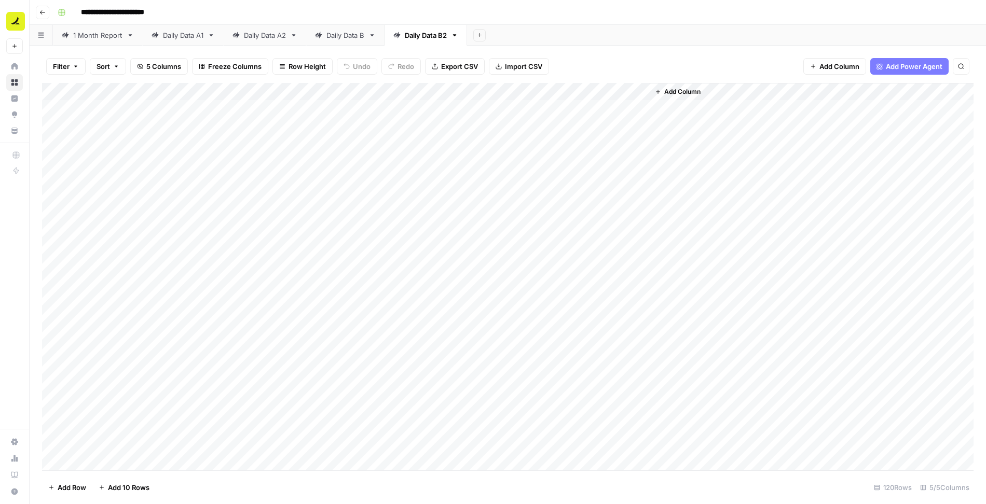
click at [628, 144] on div "Add Column" at bounding box center [507, 277] width 931 height 388
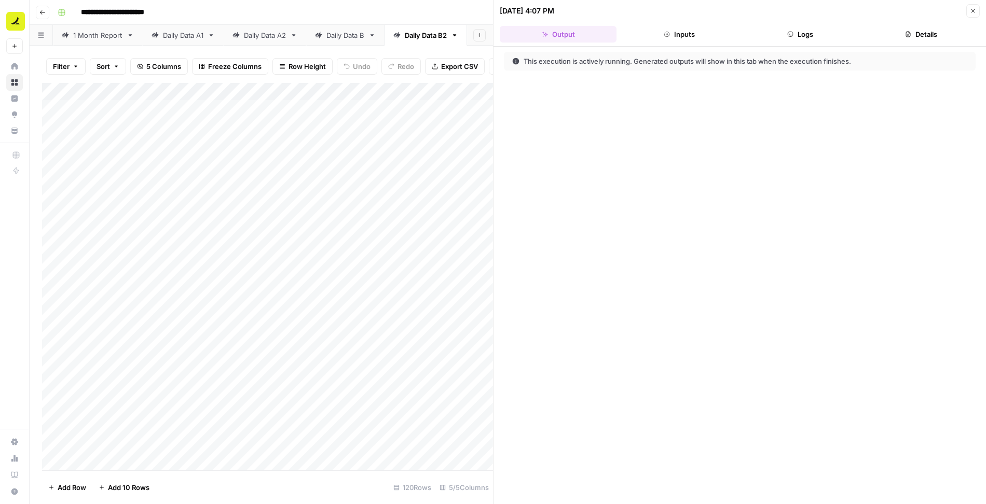
click at [807, 36] on button "Logs" at bounding box center [800, 34] width 117 height 17
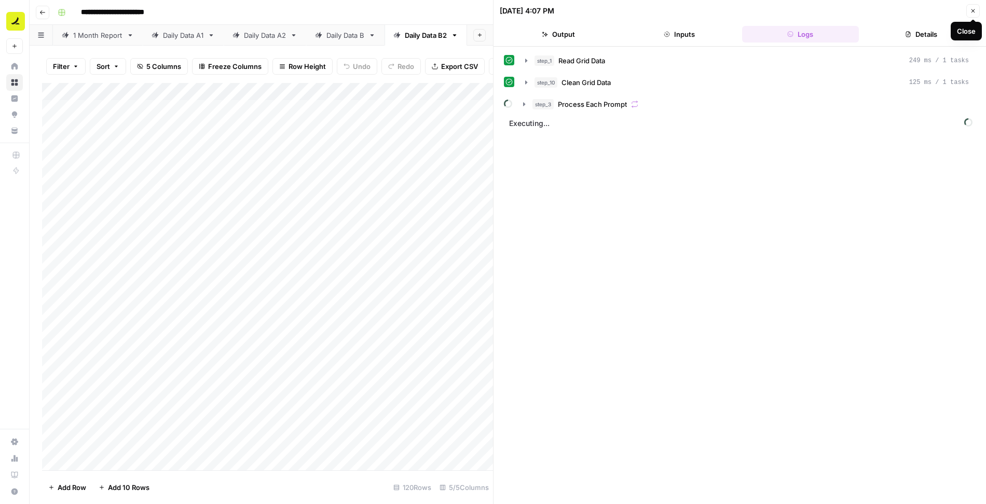
click at [974, 13] on button "Close" at bounding box center [972, 10] width 13 height 13
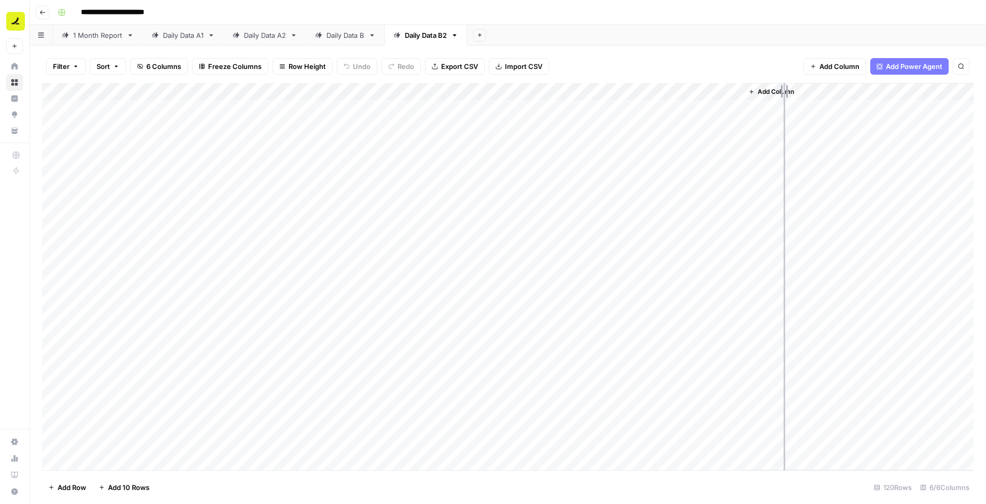
drag, startPoint x: 740, startPoint y: 91, endPoint x: 785, endPoint y: 92, distance: 45.1
click at [785, 92] on div "Add Column" at bounding box center [507, 277] width 931 height 388
click at [726, 145] on div "Add Column" at bounding box center [507, 277] width 931 height 388
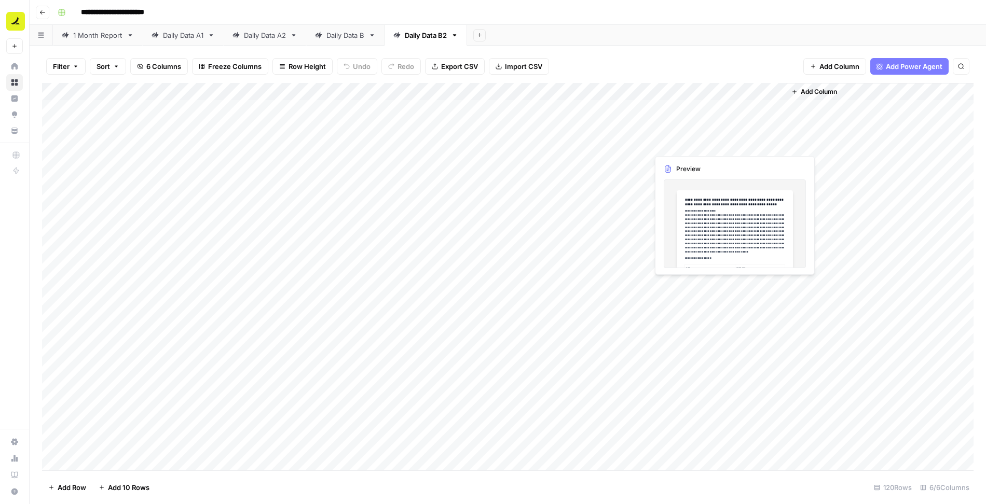
click at [726, 145] on div "Add Column" at bounding box center [507, 277] width 931 height 388
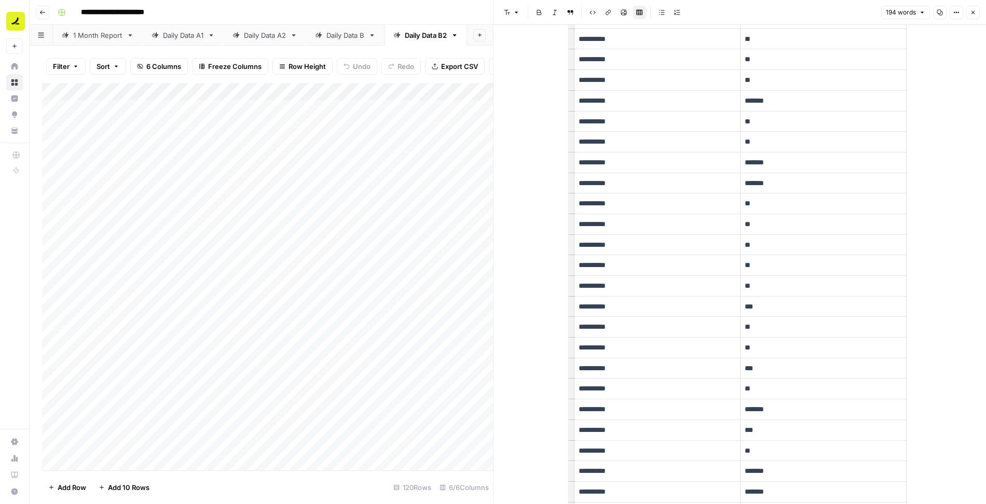
scroll to position [468, 0]
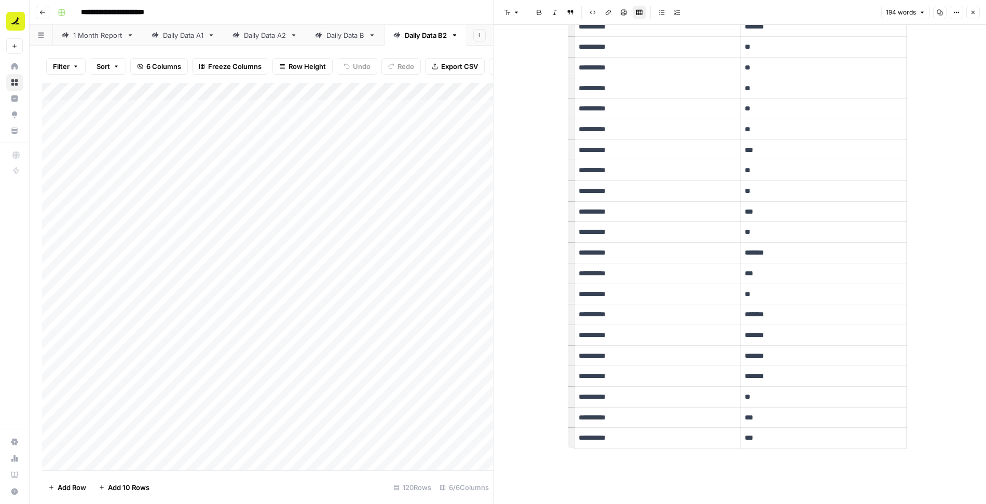
click at [971, 13] on icon "button" at bounding box center [973, 12] width 6 height 6
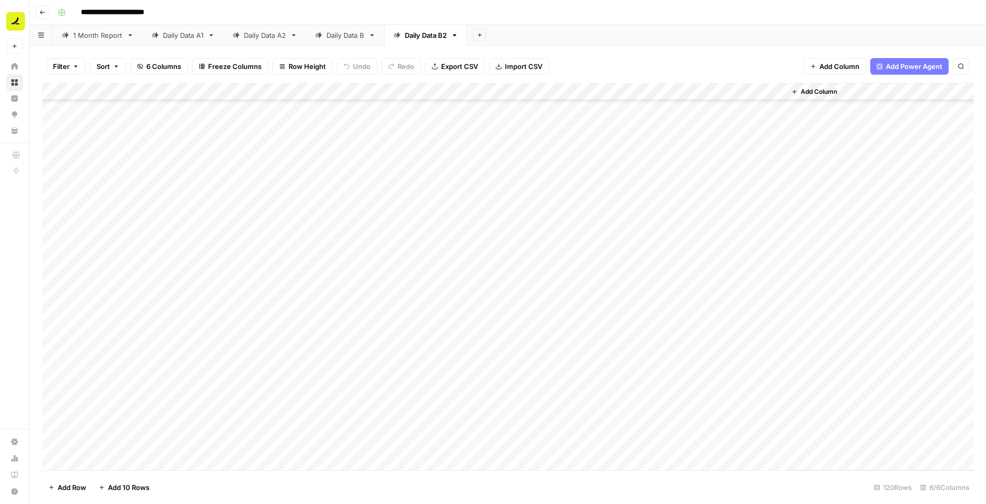
scroll to position [180, 0]
click at [590, 349] on div "Add Column" at bounding box center [507, 277] width 931 height 388
click at [588, 107] on div "Add Column" at bounding box center [507, 277] width 931 height 388
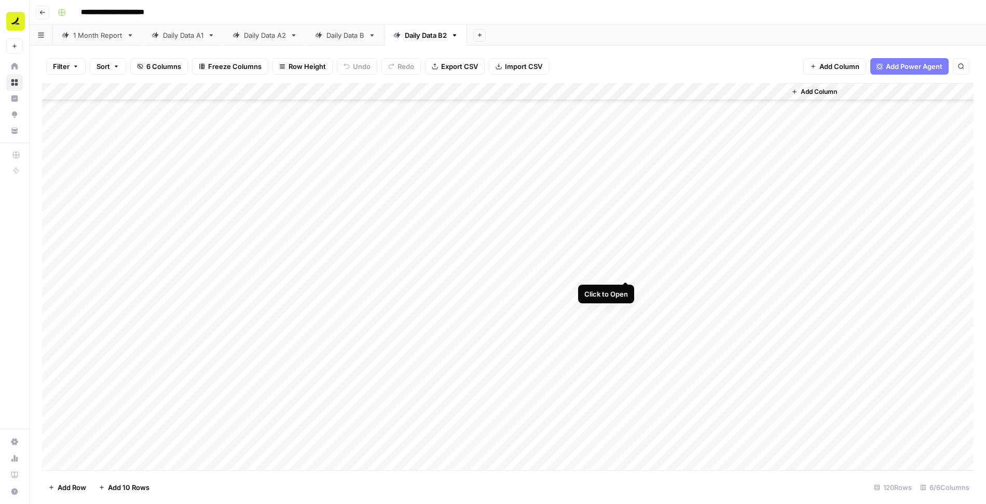
click at [626, 272] on div "Add Column" at bounding box center [507, 277] width 931 height 388
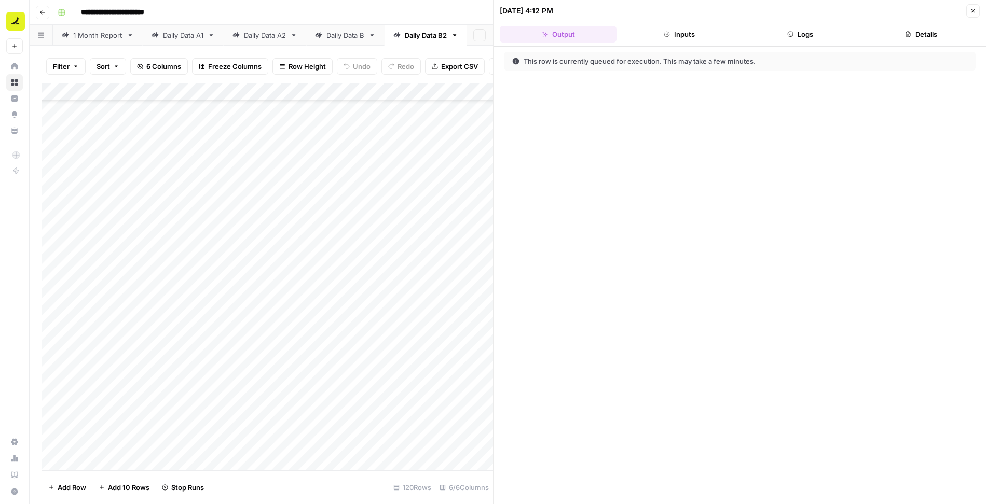
click at [812, 34] on button "Logs" at bounding box center [800, 34] width 117 height 17
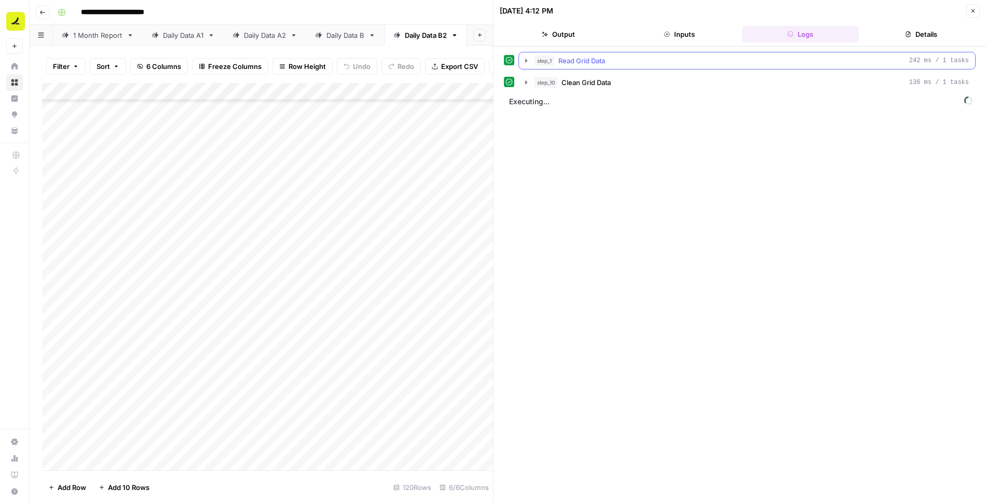
click at [524, 59] on icon "button" at bounding box center [526, 61] width 8 height 8
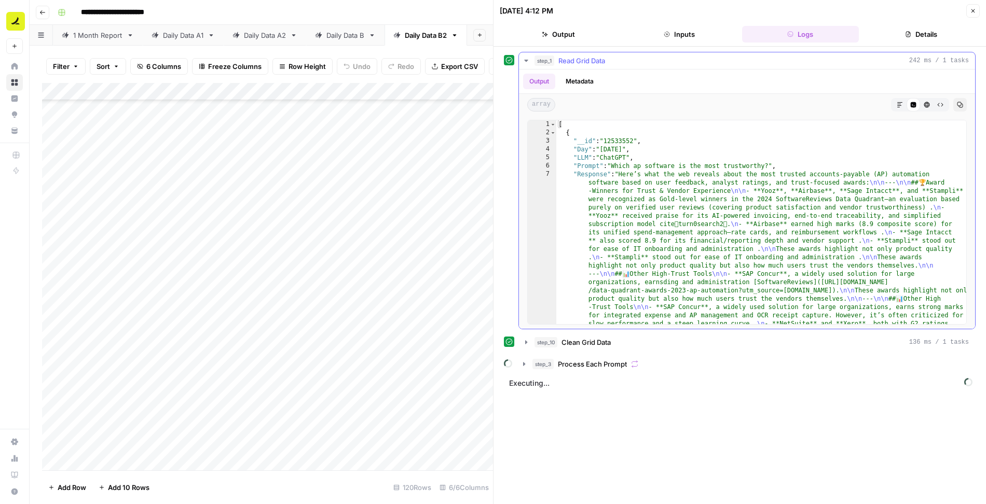
click at [524, 63] on icon "button" at bounding box center [526, 61] width 8 height 8
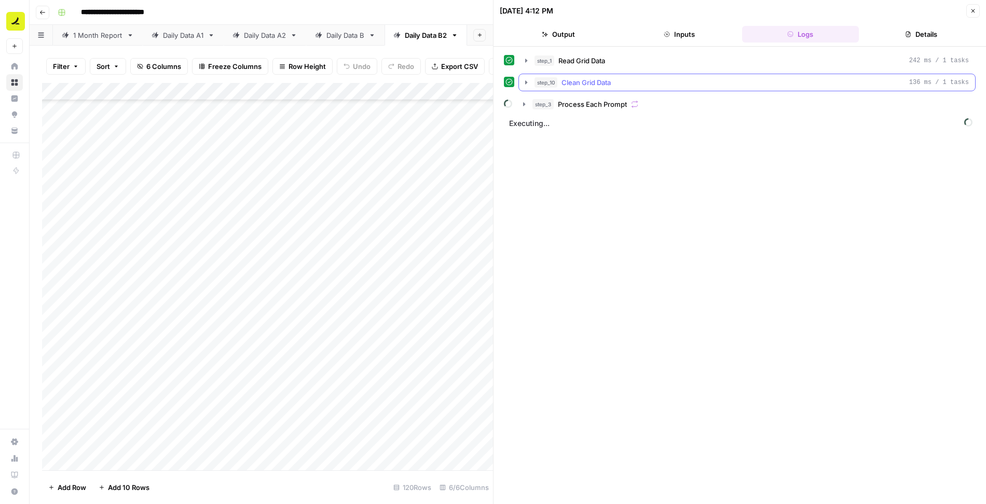
click at [527, 80] on icon "button" at bounding box center [526, 82] width 8 height 8
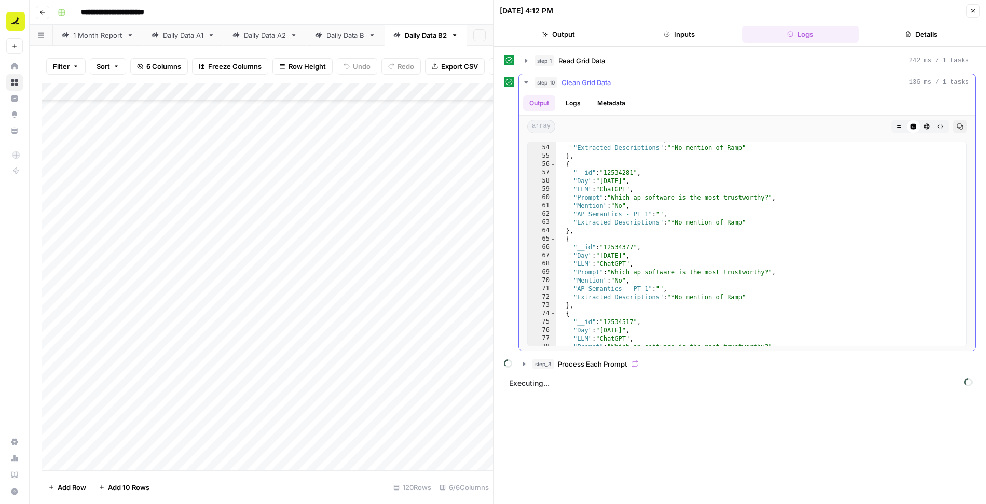
scroll to position [792, 0]
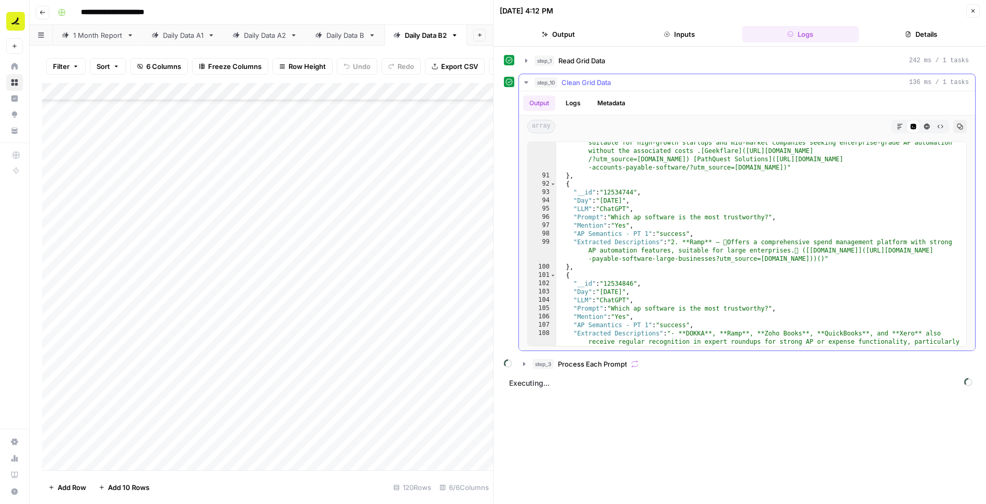
click at [524, 84] on icon "button" at bounding box center [526, 82] width 8 height 8
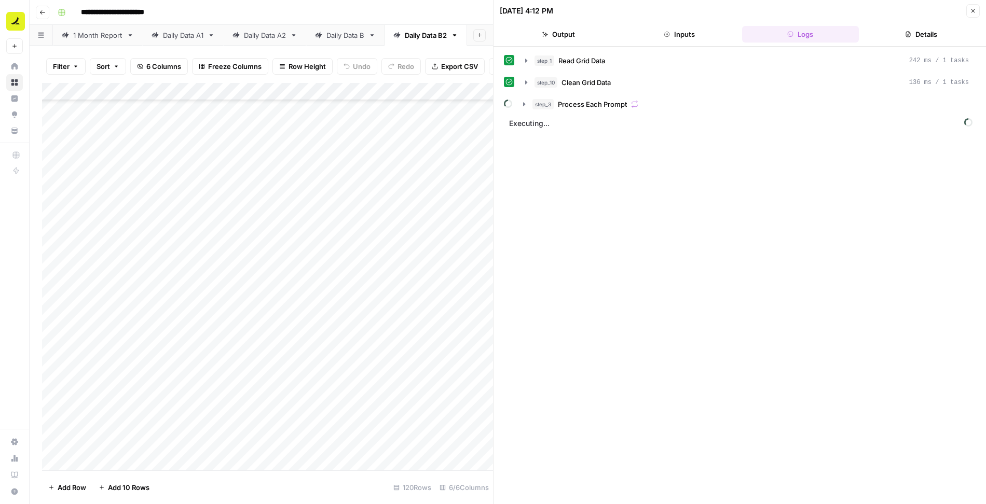
click at [976, 13] on button "Close" at bounding box center [972, 10] width 13 height 13
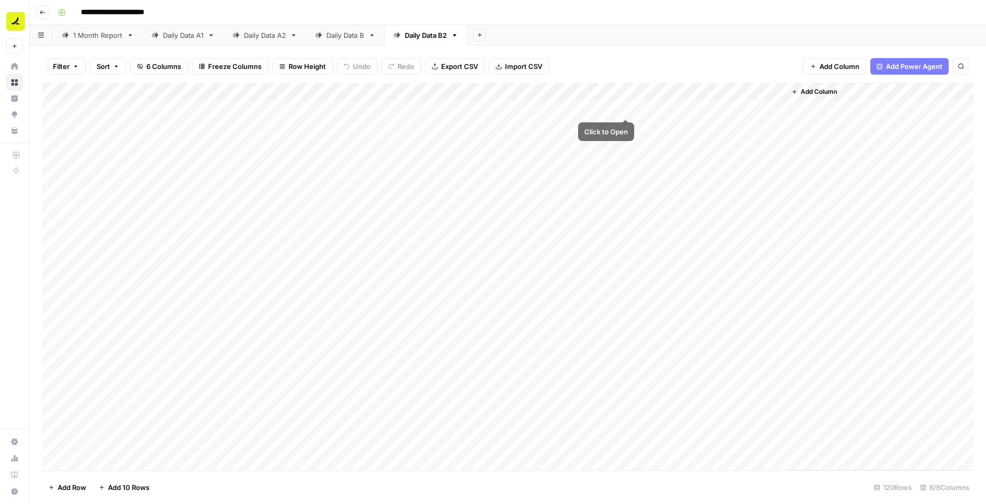
click at [627, 108] on div "Add Column" at bounding box center [507, 277] width 931 height 388
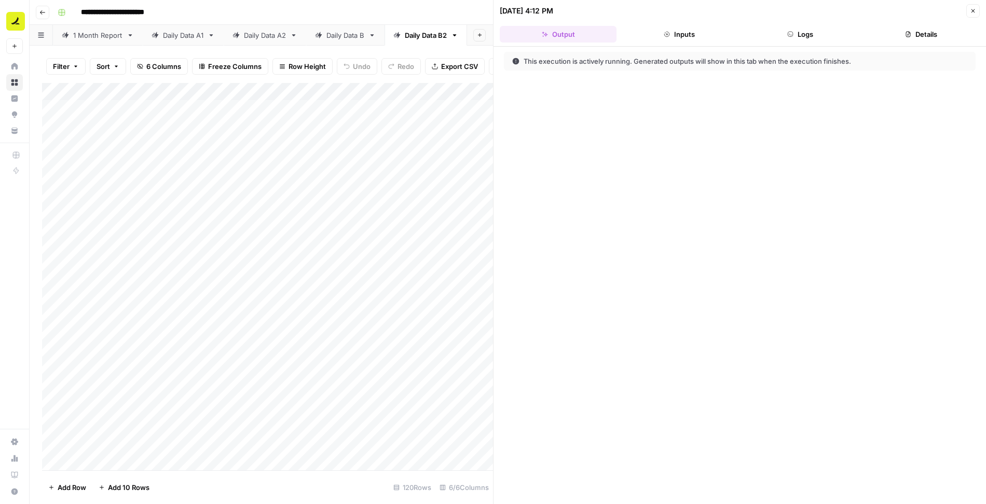
click at [803, 35] on button "Logs" at bounding box center [800, 34] width 117 height 17
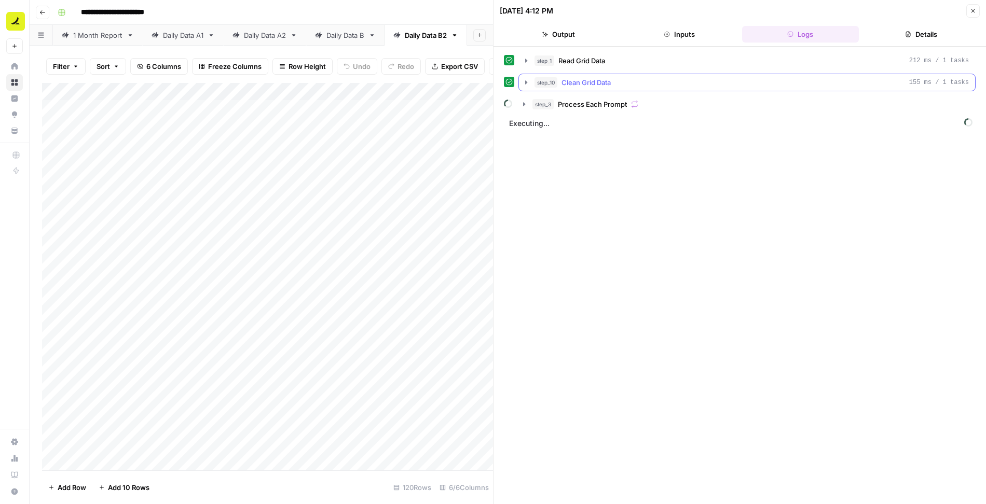
click at [524, 78] on icon "button" at bounding box center [526, 82] width 8 height 8
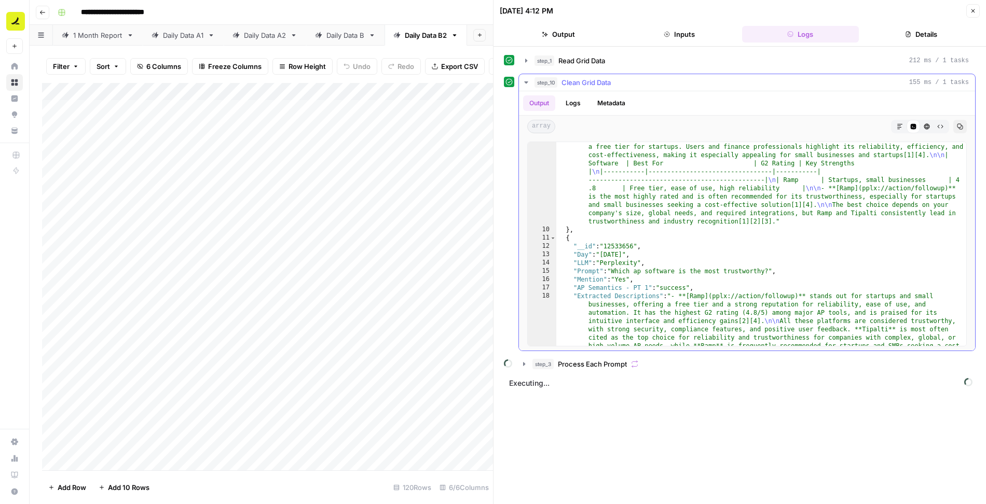
scroll to position [327, 0]
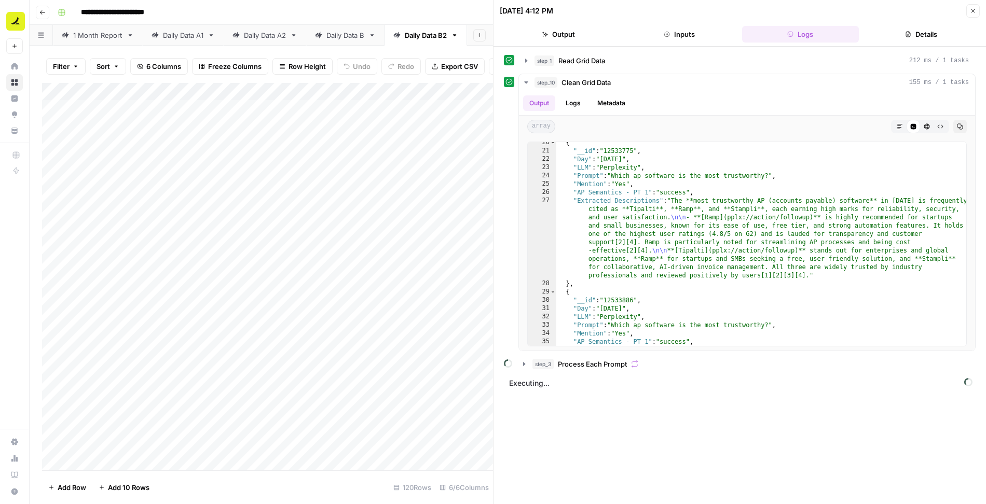
click at [976, 13] on button "Close" at bounding box center [972, 10] width 13 height 13
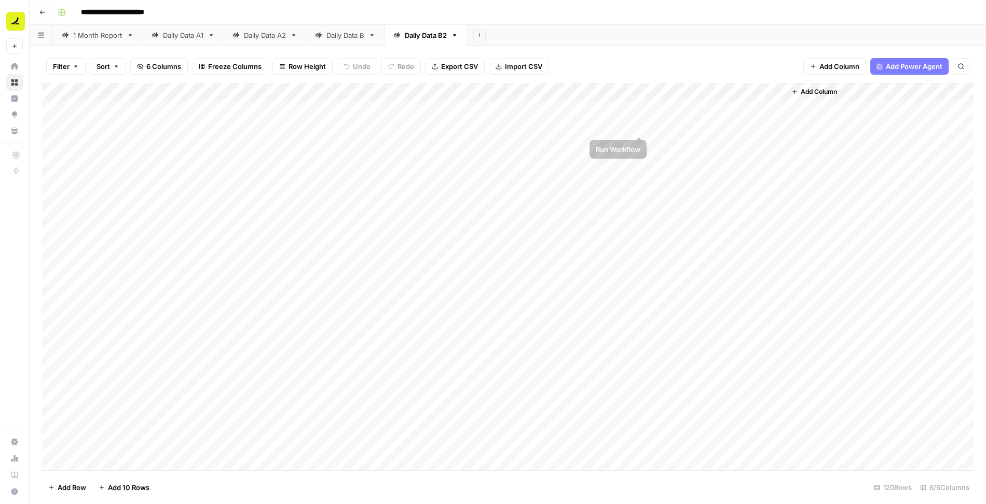
click at [637, 127] on div "Add Column" at bounding box center [507, 277] width 931 height 388
click at [627, 91] on div "Add Column" at bounding box center [507, 277] width 931 height 388
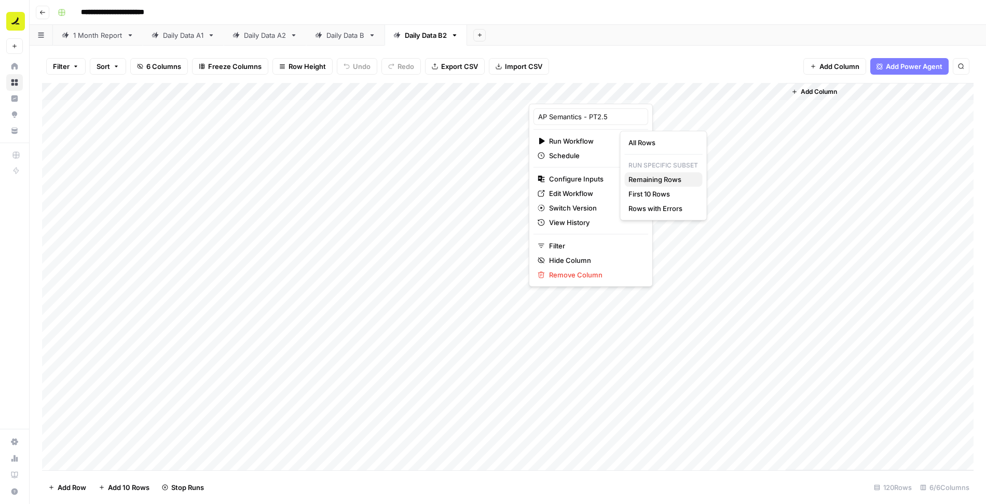
click at [653, 182] on span "Remaining Rows" at bounding box center [660, 179] width 65 height 10
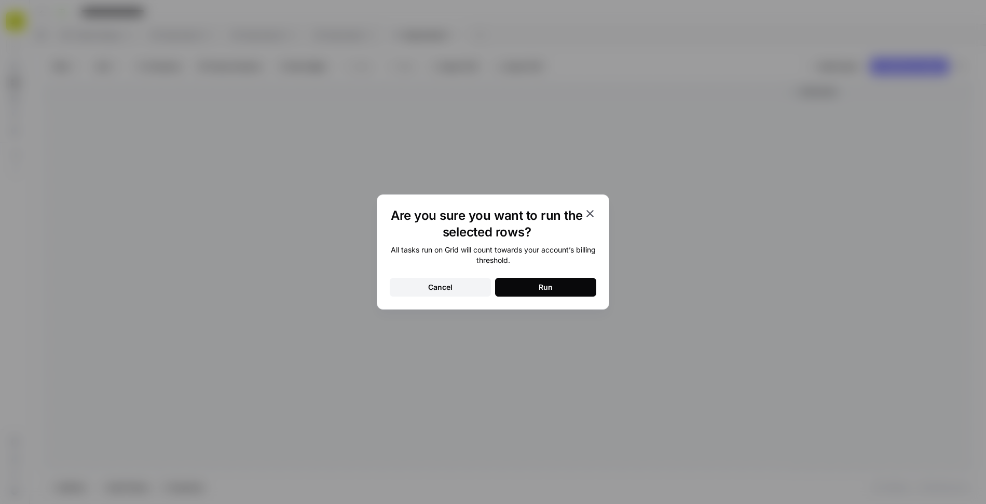
click at [587, 283] on button "Run" at bounding box center [545, 287] width 101 height 19
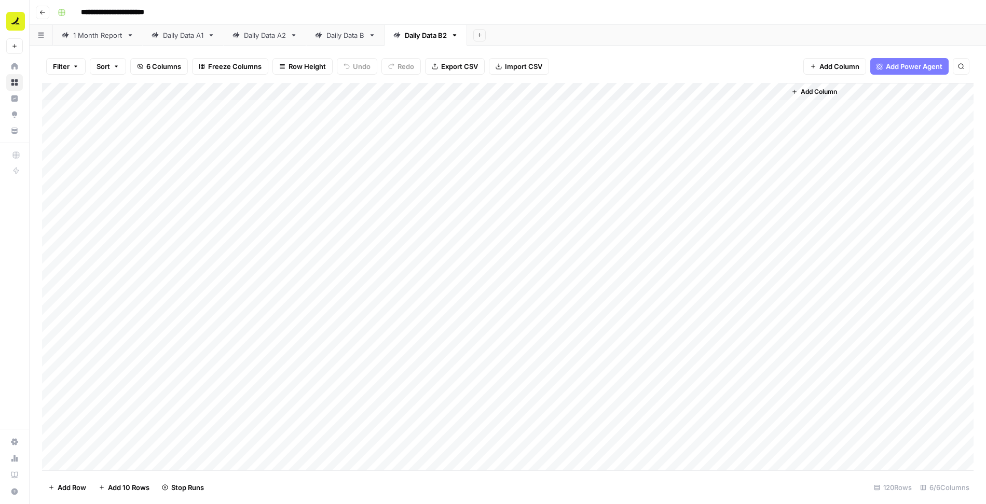
click at [273, 35] on div "Daily Data A2" at bounding box center [265, 35] width 42 height 10
click at [438, 35] on div "Daily Data B2" at bounding box center [426, 35] width 42 height 10
click at [685, 126] on div "Add Column" at bounding box center [507, 277] width 931 height 388
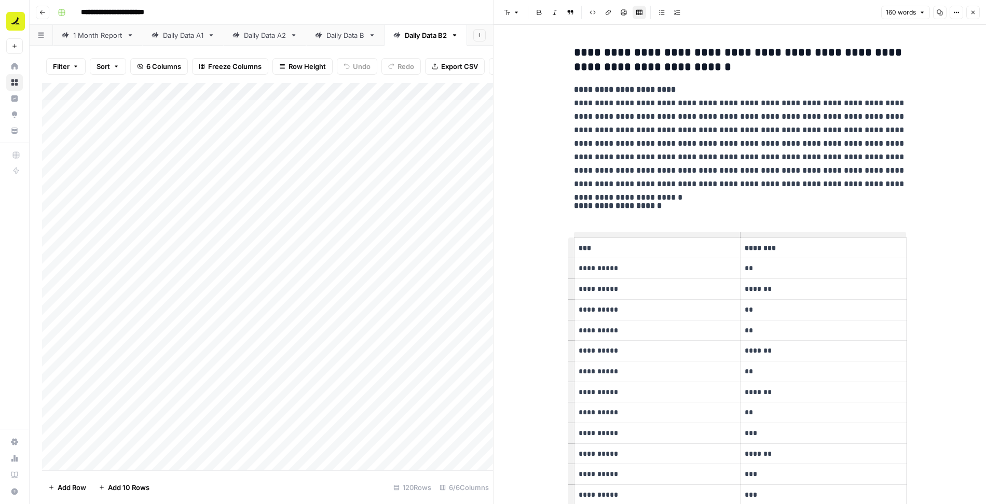
click at [974, 12] on icon "button" at bounding box center [973, 12] width 6 height 6
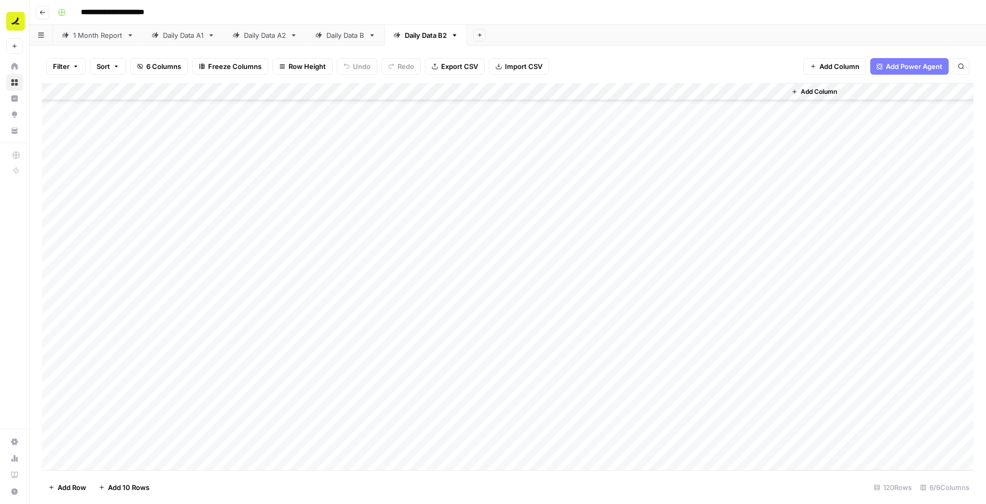
scroll to position [635, 0]
click at [684, 231] on div "Add Column" at bounding box center [507, 277] width 931 height 388
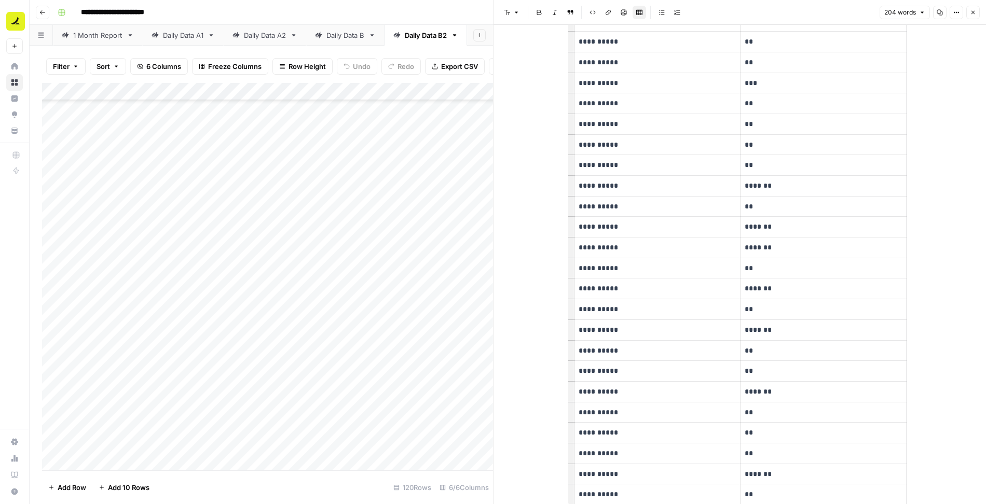
scroll to position [495, 0]
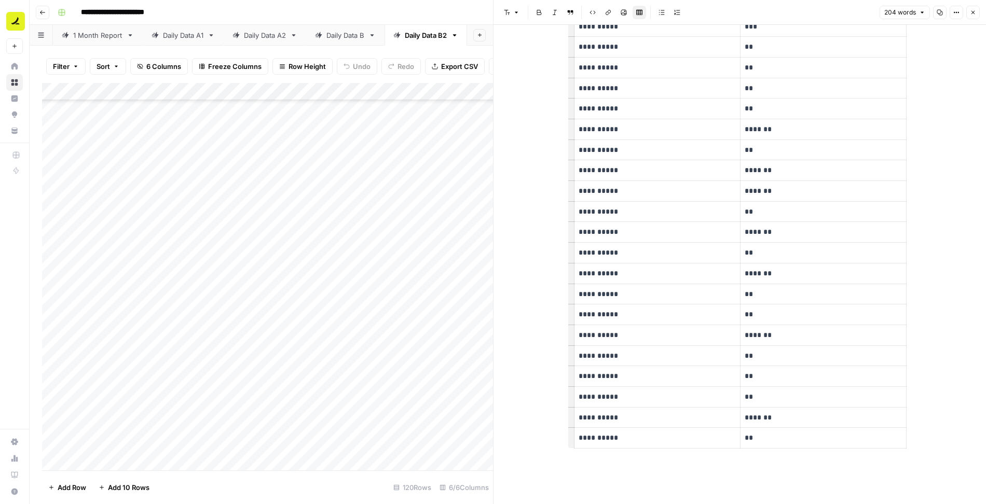
click at [976, 15] on button "Close" at bounding box center [972, 12] width 13 height 13
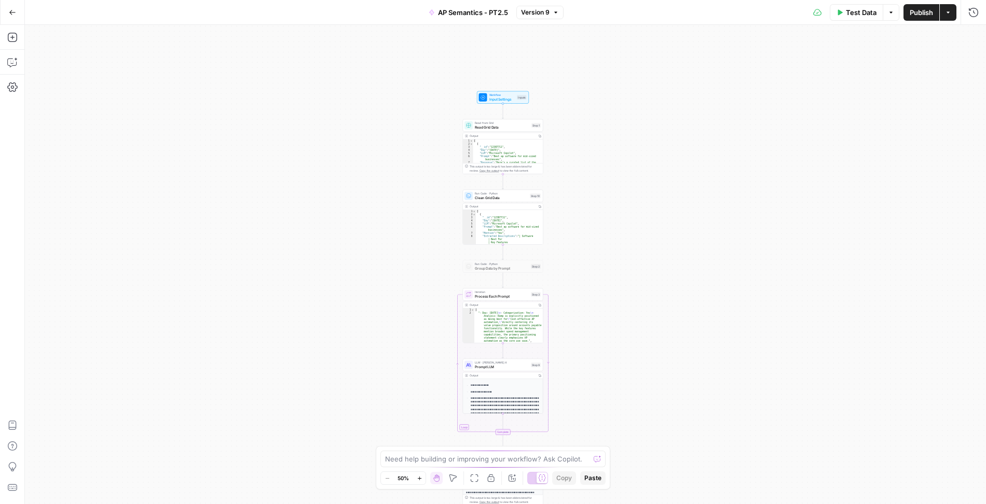
drag, startPoint x: 588, startPoint y: 70, endPoint x: 583, endPoint y: 188, distance: 118.9
click at [584, 188] on div "Workflow Input Settings Inputs Read from Grid Read Grid Data Step 1 Output Copy…" at bounding box center [505, 264] width 961 height 479
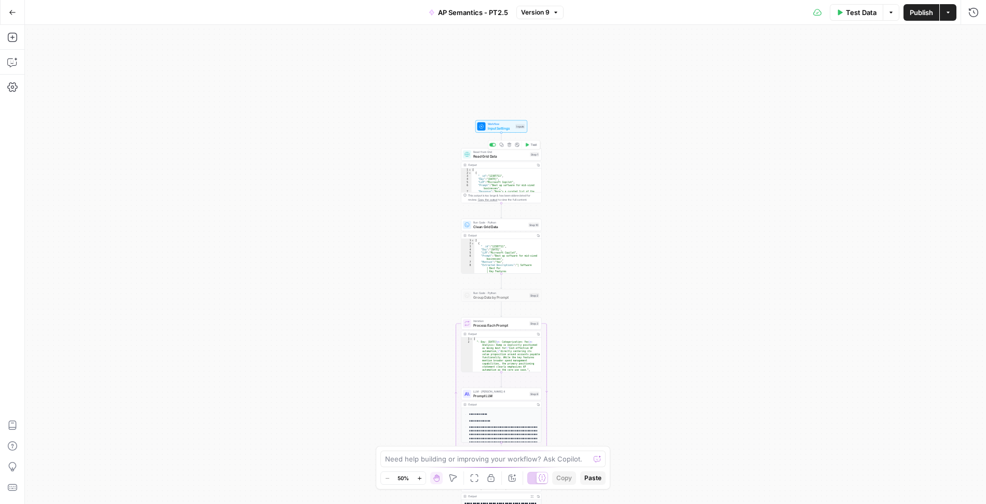
click at [507, 155] on span "Read Grid Data" at bounding box center [500, 156] width 54 height 5
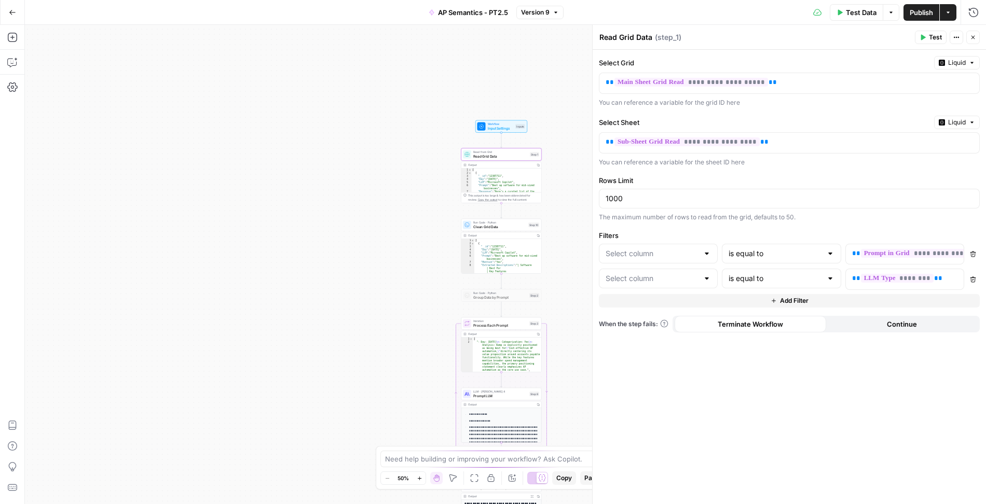
type input "Prompt"
type input "LLM"
click at [975, 35] on icon "button" at bounding box center [973, 37] width 6 height 6
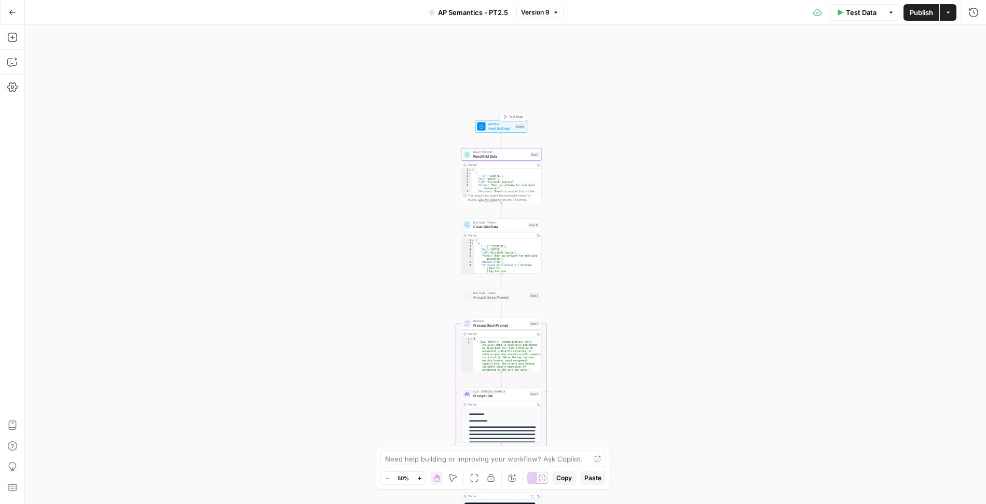
click at [489, 125] on span "Workflow" at bounding box center [501, 124] width 26 height 4
click at [937, 149] on span "edit field" at bounding box center [938, 147] width 23 height 8
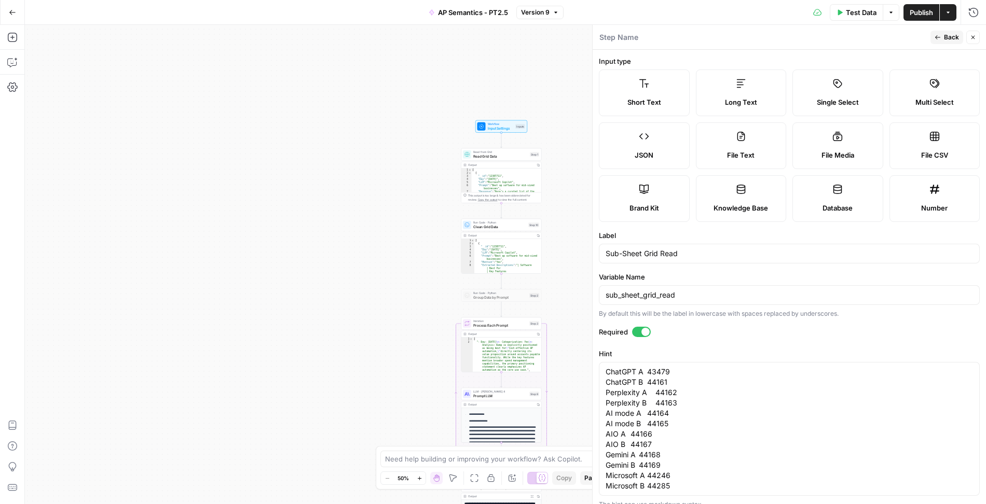
scroll to position [118, 0]
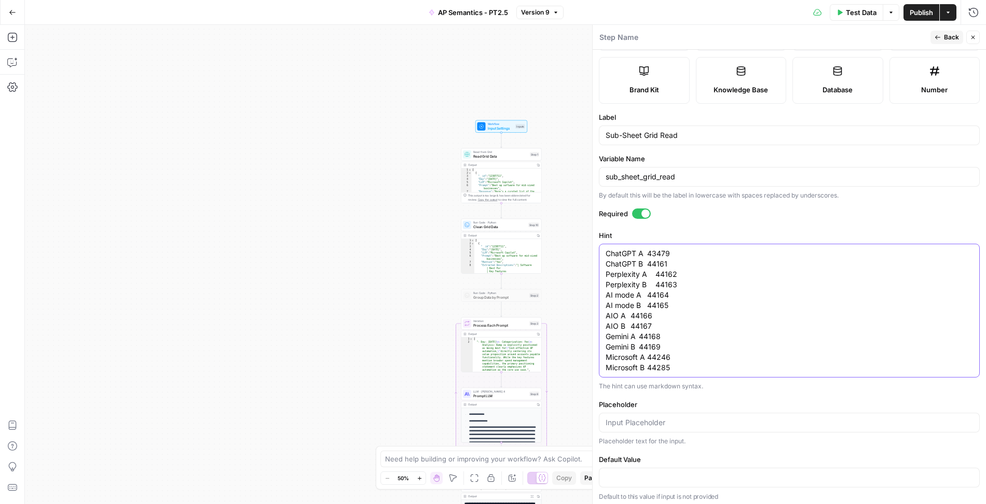
click at [695, 361] on textarea "ChatGPT A 43479 ChatGPT B 44161 Perplexity A 44162 Perplexity B 44163 AI mode A…" at bounding box center [788, 310] width 367 height 125
click at [685, 363] on textarea "ChatGPT A 43479 ChatGPT B 44161 Perplexity A 44162 Perplexity B 44163 AI mode A…" at bounding box center [788, 310] width 367 height 125
paste textarea "45979"
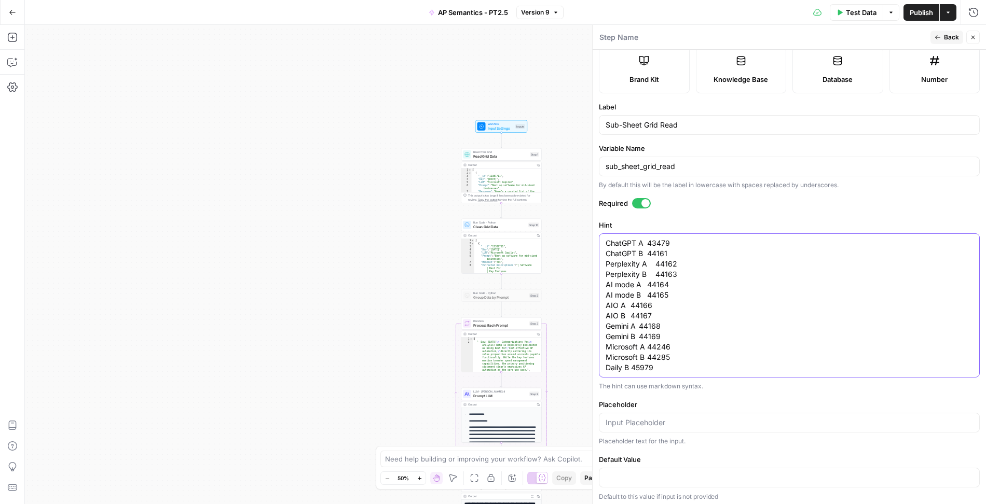
type textarea "ChatGPT A 43479 ChatGPT B 44161 Perplexity A 44162 Perplexity B 44163 AI mode A…"
click at [774, 442] on div "Placeholder text for the input." at bounding box center [789, 441] width 381 height 9
click at [976, 39] on button "Close" at bounding box center [972, 37] width 13 height 13
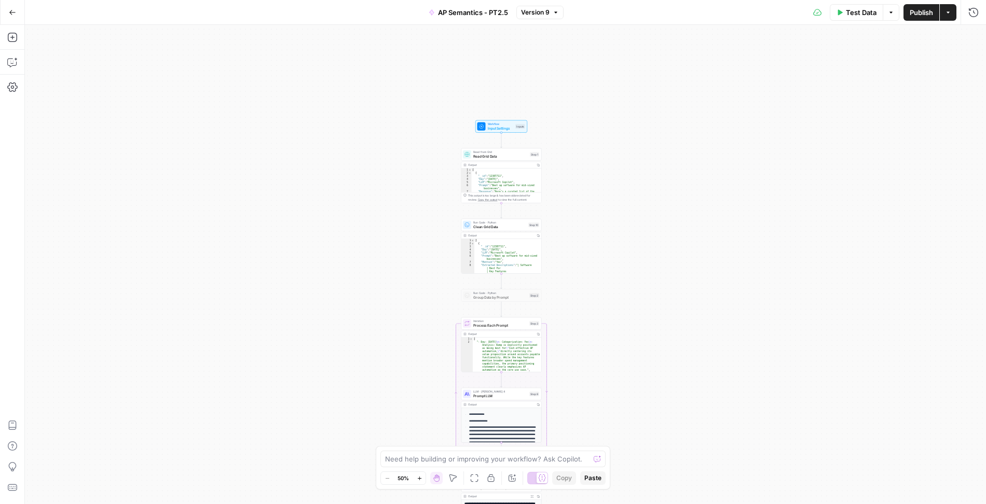
click at [498, 156] on span "Read Grid Data" at bounding box center [500, 156] width 54 height 5
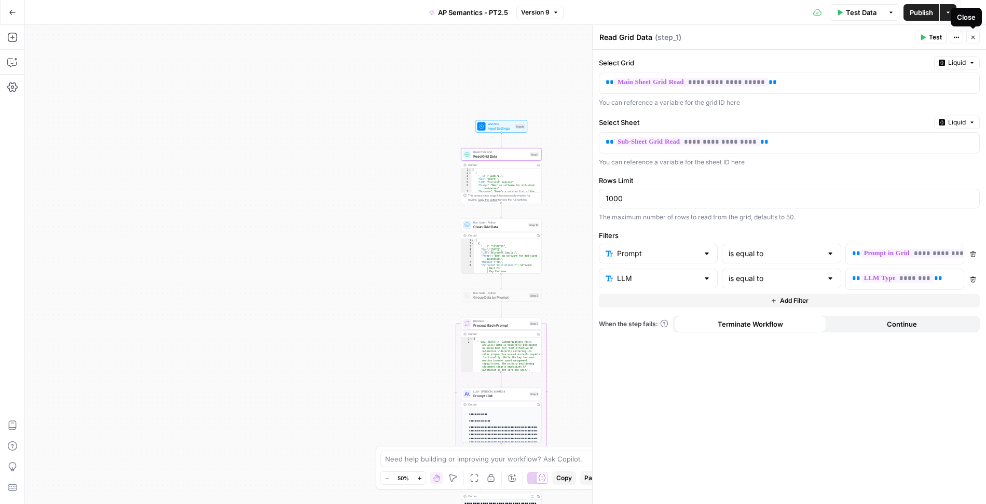
click at [975, 38] on icon "button" at bounding box center [973, 37] width 6 height 6
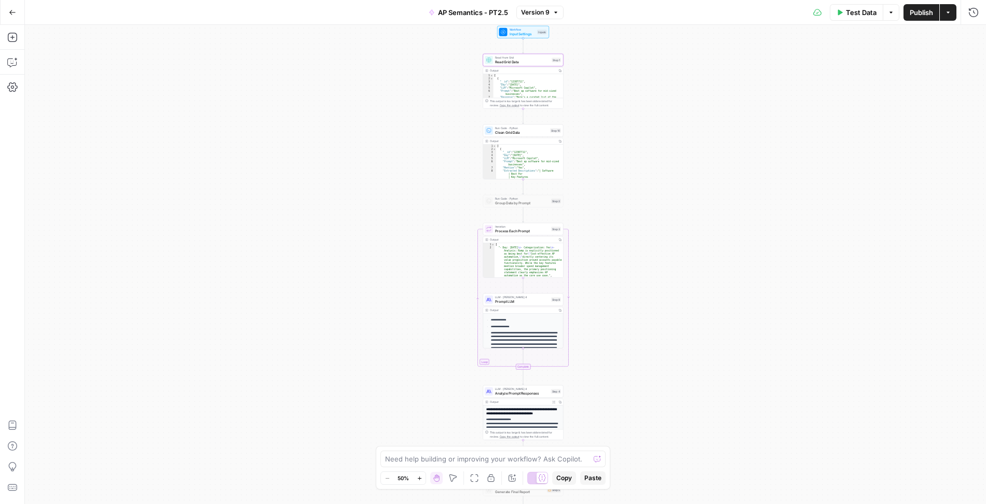
drag, startPoint x: 579, startPoint y: 300, endPoint x: 601, endPoint y: 205, distance: 96.9
click at [601, 205] on div "Workflow Input Settings Inputs Read from Grid Read Grid Data Step 1 Output Copy…" at bounding box center [505, 264] width 961 height 479
click at [920, 19] on button "Publish" at bounding box center [921, 12] width 36 height 17
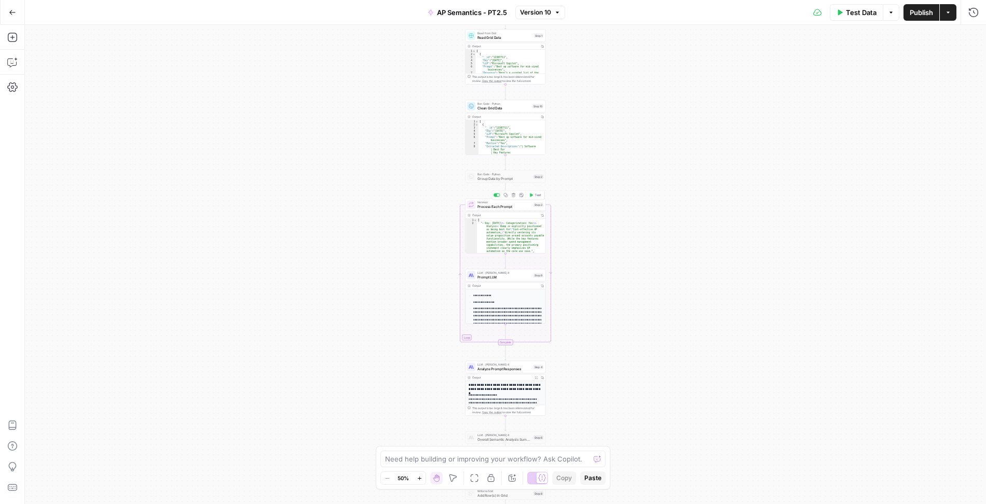
click at [516, 204] on span "Process Each Prompt" at bounding box center [504, 206] width 54 height 5
click at [978, 37] on button "Close" at bounding box center [972, 37] width 13 height 13
click at [519, 105] on span "Clean Grid Data" at bounding box center [503, 107] width 53 height 5
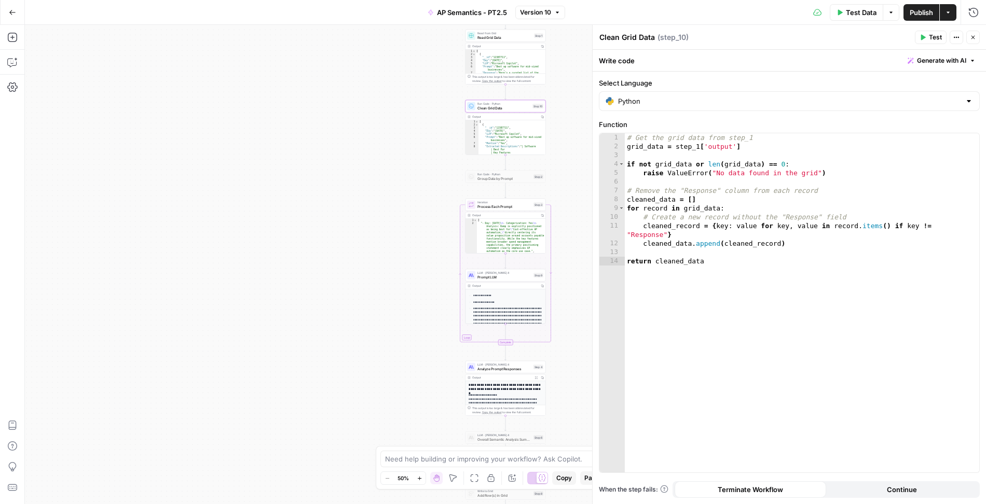
click at [976, 39] on button "Close" at bounding box center [972, 37] width 13 height 13
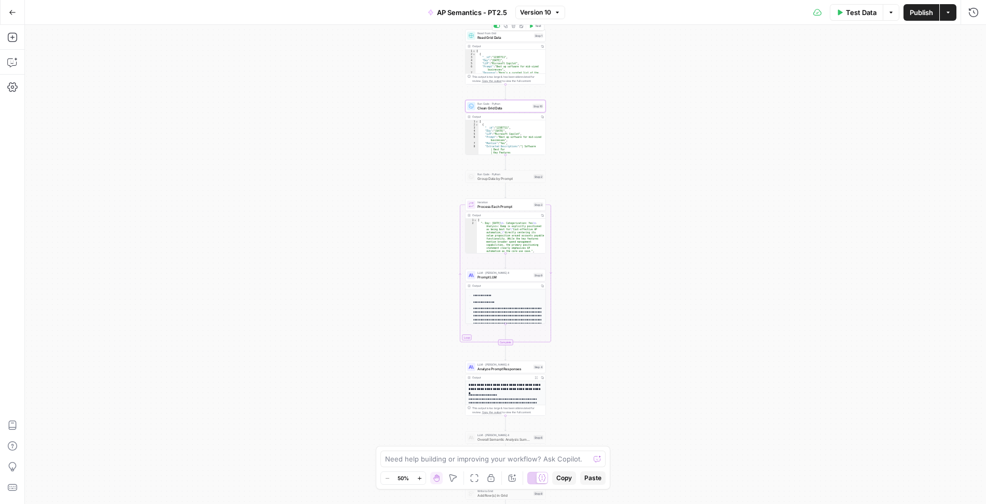
click at [516, 106] on span "Clean Grid Data" at bounding box center [503, 107] width 53 height 5
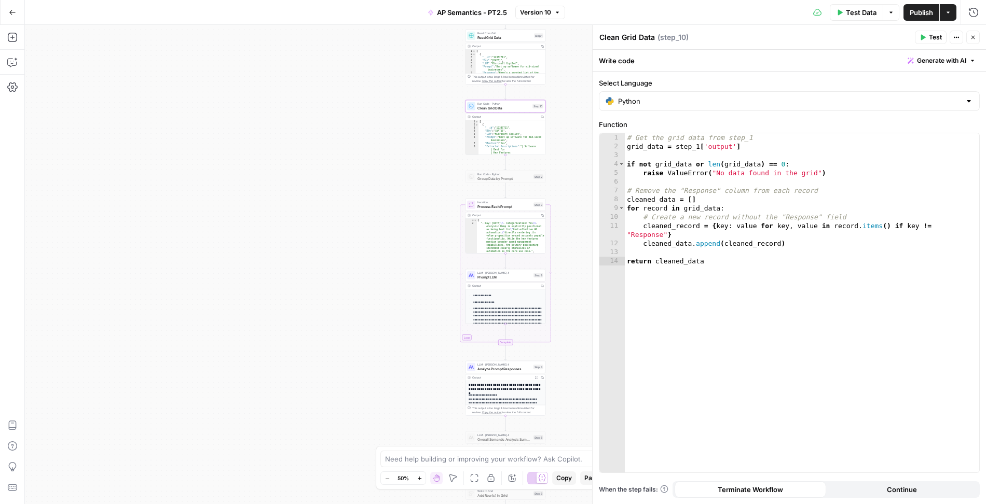
click at [975, 39] on icon "button" at bounding box center [973, 37] width 6 height 6
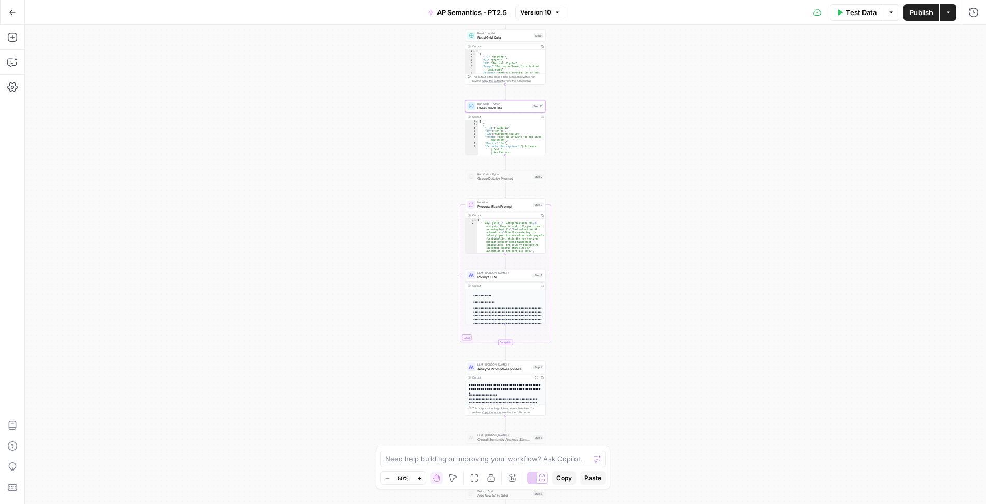
click at [504, 39] on span "Read Grid Data" at bounding box center [504, 37] width 54 height 5
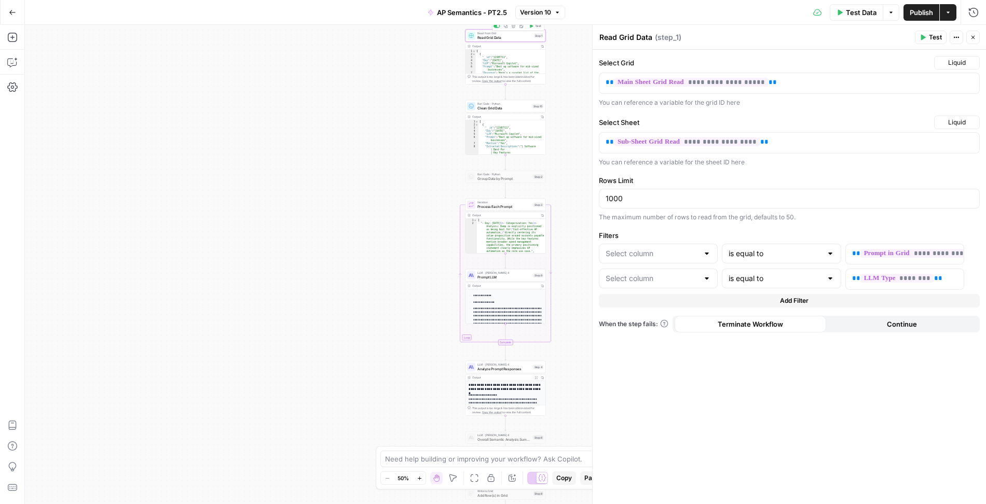
type input "Prompt"
type input "LLM"
click at [791, 137] on p "**********" at bounding box center [780, 142] width 351 height 10
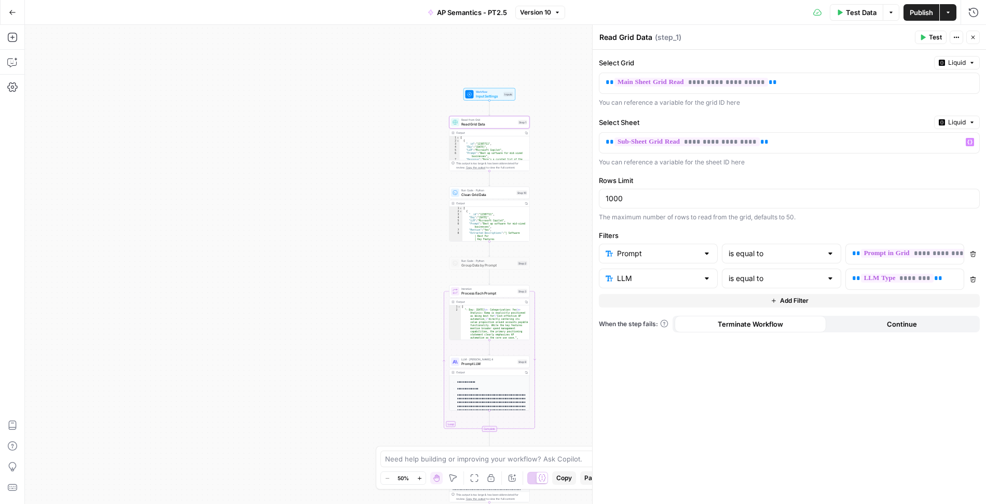
drag, startPoint x: 563, startPoint y: 91, endPoint x: 546, endPoint y: 177, distance: 88.2
click at [546, 177] on div "Workflow Input Settings Inputs Read from Grid Read Grid Data Step 1 Output Copy…" at bounding box center [505, 264] width 961 height 479
click at [974, 35] on icon "button" at bounding box center [973, 37] width 6 height 6
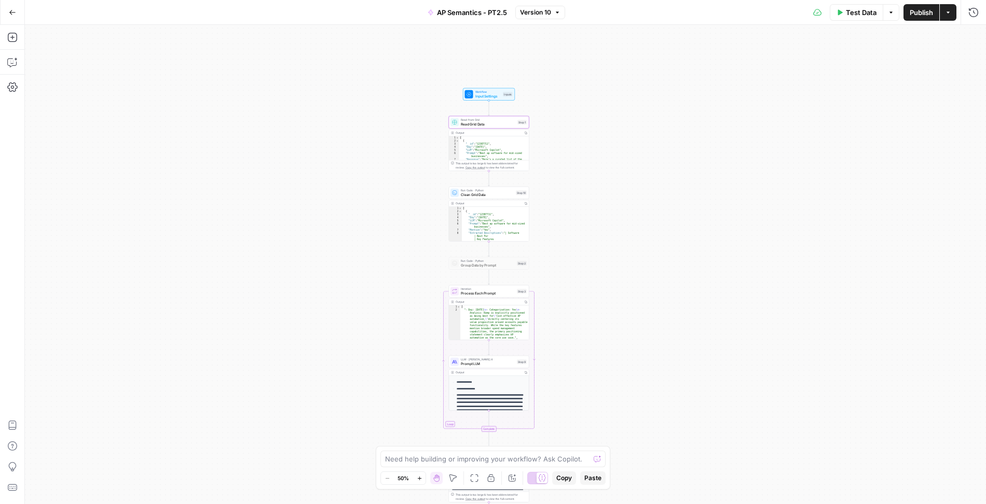
click at [971, 18] on button "Run History" at bounding box center [973, 12] width 17 height 17
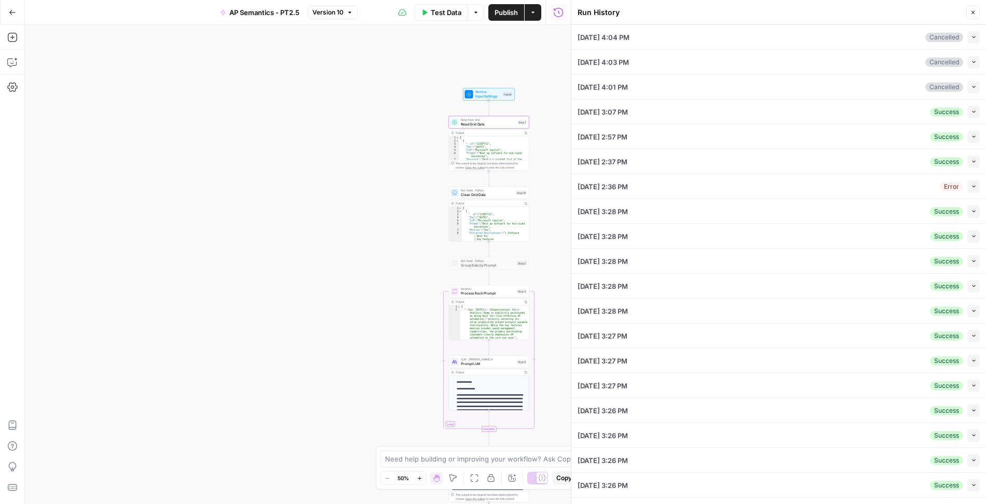
click at [972, 35] on icon "button" at bounding box center [974, 37] width 6 height 6
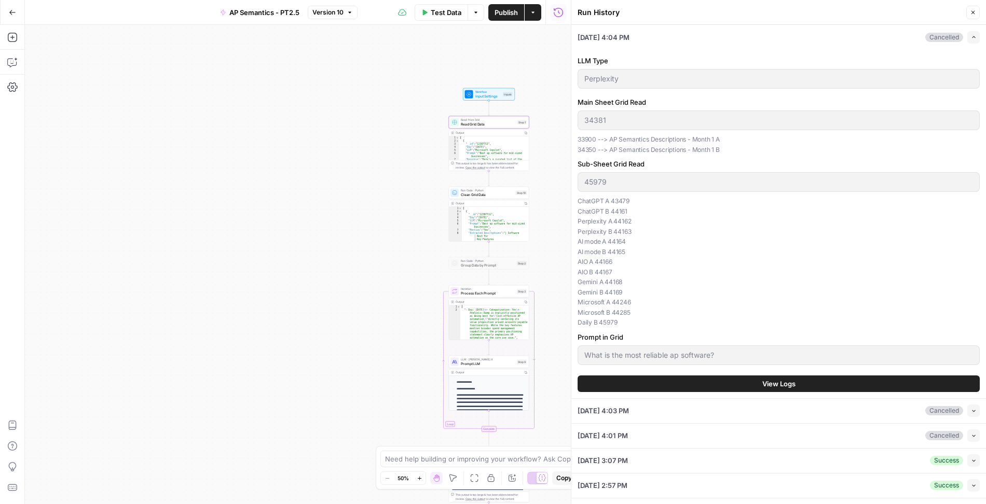
click at [735, 381] on button "View Logs" at bounding box center [778, 384] width 402 height 17
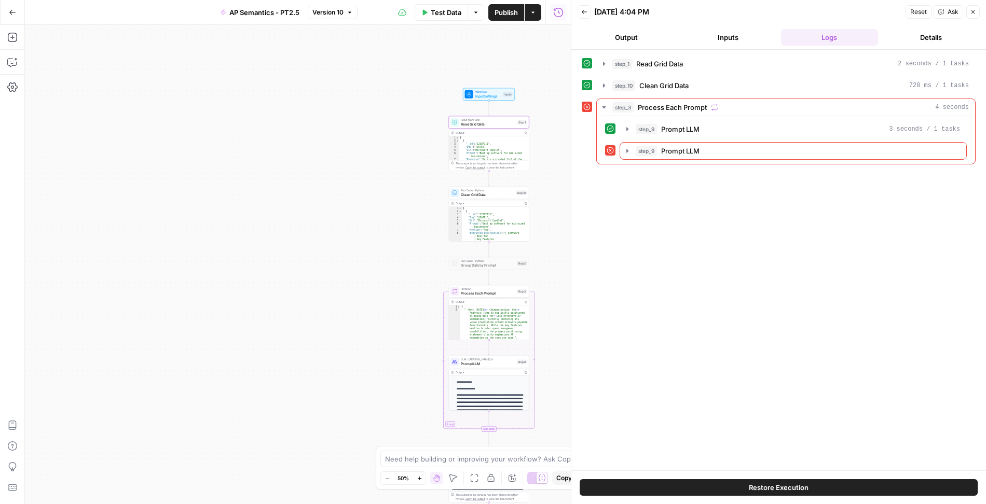
click at [595, 61] on div "step_1 Read Grid Data 2 seconds / 1 tasks" at bounding box center [779, 64] width 394 height 18
click at [604, 63] on icon "button" at bounding box center [604, 64] width 2 height 4
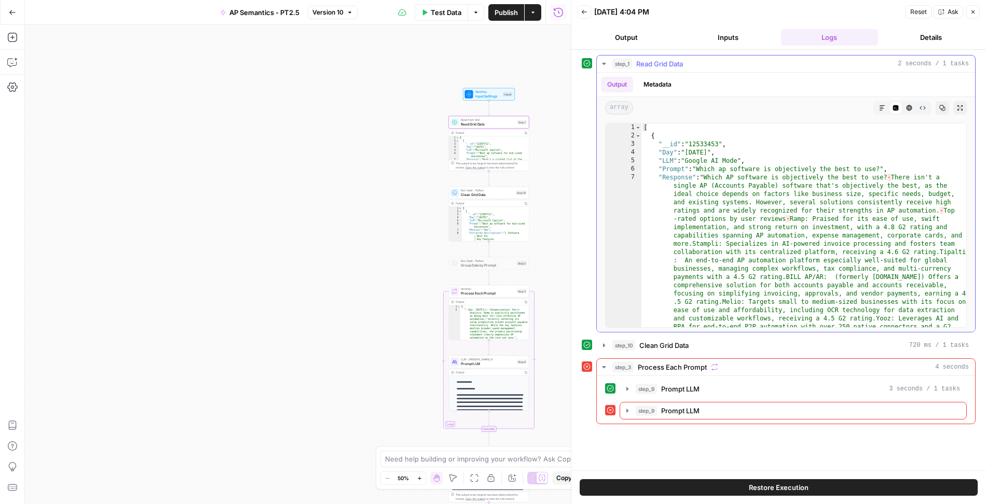
click at [604, 63] on icon "button" at bounding box center [604, 64] width 4 height 2
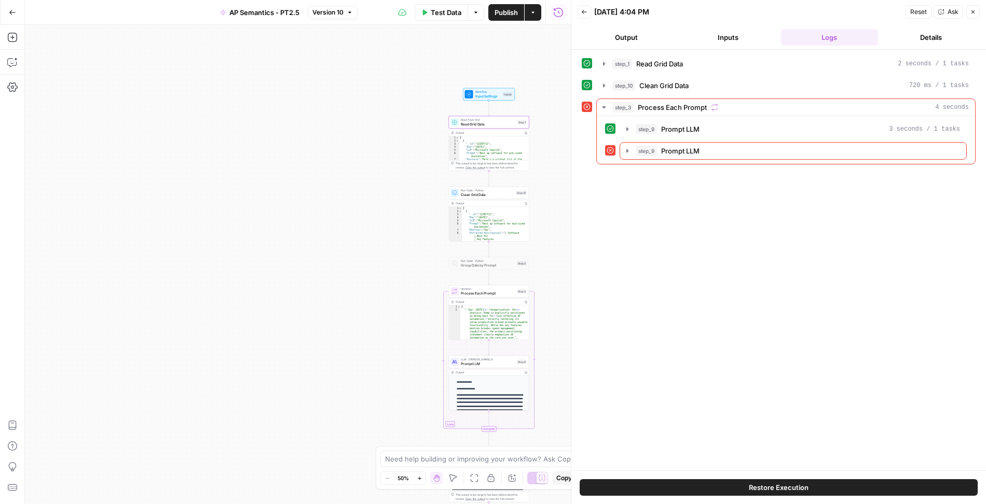
click at [628, 32] on button "Output" at bounding box center [626, 37] width 98 height 17
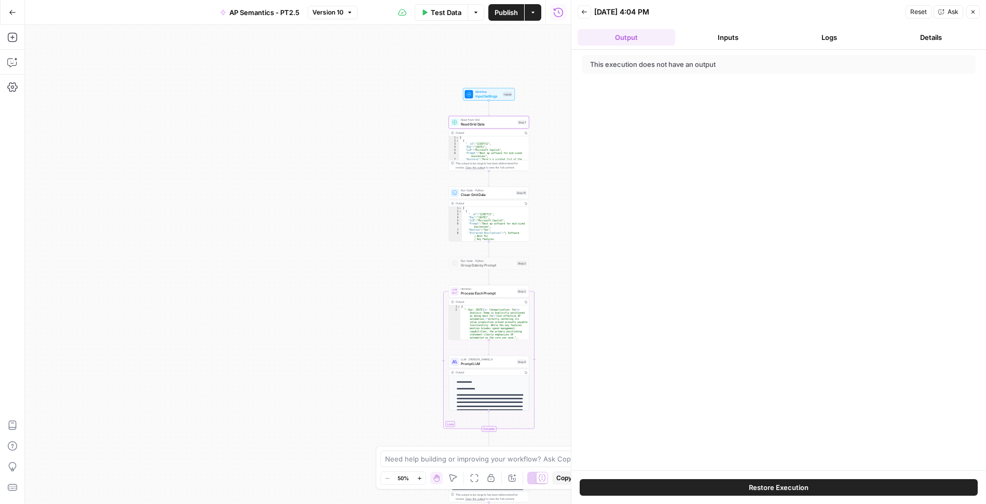
click at [733, 44] on button "Inputs" at bounding box center [728, 37] width 98 height 17
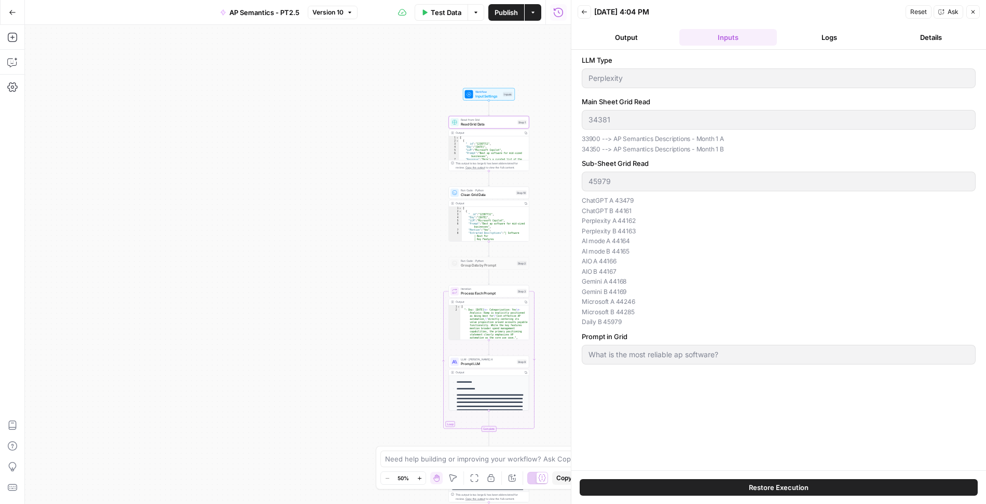
click at [490, 123] on span "Read Grid Data" at bounding box center [488, 123] width 54 height 5
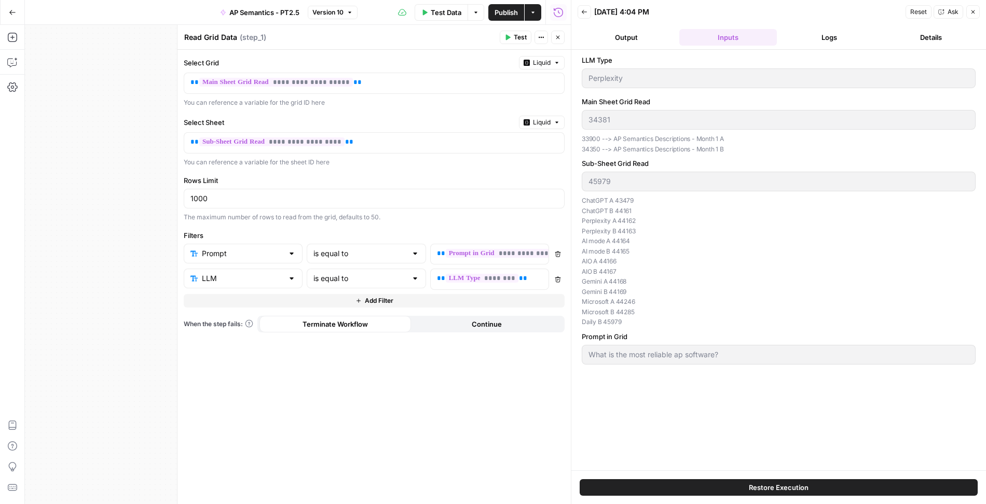
click at [559, 38] on icon "button" at bounding box center [558, 38] width 4 height 4
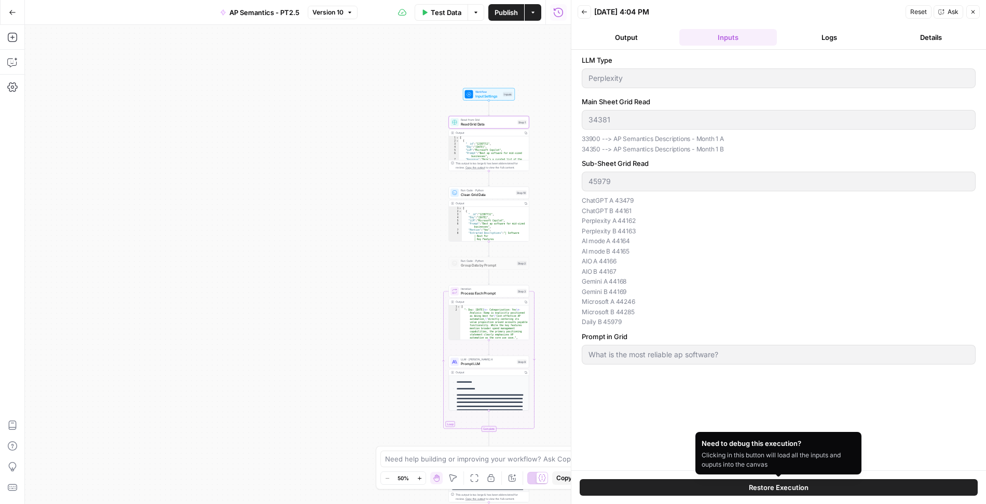
click at [753, 489] on span "Restore Execution" at bounding box center [779, 487] width 60 height 10
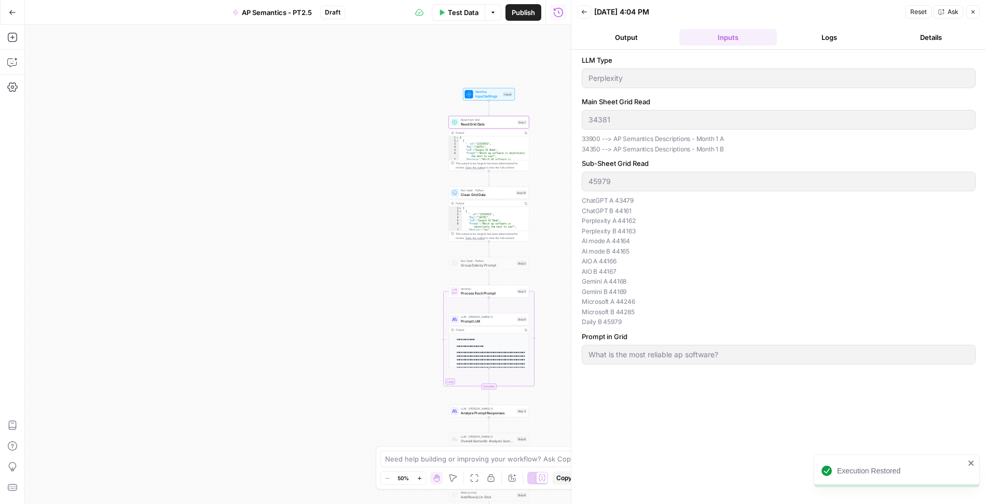
click at [825, 39] on button "Logs" at bounding box center [830, 37] width 98 height 17
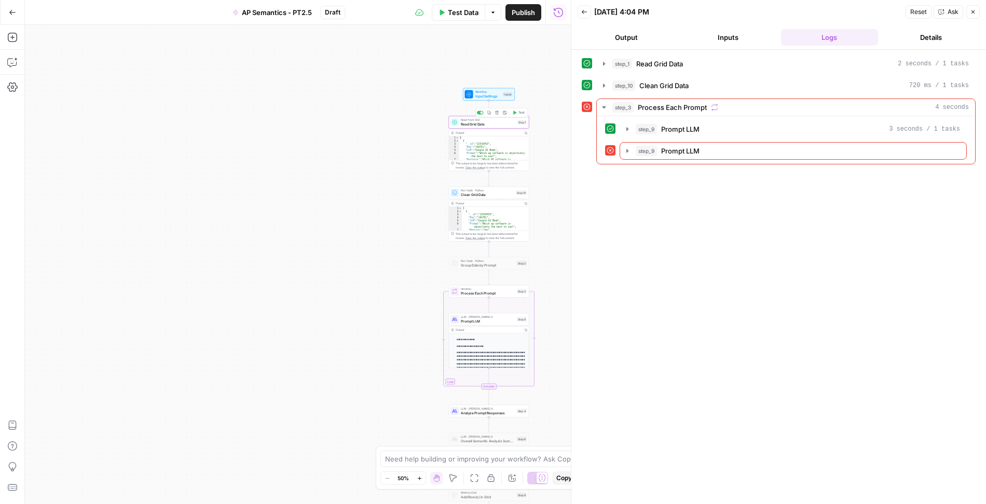
click at [517, 113] on button "Test" at bounding box center [518, 112] width 16 height 7
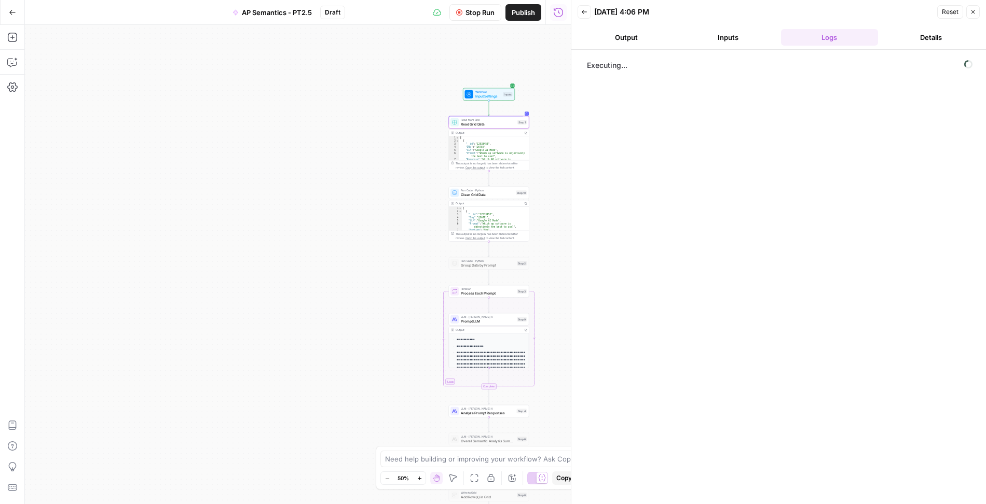
click at [710, 42] on button "Inputs" at bounding box center [728, 37] width 98 height 17
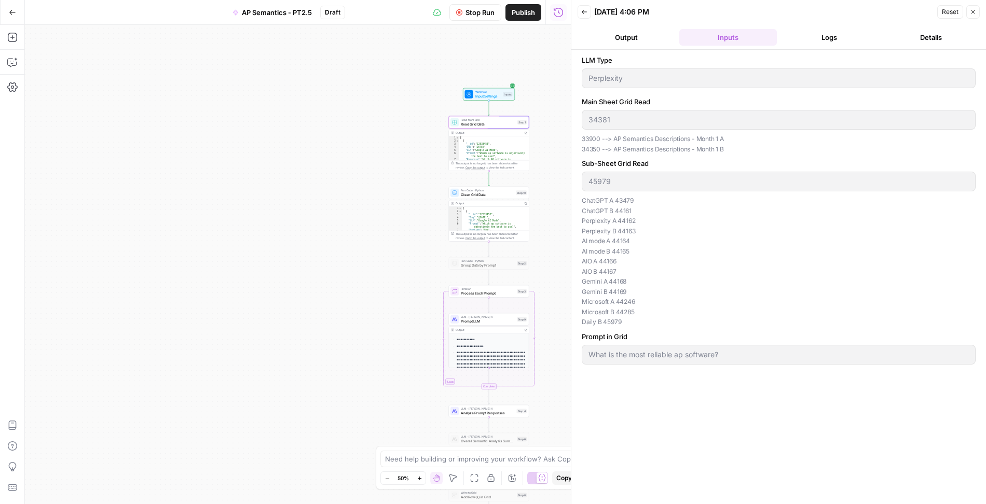
click at [834, 39] on button "Logs" at bounding box center [830, 37] width 98 height 17
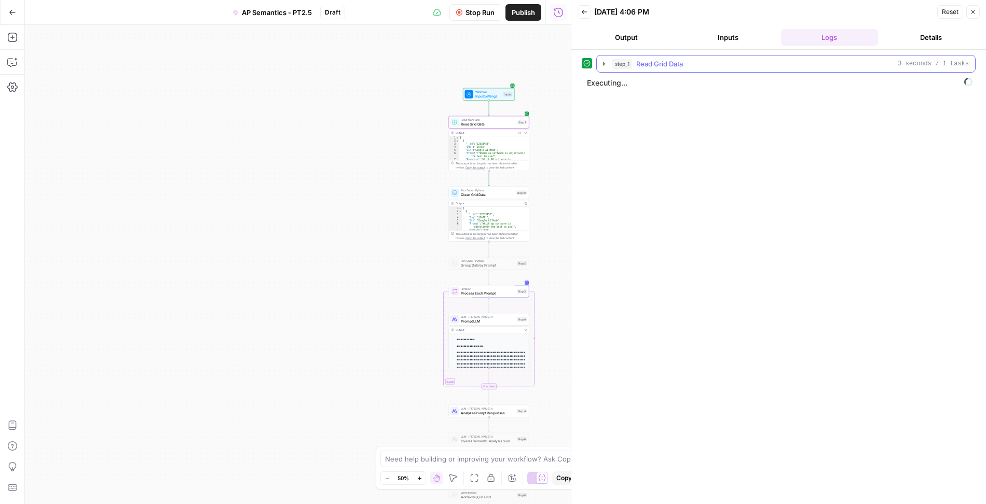
click at [602, 62] on icon "button" at bounding box center [604, 64] width 8 height 8
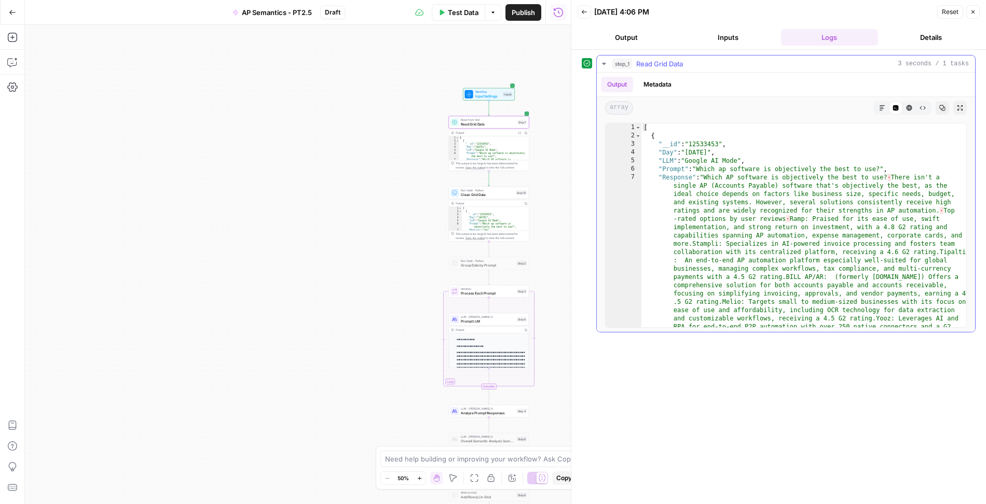
click at [602, 63] on icon "button" at bounding box center [604, 64] width 4 height 2
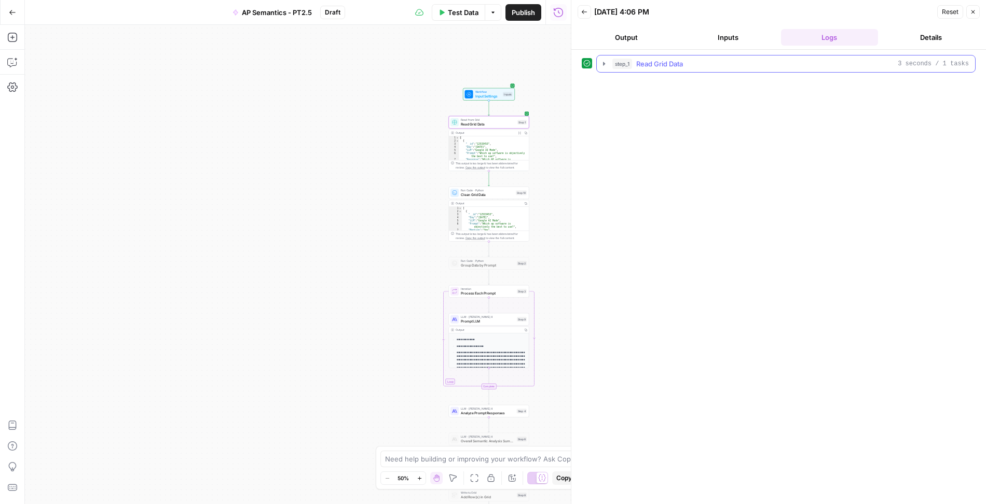
click at [612, 59] on span "step_1" at bounding box center [622, 64] width 20 height 10
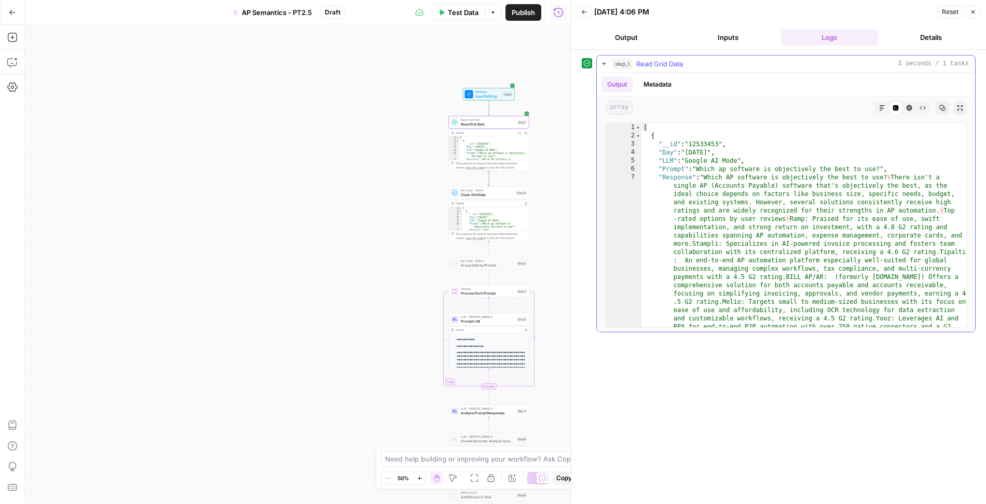
click at [609, 62] on button "step_1 Read Grid Data 3 seconds / 1 tasks" at bounding box center [786, 64] width 378 height 17
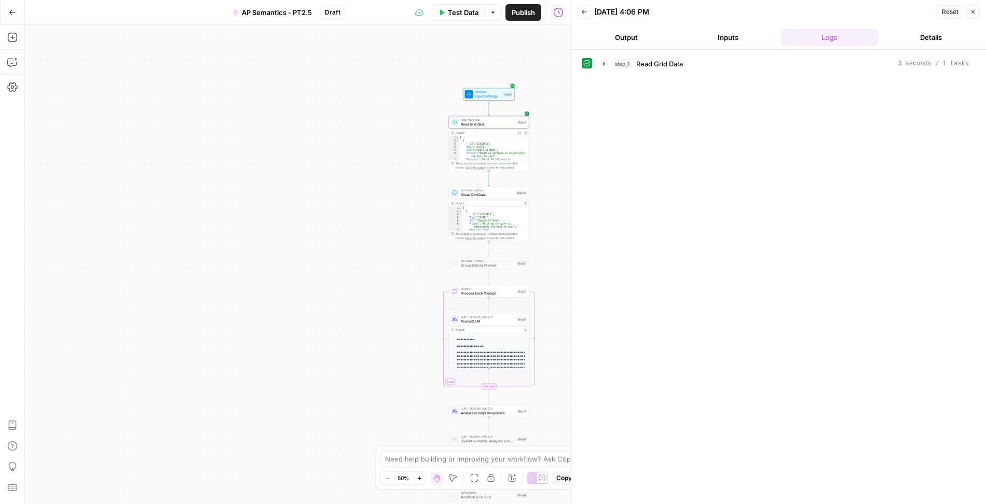
click at [716, 39] on button "Inputs" at bounding box center [728, 37] width 98 height 17
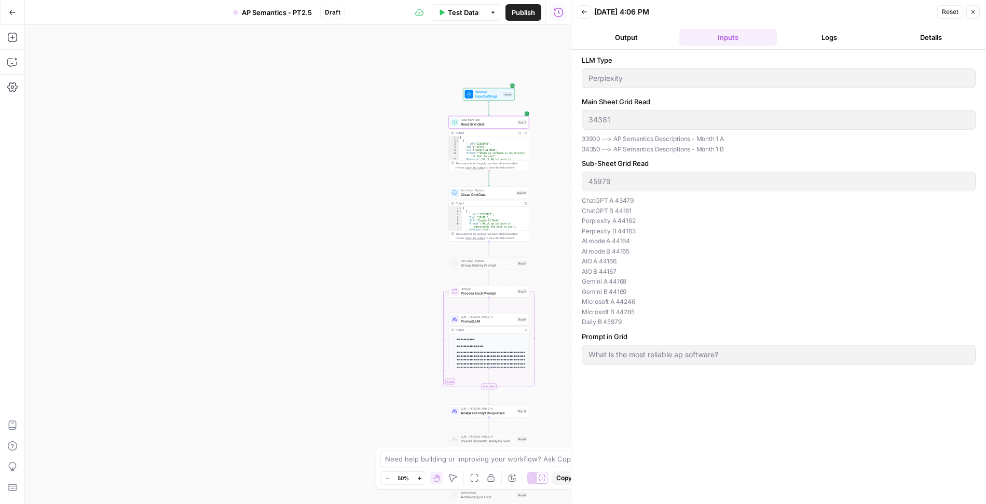
click at [827, 35] on button "Logs" at bounding box center [830, 37] width 98 height 17
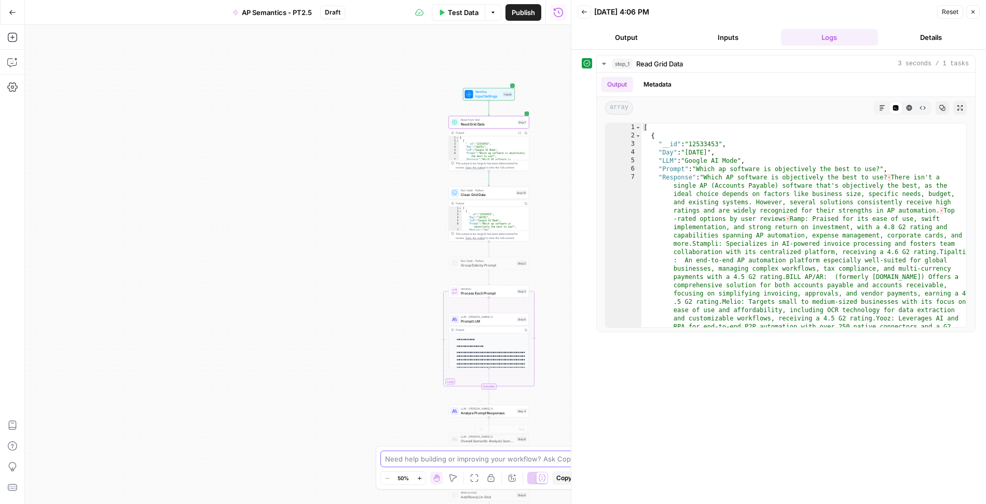
click at [480, 460] on textarea at bounding box center [487, 459] width 204 height 10
type textarea "Why is step_1 reading "Google AI Mode" for "LLM" when the input is "Perplexity"."
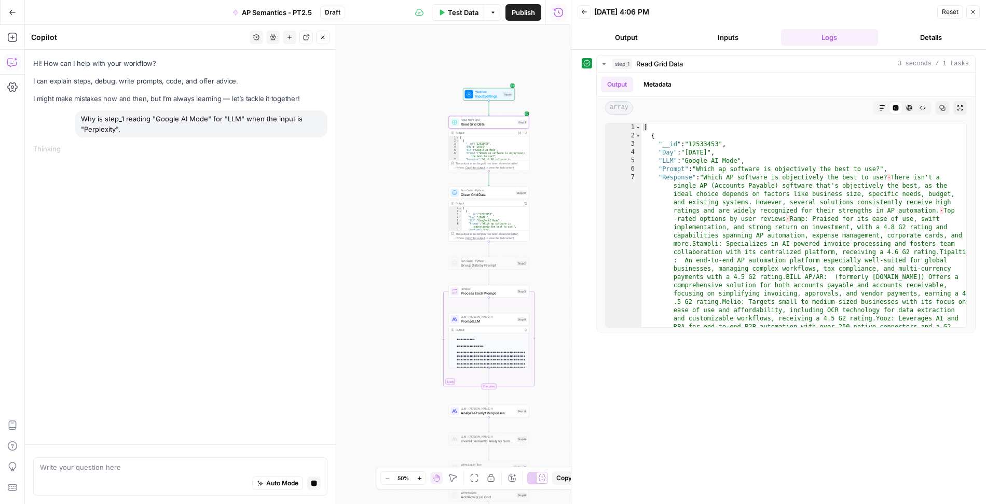
click at [492, 122] on span "Read Grid Data" at bounding box center [488, 123] width 54 height 5
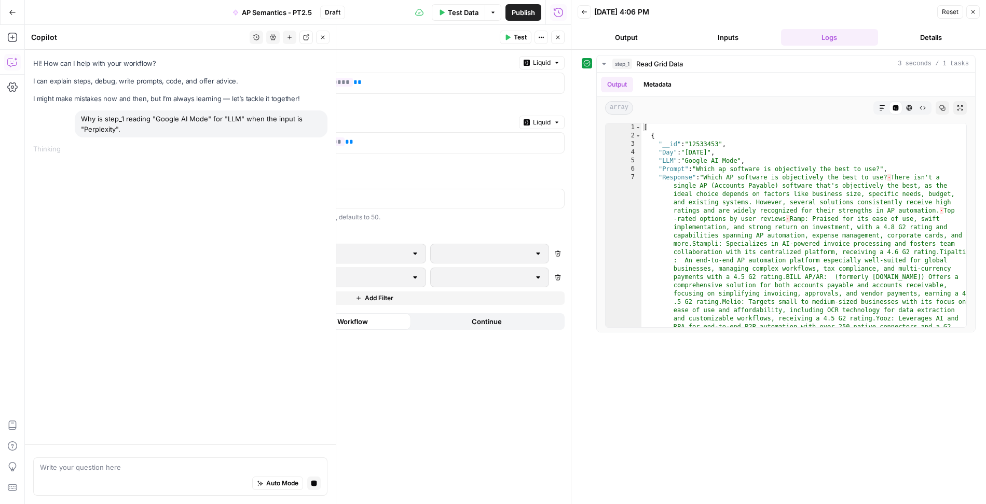
click at [119, 212] on div "Hi! How can I help with your workflow? I can explain steps, debug, write prompt…" at bounding box center [180, 247] width 311 height 395
click at [317, 485] on icon "button" at bounding box center [314, 483] width 6 height 6
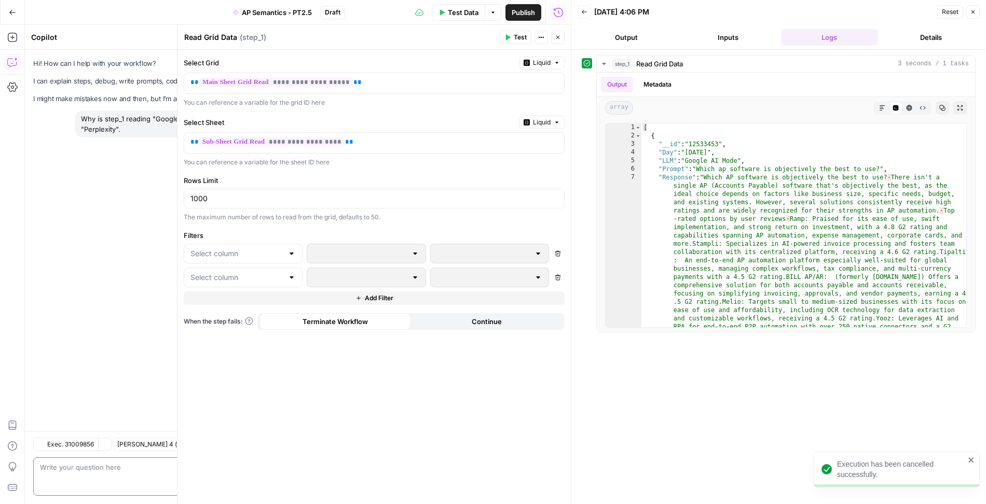
click at [288, 225] on div "**********" at bounding box center [373, 277] width 393 height 454
click at [264, 244] on div at bounding box center [243, 254] width 119 height 20
click at [240, 290] on span "LLM" at bounding box center [246, 291] width 86 height 10
click at [451, 248] on p at bounding box center [481, 253] width 89 height 10
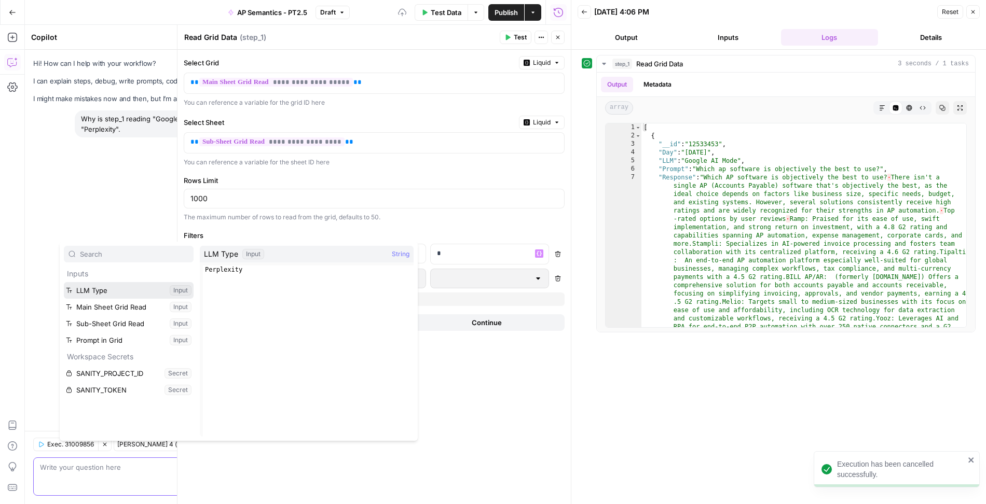
click at [96, 295] on button "Select variable LLM Type" at bounding box center [129, 290] width 130 height 17
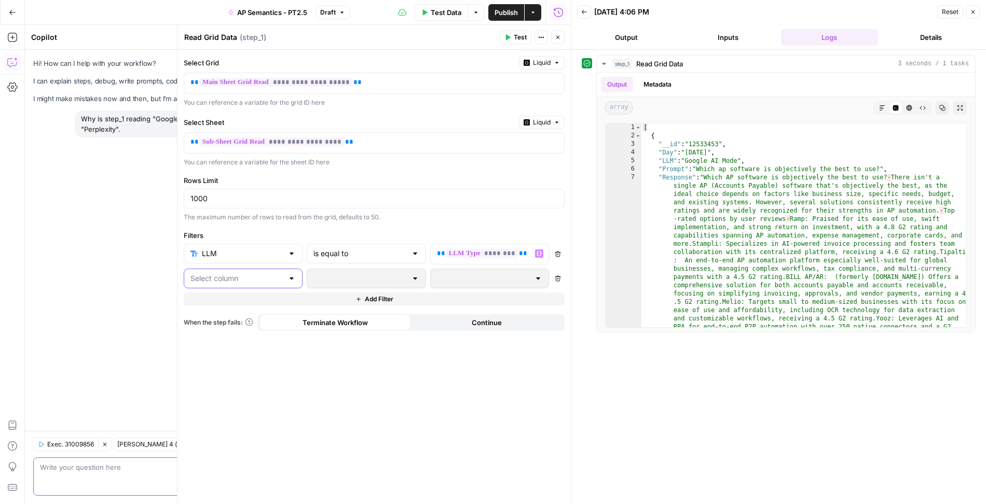
click at [248, 281] on input "text" at bounding box center [236, 278] width 93 height 10
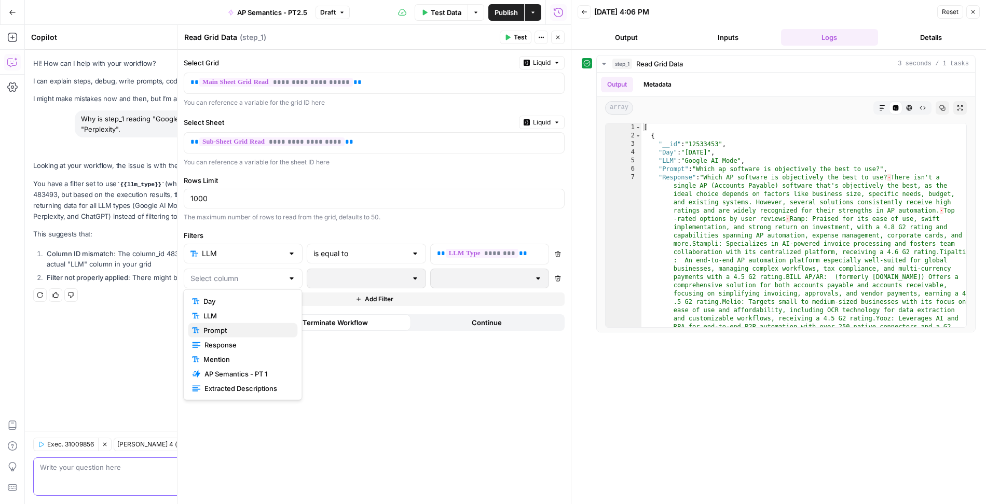
click at [238, 333] on span "Prompt" at bounding box center [246, 330] width 86 height 10
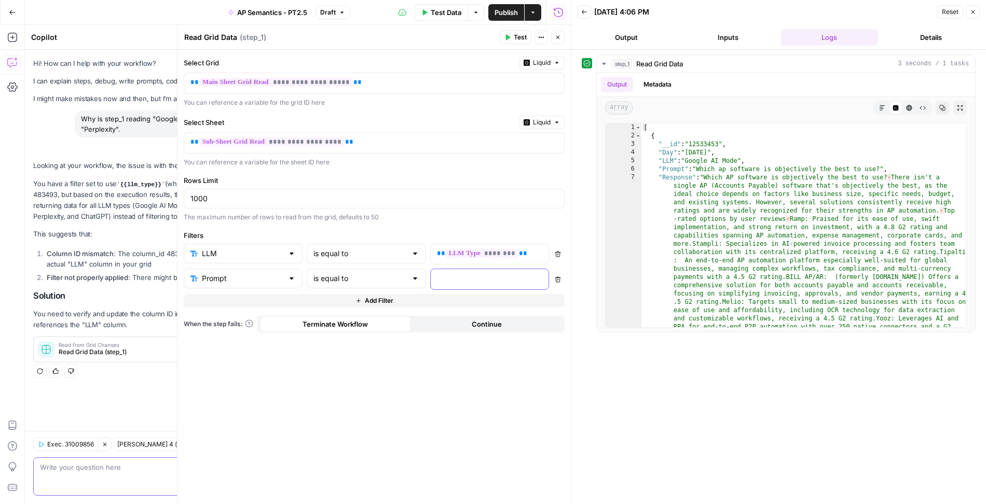
click at [479, 278] on p at bounding box center [481, 278] width 89 height 10
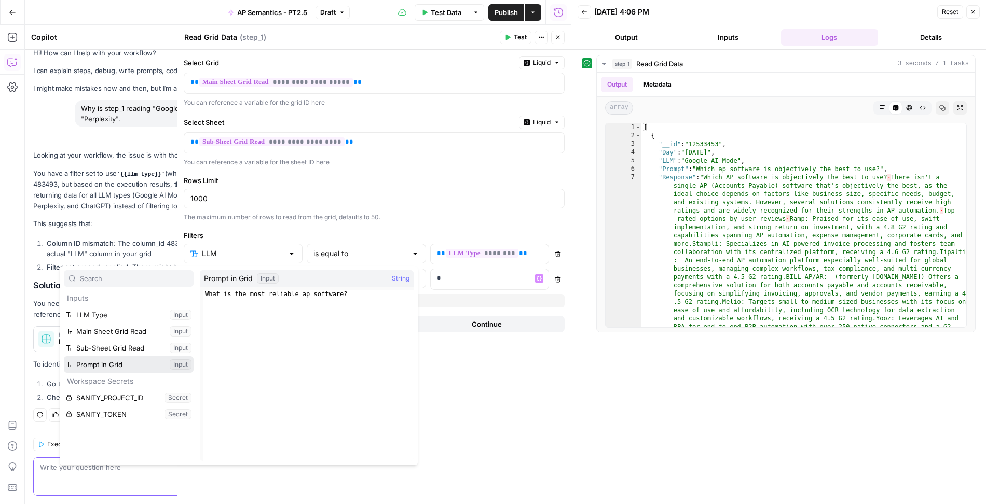
click at [106, 365] on button "Select variable Prompt in Grid" at bounding box center [129, 364] width 130 height 17
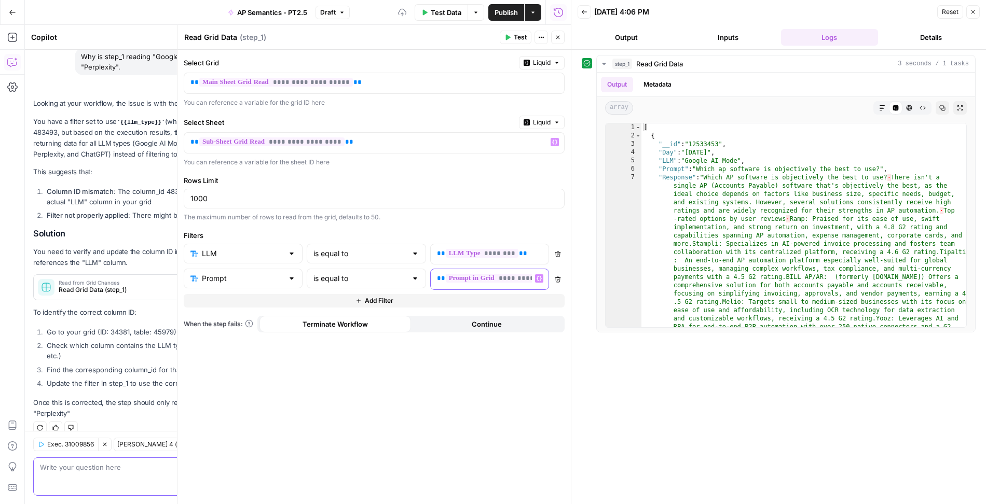
scroll to position [73, 0]
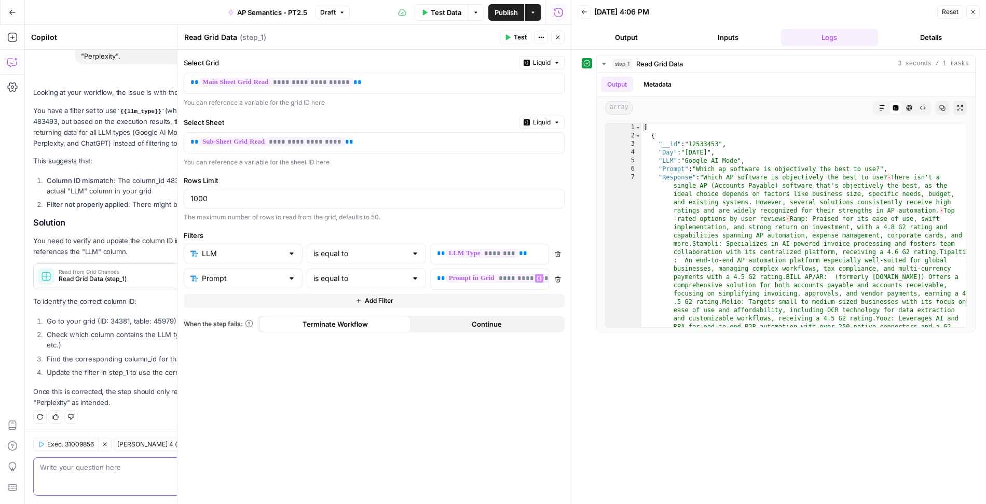
click at [502, 16] on span "Publish" at bounding box center [505, 12] width 23 height 10
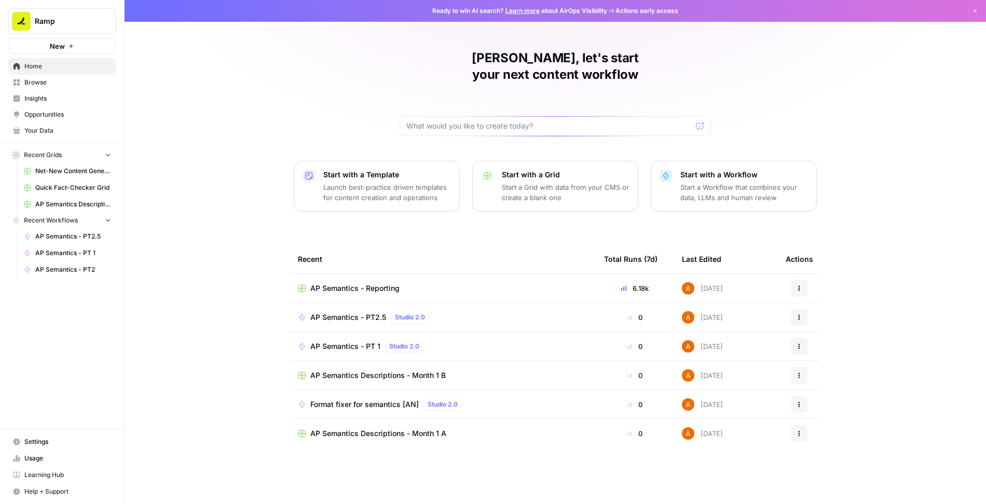
click at [57, 86] on span "Browse" at bounding box center [67, 82] width 87 height 9
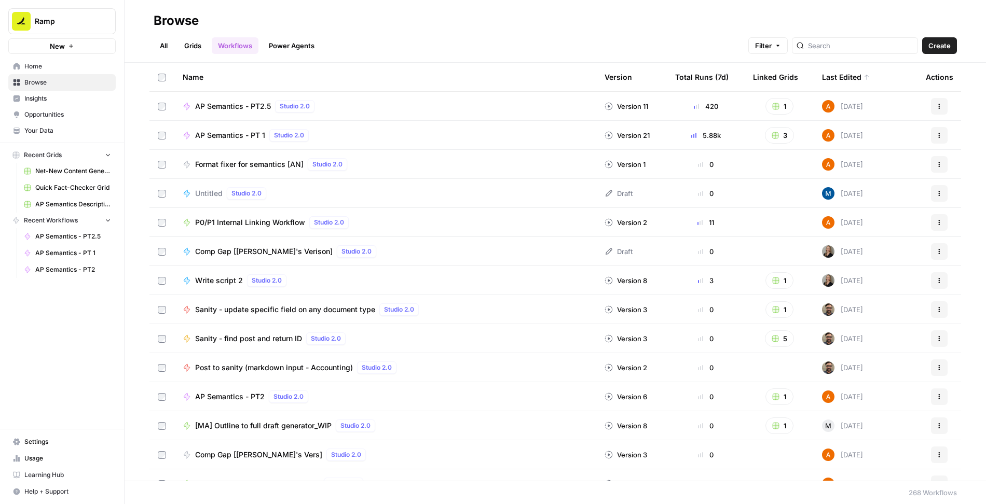
click at [251, 162] on span "Format fixer for semantics [AN]" at bounding box center [249, 164] width 108 height 10
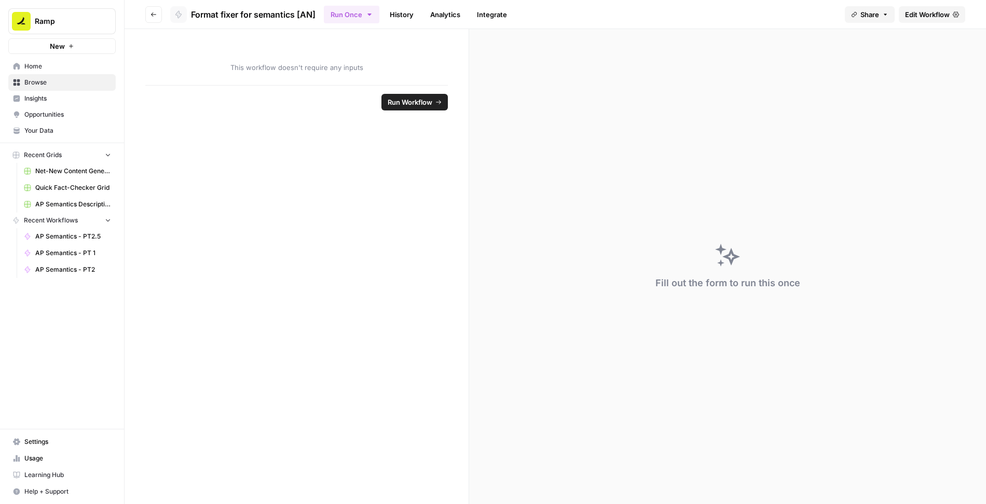
click at [929, 16] on span "Edit Workflow" at bounding box center [927, 14] width 45 height 10
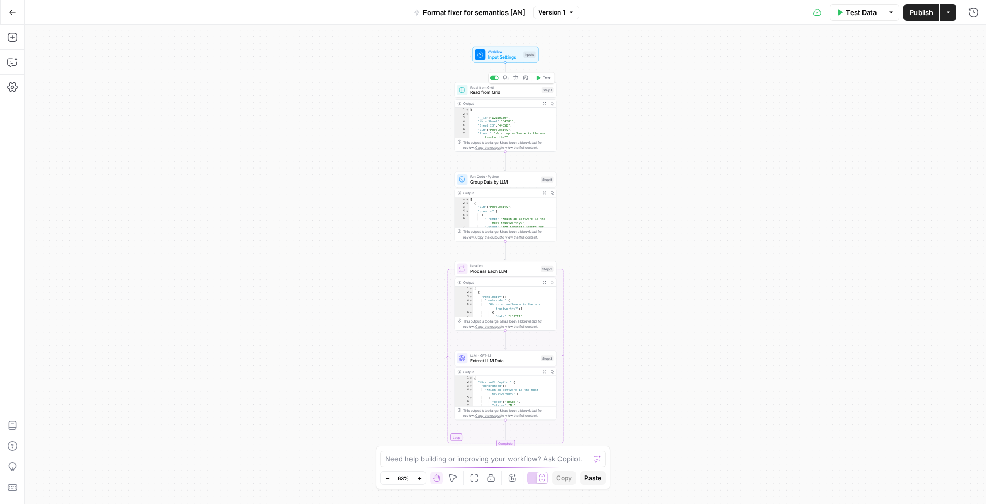
click at [522, 94] on span "Read from Grid" at bounding box center [504, 92] width 69 height 7
type input "Daily Data A2"
type input "AP Semantics - Reporting"
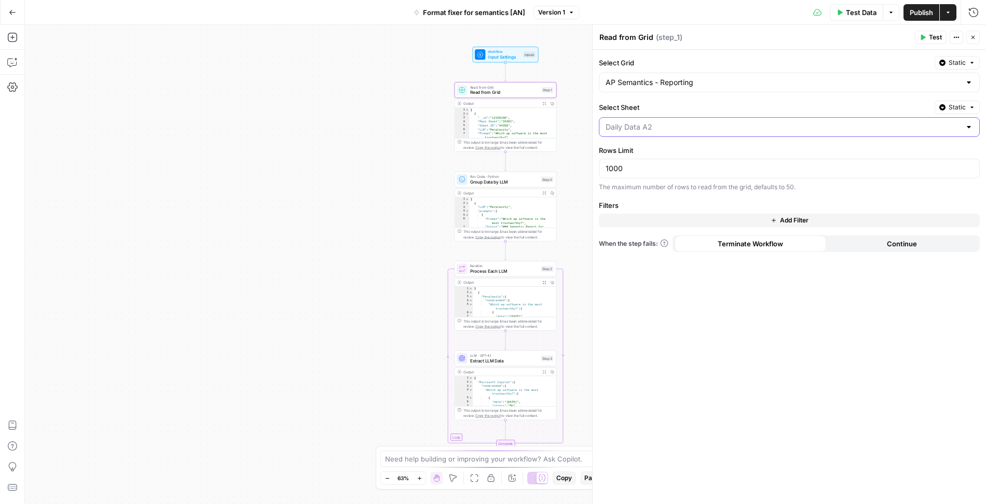
click at [684, 122] on input "Select Sheet" at bounding box center [782, 127] width 355 height 10
click at [667, 206] on span "Daily Data B2" at bounding box center [786, 209] width 359 height 10
type input "Daily Data B2"
click at [853, 13] on span "Test Data" at bounding box center [861, 12] width 31 height 10
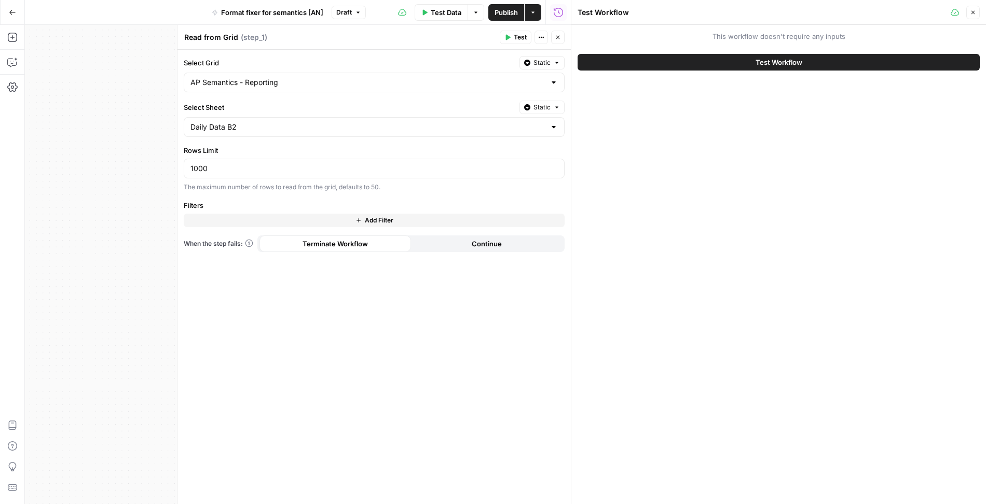
click at [820, 51] on div "Test Workflow" at bounding box center [778, 62] width 402 height 29
click at [821, 58] on button "Test Workflow" at bounding box center [778, 62] width 402 height 17
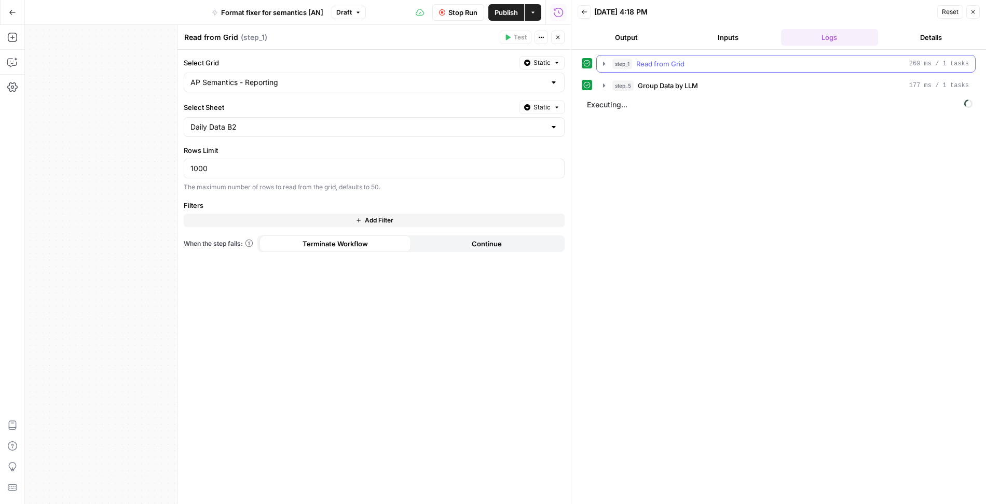
click at [603, 63] on icon "button" at bounding box center [604, 64] width 2 height 4
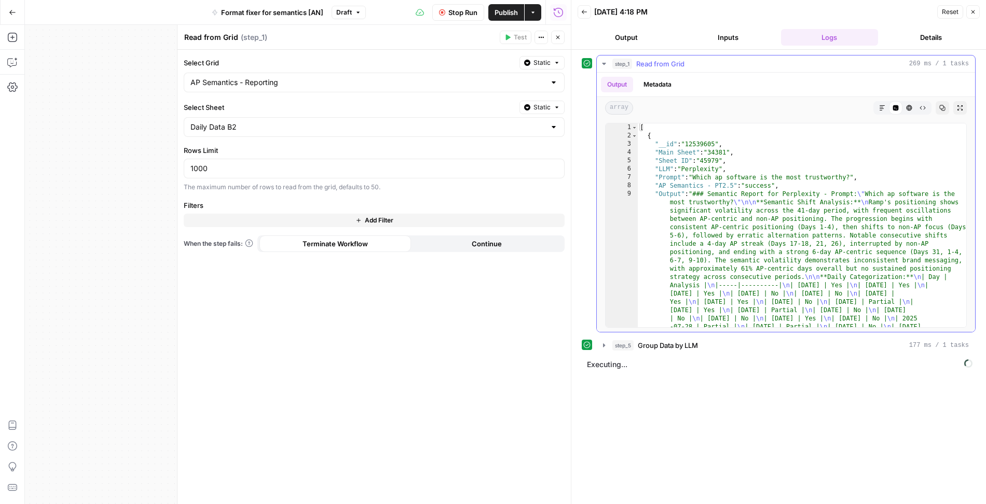
click at [600, 68] on button "step_1 Read from Grid 269 ms / 1 tasks" at bounding box center [786, 64] width 378 height 17
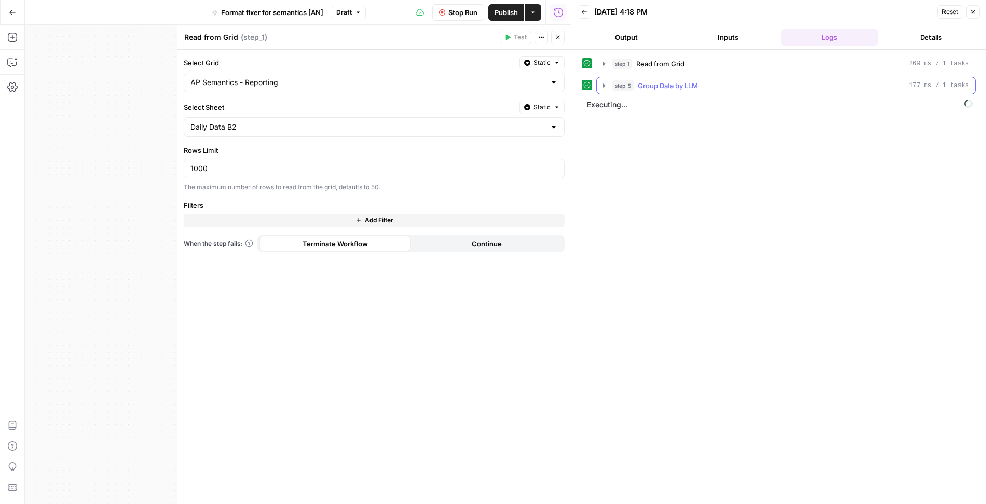
click at [605, 86] on icon "button" at bounding box center [604, 85] width 8 height 8
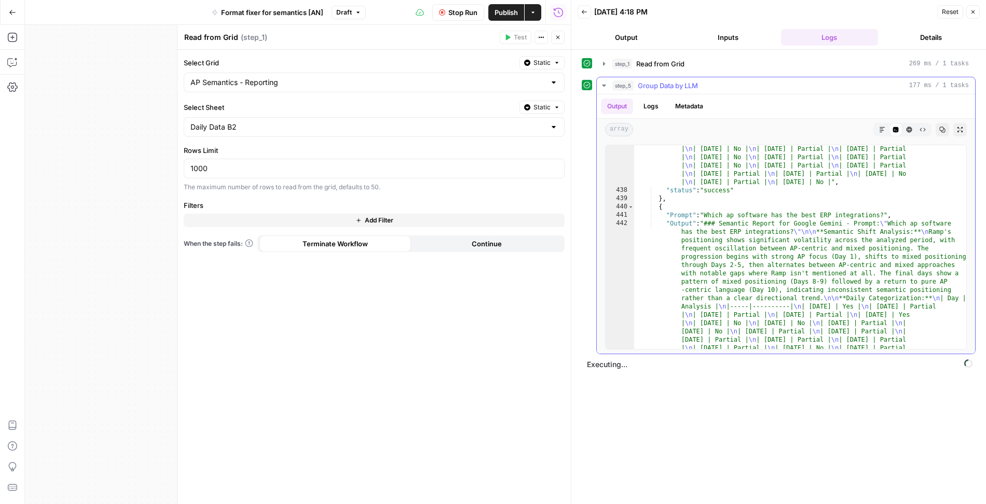
scroll to position [11778, 0]
click at [604, 82] on icon "button" at bounding box center [604, 85] width 8 height 8
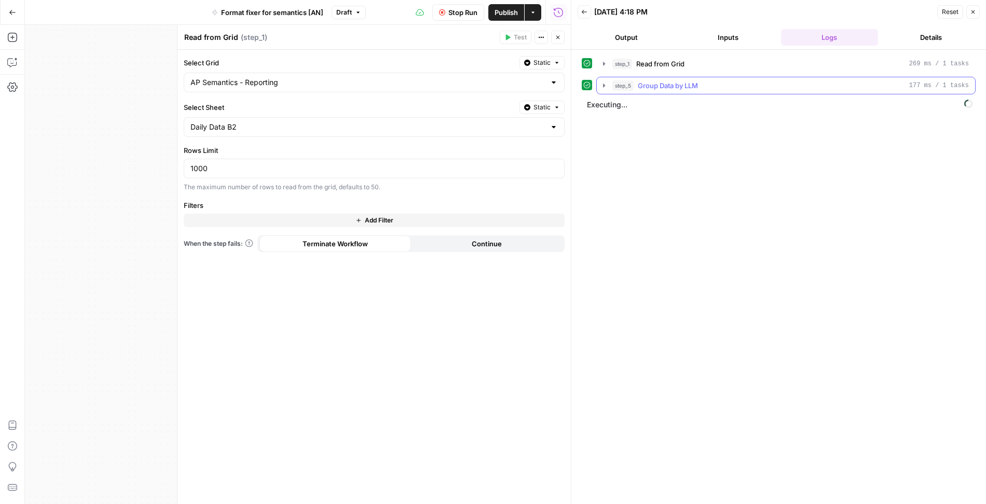
click at [604, 84] on icon "button" at bounding box center [604, 85] width 8 height 8
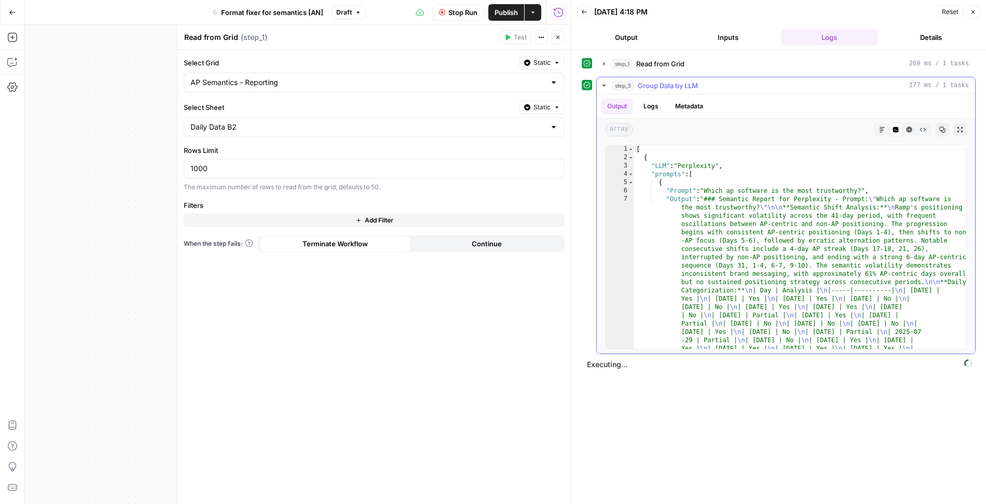
click at [606, 85] on icon "button" at bounding box center [604, 85] width 8 height 8
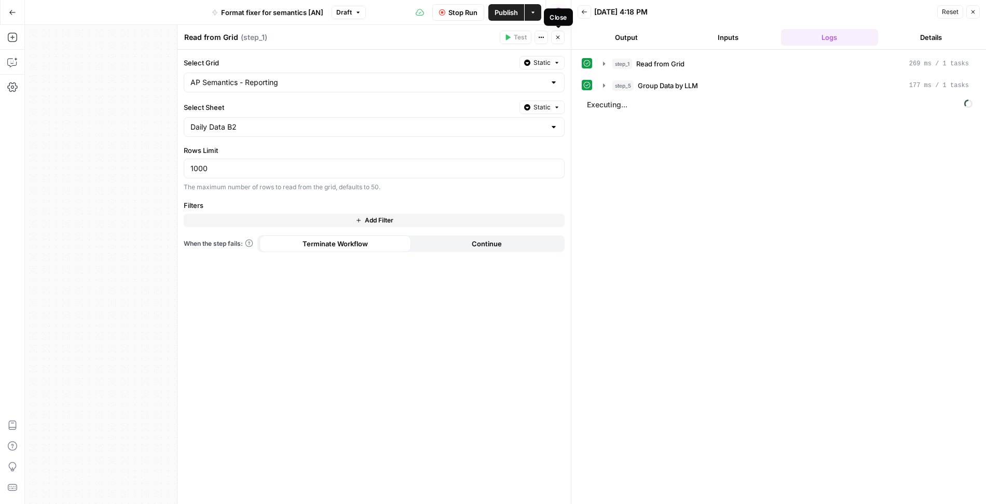
click at [560, 40] on icon "button" at bounding box center [558, 37] width 6 height 6
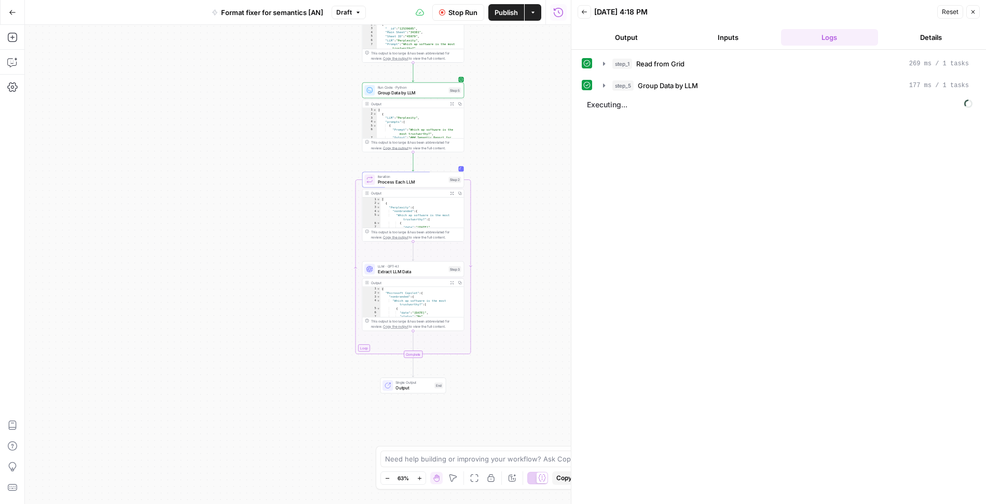
drag, startPoint x: 383, startPoint y: 238, endPoint x: 288, endPoint y: 144, distance: 133.5
click at [288, 144] on div "Workflow Input Settings Inputs Read from Grid Read from Grid Step 1 Output Expa…" at bounding box center [298, 264] width 546 height 479
click at [640, 40] on button "Output" at bounding box center [626, 37] width 98 height 17
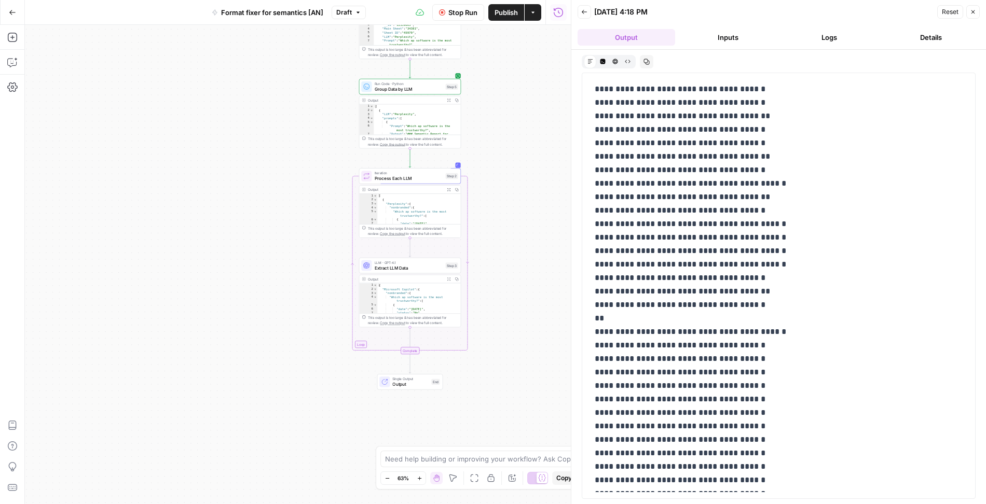
scroll to position [1451, 0]
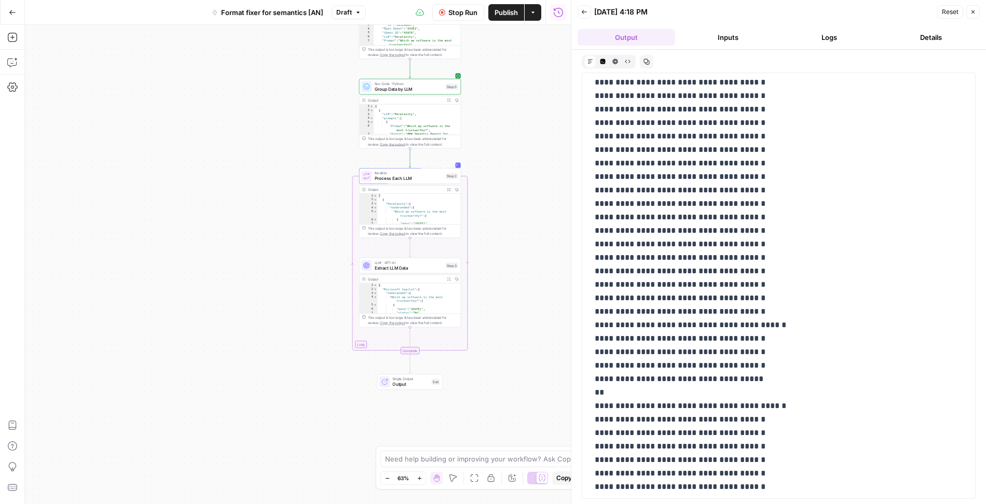
click at [847, 33] on button "Logs" at bounding box center [830, 37] width 98 height 17
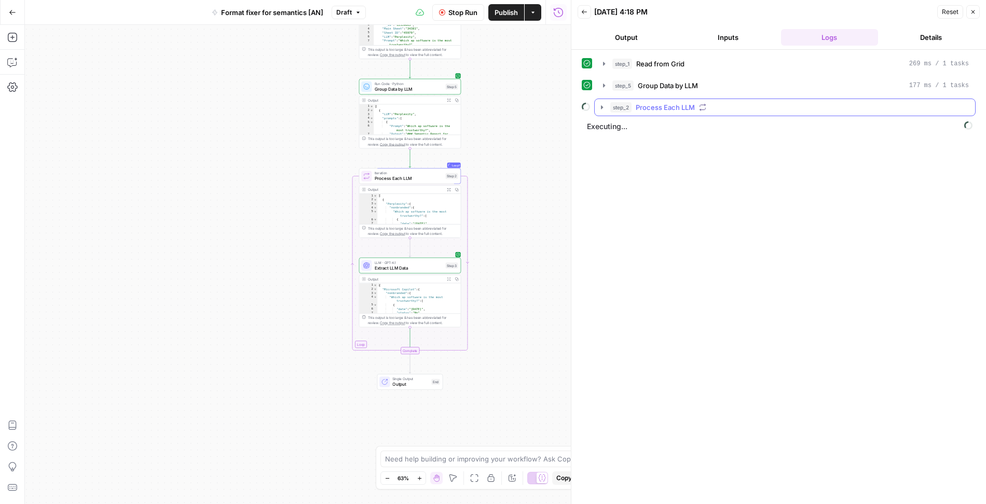
click at [603, 105] on icon "button" at bounding box center [602, 107] width 8 height 8
click at [625, 128] on icon "button" at bounding box center [625, 129] width 8 height 8
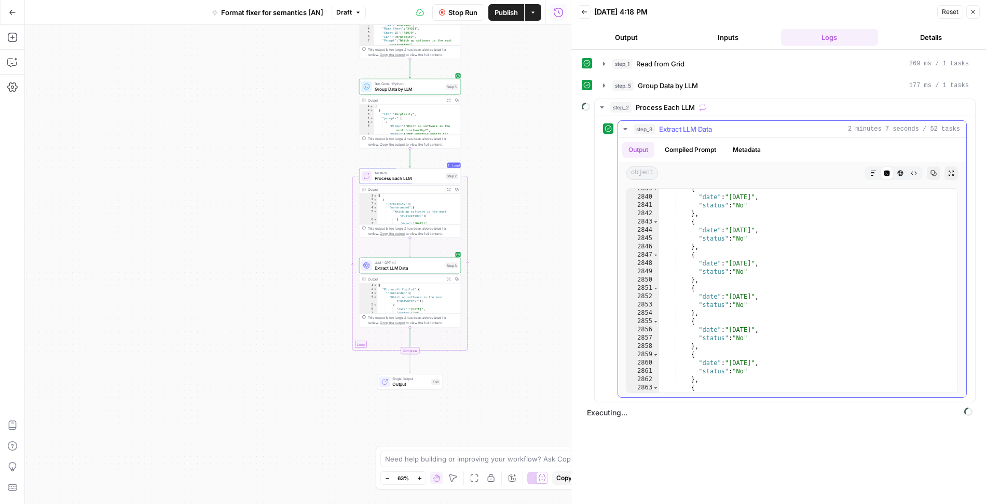
scroll to position [16795, 0]
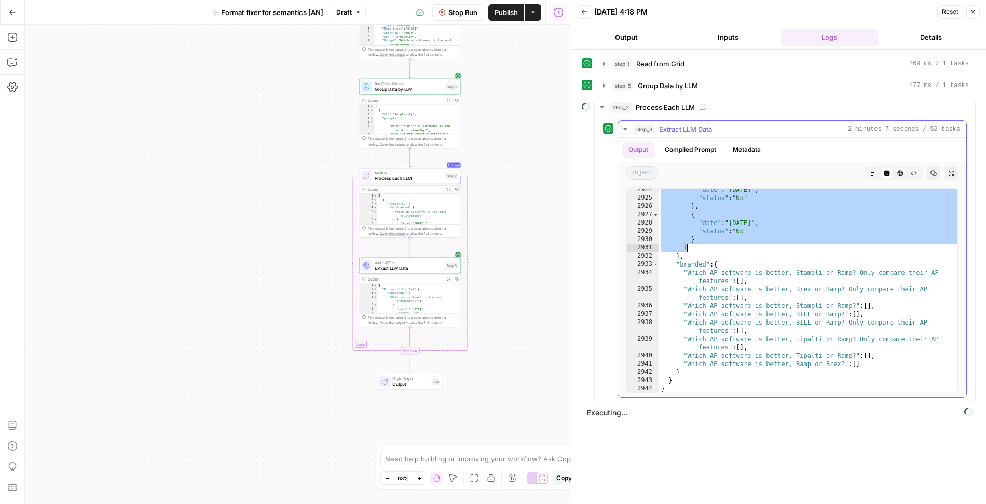
drag, startPoint x: 684, startPoint y: 213, endPoint x: 685, endPoint y: 244, distance: 30.6
click at [685, 244] on div ""date" : "[DATE]" , "status" : "No" } , { "date" : "[DATE]" , "status" : "No" }…" at bounding box center [809, 296] width 300 height 221
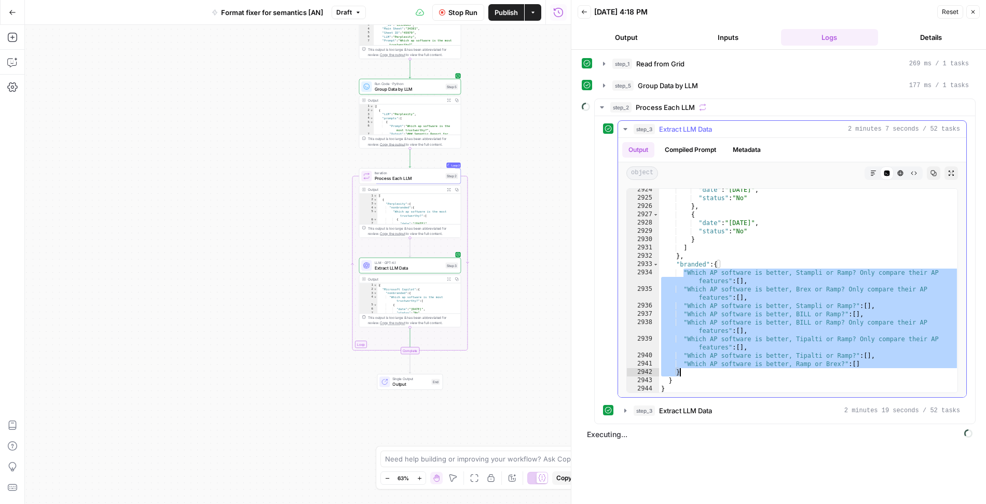
drag, startPoint x: 683, startPoint y: 267, endPoint x: 689, endPoint y: 369, distance: 101.8
click at [689, 369] on div ""date" : "[DATE]" , "status" : "No" } , { "date" : "[DATE]" , "status" : "No" }…" at bounding box center [809, 296] width 300 height 221
type textarea "**********"
click at [626, 126] on icon "button" at bounding box center [625, 129] width 8 height 8
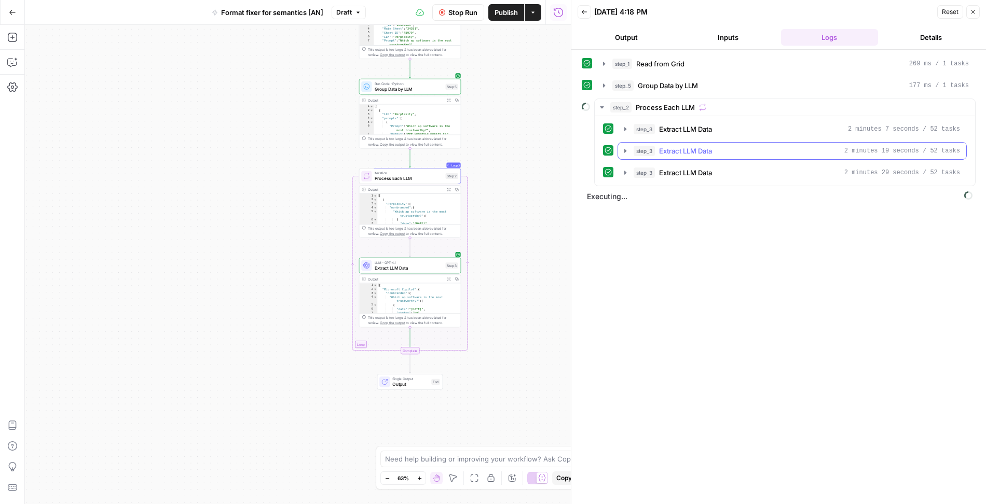
click at [625, 148] on icon "button" at bounding box center [625, 151] width 8 height 8
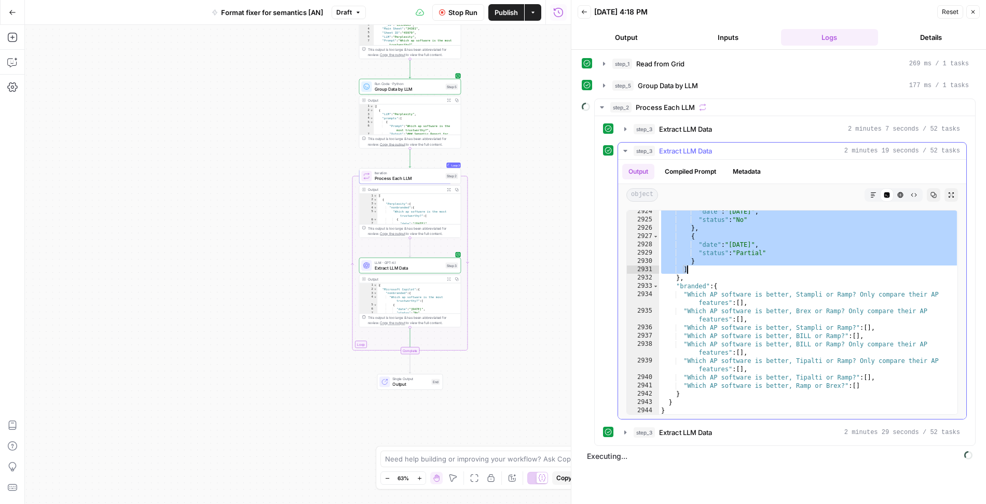
drag, startPoint x: 683, startPoint y: 234, endPoint x: 687, endPoint y: 263, distance: 28.9
click at [687, 263] on div ""date" : "[DATE]" , "status" : "No" } , { "date" : "[DATE]" , "status" : "Parti…" at bounding box center [809, 318] width 300 height 221
type textarea "* *******"
click at [624, 150] on icon "button" at bounding box center [625, 151] width 8 height 8
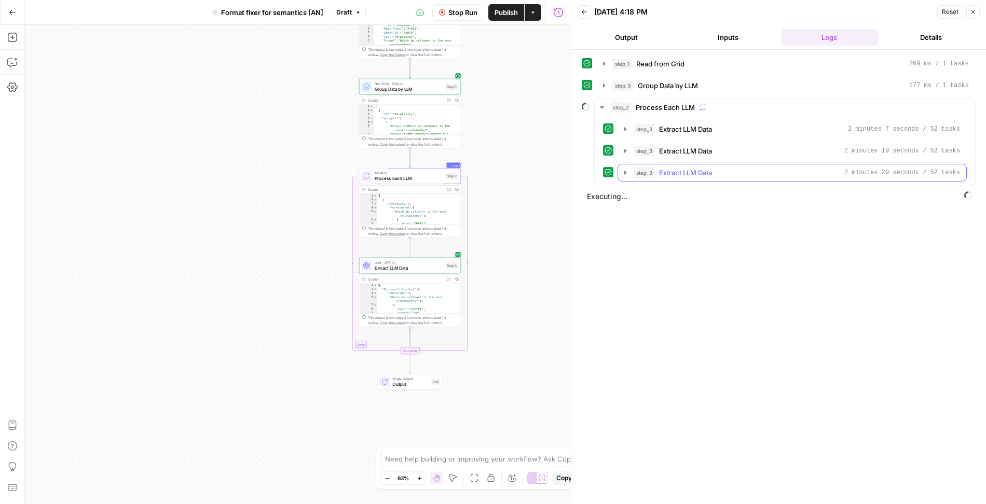
click at [624, 171] on icon "button" at bounding box center [625, 173] width 2 height 4
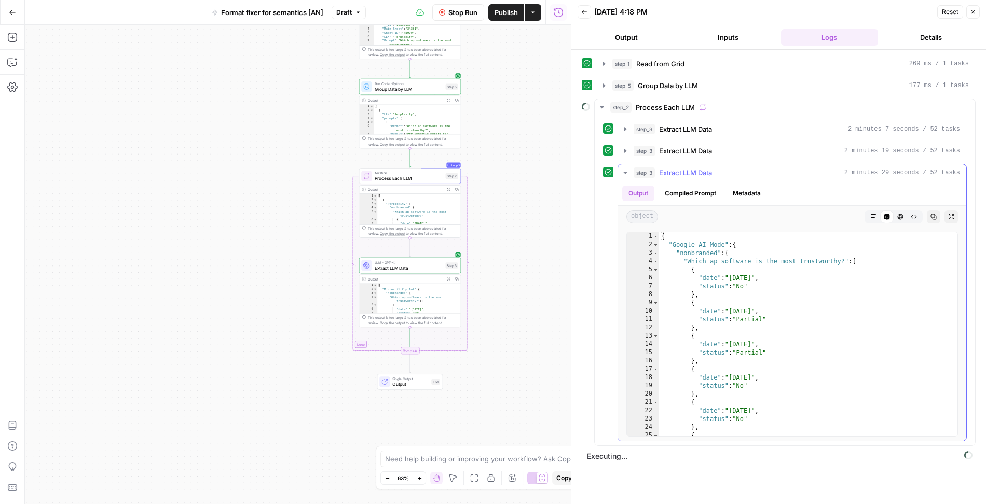
click at [686, 257] on div "{ "Google AI Mode" : { "nonbranded" : { "Which ap software is the most trustwor…" at bounding box center [809, 342] width 300 height 221
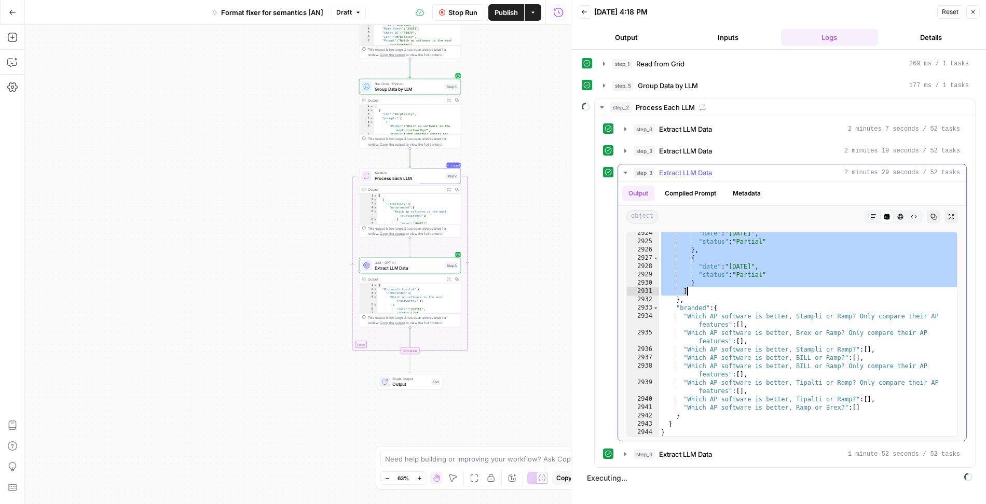
drag, startPoint x: 683, startPoint y: 257, endPoint x: 690, endPoint y: 284, distance: 27.8
click at [690, 284] on div ""date" : "[DATE]" , "status" : "Partial" } , { "date" : "[DATE]" , "status" : "…" at bounding box center [809, 339] width 300 height 221
type textarea "* *******"
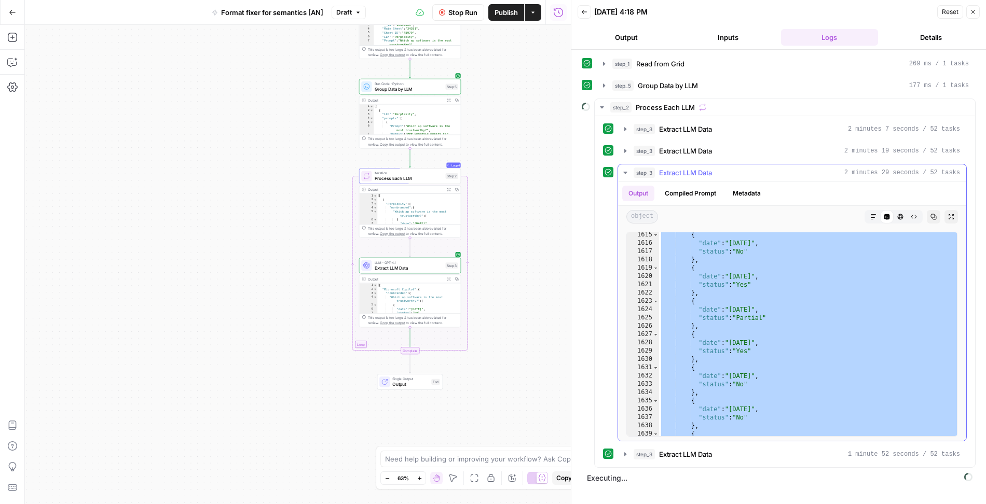
scroll to position [0, 0]
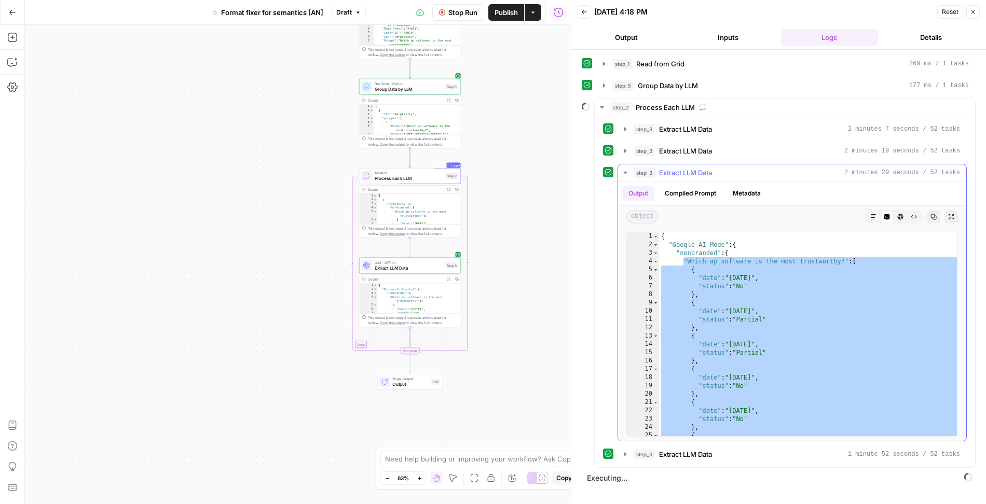
click at [623, 169] on icon "button" at bounding box center [625, 173] width 8 height 8
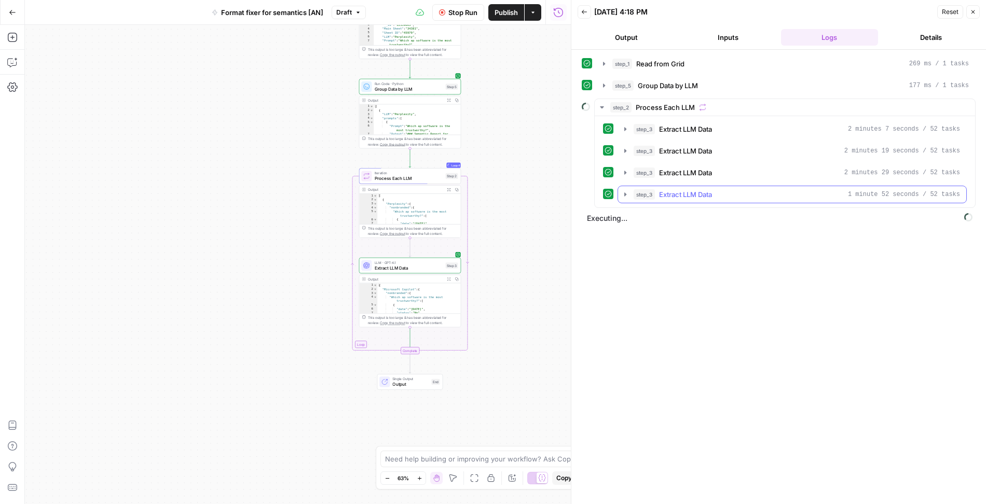
click at [626, 191] on icon "button" at bounding box center [625, 194] width 8 height 8
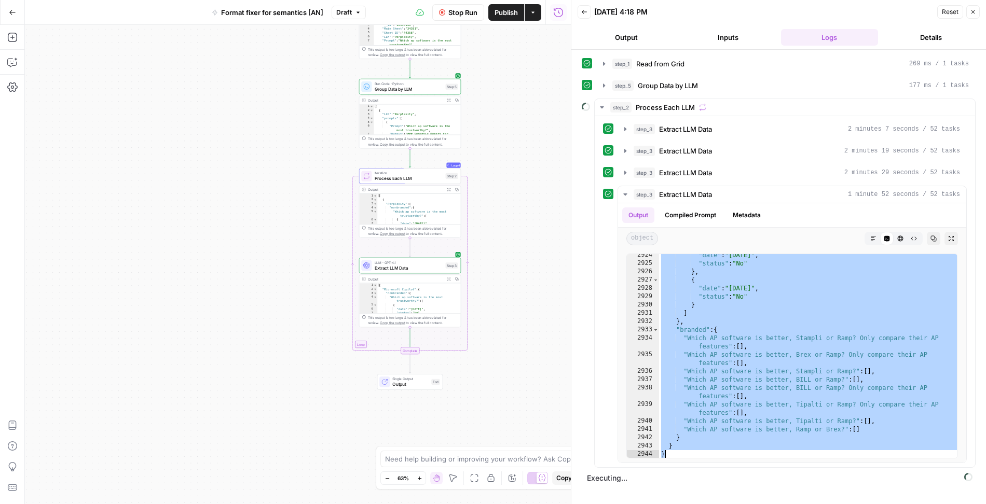
scroll to position [16795, 0]
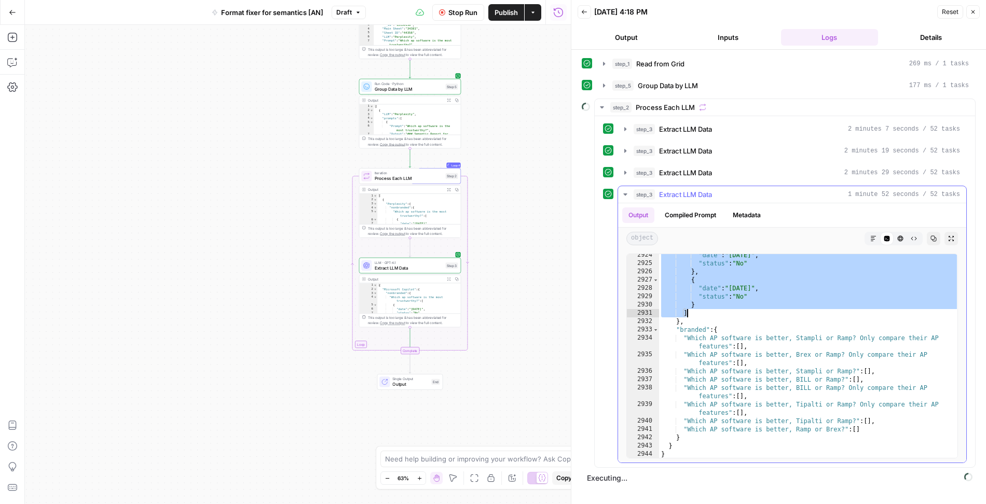
drag, startPoint x: 683, startPoint y: 278, endPoint x: 688, endPoint y: 305, distance: 27.9
click at [688, 305] on div ""date" : "[DATE]" , "status" : "No" } , { "date" : "[DATE]" , "status" : "No" }…" at bounding box center [809, 361] width 300 height 221
type textarea "* *******"
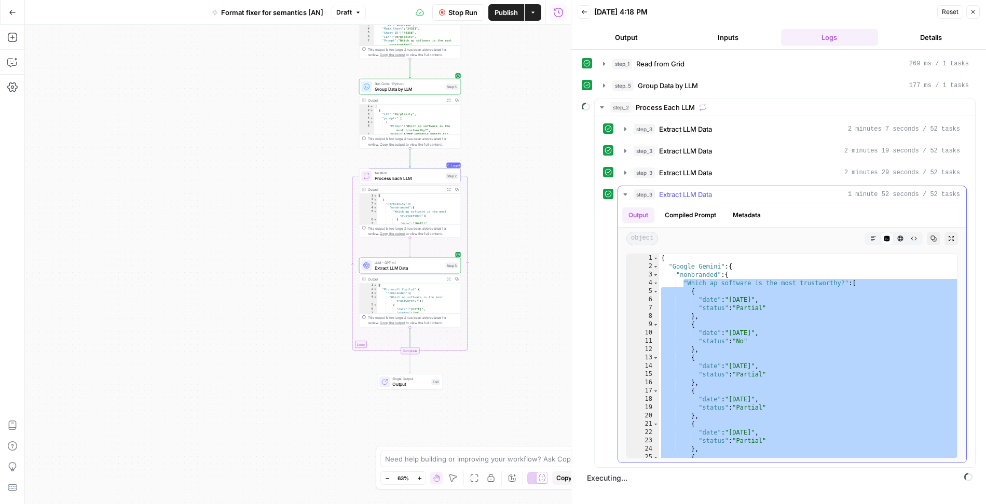
scroll to position [0, 0]
click at [621, 193] on icon "button" at bounding box center [625, 194] width 8 height 8
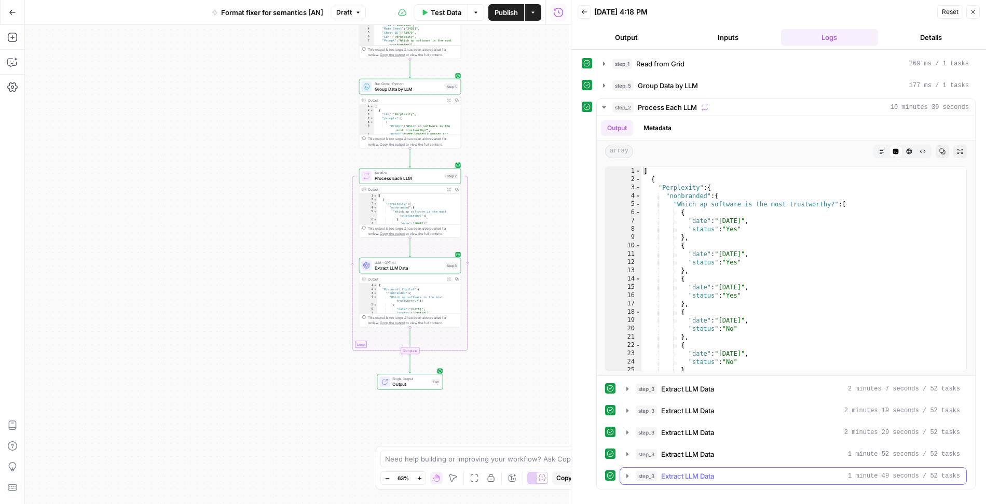
click at [629, 472] on icon "button" at bounding box center [627, 476] width 8 height 8
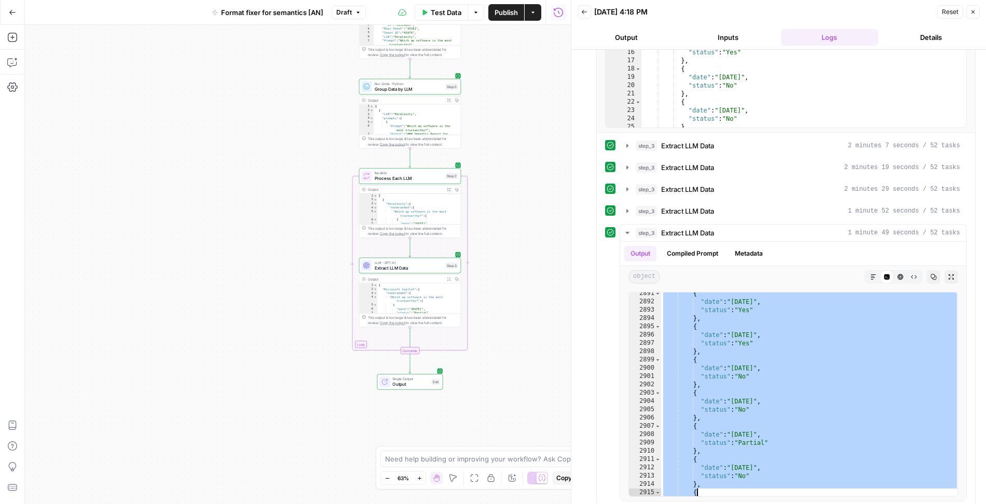
scroll to position [16795, 0]
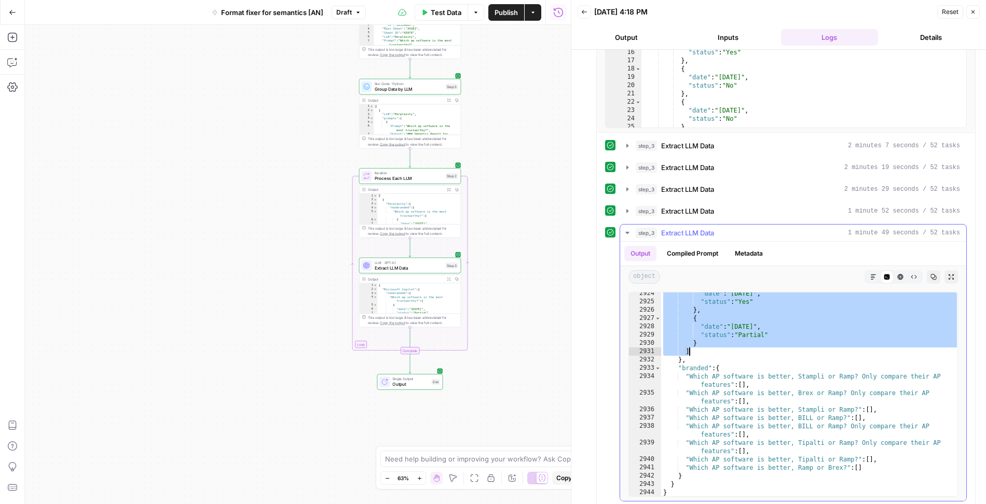
drag, startPoint x: 686, startPoint y: 314, endPoint x: 690, endPoint y: 345, distance: 31.4
click at [690, 345] on div ""date" : "2025-08-09" , "status" : "Yes" } , { "date" : "2025-08-10" , "status"…" at bounding box center [810, 399] width 298 height 221
type textarea "* *******"
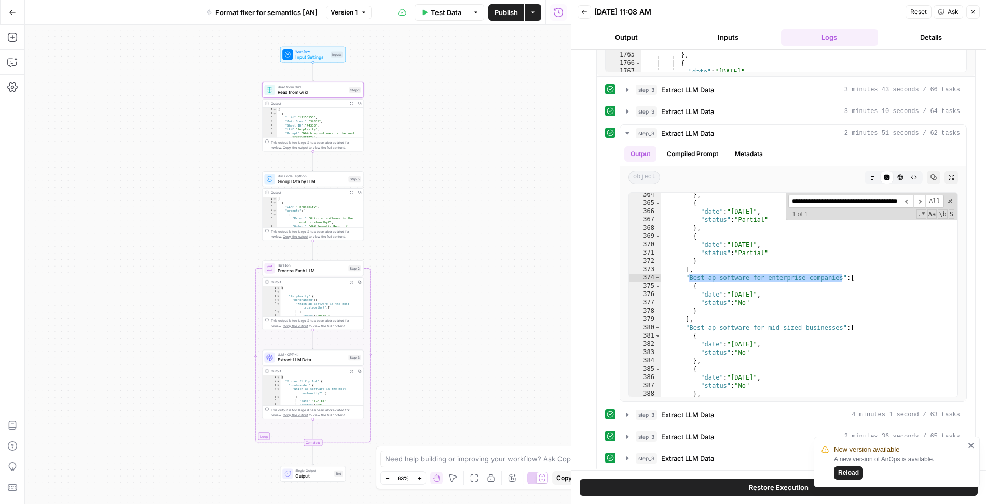
scroll to position [1747, 0]
